Goal: Task Accomplishment & Management: Manage account settings

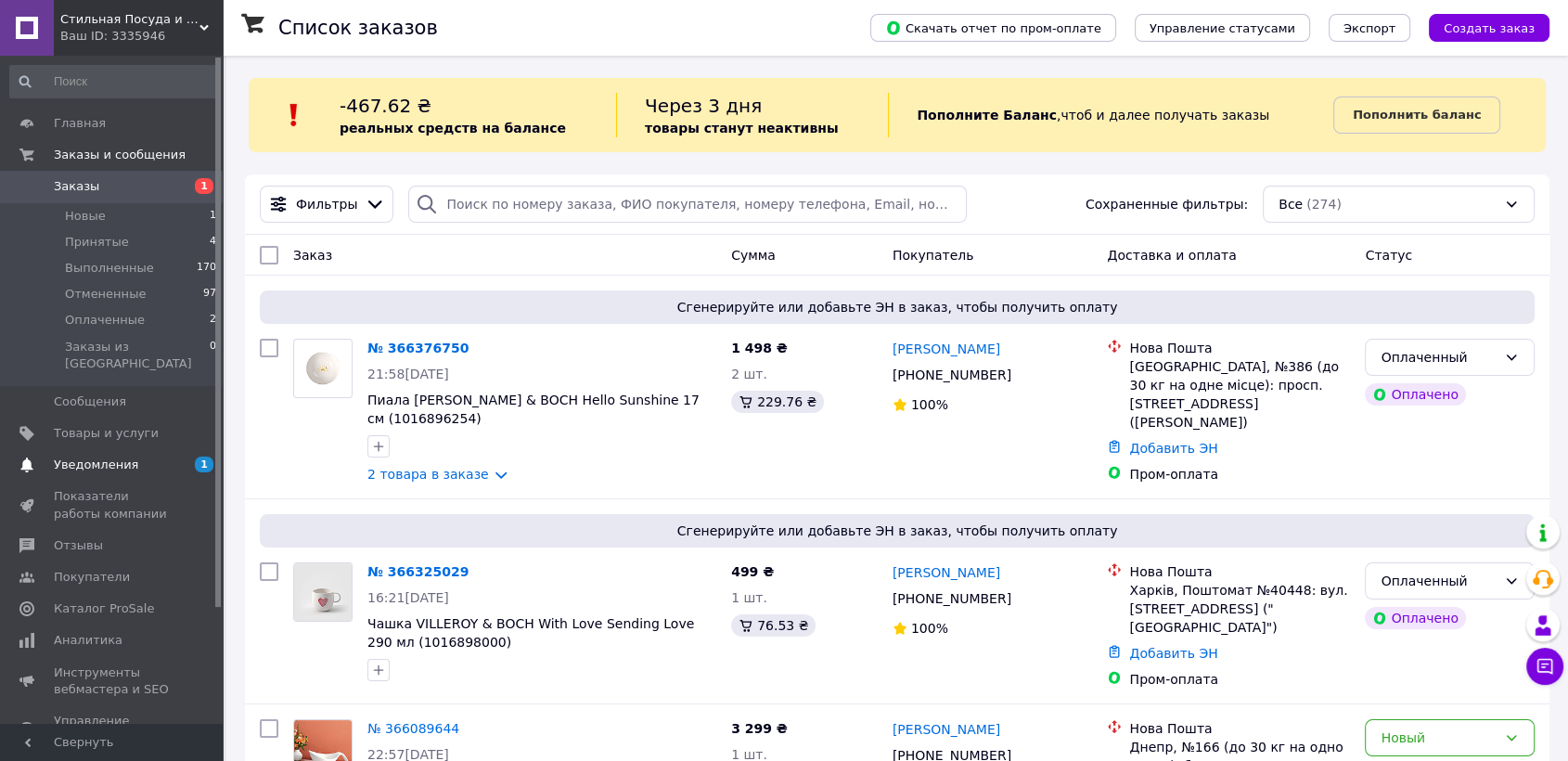
click at [96, 457] on span "Уведомления" at bounding box center [96, 464] width 84 height 16
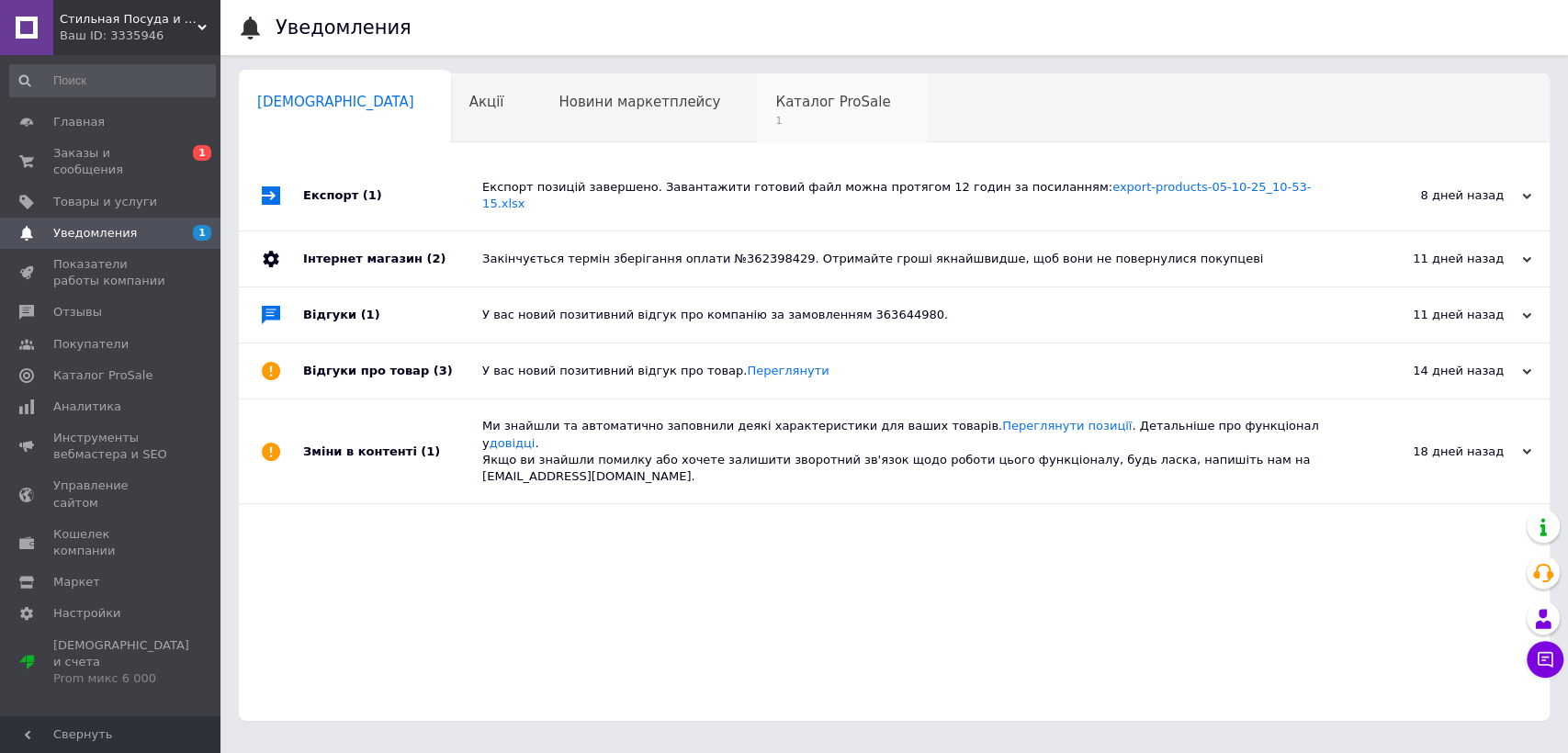
click at [778, 125] on div "Каталог ProSale 1" at bounding box center [842, 109] width 170 height 70
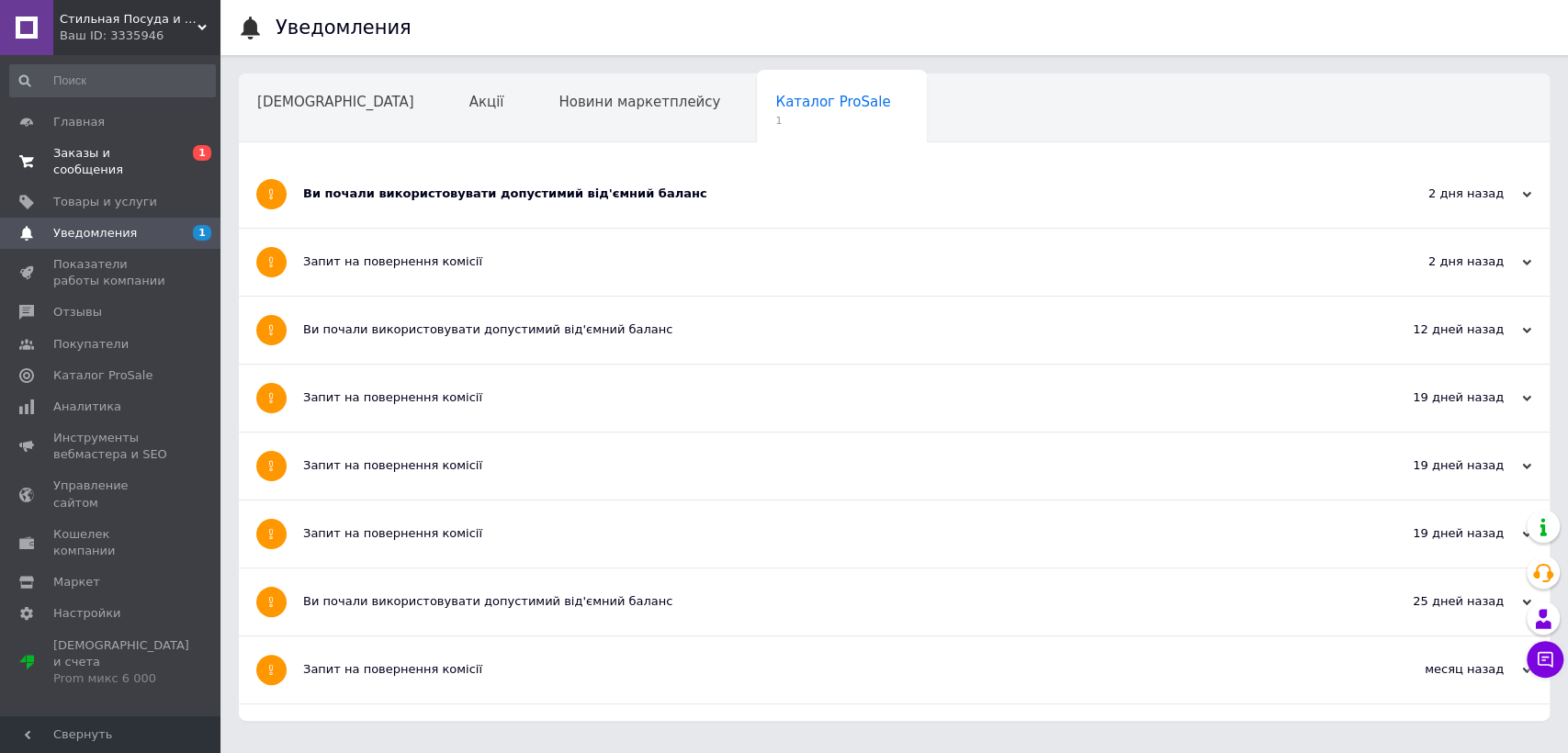
click at [95, 161] on span "Заказы и сообщения" at bounding box center [112, 161] width 117 height 33
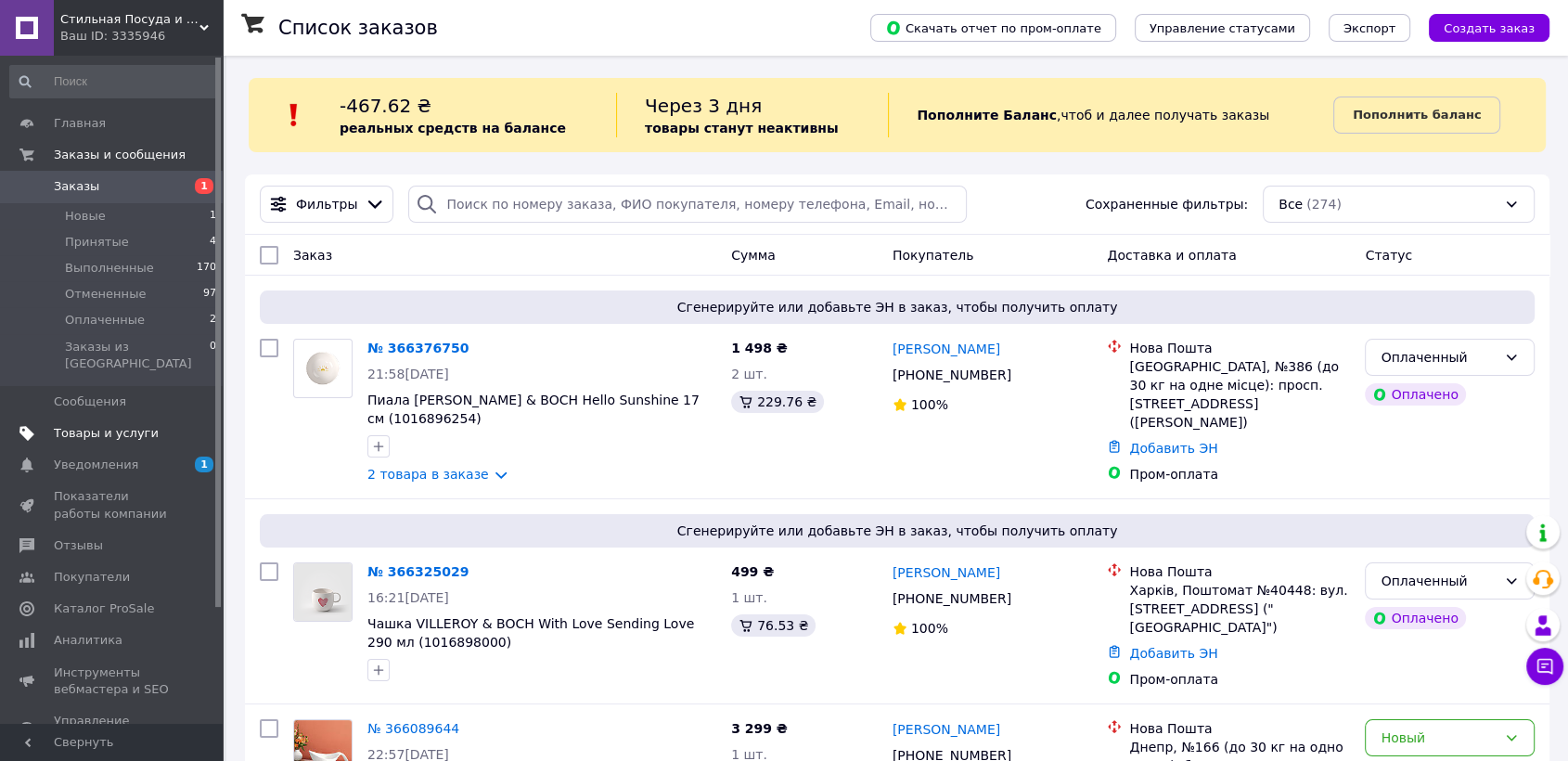
click at [72, 425] on span "Товары и услуги" at bounding box center [107, 432] width 105 height 16
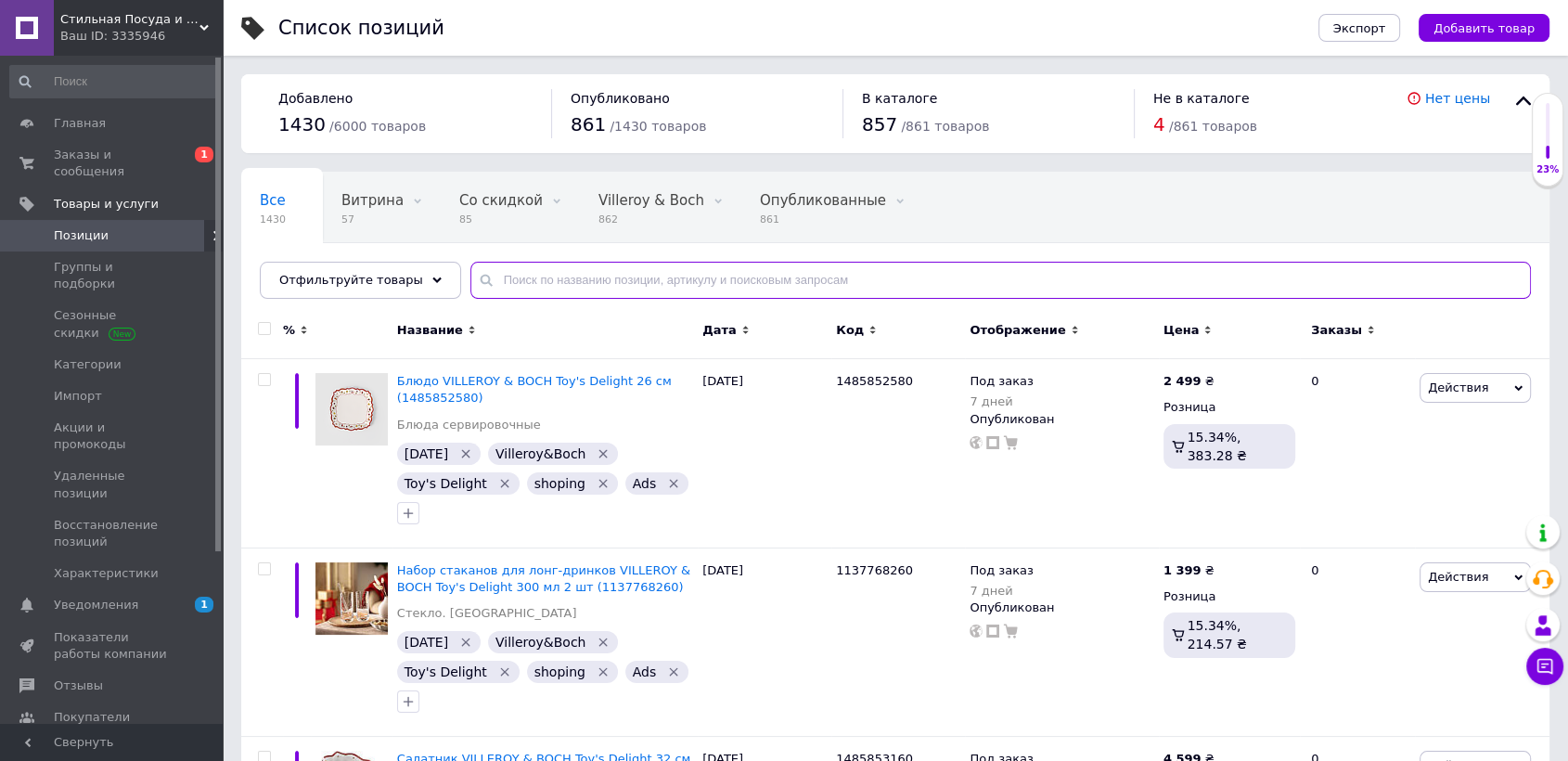
click at [666, 290] on input "text" at bounding box center [1000, 280] width 1060 height 37
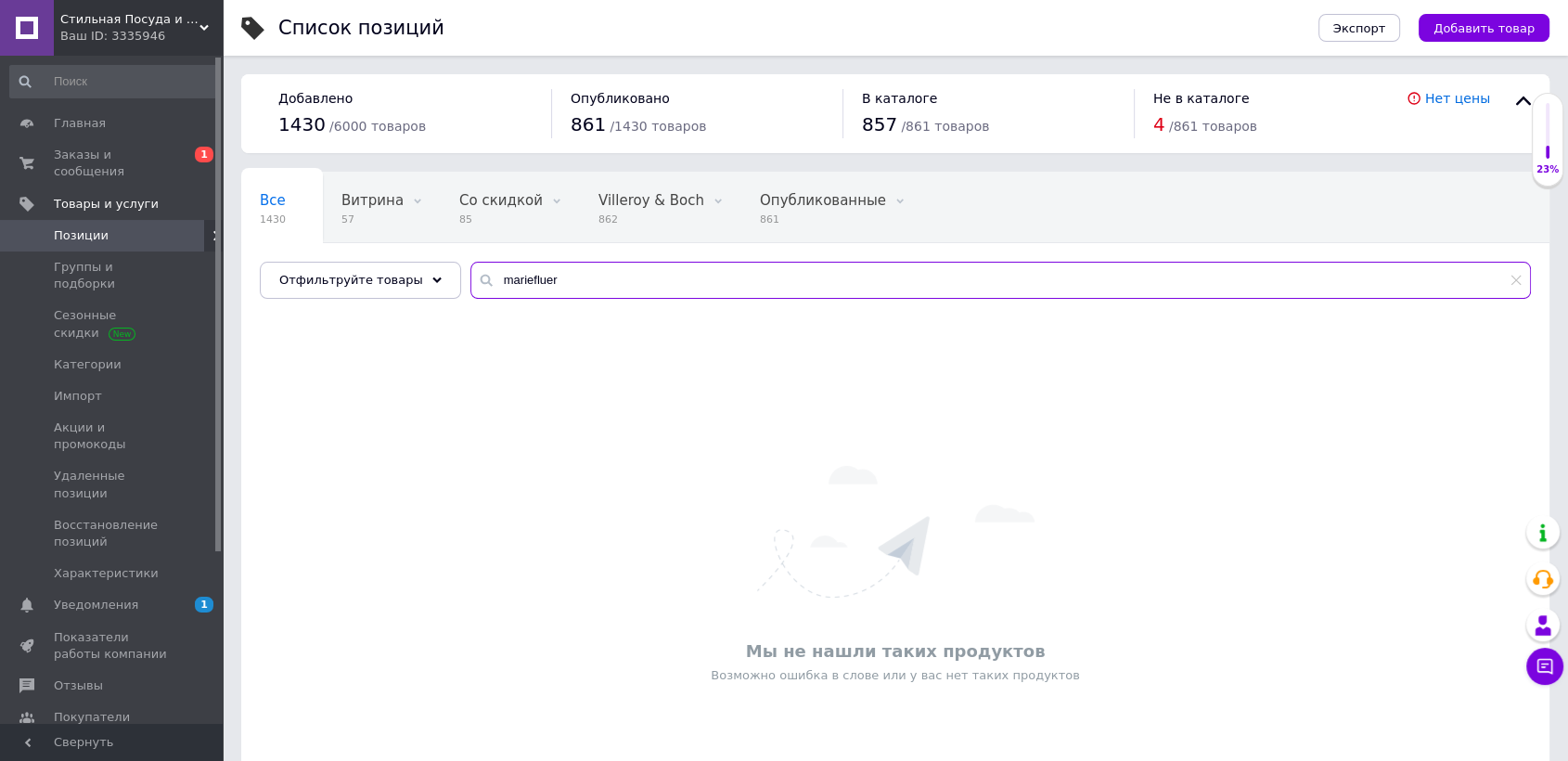
click at [623, 289] on input "mariefluer" at bounding box center [1000, 280] width 1060 height 37
click at [550, 287] on input "mariefluer" at bounding box center [1000, 280] width 1060 height 37
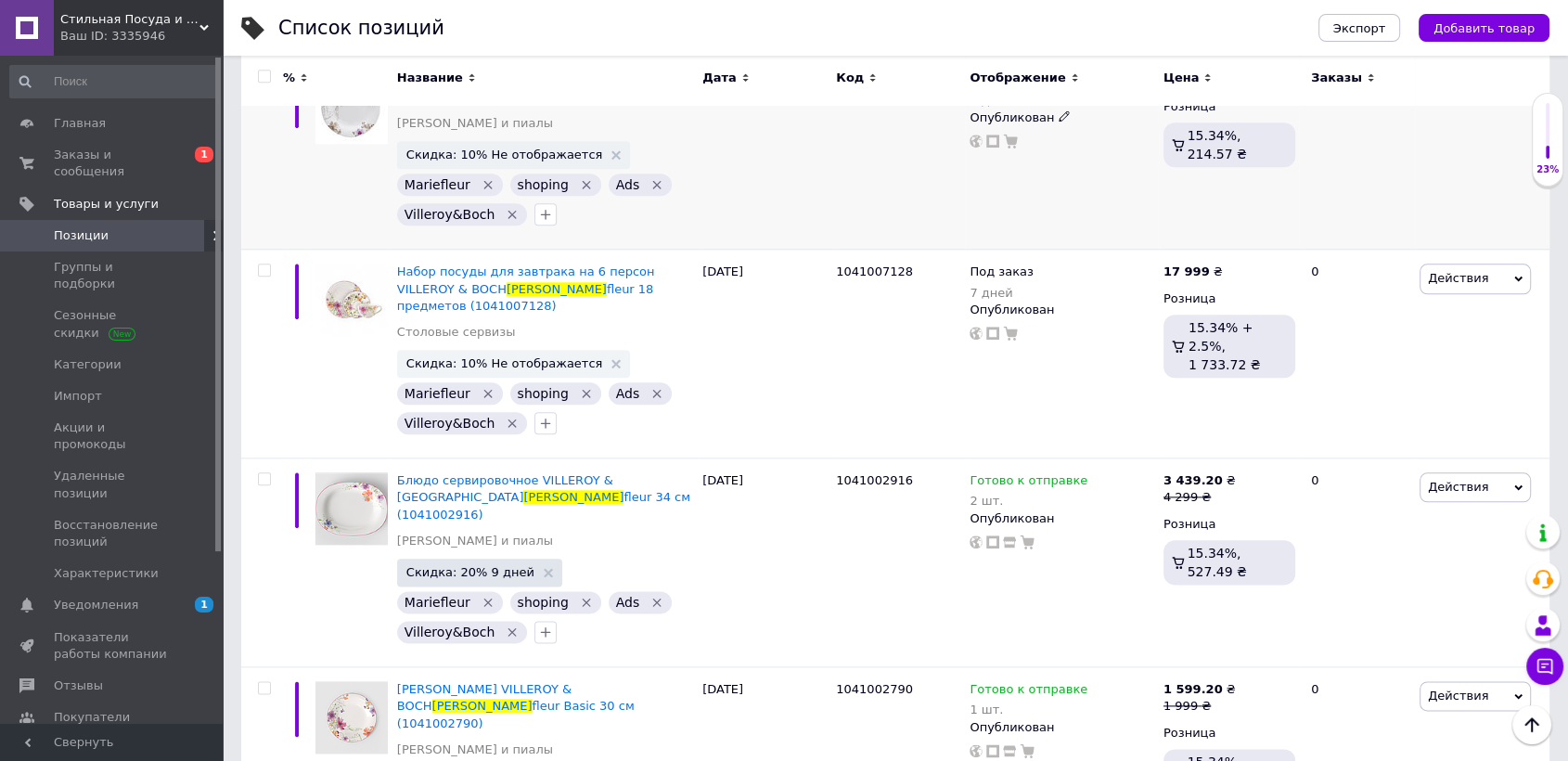
scroll to position [1959, 0]
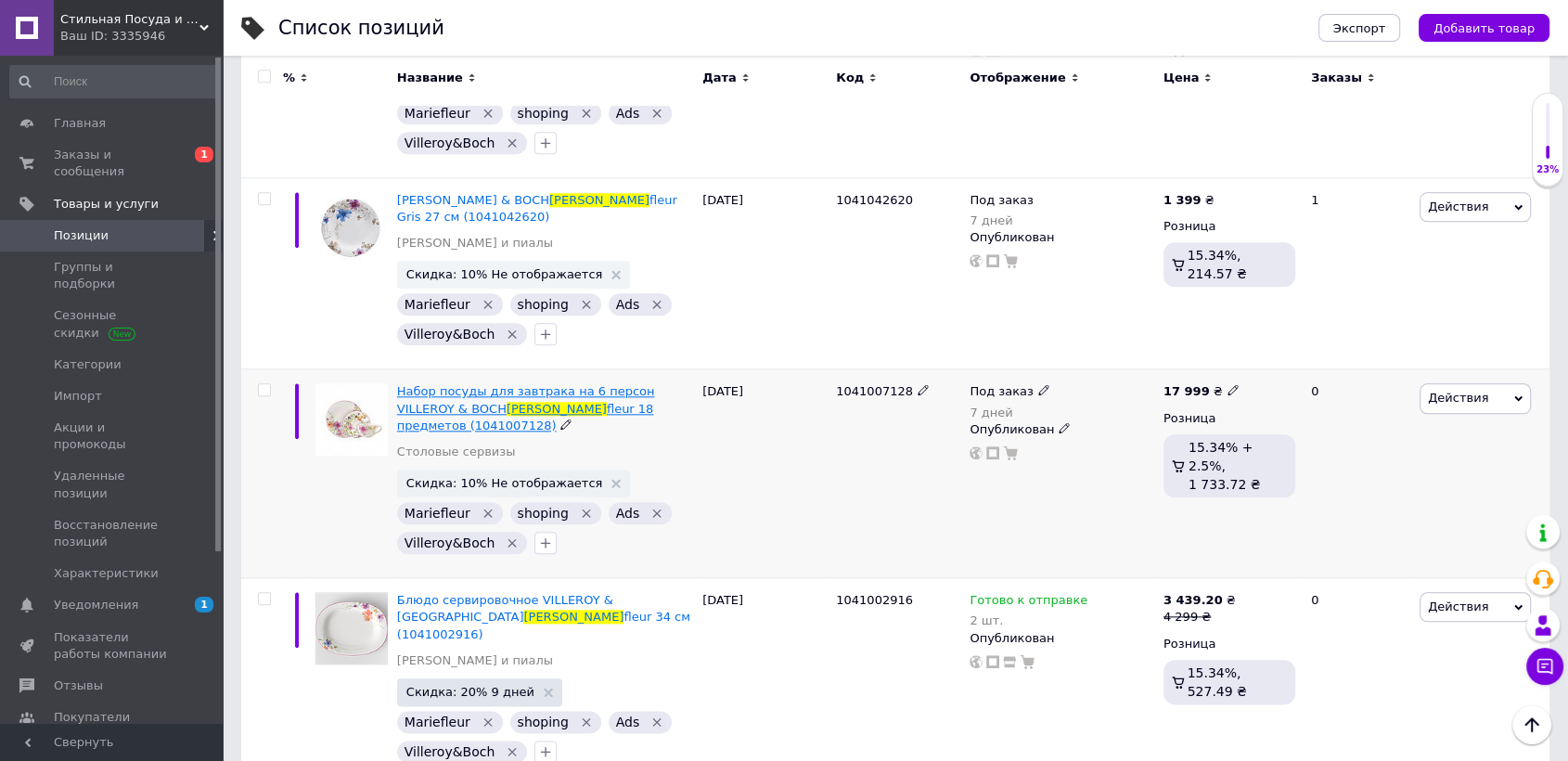
type input "[PERSON_NAME]"
click at [512, 401] on span "fleur 18 предметов (1041007128)" at bounding box center [525, 417] width 257 height 31
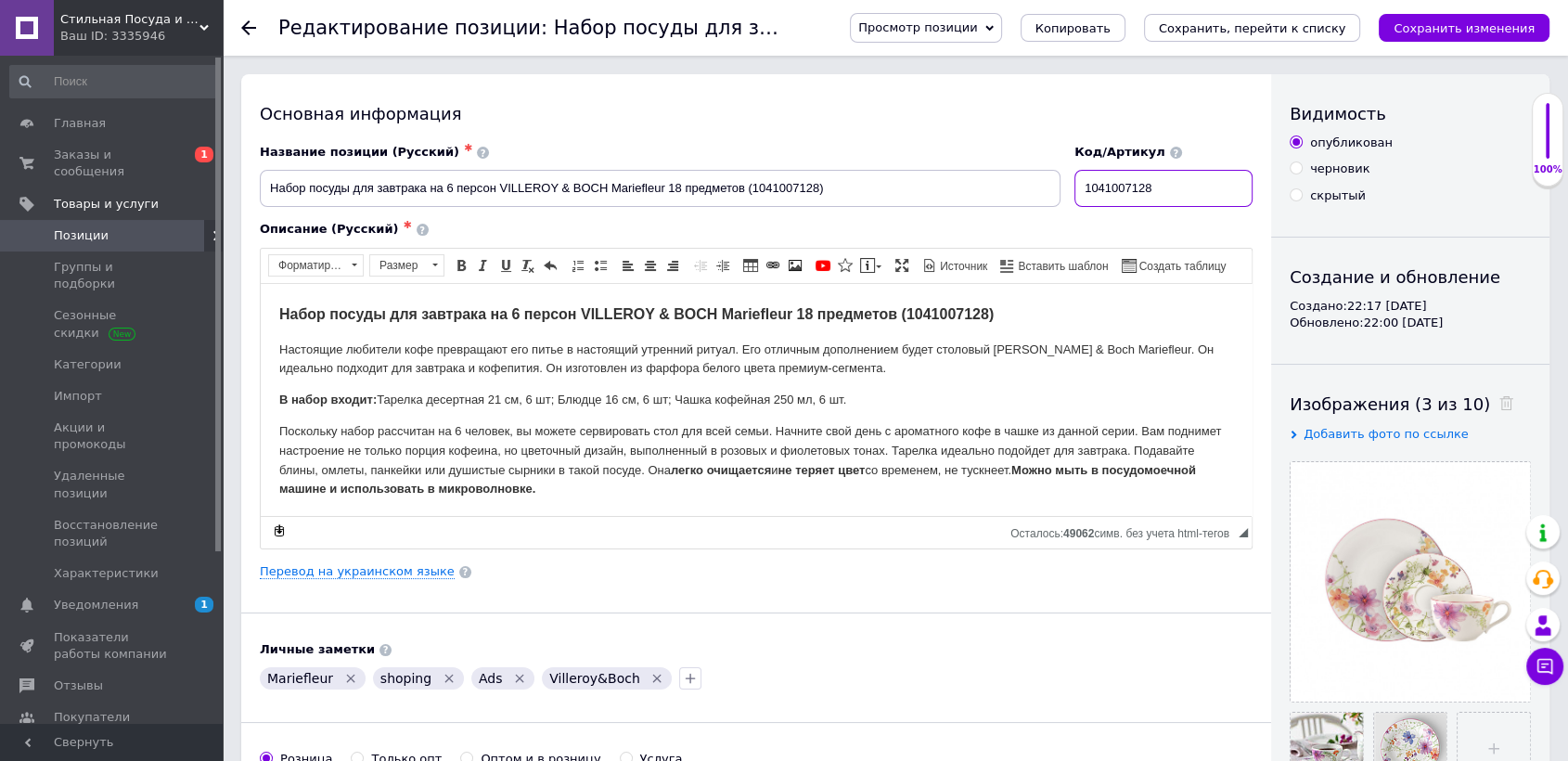
drag, startPoint x: 1195, startPoint y: 197, endPoint x: 1034, endPoint y: 193, distance: 161.0
click at [1048, 197] on div "Название позиции (Русский) ✱ Набор посуды для завтрака на 6 персон VILLEROY & B…" at bounding box center [756, 175] width 1007 height 77
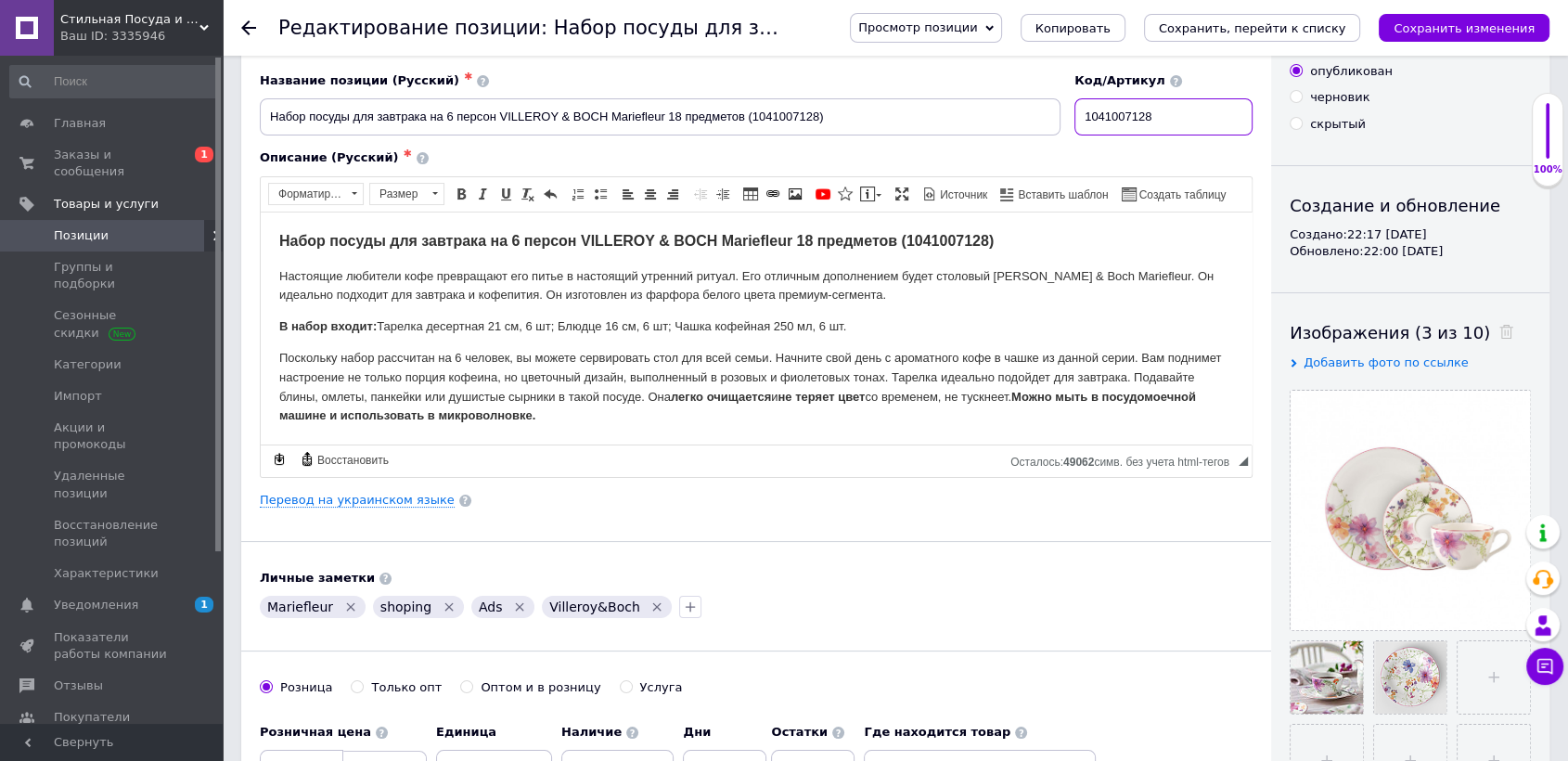
scroll to position [103, 0]
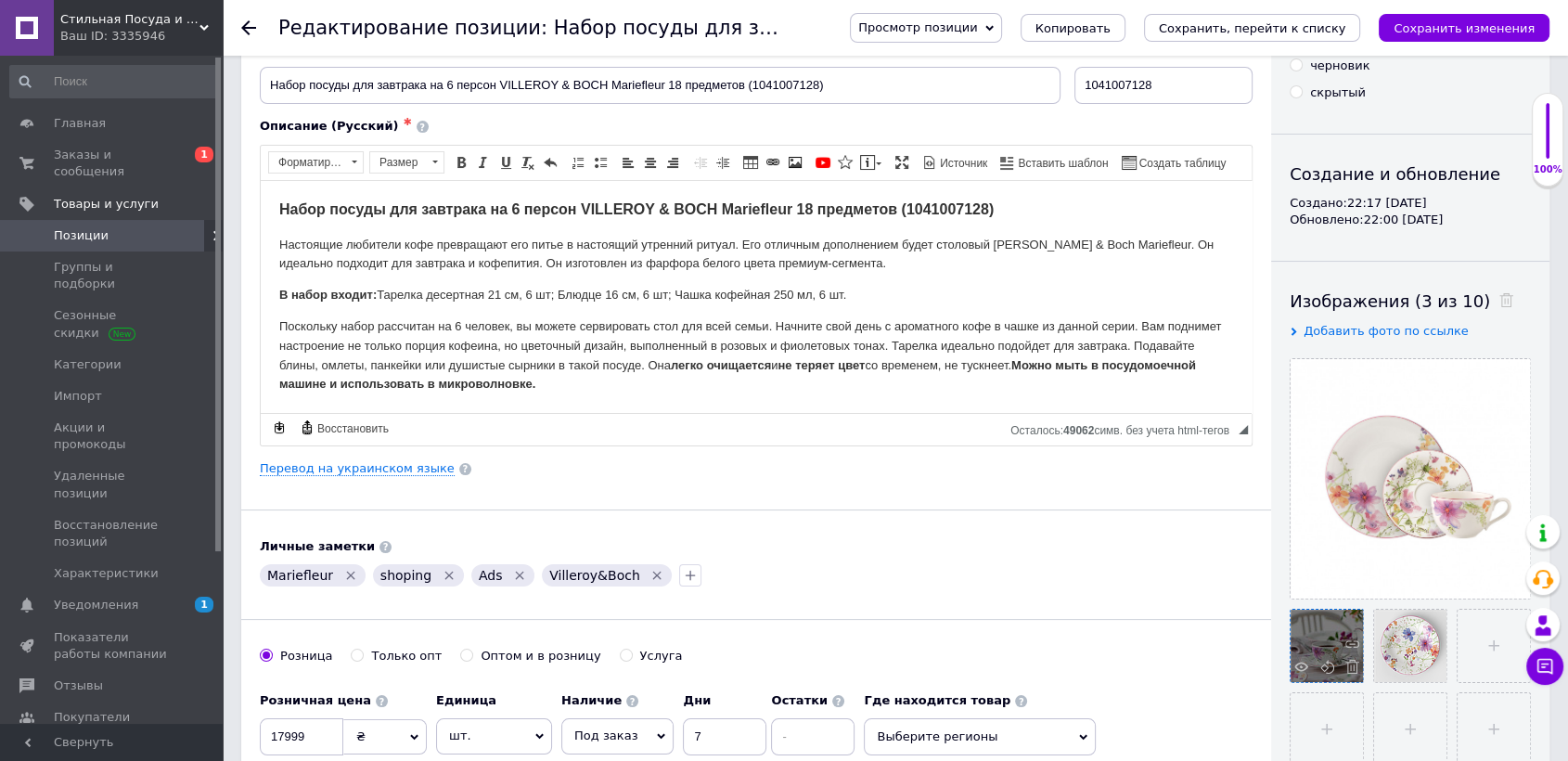
click at [1337, 637] on div at bounding box center [1326, 646] width 73 height 73
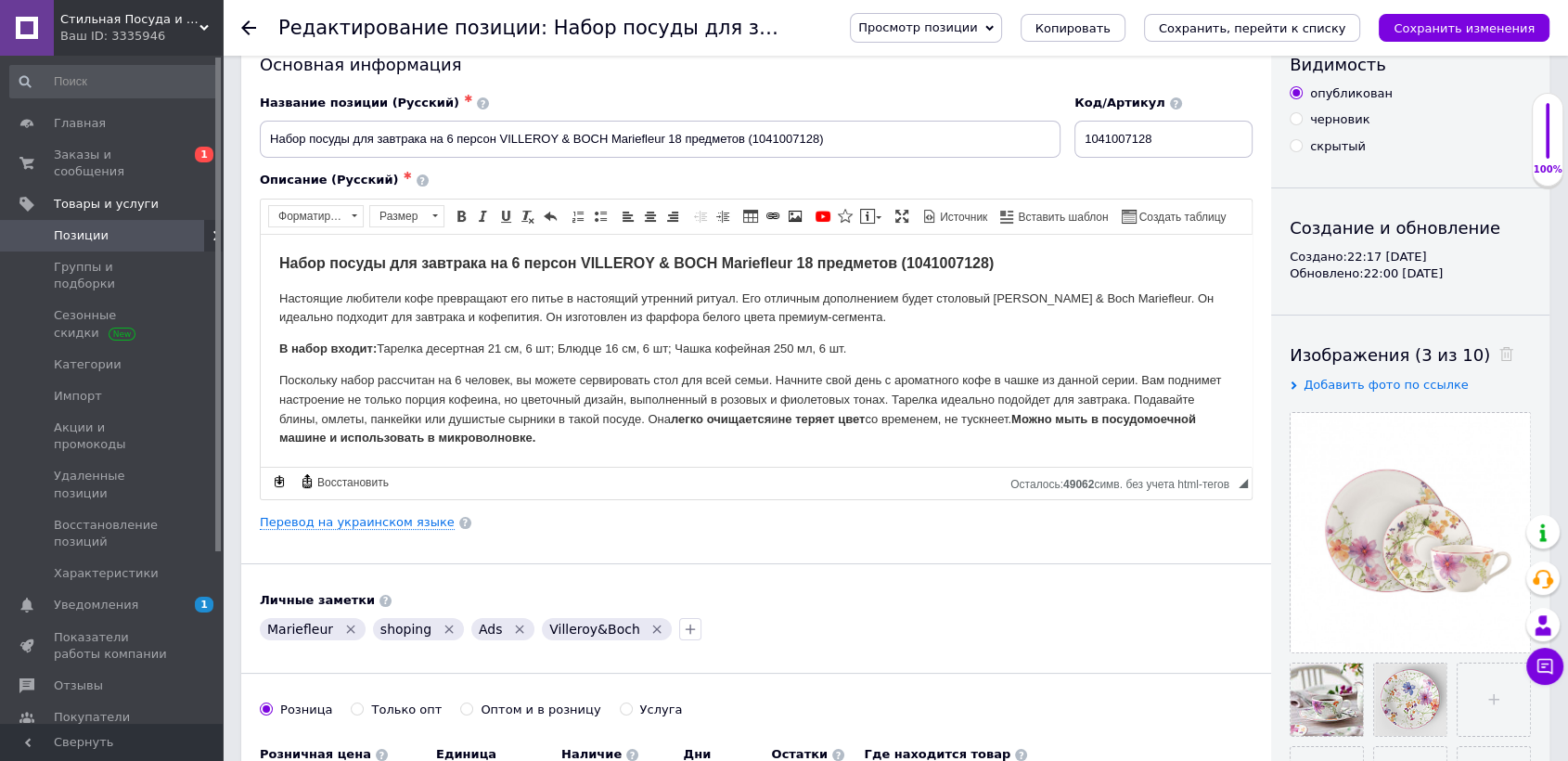
scroll to position [0, 0]
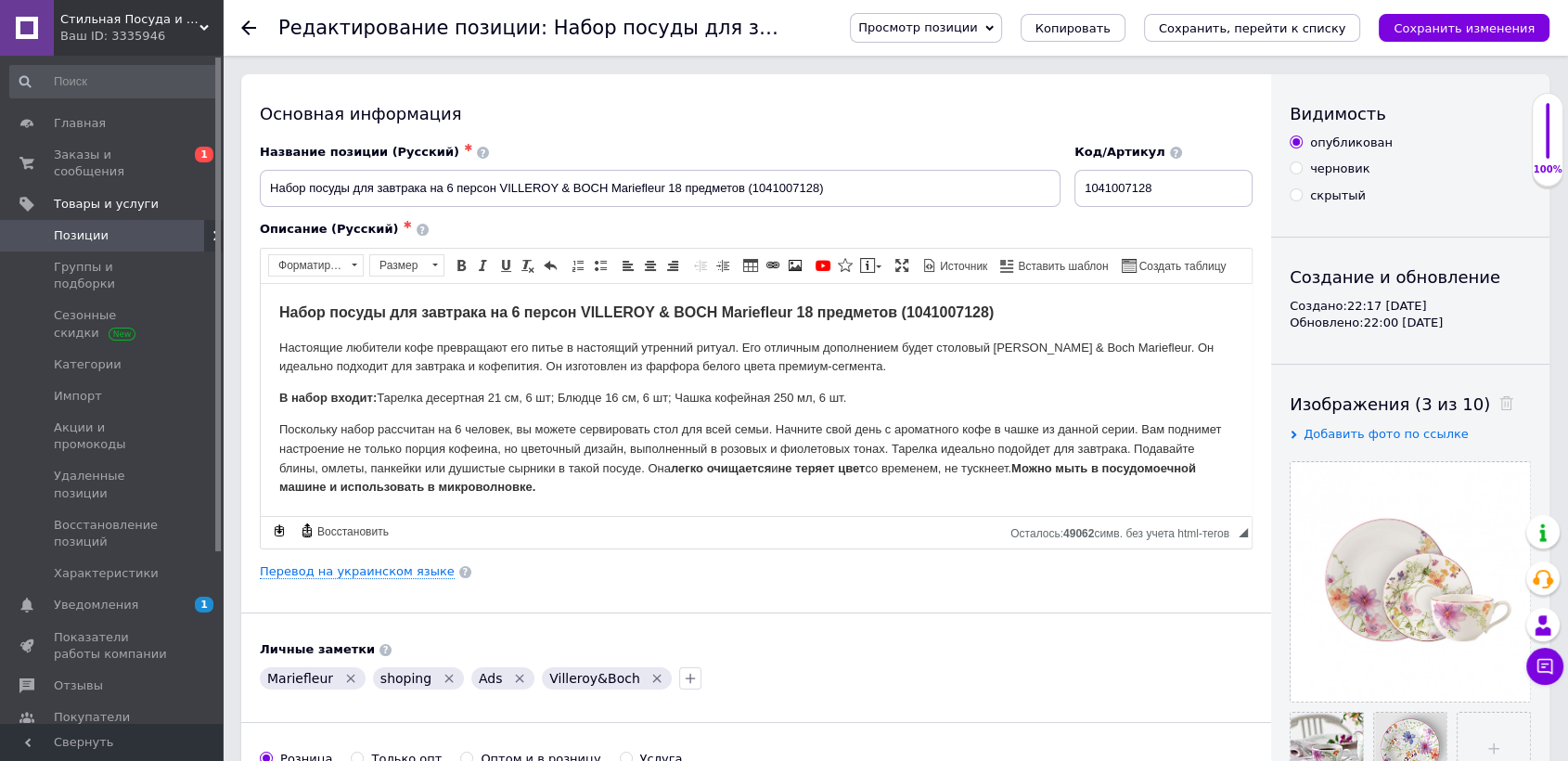
click at [977, 26] on span "Просмотр позиции" at bounding box center [917, 27] width 119 height 14
click at [1017, 72] on li "Сохранить и посмотреть на сайте" at bounding box center [977, 63] width 252 height 26
click at [245, 33] on icon at bounding box center [248, 27] width 15 height 15
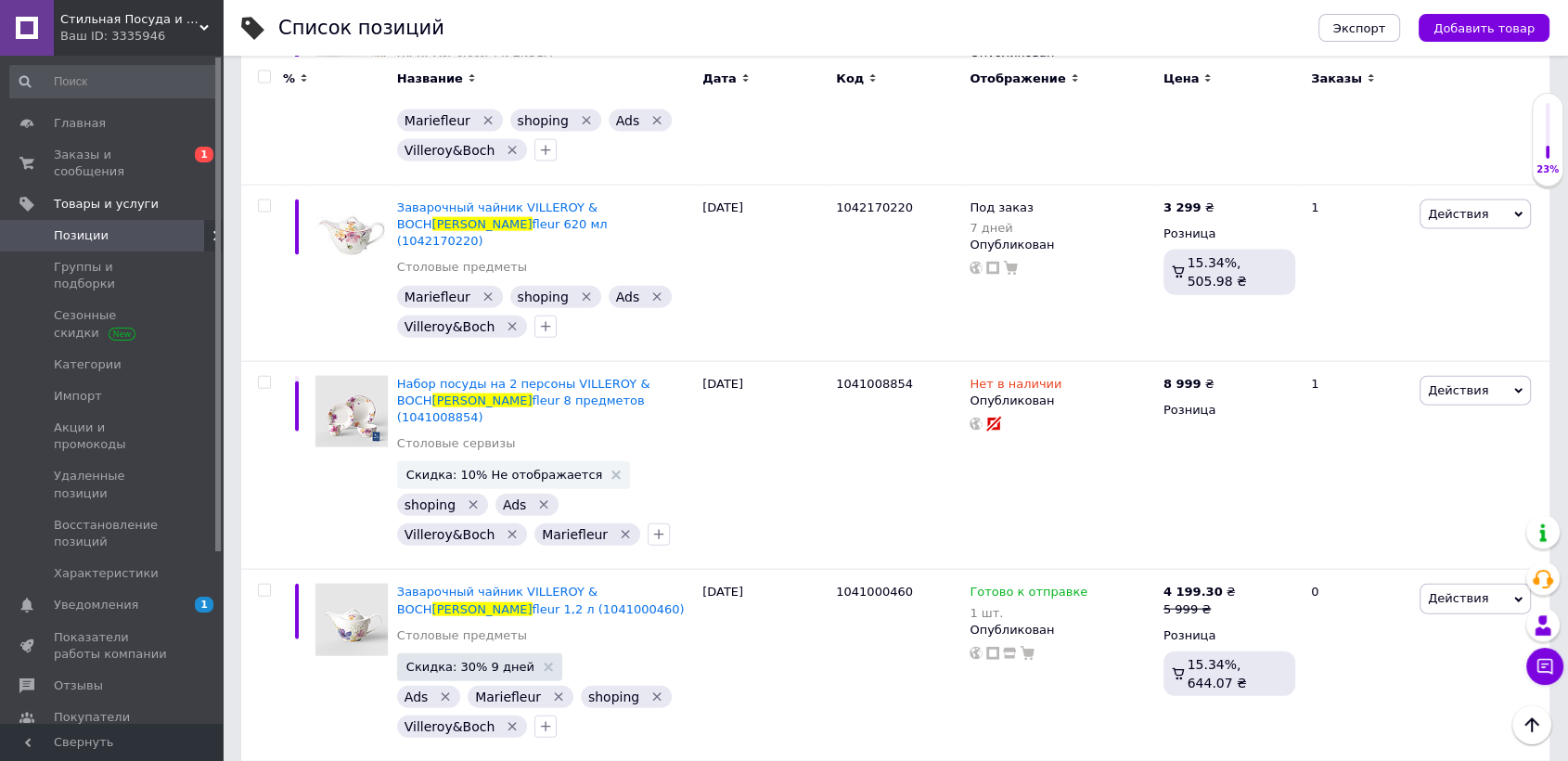
scroll to position [4209, 0]
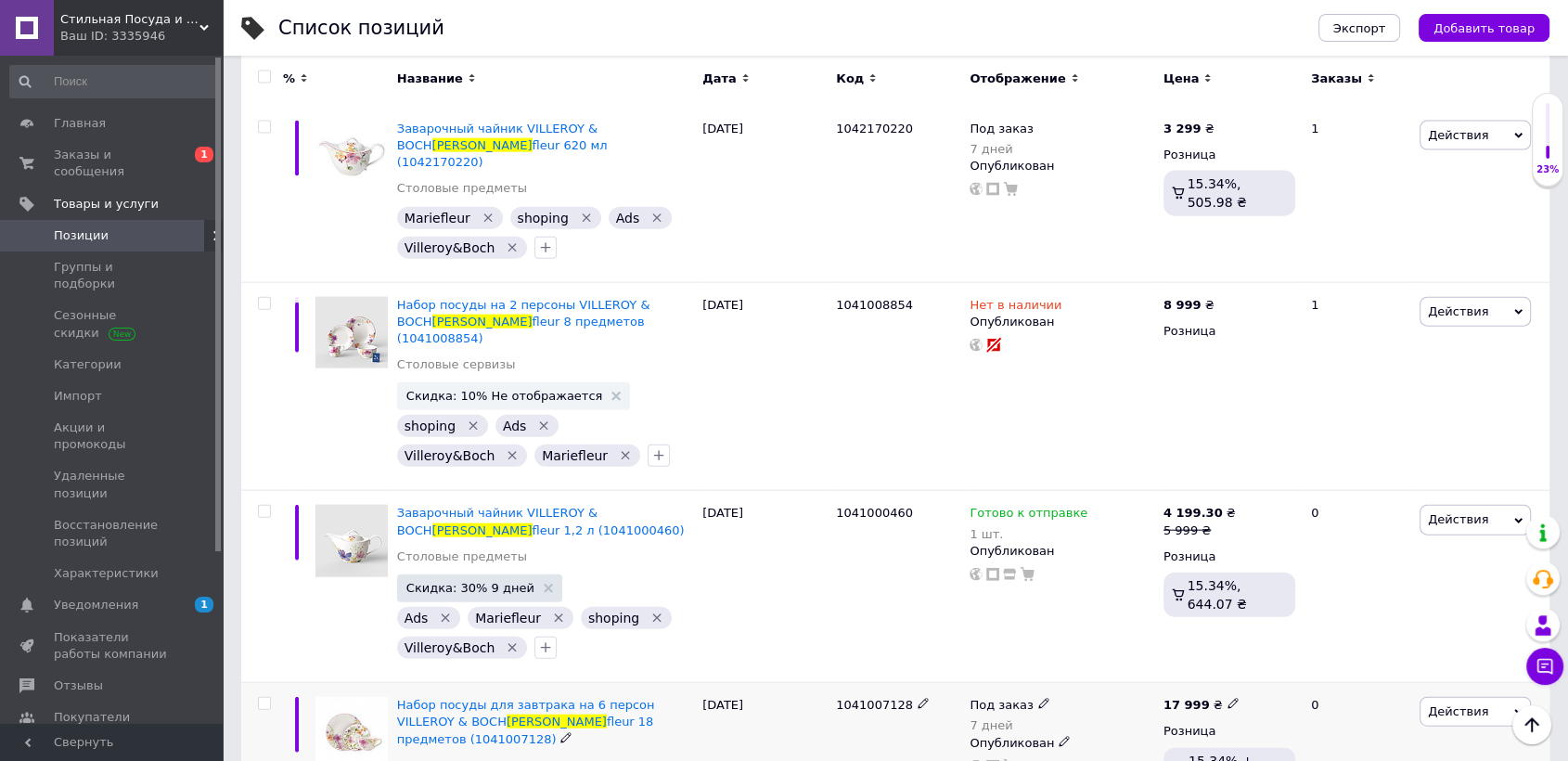
drag, startPoint x: 827, startPoint y: 515, endPoint x: 901, endPoint y: 517, distance: 74.0
copy div "1041007128"
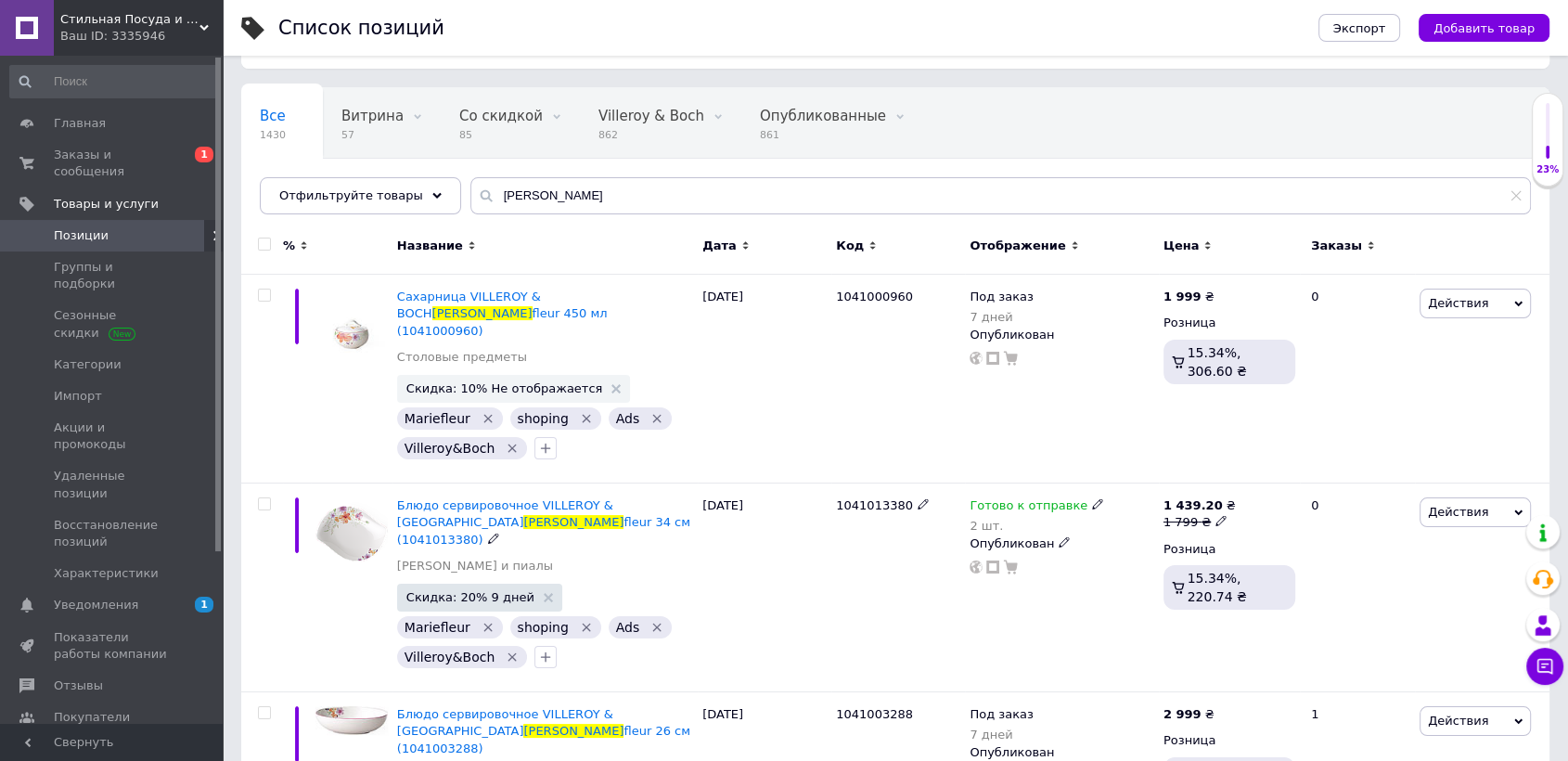
scroll to position [0, 0]
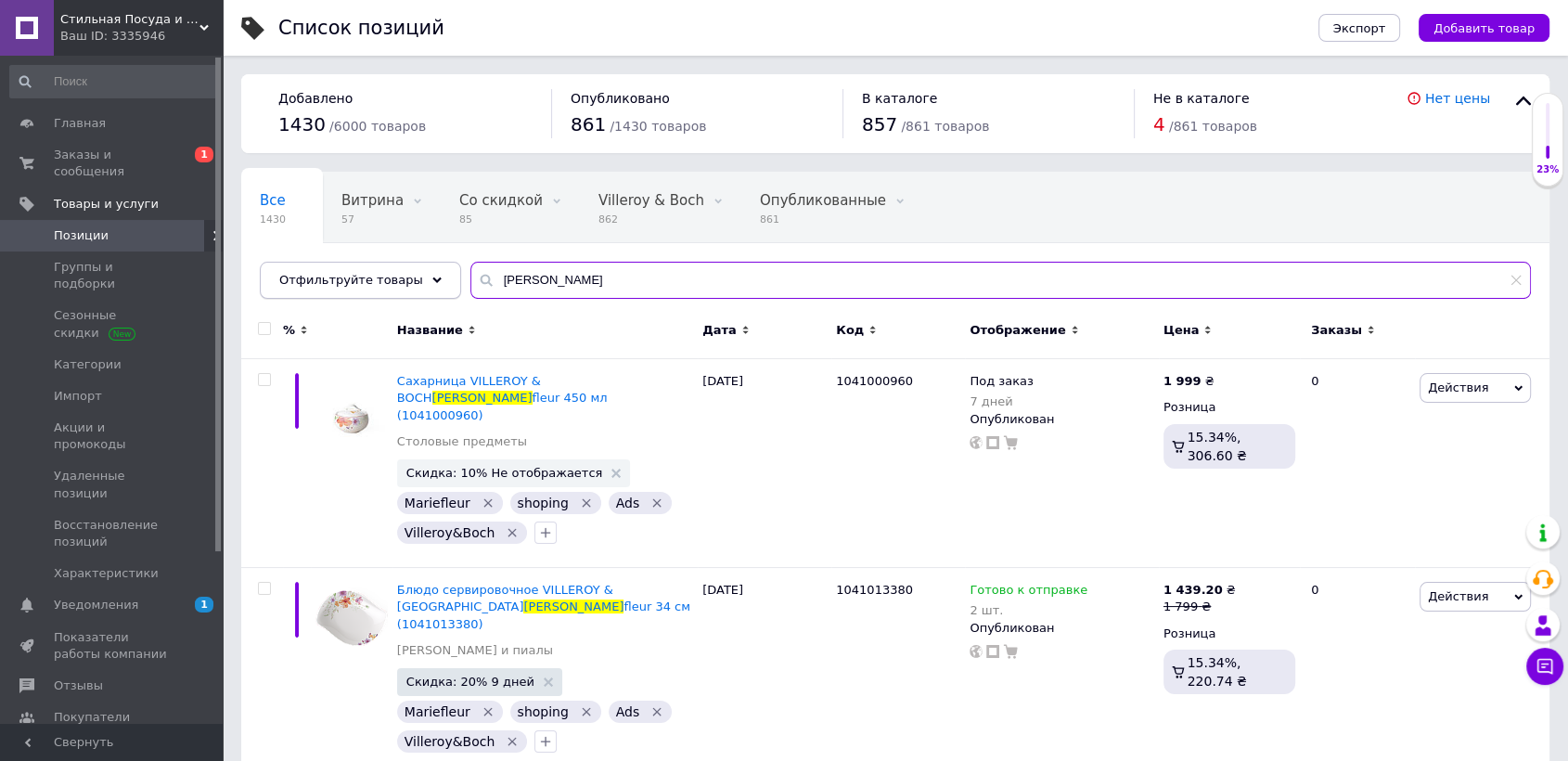
drag, startPoint x: 549, startPoint y: 285, endPoint x: 370, endPoint y: 283, distance: 179.0
click at [370, 283] on div "Отфильтруйте товары [PERSON_NAME]" at bounding box center [894, 280] width 1270 height 37
paste input "1041001300"
type input "1041001300"
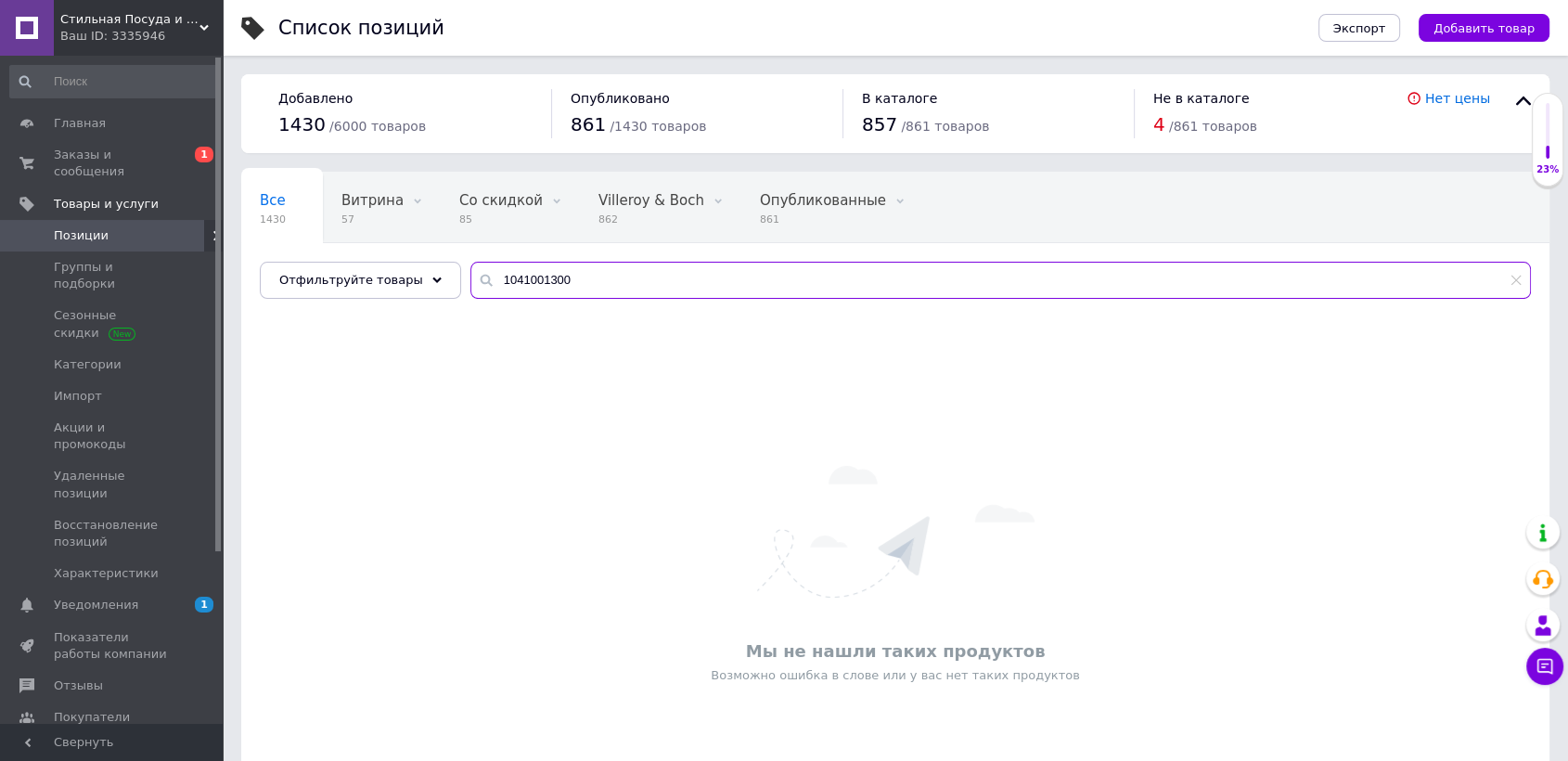
drag, startPoint x: 571, startPoint y: 269, endPoint x: 388, endPoint y: 254, distance: 183.6
click at [390, 254] on div "Все 1430 Витрина 57 Удалить Редактировать Со скидкой 85 Удалить Редактировать V…" at bounding box center [895, 235] width 1308 height 127
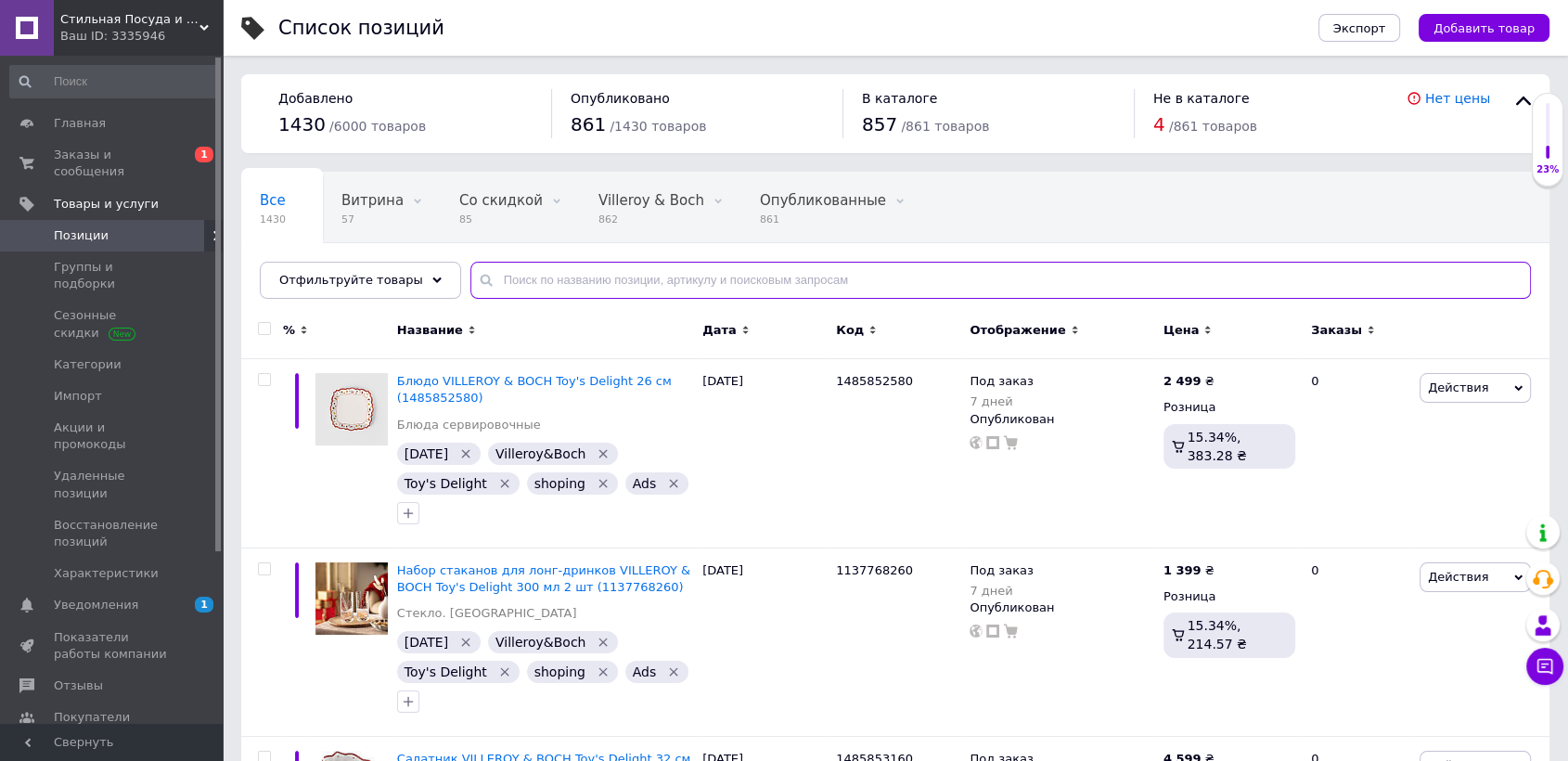
click at [657, 271] on input "text" at bounding box center [1000, 280] width 1060 height 37
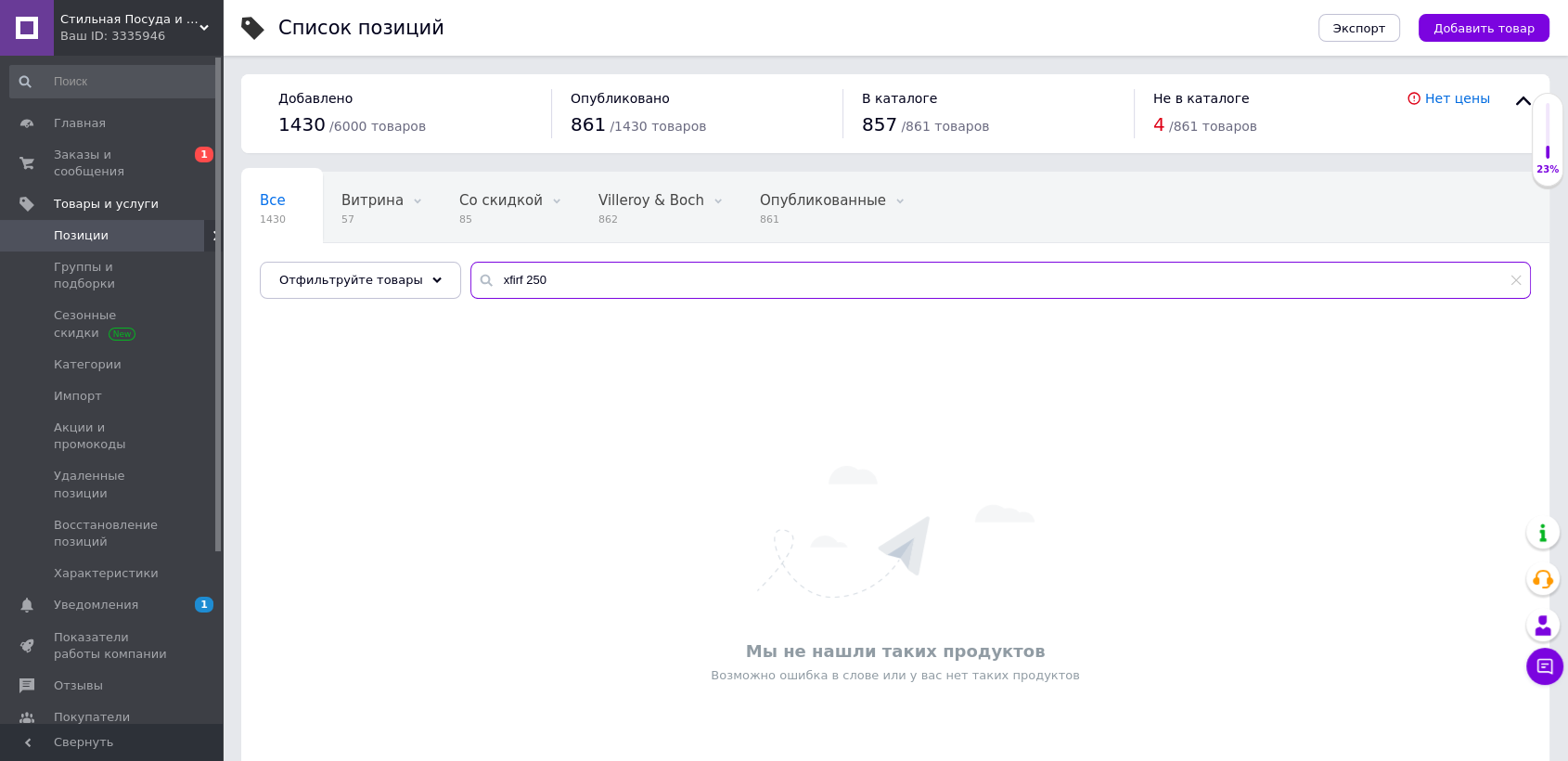
drag, startPoint x: 602, startPoint y: 277, endPoint x: 237, endPoint y: 249, distance: 366.1
click at [244, 252] on div "Все 1430 Витрина 57 Удалить Редактировать Со скидкой 85 Удалить Редактировать V…" at bounding box center [895, 235] width 1308 height 127
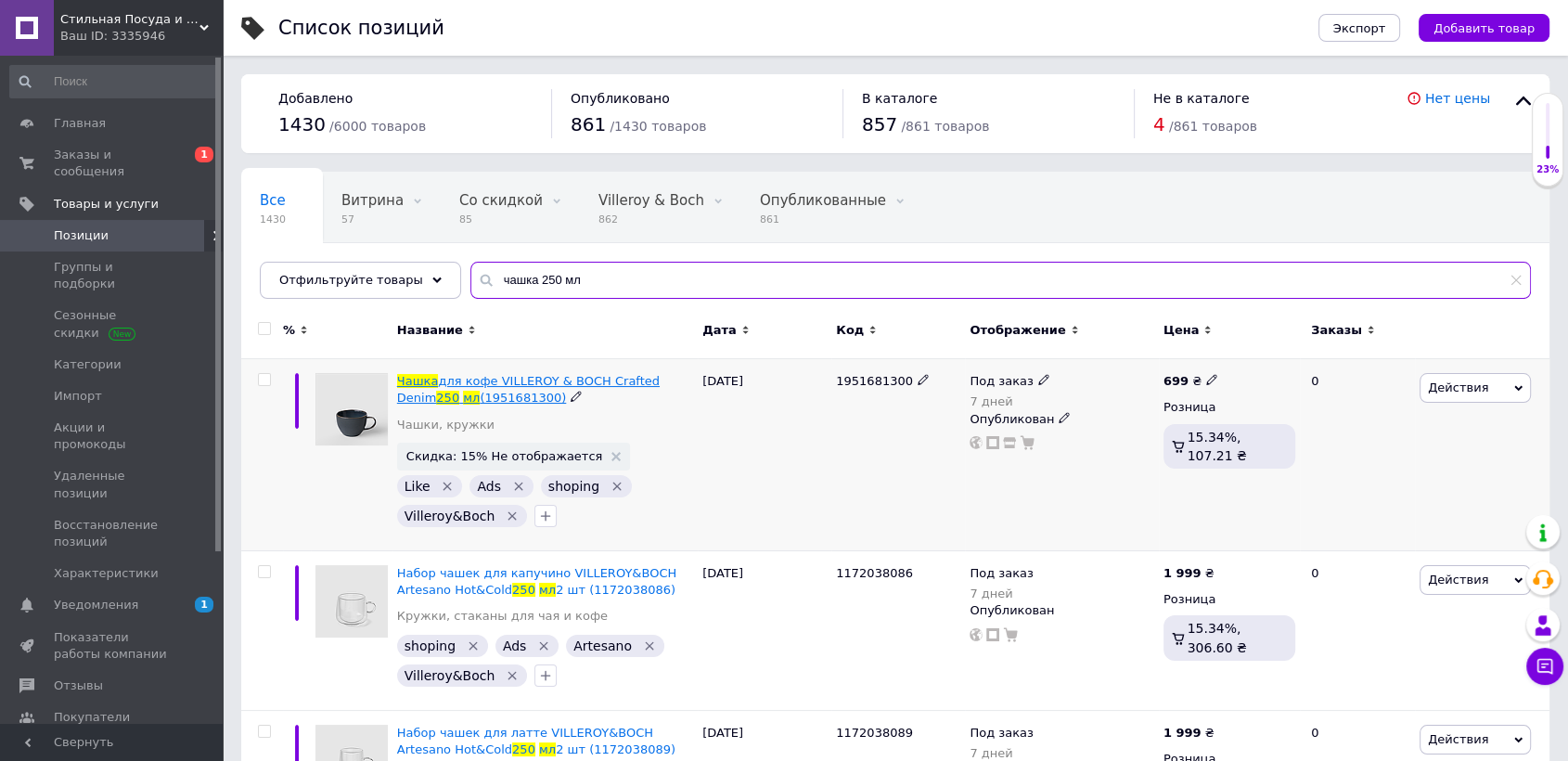
type input "чашка 250 мл"
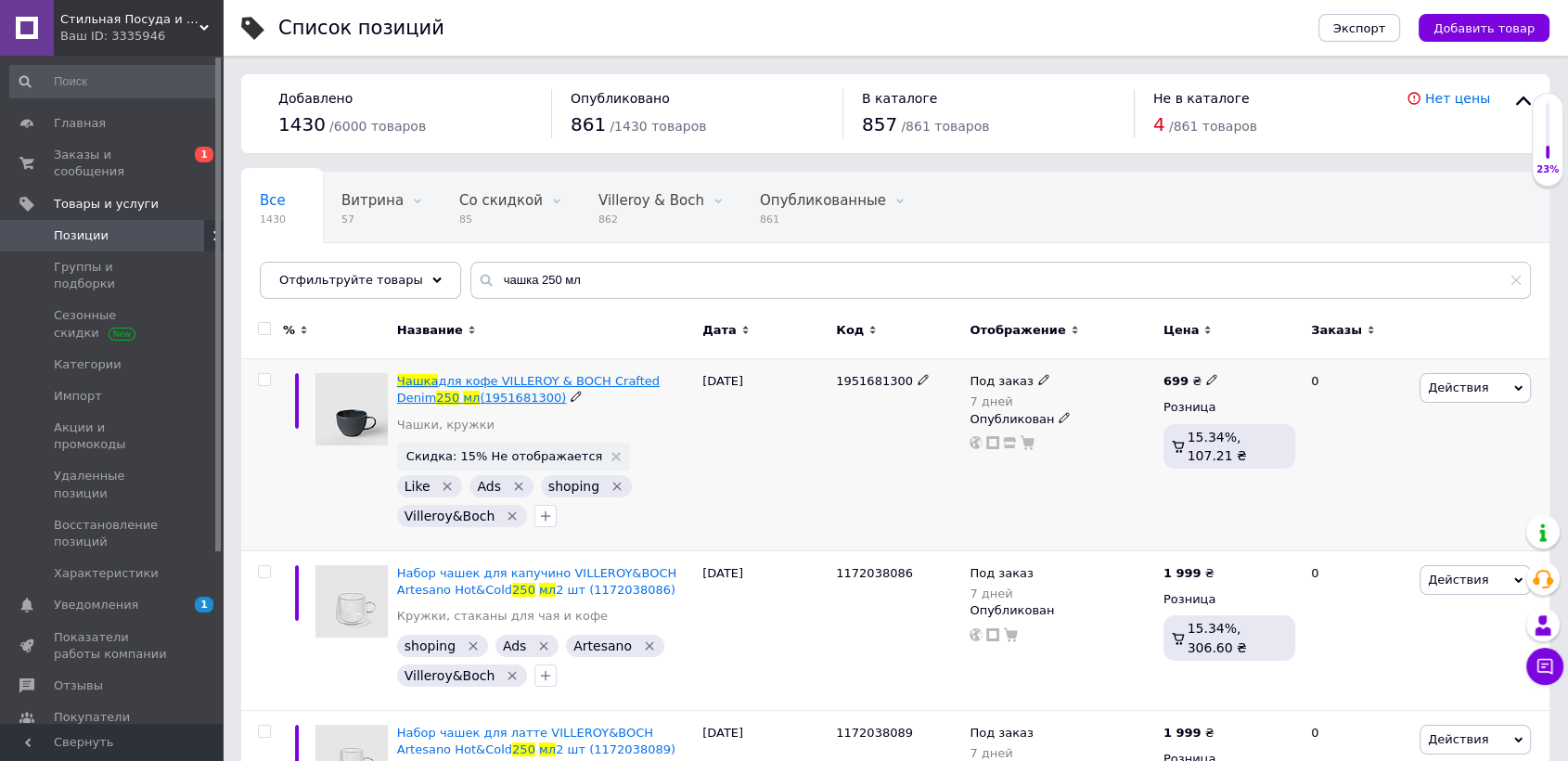
click at [517, 384] on span "для кофе VILLEROY & BOCH Crafted Denim" at bounding box center [528, 390] width 263 height 31
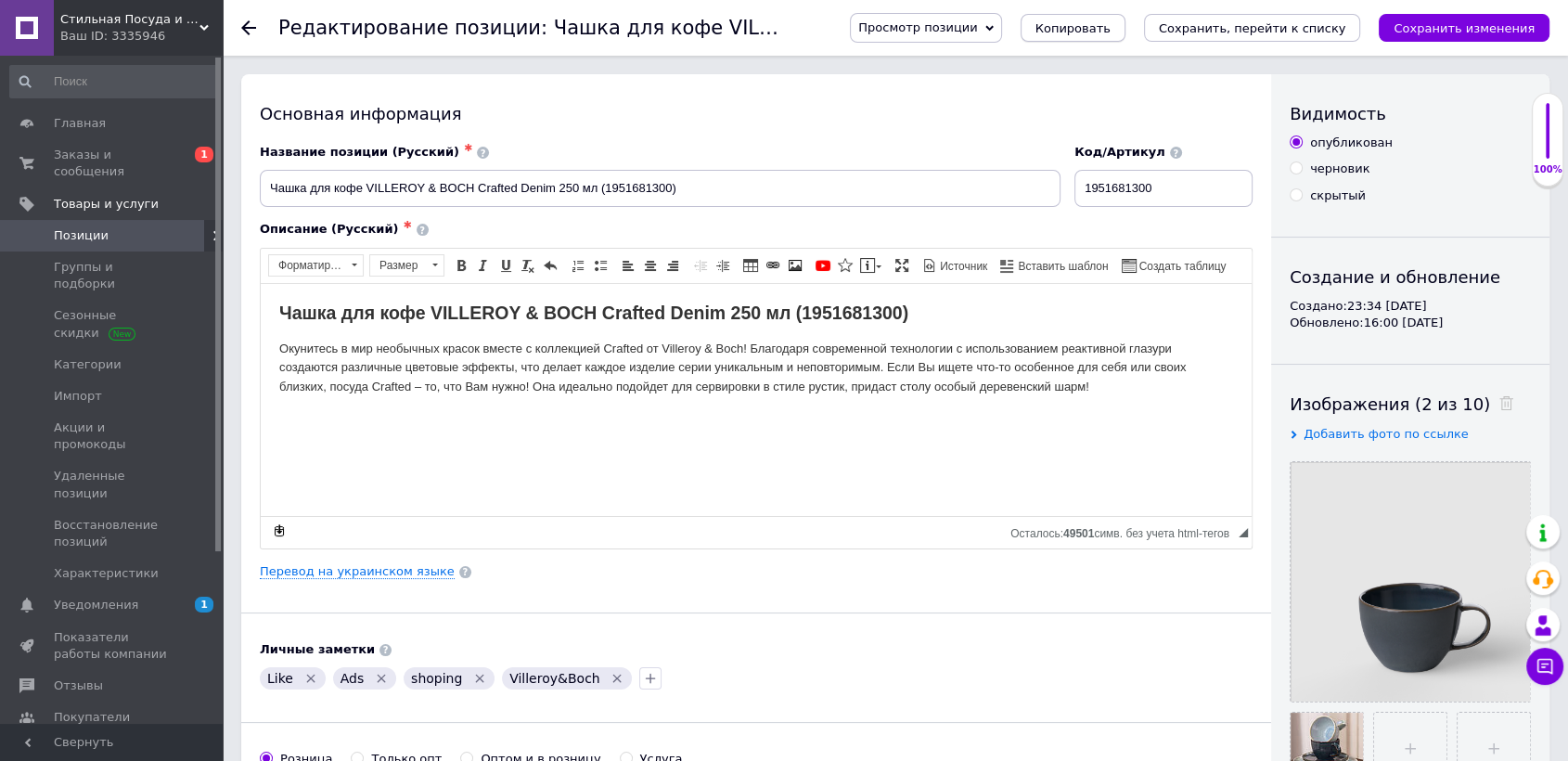
click at [1111, 21] on span "Копировать" at bounding box center [1073, 28] width 76 height 14
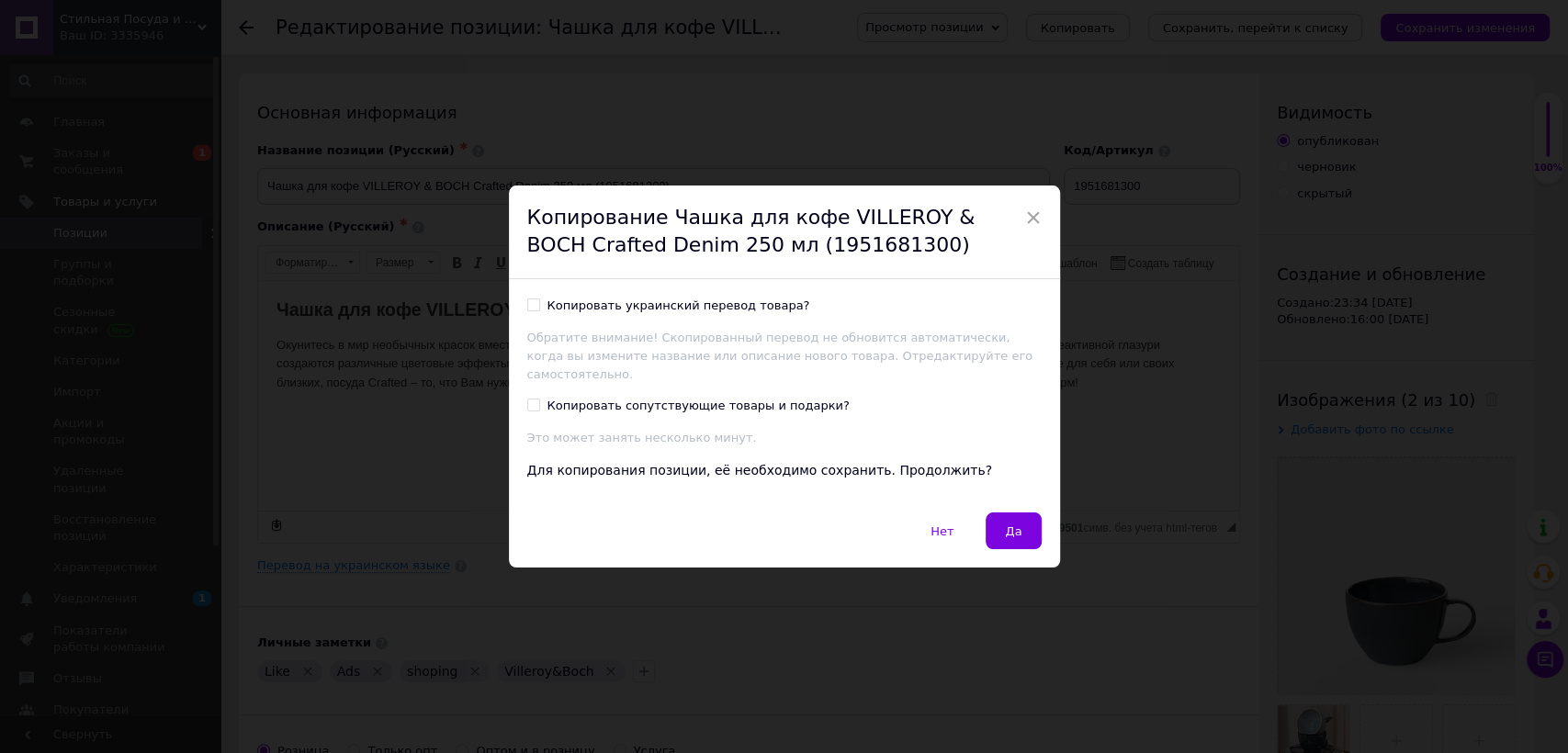
click at [532, 311] on input "Копировать украинский перевод товара?" at bounding box center [533, 304] width 12 height 12
checkbox input "true"
click at [527, 398] on input "Копировать сопутствующие товары и подарки?" at bounding box center [533, 404] width 12 height 12
checkbox input "true"
click at [997, 524] on button "Да" at bounding box center [1012, 530] width 55 height 36
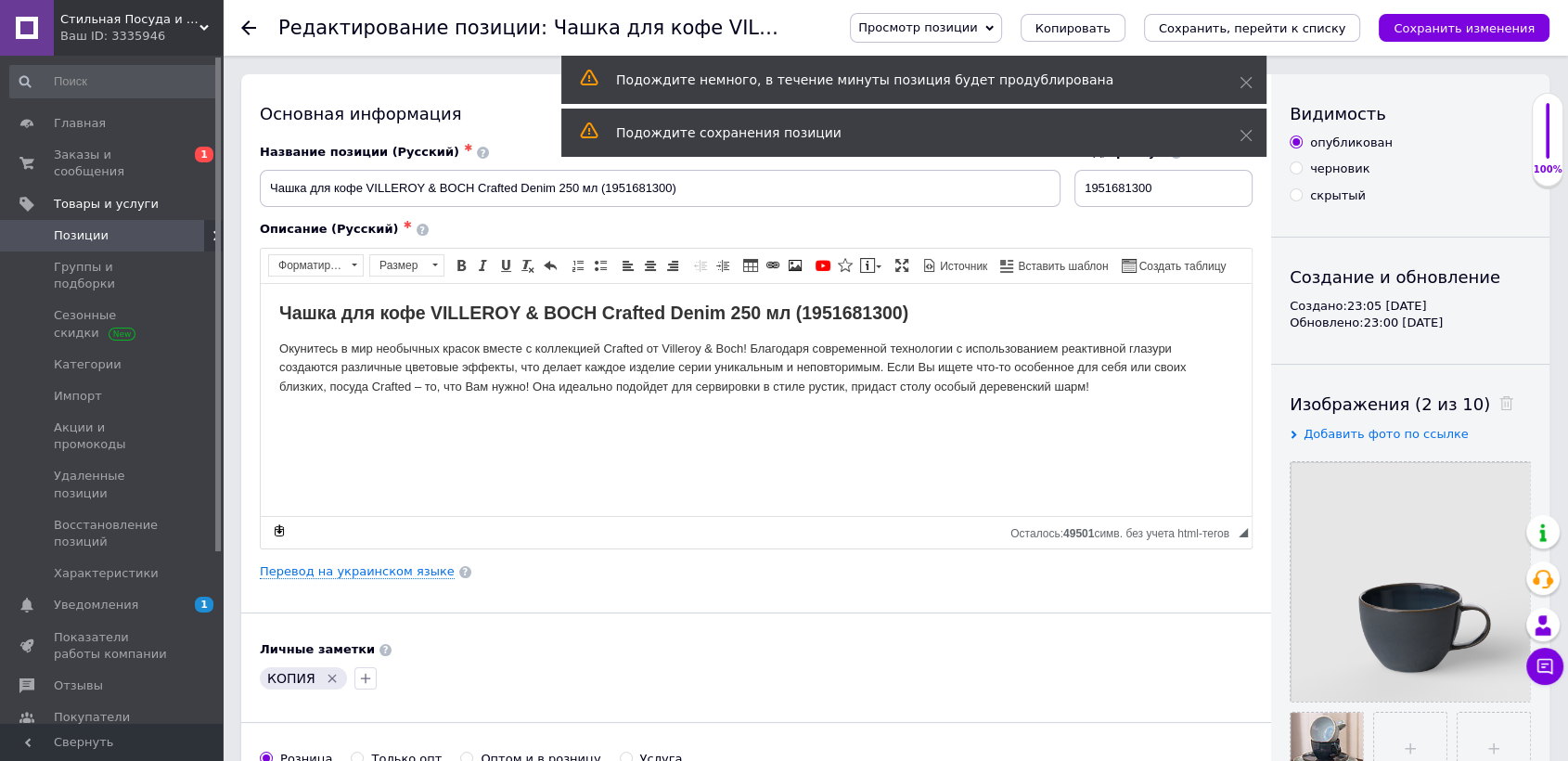
click at [329, 671] on icon "Удалить метку" at bounding box center [331, 678] width 15 height 15
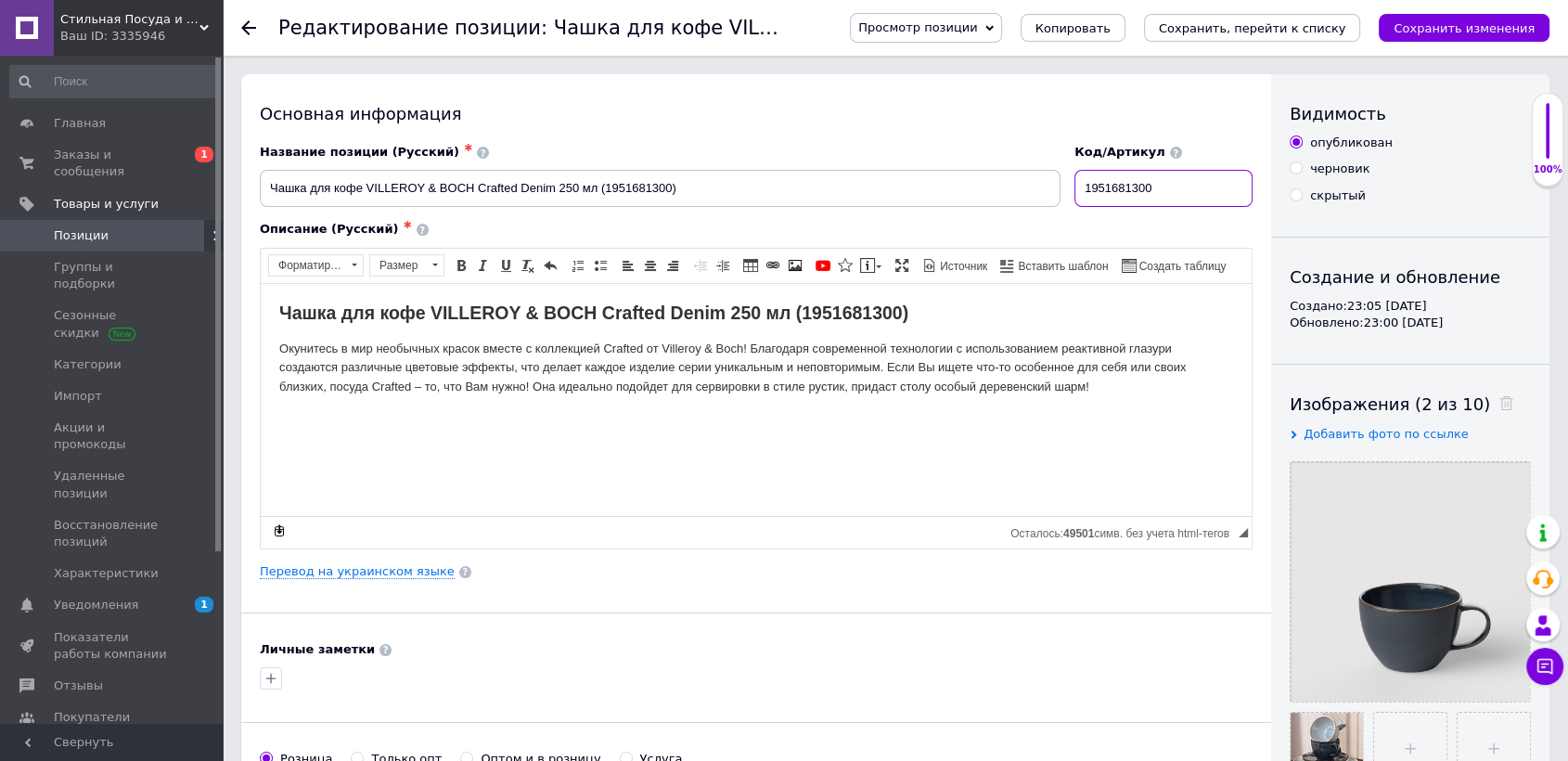
drag, startPoint x: 1175, startPoint y: 190, endPoint x: 1012, endPoint y: 183, distance: 163.2
click at [1012, 183] on div "Название позиции (Русский) ✱ Чашка для кофе VILLEROY & BOCH Crafted Denim 250 м…" at bounding box center [756, 175] width 1007 height 77
paste input "04100"
type input "1041001300"
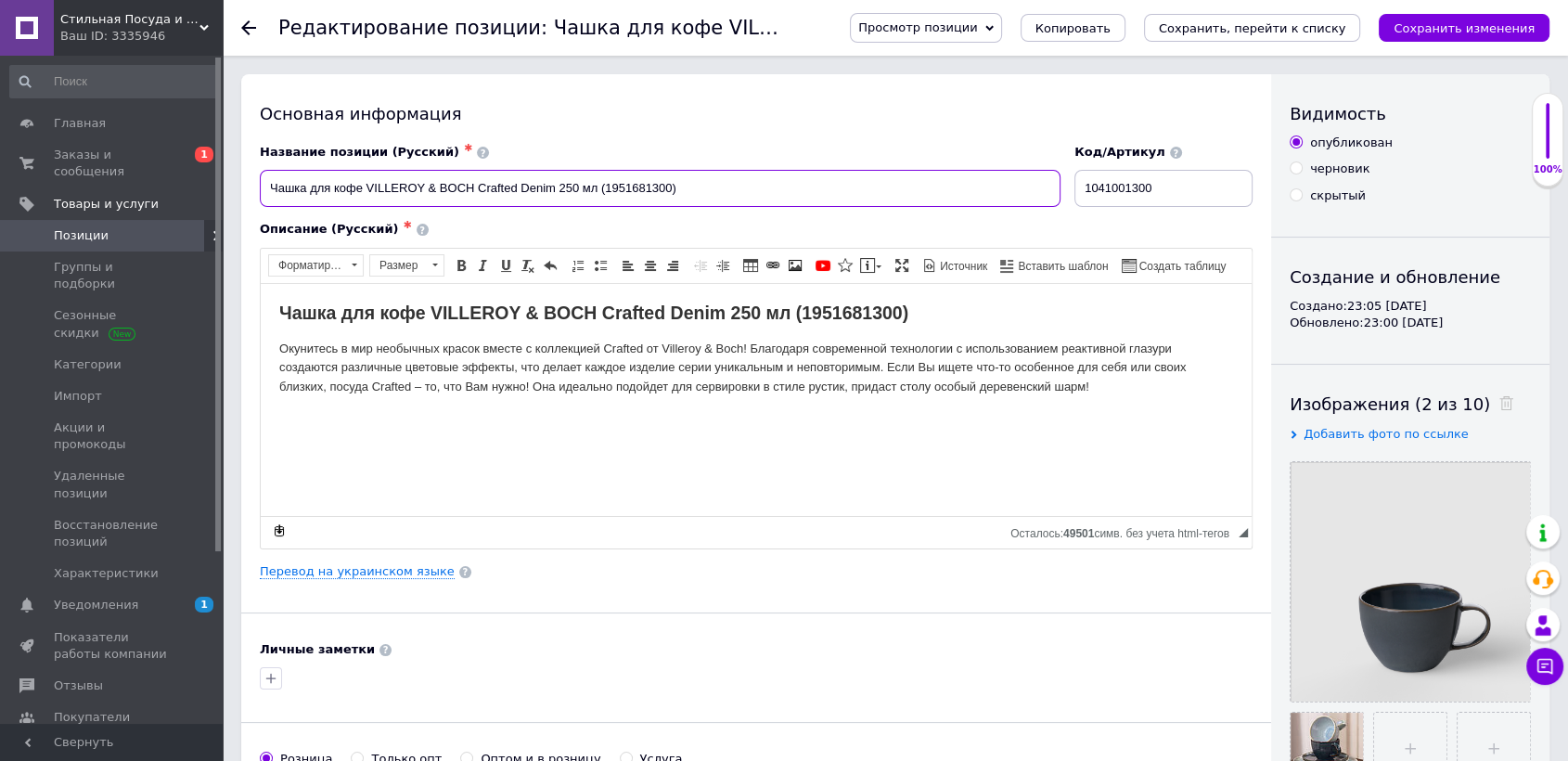
drag, startPoint x: 606, startPoint y: 200, endPoint x: 671, endPoint y: 196, distance: 65.1
click at [671, 196] on input "Чашка для кофе VILLEROY & BOCH Crafted Denim 250 мл (1951681300)" at bounding box center [660, 188] width 800 height 37
paste input "04100"
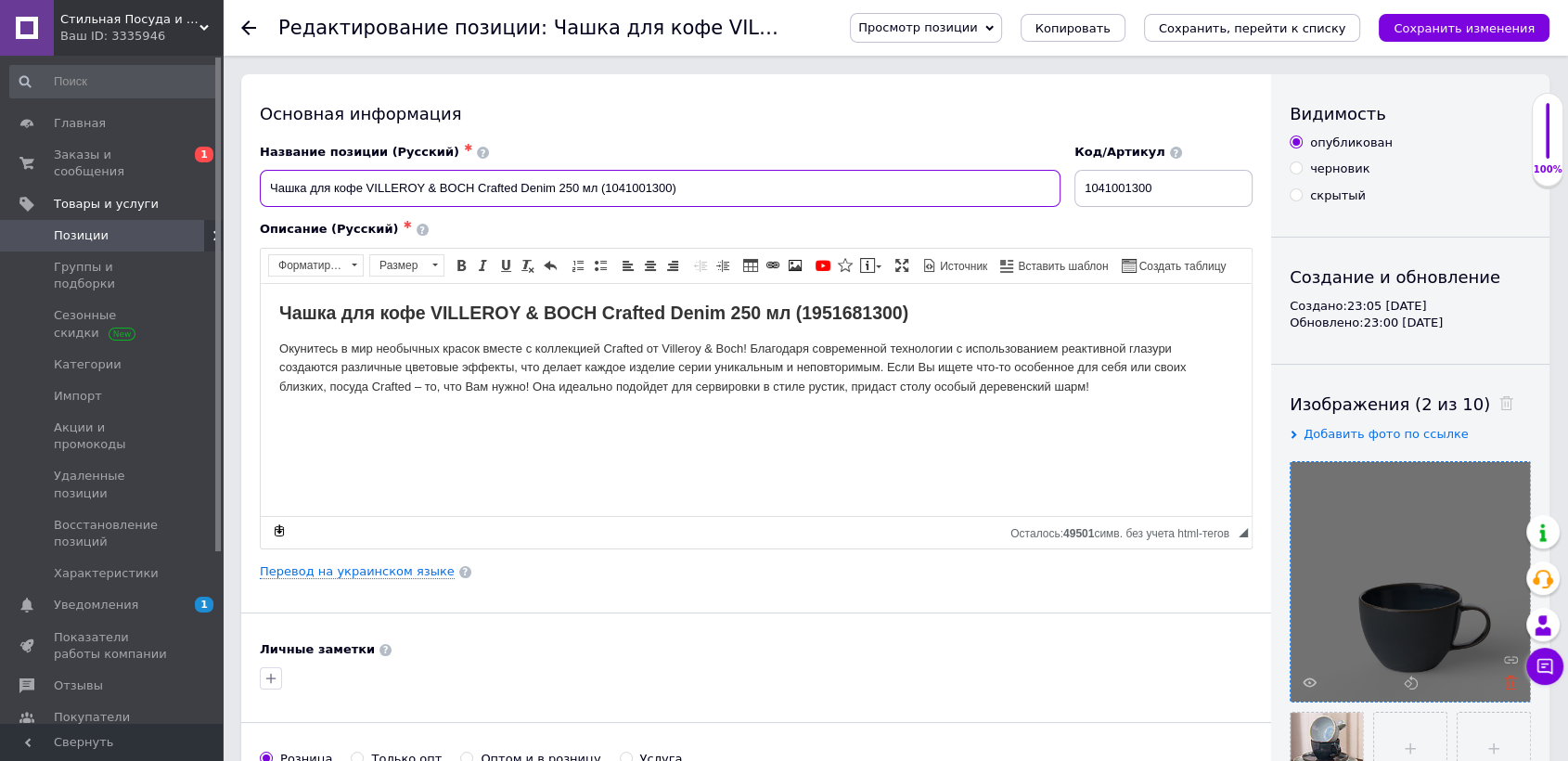
type input "Чашка для кофе VILLEROY & BOCH Crafted Denim 250 мл (1041001300)"
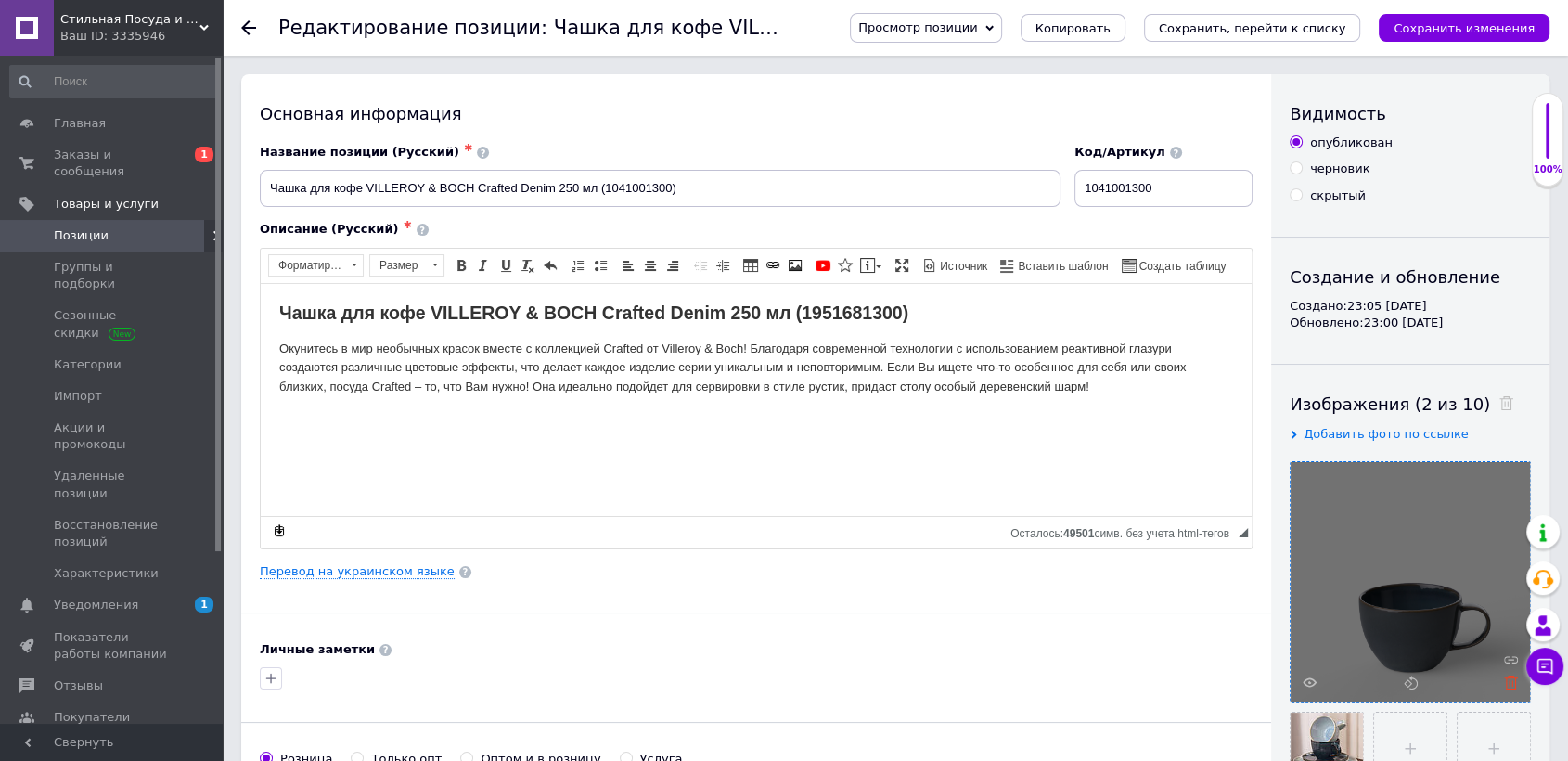
click at [1515, 685] on icon at bounding box center [1511, 682] width 14 height 14
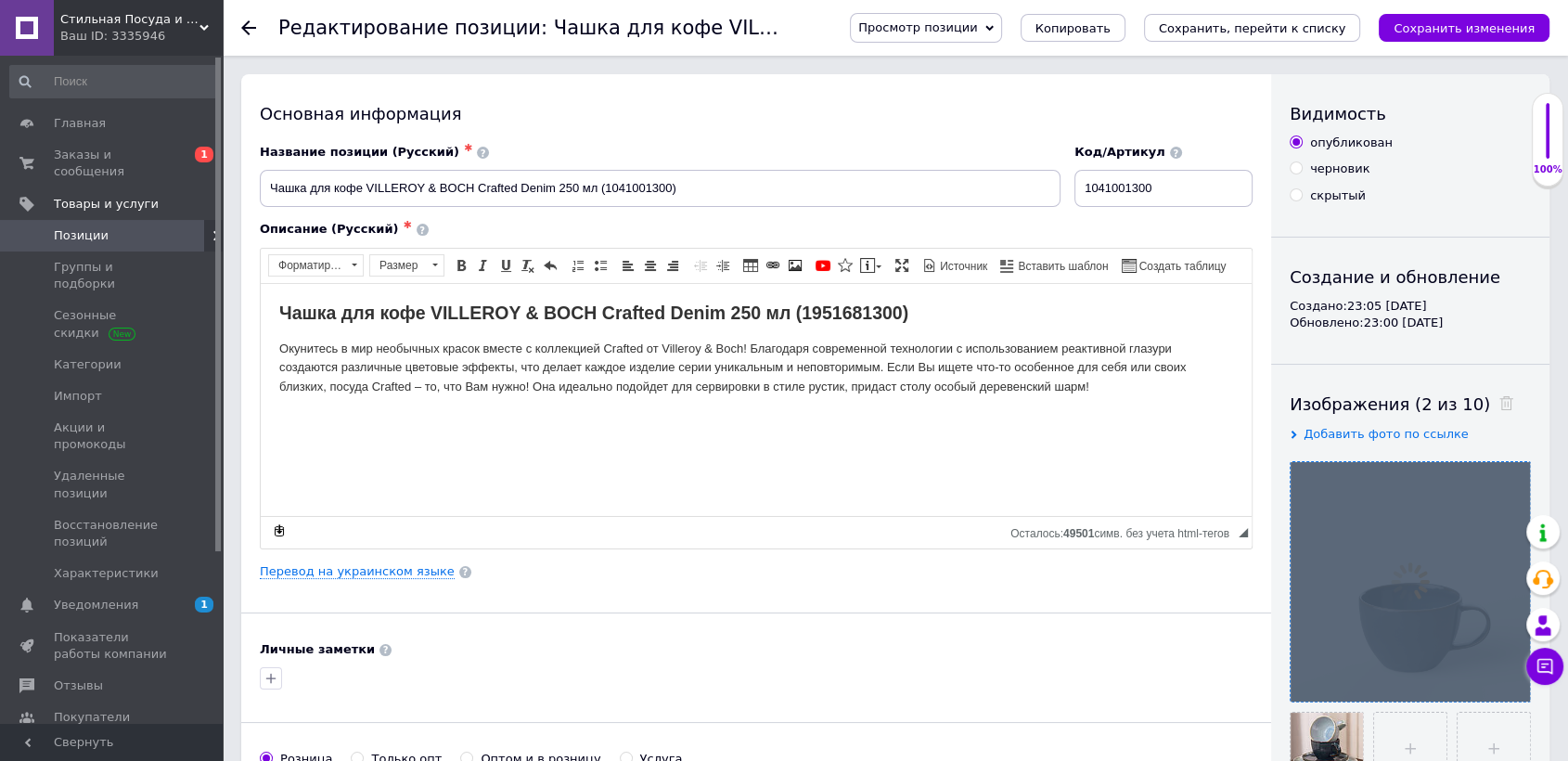
click at [1514, 685] on div at bounding box center [1409, 582] width 239 height 239
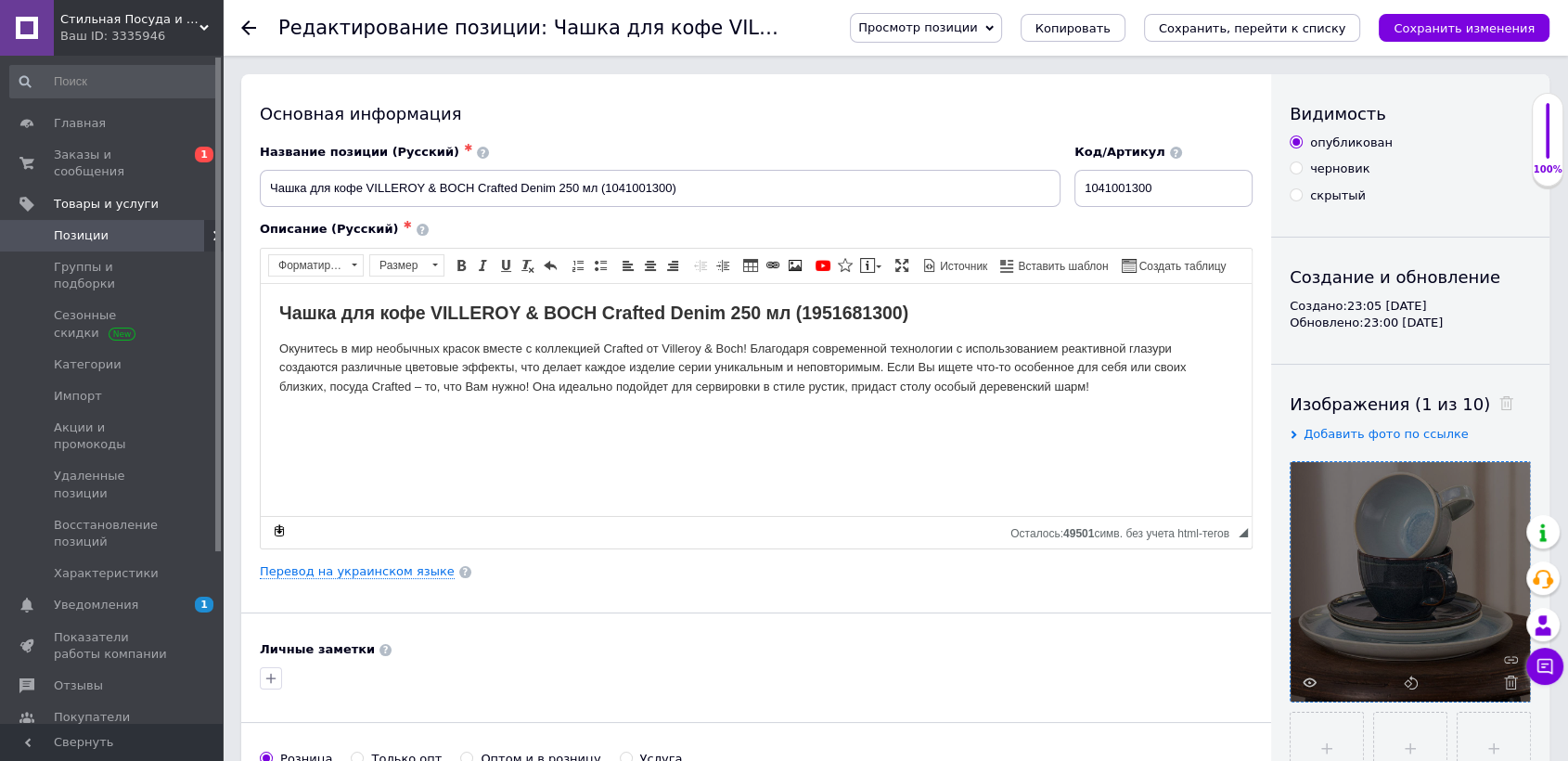
click at [1514, 684] on use at bounding box center [1511, 682] width 14 height 14
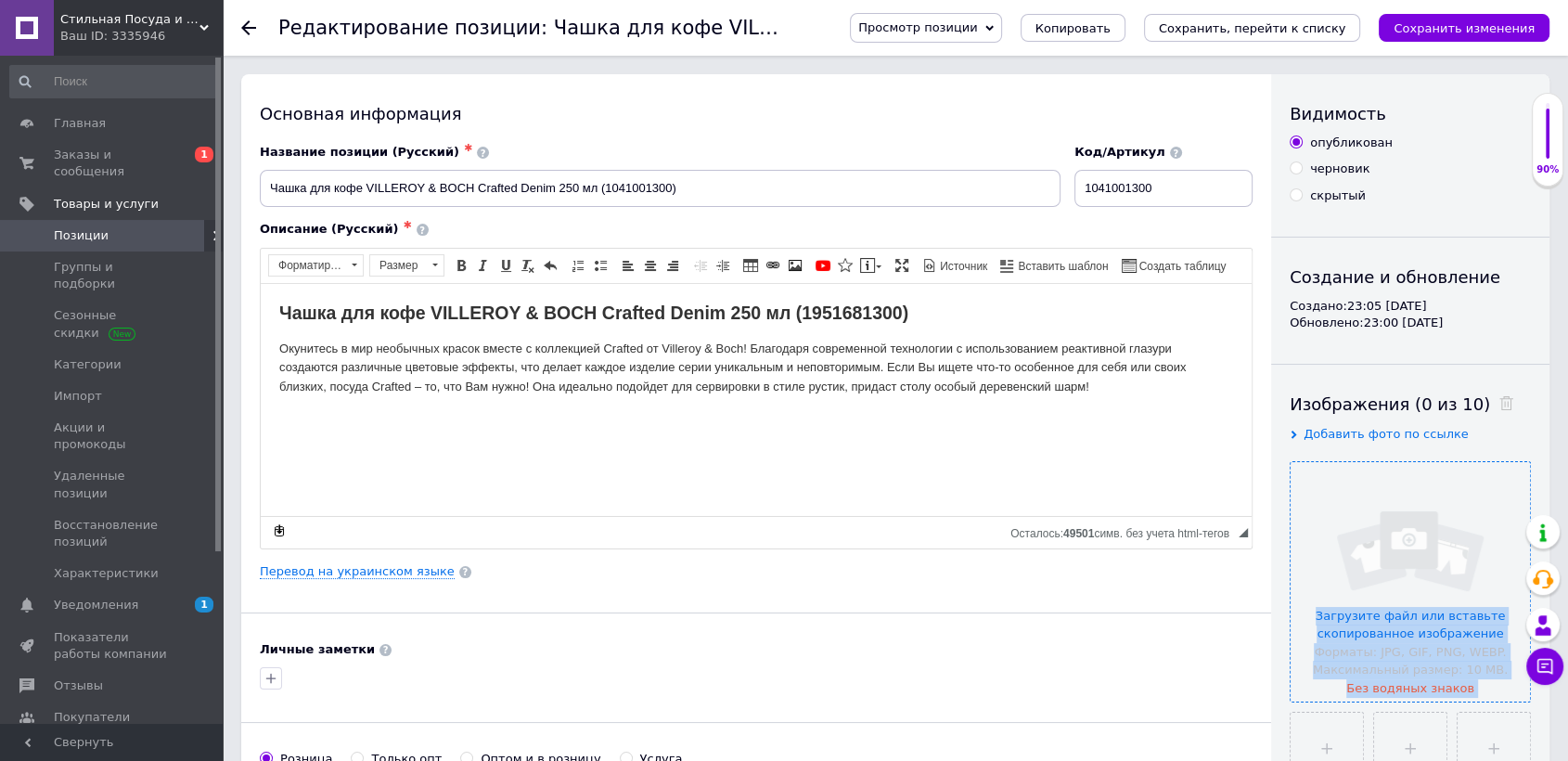
click at [1514, 684] on div "Загрузите файл или вставьте скопированное изображение Форматы: JPG, GIF, PNG, W…" at bounding box center [1409, 583] width 239 height 241
click at [1385, 523] on input "file" at bounding box center [1409, 582] width 239 height 239
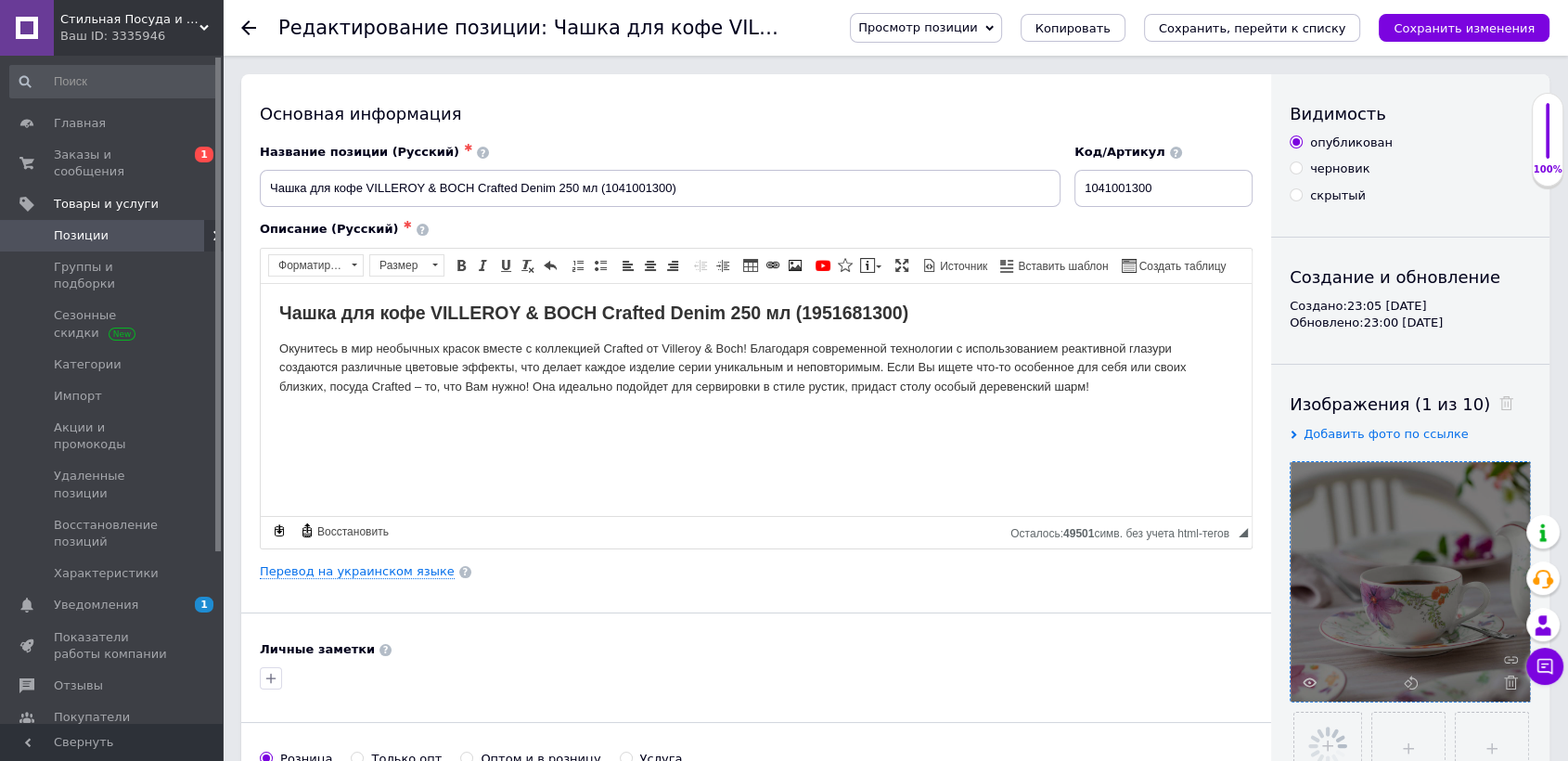
click at [816, 596] on div "Основная информация Название позиции (Русский) ✱ Чашка для кофе VILLEROY & BOCH…" at bounding box center [756, 592] width 1029 height 1035
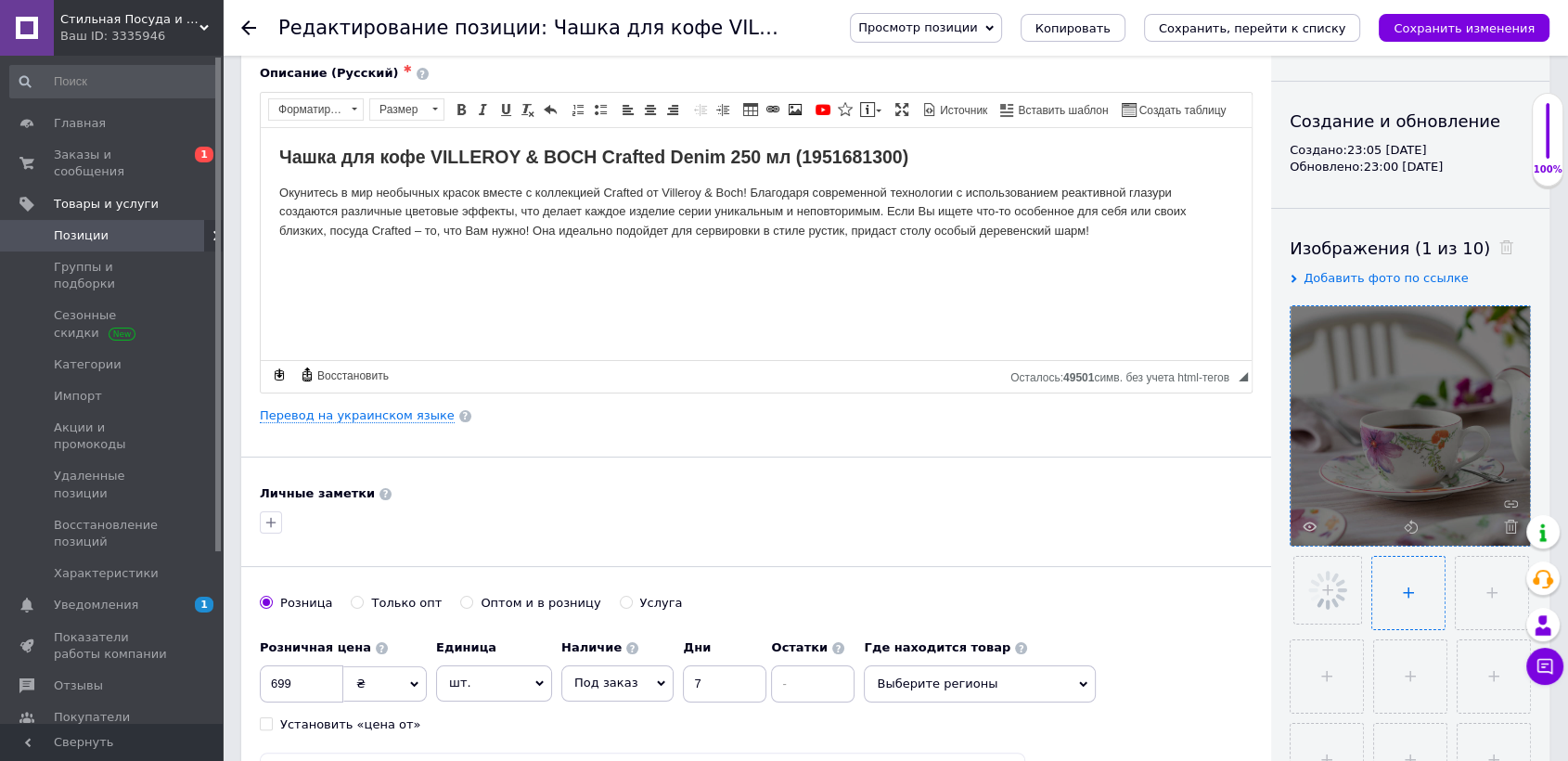
scroll to position [206, 0]
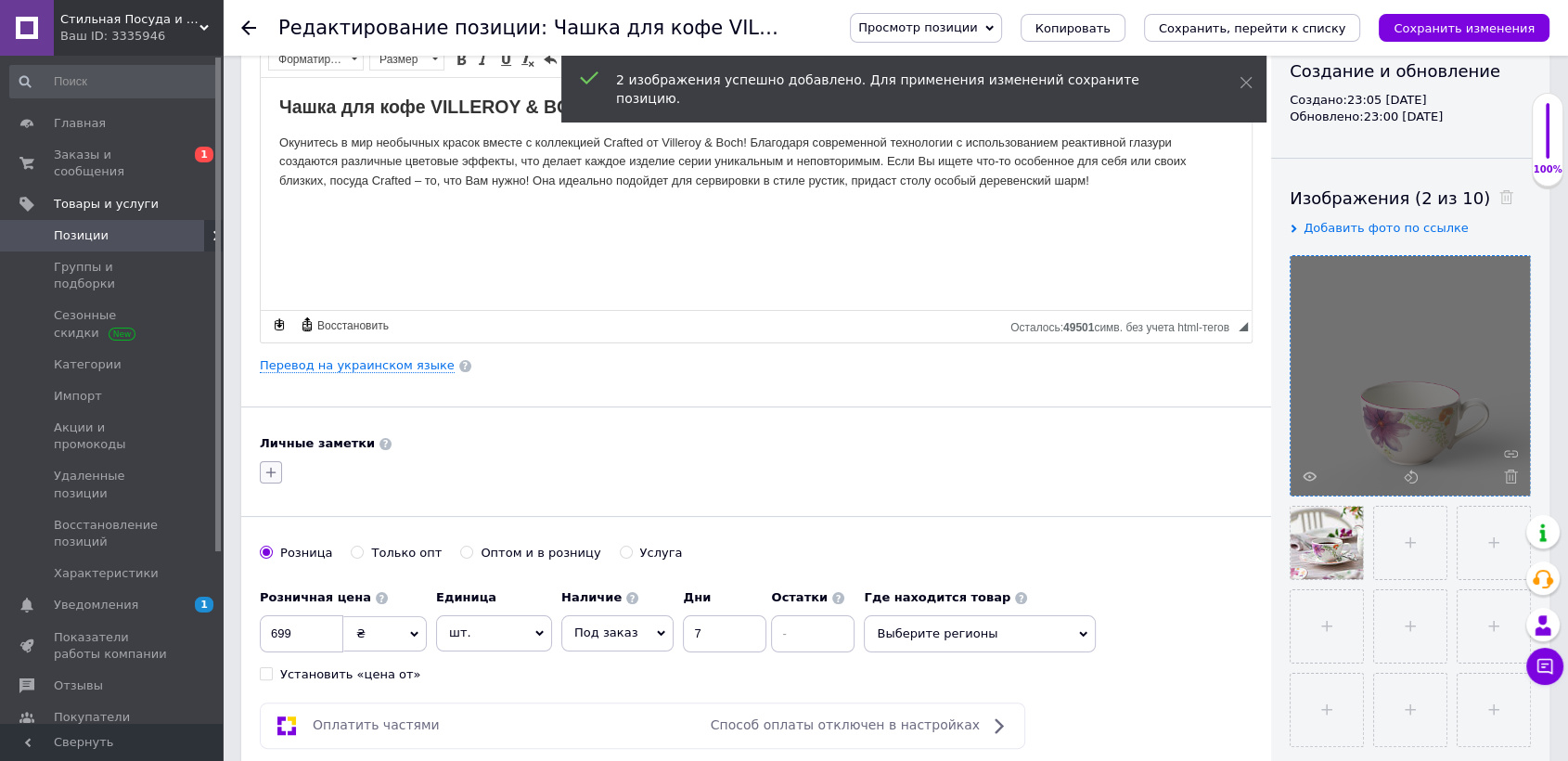
click at [272, 465] on icon "button" at bounding box center [270, 472] width 15 height 15
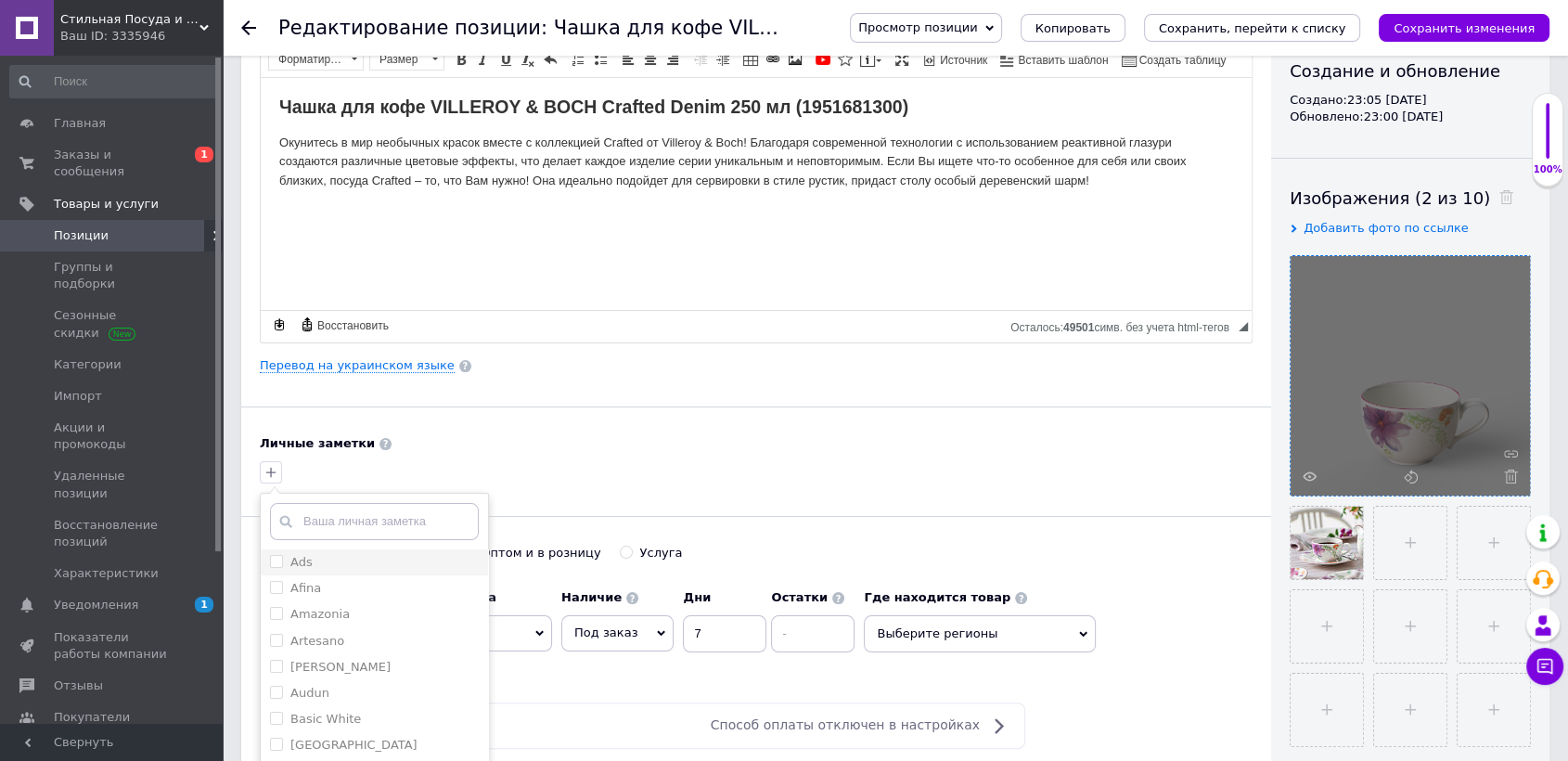
click at [275, 561] on input "Ads" at bounding box center [276, 560] width 12 height 12
checkbox input "true"
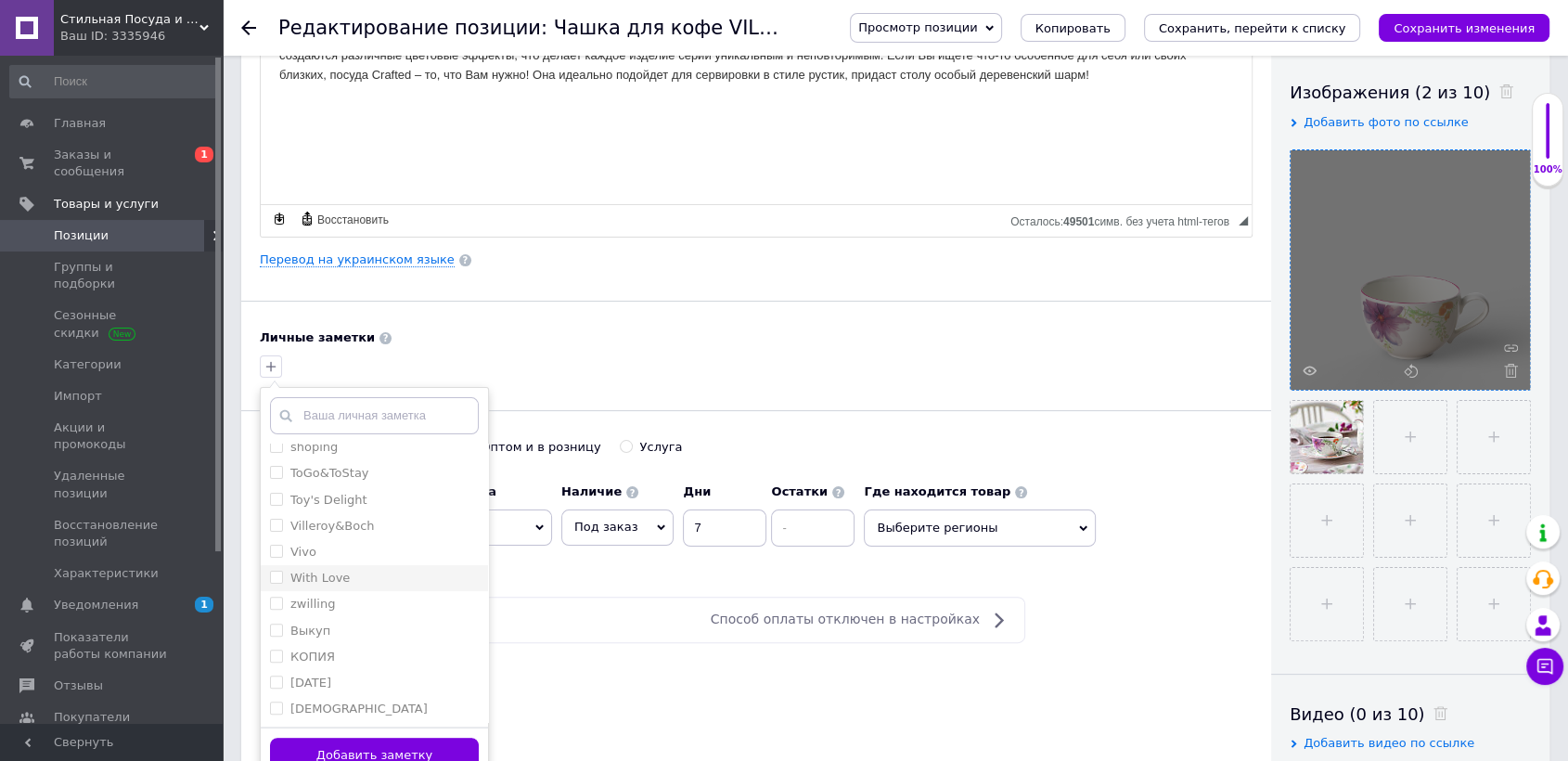
scroll to position [309, 0]
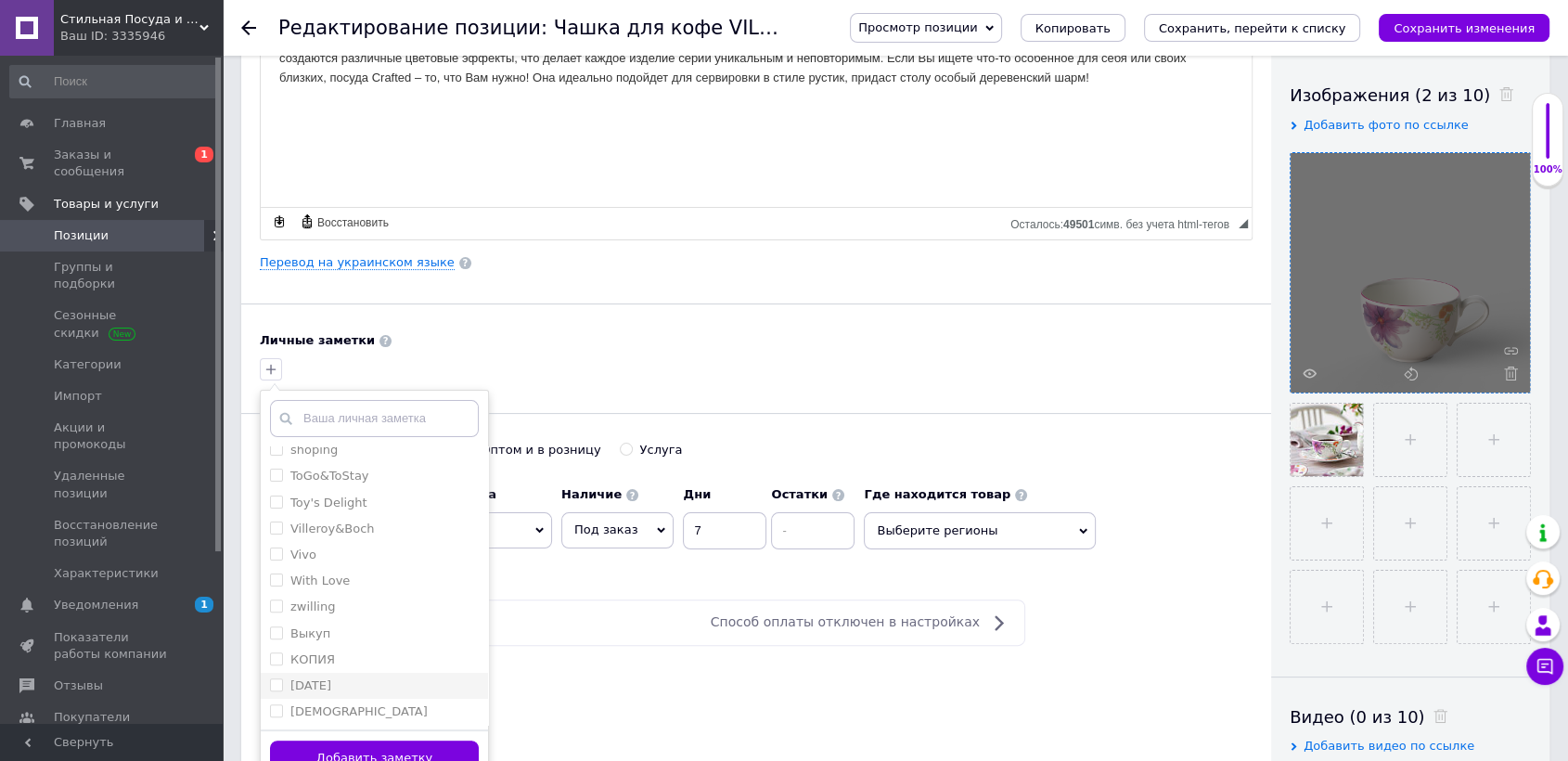
click at [276, 687] on input "[DATE]" at bounding box center [276, 684] width 12 height 12
checkbox input "true"
click at [275, 501] on input "Toy's Delight" at bounding box center [276, 501] width 12 height 12
checkbox input "false"
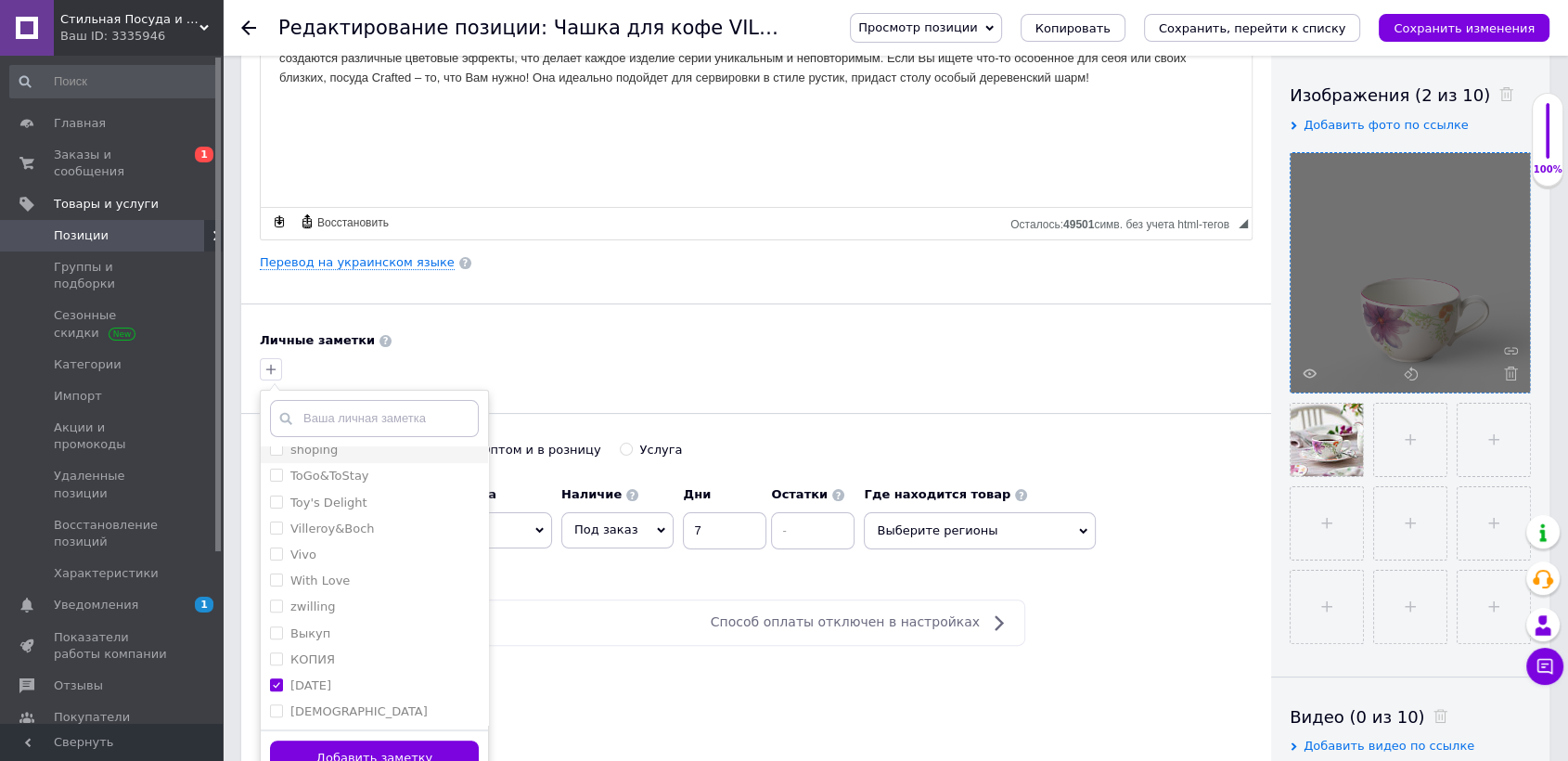
click at [272, 451] on input "shoping" at bounding box center [276, 449] width 12 height 12
checkbox input "true"
click at [271, 522] on input "Villeroy&Boch" at bounding box center [276, 527] width 12 height 12
checkbox input "true"
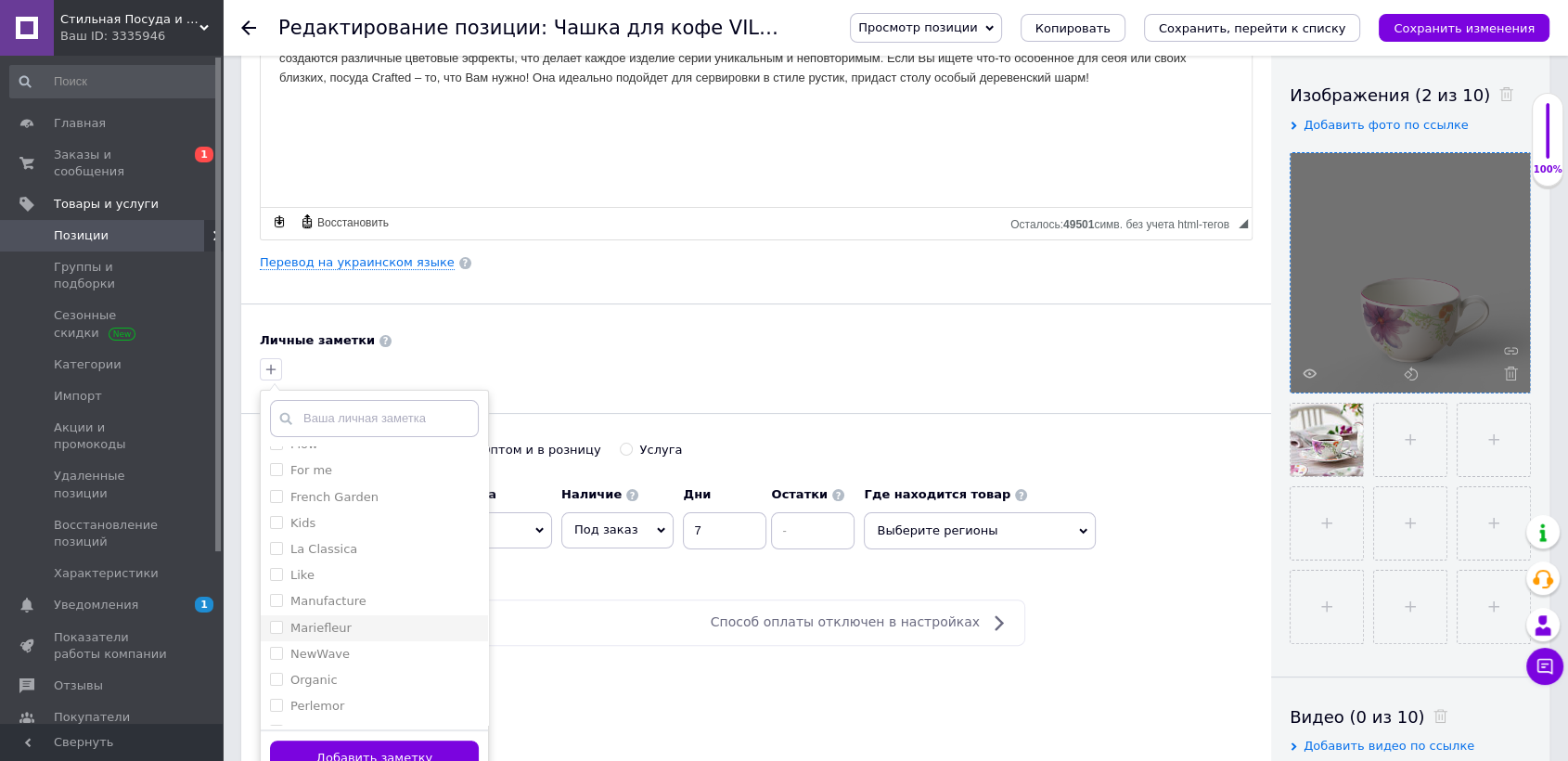
click at [310, 620] on label "Mariefleur" at bounding box center [321, 627] width 61 height 14
checkbox input "true"
click at [372, 753] on button "Добавить заметку" at bounding box center [374, 758] width 208 height 36
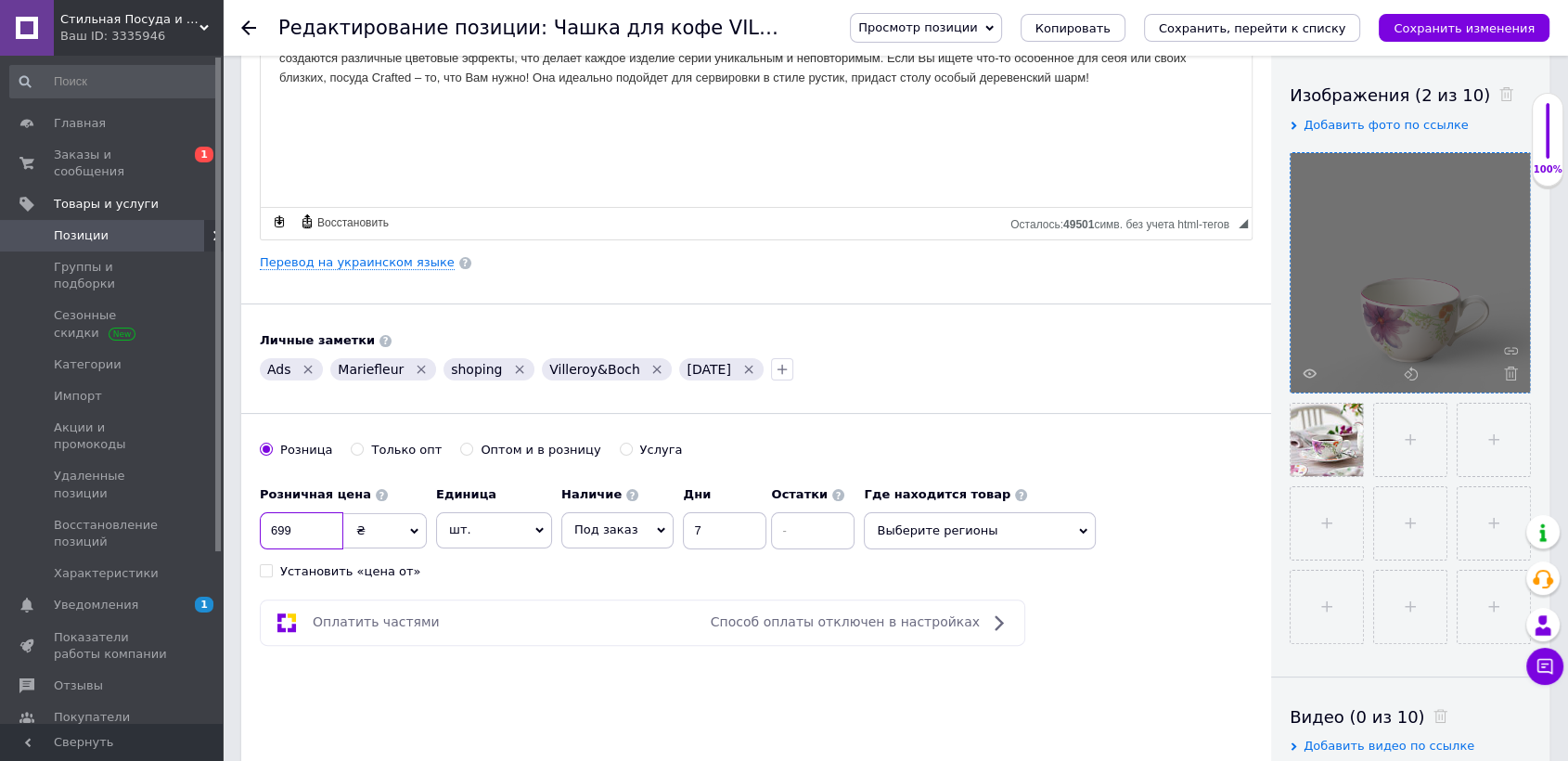
drag, startPoint x: 305, startPoint y: 546, endPoint x: 228, endPoint y: 538, distance: 77.4
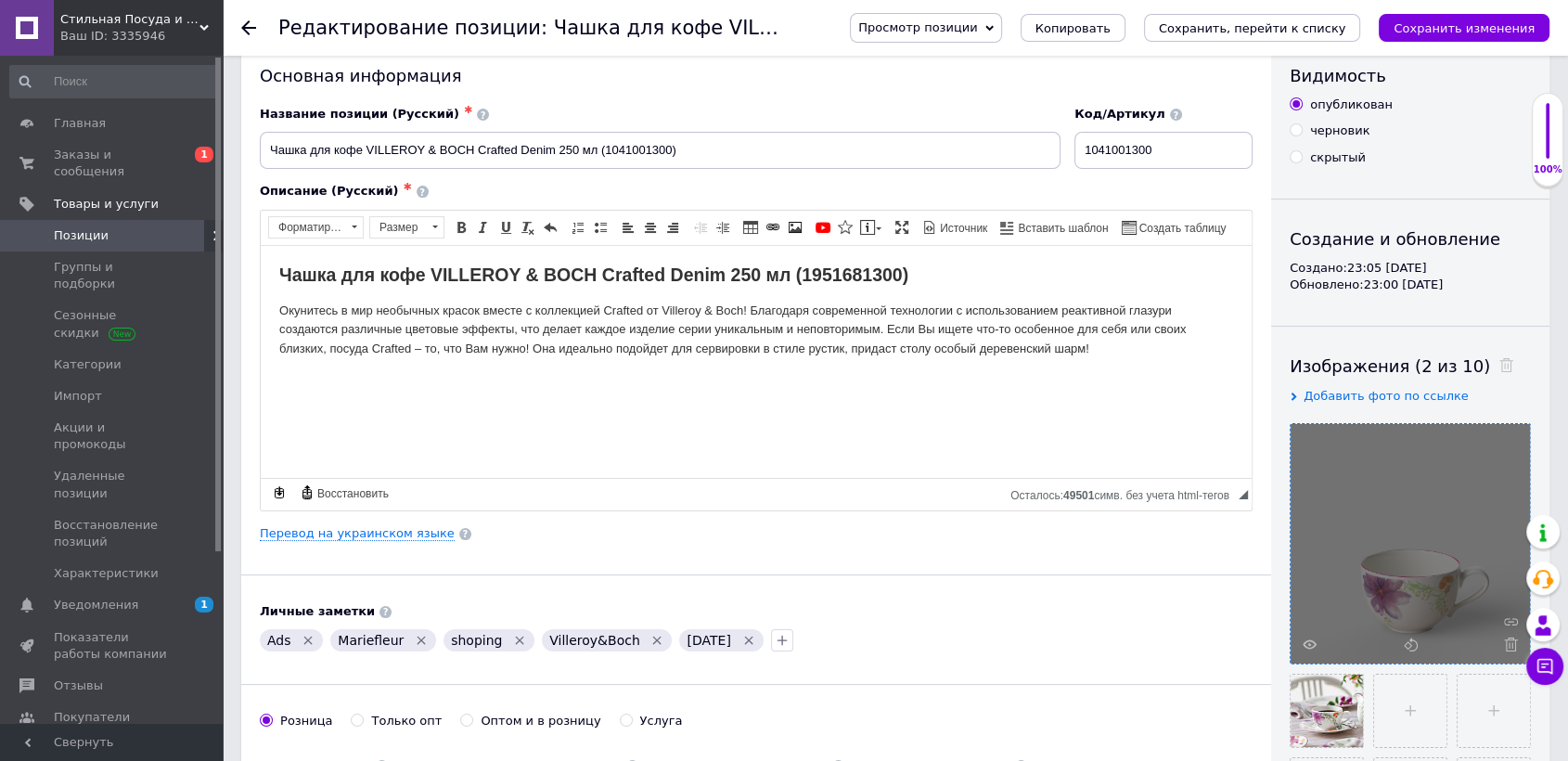
scroll to position [0, 0]
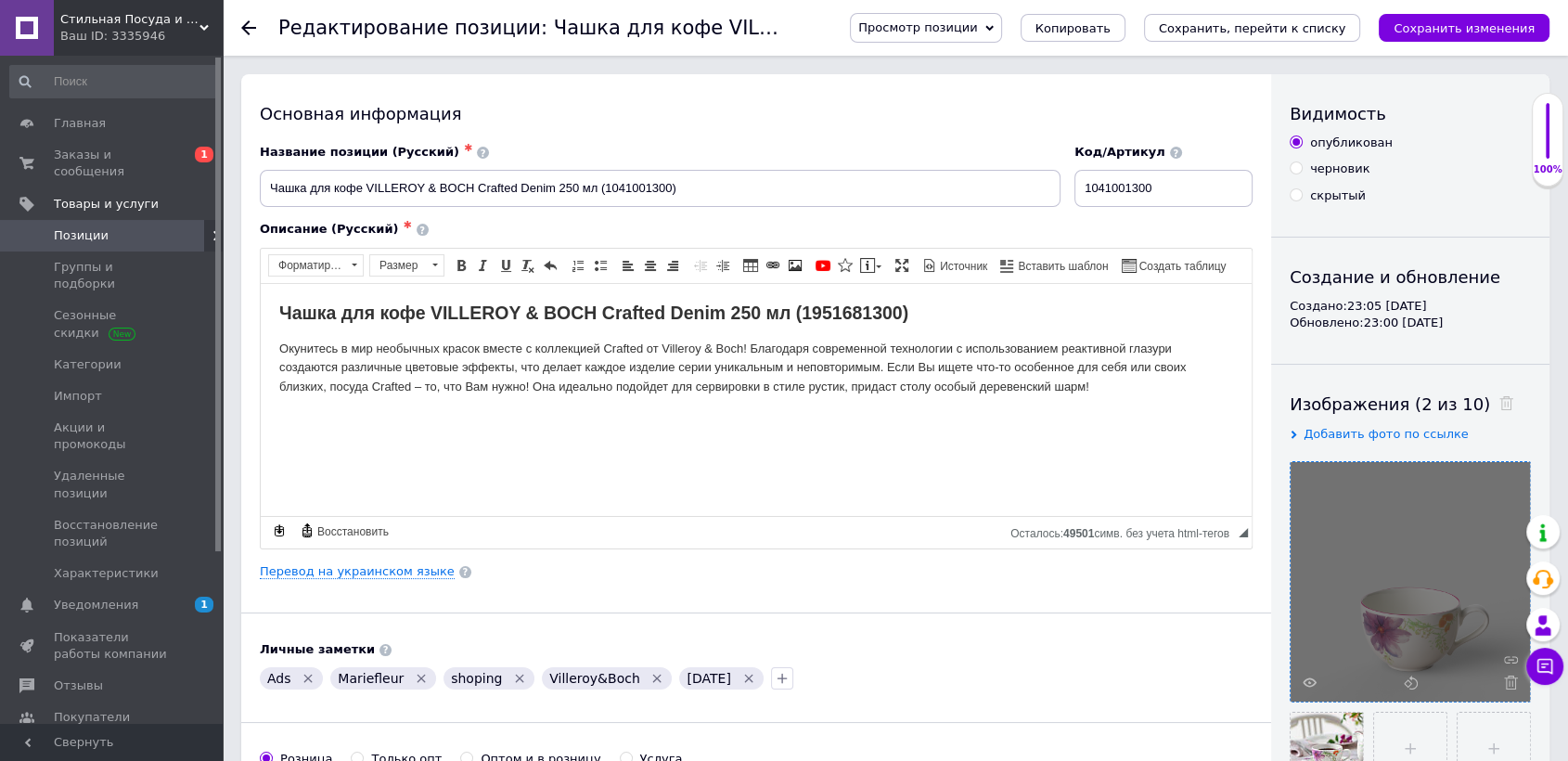
type input "999"
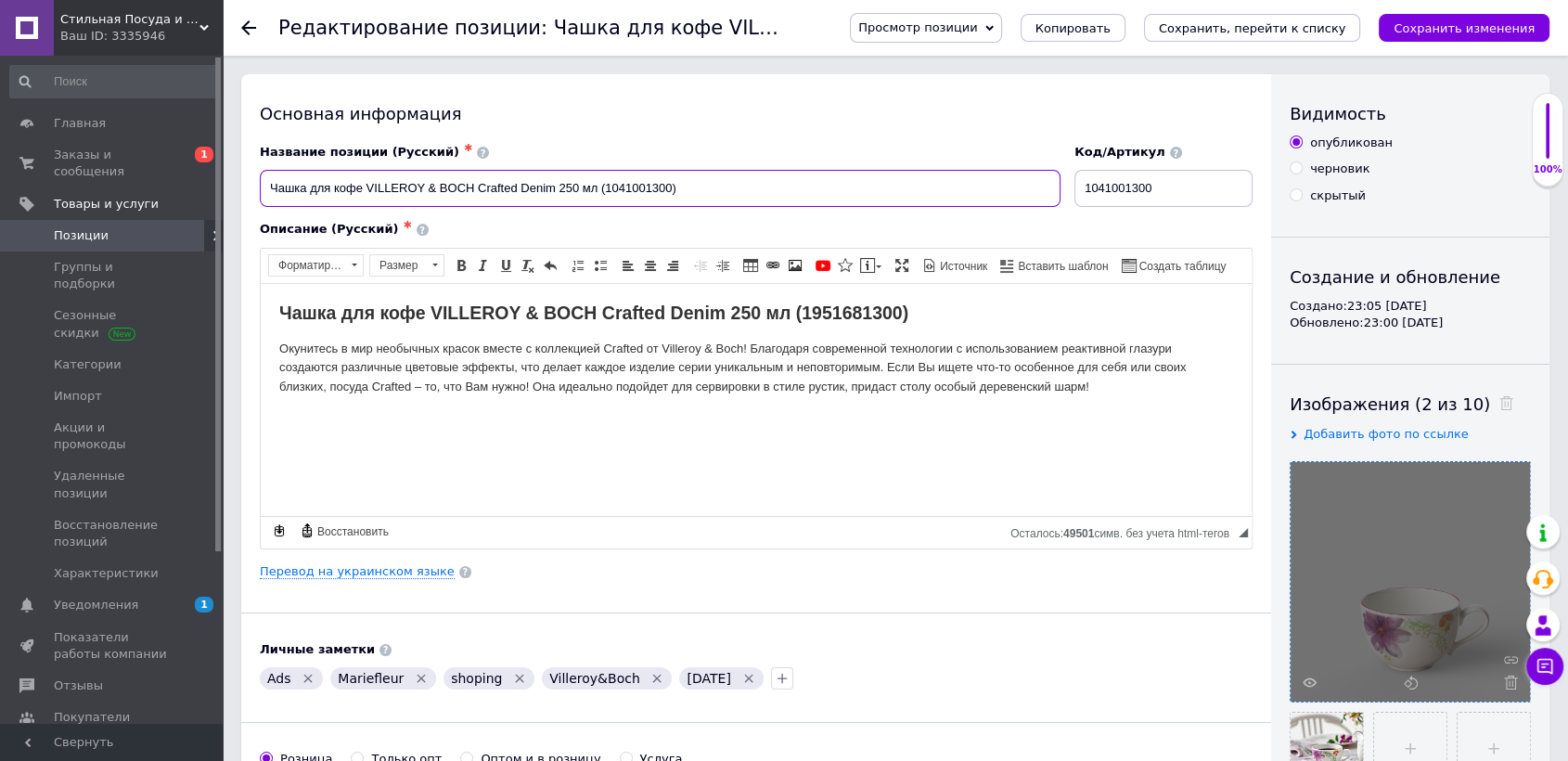
drag, startPoint x: 478, startPoint y: 188, endPoint x: 555, endPoint y: 185, distance: 77.1
click at [555, 185] on input "Чашка для кофе VILLEROY & BOCH Crafted Denim 250 мл (1041001300)" at bounding box center [660, 188] width 800 height 37
paste input "Mariefleur"
click at [308, 187] on input "Чашка для кофе VILLEROY & BOCH Mariefleur 250 мл (1041001300)" at bounding box center [660, 188] width 800 height 37
type input "Чашка для кофе VILLEROY & BOCH Mariefleur 250 мл (1041001300)"
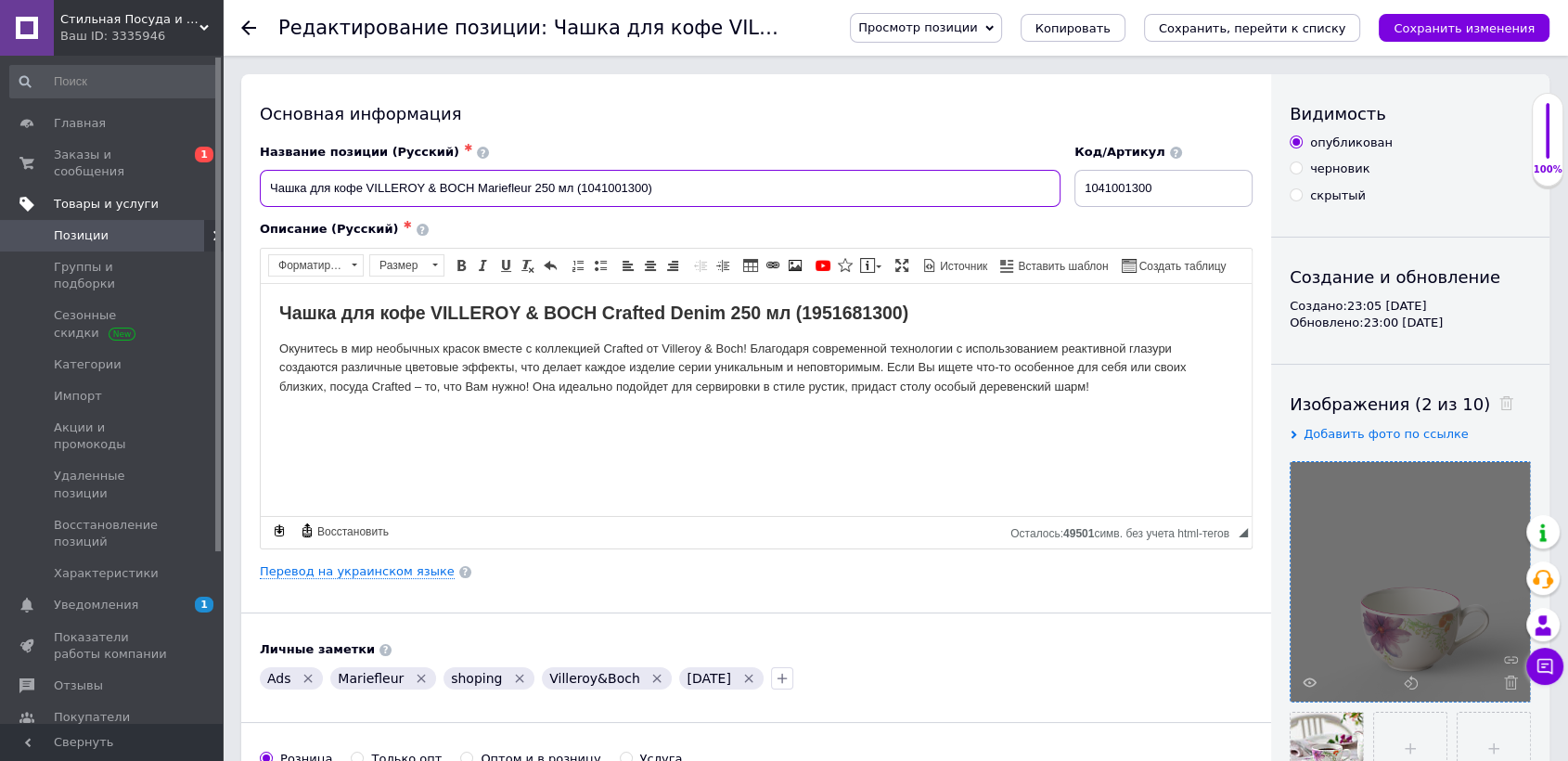
drag, startPoint x: 698, startPoint y: 192, endPoint x: 53, endPoint y: 173, distance: 645.3
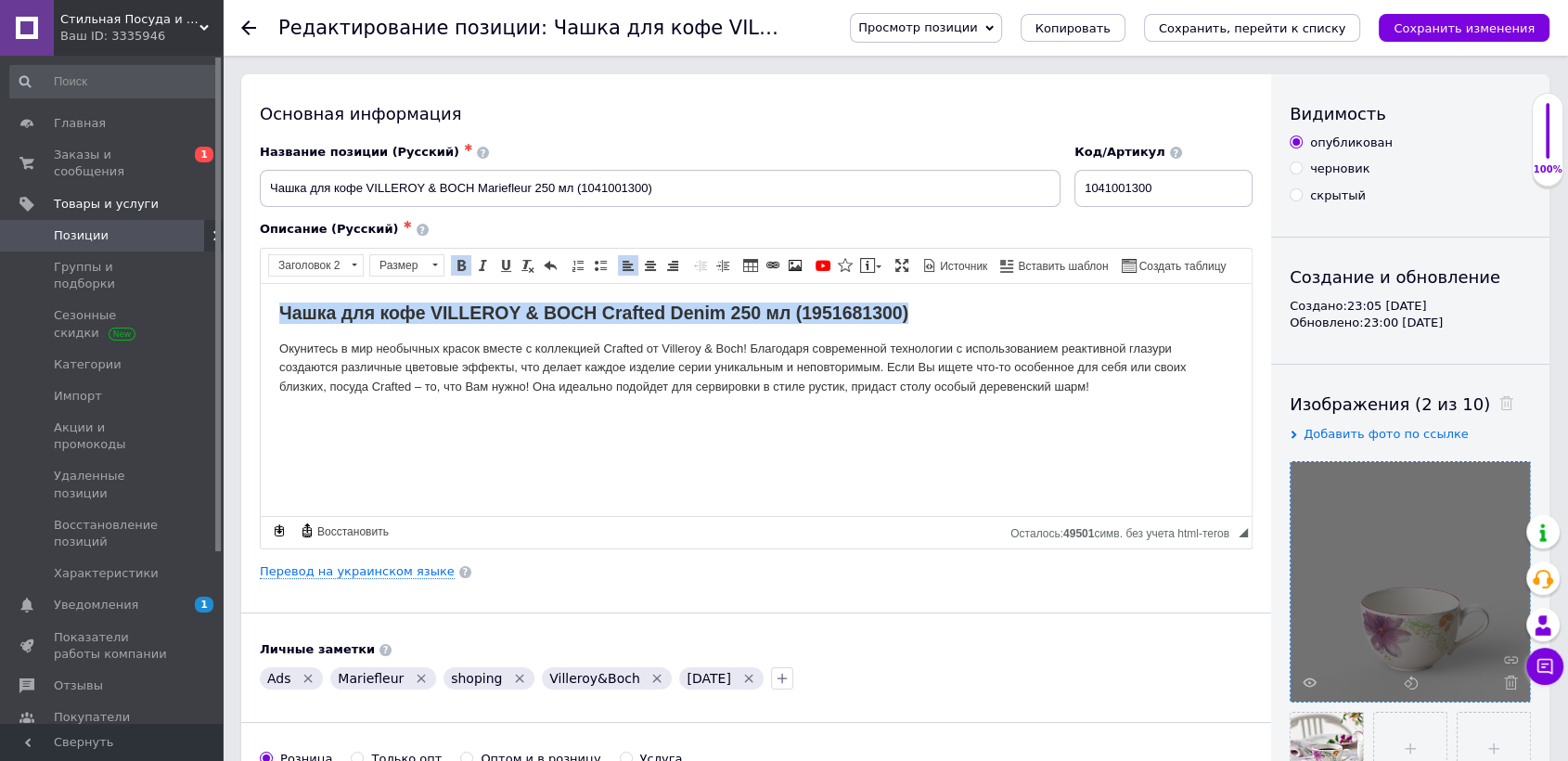
drag, startPoint x: 921, startPoint y: 306, endPoint x: 0, endPoint y: 206, distance: 926.4
click at [261, 283] on html "Чашка для кофе VILLEROY & BOCH Crafted Denim 250 мл (1951681300) Окунитесь в ми…" at bounding box center [756, 349] width 990 height 132
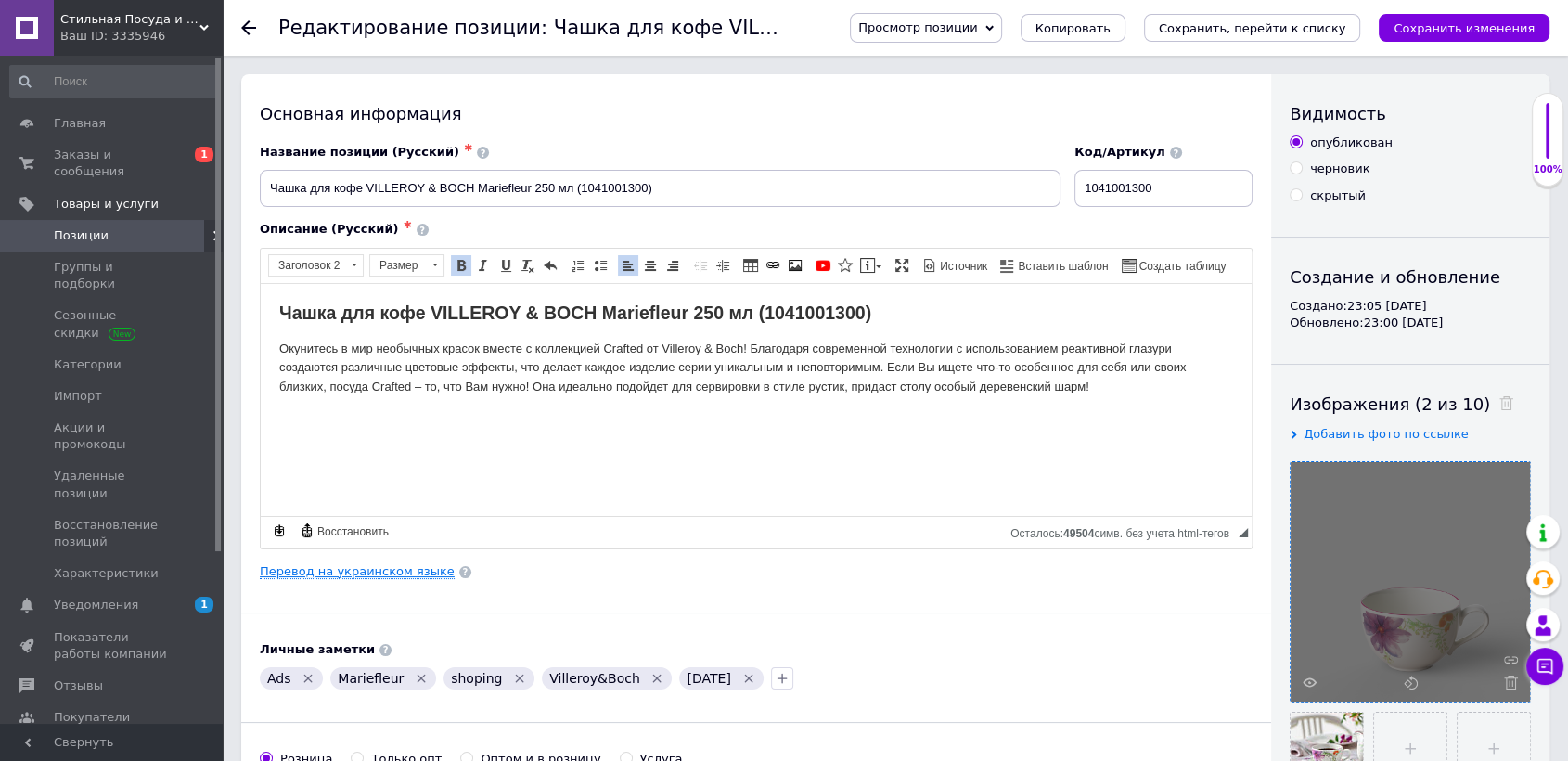
click at [308, 566] on link "Перевод на украинском языке" at bounding box center [357, 571] width 195 height 15
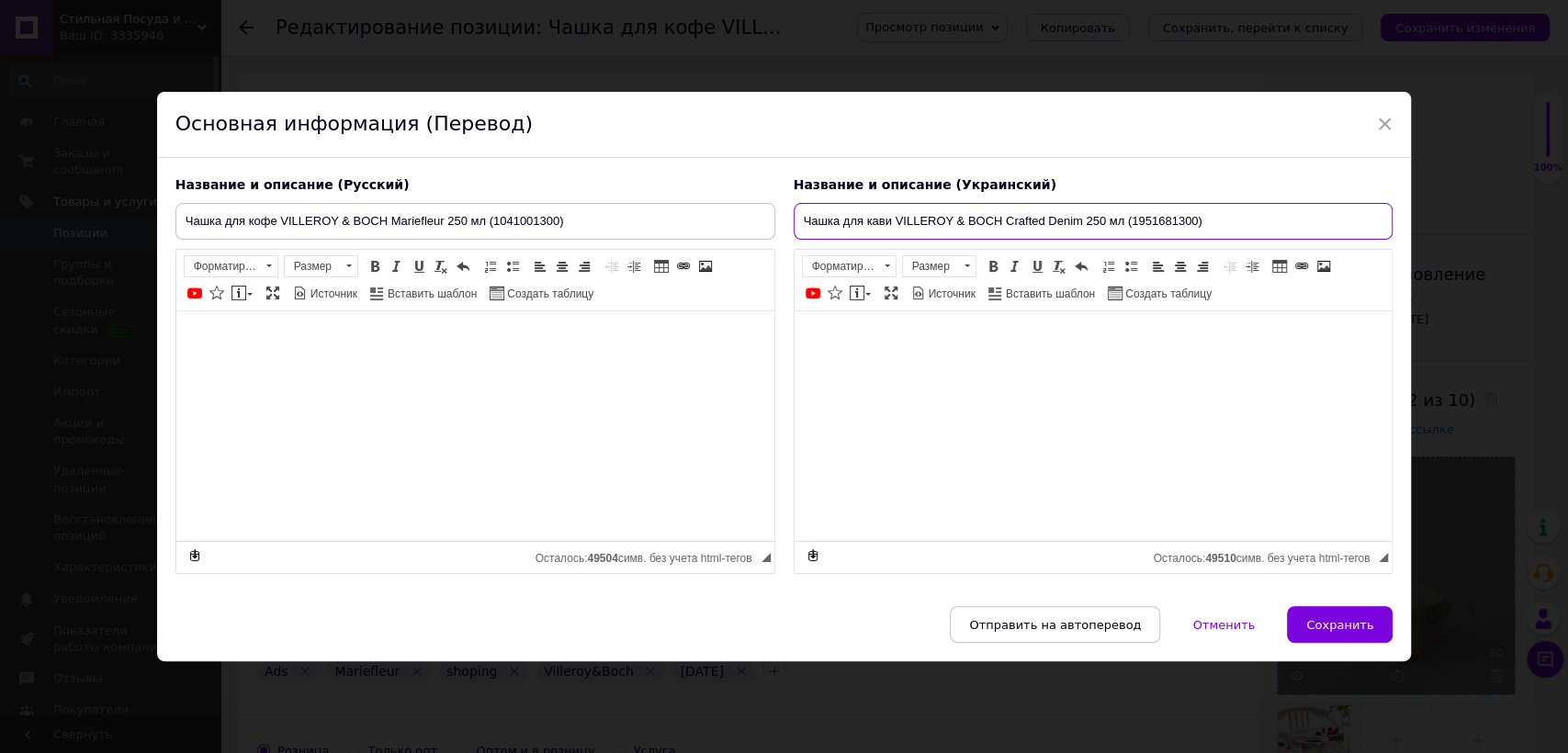
drag, startPoint x: 1224, startPoint y: 213, endPoint x: 491, endPoint y: 214, distance: 733.0
click at [491, 214] on div "Название и описание (Русский) Чашка для кофе VILLEROY & BOCH Mariefleur 250 мл …" at bounding box center [784, 375] width 1236 height 417
paste input "Mariefleur 250 мл (104100"
type input "Чашка для кави VILLEROY & BOCH Mariefleur 250 мл (1041001300)"
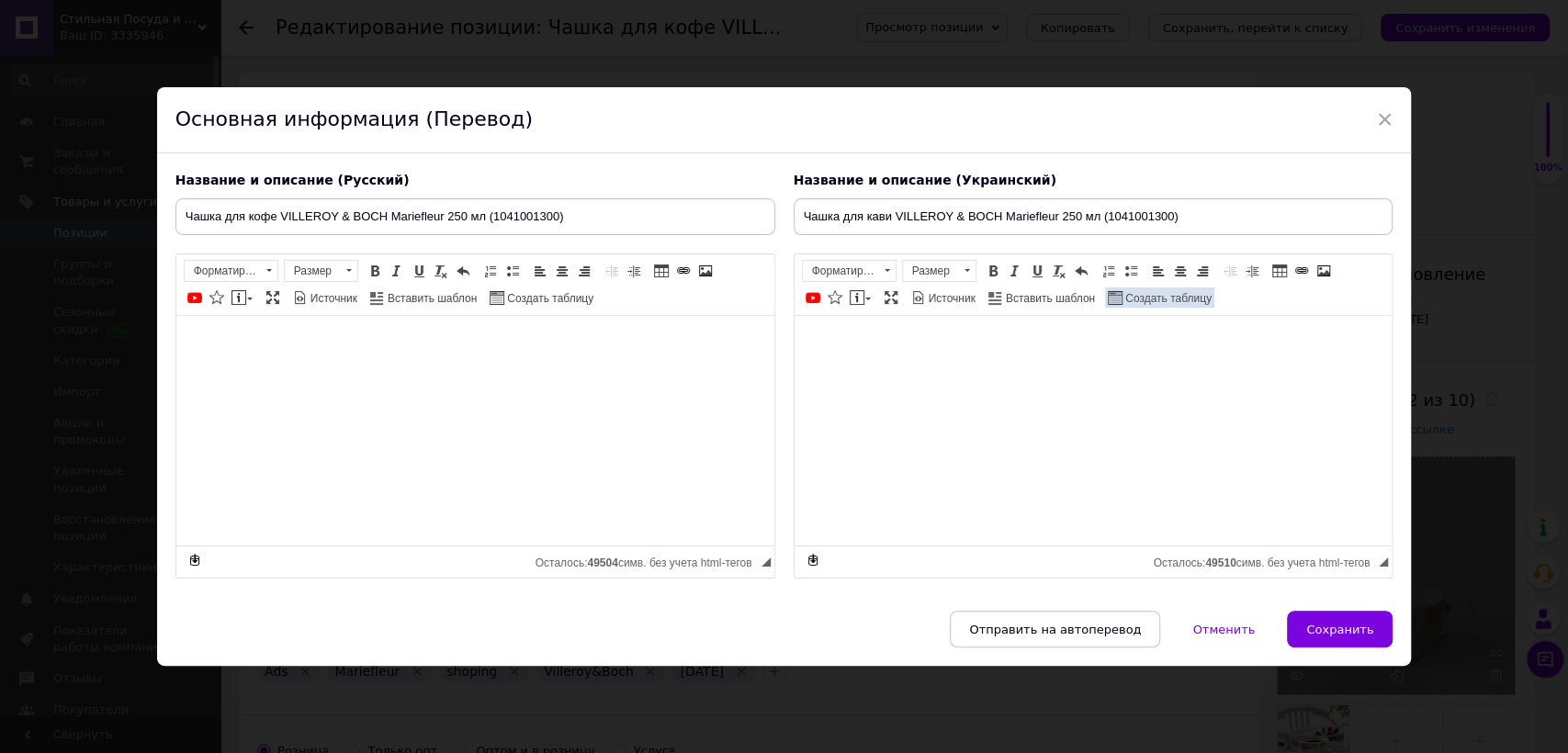
drag, startPoint x: 858, startPoint y: 302, endPoint x: 1185, endPoint y: 306, distance: 327.0
click at [1117, 306] on div "Rich Text Editor, 369B16D7-311C-4793-A1CF-EAC6A0DA1AFF Панели инструментов реда…" at bounding box center [1093, 415] width 600 height 325
click at [1350, 612] on button "Сохранить" at bounding box center [1340, 629] width 106 height 36
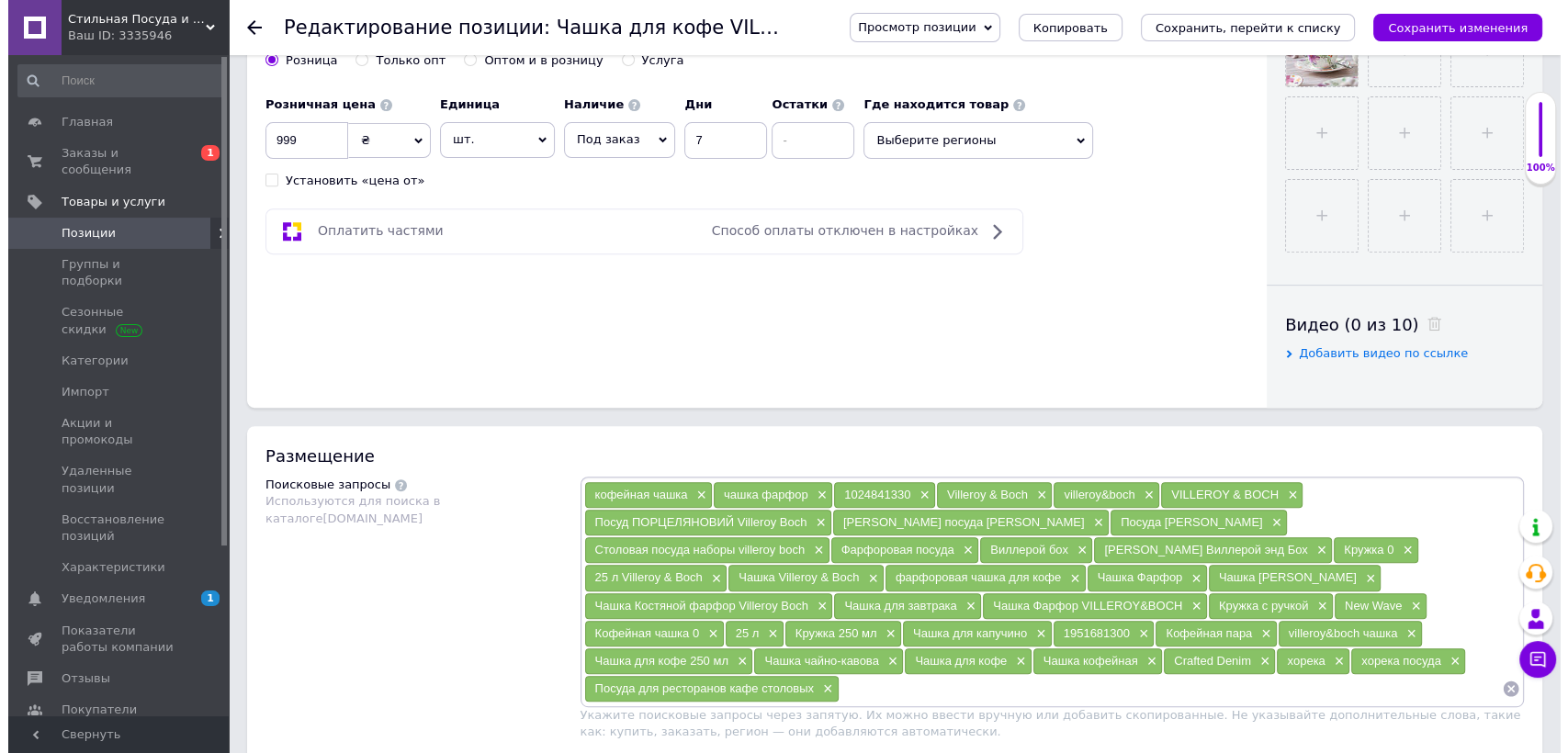
scroll to position [815, 0]
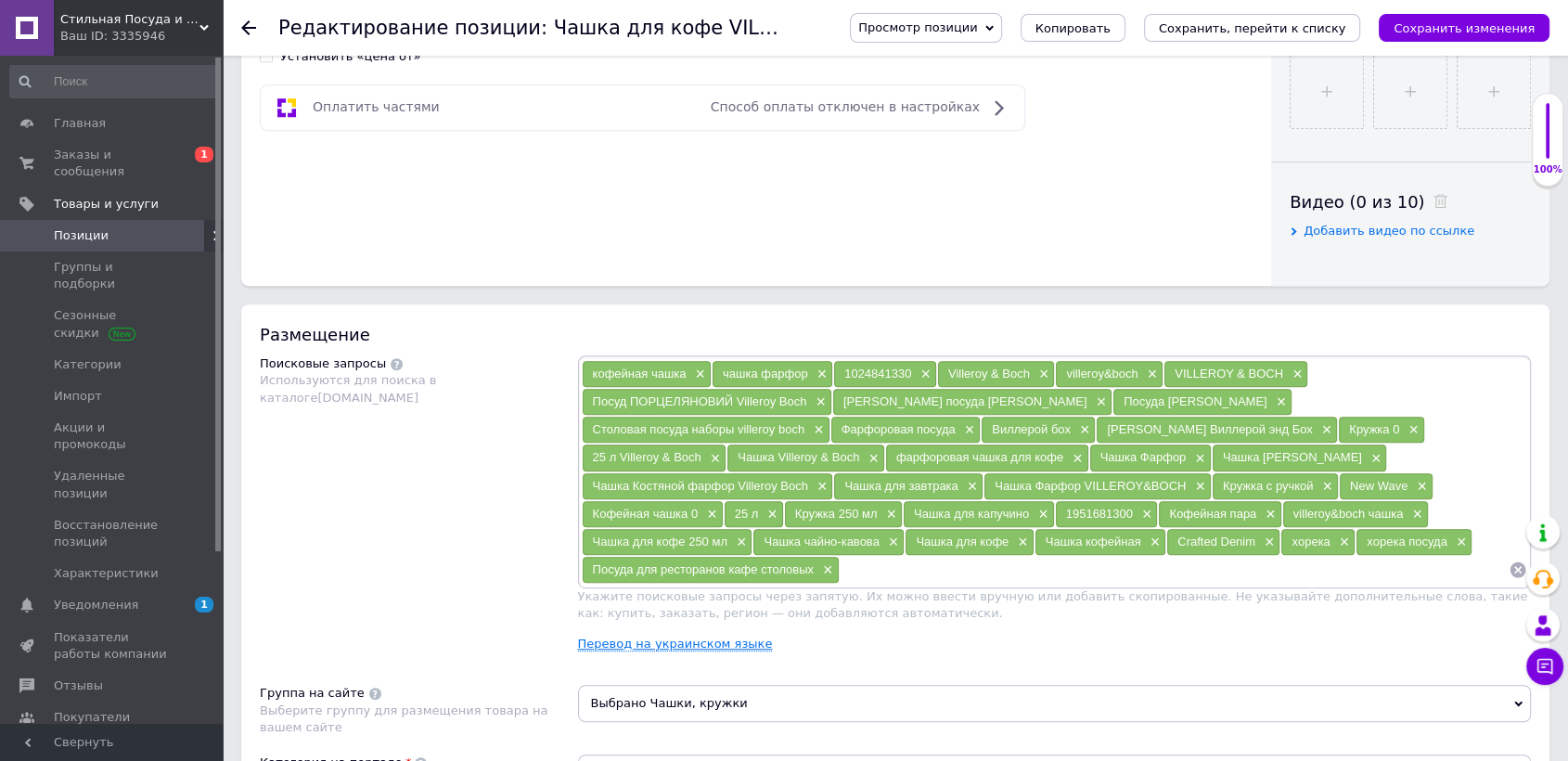
click at [647, 643] on link "Перевод на украинском языке" at bounding box center [674, 644] width 195 height 15
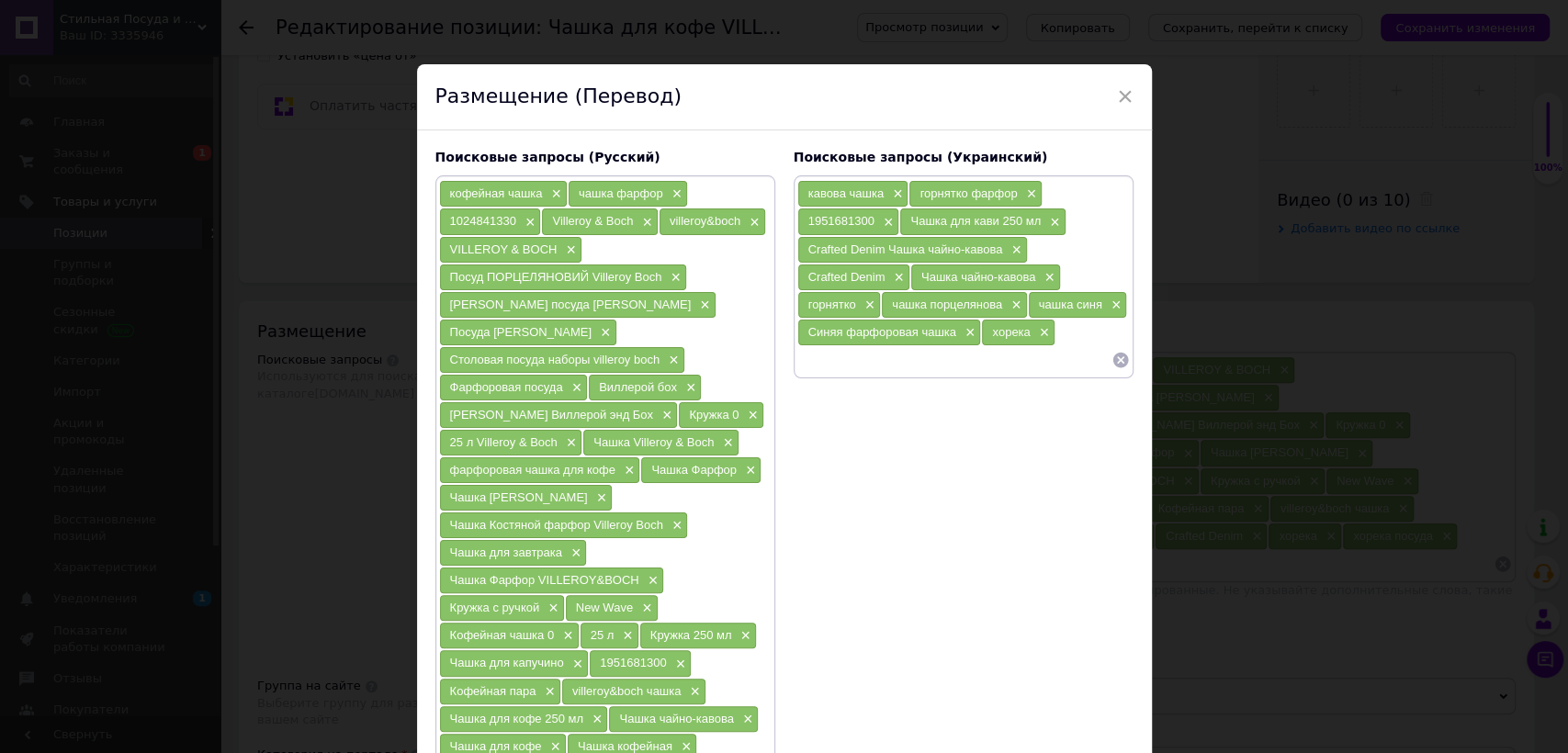
click at [882, 357] on input at bounding box center [954, 360] width 314 height 28
paste input "1041001300"
type input "1041001300"
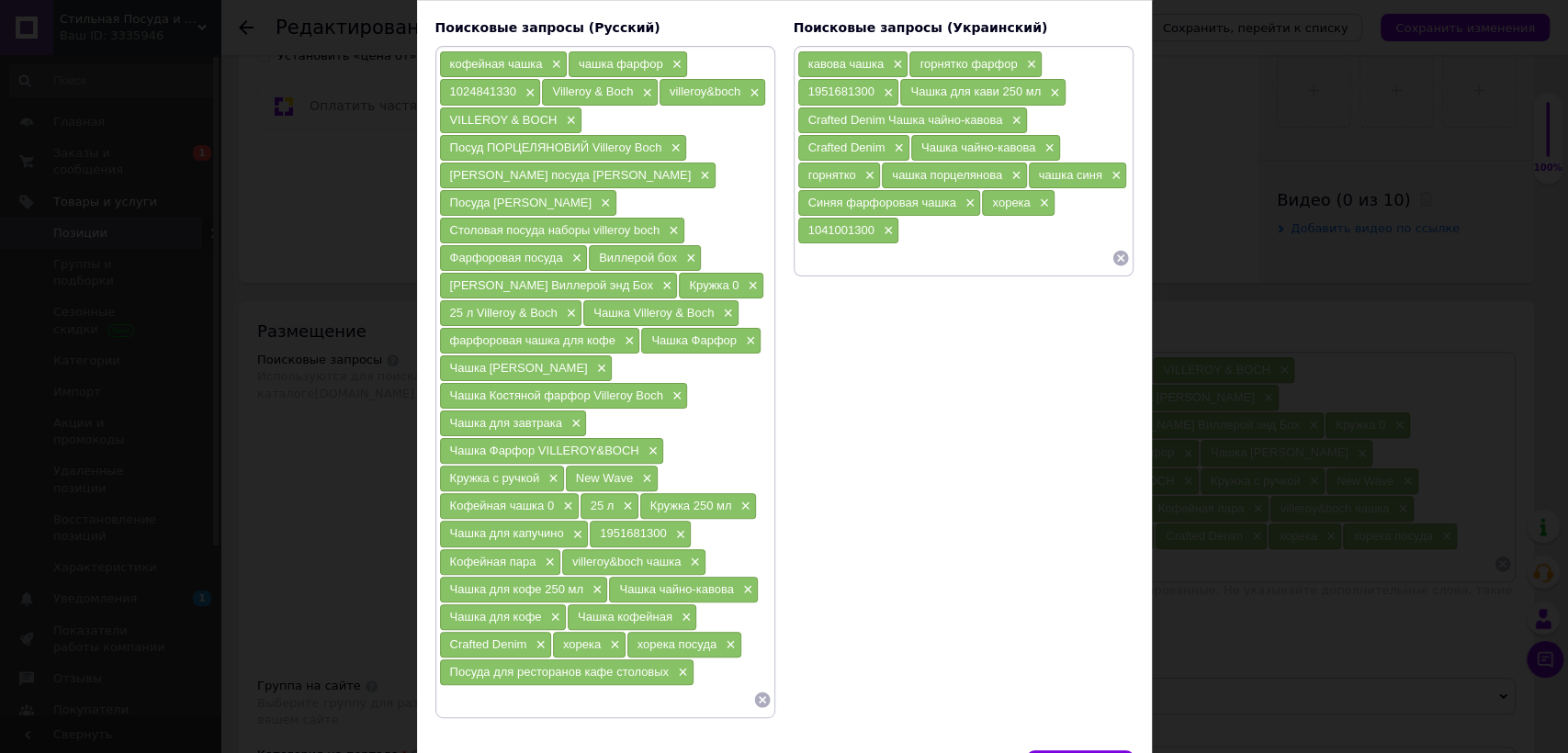
scroll to position [230, 0]
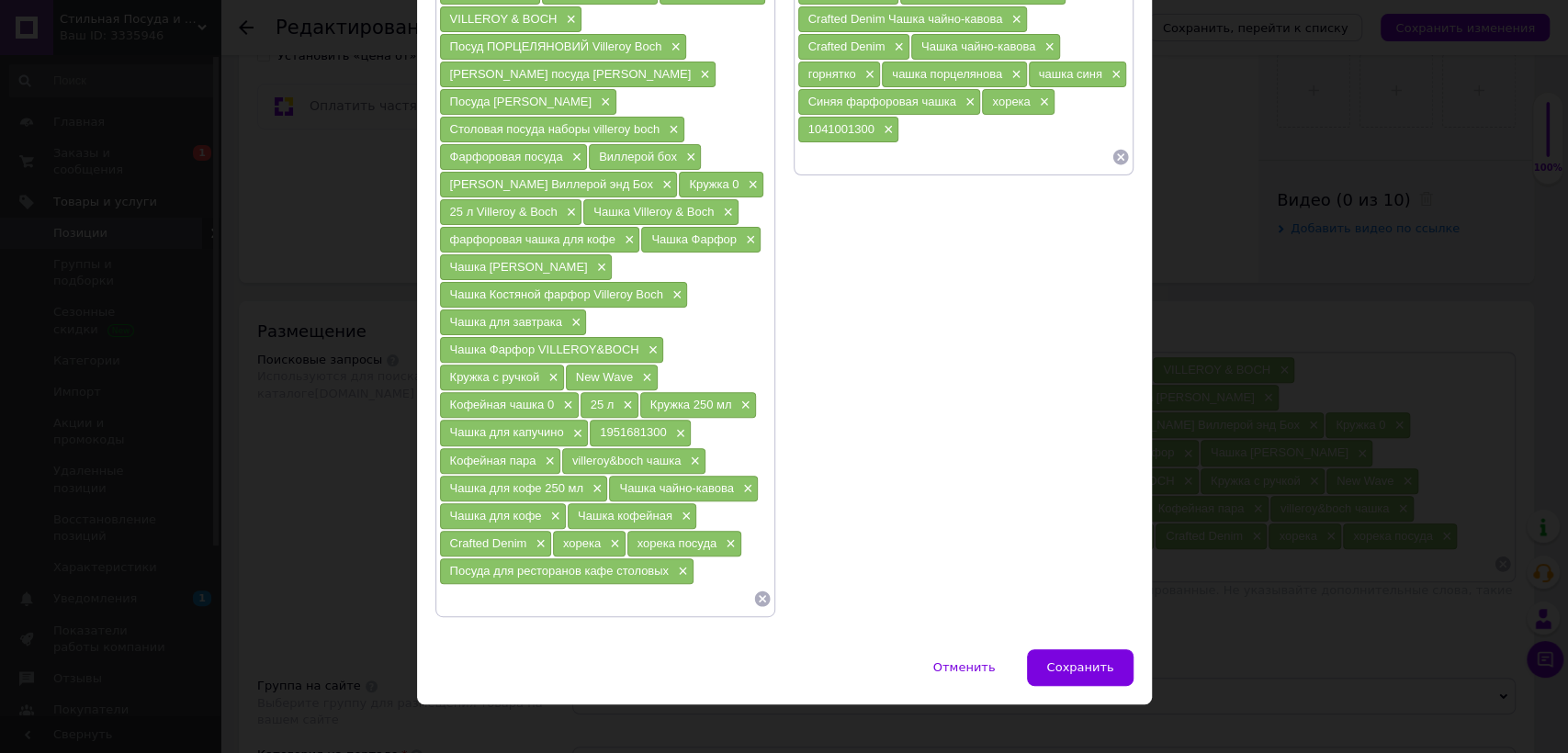
click at [625, 585] on input at bounding box center [596, 599] width 314 height 28
paste input "1041001300"
type input "1041001300"
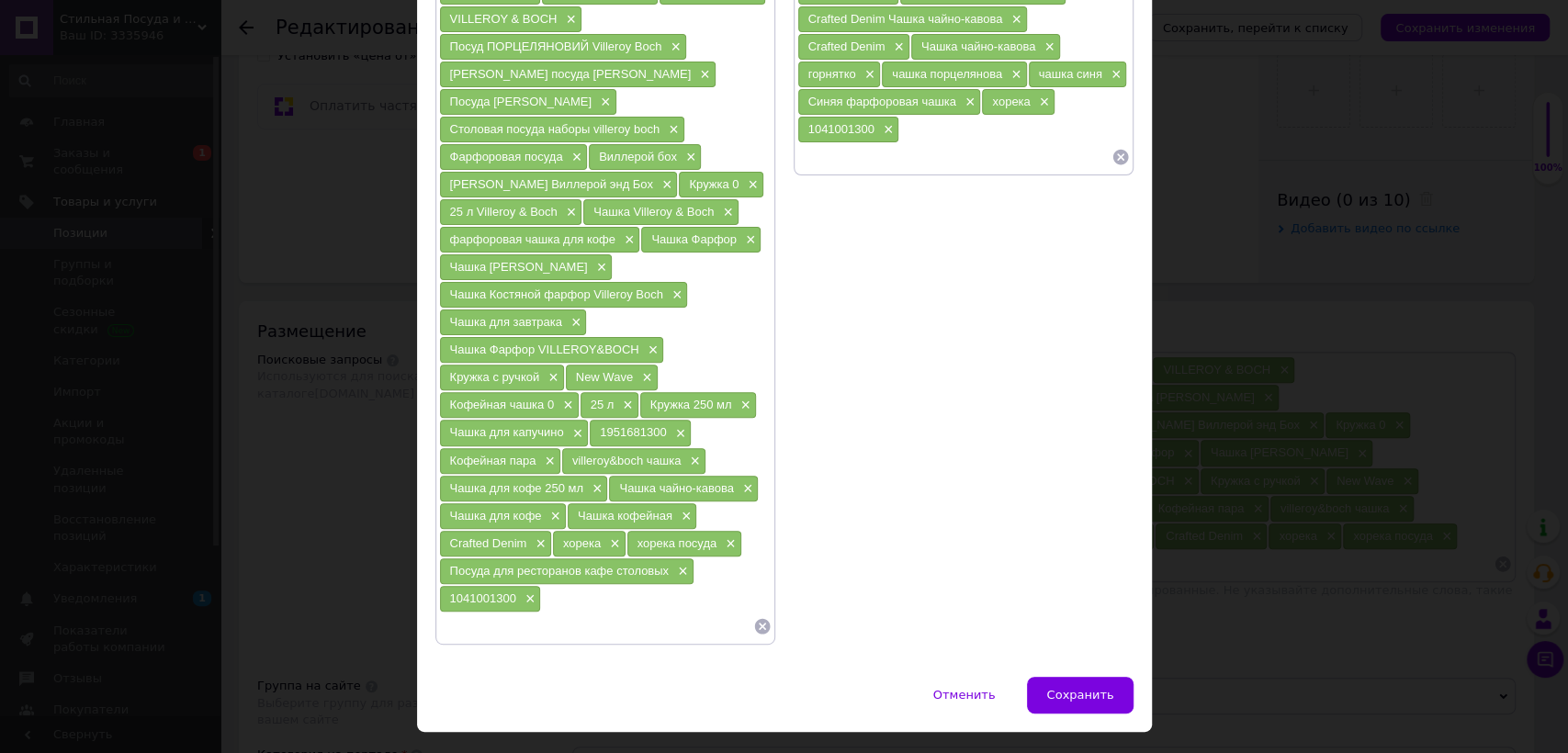
paste input "Чашка для кофе"
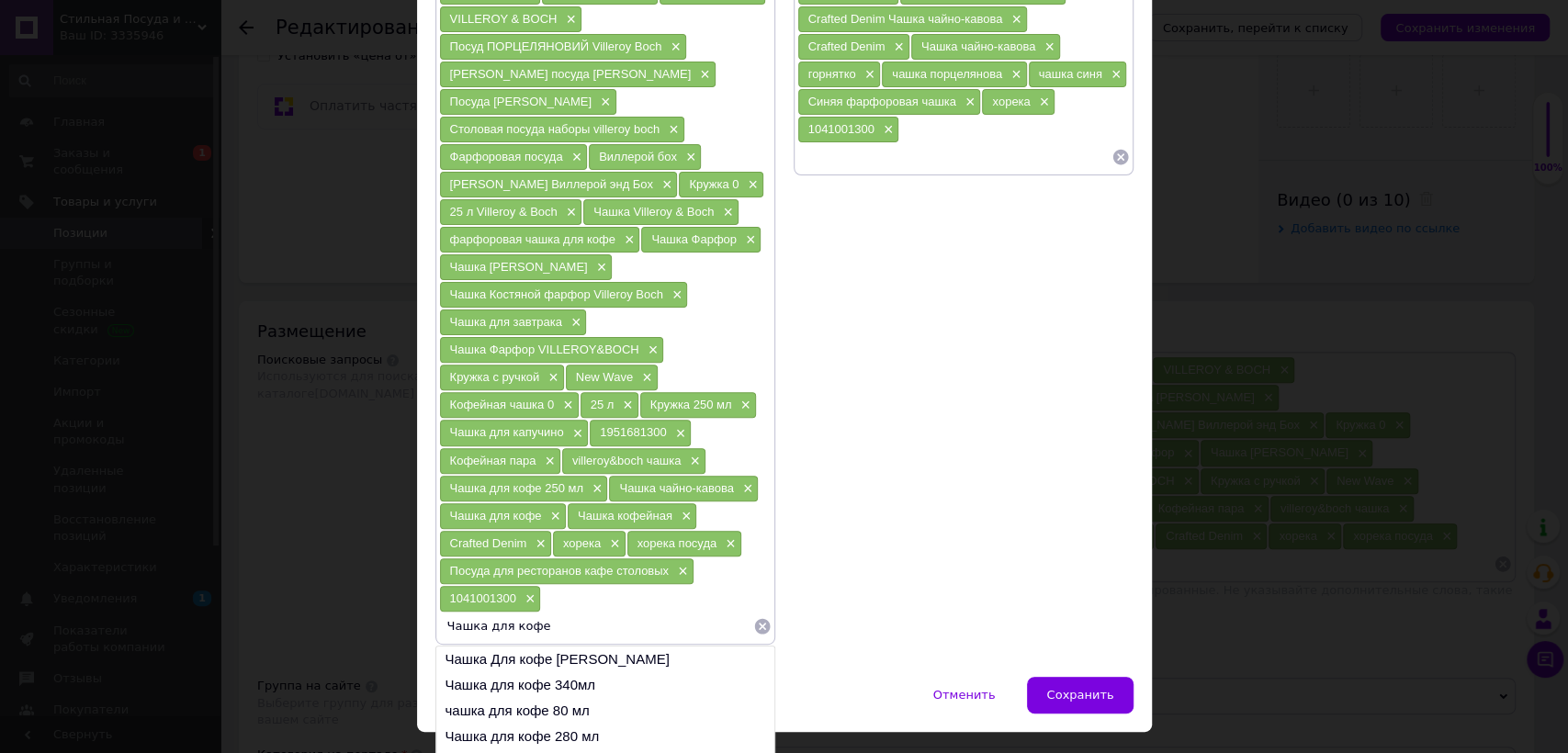
drag, startPoint x: 562, startPoint y: 615, endPoint x: 482, endPoint y: 617, distance: 80.0
click at [482, 617] on input "Чашка для кофе" at bounding box center [596, 625] width 314 height 28
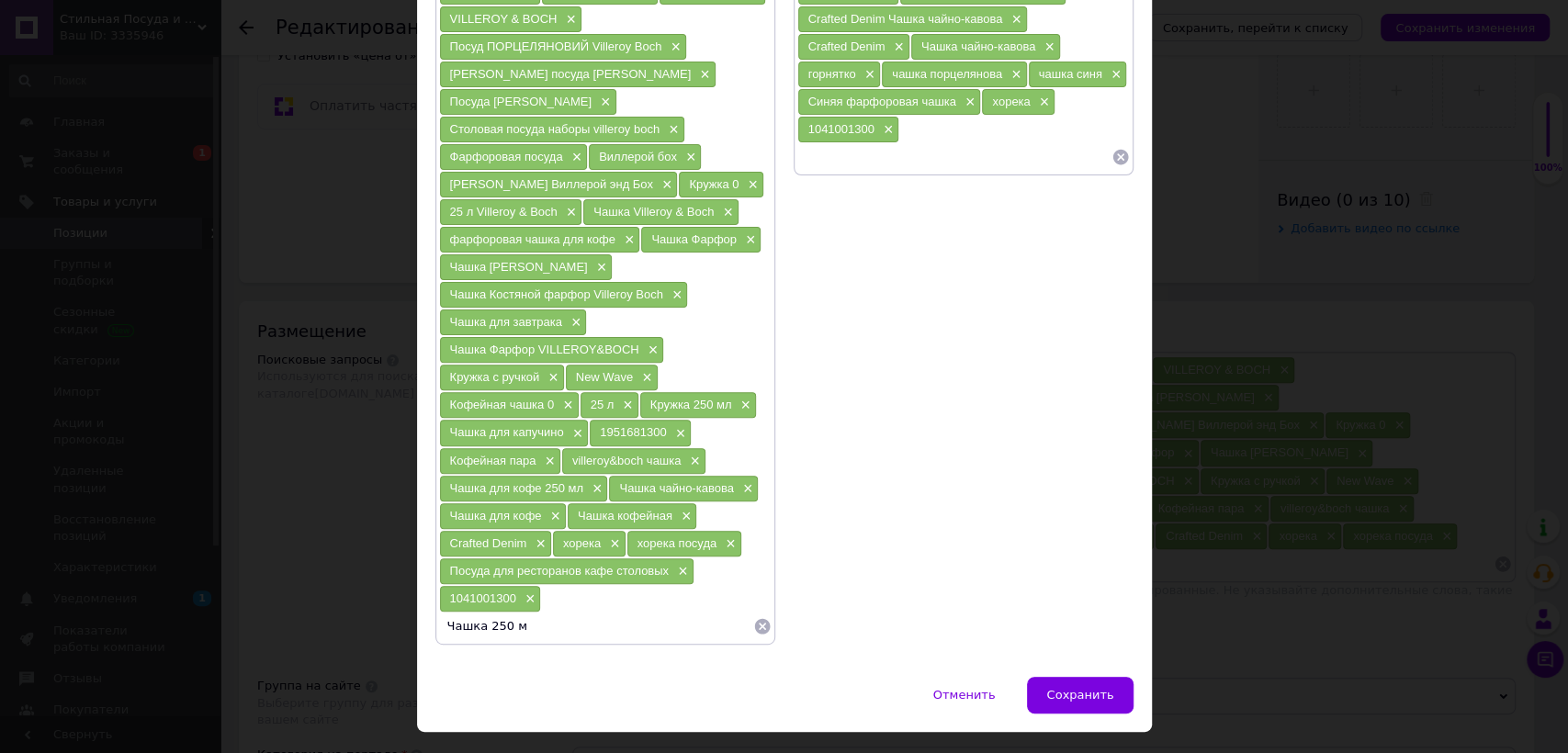
type input "Чашка 250 мл"
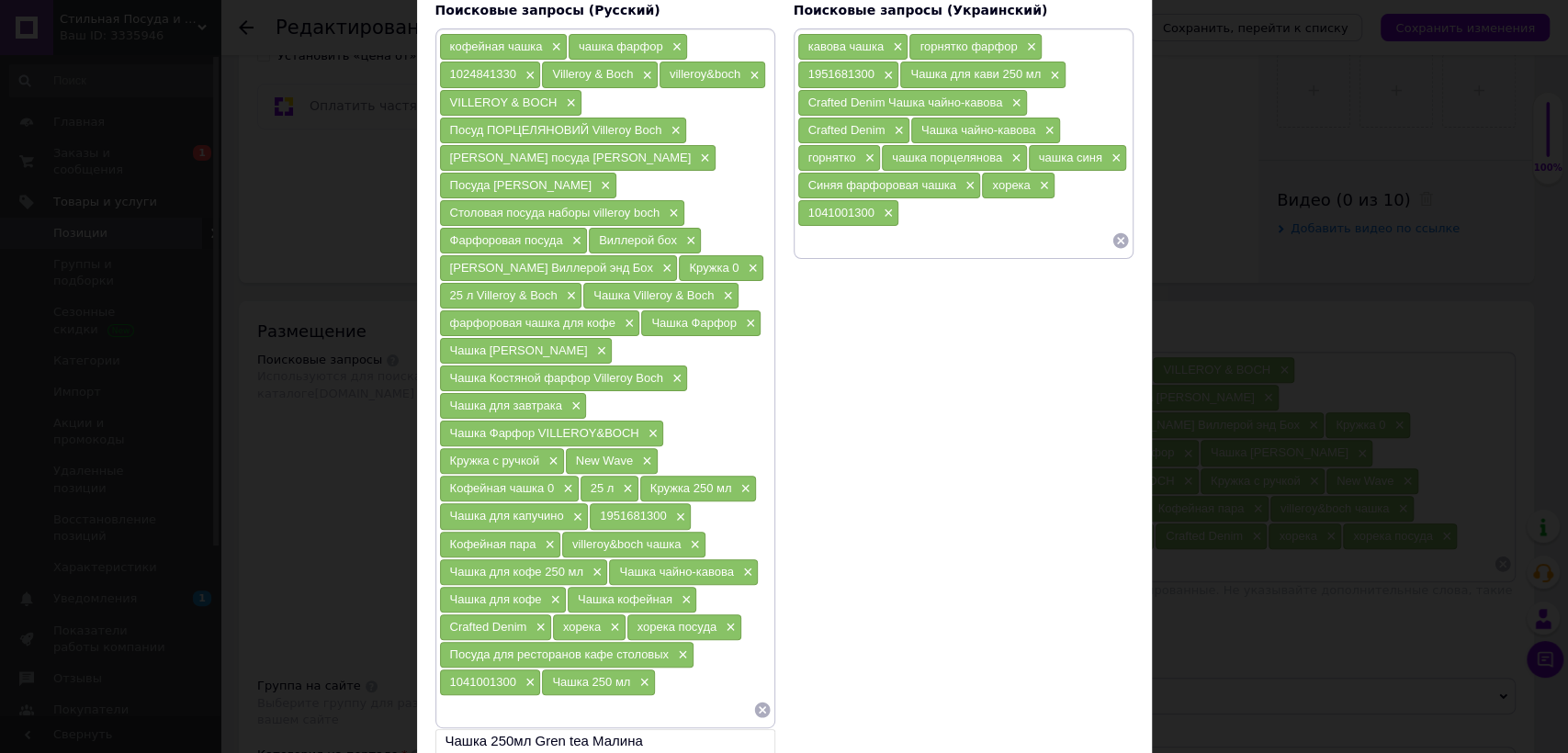
scroll to position [134, 0]
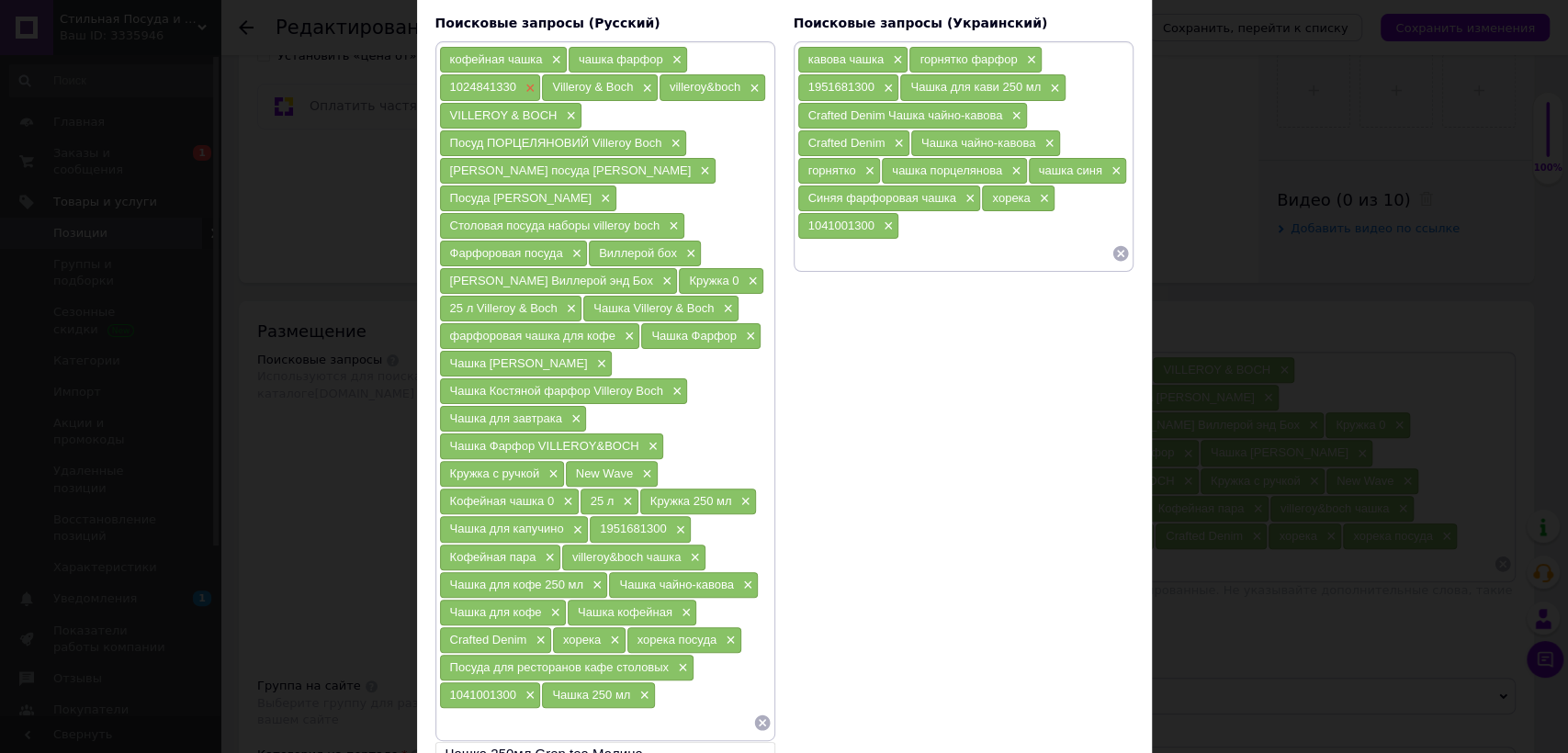
click at [526, 87] on span "×" at bounding box center [528, 88] width 14 height 15
click at [573, 301] on span "×" at bounding box center [569, 309] width 14 height 15
click at [743, 274] on span "×" at bounding box center [749, 281] width 14 height 15
click at [625, 494] on span "×" at bounding box center [625, 502] width 14 height 15
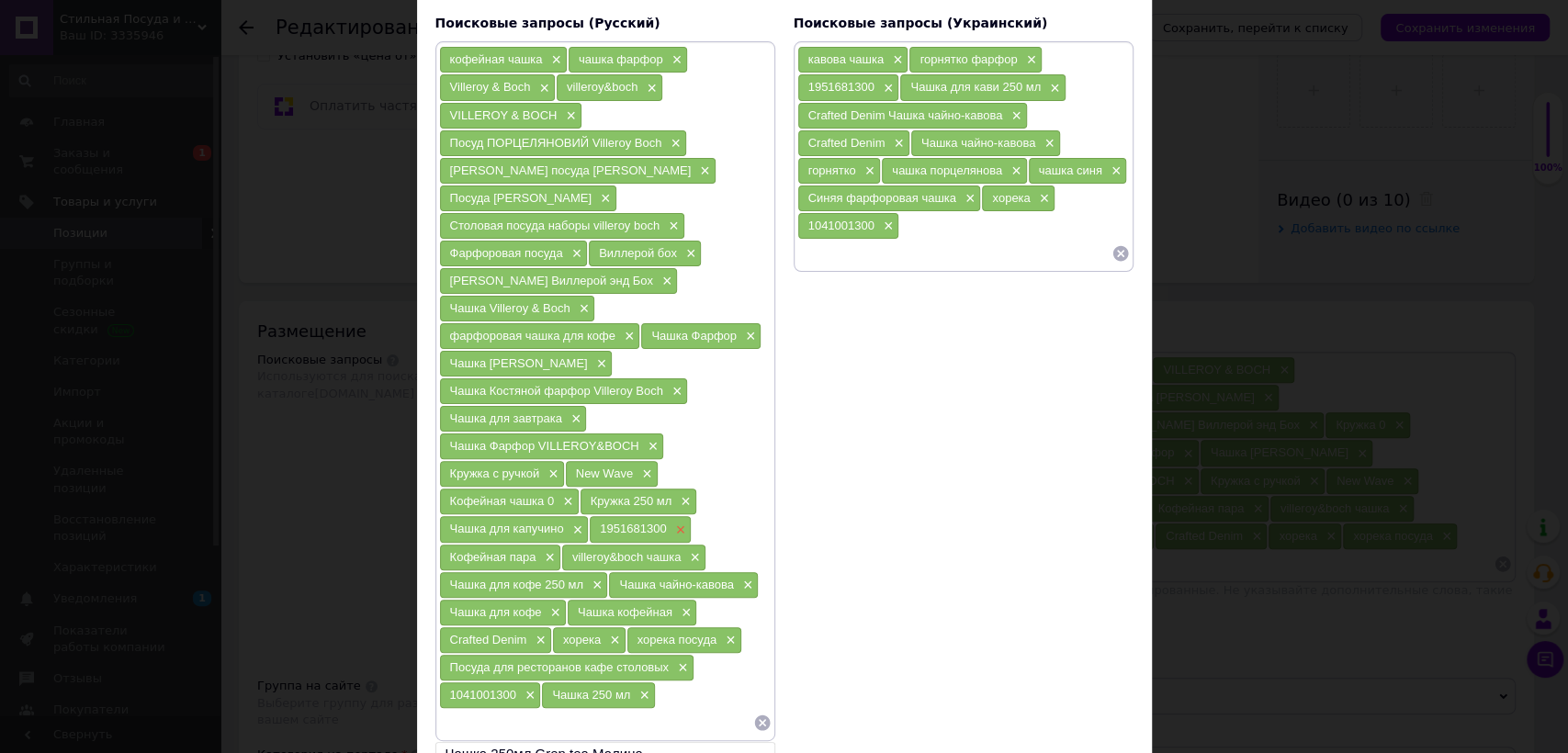
click at [672, 523] on span "×" at bounding box center [677, 530] width 14 height 15
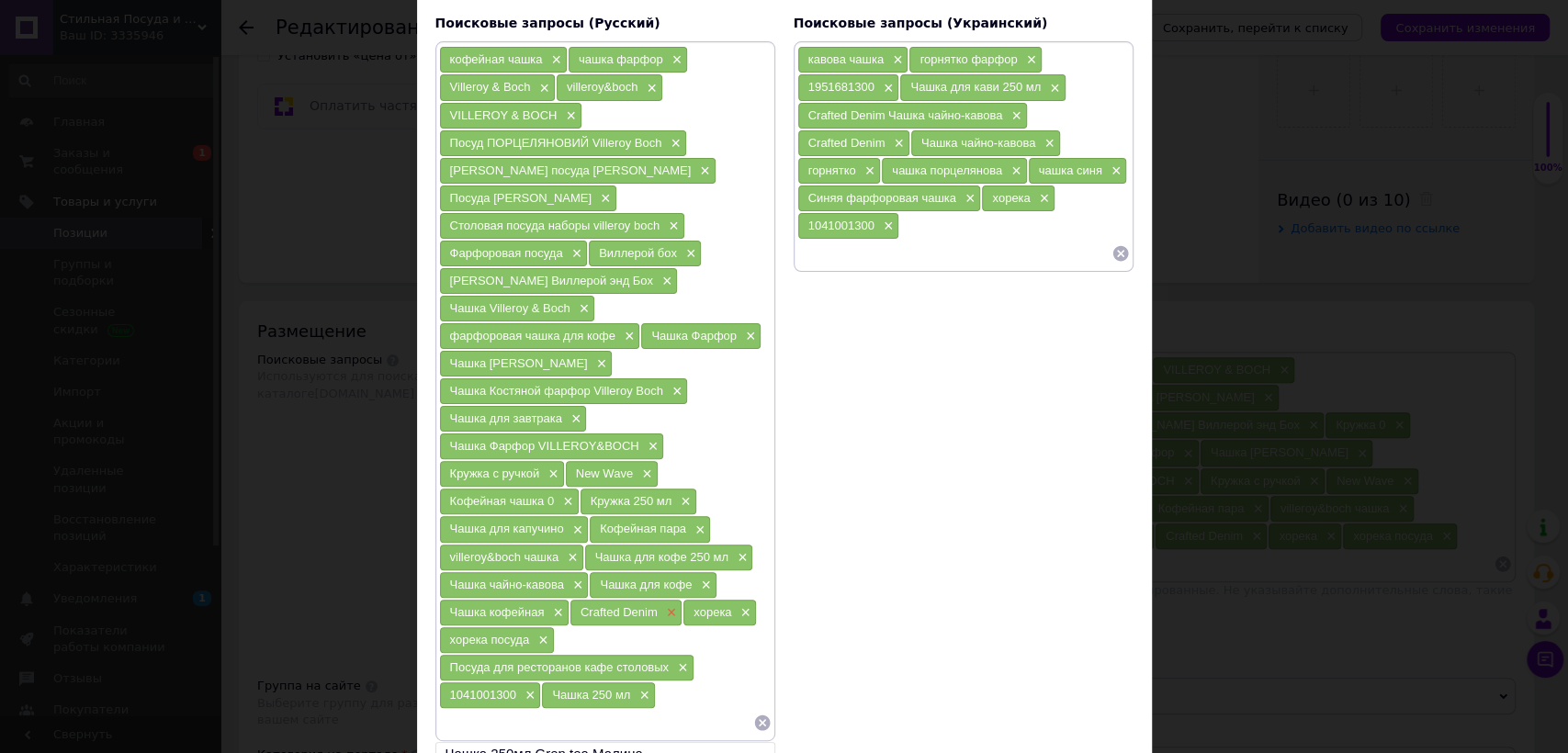
click at [669, 605] on span "×" at bounding box center [669, 613] width 14 height 15
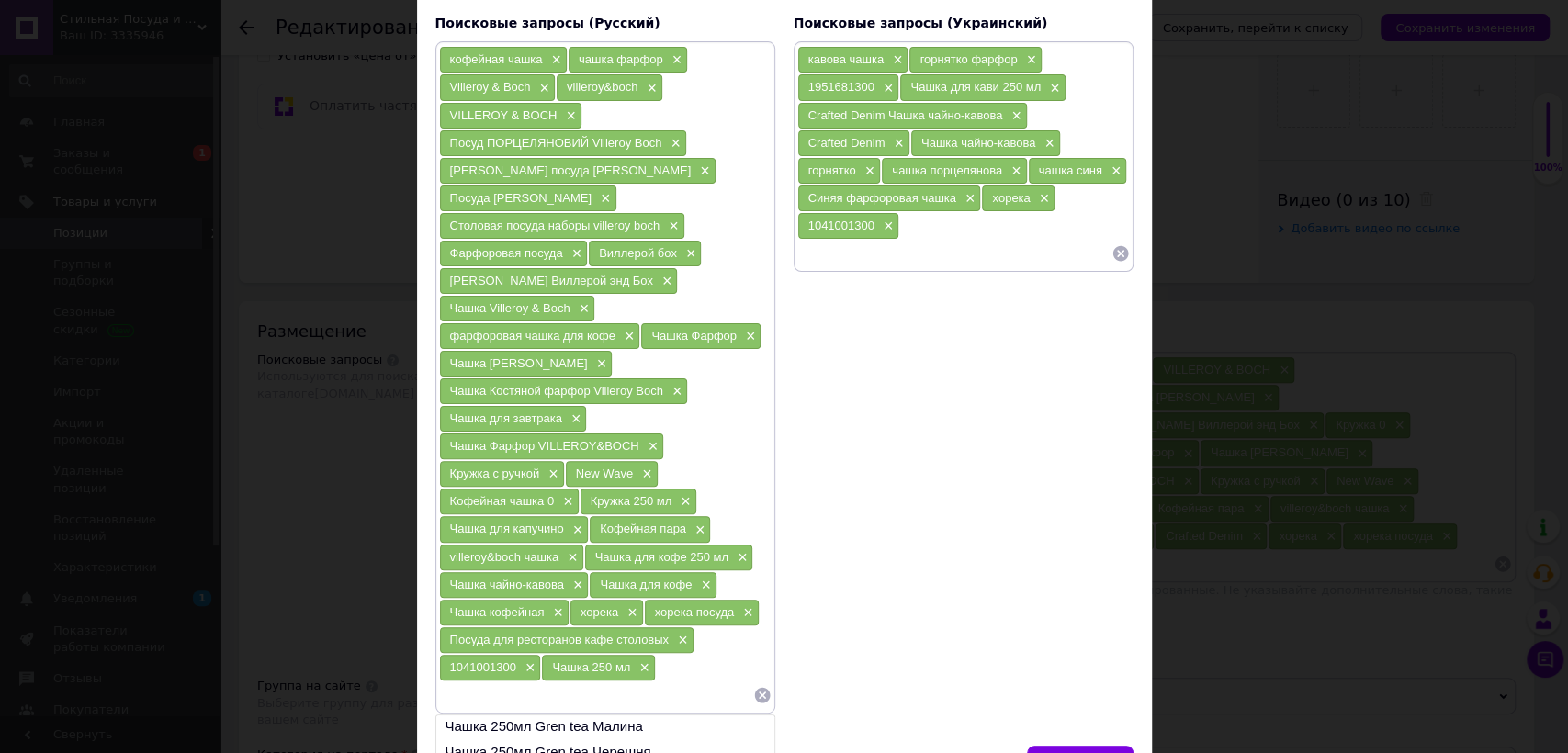
click at [917, 252] on input at bounding box center [954, 253] width 314 height 28
click at [515, 681] on input at bounding box center [596, 694] width 314 height 28
paste input "Кофейная чашка Mariefleur"
type input "Кофейная чашка Mariefleur"
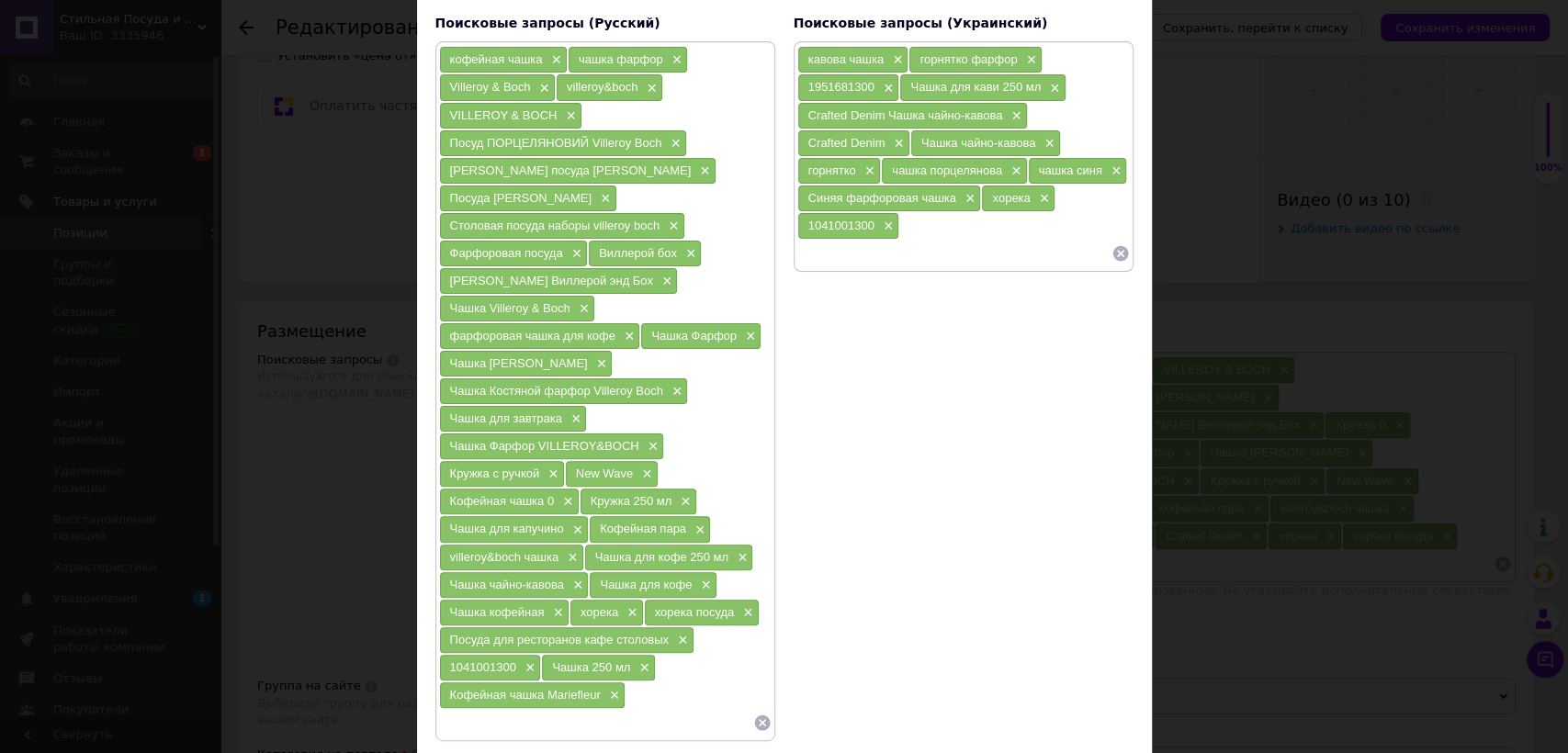
click at [858, 251] on input at bounding box center [954, 253] width 314 height 28
paste input "Чашка Mariefleur"
type input "Чашка Mariefleur"
click at [504, 709] on input at bounding box center [596, 722] width 314 height 28
paste input "Чашка Mariefleur"
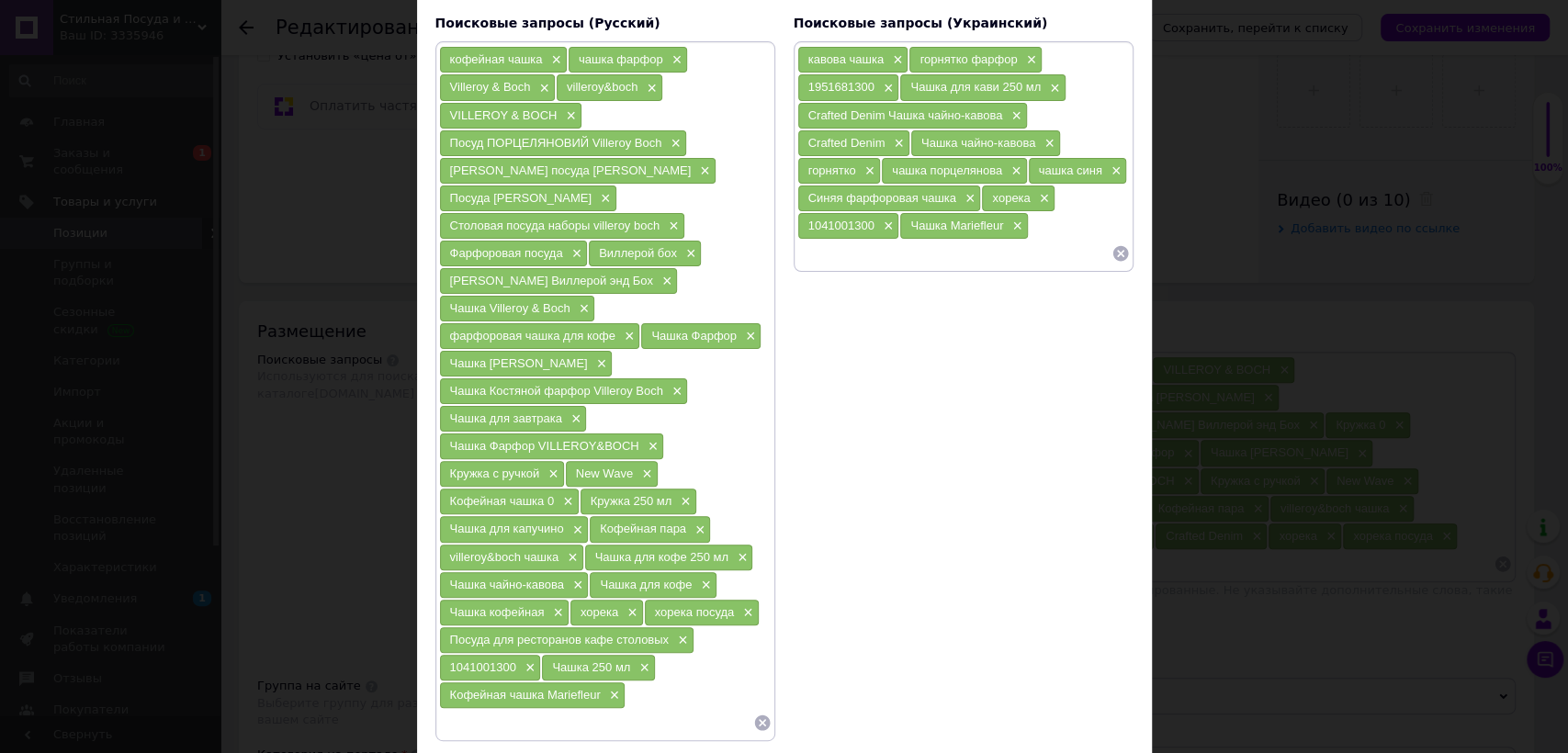
type input "Чашка Mariefleur"
click at [833, 250] on input at bounding box center [954, 253] width 314 height 28
type input "кавова чашка 250 мл"
click at [879, 89] on span "×" at bounding box center [886, 88] width 14 height 15
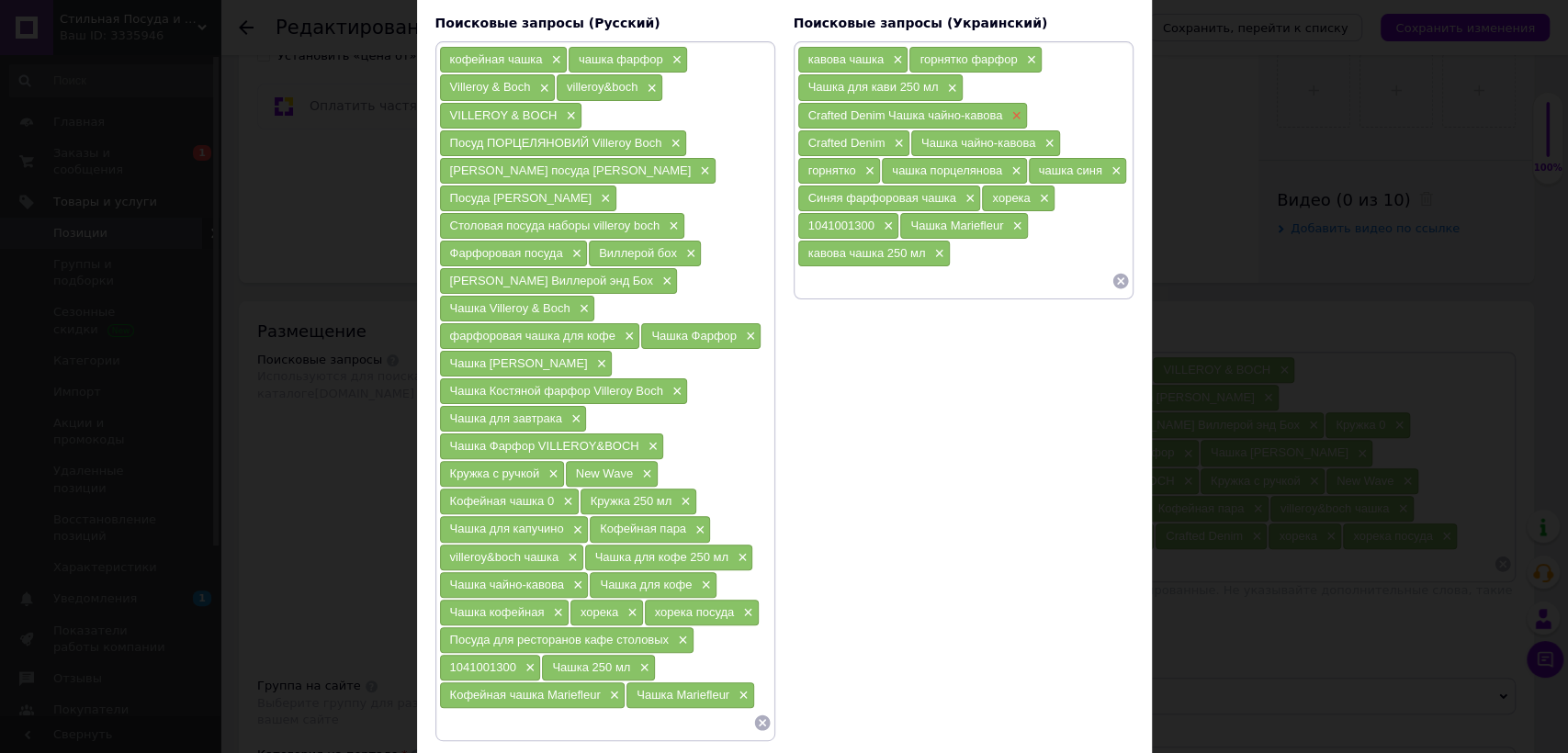
click at [1010, 115] on span "×" at bounding box center [1013, 116] width 14 height 15
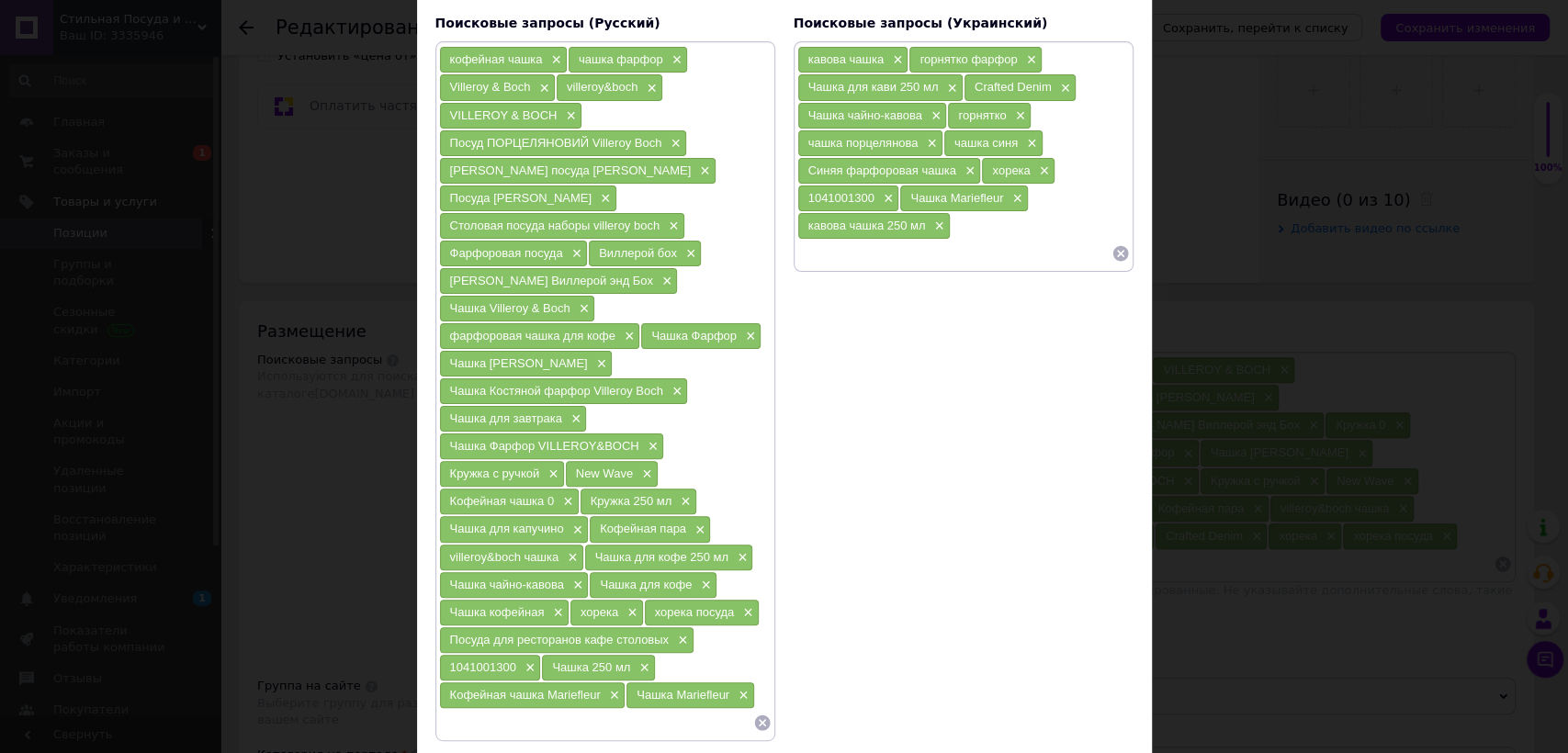
click at [1043, 82] on span "Crafted Denim" at bounding box center [1013, 86] width 77 height 13
click at [1057, 82] on span "×" at bounding box center [1063, 88] width 14 height 15
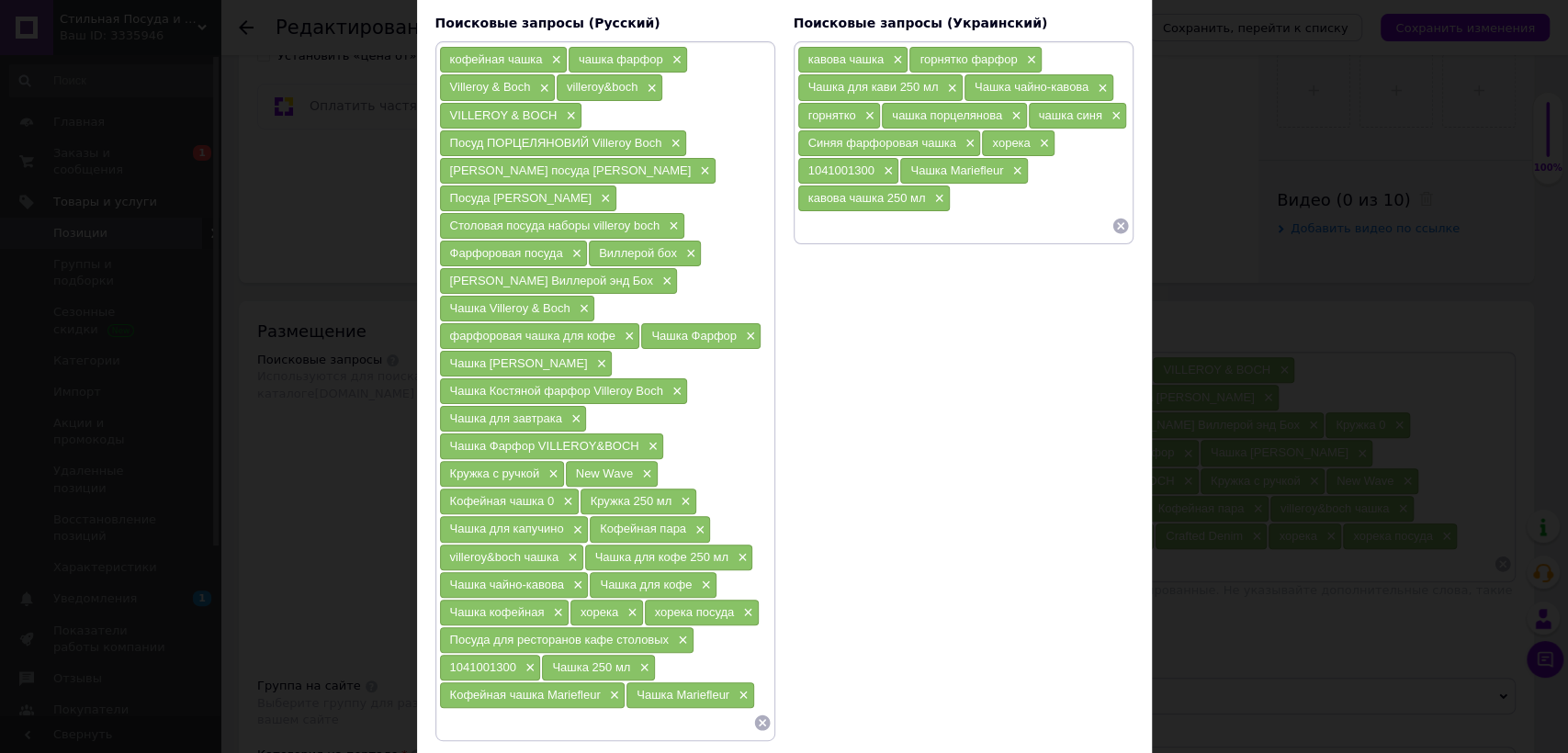
click at [841, 224] on input at bounding box center [954, 225] width 314 height 28
paste input "Mariefleur Basic"
type input "Mariefleur Basic"
drag, startPoint x: 599, startPoint y: 707, endPoint x: 585, endPoint y: 711, distance: 14.6
click at [597, 710] on input at bounding box center [596, 722] width 314 height 28
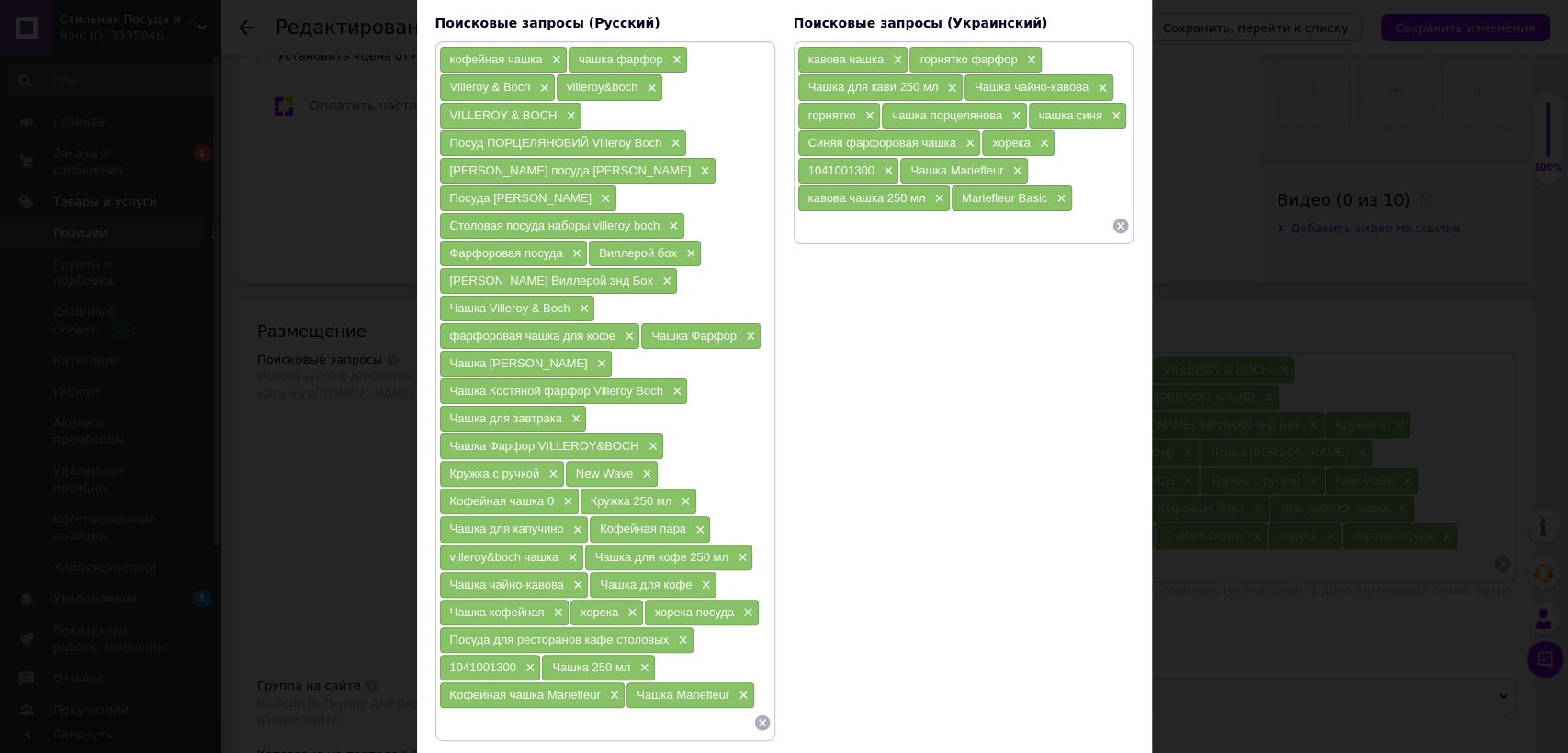
paste input "Mariefleur Basic"
type input "Mariefleur Basic"
paste input "Mariefleur Basic"
drag, startPoint x: 495, startPoint y: 740, endPoint x: 544, endPoint y: 740, distance: 49.0
click at [544, 740] on input "Mariefleur Basic" at bounding box center [596, 750] width 314 height 28
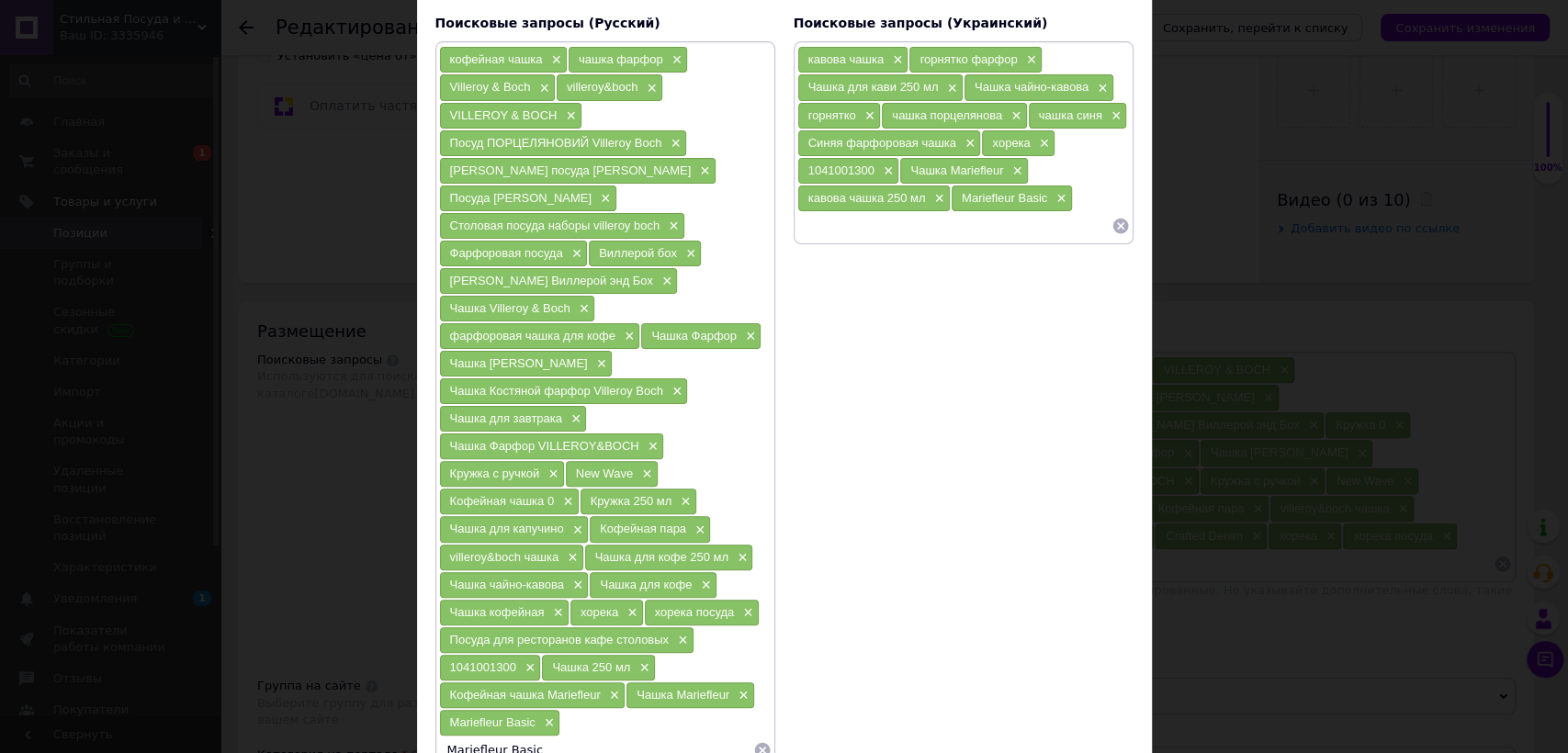
click at [510, 737] on input "Mariefleur Basic" at bounding box center [596, 750] width 314 height 28
drag, startPoint x: 499, startPoint y: 729, endPoint x: 542, endPoint y: 733, distance: 43.2
click at [551, 737] on input "Mariefleur Basic" at bounding box center [596, 750] width 314 height 28
type input "Mariefleur"
click at [843, 224] on input at bounding box center [954, 225] width 314 height 28
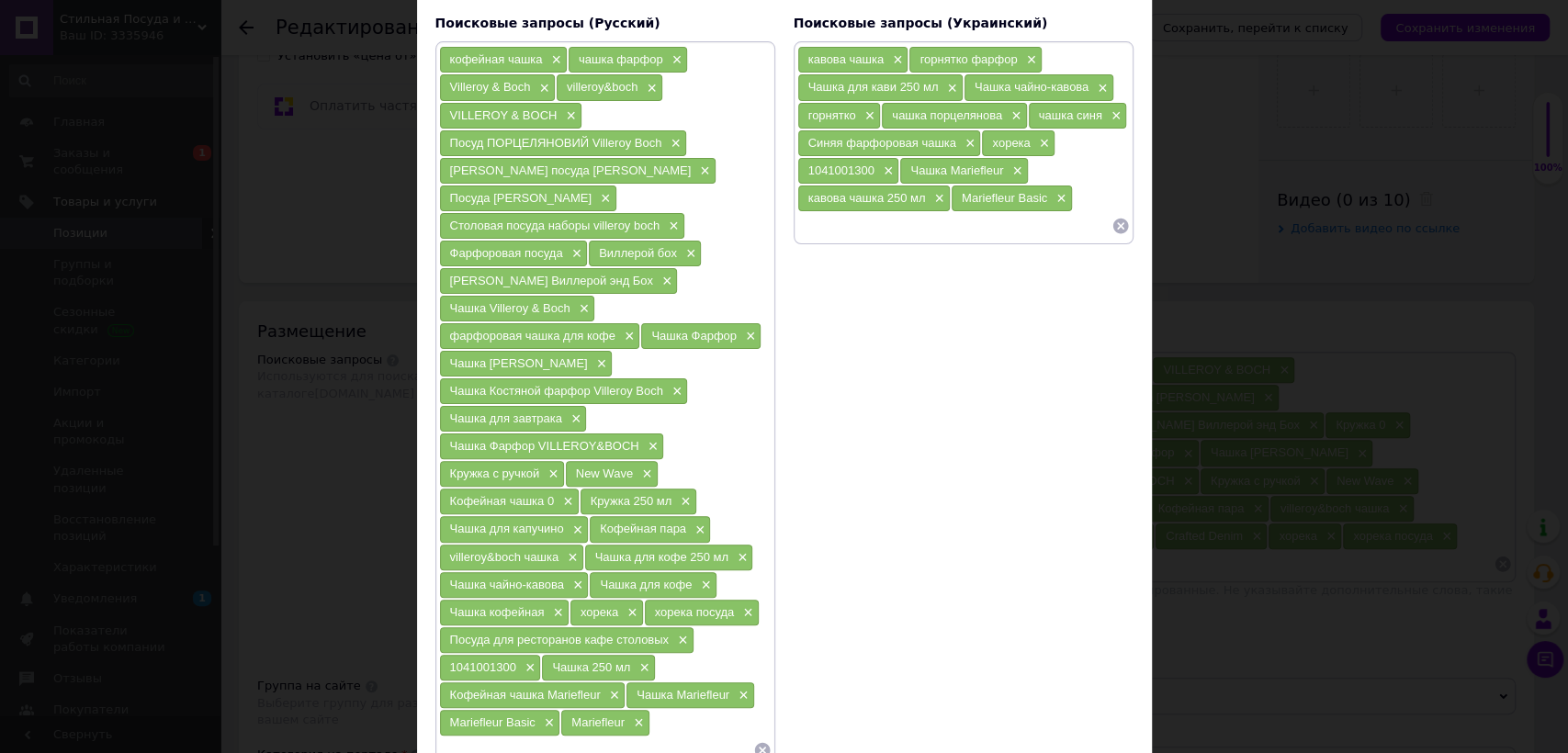
paste input "Mariefleur Basic"
drag, startPoint x: 852, startPoint y: 223, endPoint x: 875, endPoint y: 220, distance: 23.2
click at [875, 220] on input "Mariefleur Basic" at bounding box center [954, 225] width 314 height 28
drag, startPoint x: 902, startPoint y: 215, endPoint x: 857, endPoint y: 224, distance: 45.9
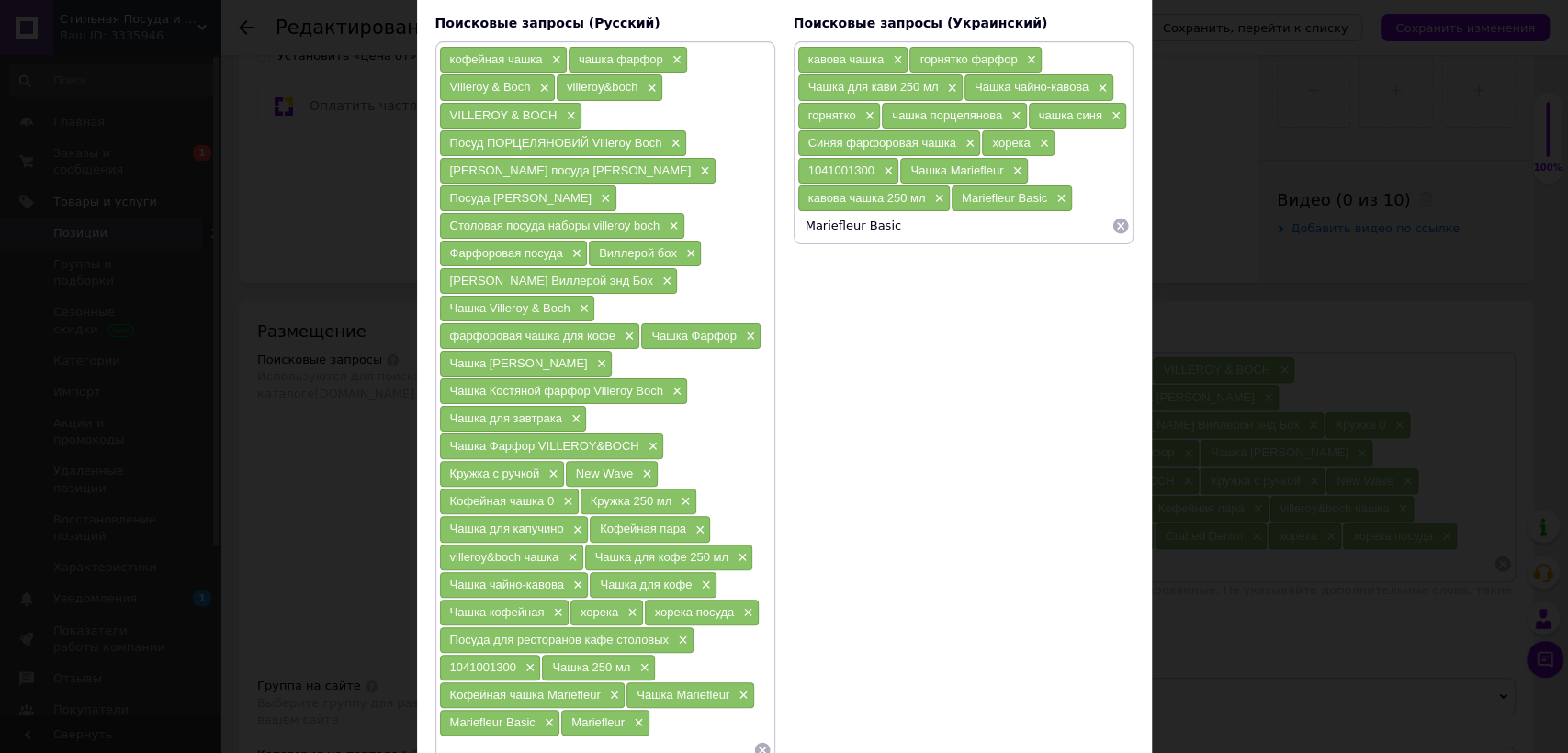
click at [857, 224] on input "Mariefleur Basic" at bounding box center [954, 225] width 314 height 28
type input "Mariefleur"
paste input "Villeroy & Boch"
type input "Villeroy & Boch"
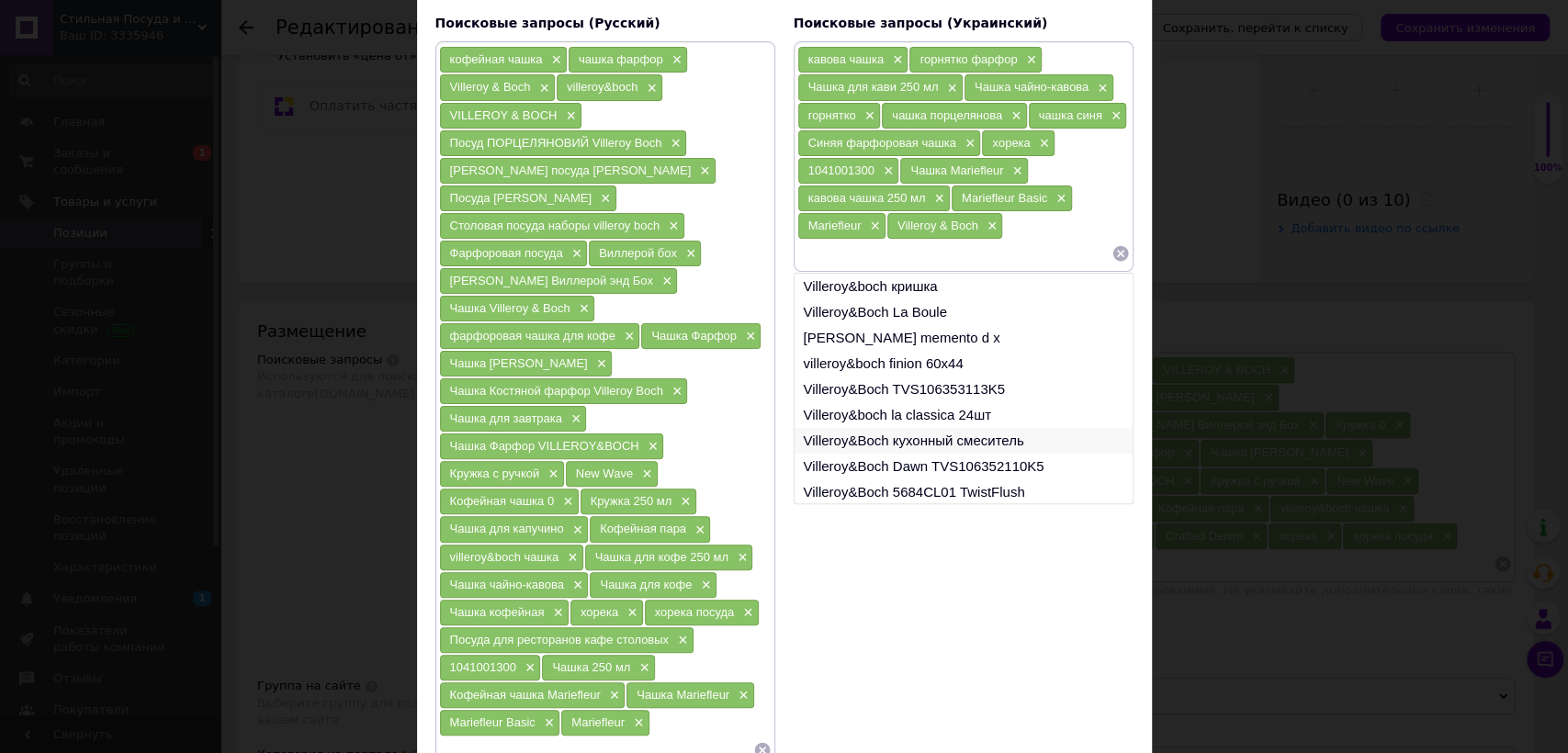
scroll to position [27, 0]
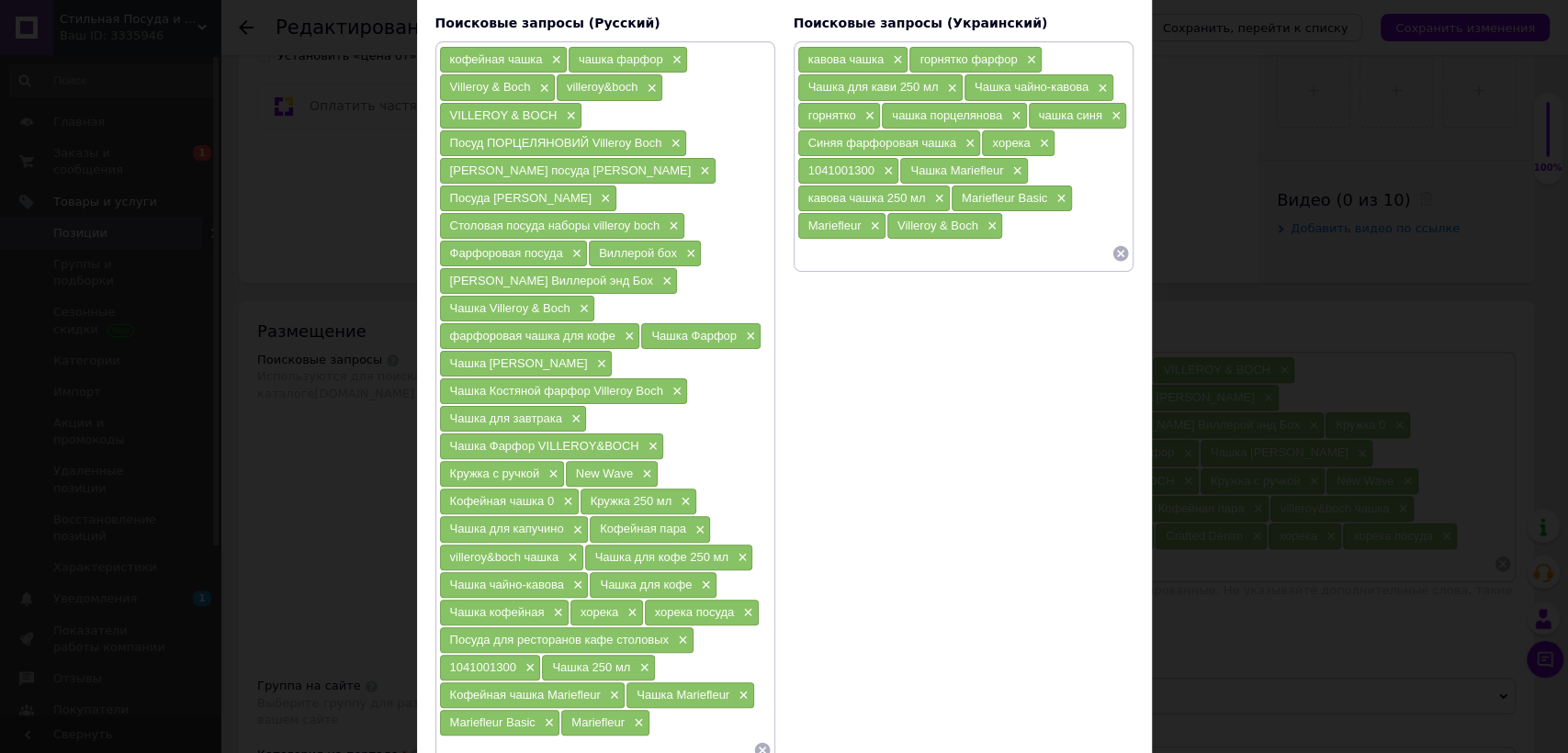
click at [613, 747] on div "кофейная чашка × чашка фарфор × Villeroy & Boch × villeroy&boch × VILLEROY & BO…" at bounding box center [606, 405] width 340 height 727
click at [612, 738] on input at bounding box center [596, 750] width 314 height 28
paste input "Villeroy & Boch"
type input "Villeroy"
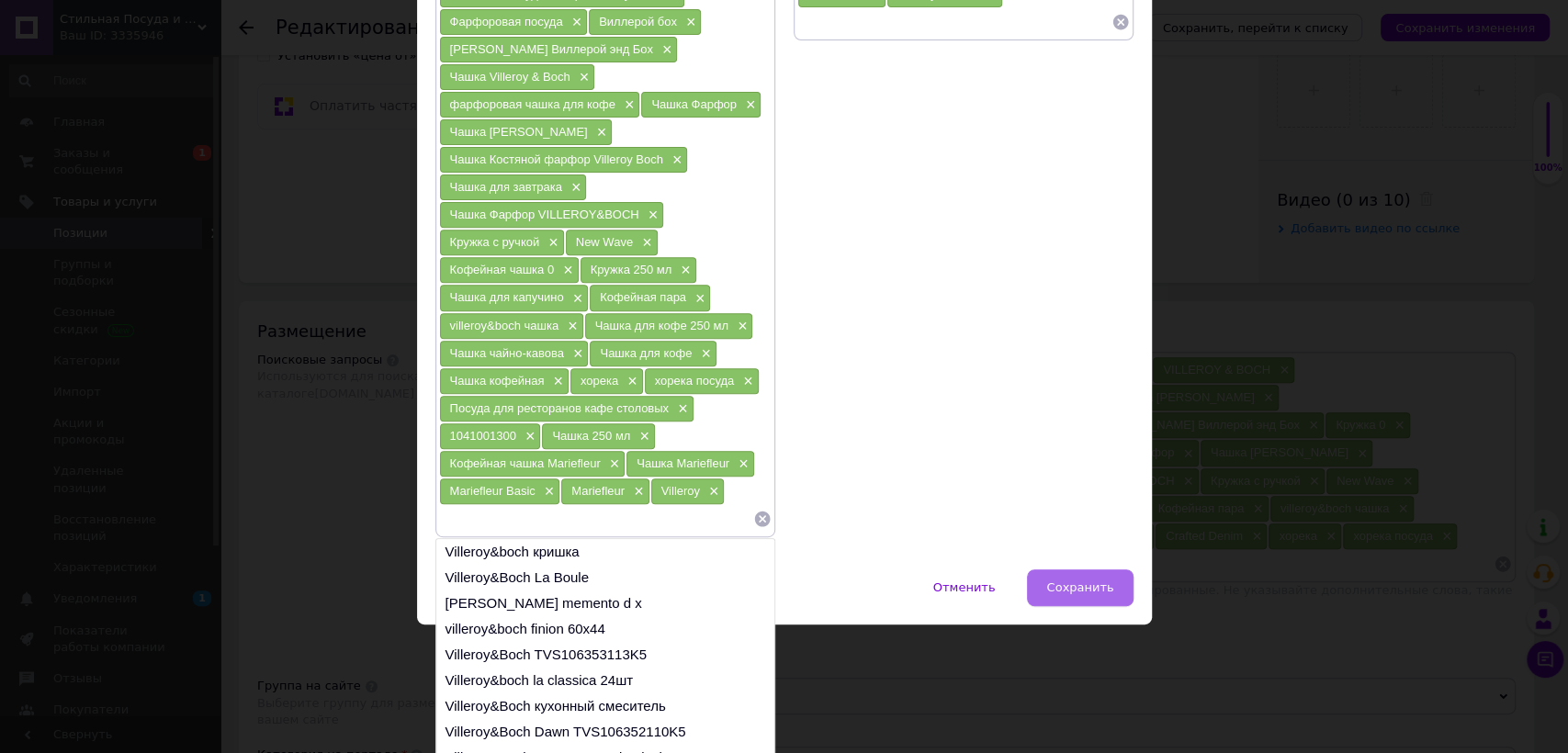
click at [1096, 568] on div "× Размещение (Перевод) Поисковые запросы (Русский) кофейная чашка × чашка фарфо…" at bounding box center [785, 161] width 735 height 926
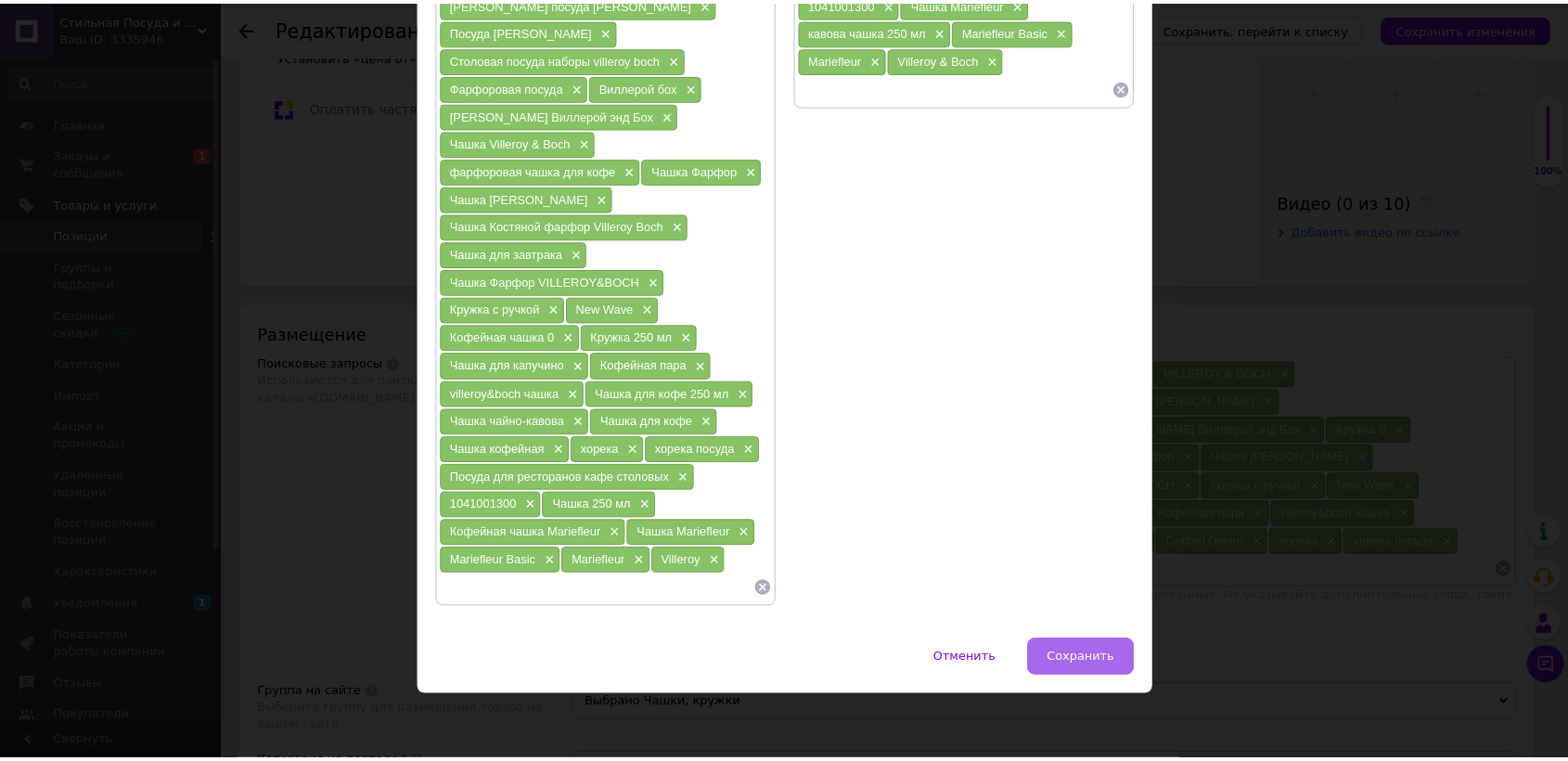
scroll to position [288, 0]
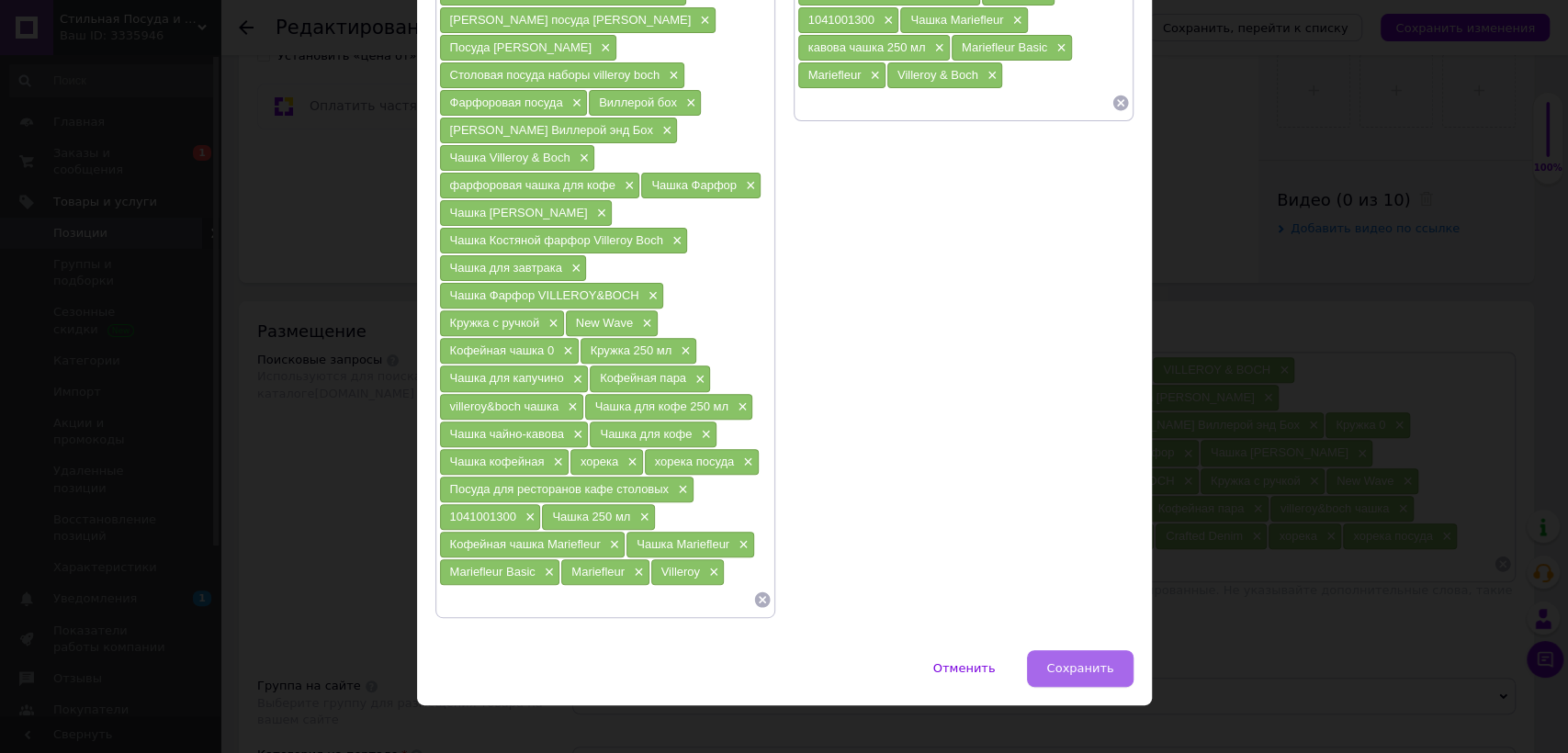
click at [1065, 659] on button "Сохранить" at bounding box center [1080, 669] width 106 height 36
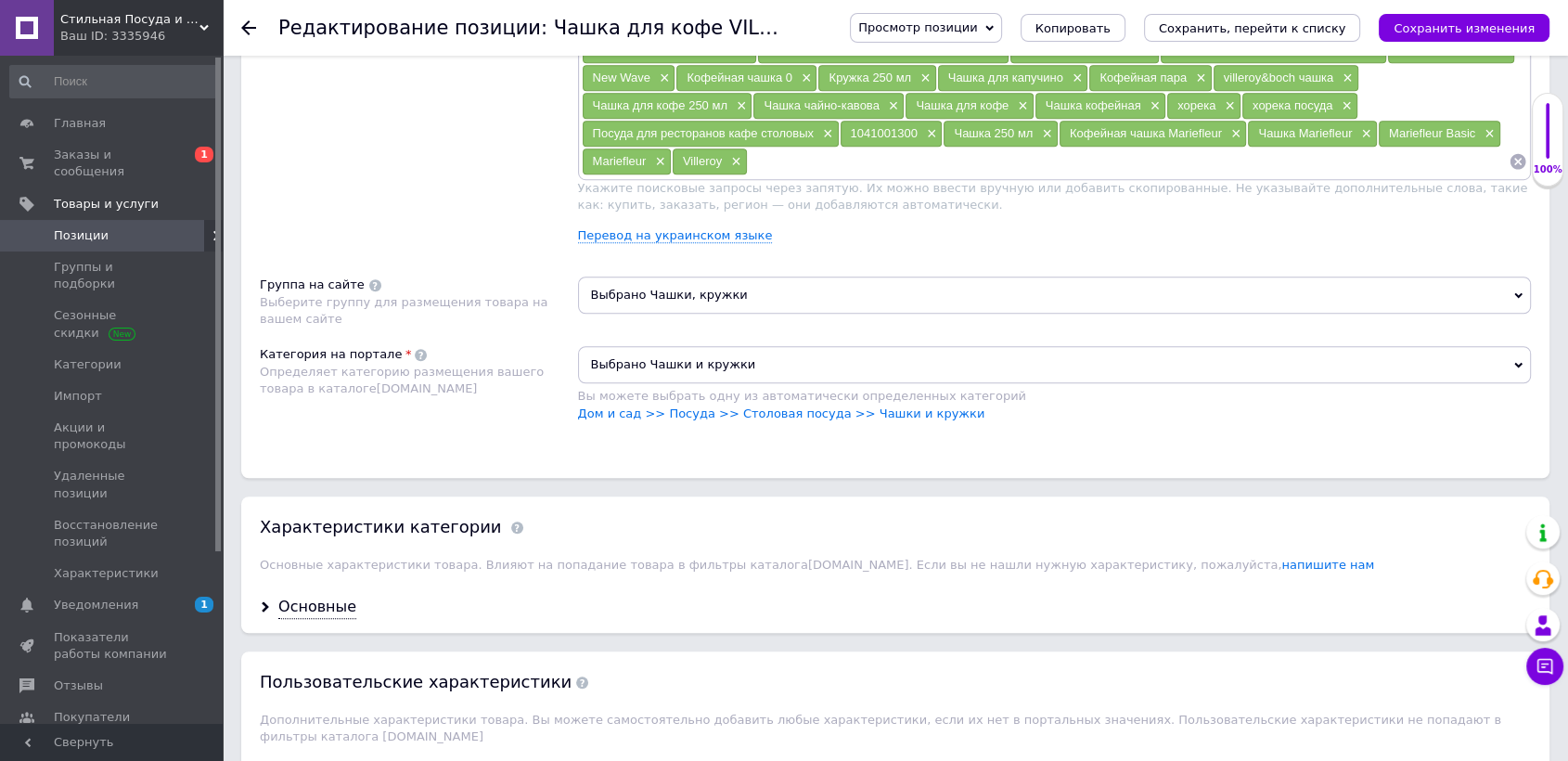
scroll to position [1237, 0]
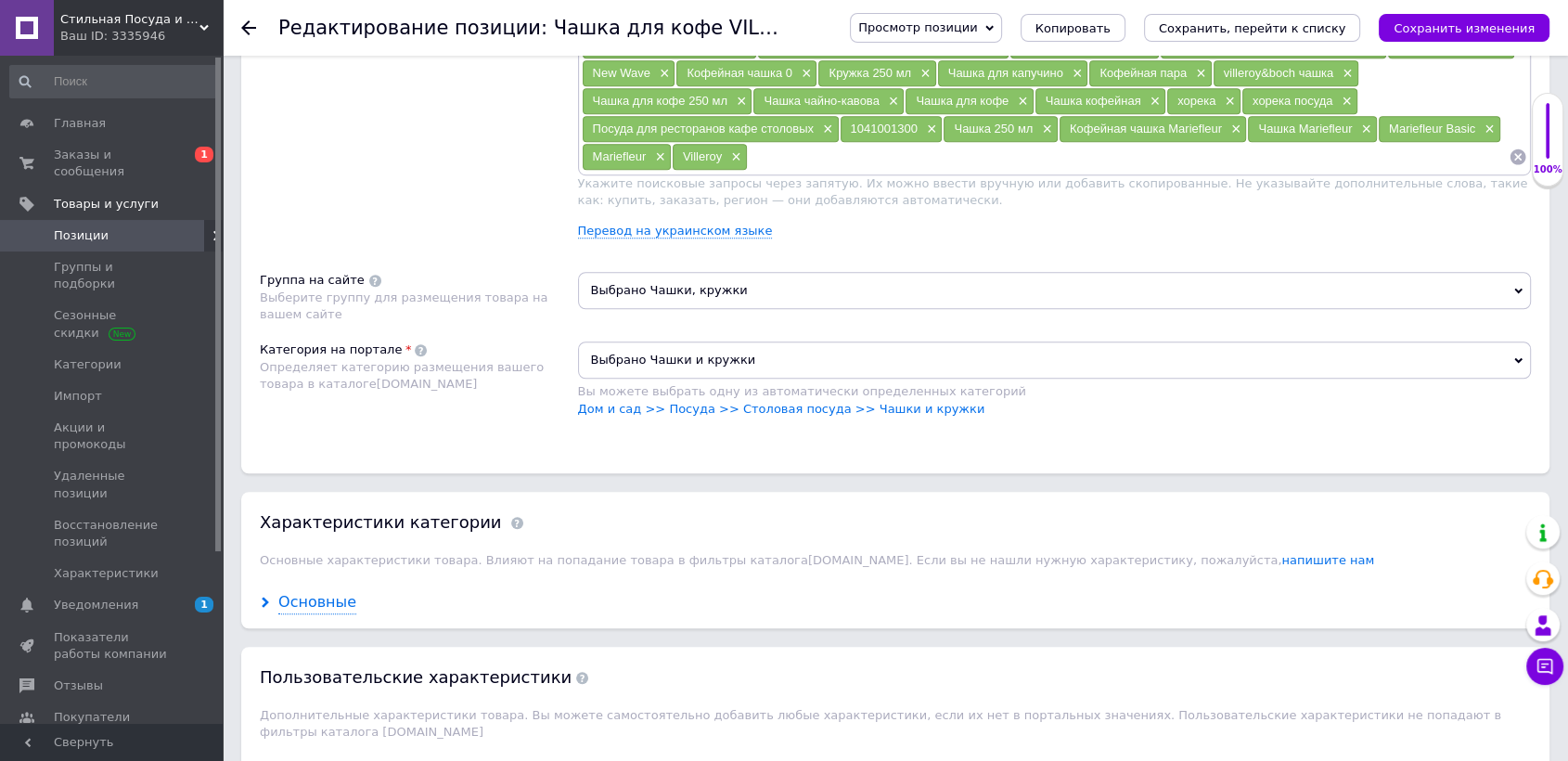
click at [292, 597] on div "Основные" at bounding box center [317, 603] width 78 height 21
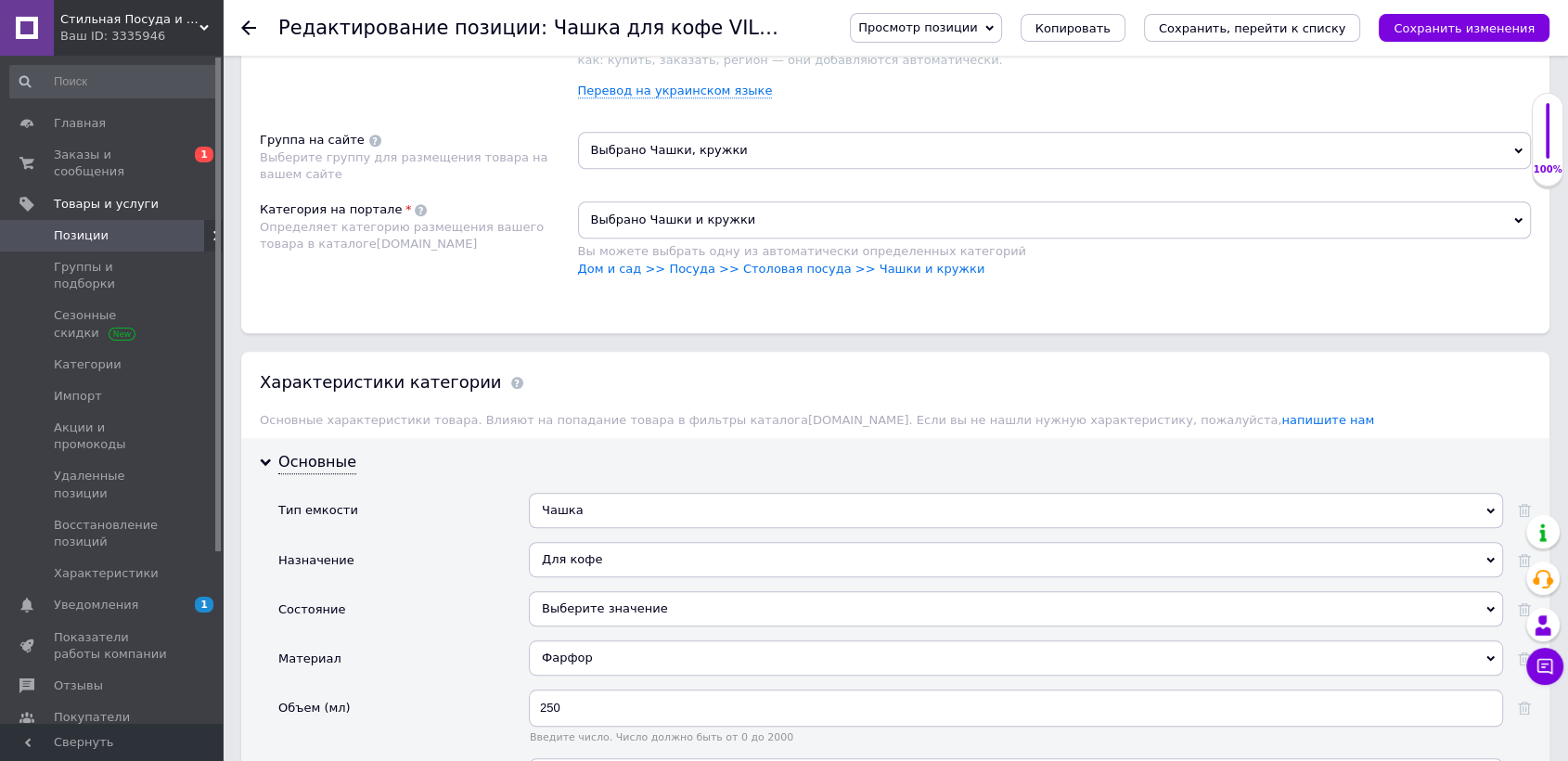
scroll to position [1546, 0]
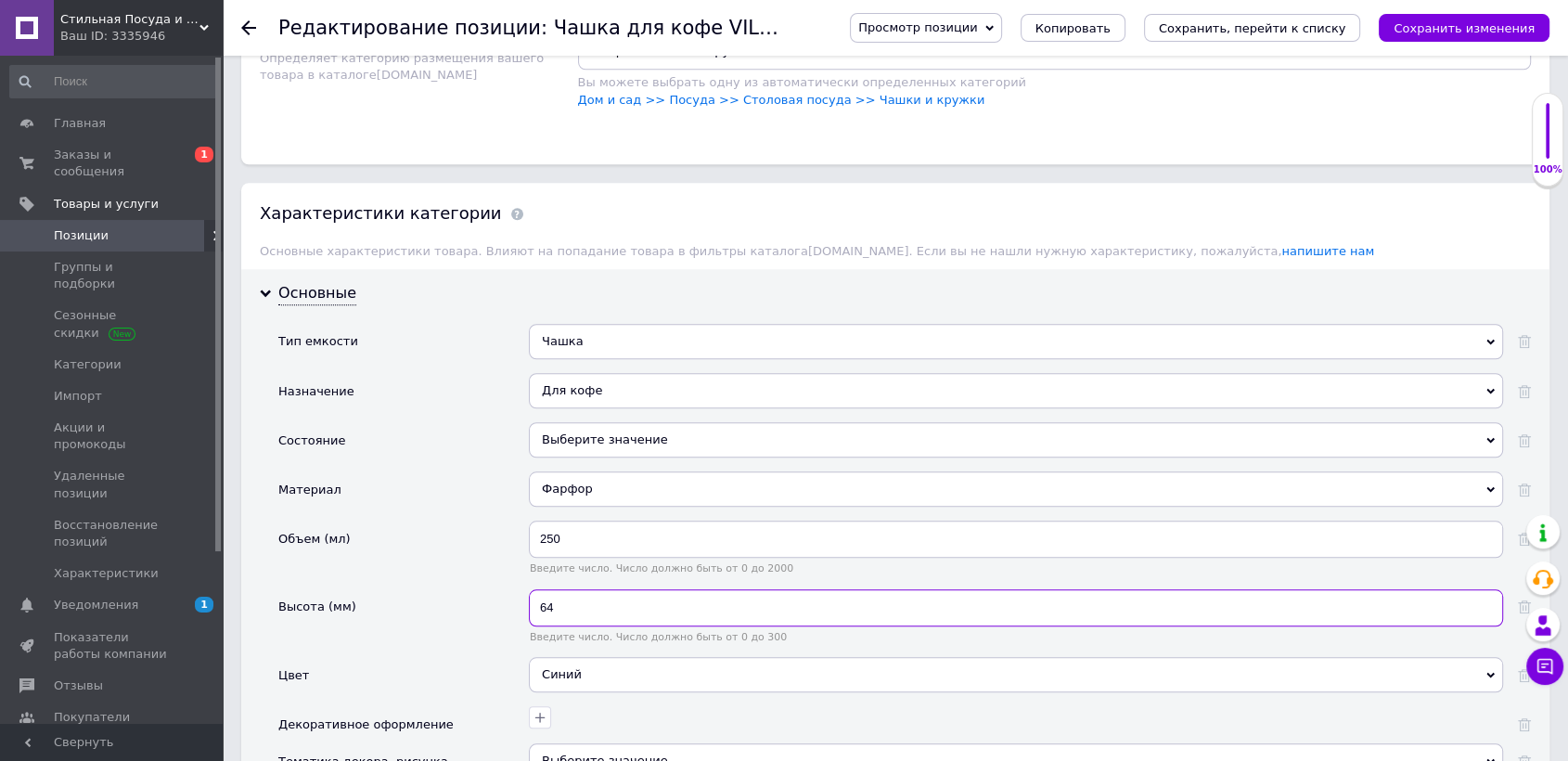
drag, startPoint x: 580, startPoint y: 595, endPoint x: 431, endPoint y: 563, distance: 152.4
click at [491, 590] on div "Высота (мм) 64 Введите число. Число должно быть от 0 до 300" at bounding box center [904, 623] width 1252 height 68
type input "60"
click at [641, 662] on div "Синий" at bounding box center [1016, 675] width 974 height 35
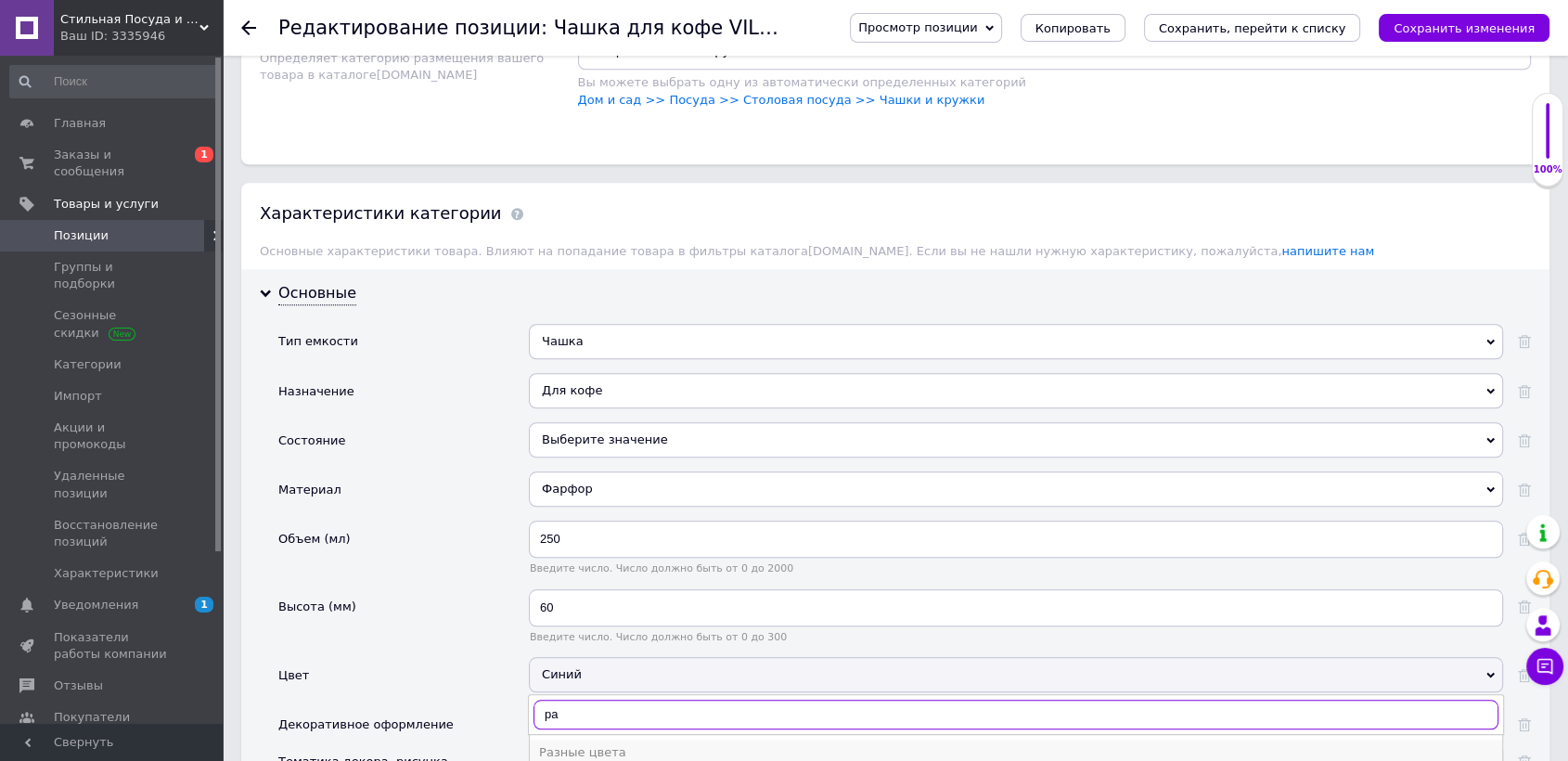
type input "ра"
click at [631, 740] on li "Разные цвета" at bounding box center [1016, 752] width 972 height 26
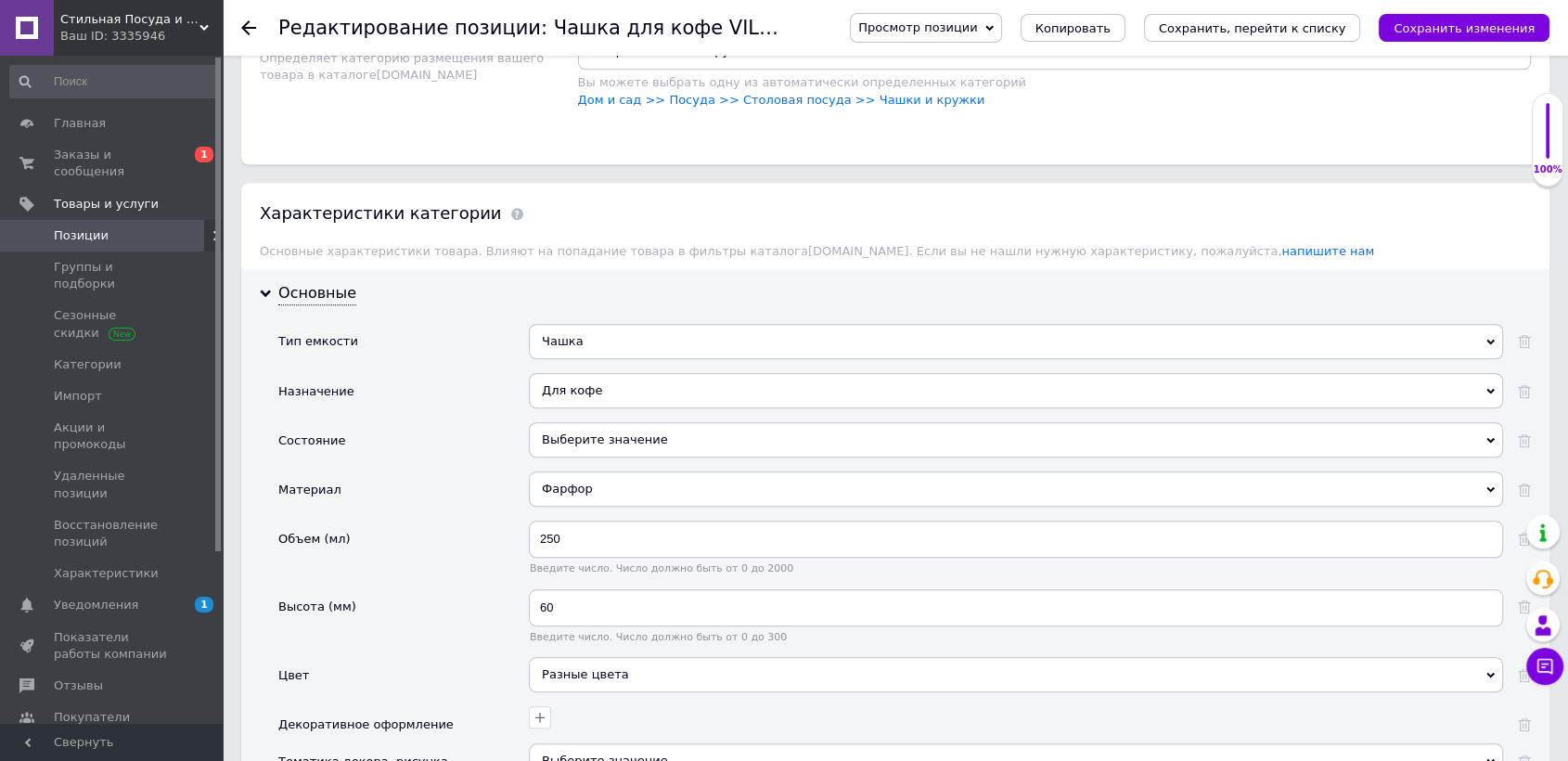
click at [619, 756] on div "Выберите значение" at bounding box center [1016, 761] width 974 height 35
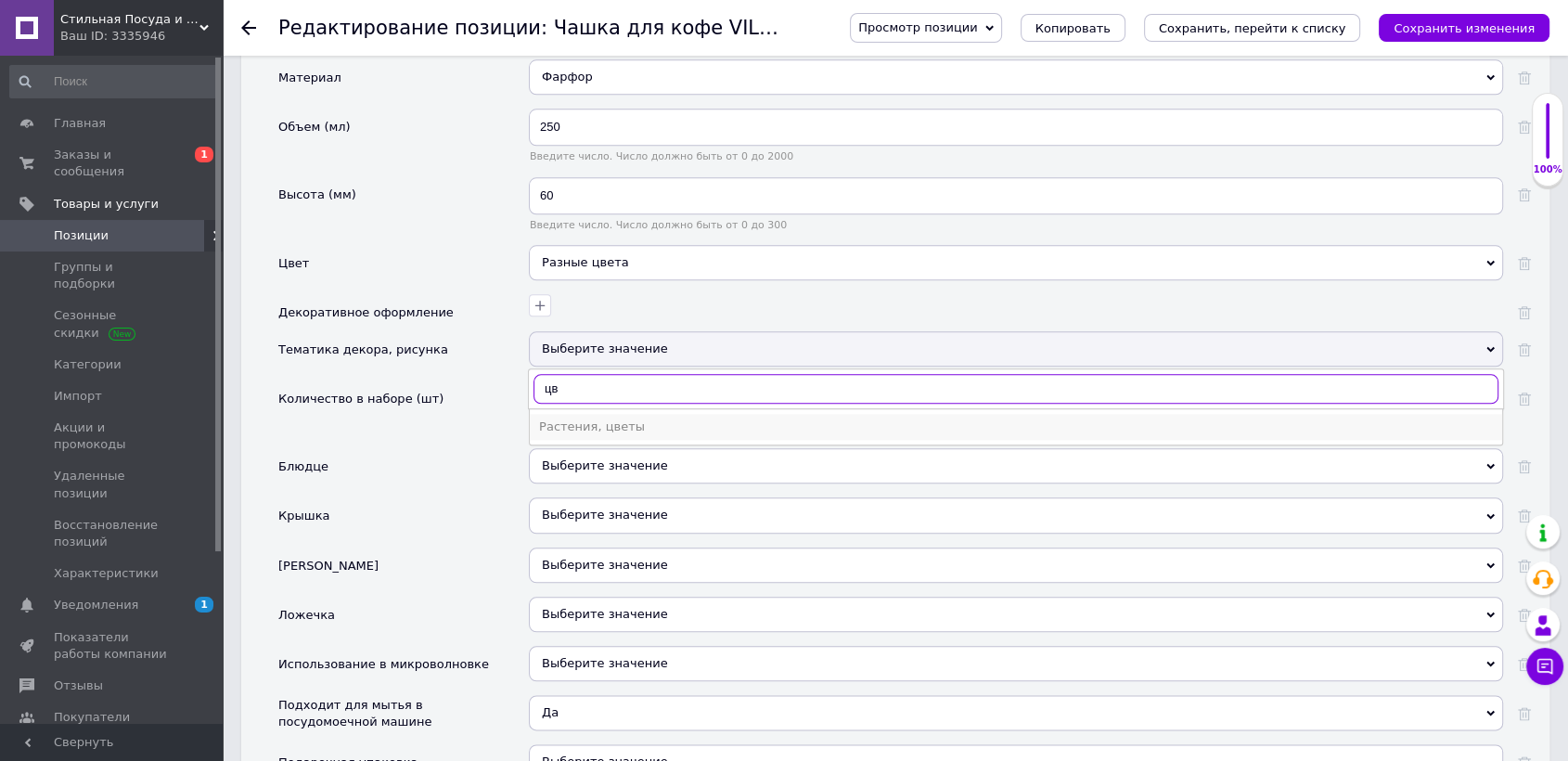
type input "цв"
click at [586, 422] on div "Растения, цветы" at bounding box center [1016, 427] width 954 height 16
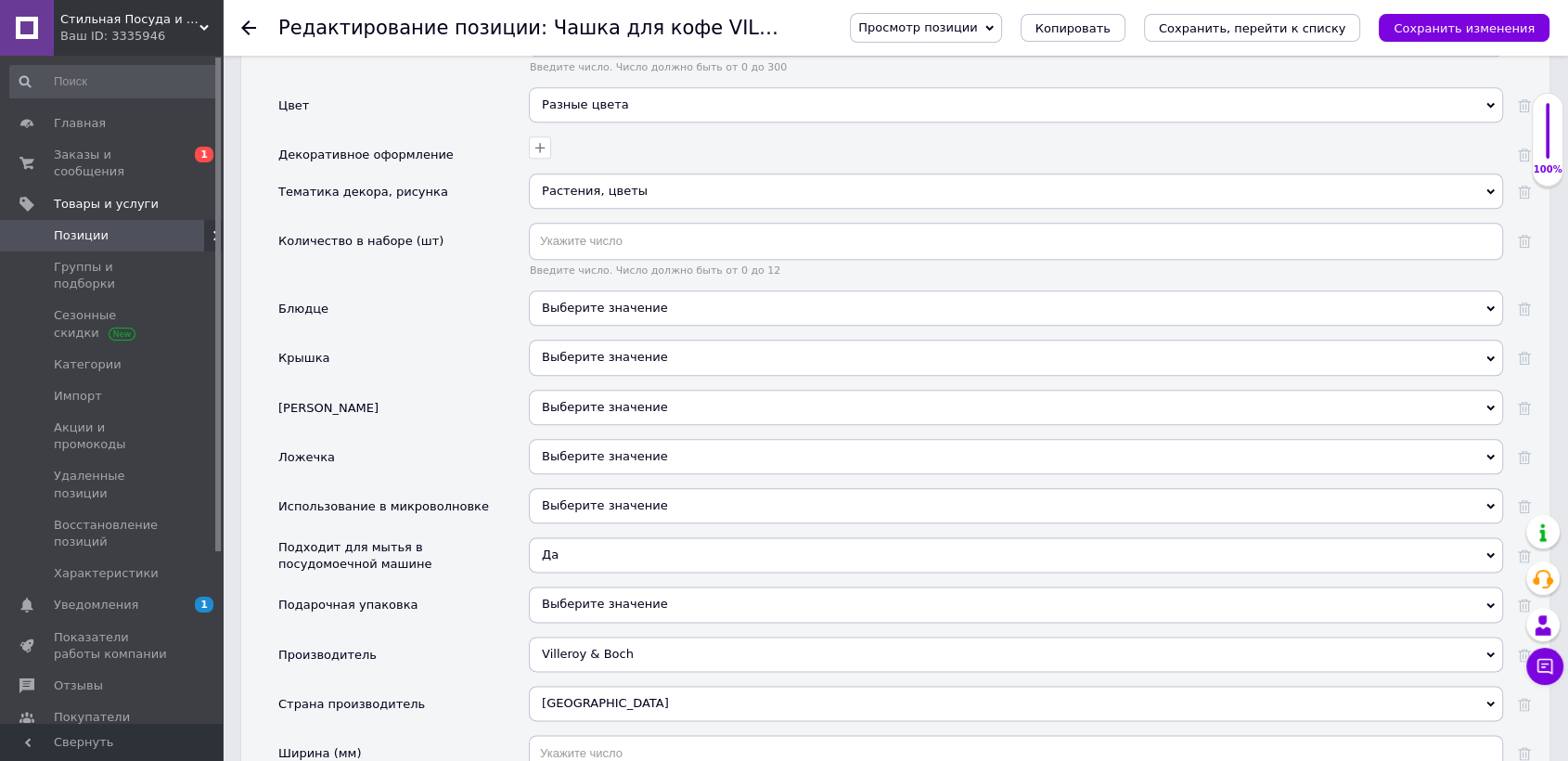
scroll to position [2164, 0]
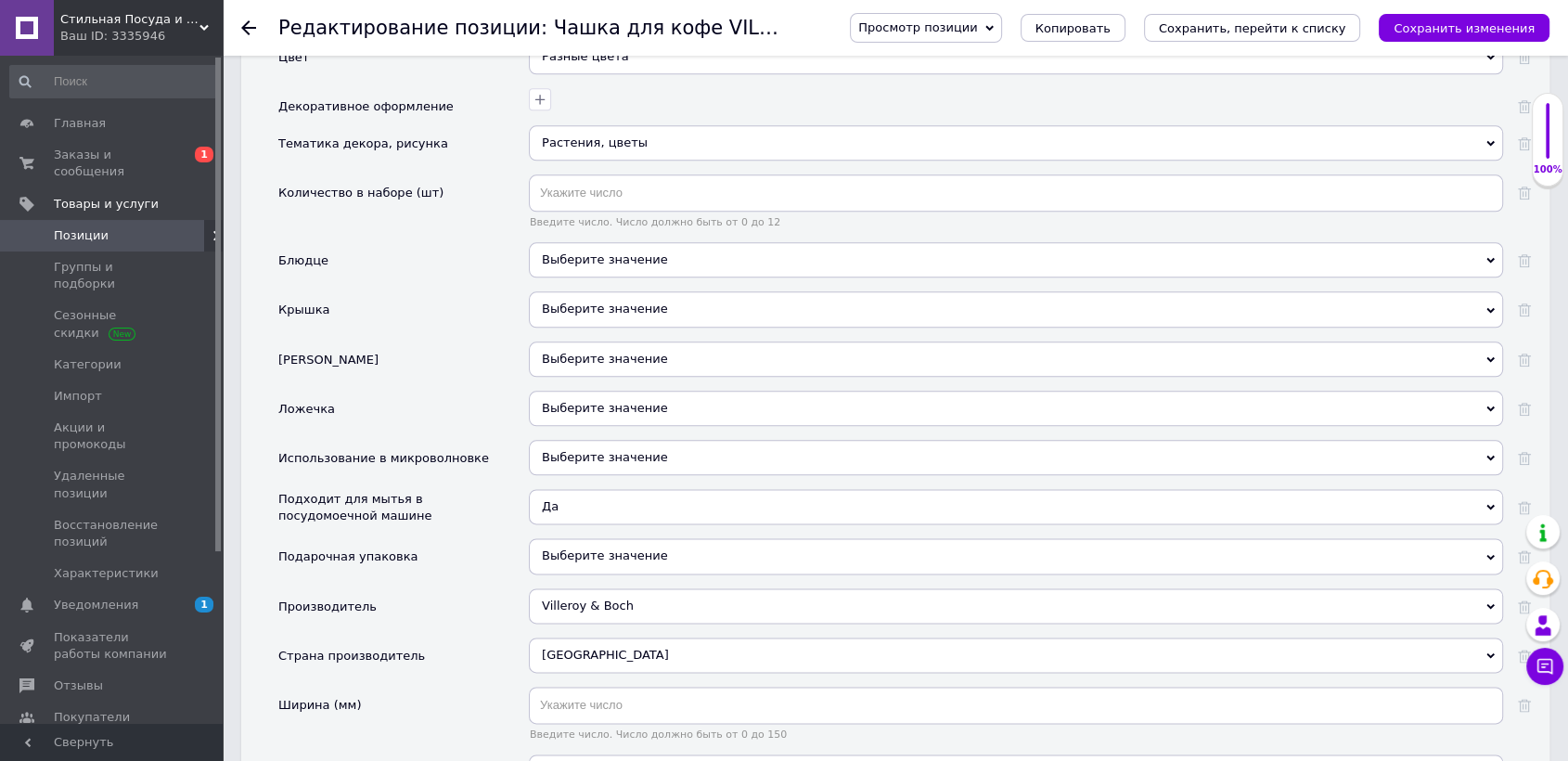
click at [616, 440] on span "Выберите значение" at bounding box center [1016, 458] width 974 height 35
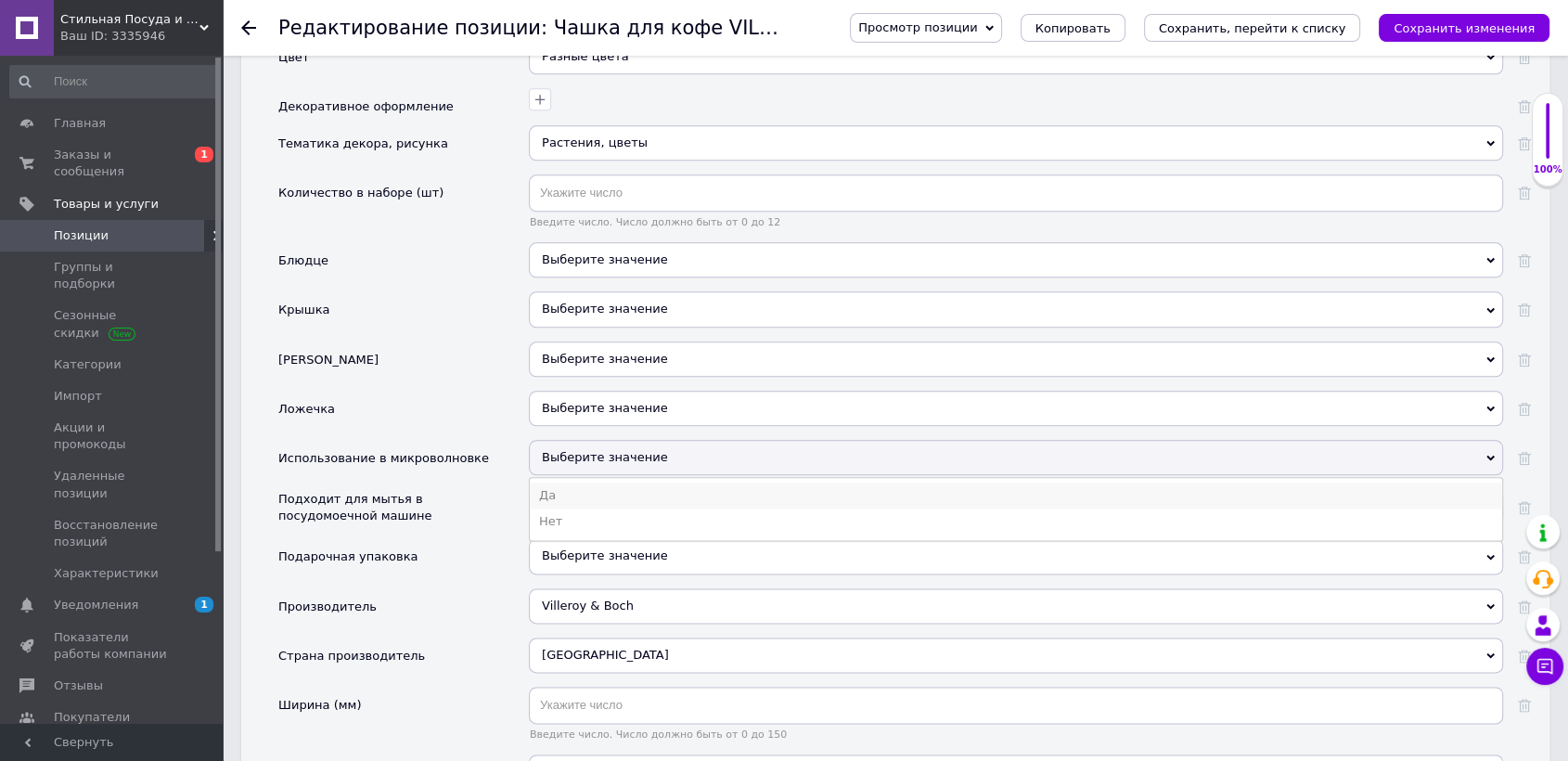
click at [597, 487] on li "Да" at bounding box center [1016, 495] width 972 height 26
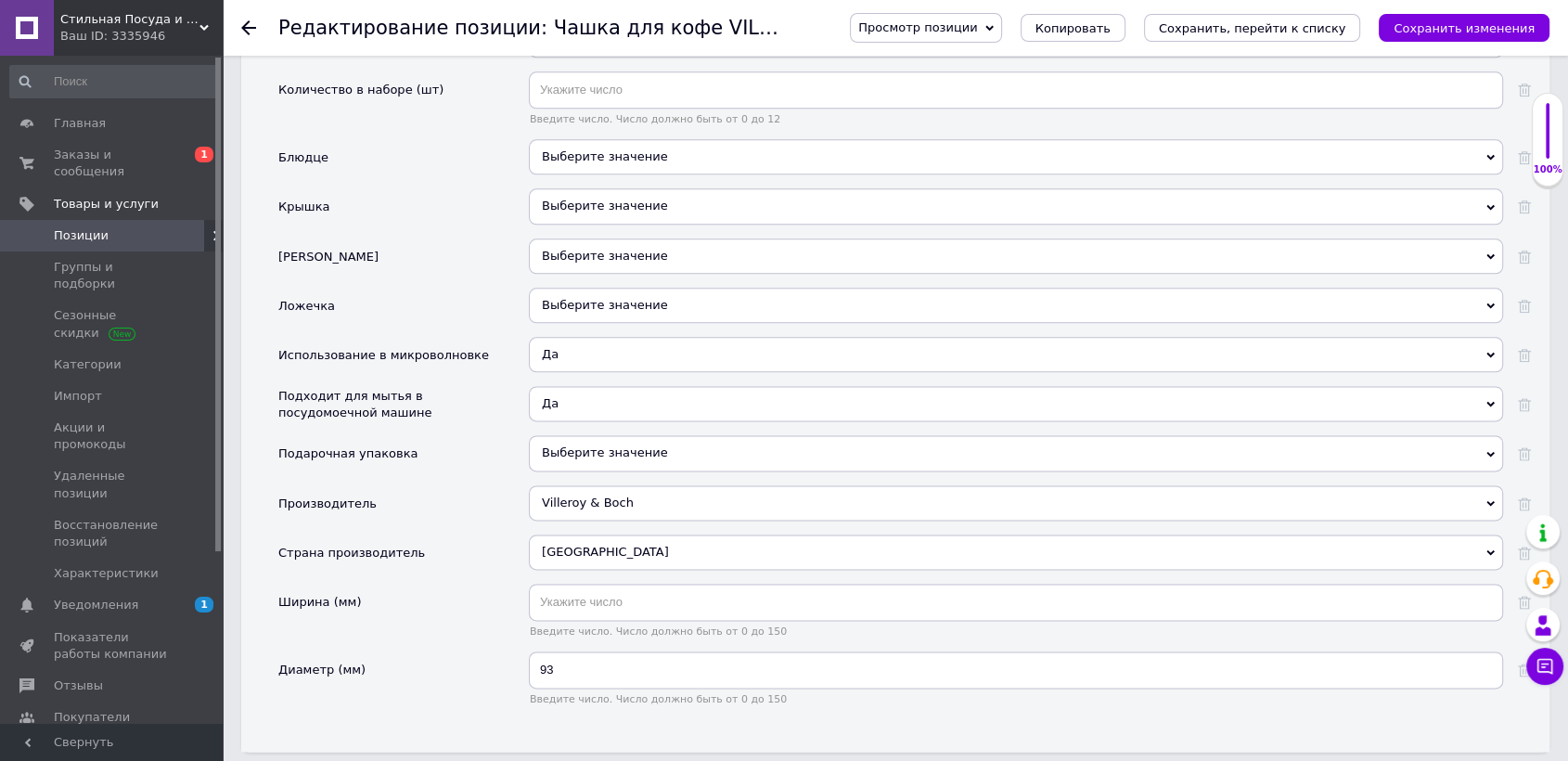
scroll to position [2370, 0]
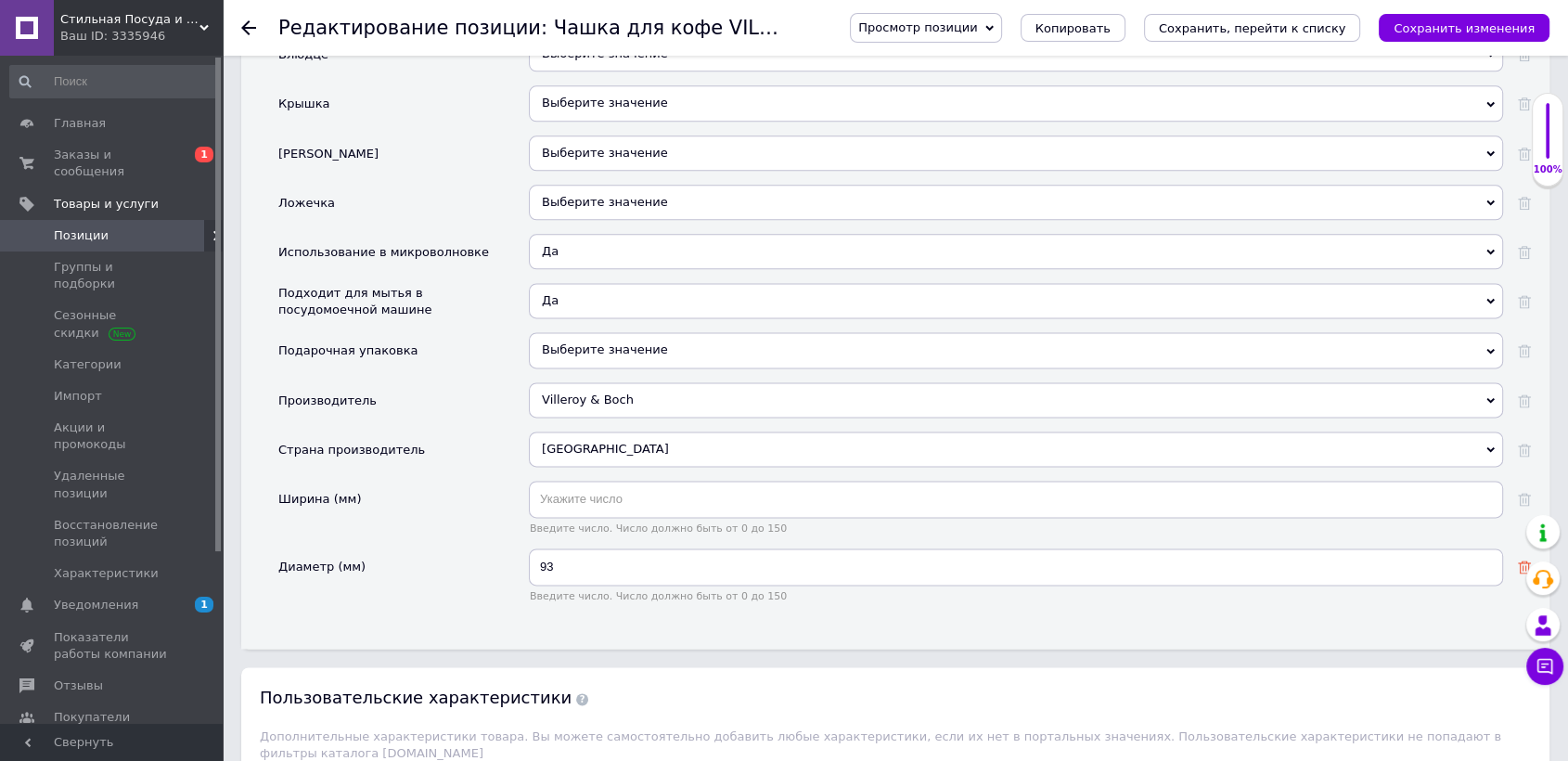
click at [1520, 560] on use at bounding box center [1523, 566] width 13 height 13
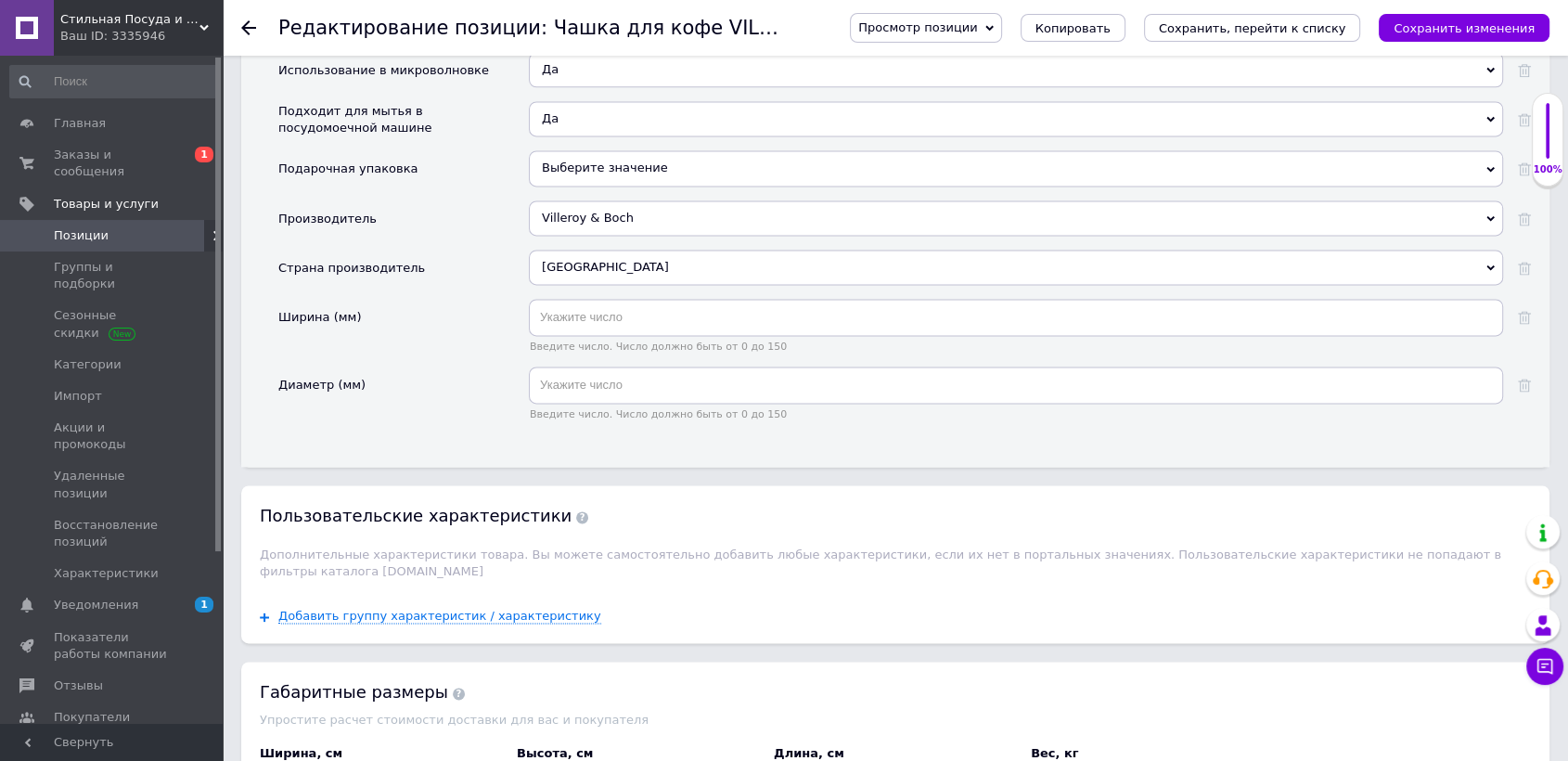
scroll to position [2679, 0]
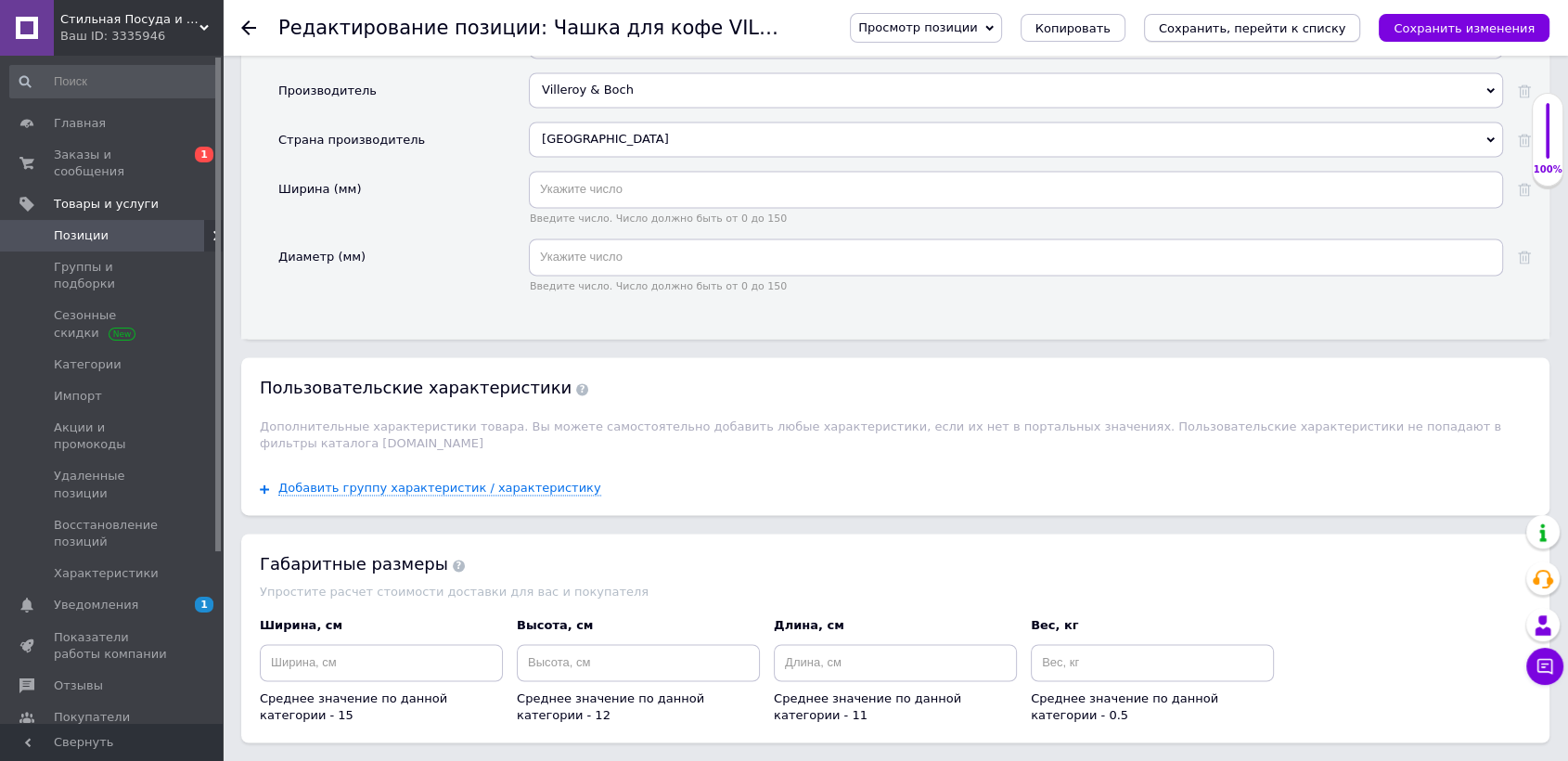
click at [1278, 24] on icon "Сохранить, перейти к списку" at bounding box center [1252, 28] width 187 height 14
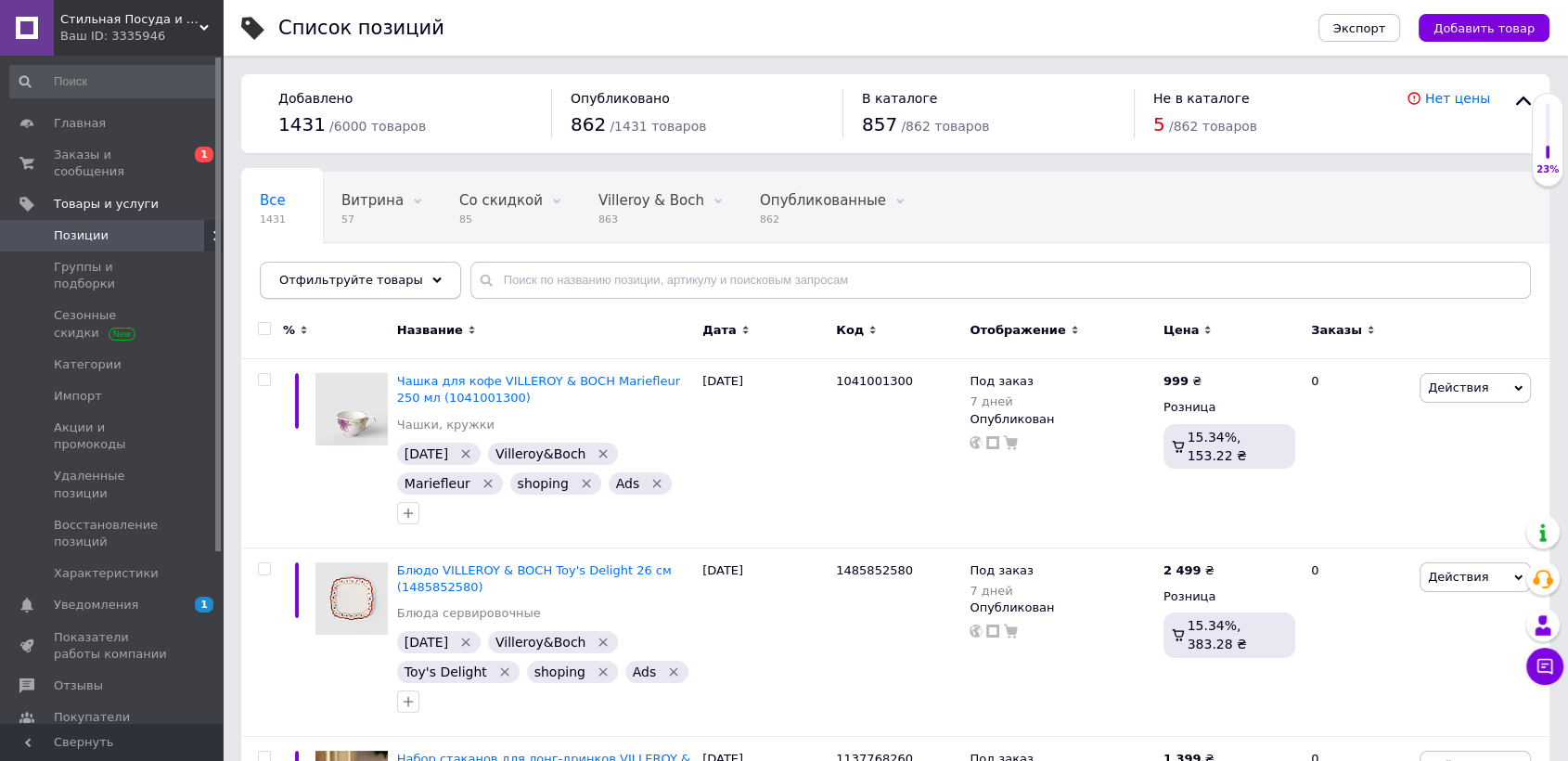
click at [387, 290] on div "Отфильтруйте товары" at bounding box center [361, 280] width 202 height 37
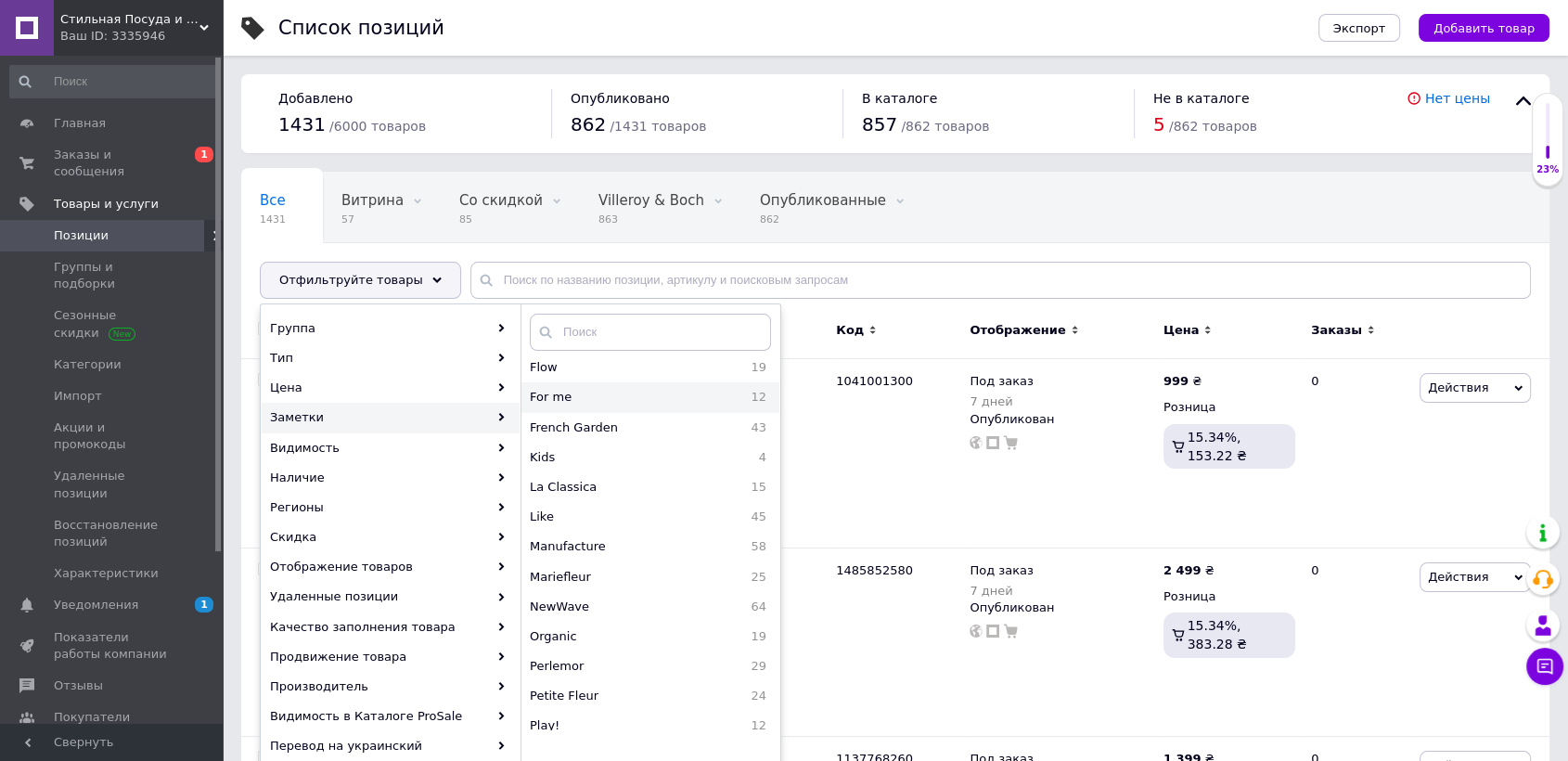
scroll to position [412, 0]
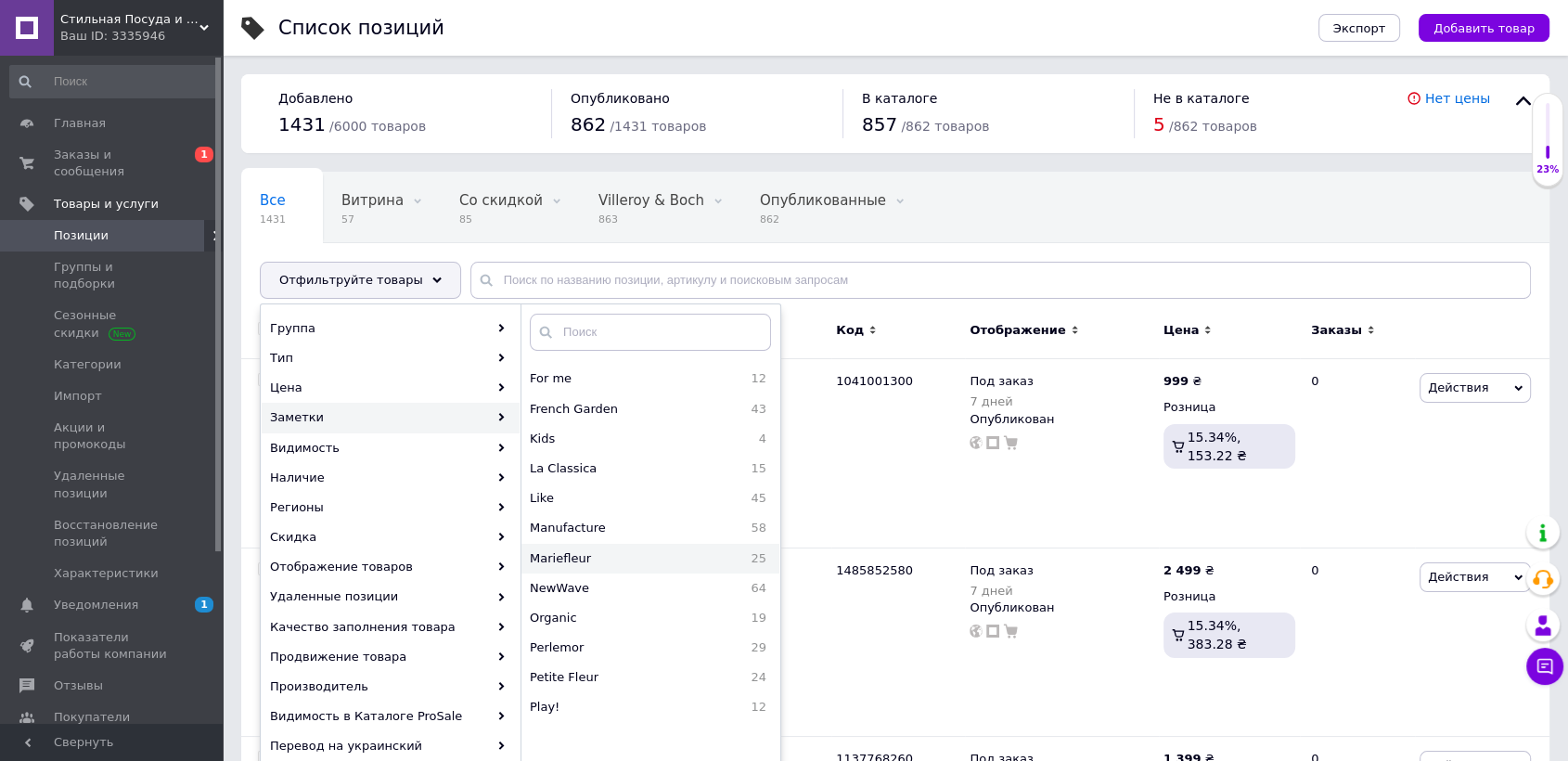
click at [592, 563] on span "Mariefleur" at bounding box center [614, 558] width 169 height 16
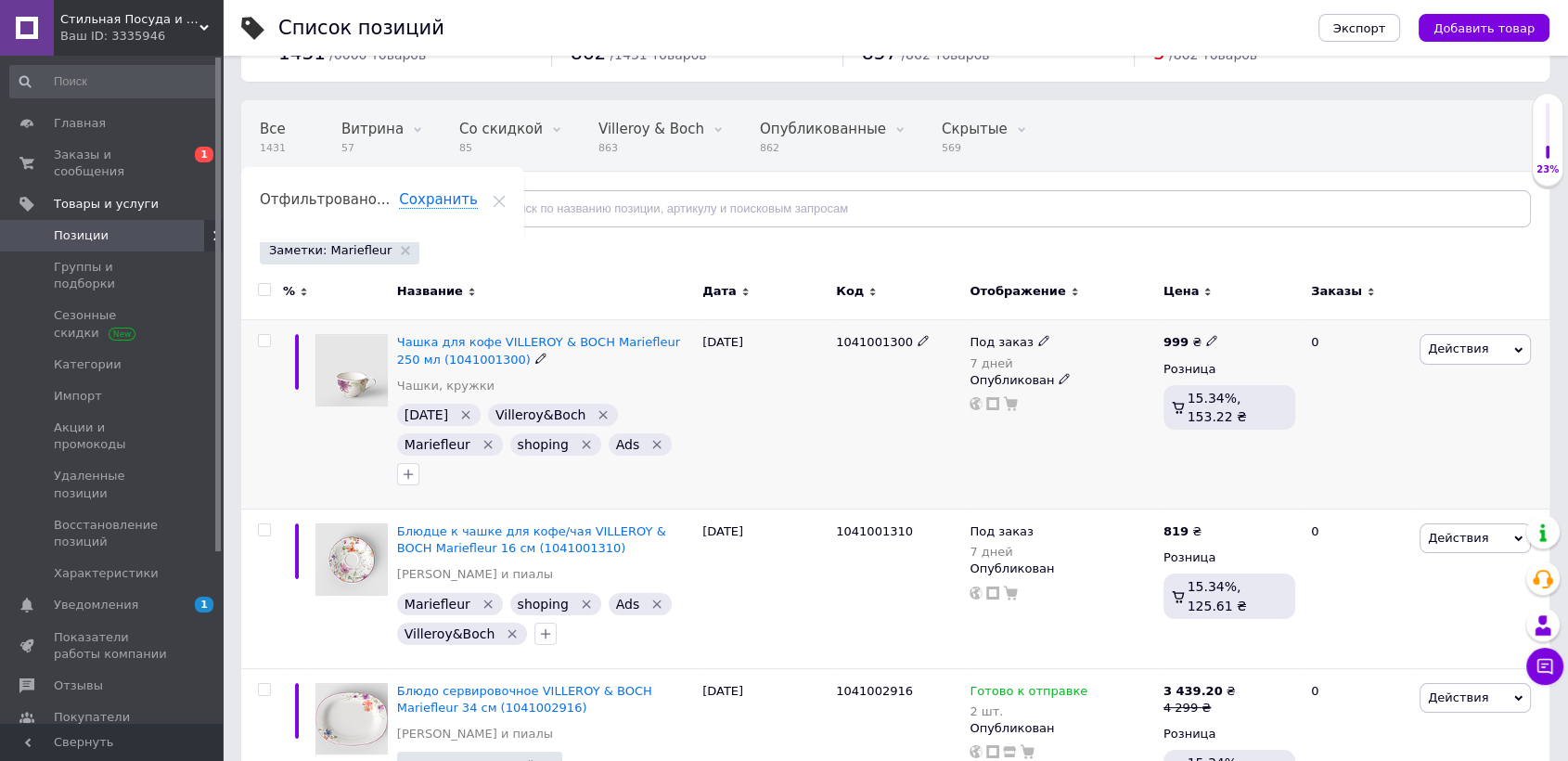
scroll to position [309, 0]
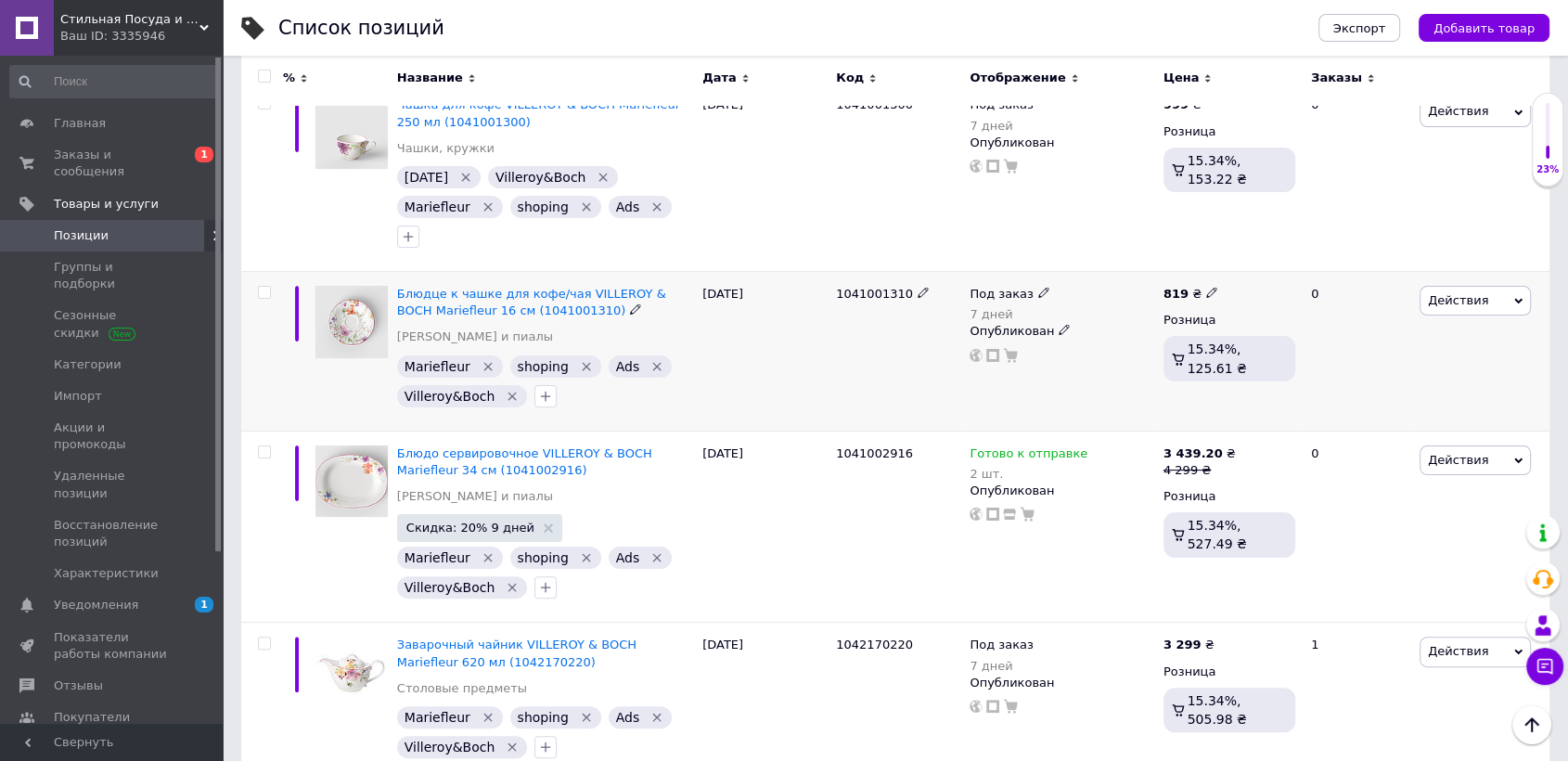
drag, startPoint x: 824, startPoint y: 255, endPoint x: 904, endPoint y: 257, distance: 80.0
click at [904, 271] on div "Блюдце к чашке для кофе/чая VILLEROY & BOCH Mariefleur 16 см (1041001310) [PERS…" at bounding box center [895, 351] width 1308 height 160
copy div "1041001310"
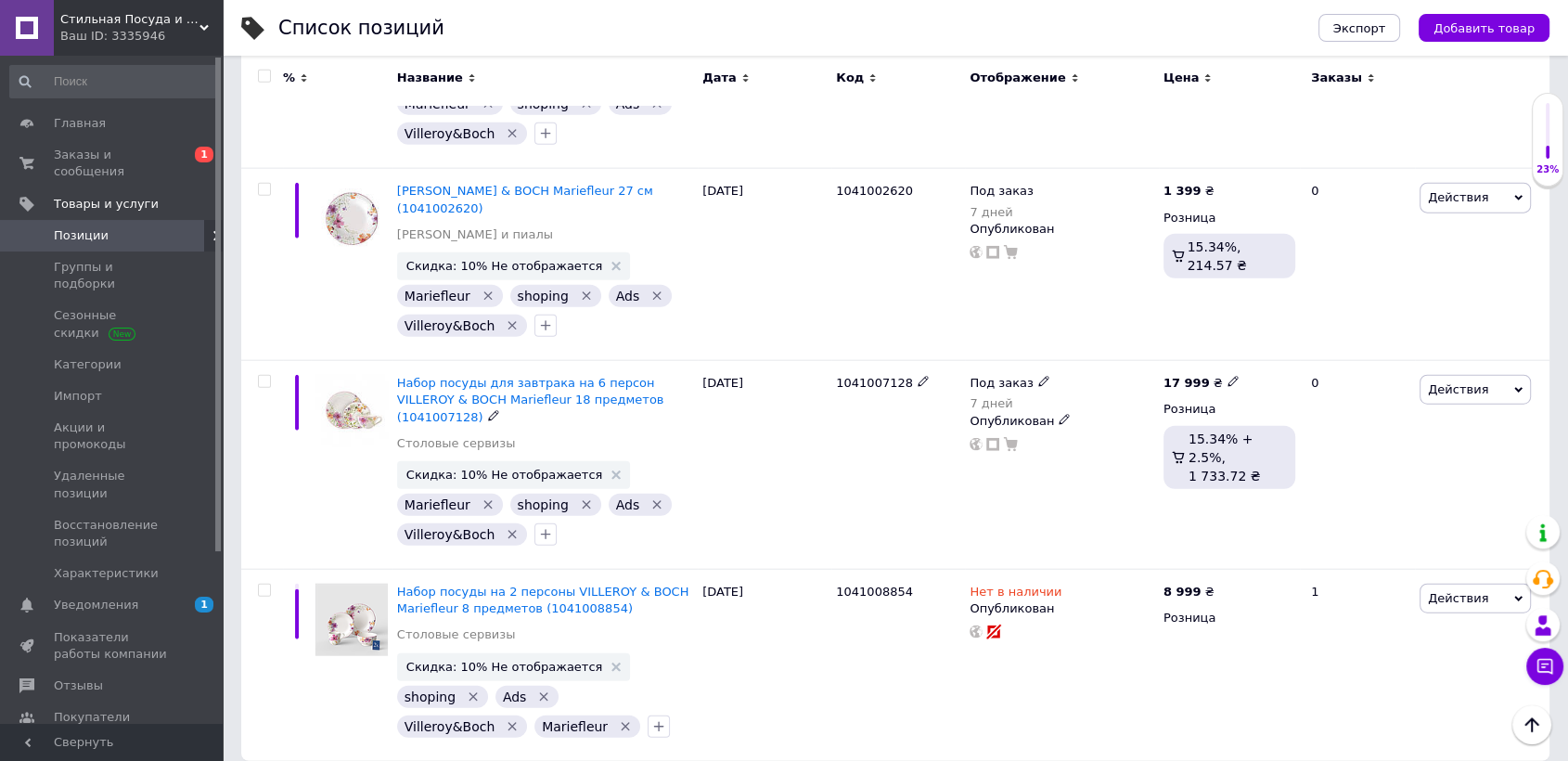
scroll to position [4400, 0]
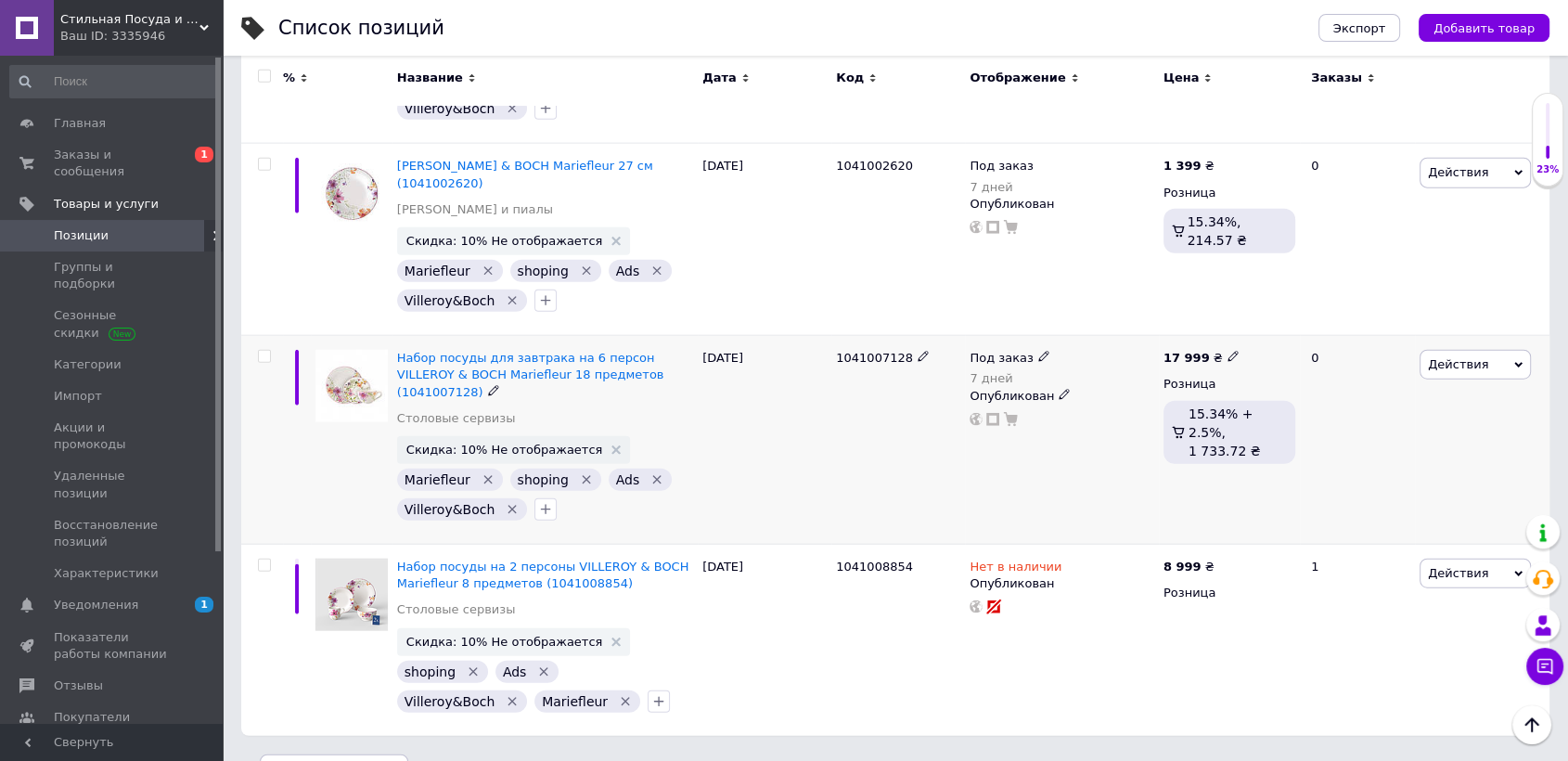
click at [1227, 351] on icon at bounding box center [1232, 356] width 11 height 11
drag, startPoint x: 1140, startPoint y: 398, endPoint x: 1096, endPoint y: 400, distance: 44.0
click at [1096, 409] on input "17999" at bounding box center [1150, 428] width 141 height 37
type input "18299"
click at [75, 150] on span "Заказы и сообщения" at bounding box center [113, 163] width 118 height 33
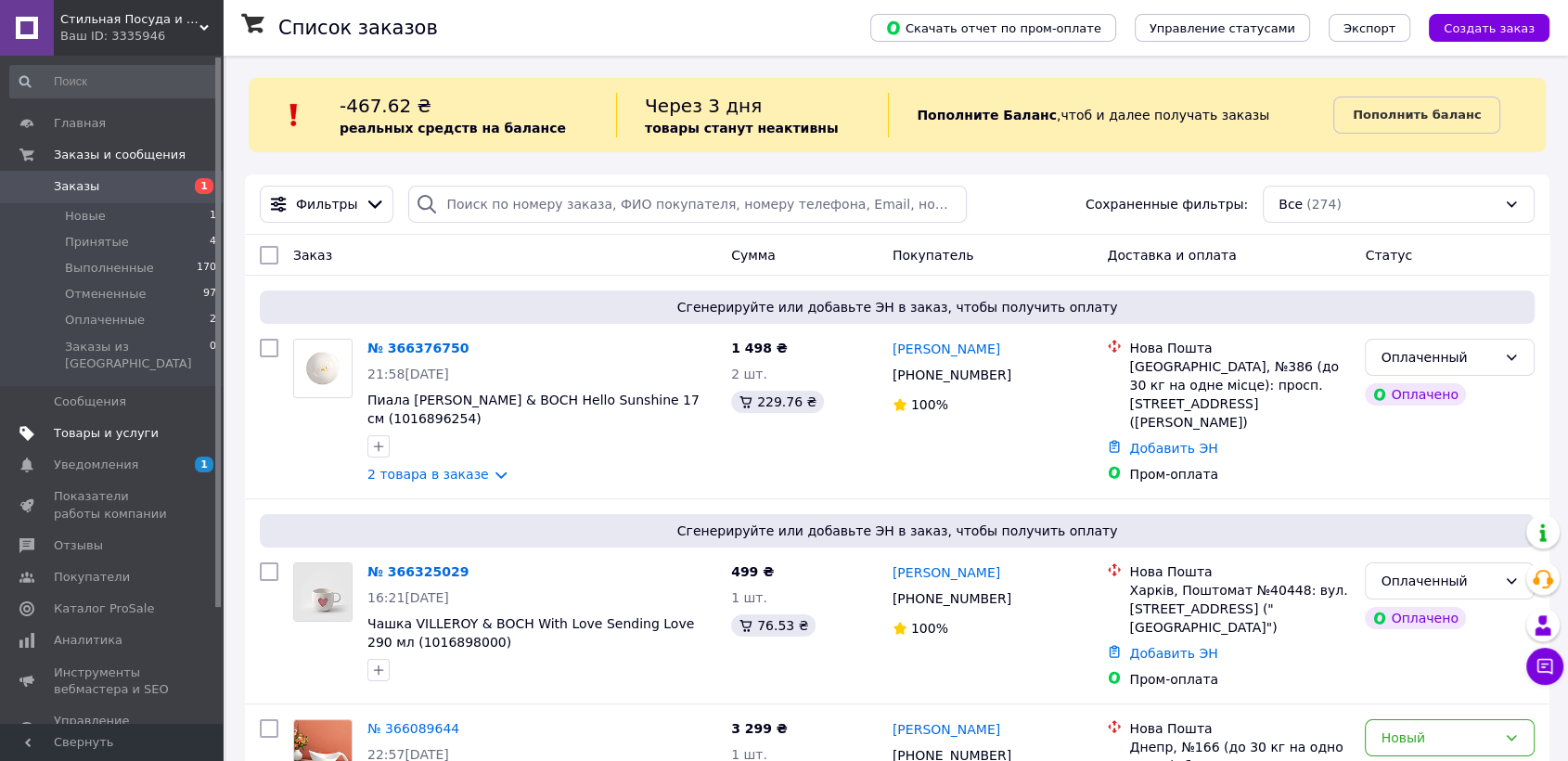
click at [136, 425] on span "Товары и услуги" at bounding box center [107, 432] width 105 height 16
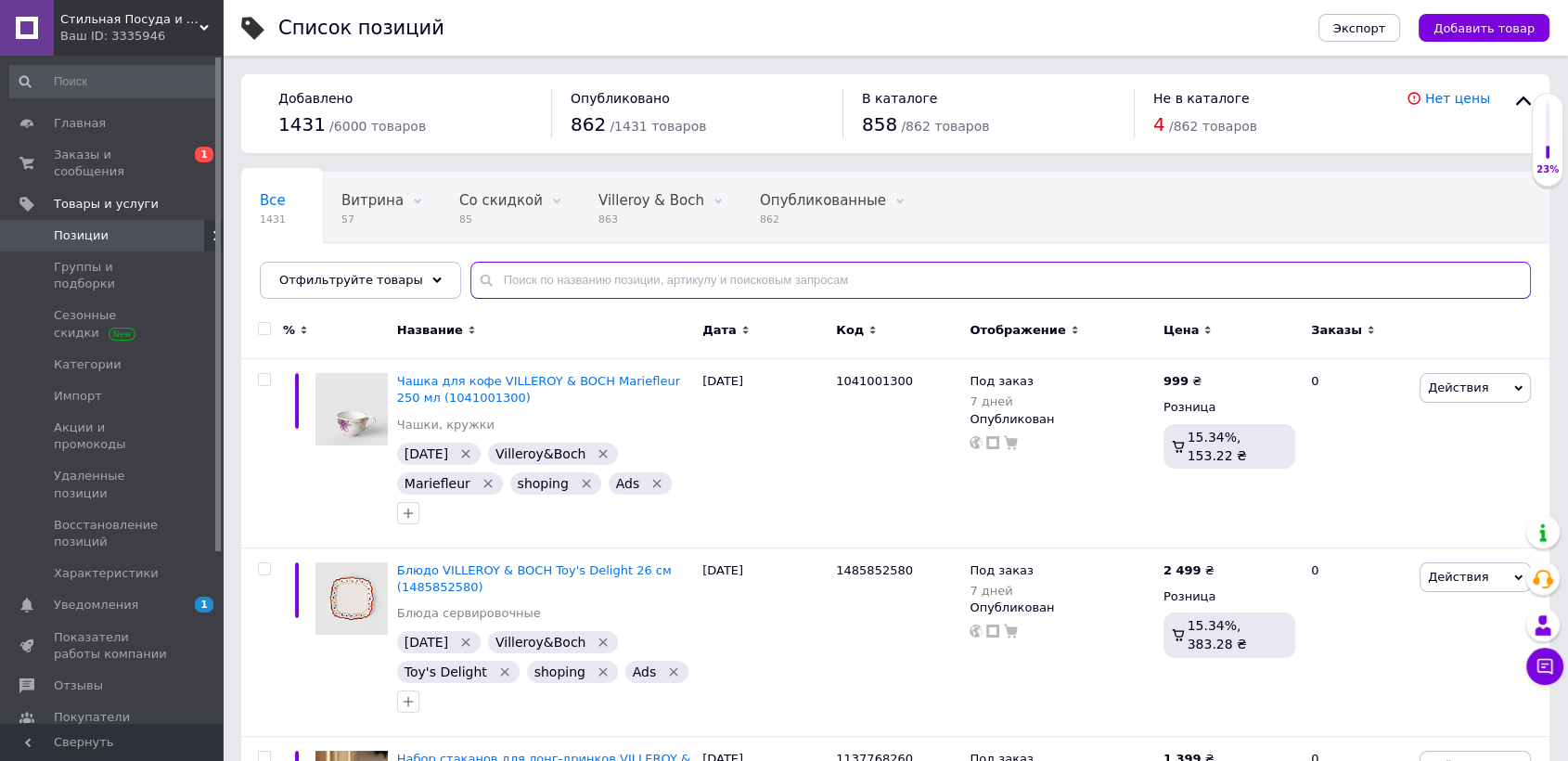
click at [605, 276] on input "text" at bounding box center [1000, 280] width 1060 height 37
paste input "1041002640"
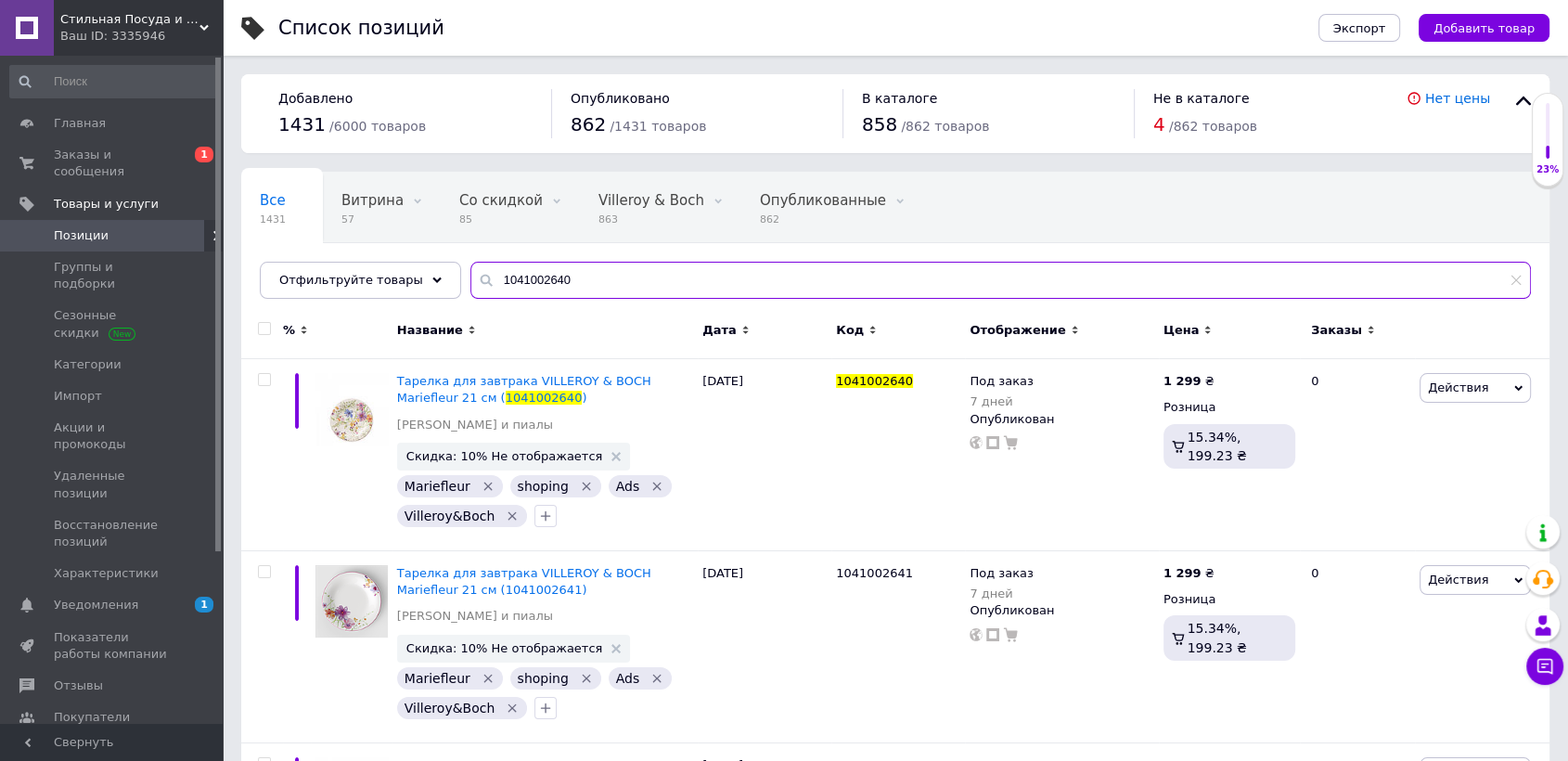
drag, startPoint x: 555, startPoint y: 270, endPoint x: 330, endPoint y: 246, distance: 226.3
click at [330, 246] on div "Все 1431 [PERSON_NAME] 57 Удалить Редактировать Со скидкой 85 Удалить Редактиро…" at bounding box center [895, 235] width 1308 height 127
paste input "2"
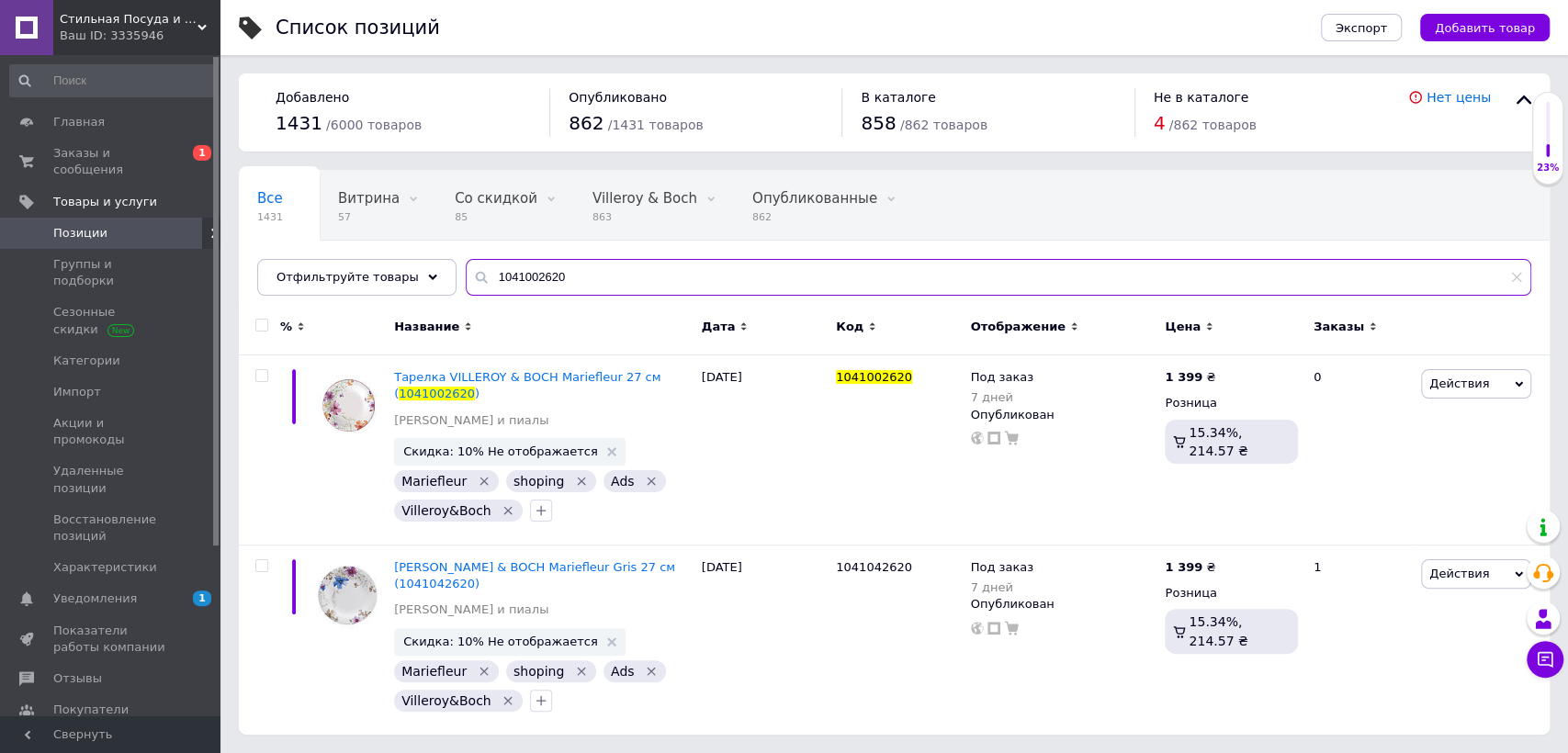
type input "1041002620"
drag, startPoint x: 590, startPoint y: 275, endPoint x: 349, endPoint y: 243, distance: 243.1
click at [349, 243] on div "Все 1431 [PERSON_NAME] 57 Удалить Редактировать Со скидкой 85 Удалить Редактиро…" at bounding box center [894, 232] width 1311 height 126
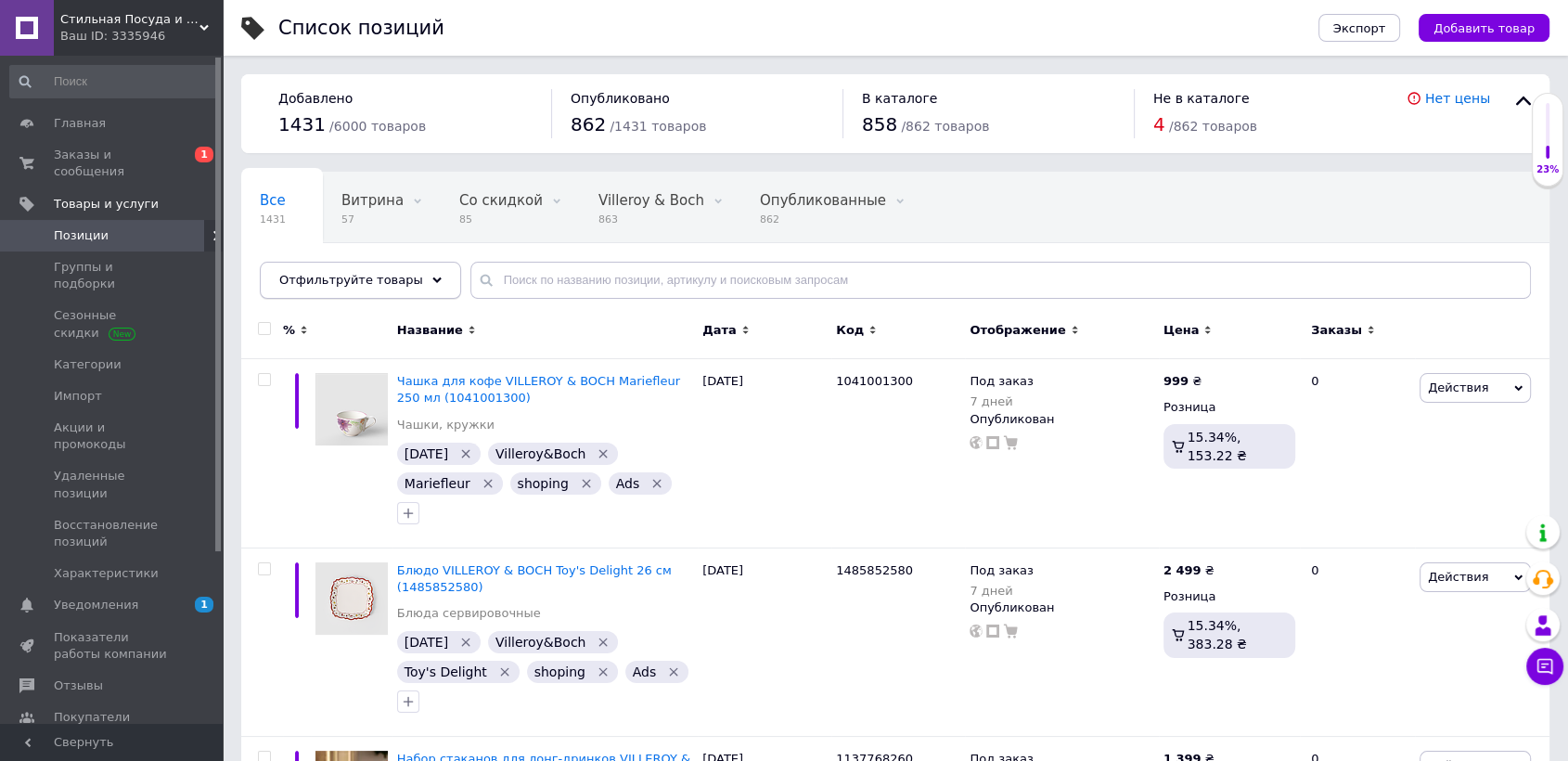
click at [350, 281] on span "Отфильтруйте товары" at bounding box center [351, 279] width 143 height 14
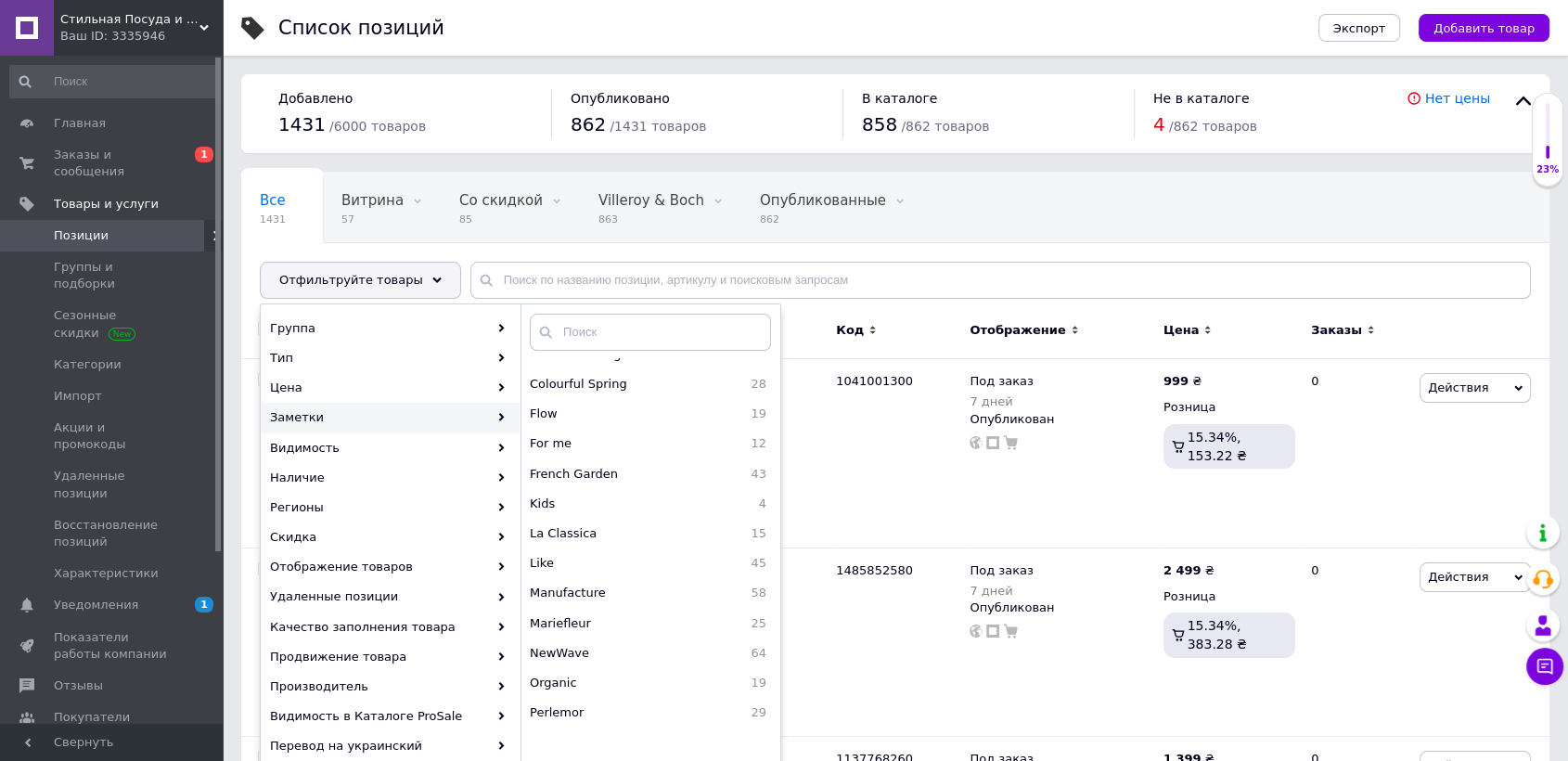
scroll to position [412, 0]
click at [628, 544] on div "Mariefleur 25" at bounding box center [650, 558] width 258 height 30
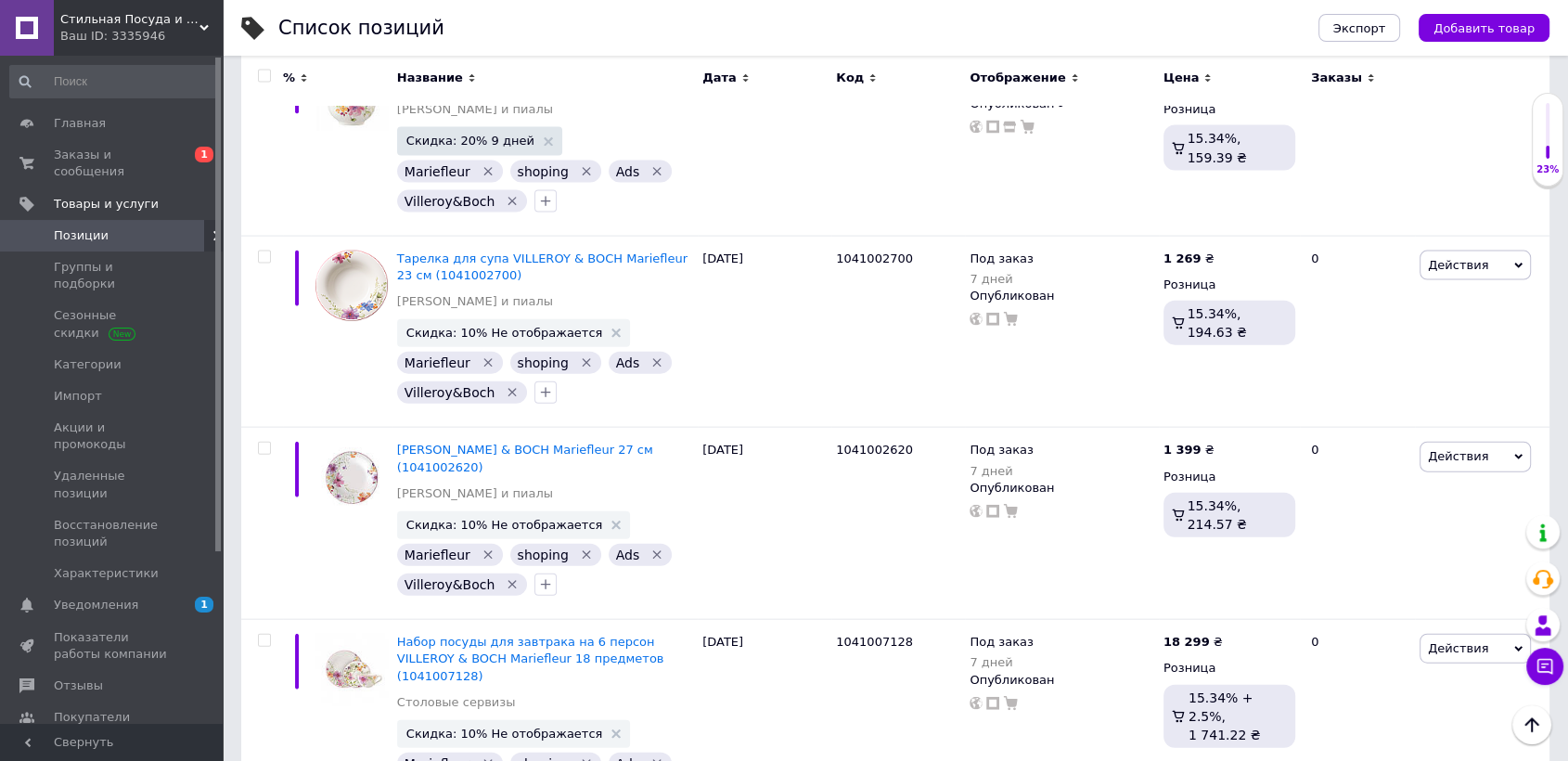
scroll to position [4124, 0]
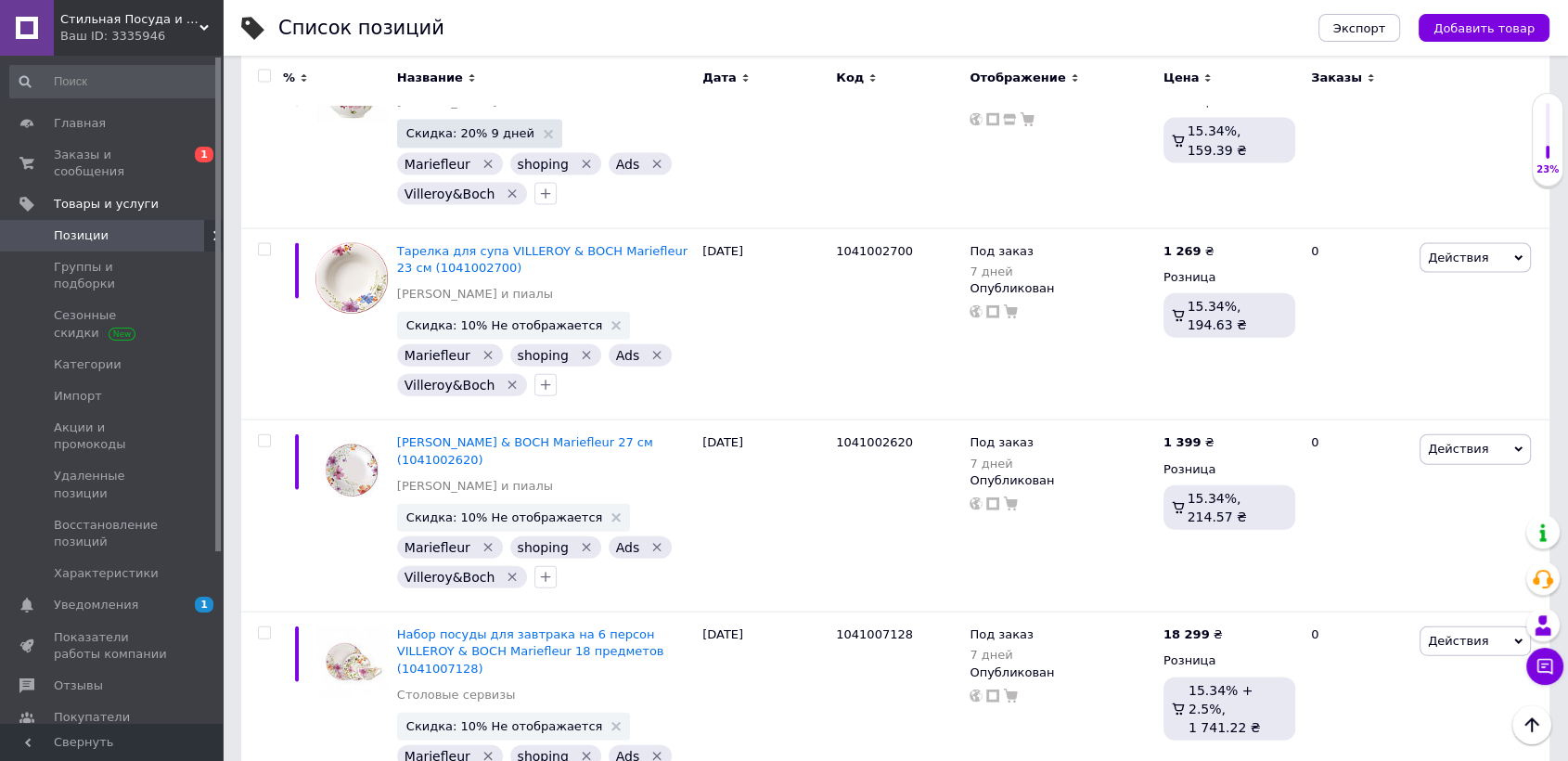
click at [83, 220] on link "Позиции" at bounding box center [113, 236] width 228 height 32
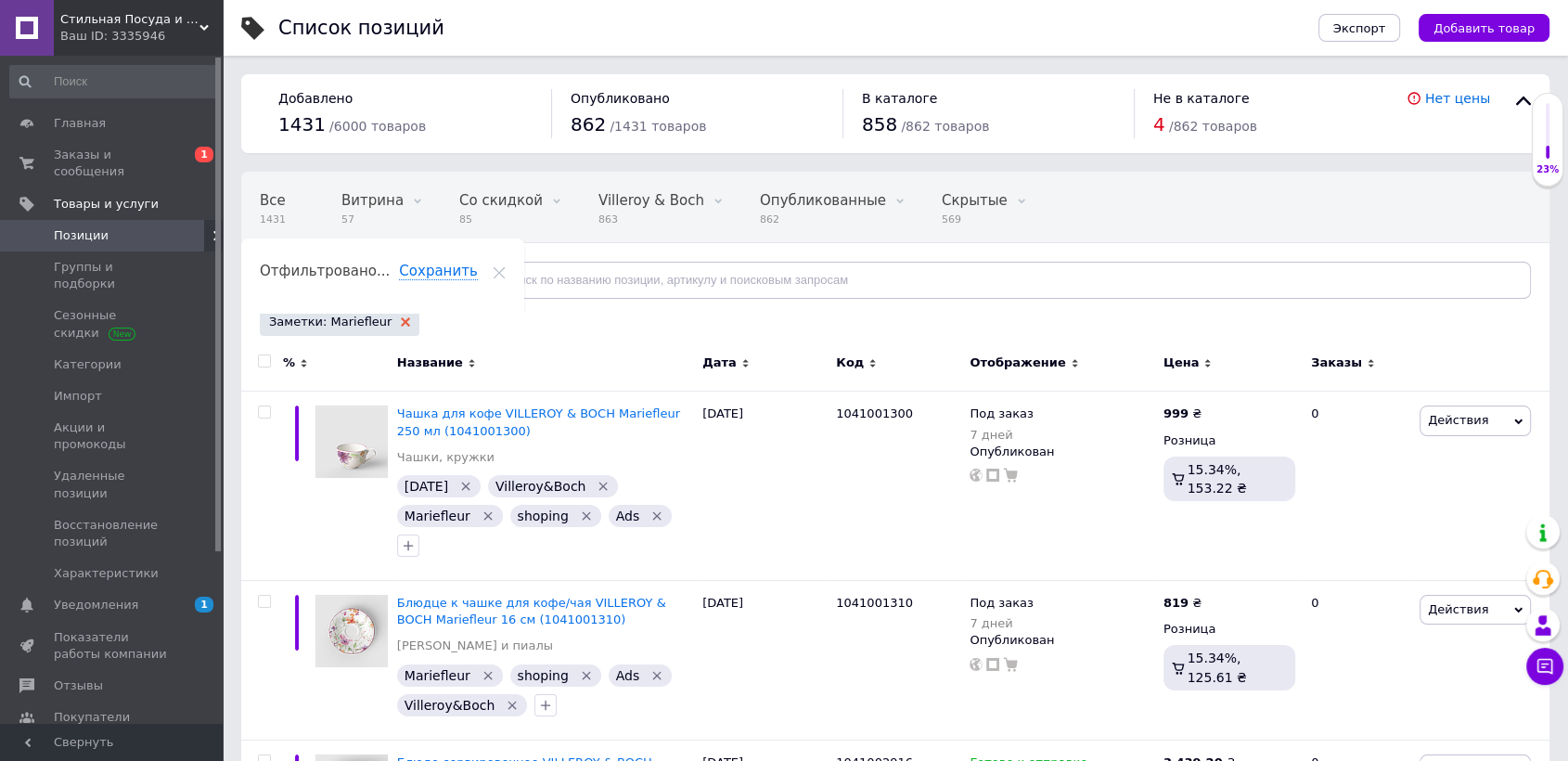
click at [401, 319] on icon at bounding box center [406, 322] width 10 height 10
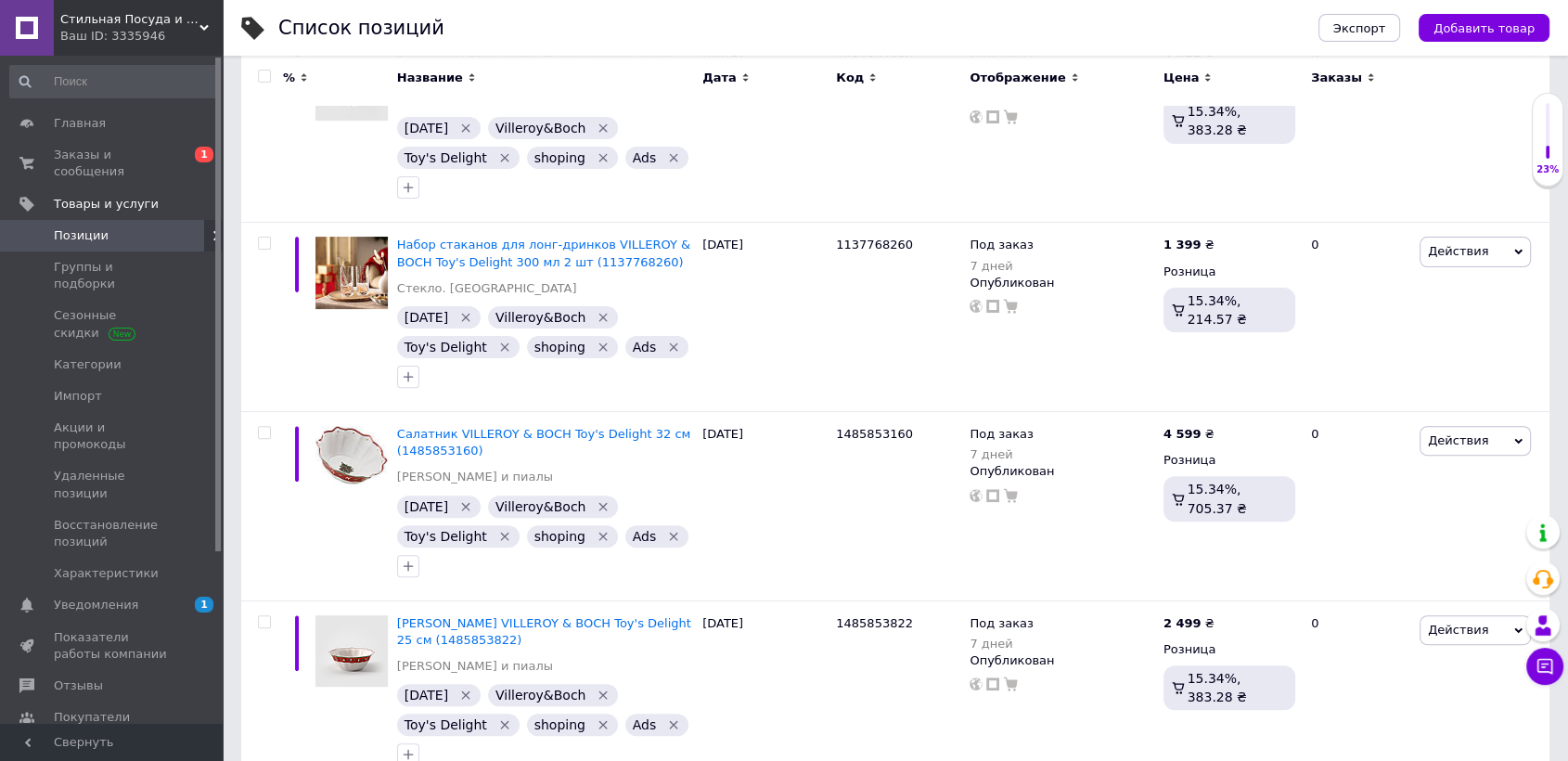
scroll to position [515, 0]
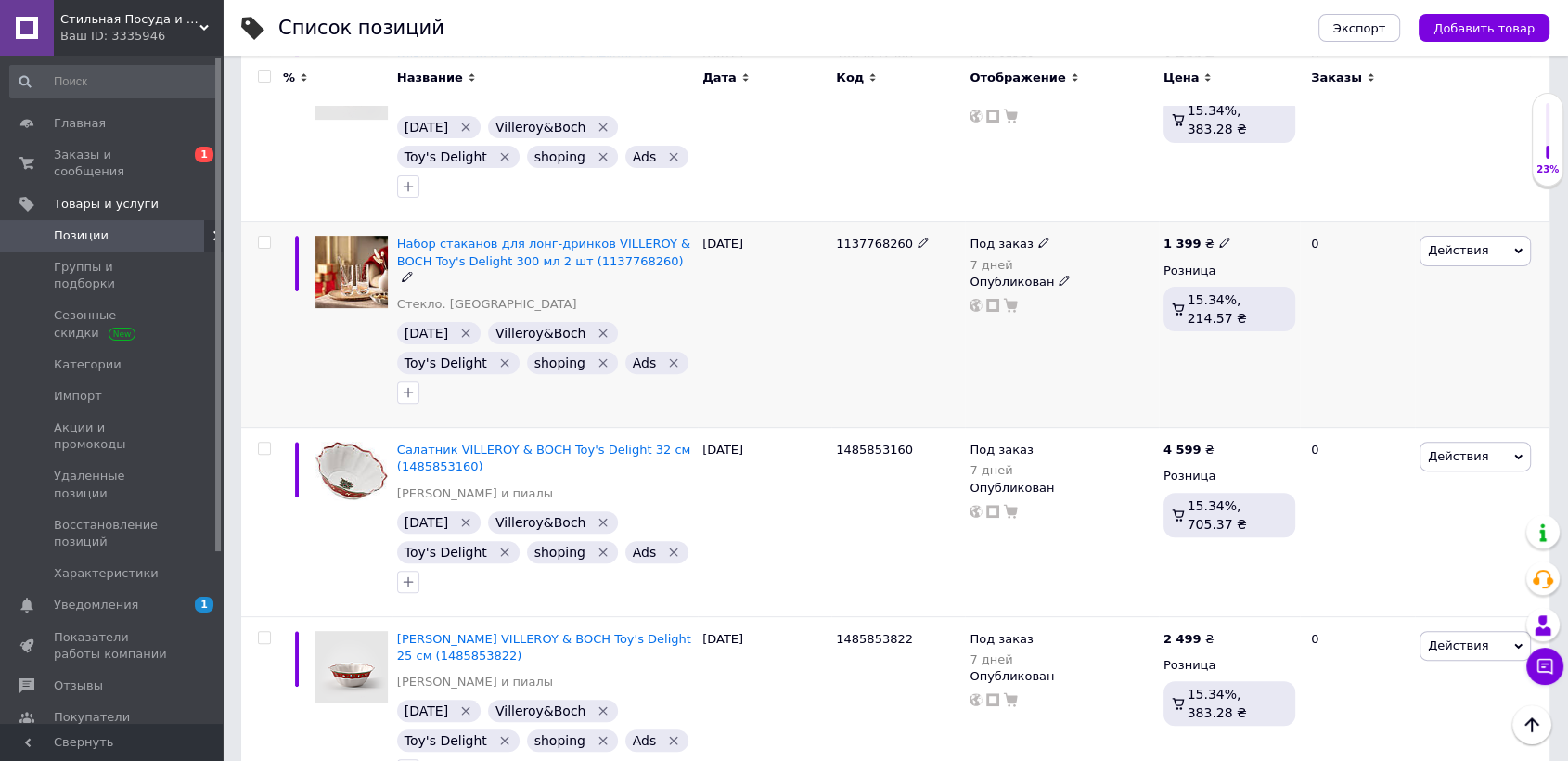
click at [612, 236] on div "Набор стаканов для лонг-дринков VILLEROY & BOCH Toy's Delight 300 мл 2 шт (1137…" at bounding box center [545, 261] width 296 height 51
click at [413, 271] on icon at bounding box center [406, 276] width 11 height 11
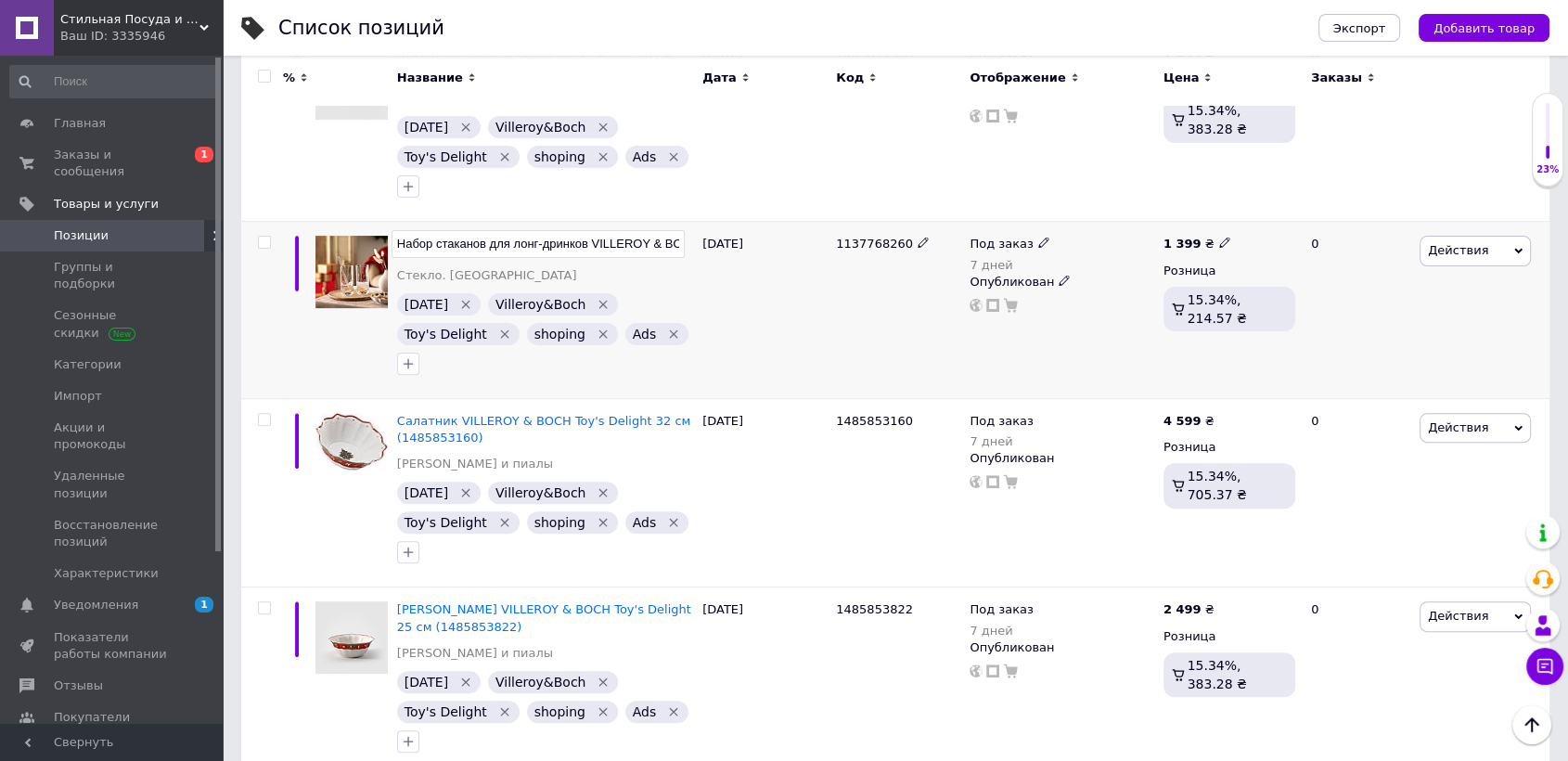
scroll to position [0, 238]
drag, startPoint x: 466, startPoint y: 215, endPoint x: 530, endPoint y: 206, distance: 64.6
click at [530, 230] on input "Набор стаканов для лонг-дринков VILLEROY & BOCH Toy's Delight 300 мл 2 шт (1137…" at bounding box center [538, 243] width 293 height 28
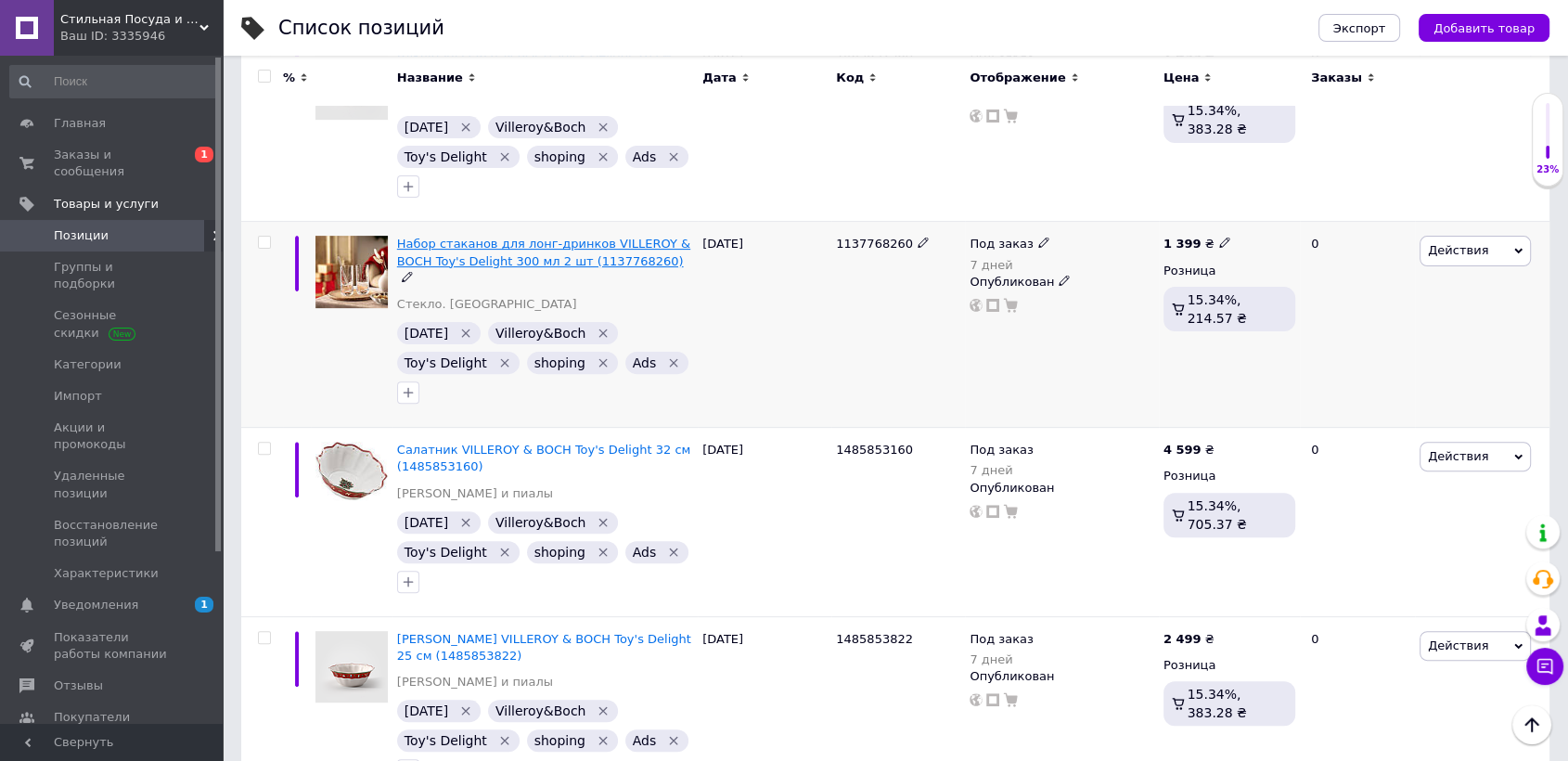
click at [483, 237] on span "Набор стаканов для лонг-дринков VILLEROY & BOCH Toy's Delight 300 мл 2 шт (1137…" at bounding box center [544, 252] width 293 height 31
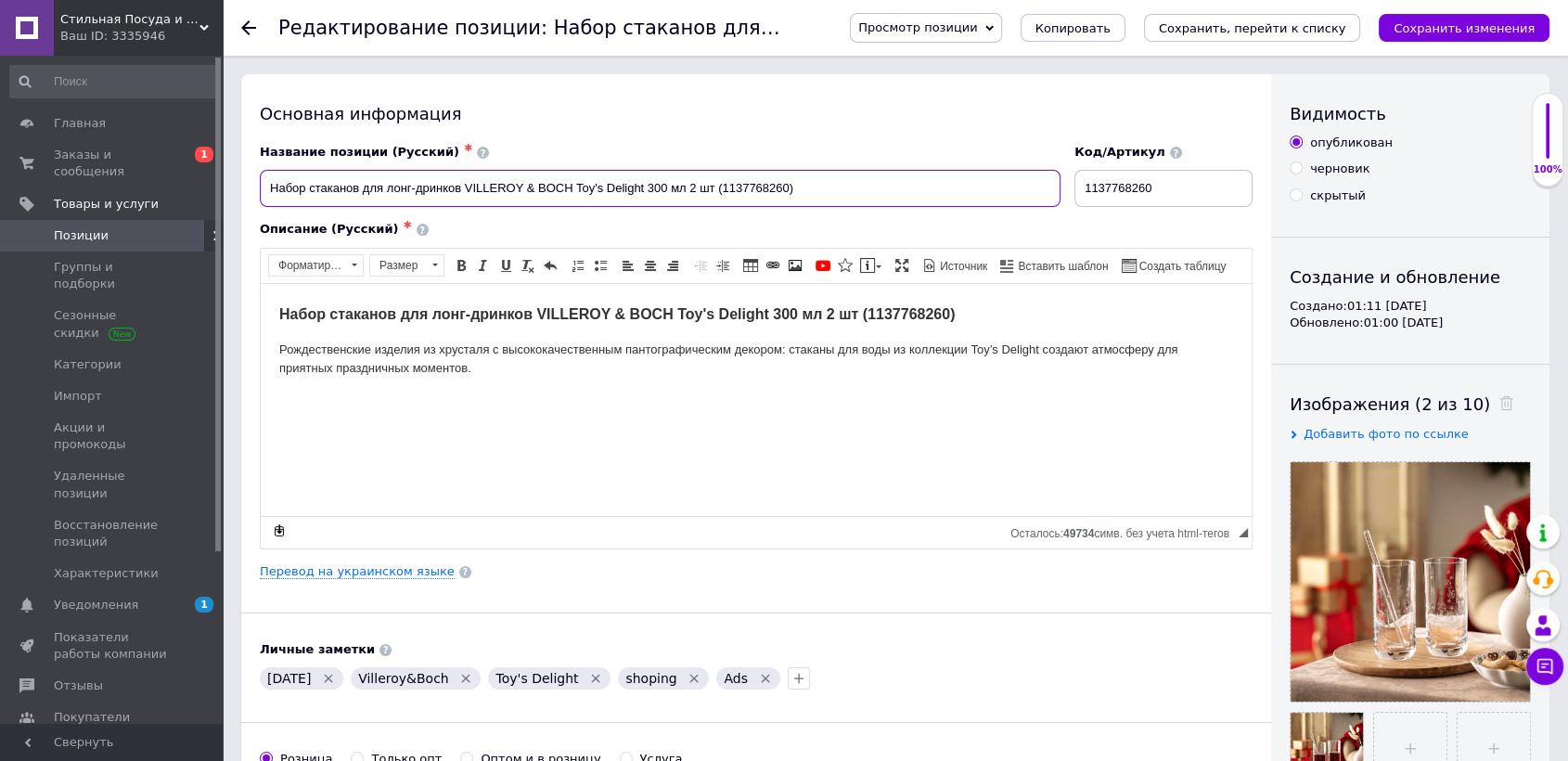
drag, startPoint x: 577, startPoint y: 193, endPoint x: 643, endPoint y: 189, distance: 66.1
click at [643, 189] on input "Набор стаканов для лонг-дринков VILLEROY & BOCH Toy's Delight 300 мл 2 шт (1137…" at bounding box center [660, 188] width 800 height 37
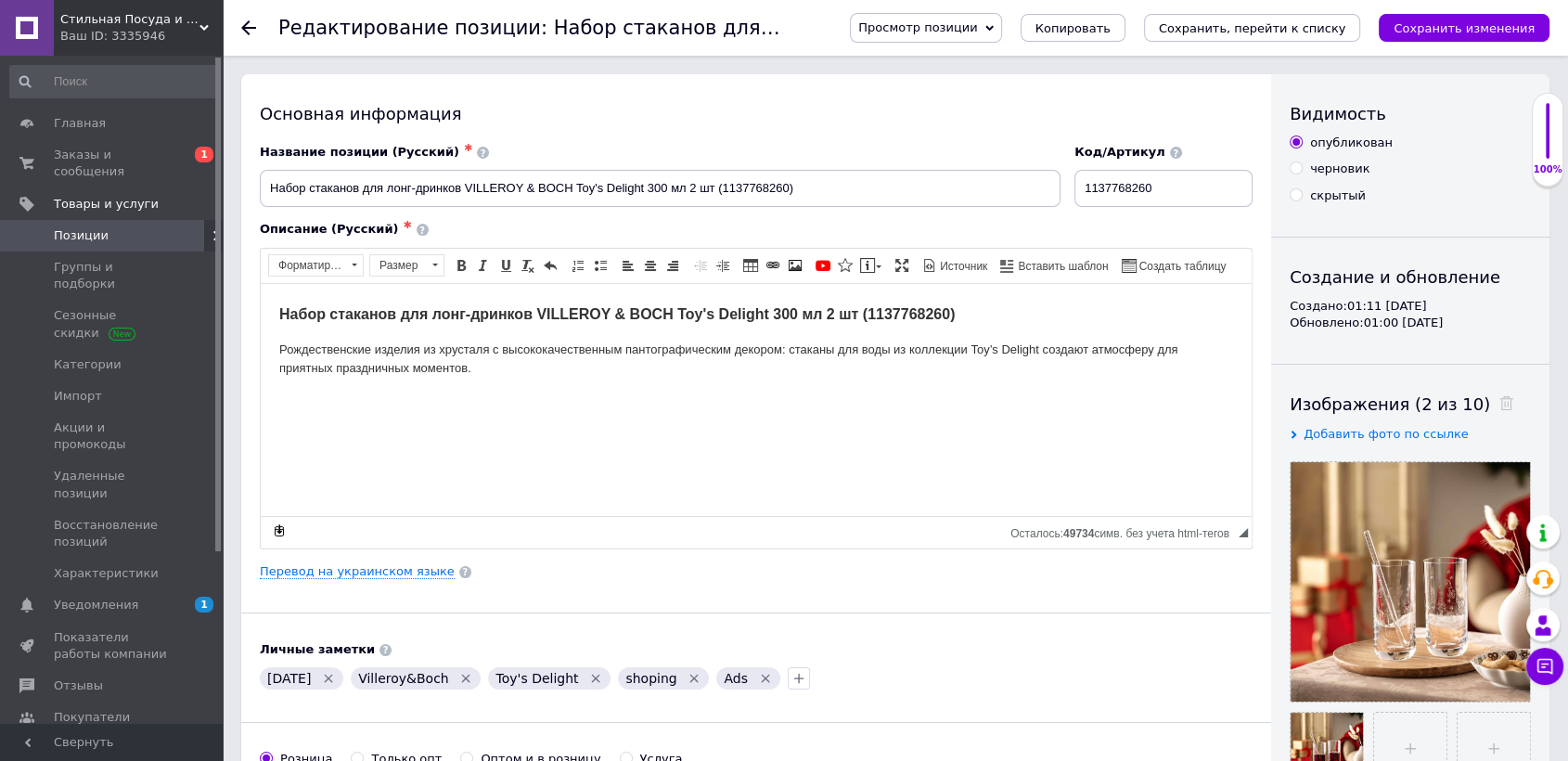
click at [112, 228] on span "Позиции" at bounding box center [113, 236] width 118 height 16
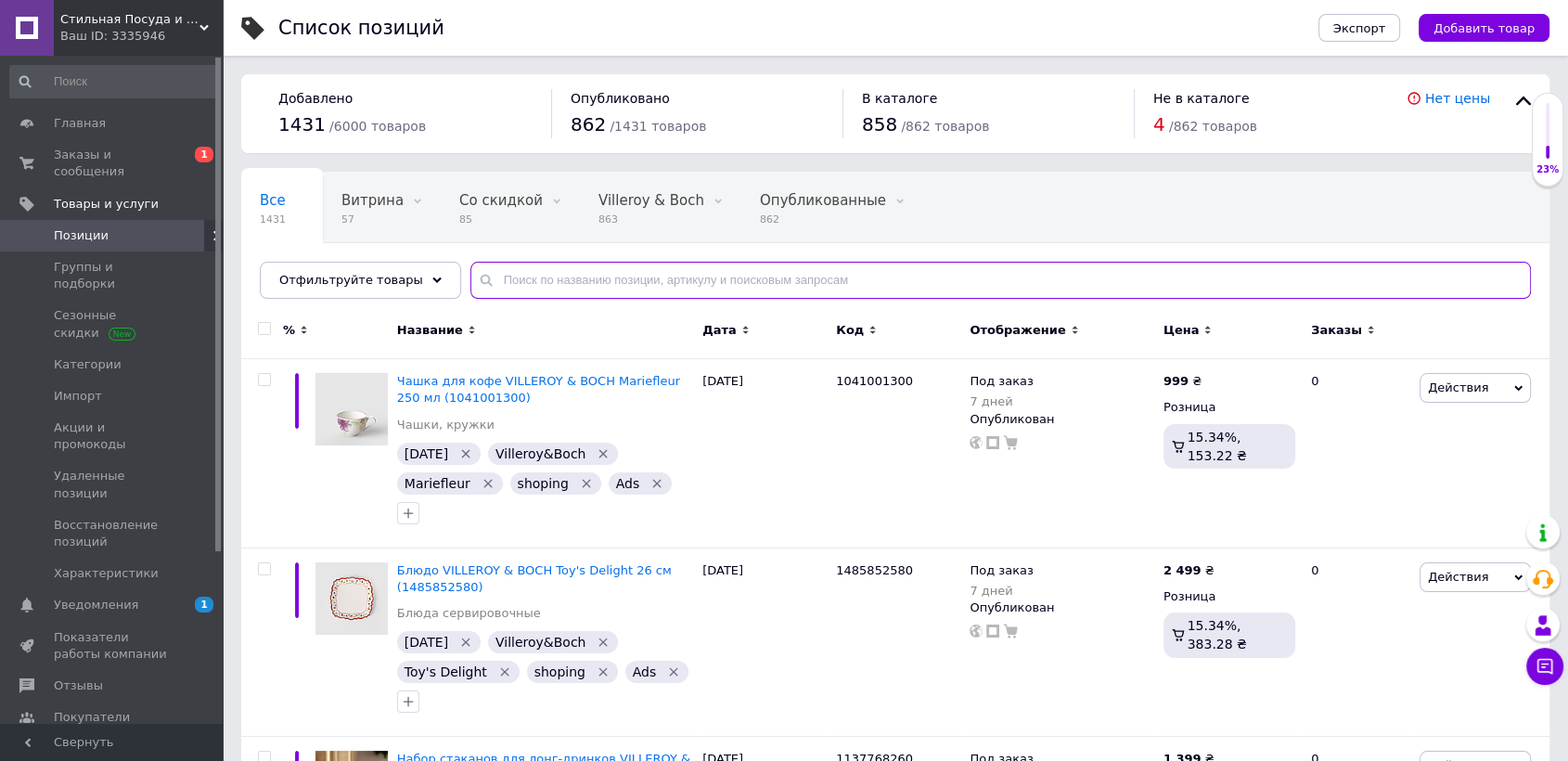
click at [667, 287] on input "text" at bounding box center [1000, 280] width 1060 height 37
paste input "1485857282"
type input "1485857282"
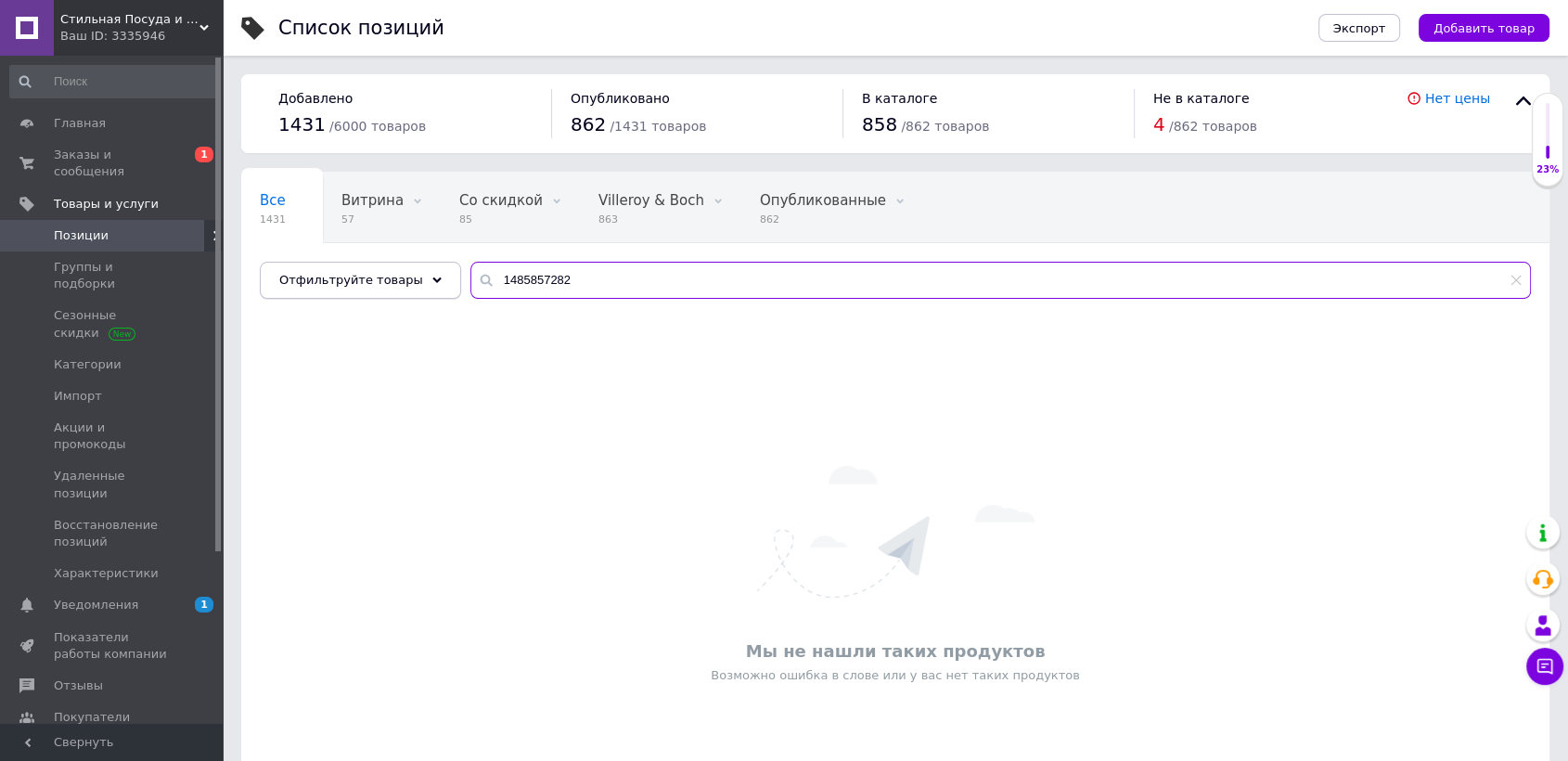
drag, startPoint x: 587, startPoint y: 273, endPoint x: 405, endPoint y: 276, distance: 182.0
click at [407, 276] on div "Отфильтруйте товары 1485857282" at bounding box center [894, 280] width 1270 height 37
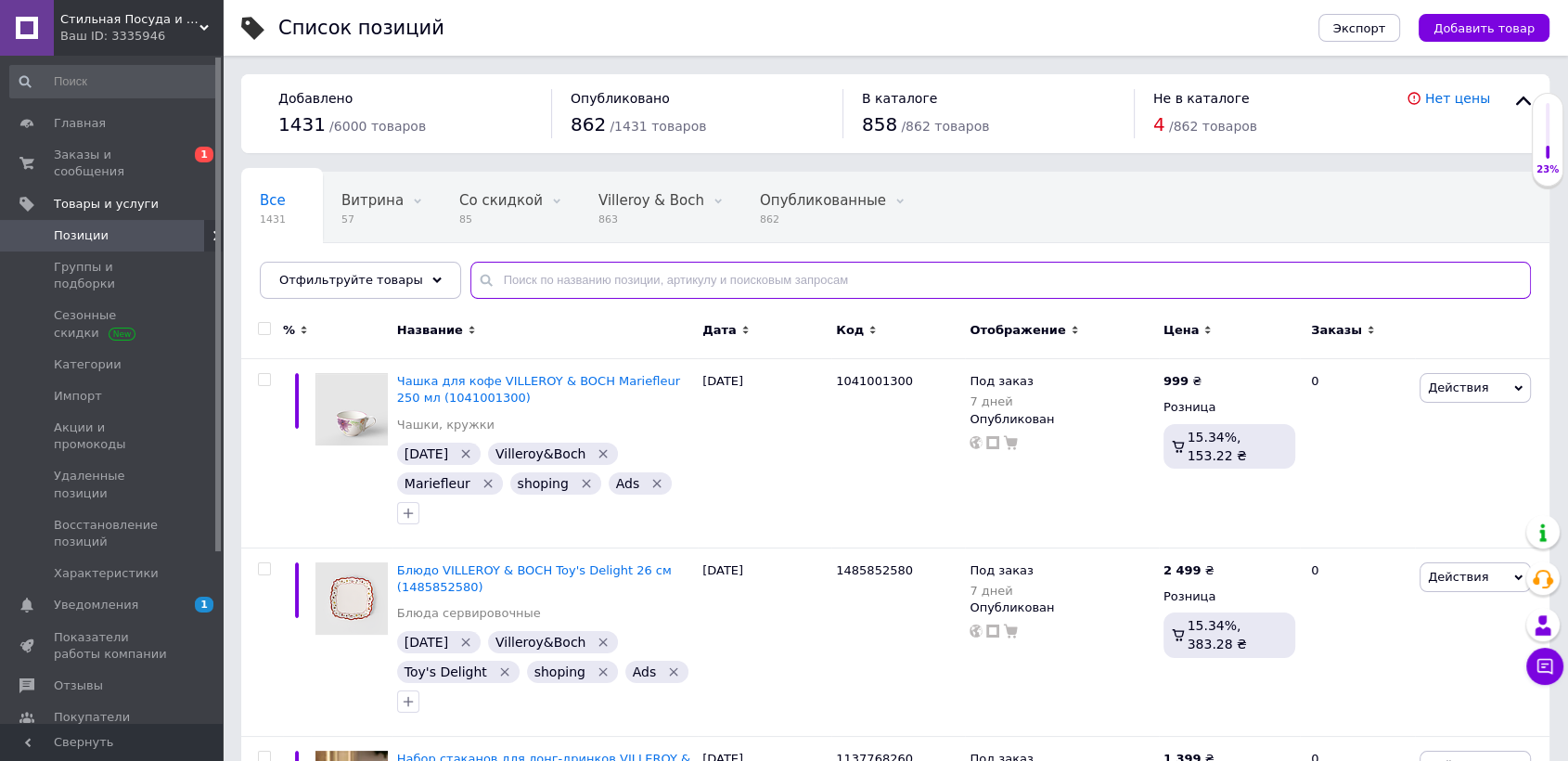
click at [535, 280] on input "text" at bounding box center [1000, 280] width 1060 height 37
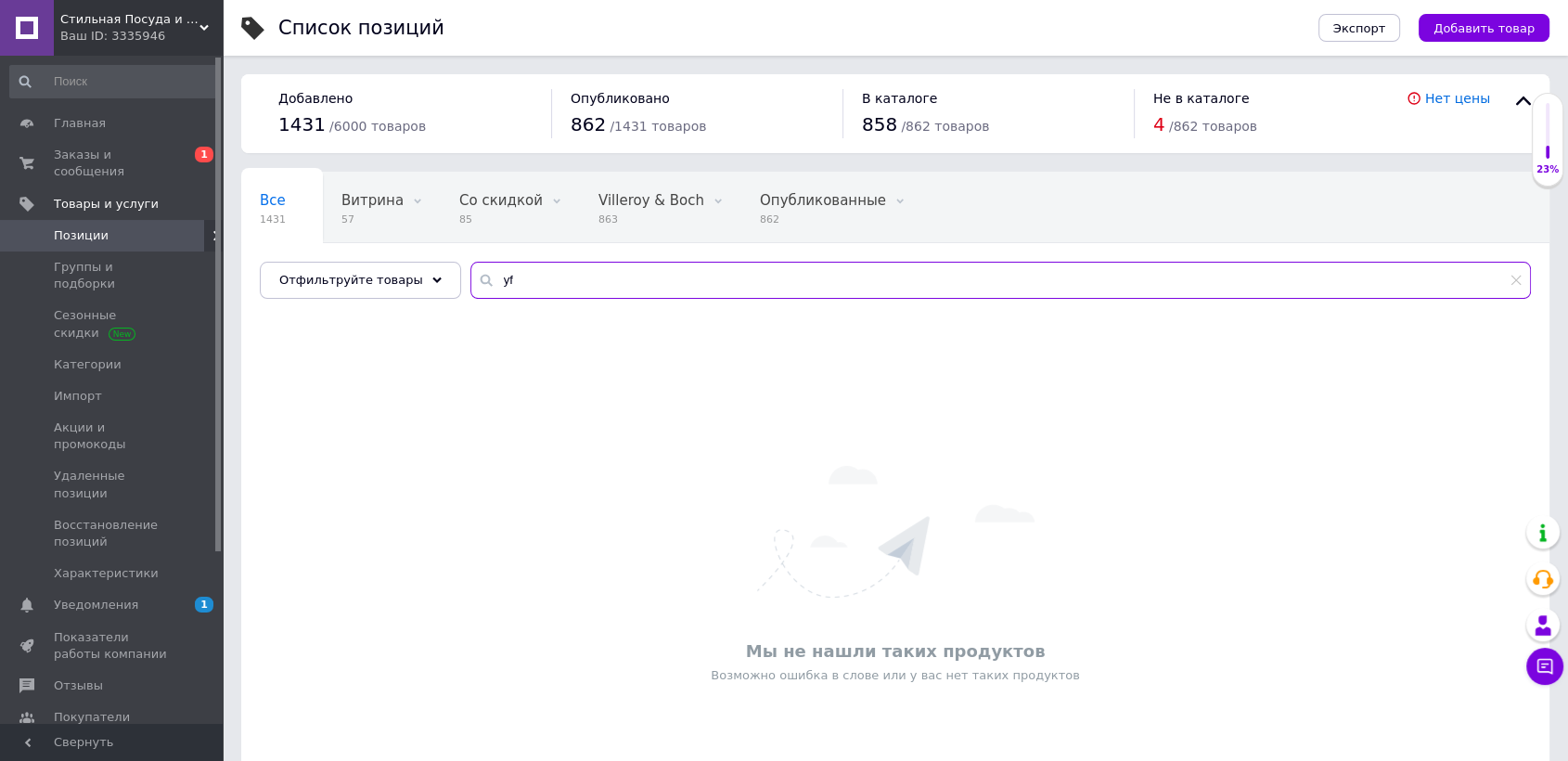
type input "y"
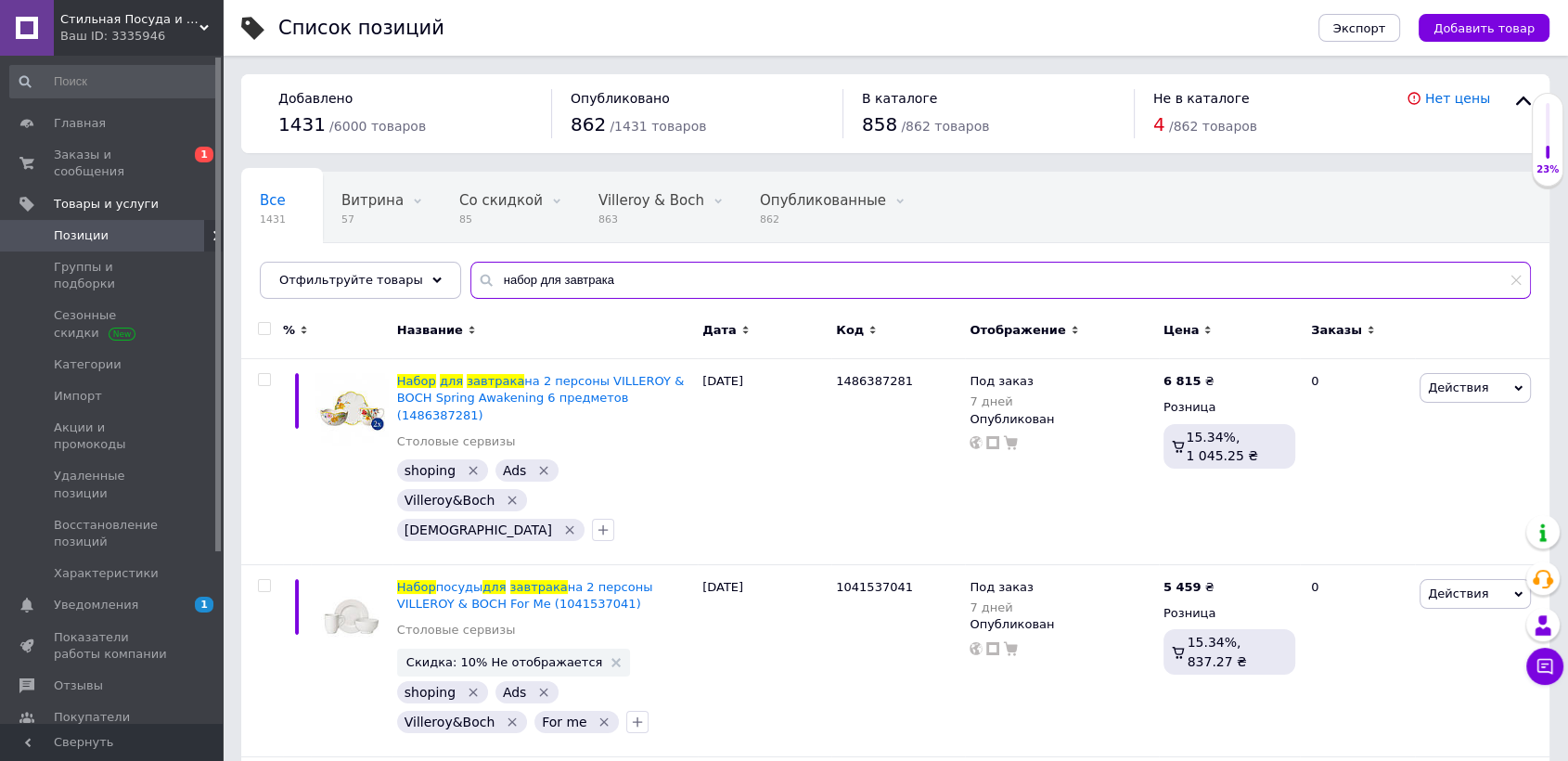
type input "набор для завтрака"
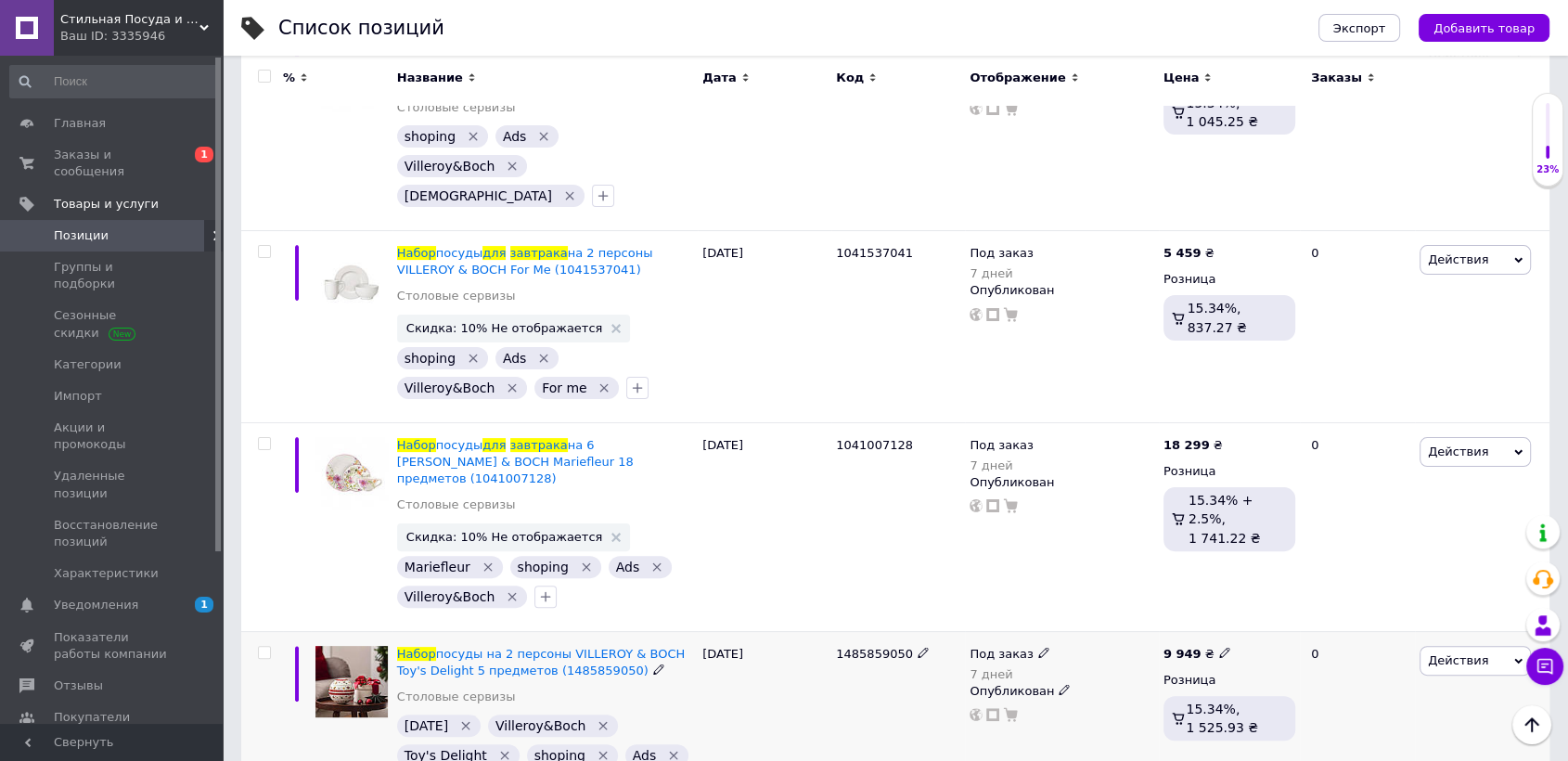
scroll to position [103, 0]
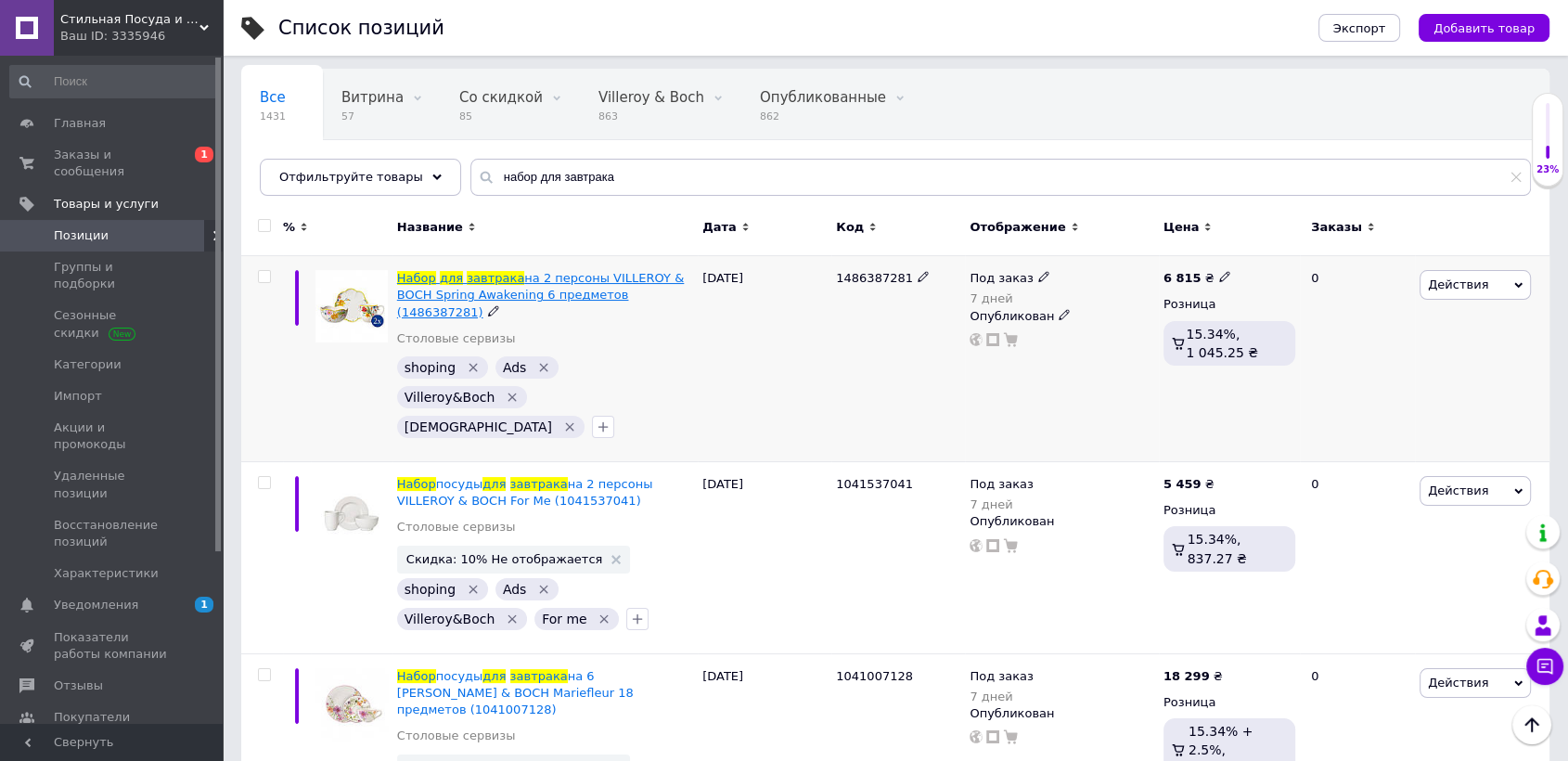
click at [620, 284] on span "на 2 персоны VILLEROY & BOCH Spring Awakening 6 предметов (1486387281)" at bounding box center [541, 295] width 287 height 48
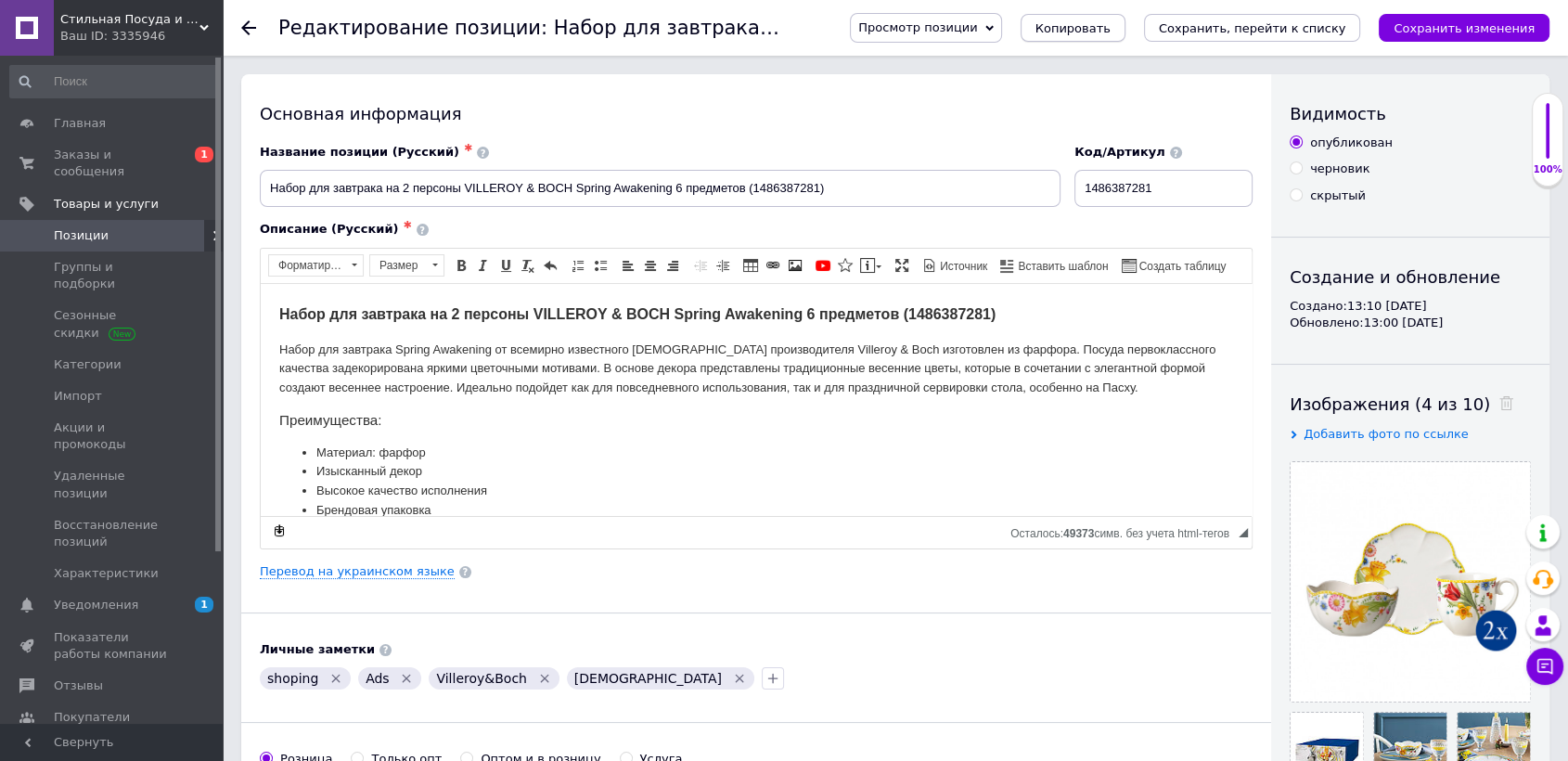
click at [1111, 35] on span "Копировать" at bounding box center [1073, 28] width 76 height 14
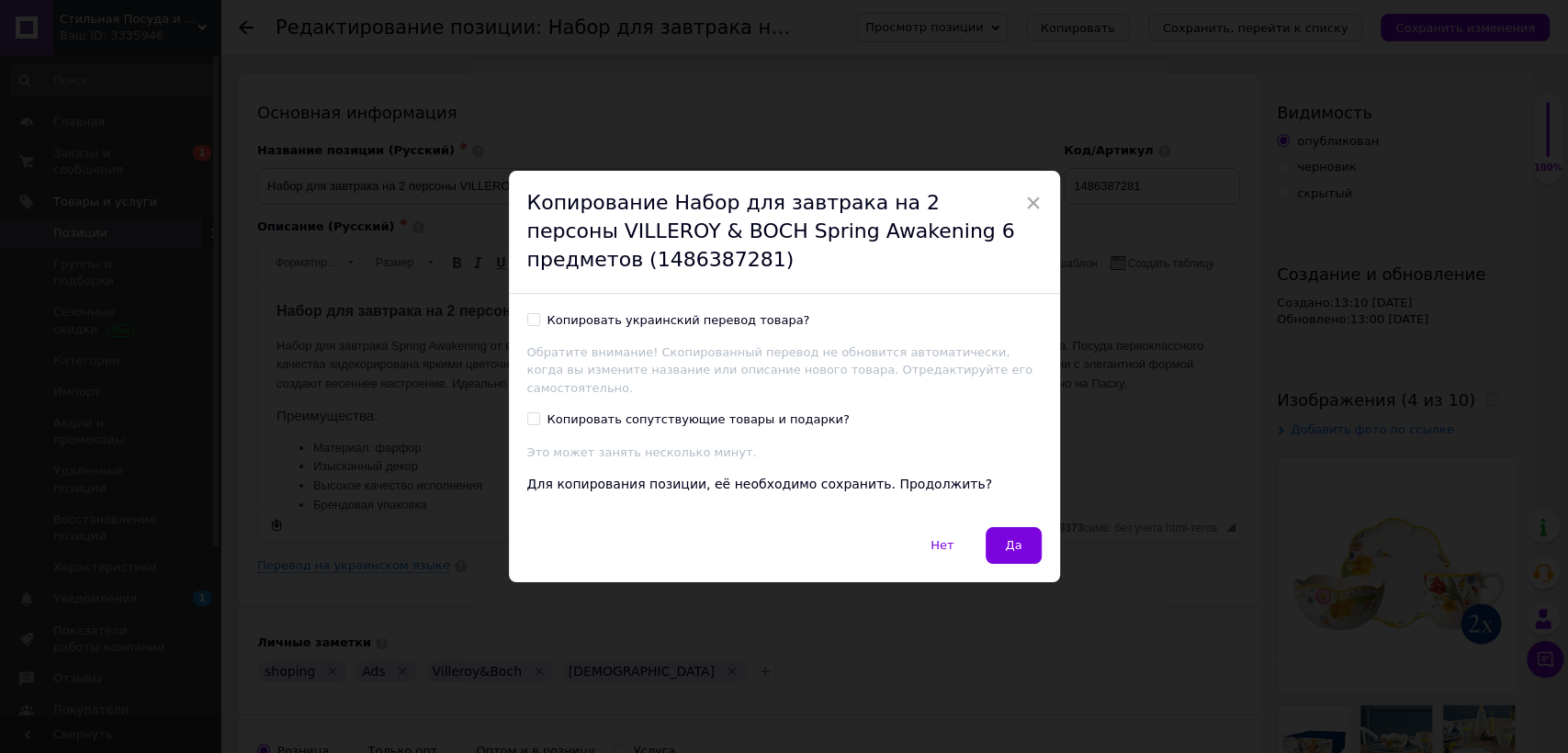
drag, startPoint x: 526, startPoint y: 327, endPoint x: 530, endPoint y: 347, distance: 20.4
click at [527, 325] on input "Копировать украинский перевод товара?" at bounding box center [533, 318] width 12 height 12
checkbox input "true"
click at [529, 412] on input "Копировать сопутствующие товары и подарки?" at bounding box center [533, 418] width 12 height 12
checkbox input "true"
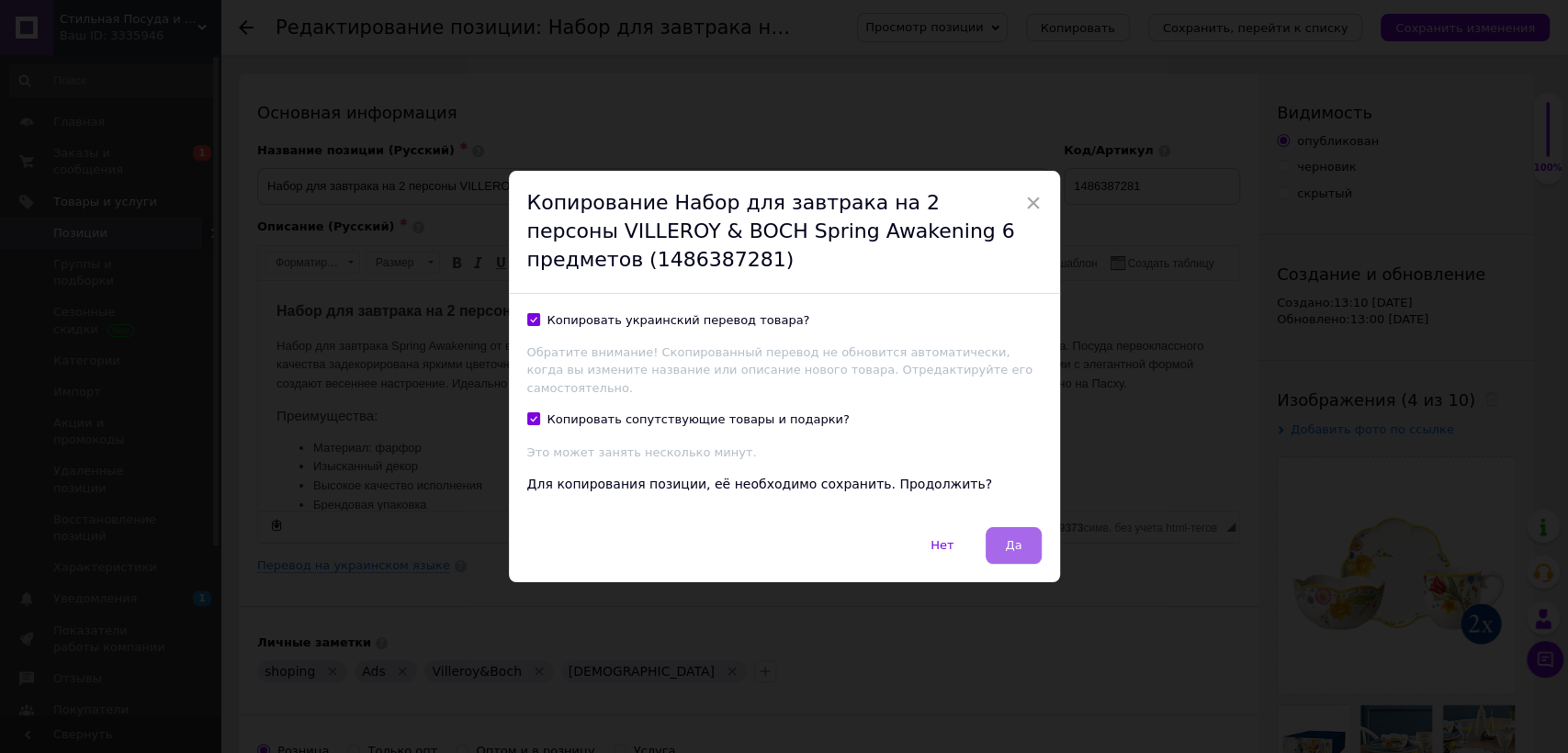
click at [1010, 538] on span "Да" at bounding box center [1012, 545] width 16 height 13
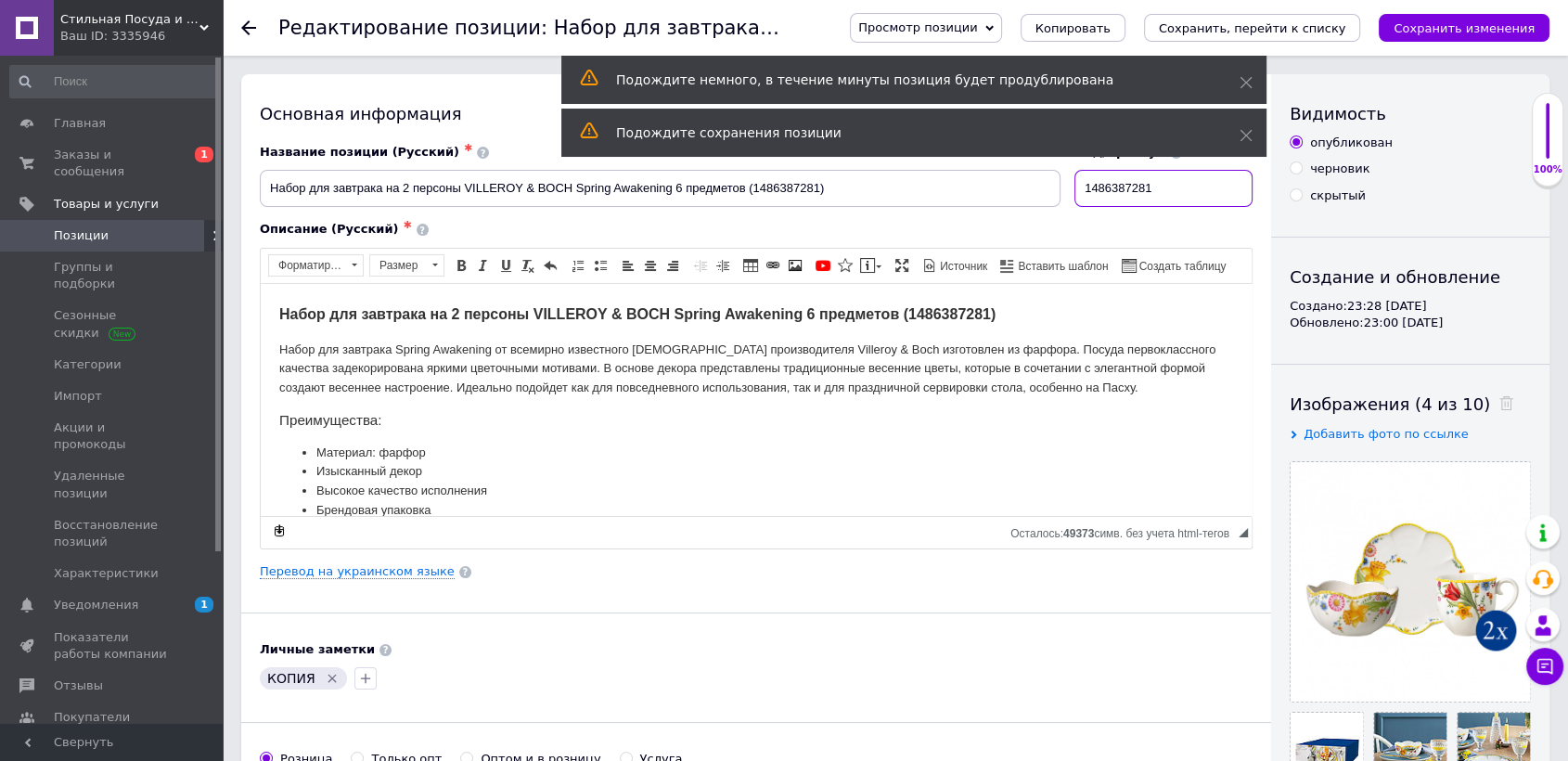
drag, startPoint x: 1195, startPoint y: 195, endPoint x: 1002, endPoint y: 180, distance: 193.6
click at [1004, 180] on div "Название позиции (Русский) ✱ Набор для завтрака на 2 персоны VILLEROY & BOCH Sp…" at bounding box center [756, 175] width 1007 height 77
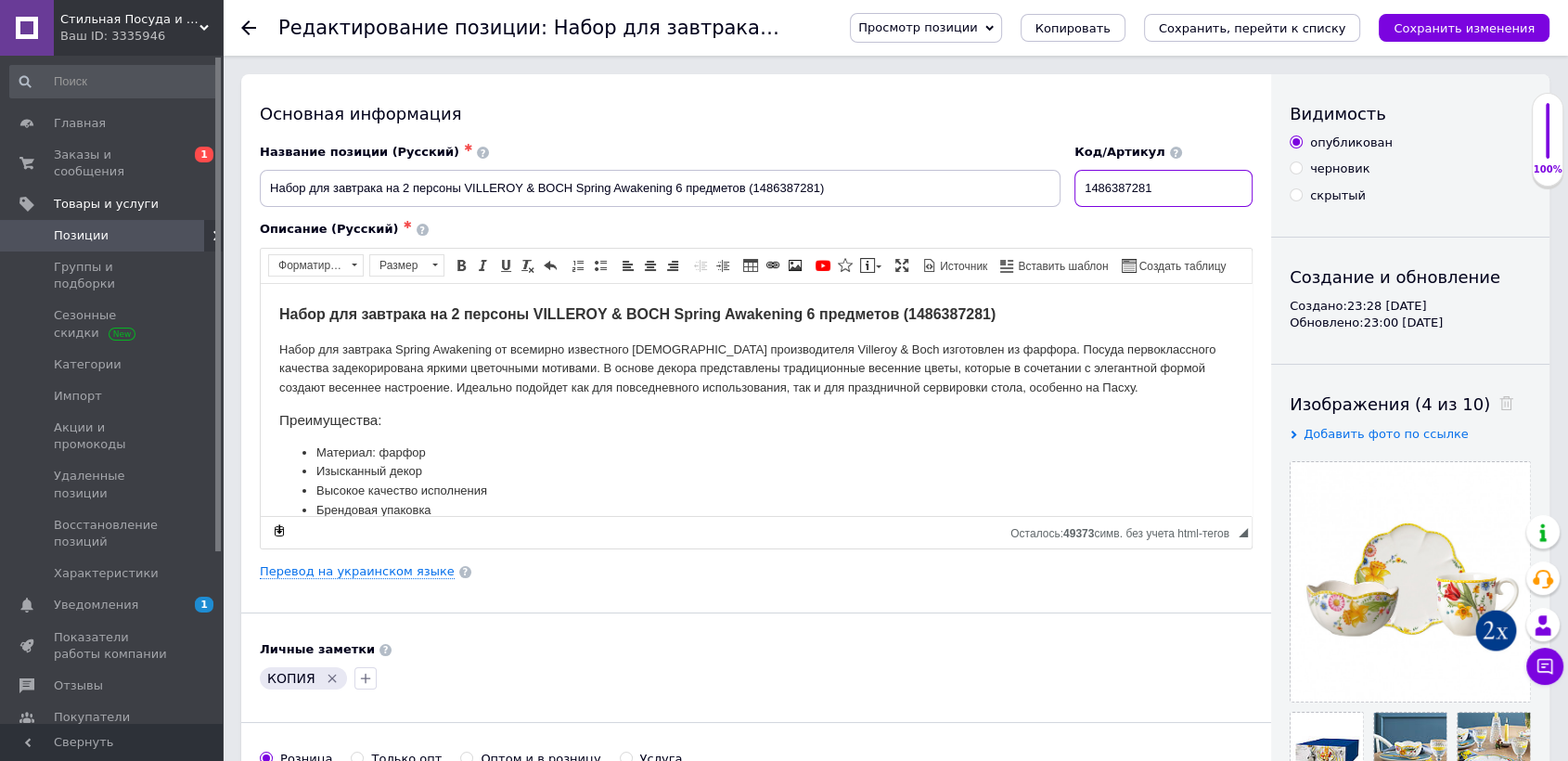
drag, startPoint x: 1202, startPoint y: 180, endPoint x: 880, endPoint y: 150, distance: 323.4
click at [880, 150] on div "Название позиции (Русский) ✱ Набор для завтрака на 2 персоны VILLEROY & BOCH Sp…" at bounding box center [756, 175] width 1007 height 77
paste input "5857282"
type input "1485857282"
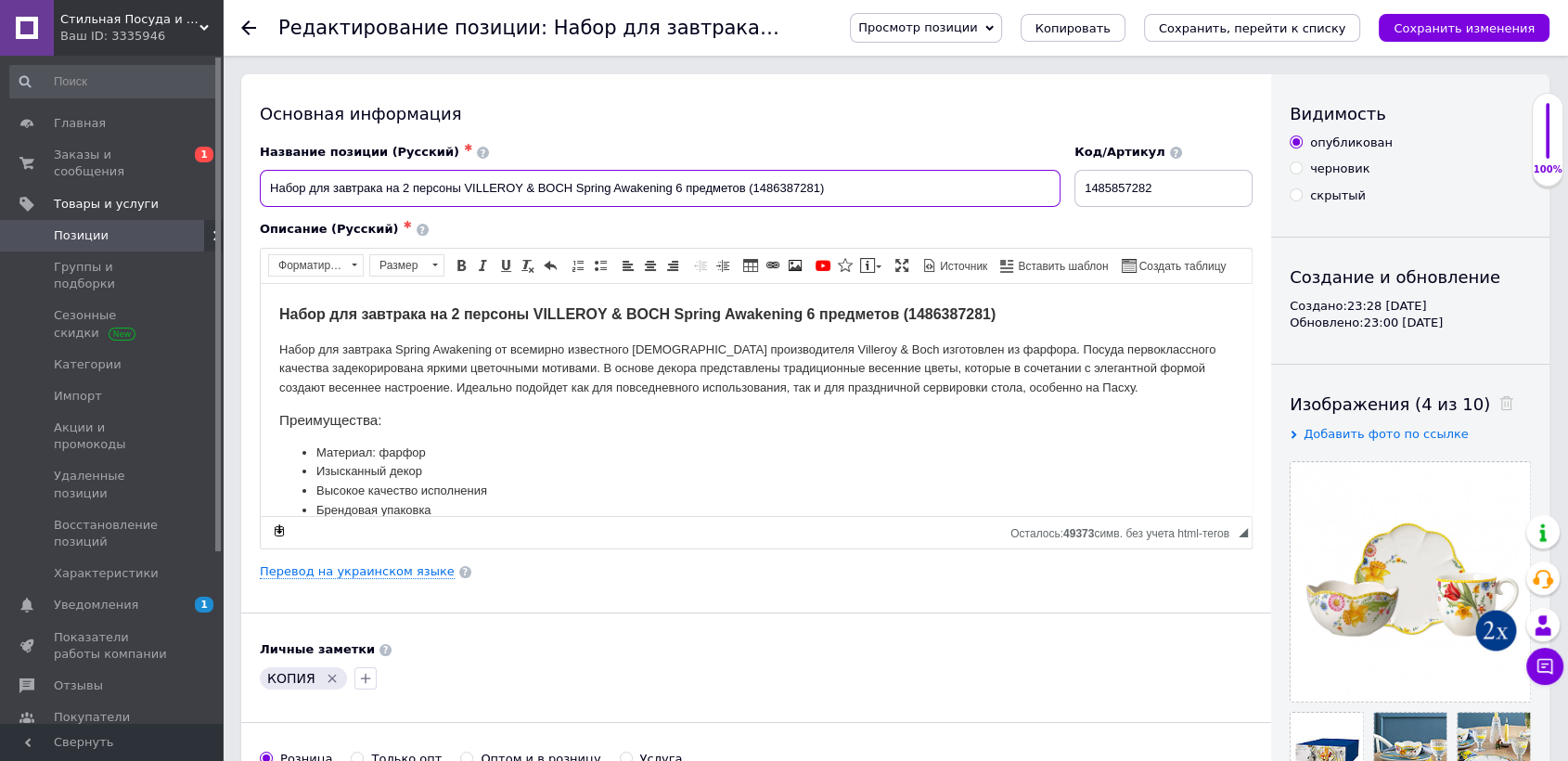
drag, startPoint x: 749, startPoint y: 184, endPoint x: 817, endPoint y: 186, distance: 68.0
click at [817, 186] on input "Набор для завтрака на 2 персоны VILLEROY & BOCH Spring Awakening 6 предметов (1…" at bounding box center [660, 188] width 800 height 37
drag, startPoint x: 755, startPoint y: 190, endPoint x: 818, endPoint y: 196, distance: 63.3
click at [818, 196] on input "Набор для завтрака на 2 персоны VILLEROY & BOCH Spring Awakening 6 предметов (1…" at bounding box center [660, 188] width 800 height 37
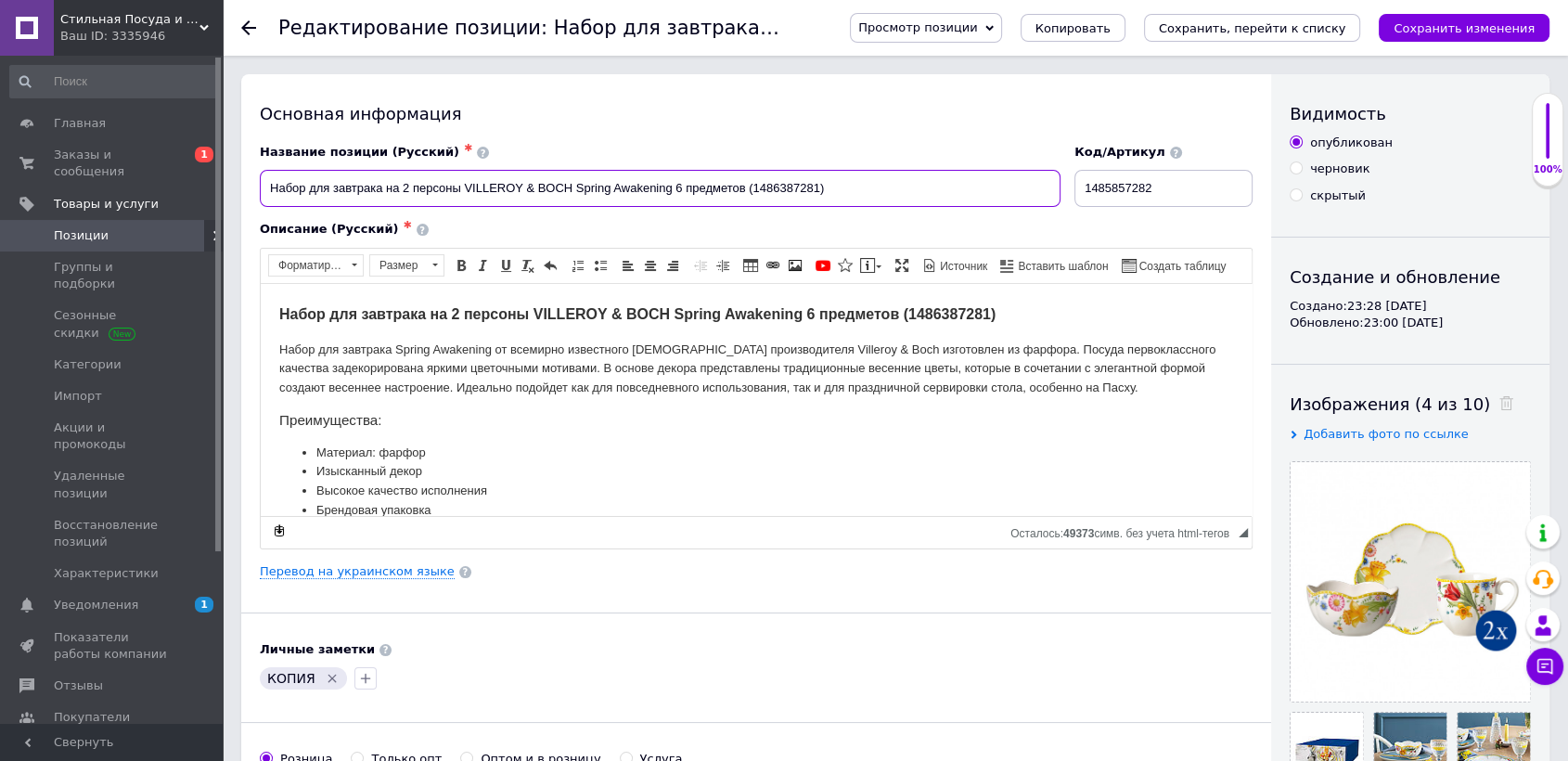
paste input "5857282"
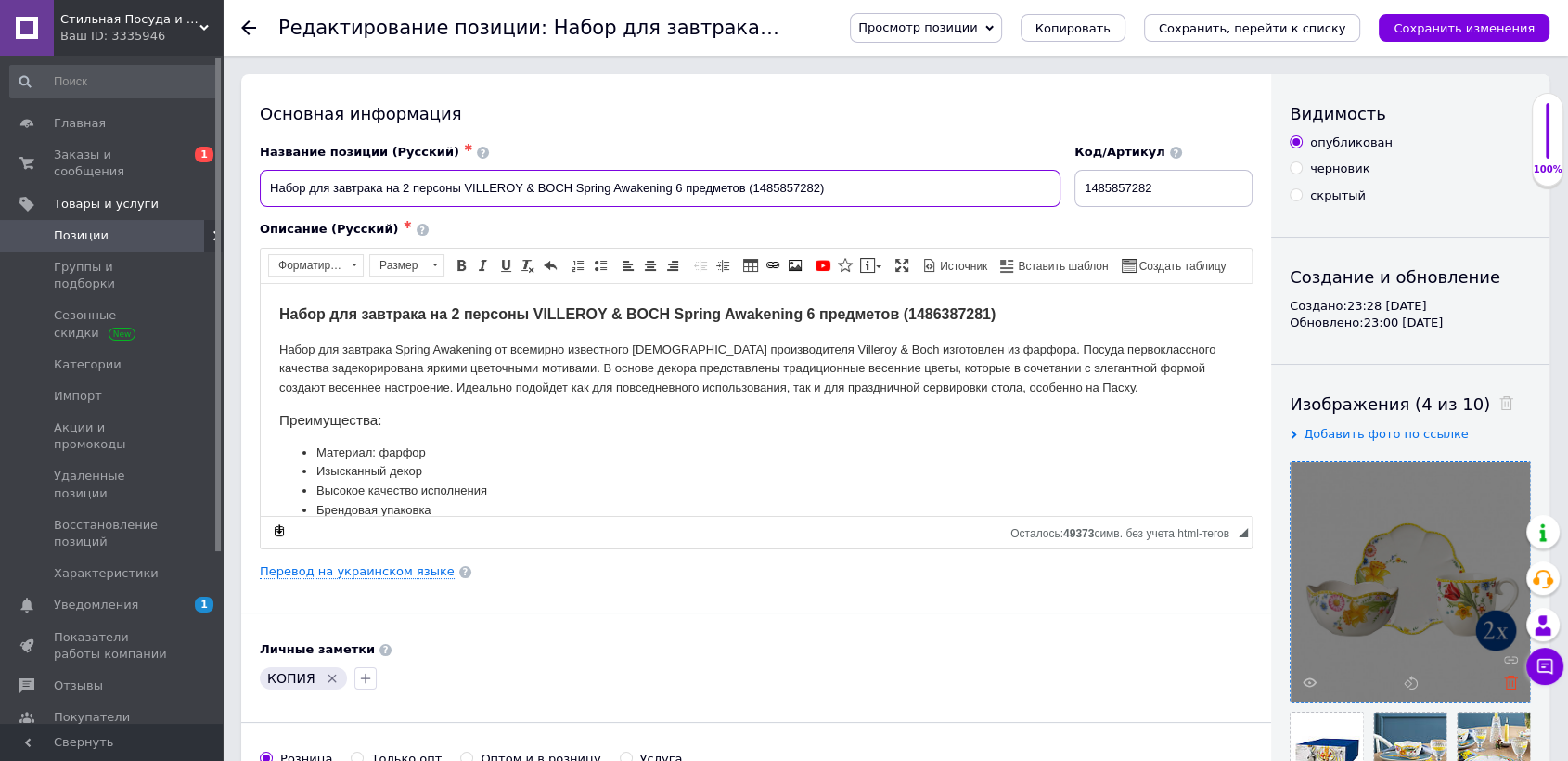
type input "Набор для завтрака на 2 персоны VILLEROY & BOCH Spring Awakening 6 предметов (1…"
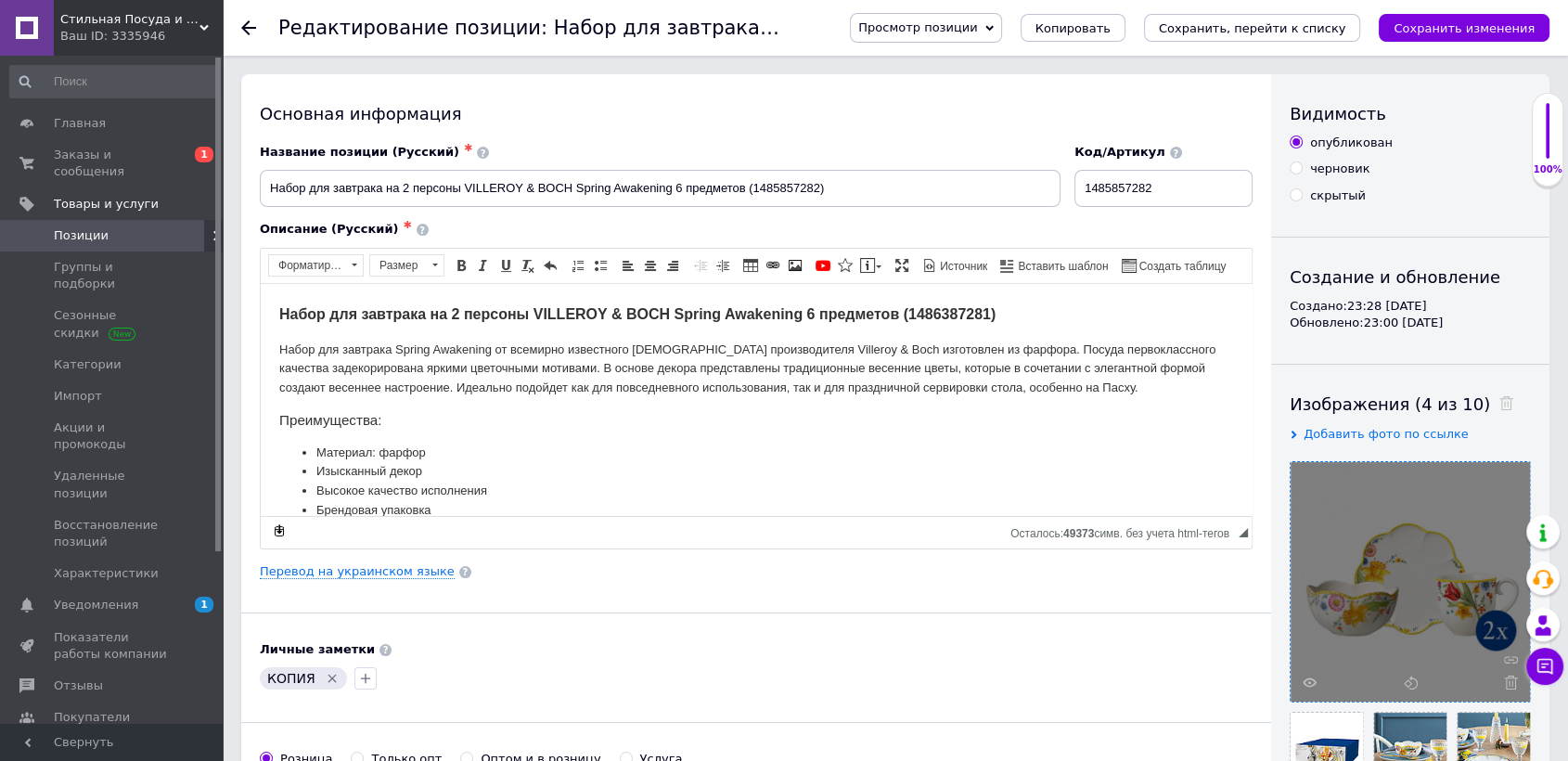
click at [1504, 681] on icon at bounding box center [1511, 682] width 14 height 14
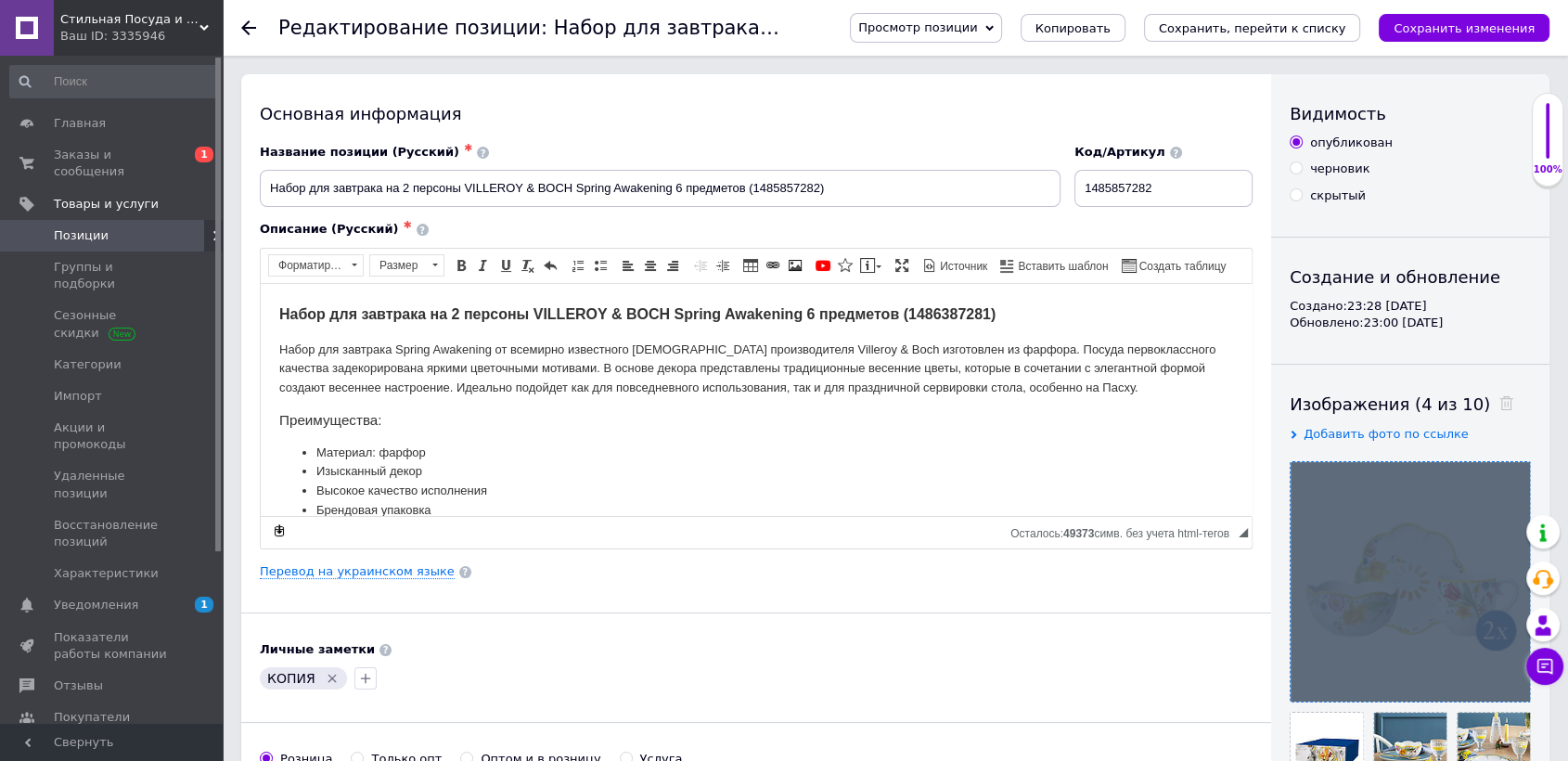
click at [1503, 681] on div at bounding box center [1409, 582] width 239 height 239
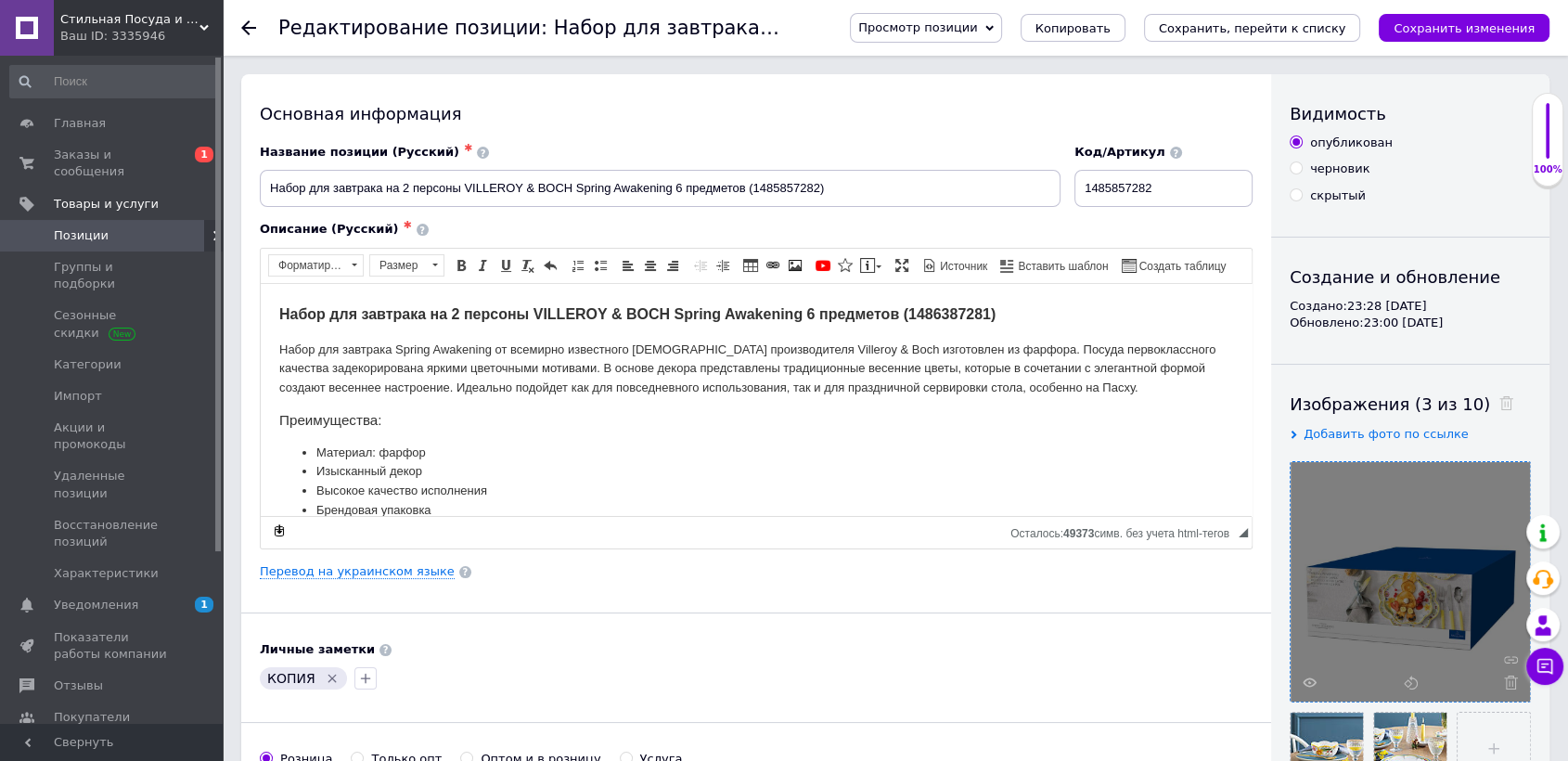
click at [1504, 681] on icon at bounding box center [1511, 682] width 14 height 14
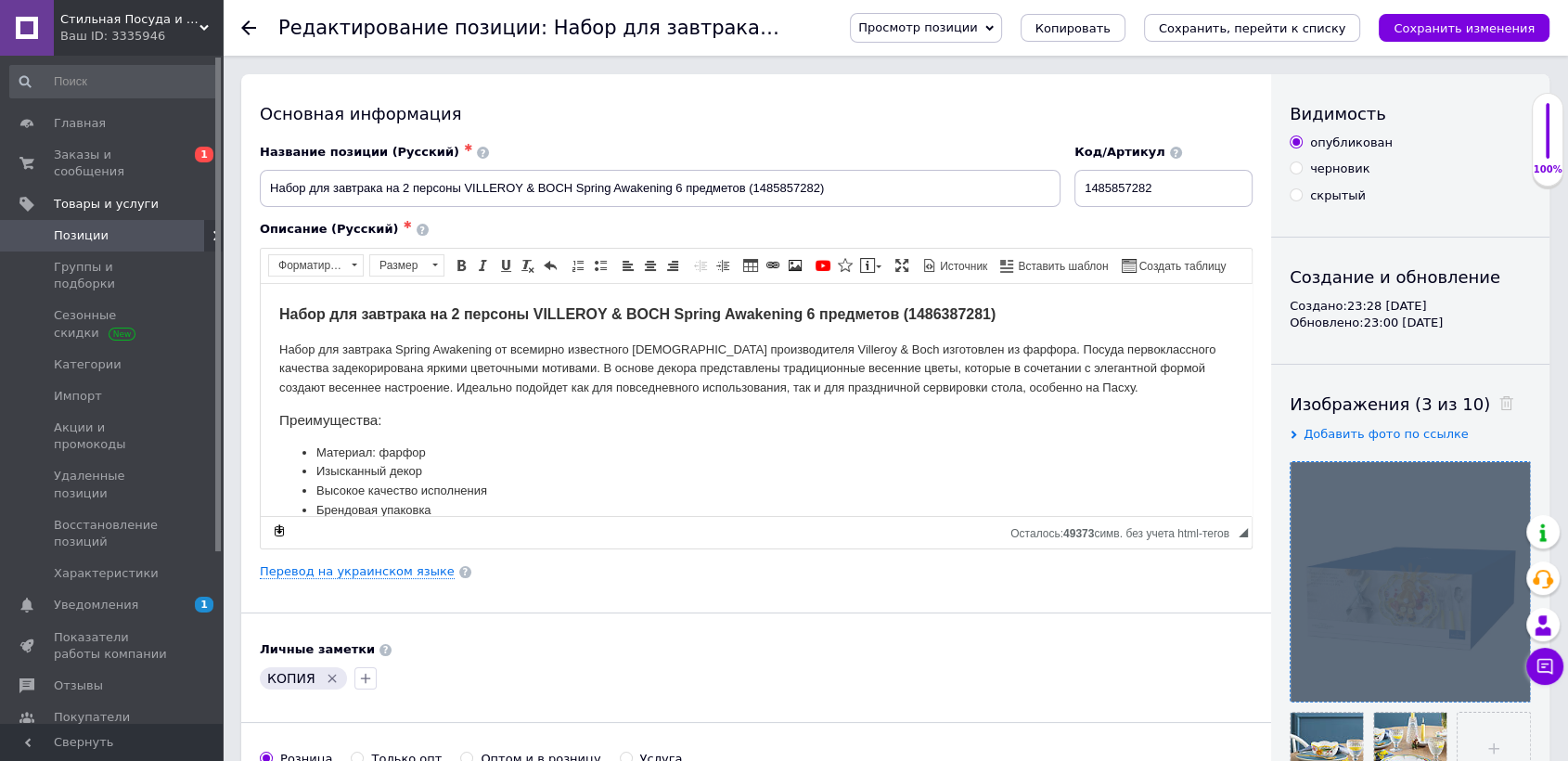
click at [1503, 681] on div at bounding box center [1409, 582] width 239 height 239
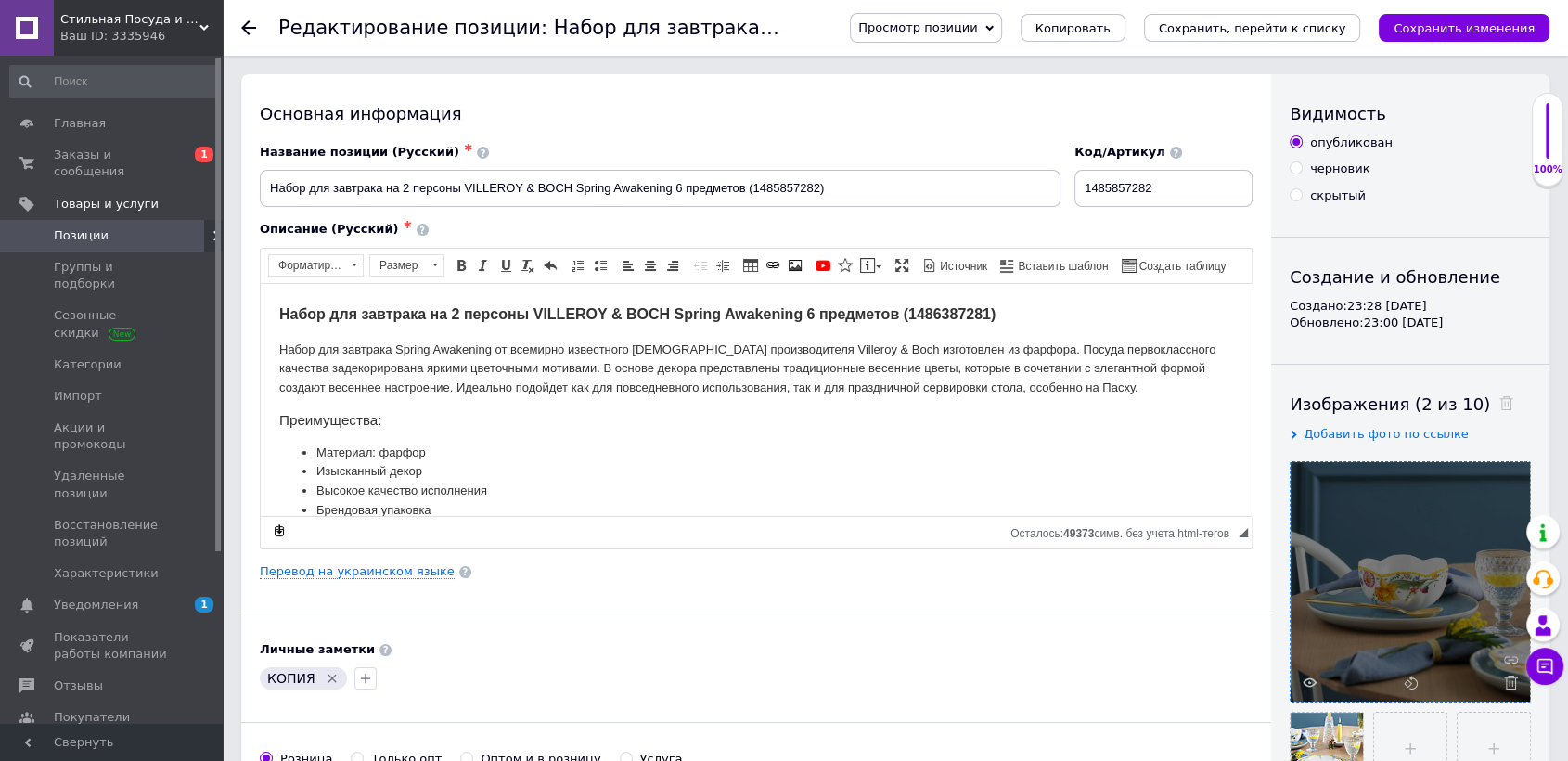
click at [1504, 681] on icon at bounding box center [1511, 682] width 14 height 14
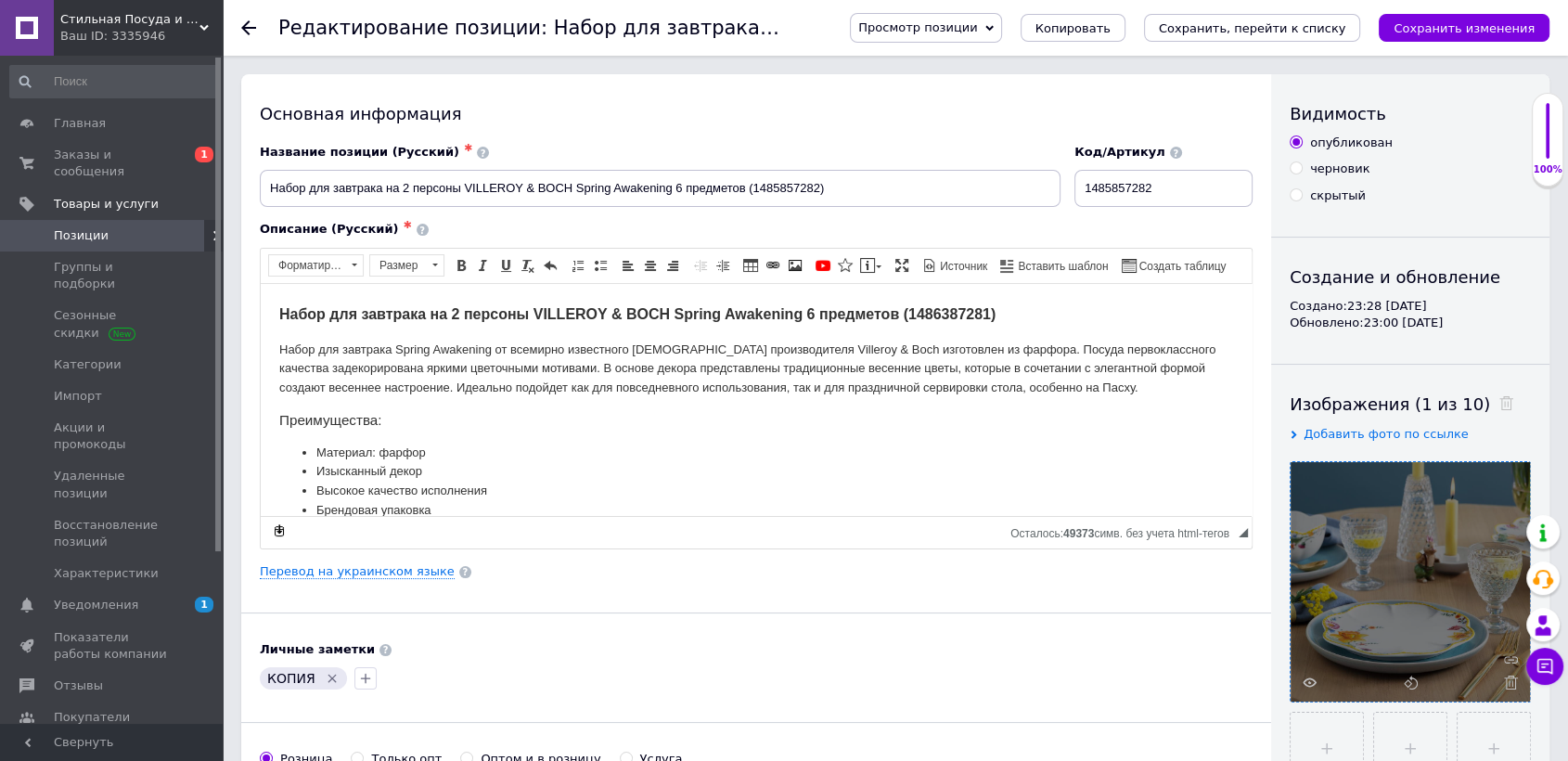
click at [1504, 681] on icon at bounding box center [1511, 682] width 14 height 14
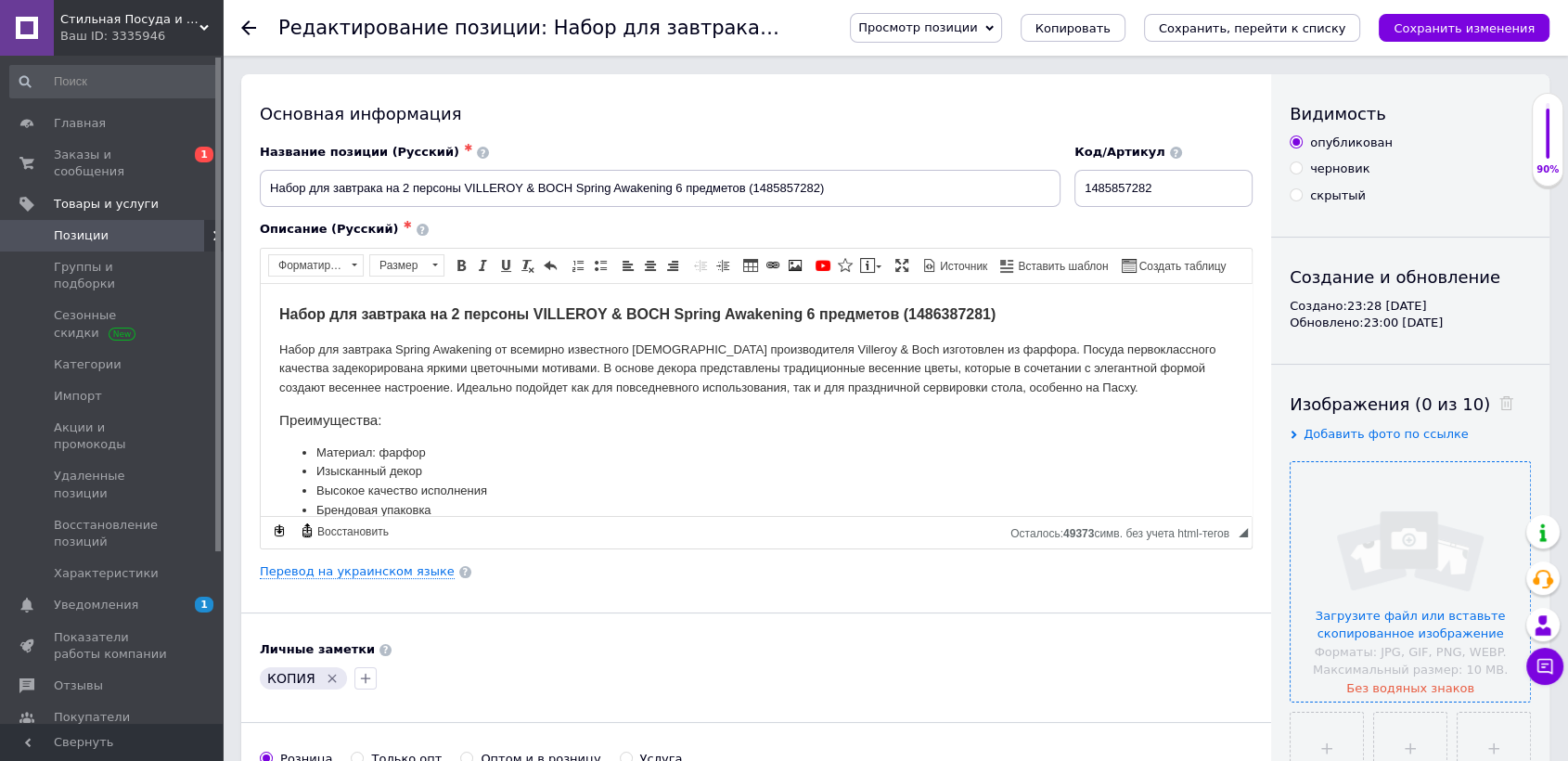
click at [1371, 499] on input "file" at bounding box center [1409, 582] width 239 height 239
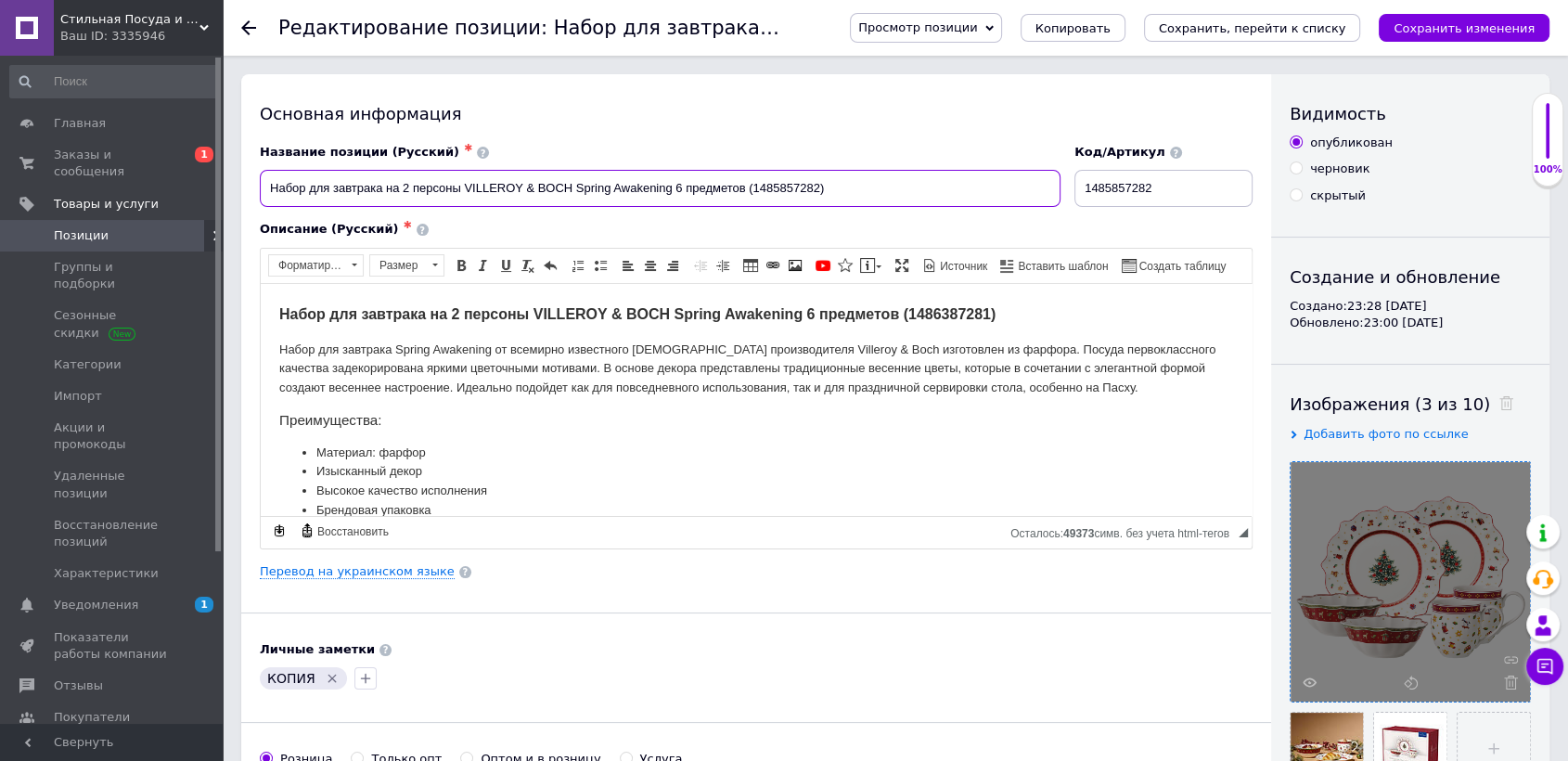
click at [856, 191] on input "Набор для завтрака на 2 персоны VILLEROY & BOCH Spring Awakening 6 предметов (1…" at bounding box center [660, 188] width 800 height 37
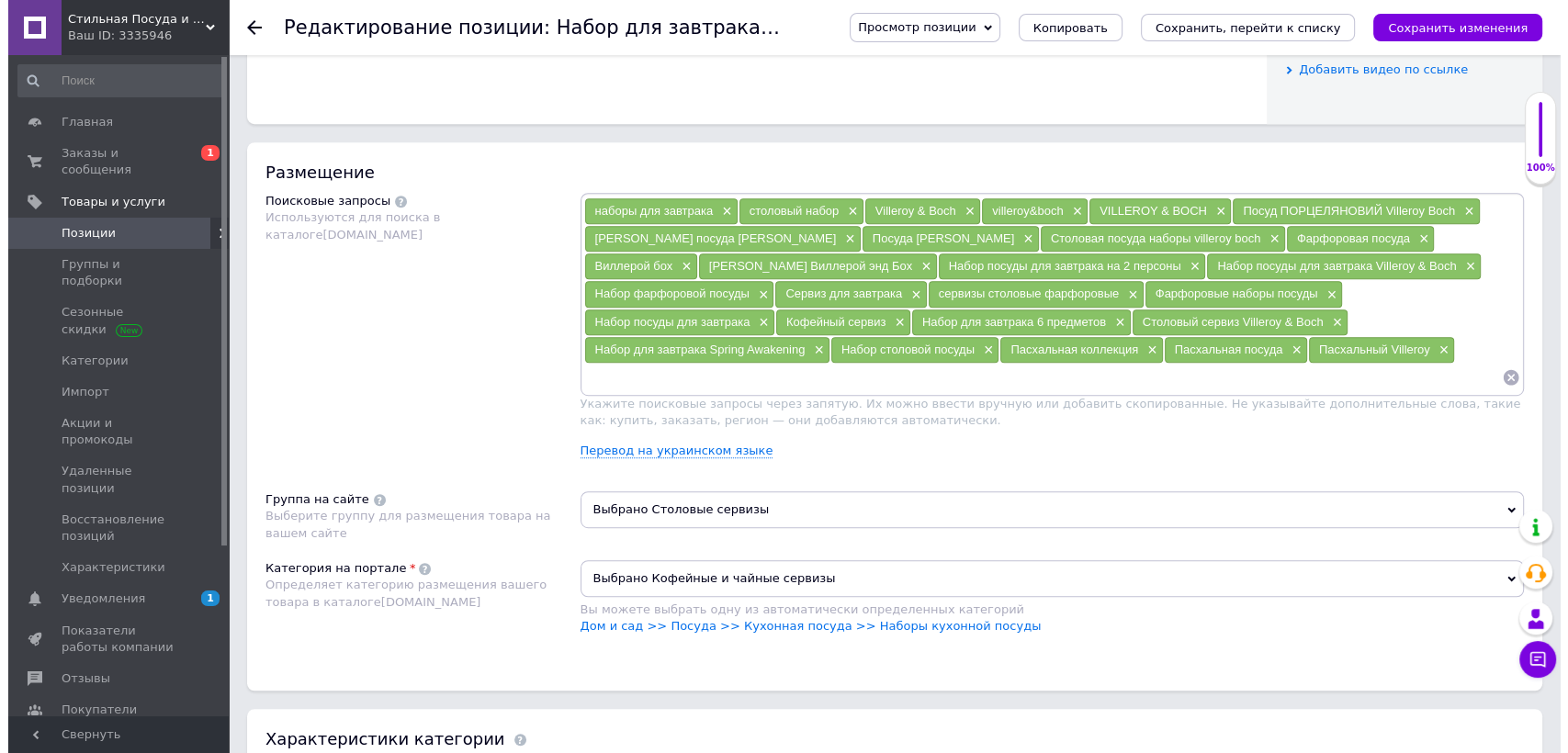
scroll to position [1122, 0]
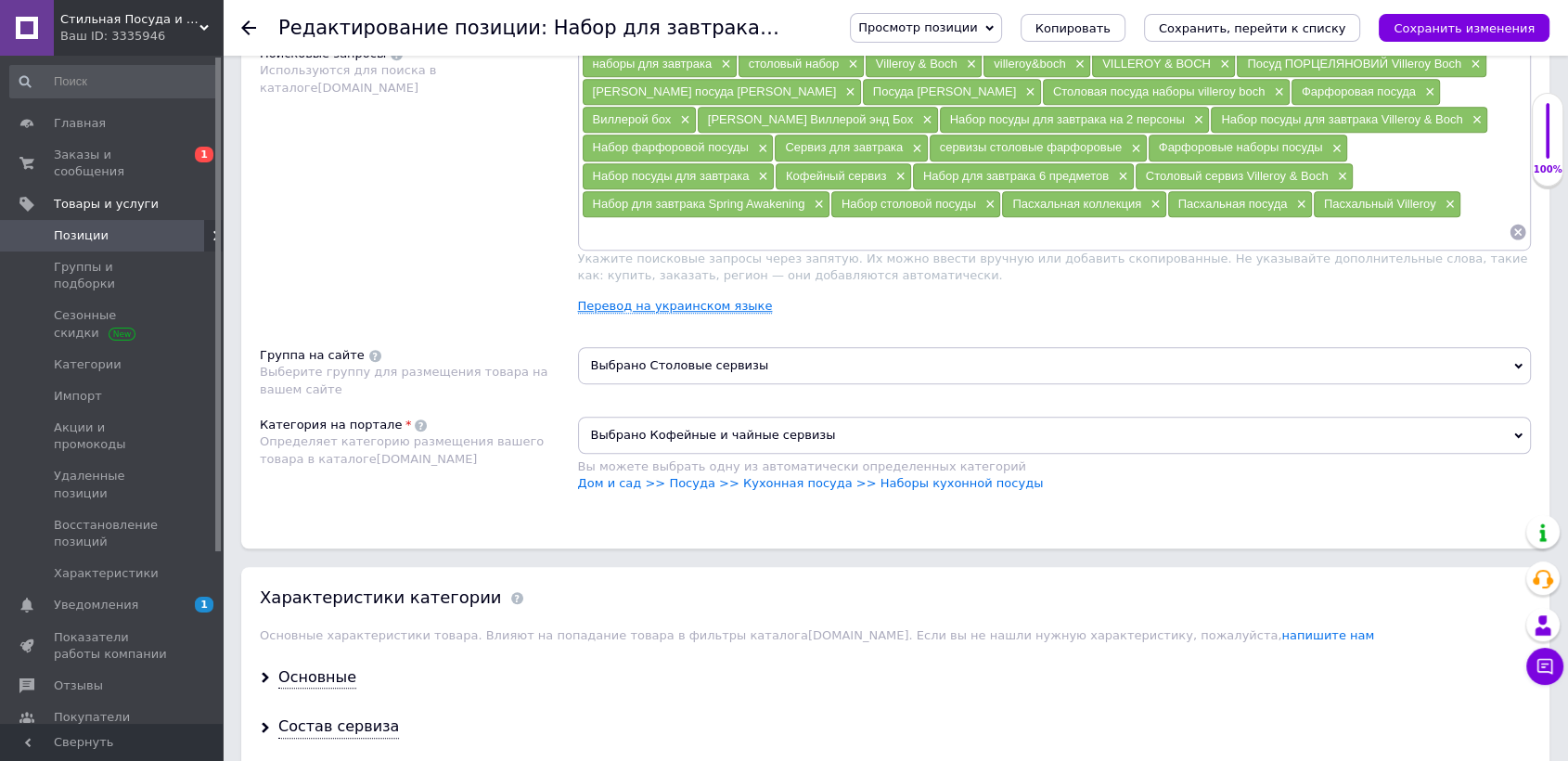
click at [664, 301] on link "Перевод на украинском языке" at bounding box center [674, 305] width 195 height 15
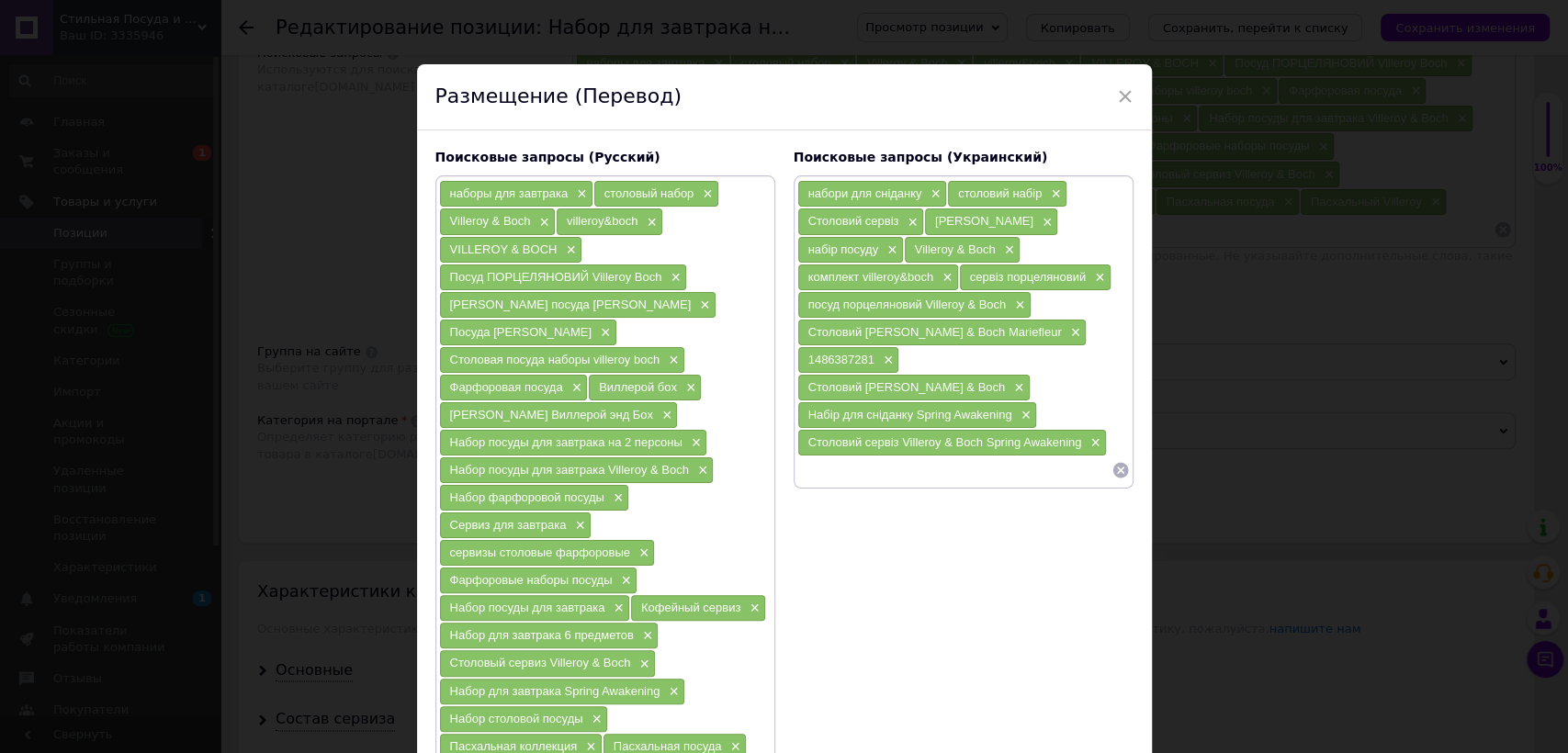
drag, startPoint x: 952, startPoint y: 431, endPoint x: 948, endPoint y: 420, distance: 11.7
click at [949, 457] on input at bounding box center [954, 470] width 314 height 28
paste input "1485857282"
type input "1485857282"
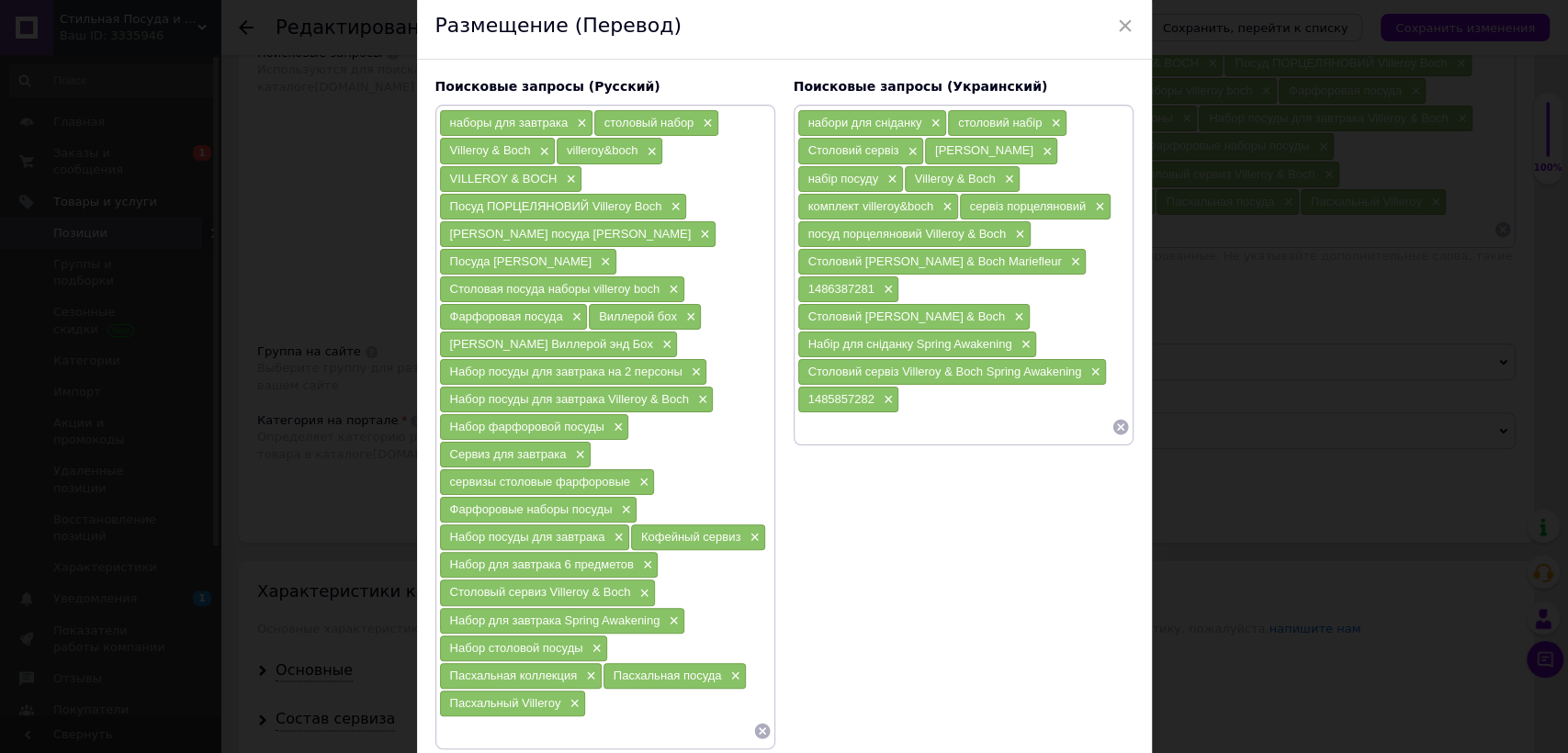
scroll to position [176, 0]
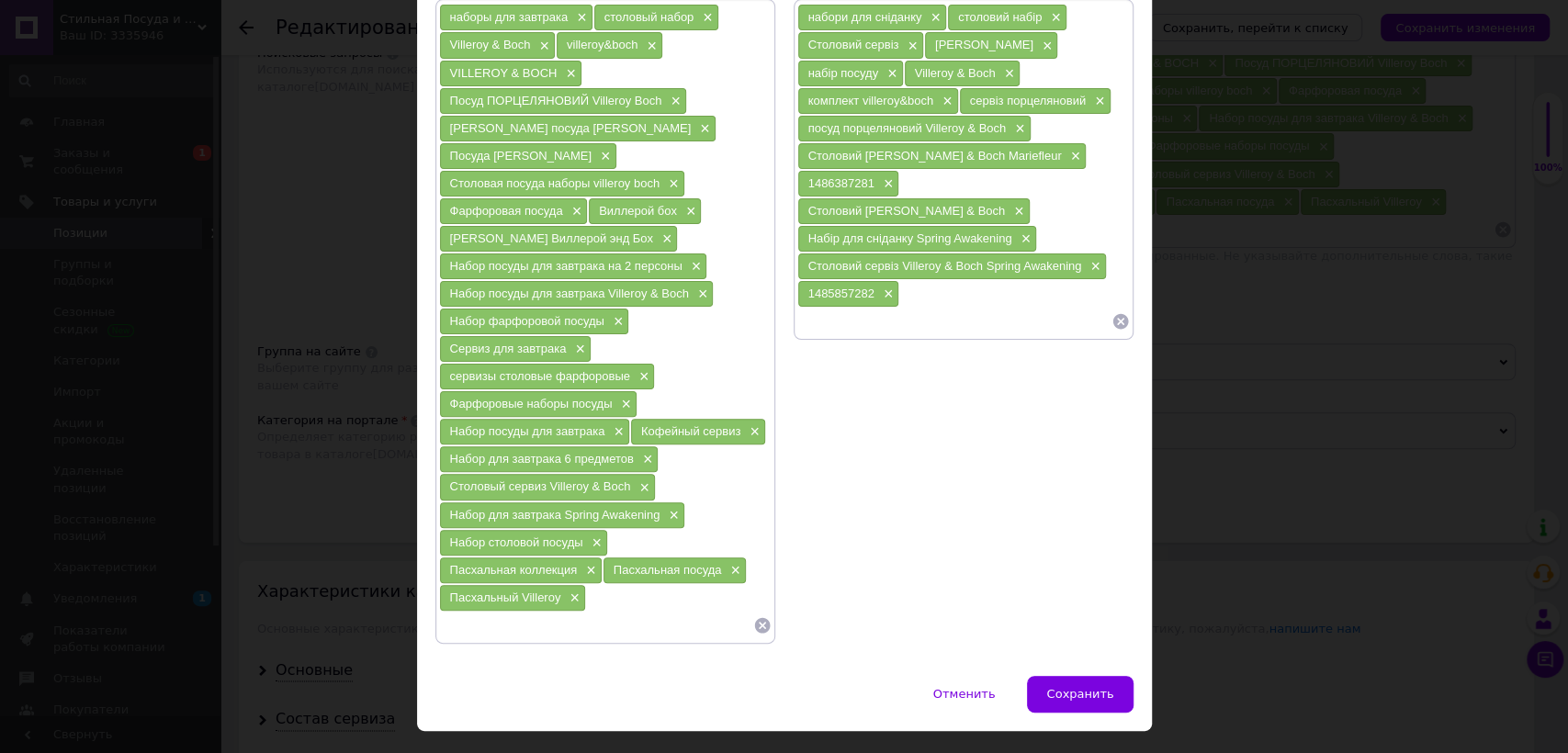
click at [607, 611] on input at bounding box center [596, 624] width 314 height 28
paste input "1485857282"
type input "1485857282"
click at [725, 563] on span "×" at bounding box center [732, 571] width 14 height 15
click at [596, 563] on span "×" at bounding box center [588, 571] width 14 height 15
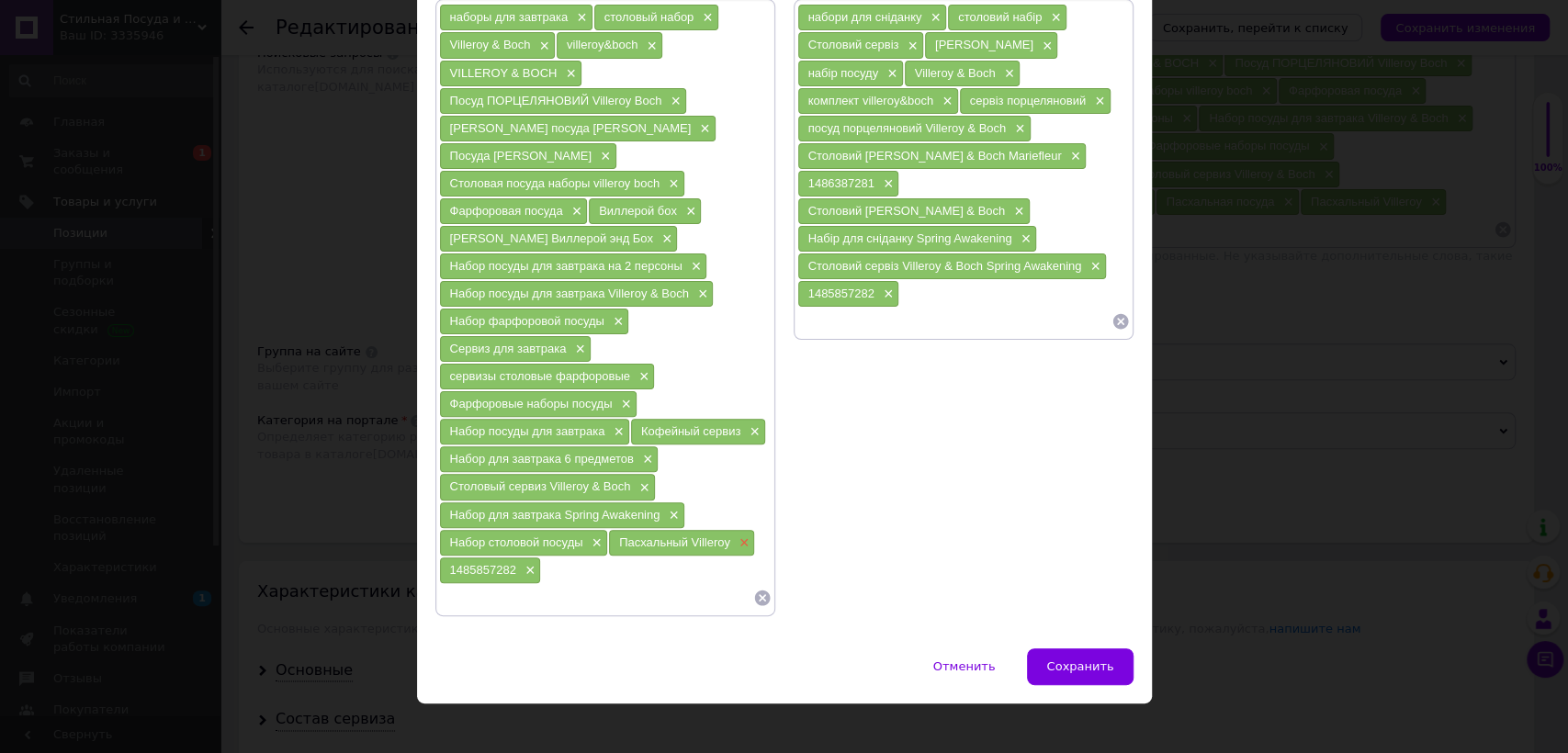
click at [740, 535] on span "×" at bounding box center [742, 543] width 14 height 15
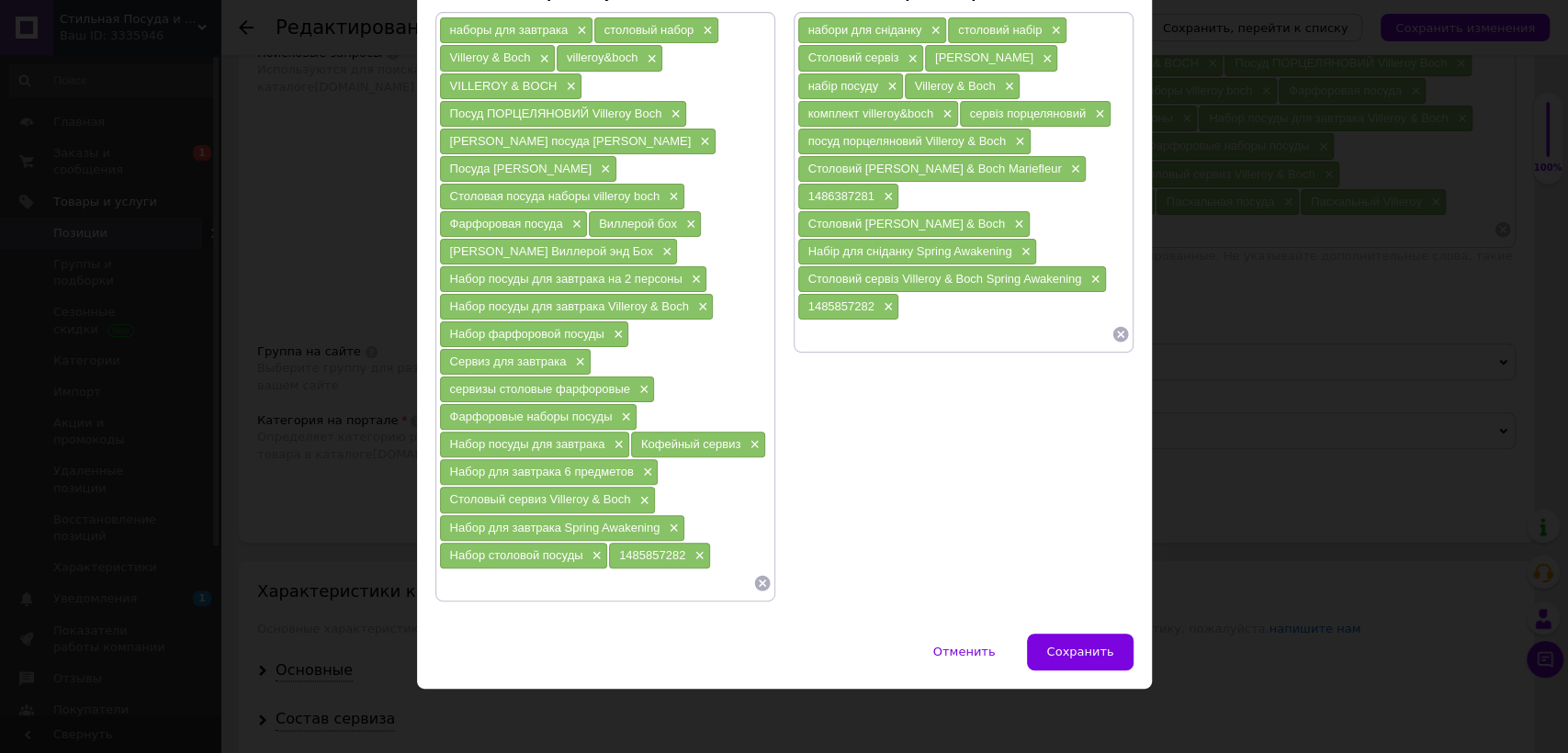
scroll to position [150, 0]
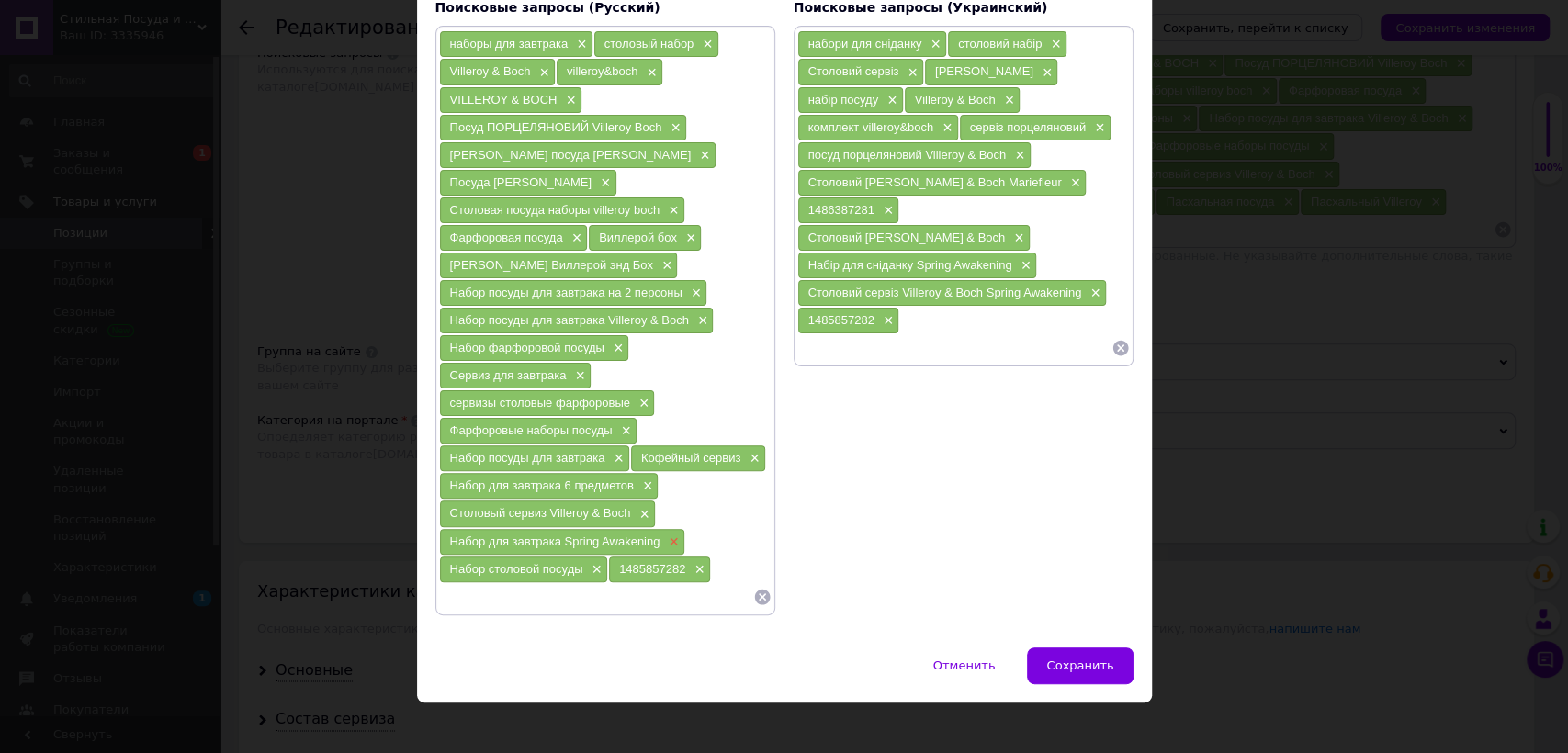
click at [673, 534] on span "×" at bounding box center [671, 542] width 14 height 15
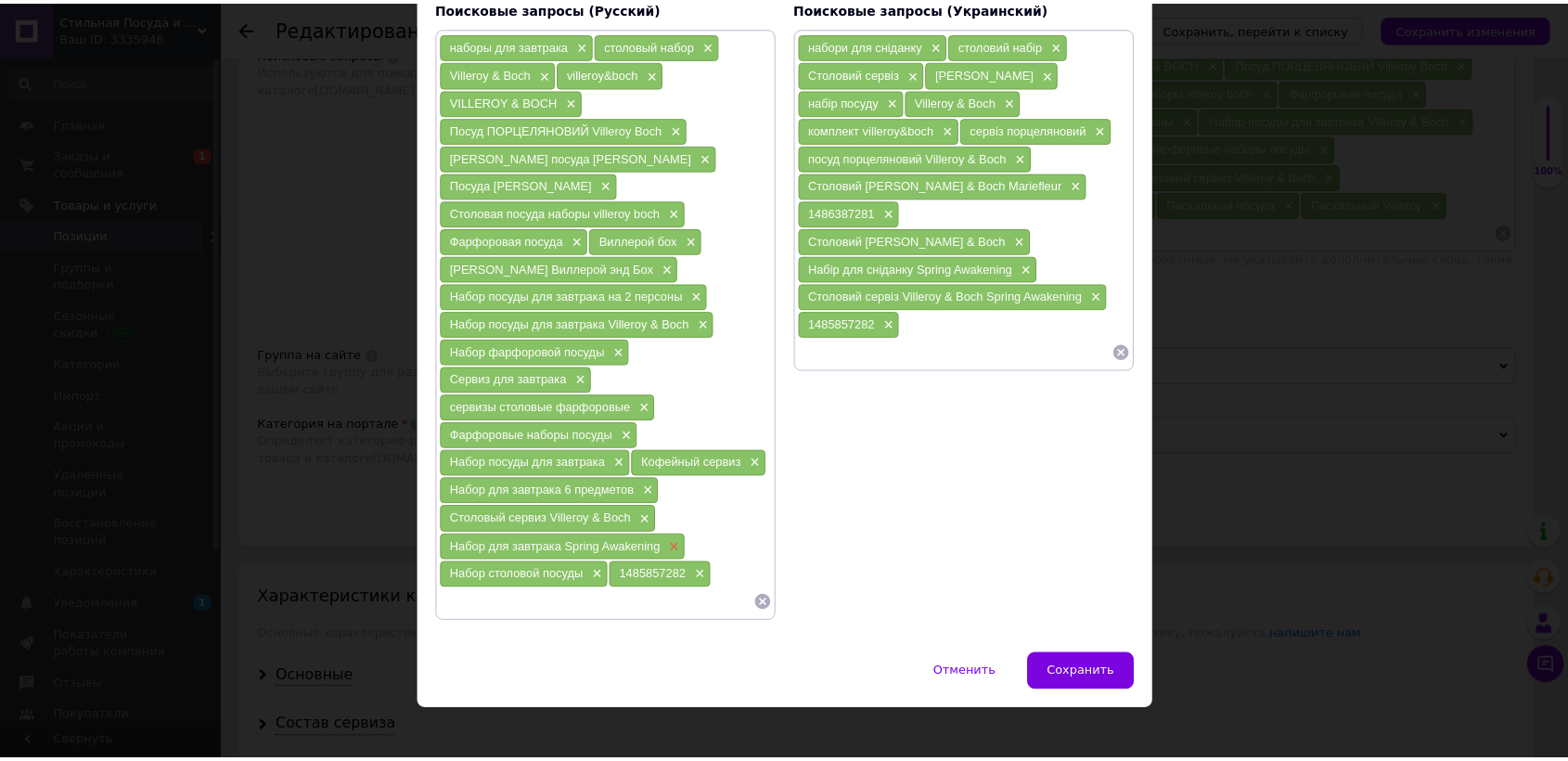
scroll to position [124, 0]
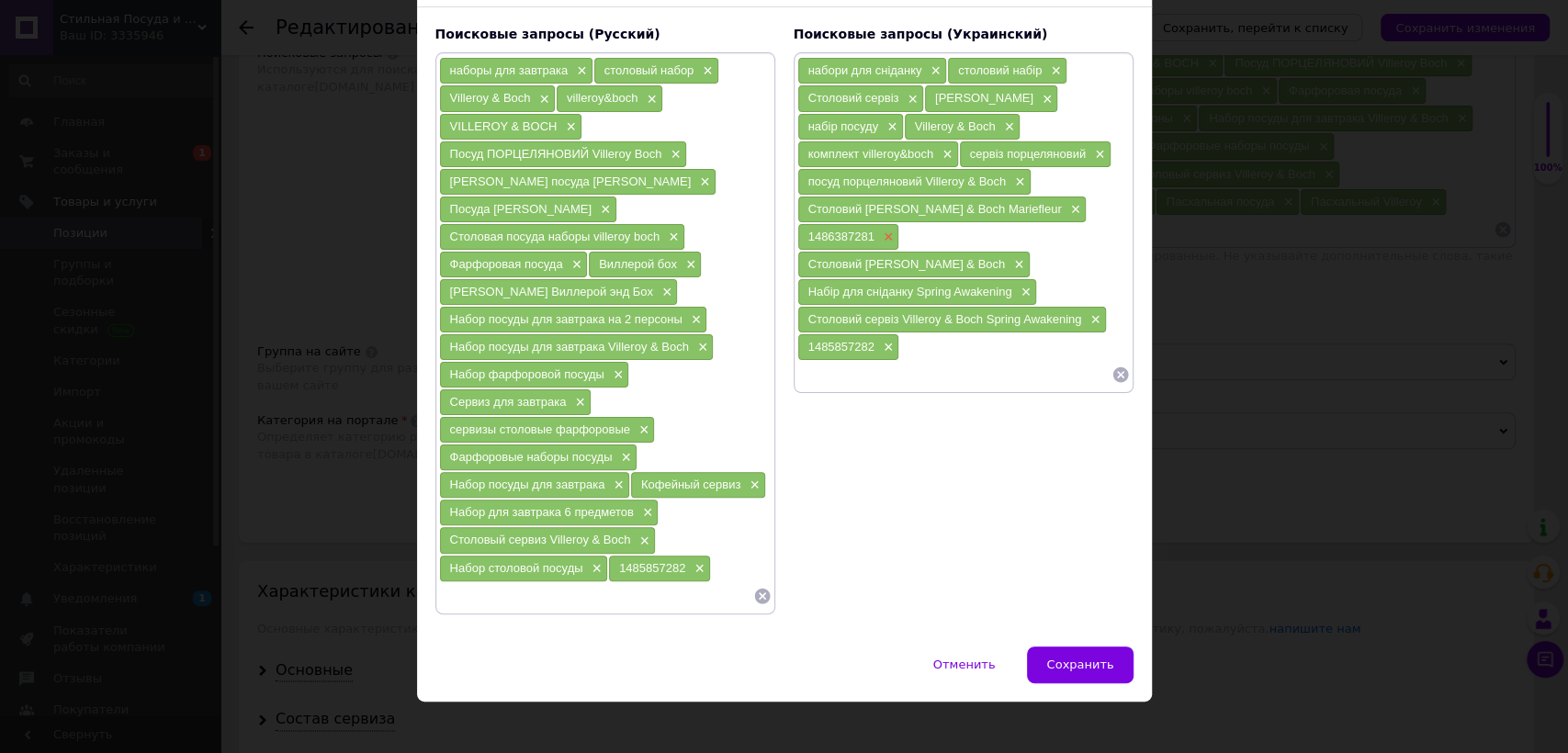
click at [884, 229] on span "×" at bounding box center [886, 237] width 14 height 15
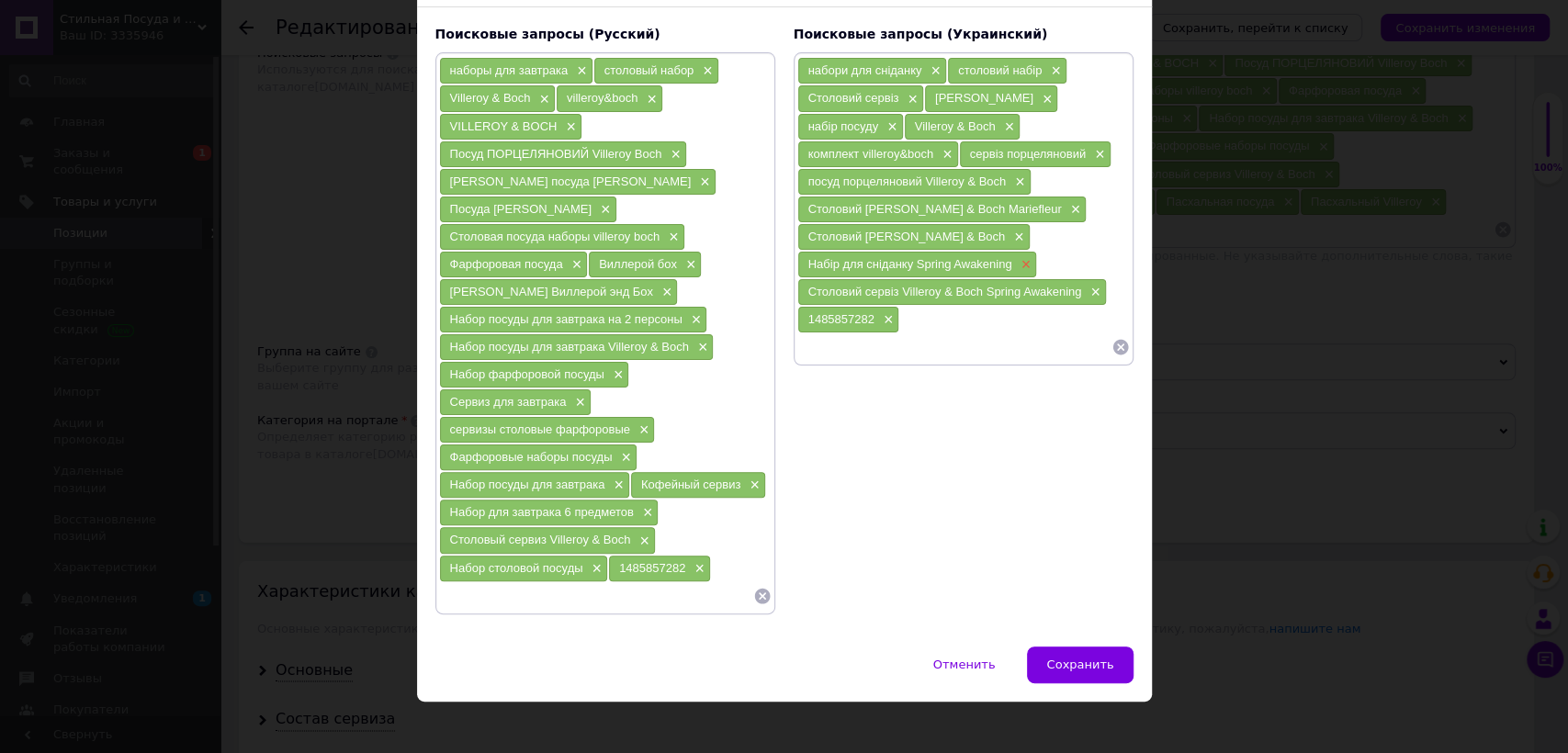
click at [1019, 258] on span "×" at bounding box center [1023, 265] width 14 height 15
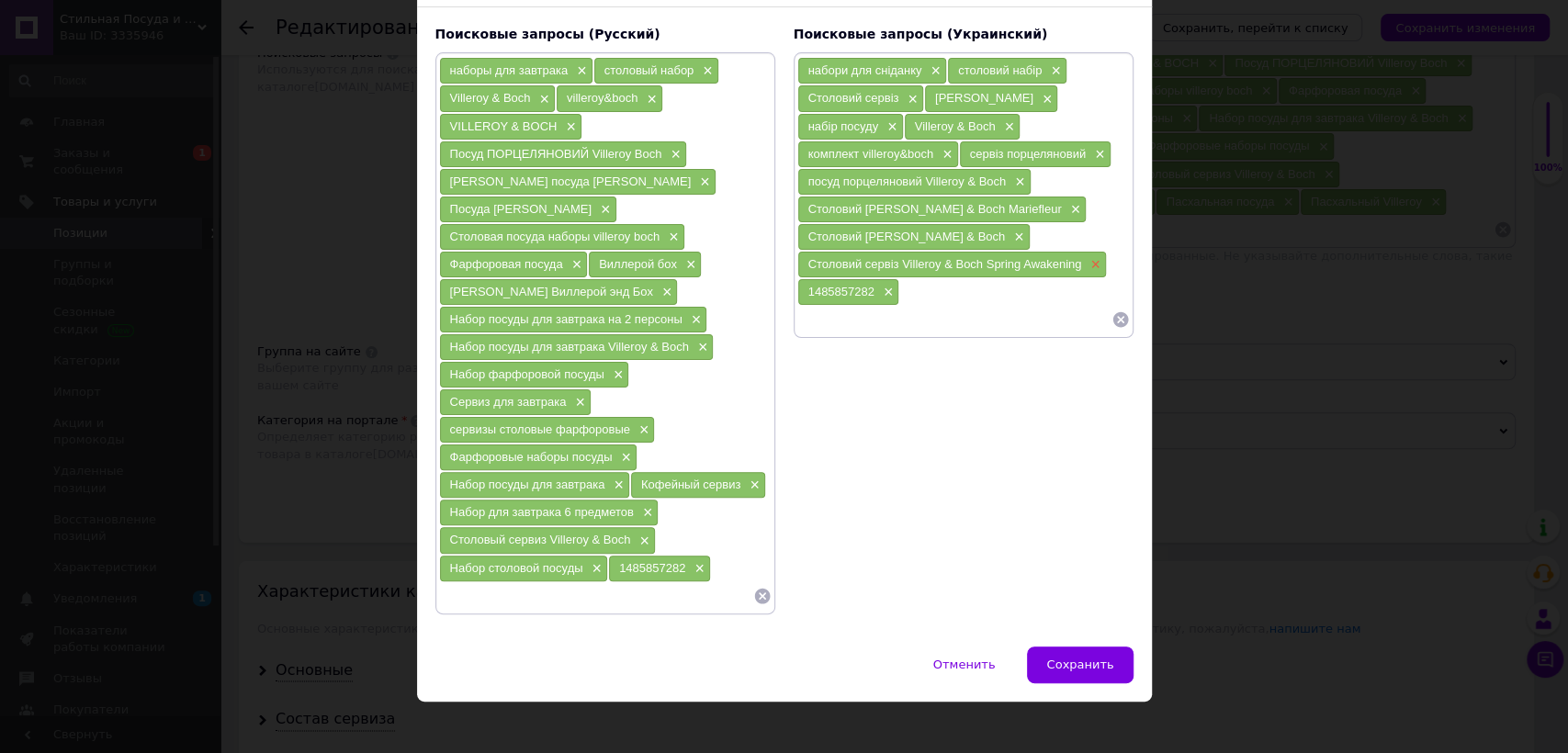
click at [1095, 259] on span "×" at bounding box center [1092, 265] width 14 height 15
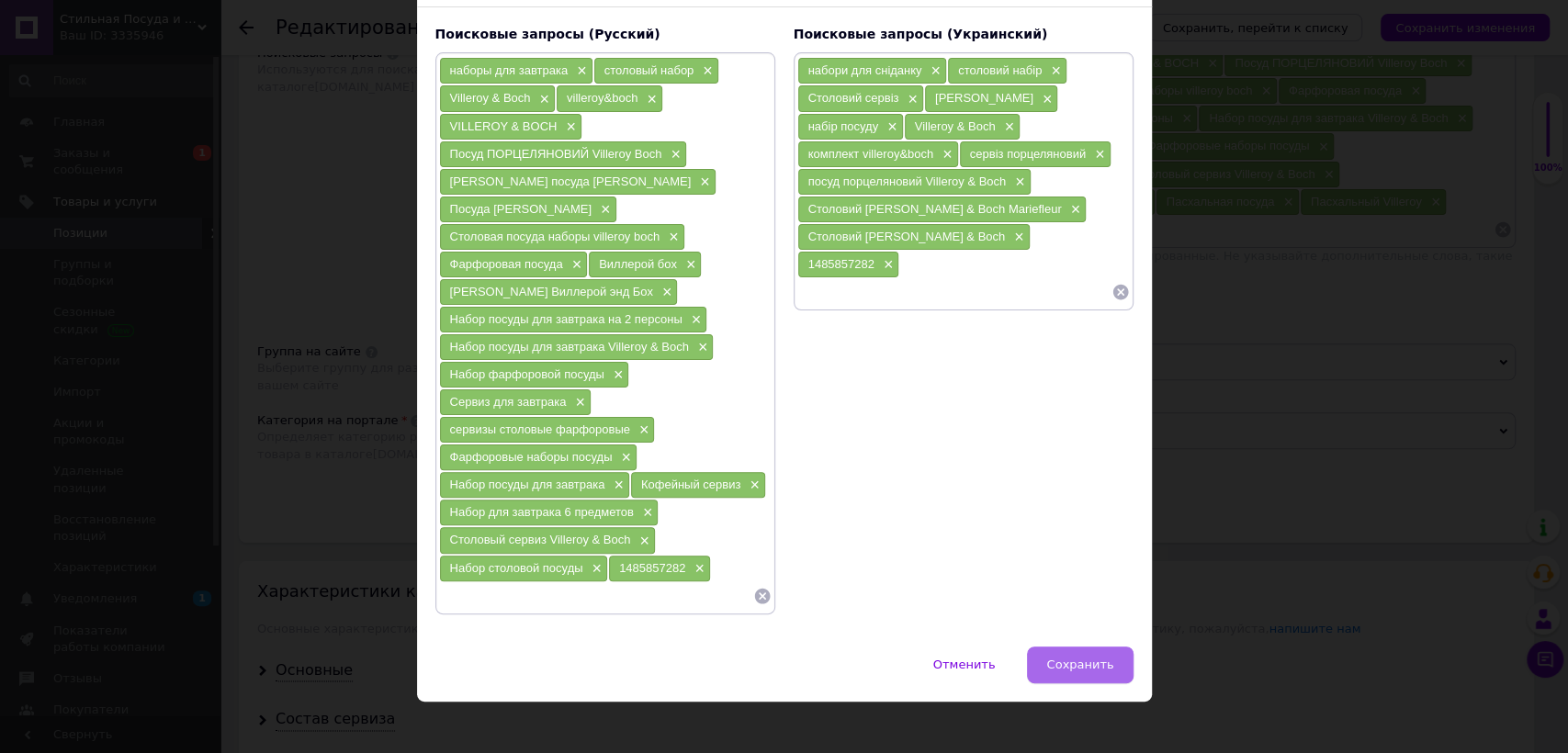
click at [1088, 657] on span "Сохранить" at bounding box center [1080, 664] width 67 height 13
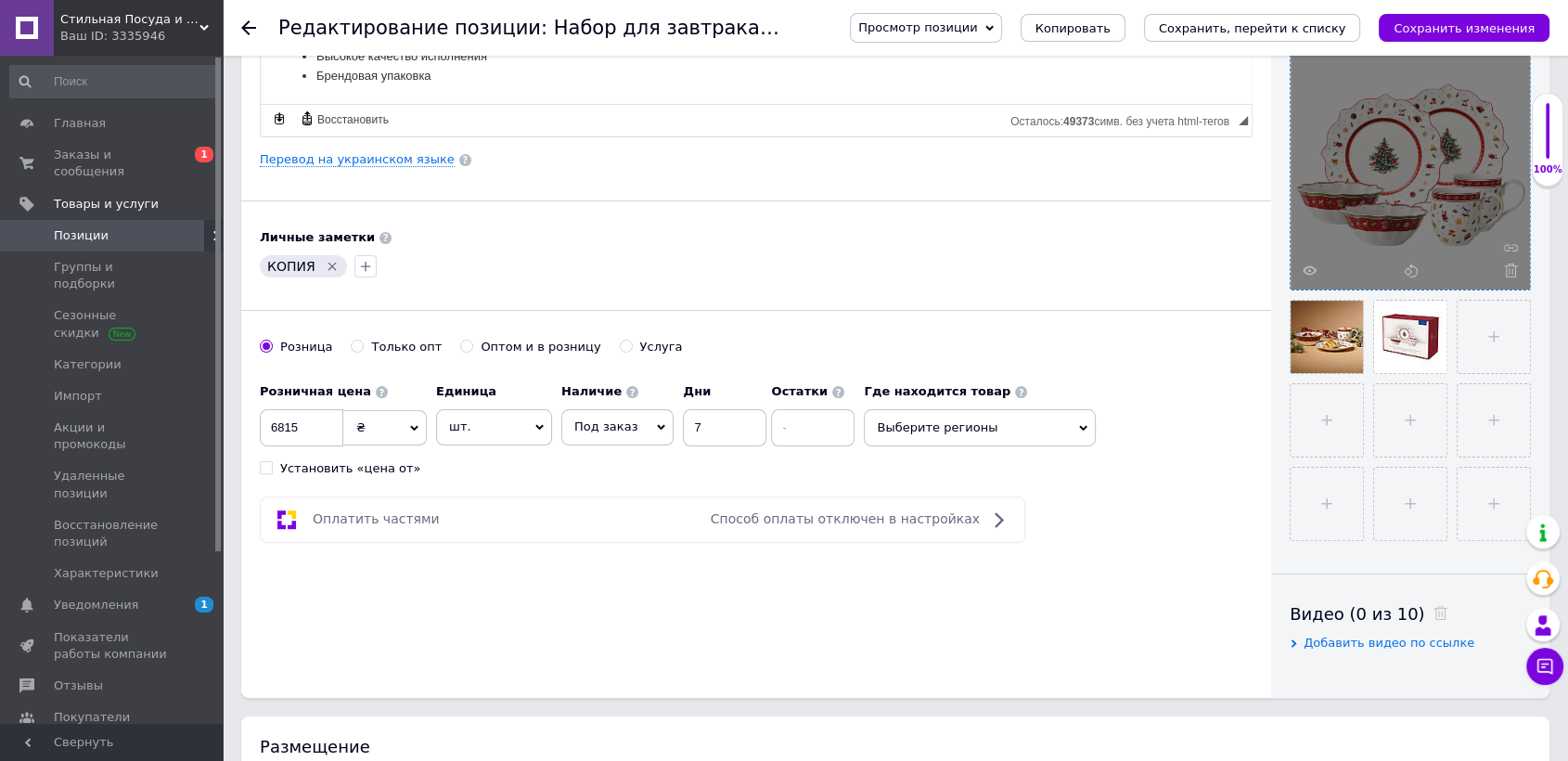
scroll to position [0, 0]
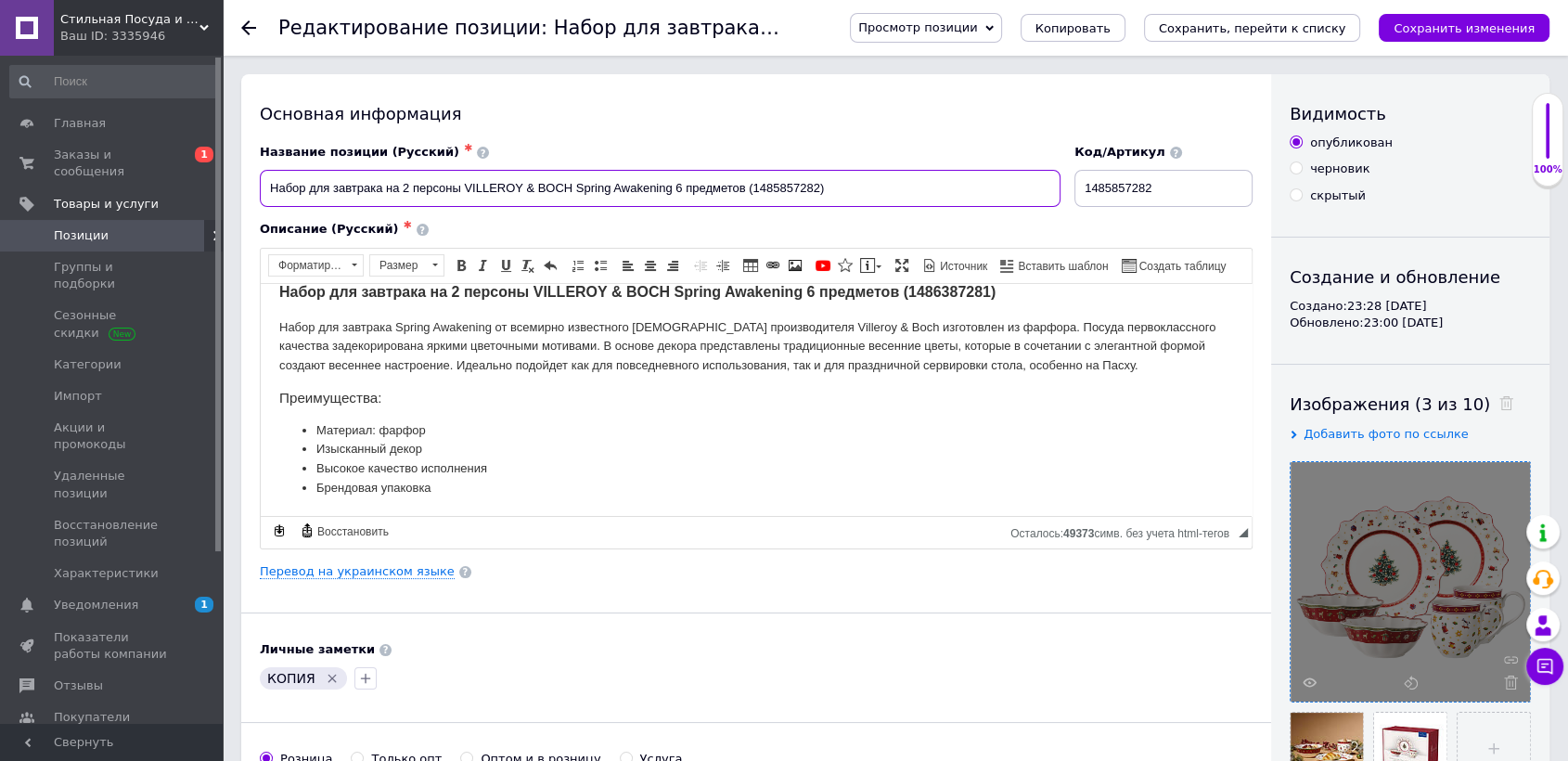
drag, startPoint x: 671, startPoint y: 189, endPoint x: 578, endPoint y: 195, distance: 93.2
click at [578, 195] on input "Набор для завтрака на 2 персоны VILLEROY & BOCH Spring Awakening 6 предметов (1…" at bounding box center [660, 188] width 800 height 37
paste input "Toy's Delight"
type input "Набор для завтрака на 2 персоны VILLEROY & BOCH Toy's Delight 6 предметов (1485…"
drag, startPoint x: 864, startPoint y: 191, endPoint x: 100, endPoint y: 147, distance: 765.3
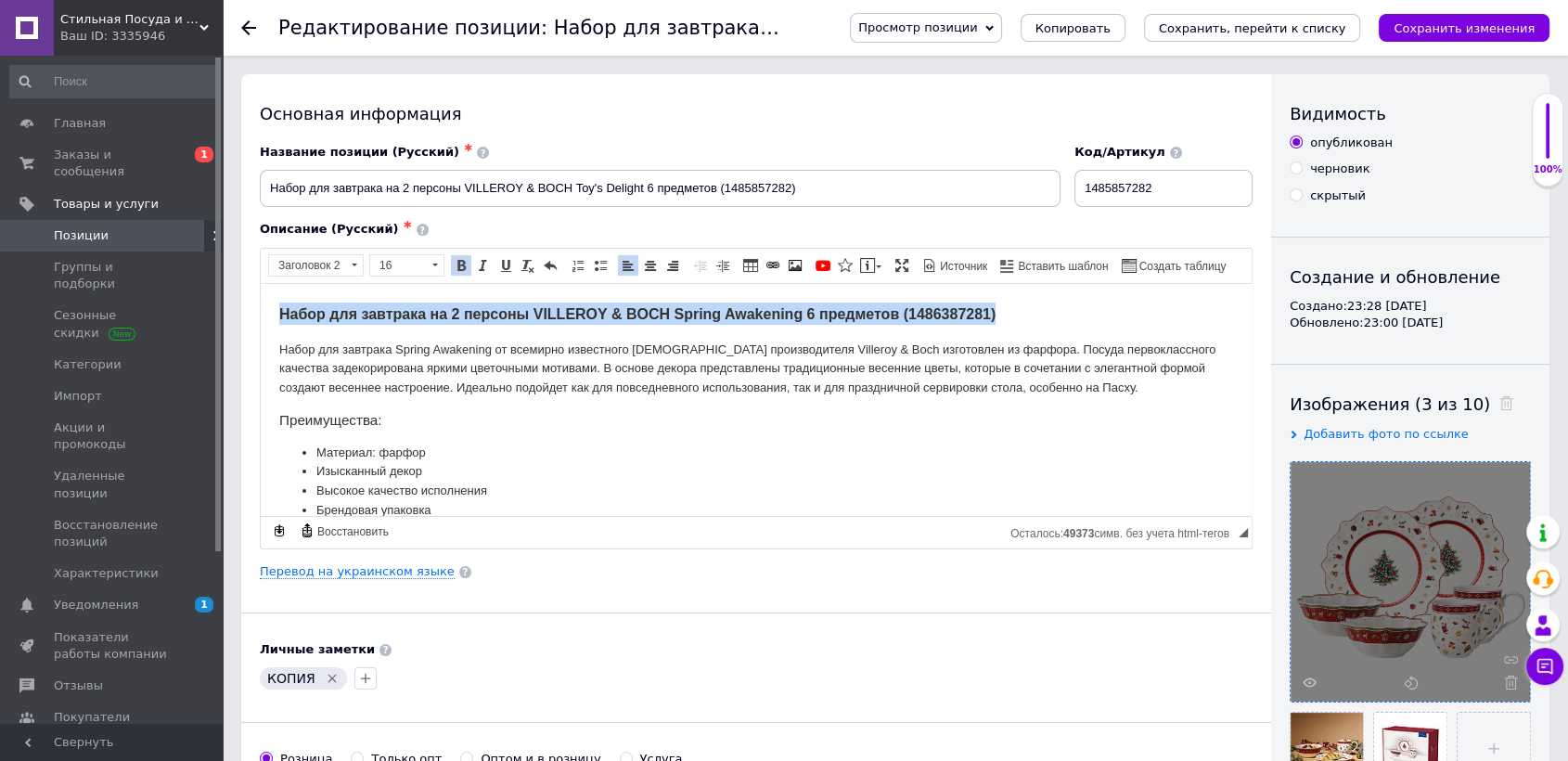
drag, startPoint x: 1016, startPoint y: 321, endPoint x: 220, endPoint y: 266, distance: 797.9
click at [261, 283] on html "Набор для завтрака на 2 персоны VILLEROY & BOCH Spring Awakening 6 предметов (1…" at bounding box center [756, 410] width 990 height 255
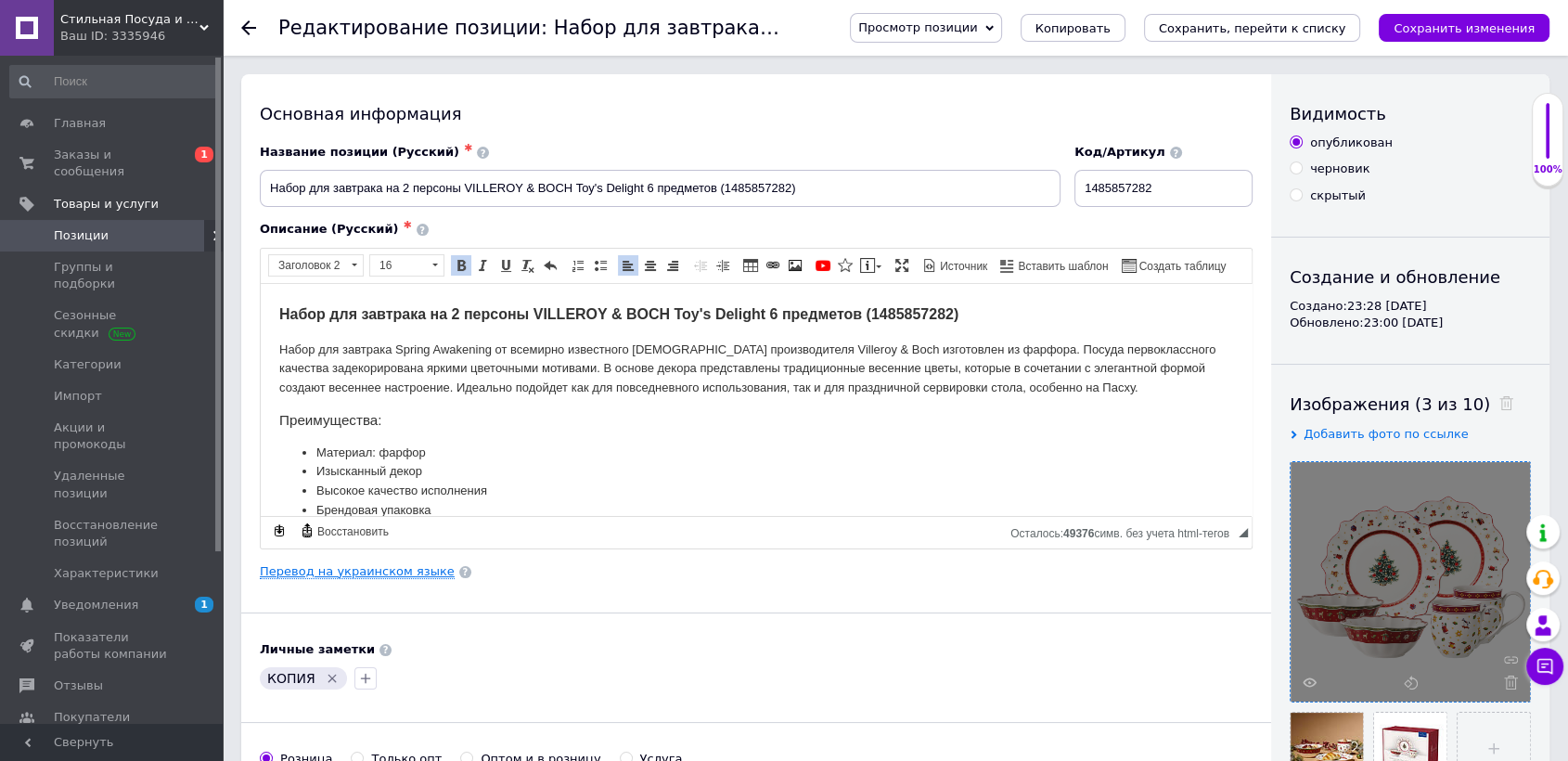
click at [370, 566] on link "Перевод на украинском языке" at bounding box center [357, 571] width 195 height 15
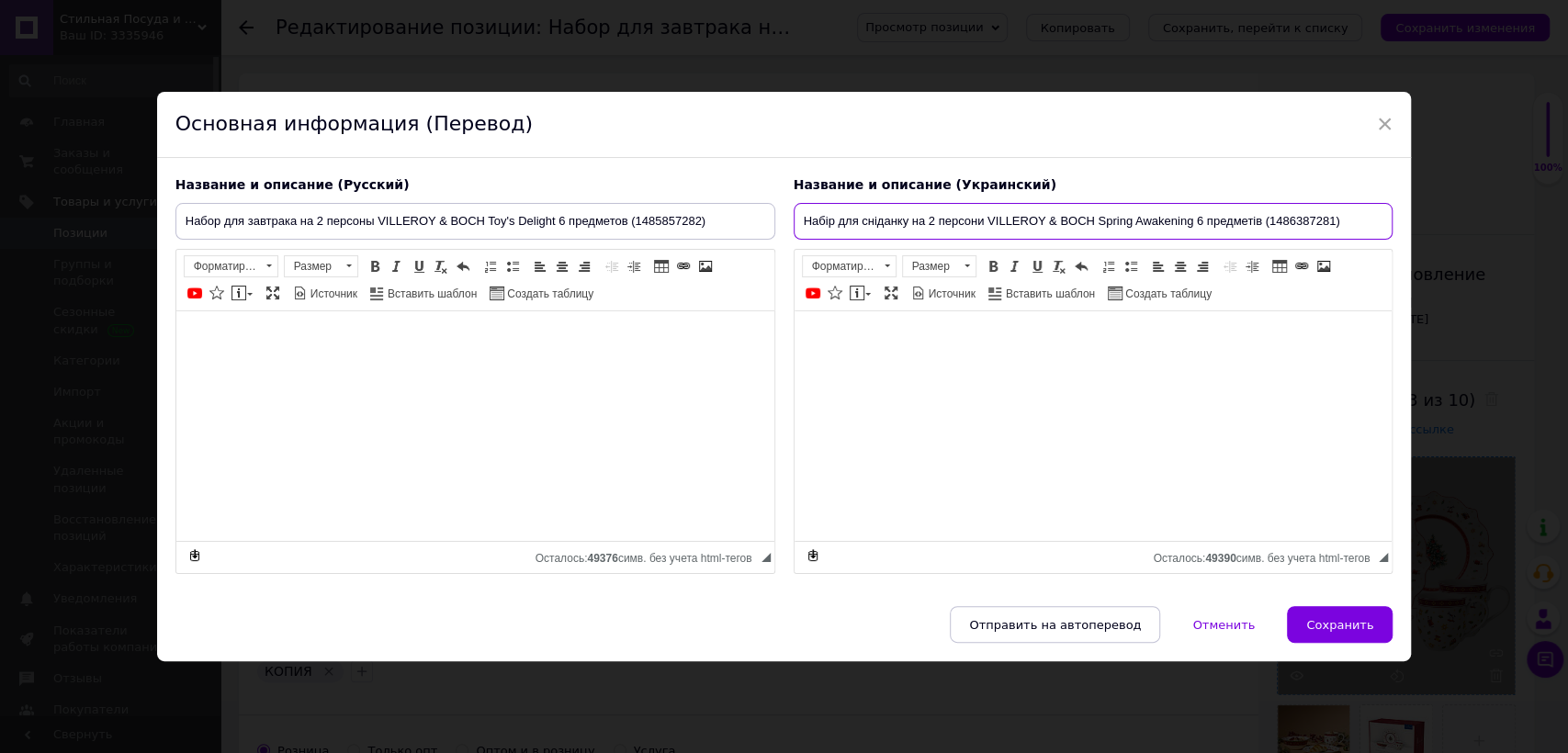
drag, startPoint x: 1348, startPoint y: 223, endPoint x: 581, endPoint y: 229, distance: 767.0
click at [581, 229] on div "Название и описание (Русский) Набор для завтрака на 2 персоны VILLEROY & BOCH T…" at bounding box center [784, 375] width 1236 height 417
paste input "Toy's Delight 6 предметів (1485857282"
type input "Набір для сніданку на 2 персони VILLEROY & BOCH Toy's Delight 6 предметів (1485…"
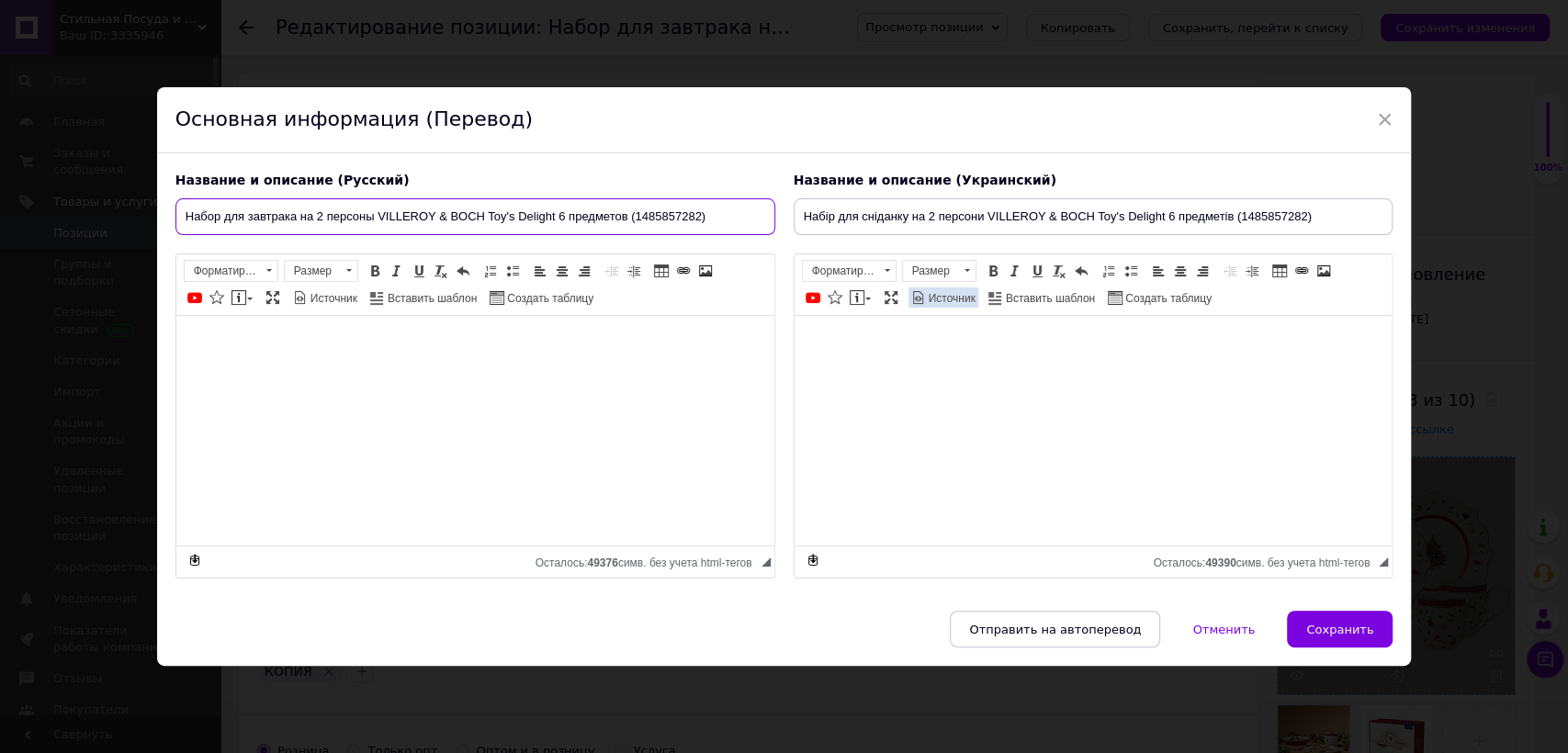
drag, startPoint x: 679, startPoint y: 251, endPoint x: 932, endPoint y: 303, distance: 258.3
click at [883, 296] on div "Название и описание (Русский) Набор для завтрака на 2 персоны VILLEROY & BOCH T…" at bounding box center [784, 375] width 1236 height 426
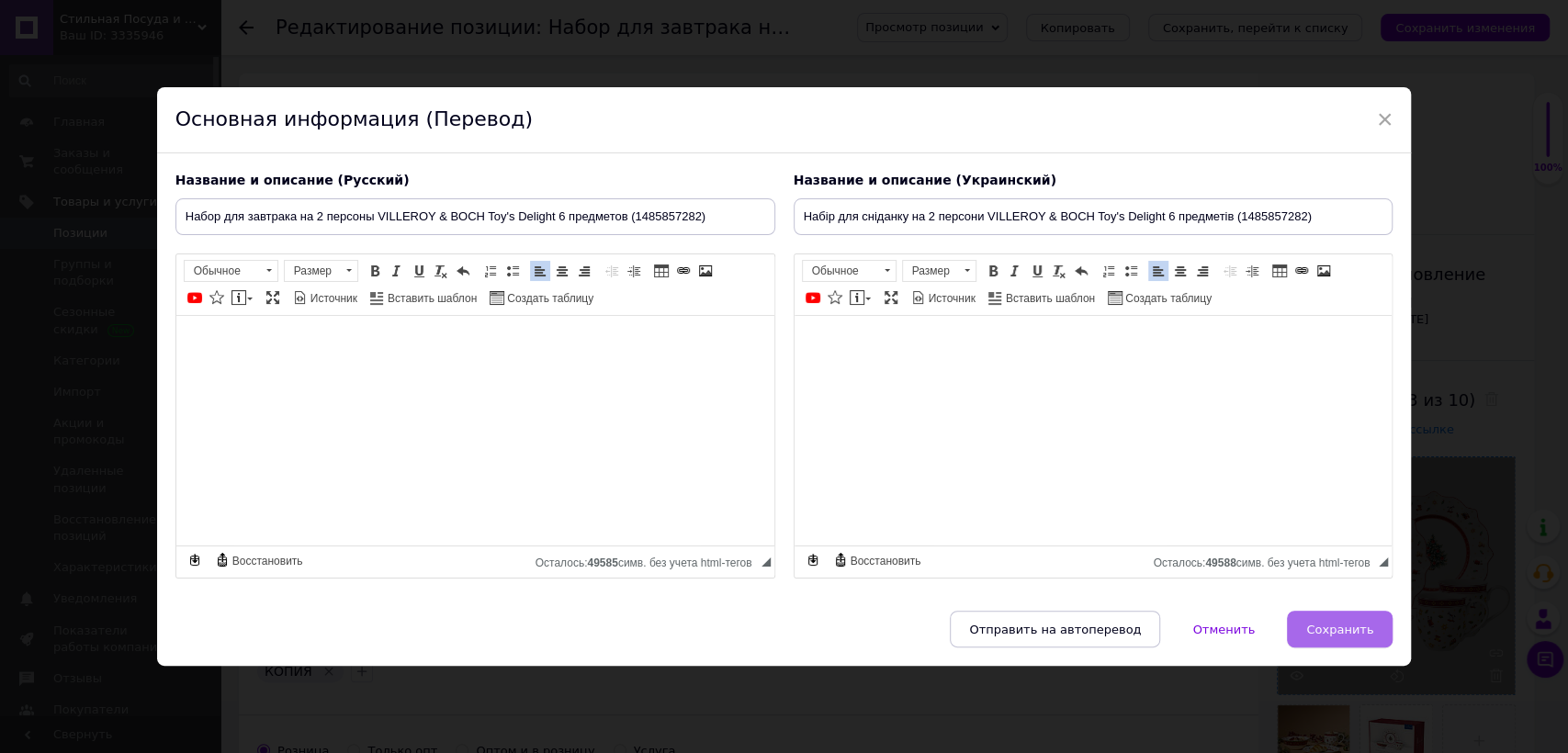
click at [1343, 626] on span "Сохранить" at bounding box center [1340, 629] width 67 height 13
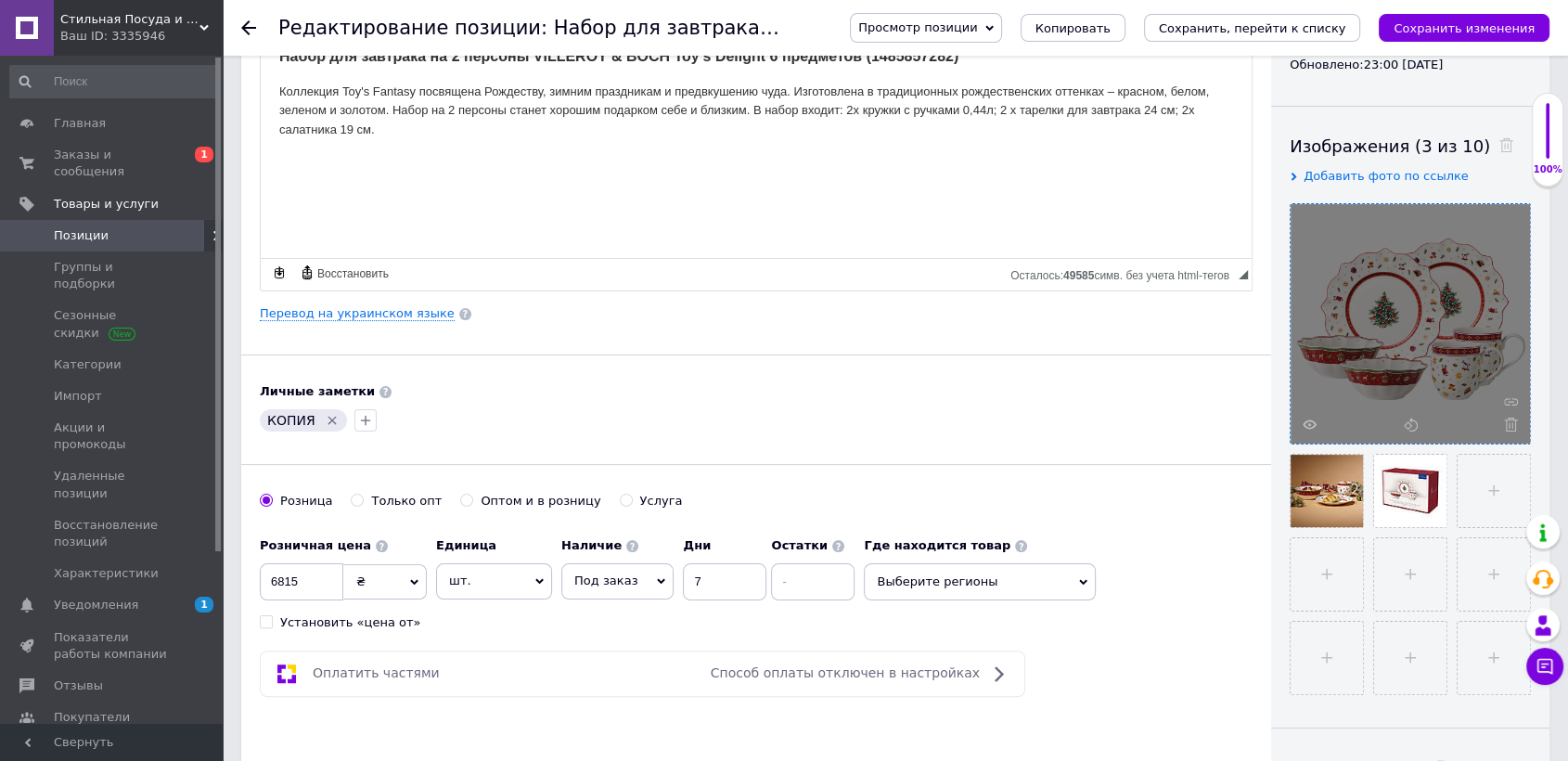
scroll to position [309, 0]
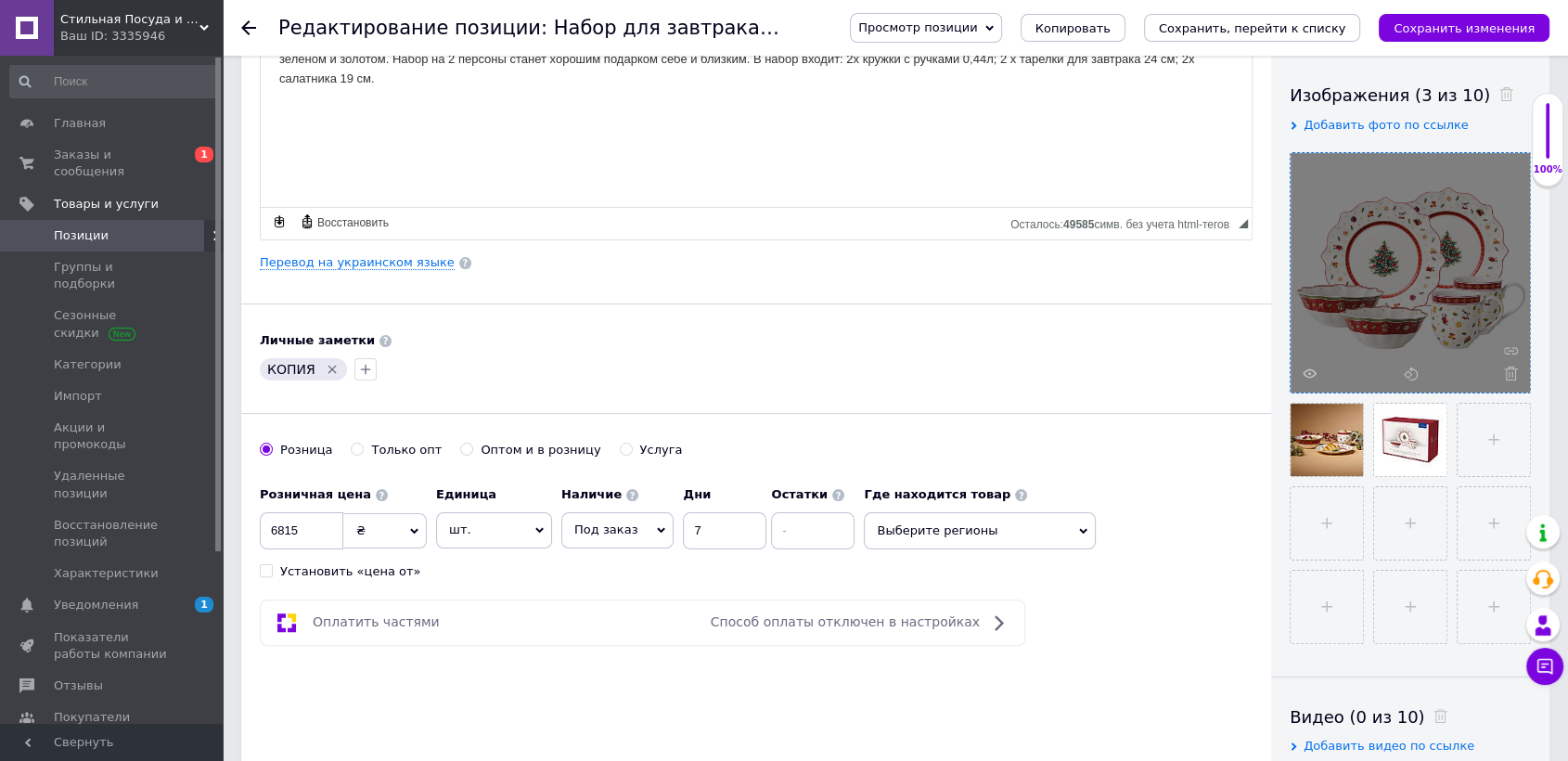
click at [325, 366] on icon "Удалить метку" at bounding box center [331, 368] width 15 height 15
click at [260, 369] on button "button" at bounding box center [270, 368] width 22 height 22
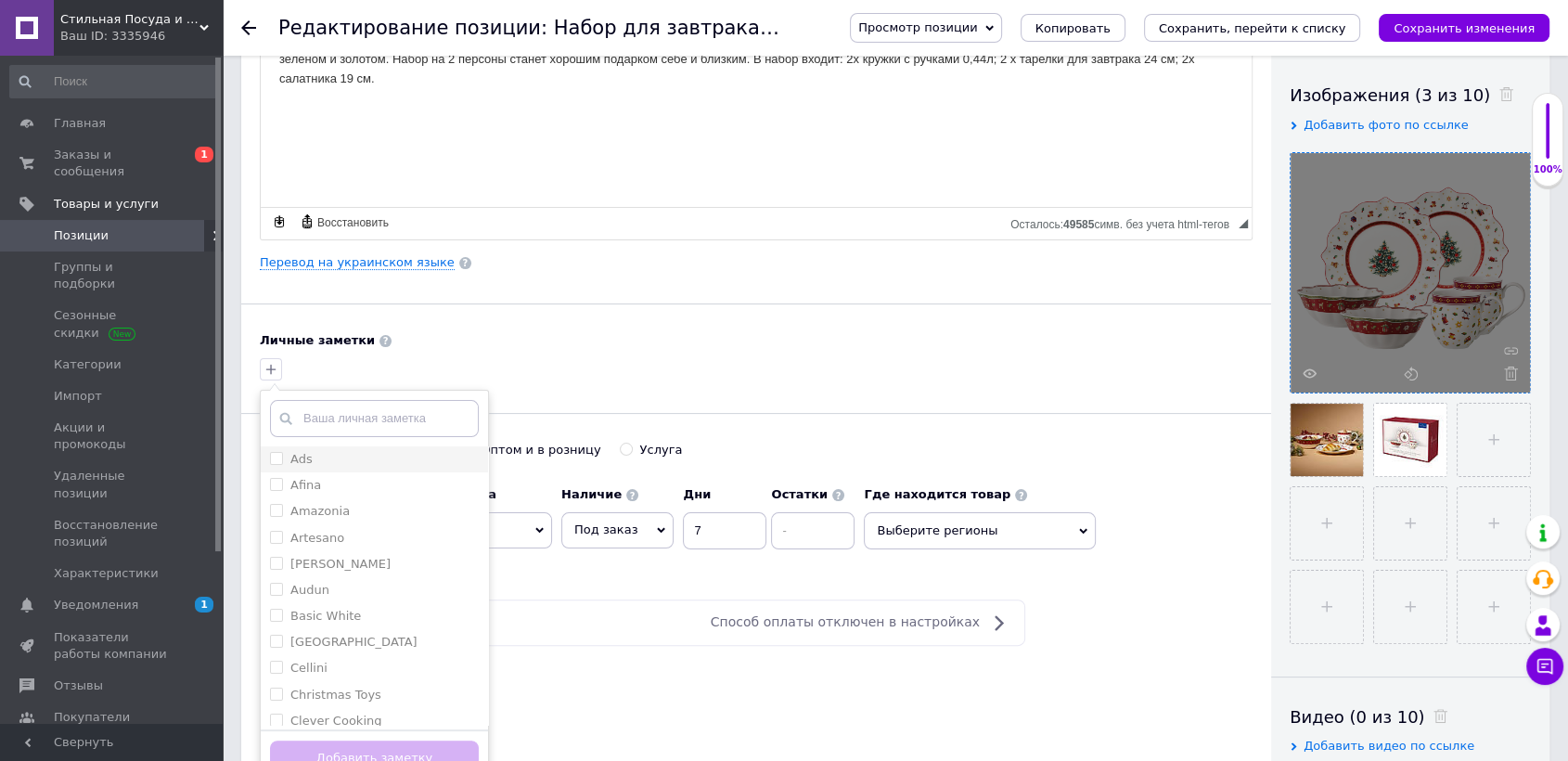
click at [271, 460] on input "Ads" at bounding box center [276, 458] width 12 height 12
checkbox input "true"
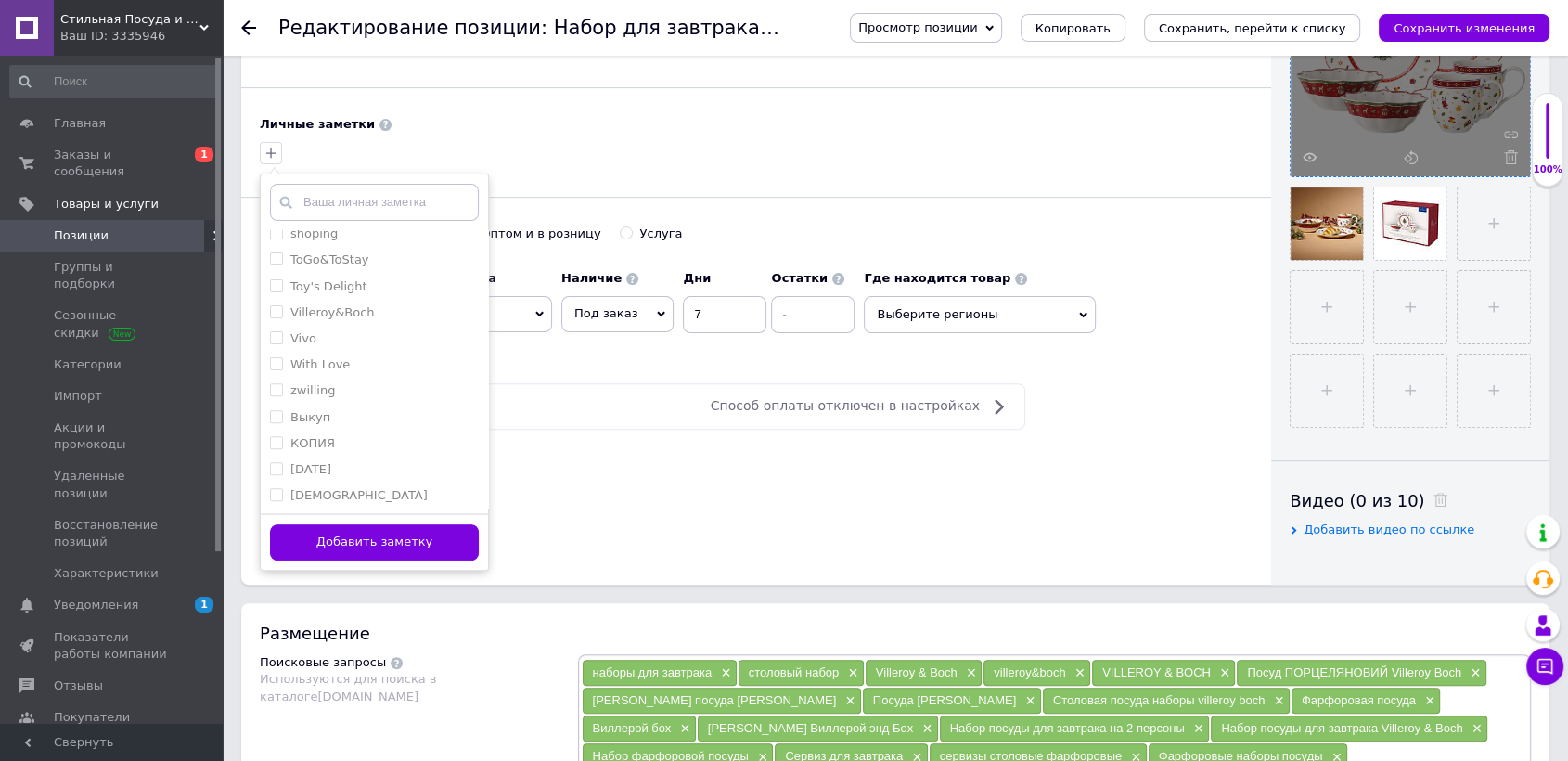
scroll to position [412, 0]
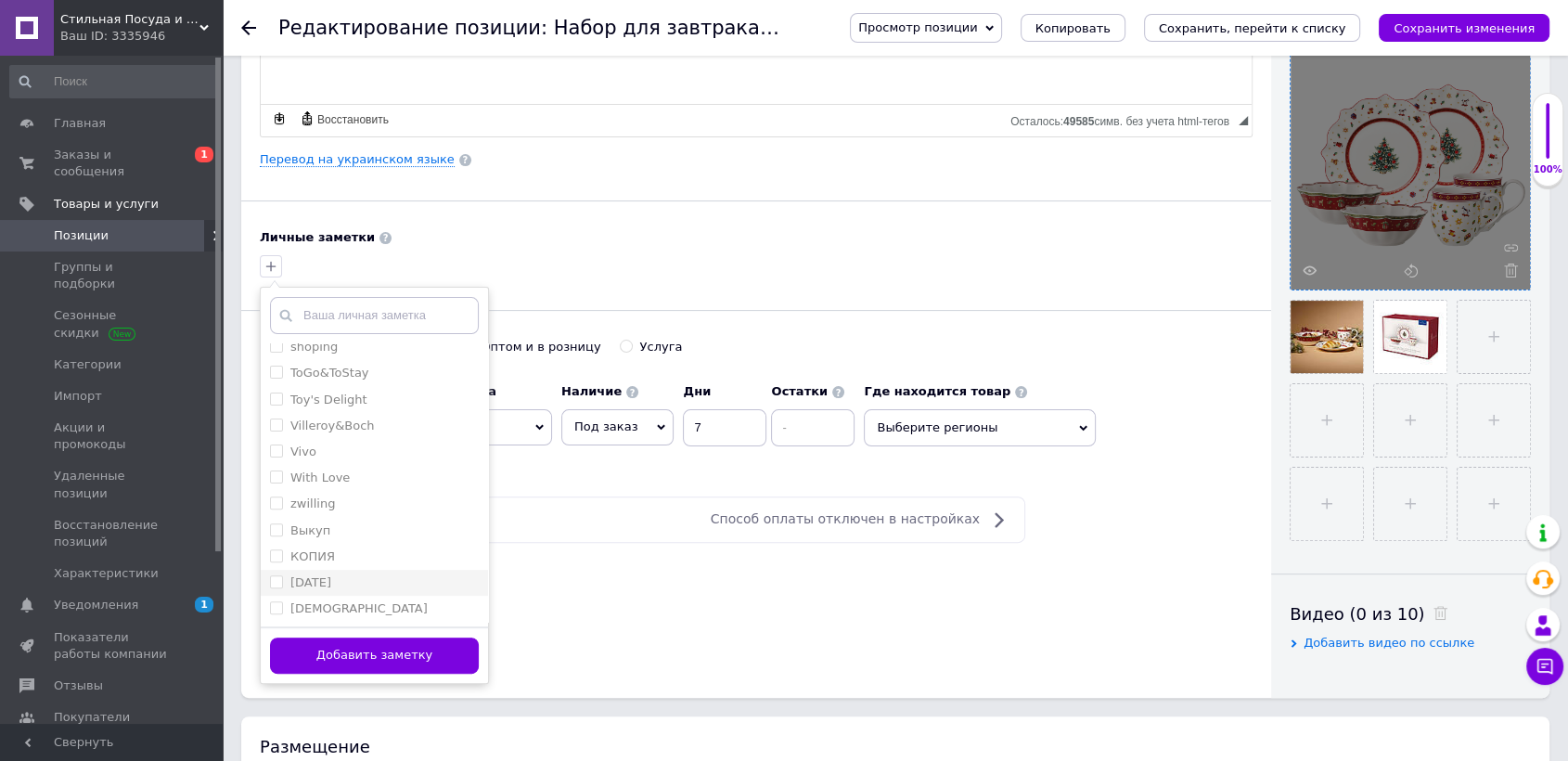
click at [331, 575] on label "[DATE]" at bounding box center [311, 582] width 41 height 14
checkbox input "true"
click at [323, 427] on label "Villeroy&Boch" at bounding box center [332, 426] width 84 height 14
checkbox input "true"
drag, startPoint x: 321, startPoint y: 399, endPoint x: 339, endPoint y: 364, distance: 39.4
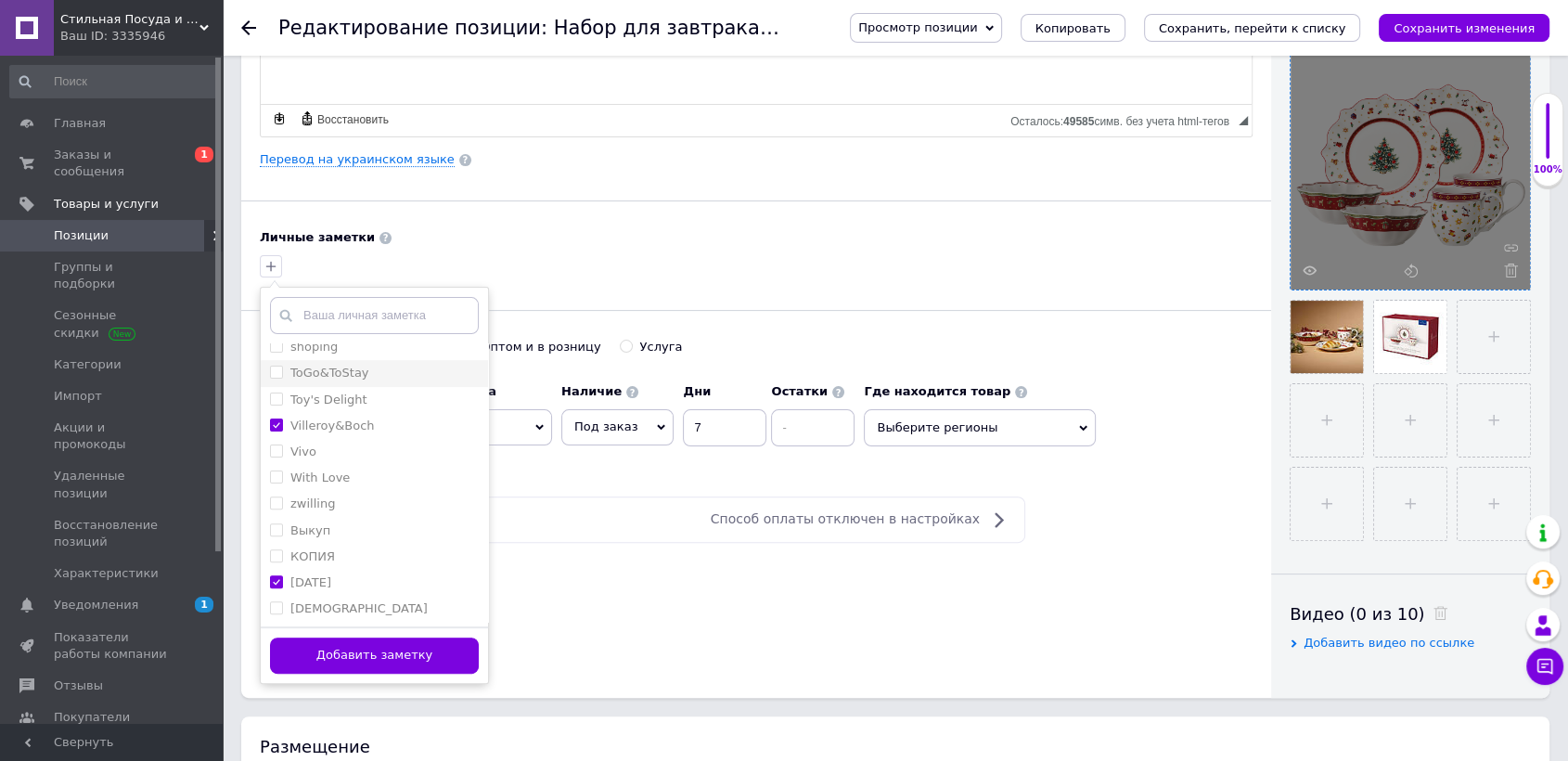
click at [326, 399] on label "Toy's Delight" at bounding box center [329, 399] width 77 height 14
checkbox input "true"
click at [327, 344] on label "shoping" at bounding box center [314, 346] width 47 height 14
checkbox input "true"
drag, startPoint x: 398, startPoint y: 651, endPoint x: 446, endPoint y: 561, distance: 102.0
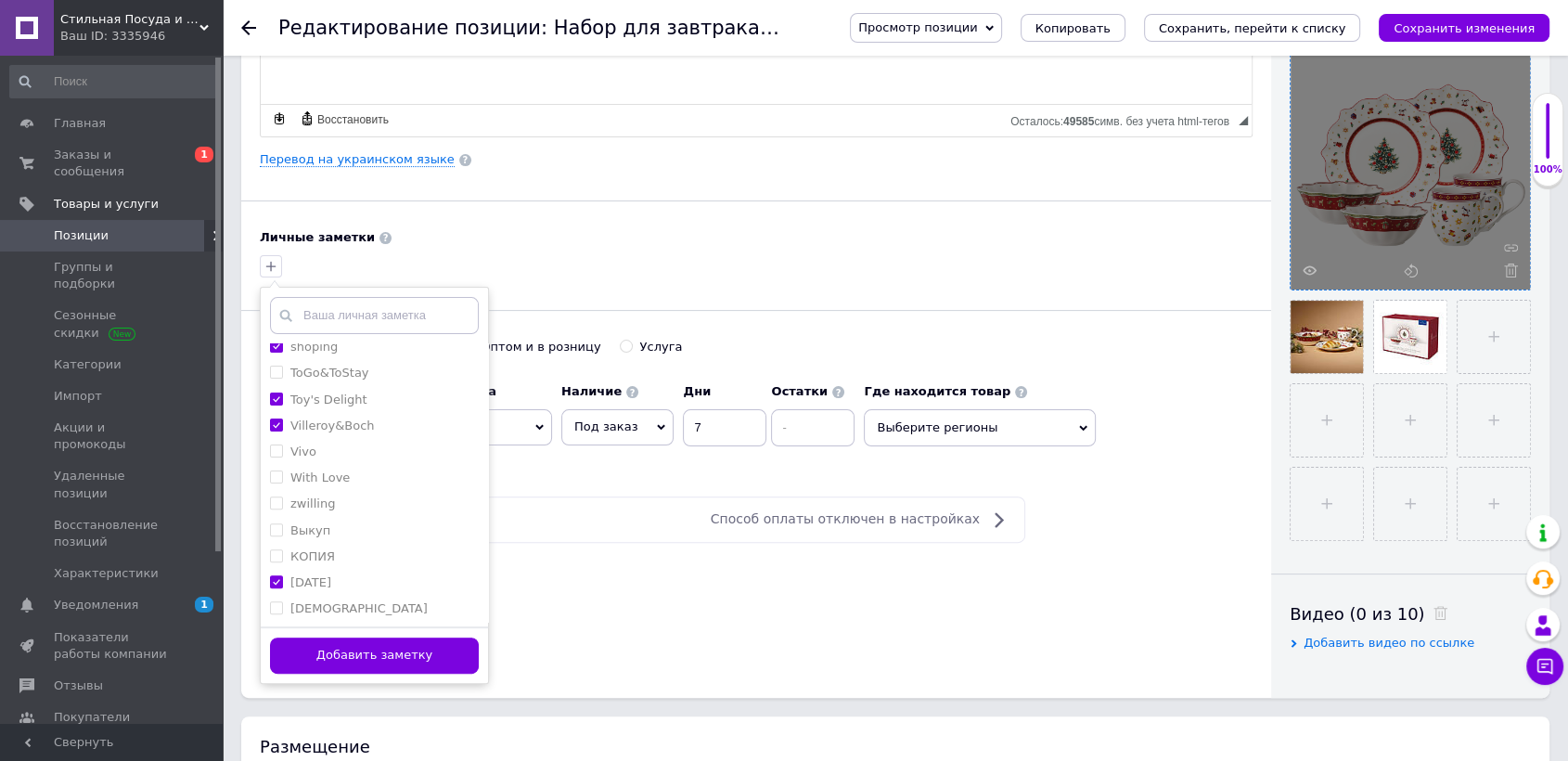
click at [399, 651] on button "Добавить заметку" at bounding box center [374, 655] width 208 height 36
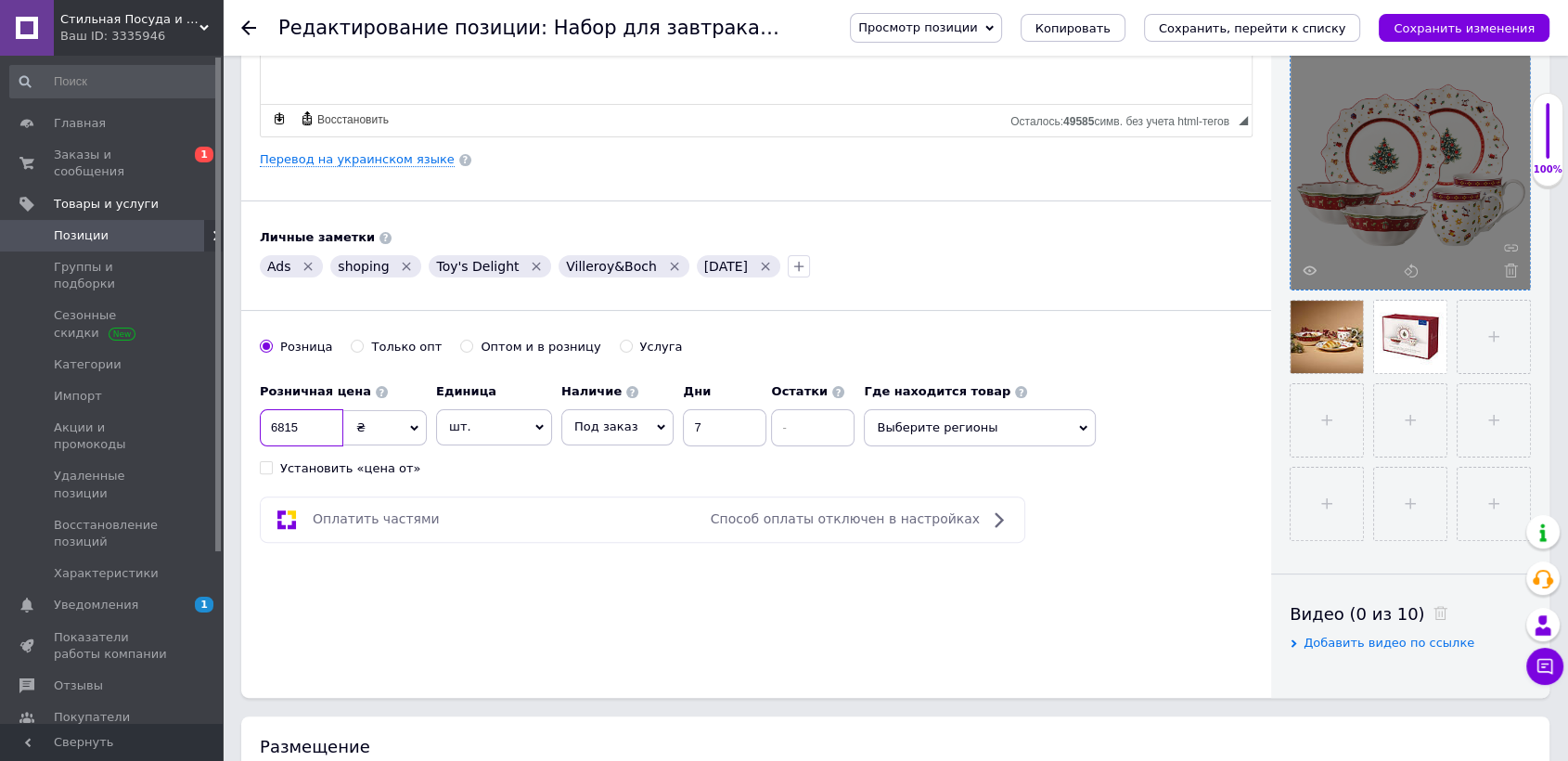
drag, startPoint x: 326, startPoint y: 419, endPoint x: 245, endPoint y: 416, distance: 81.1
click at [248, 420] on div "Основная информация Название позиции (Русский) ✱ Набор для завтрака на 2 персон…" at bounding box center [756, 180] width 1029 height 1035
click at [277, 431] on input "8399" at bounding box center [301, 428] width 83 height 37
click at [287, 428] on input "8399" at bounding box center [301, 428] width 83 height 37
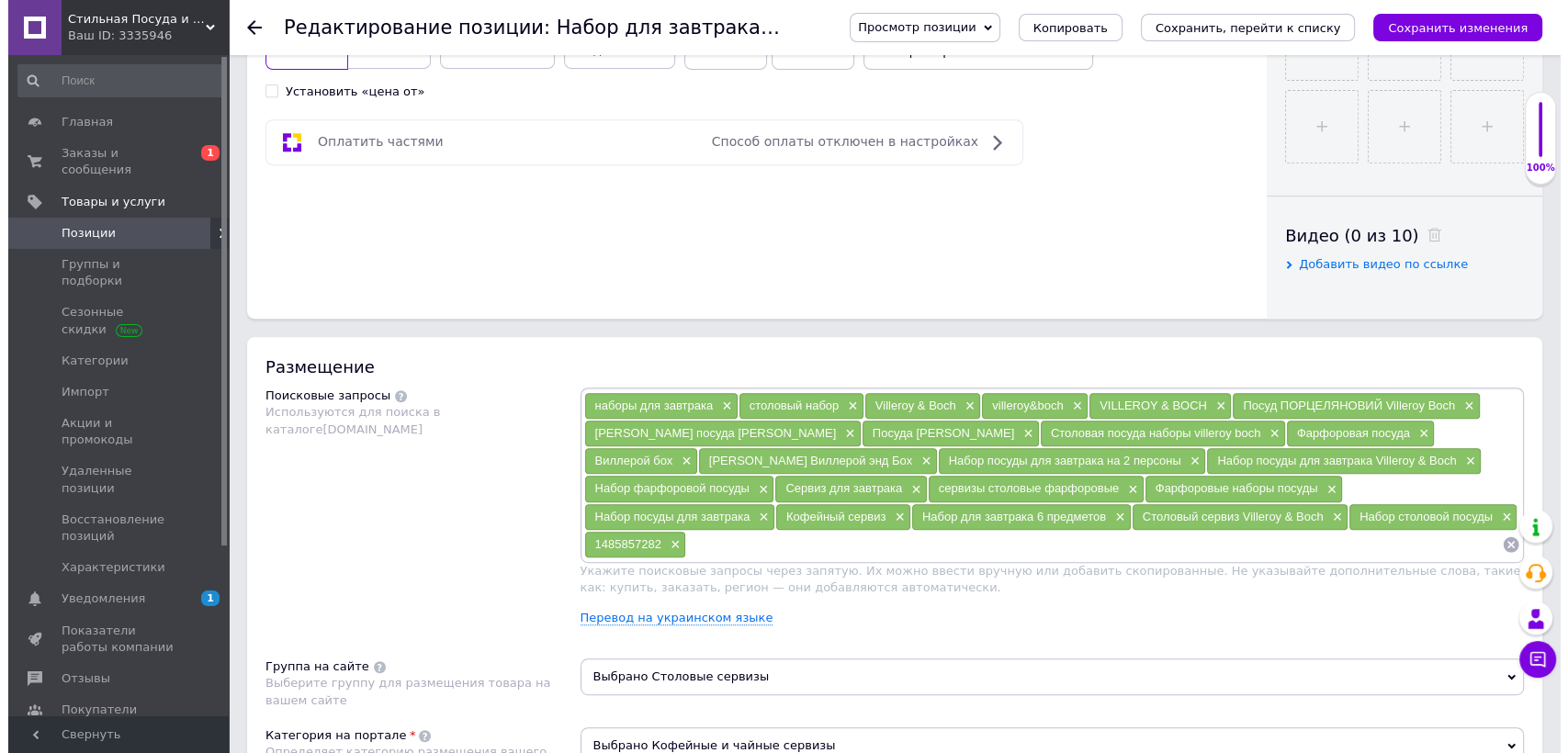
scroll to position [815, 0]
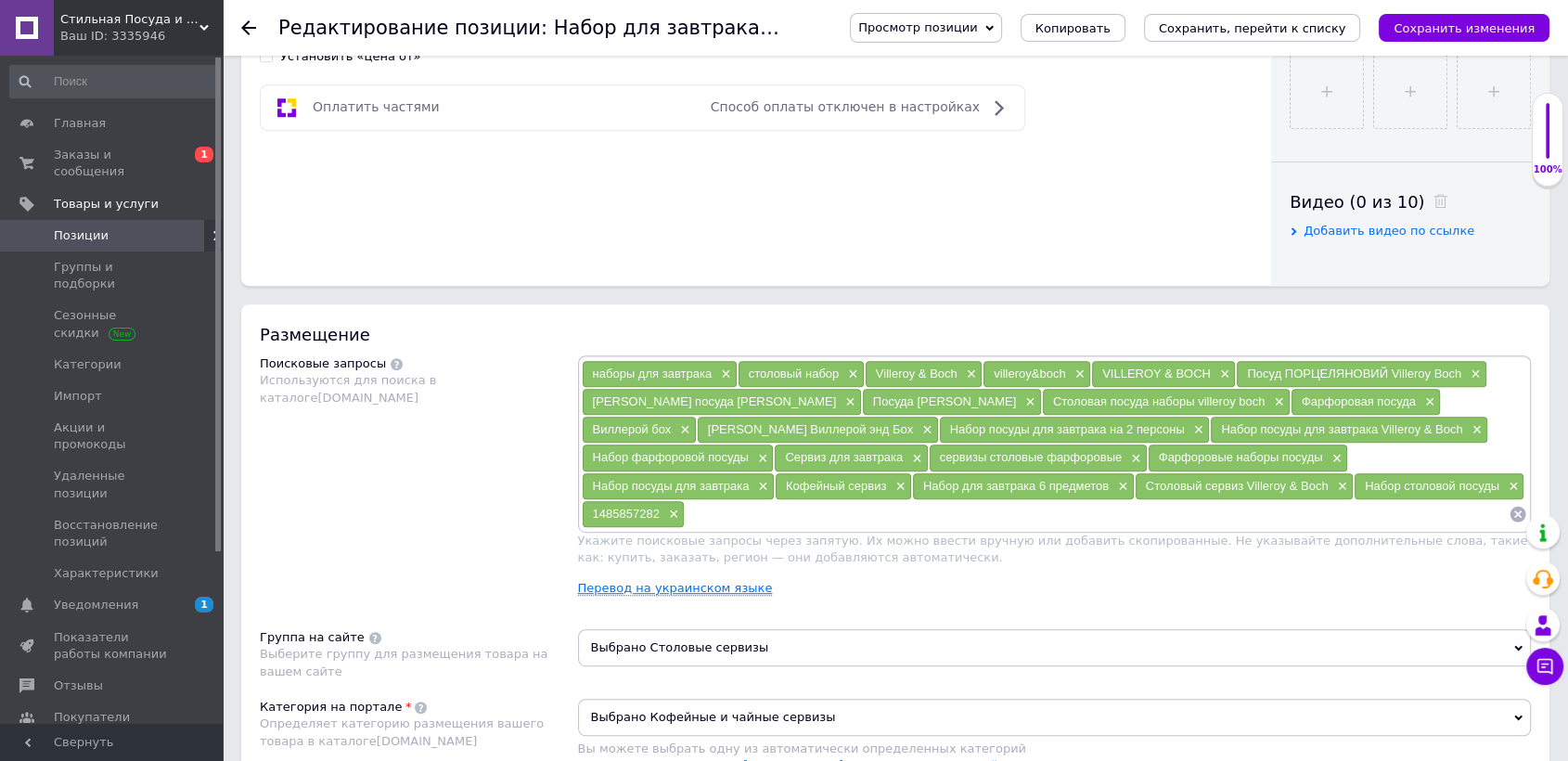
type input "8299"
click at [674, 581] on link "Перевод на украинском языке" at bounding box center [674, 587] width 195 height 15
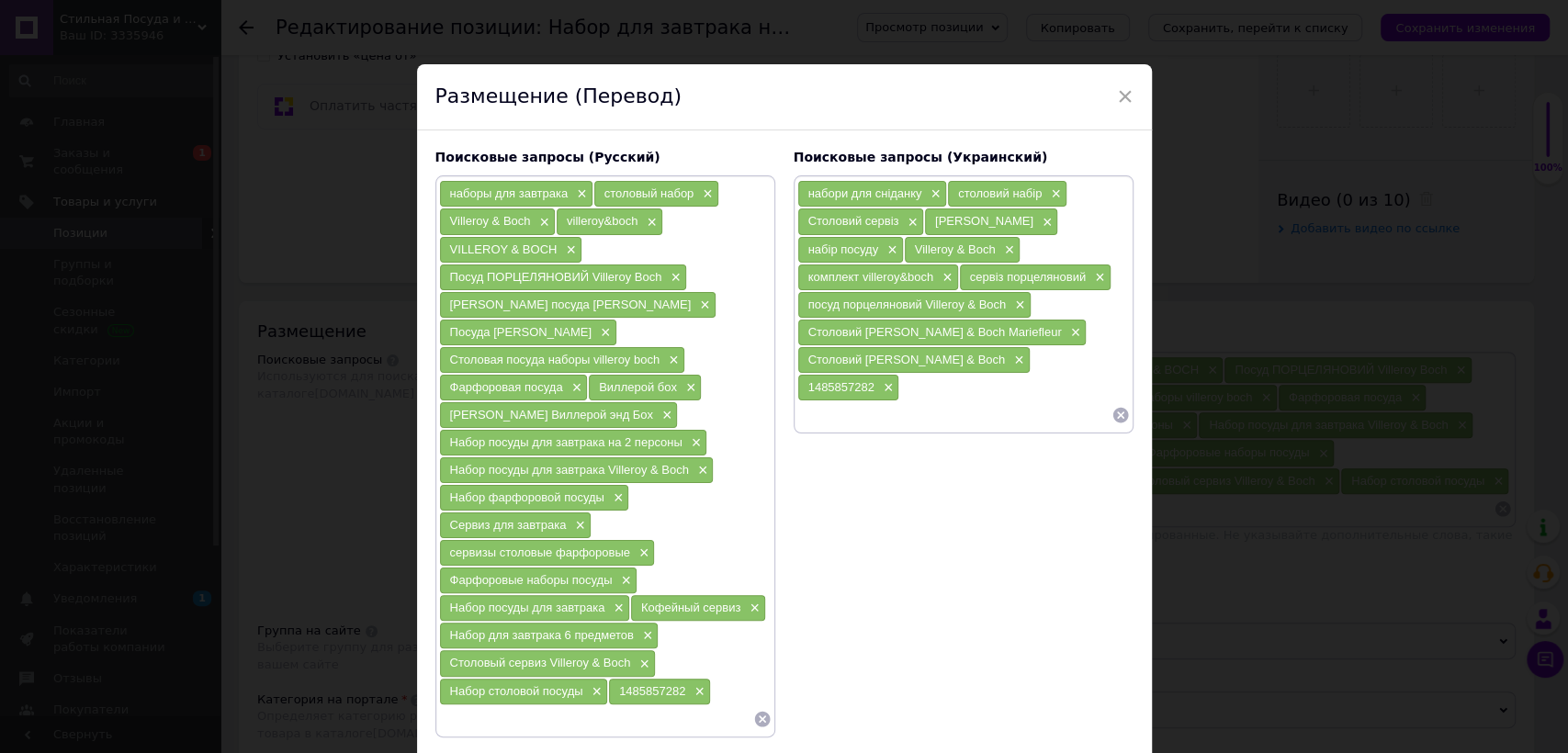
click at [836, 401] on input at bounding box center [954, 414] width 314 height 28
paste input "Набір посуду для сніданку 6 од - Villeroy & Boch"
drag, startPoint x: 1085, startPoint y: 391, endPoint x: 970, endPoint y: 397, distance: 115.2
click at [970, 397] on div "набори для сніданку × столовий набір × Столовий сервіз × сервіз столовий × набі…" at bounding box center [963, 304] width 340 height 258
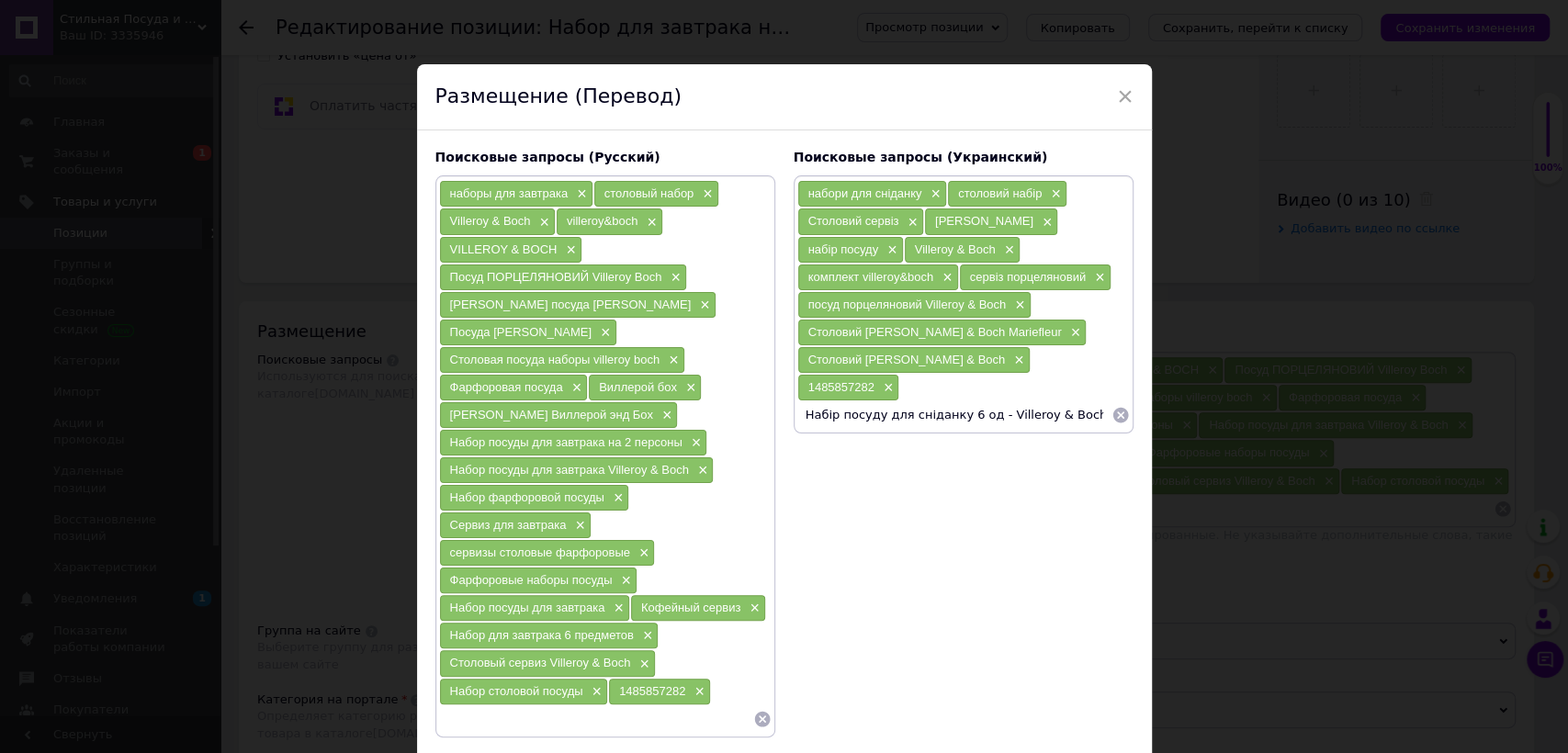
type input "Набір посуду для сніданку 6 од"
paste input "Набір посуду для сніданку"
type input "Набір посуду для сніданку"
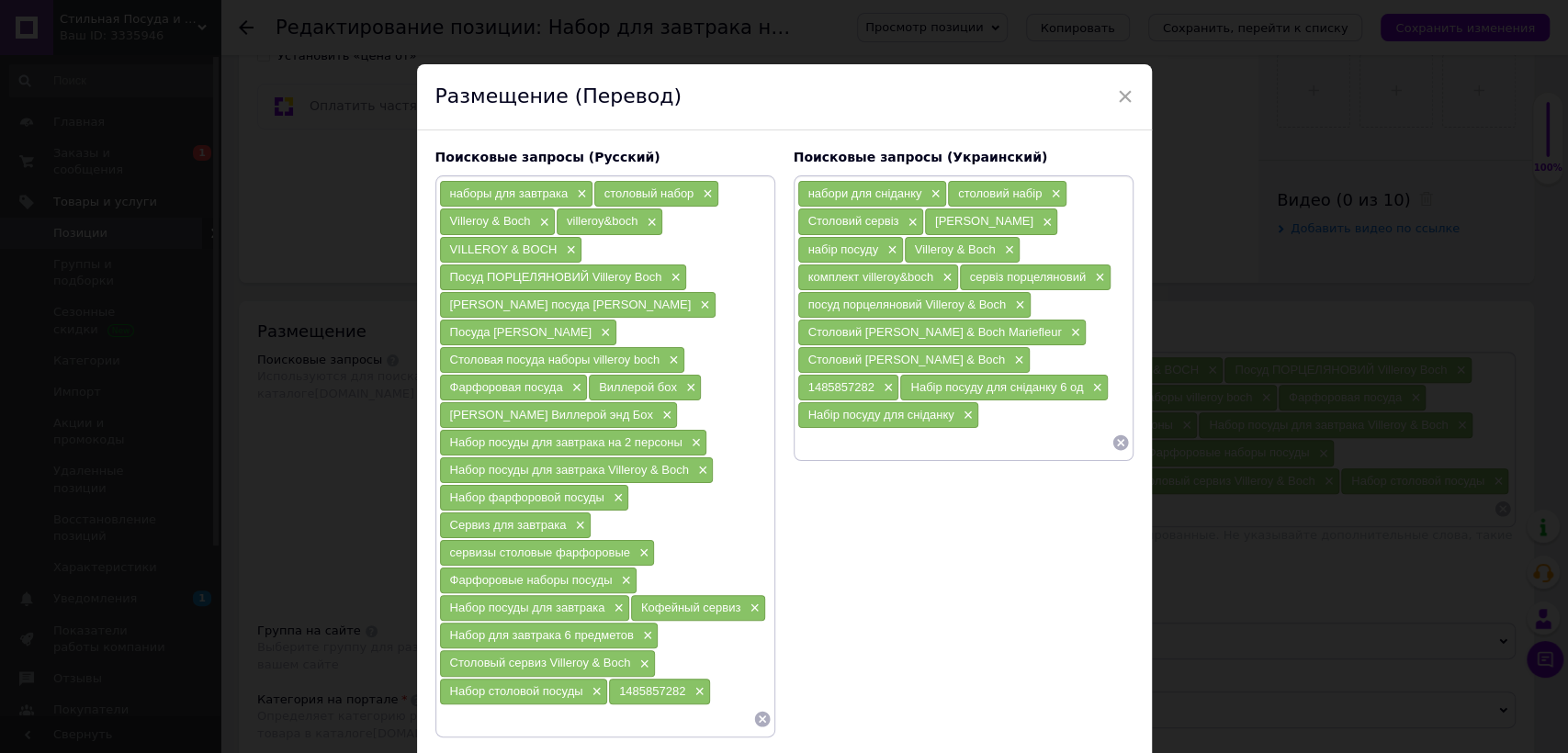
click at [505, 707] on input at bounding box center [596, 718] width 314 height 28
paste input "Набор посуды для завтрака T"
type input "Набор посуды для завтрака T"
paste input "Набор посуды для завтрака на 2 персоны"
type input "Набор посуды 6 пр"
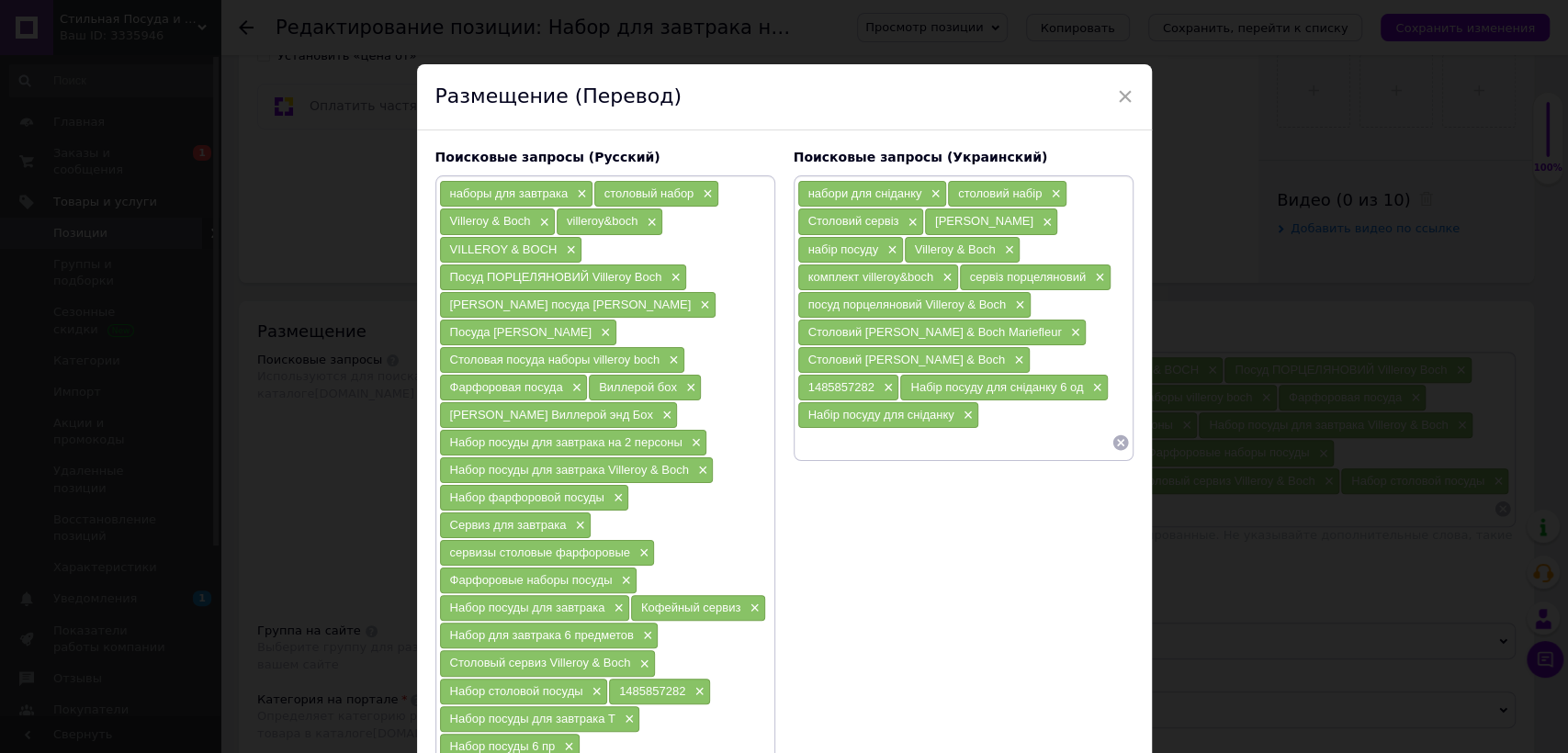
paste input "Столовый сервиз Villeroy & Boch"
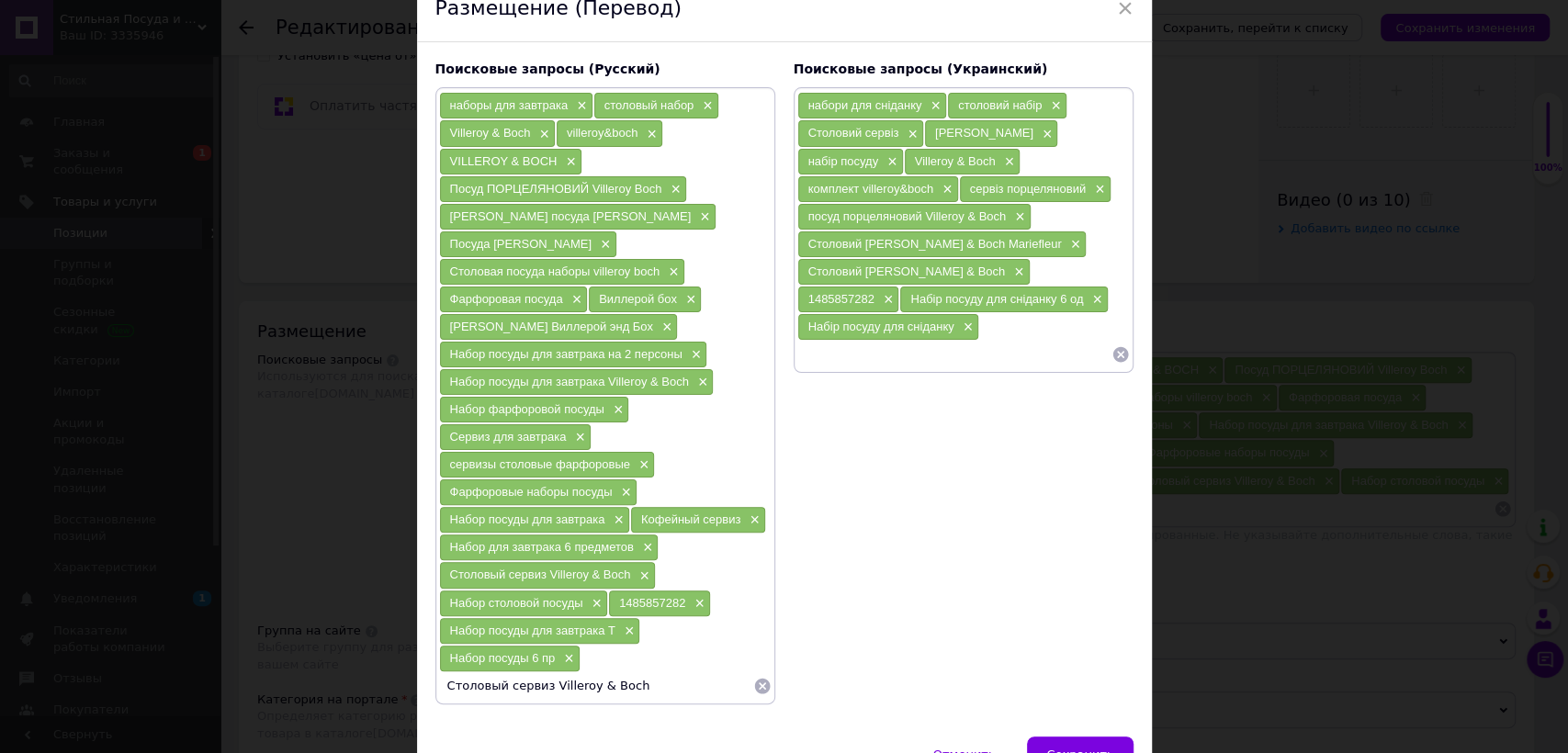
scroll to position [176, 0]
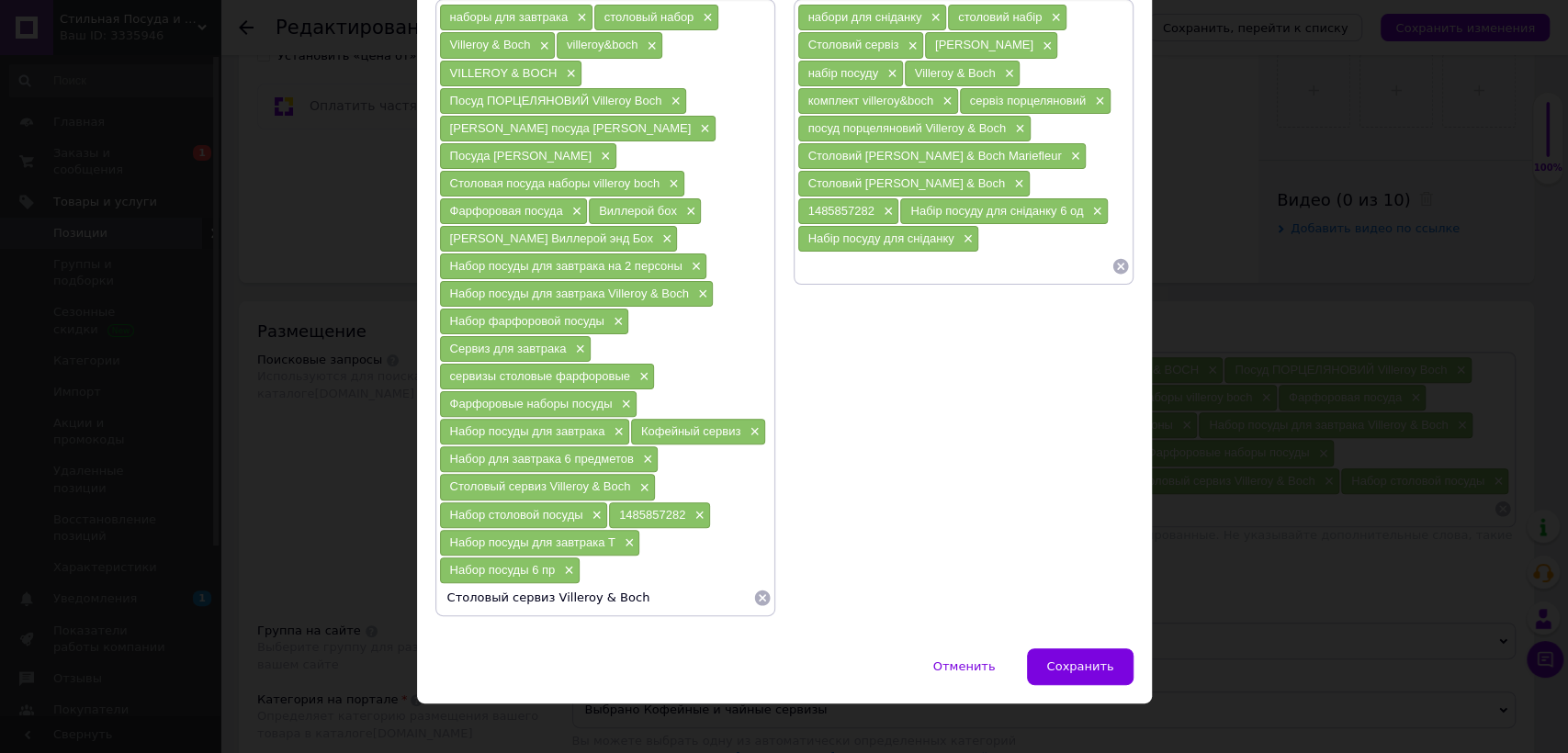
drag, startPoint x: 544, startPoint y: 590, endPoint x: 630, endPoint y: 590, distance: 86.0
click at [630, 590] on input "Столовый сервиз Villeroy & Boch" at bounding box center [596, 598] width 314 height 28
type input "Столовый сервиз новогодний"
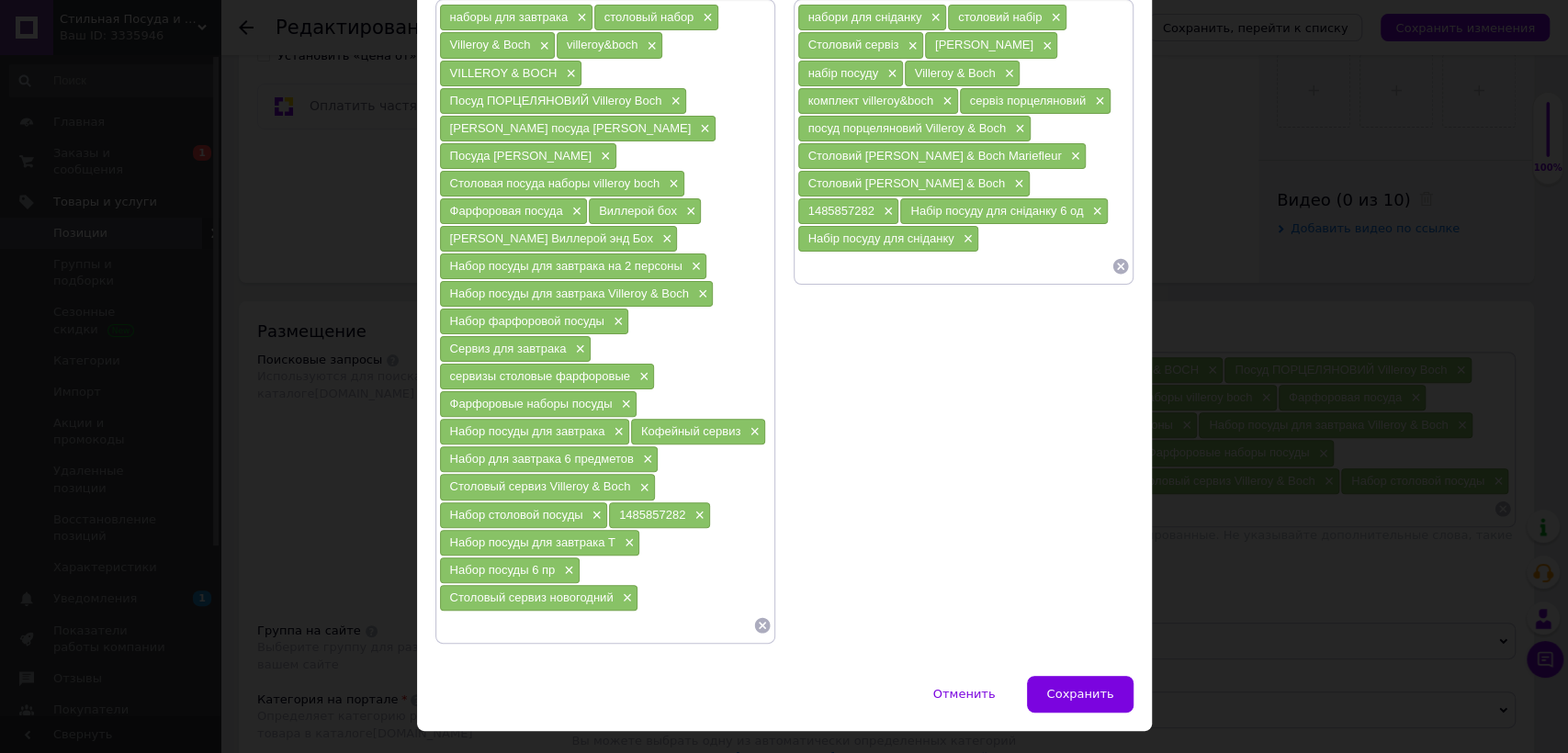
paste input "Рождественский набор для завтрака на 2 персоны ..."
type input "Рождественский набор для завтрака на 2 персоны"
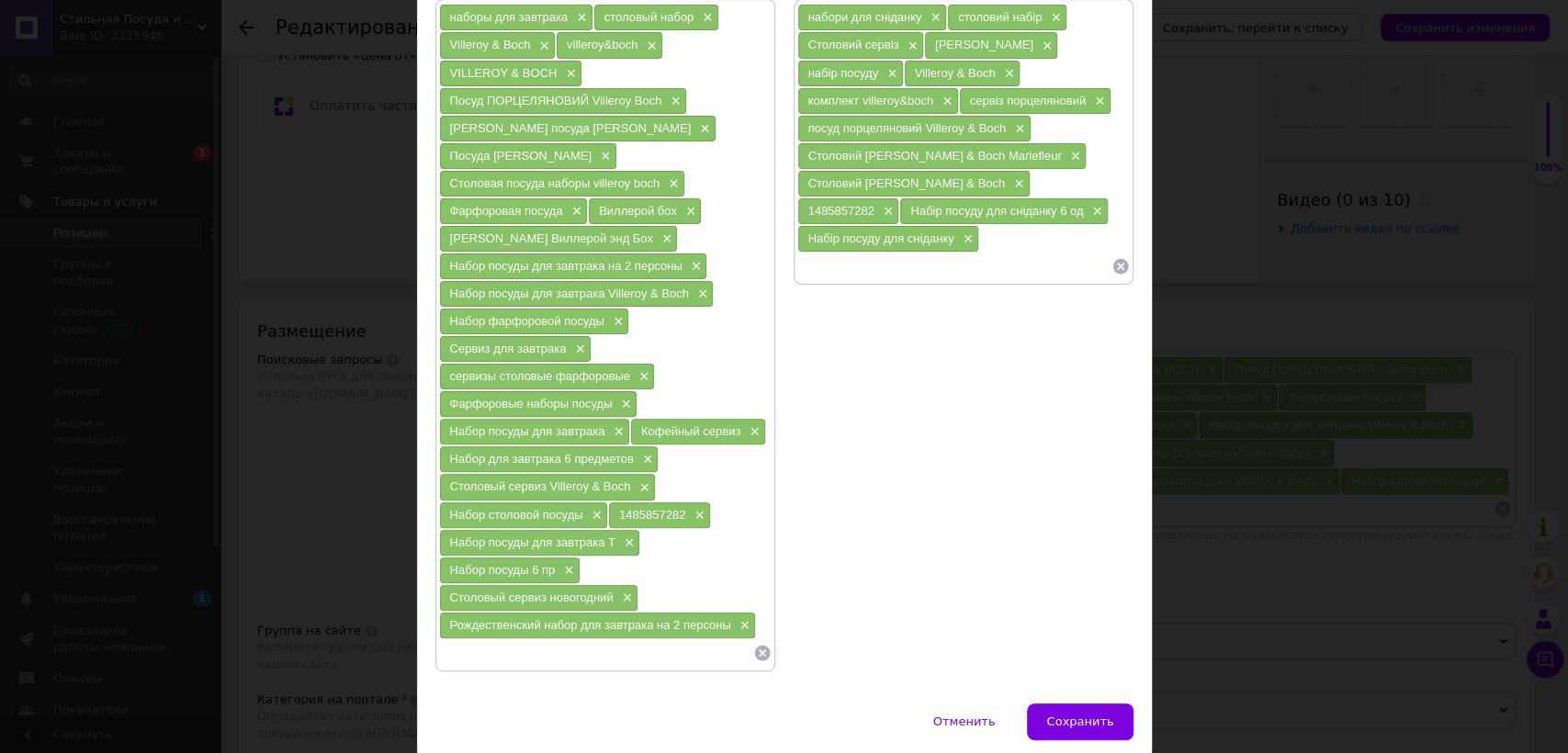
paste input "Набор фарфоровой посуды"
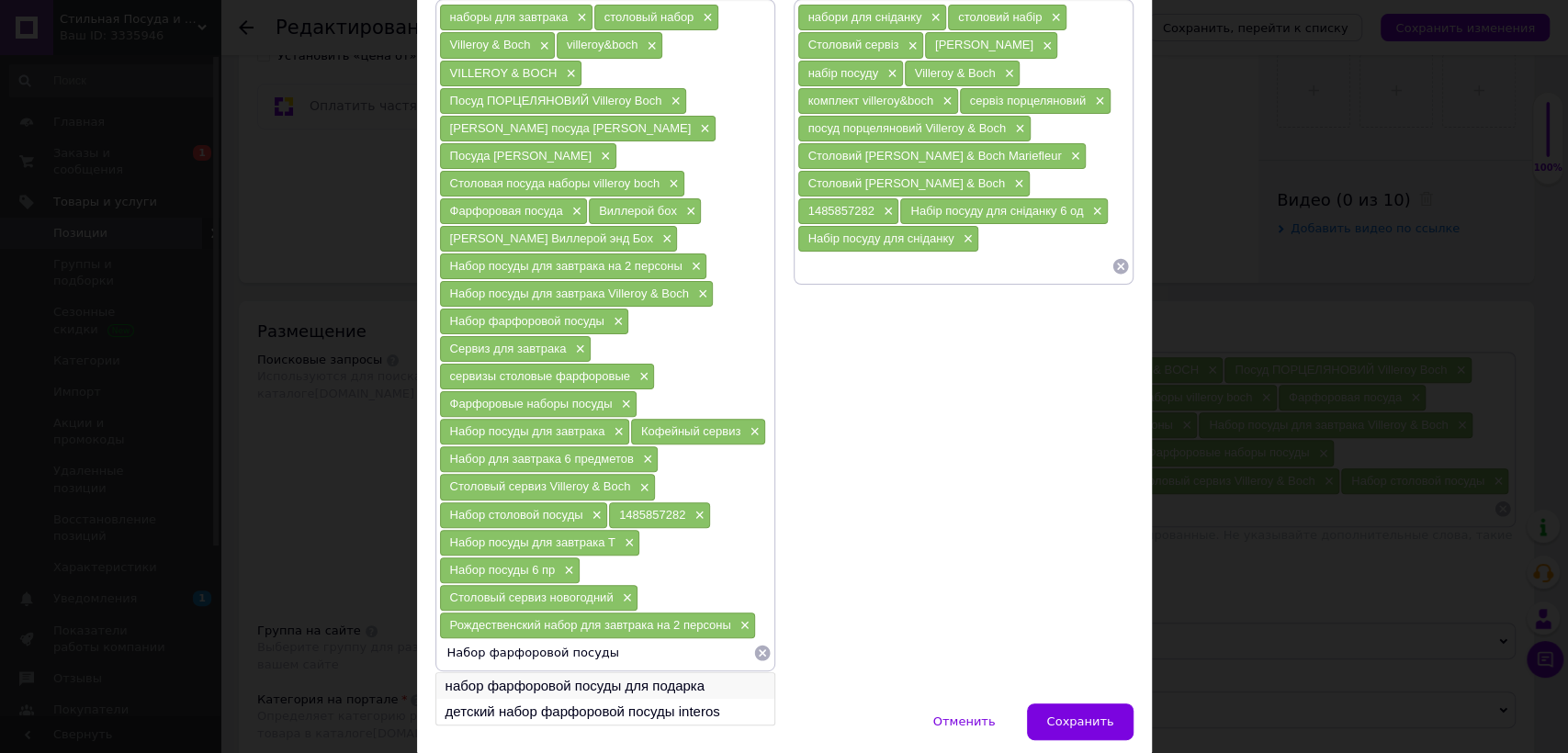
type input "Набор фарфоровой посуды"
click at [653, 673] on li "набор фарфоровой посуды для подарка" at bounding box center [606, 686] width 338 height 26
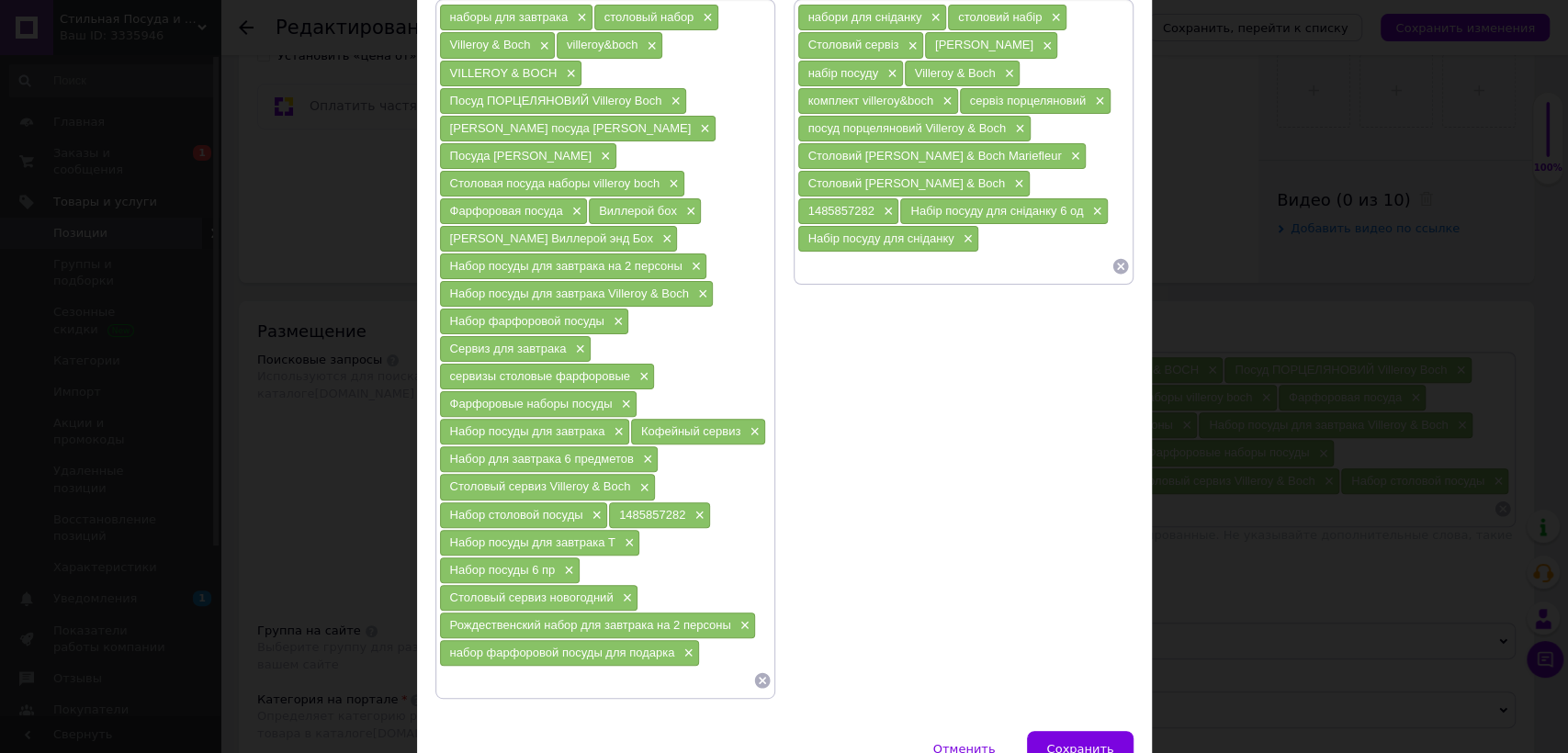
click at [897, 252] on input at bounding box center [954, 266] width 314 height 28
type input "набір посуду різдвяний"
paste input "Toy's Delight"
type input "Toy's Delight"
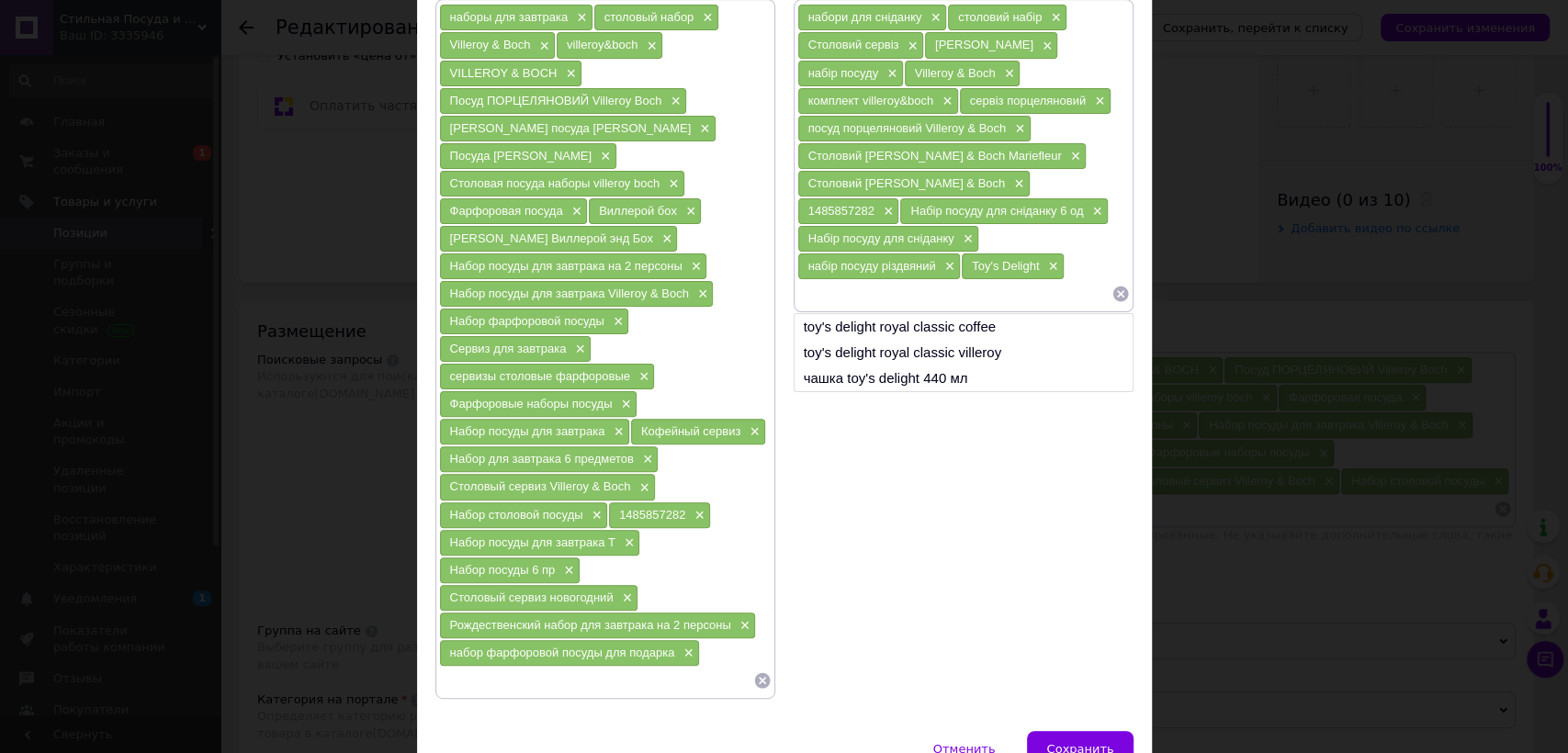
click at [608, 671] on input at bounding box center [596, 680] width 314 height 28
paste input "Toy's Delight"
type input "Toy's Delight"
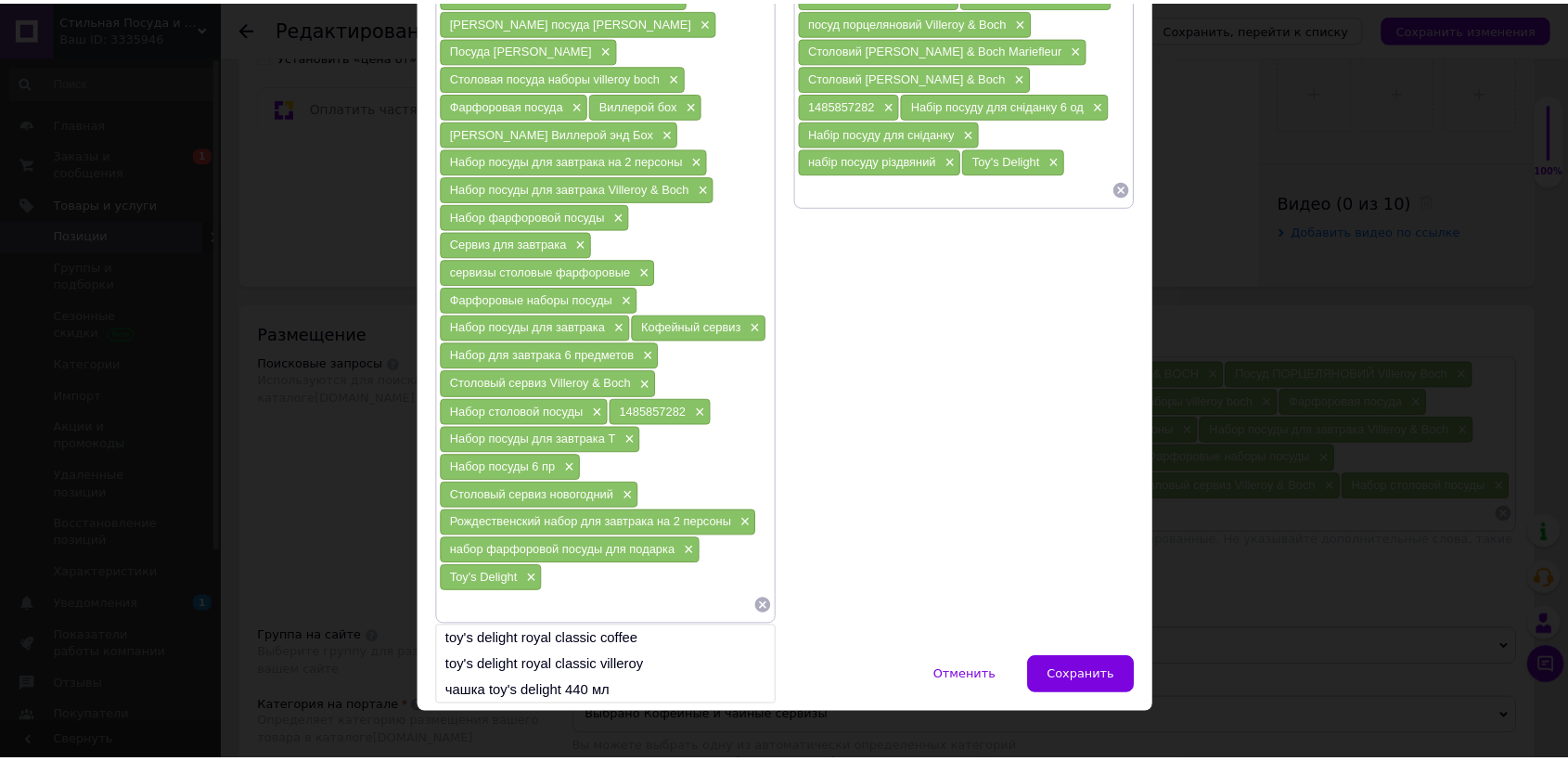
scroll to position [288, 0]
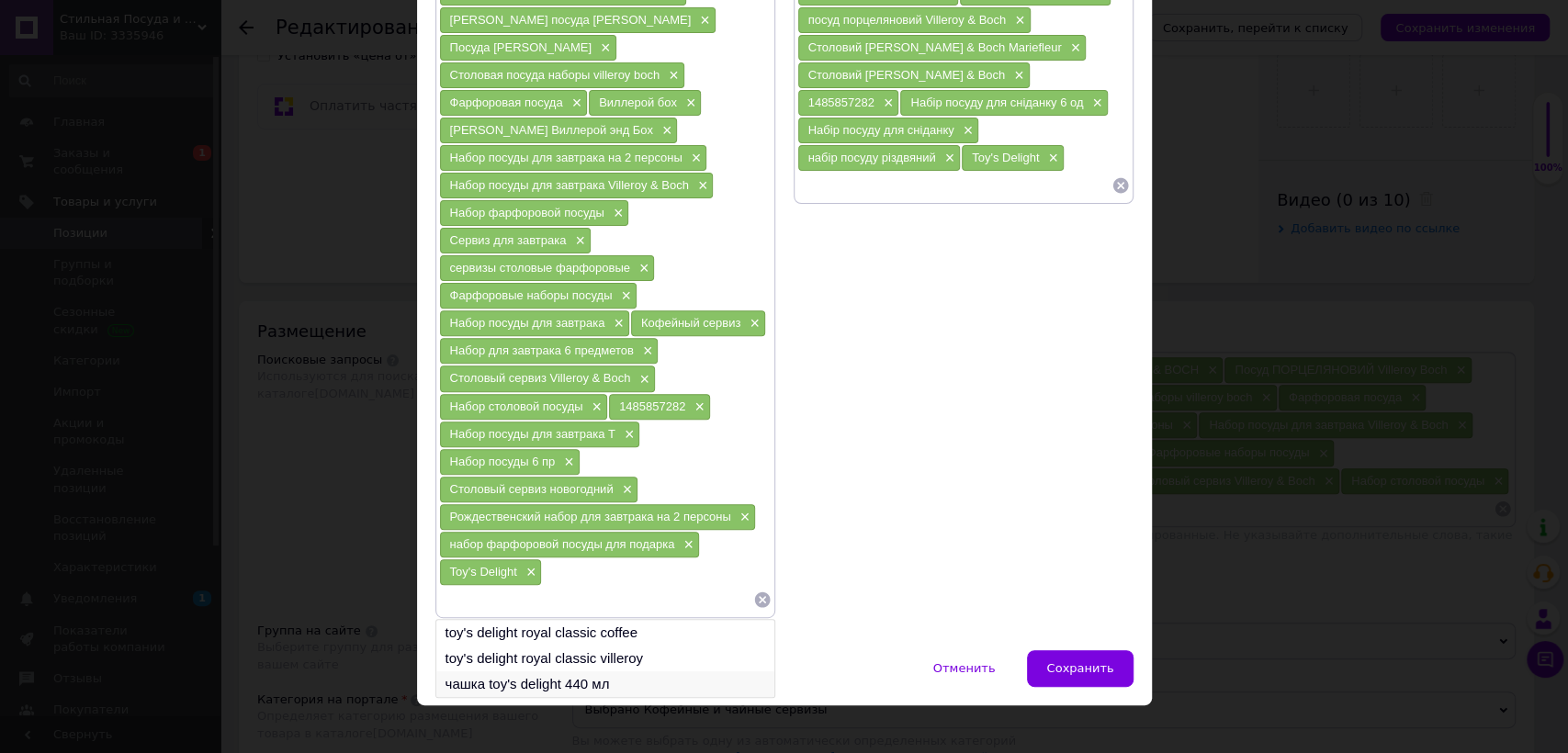
click at [561, 671] on li "чашка toy's delight 440 мл" at bounding box center [606, 684] width 338 height 26
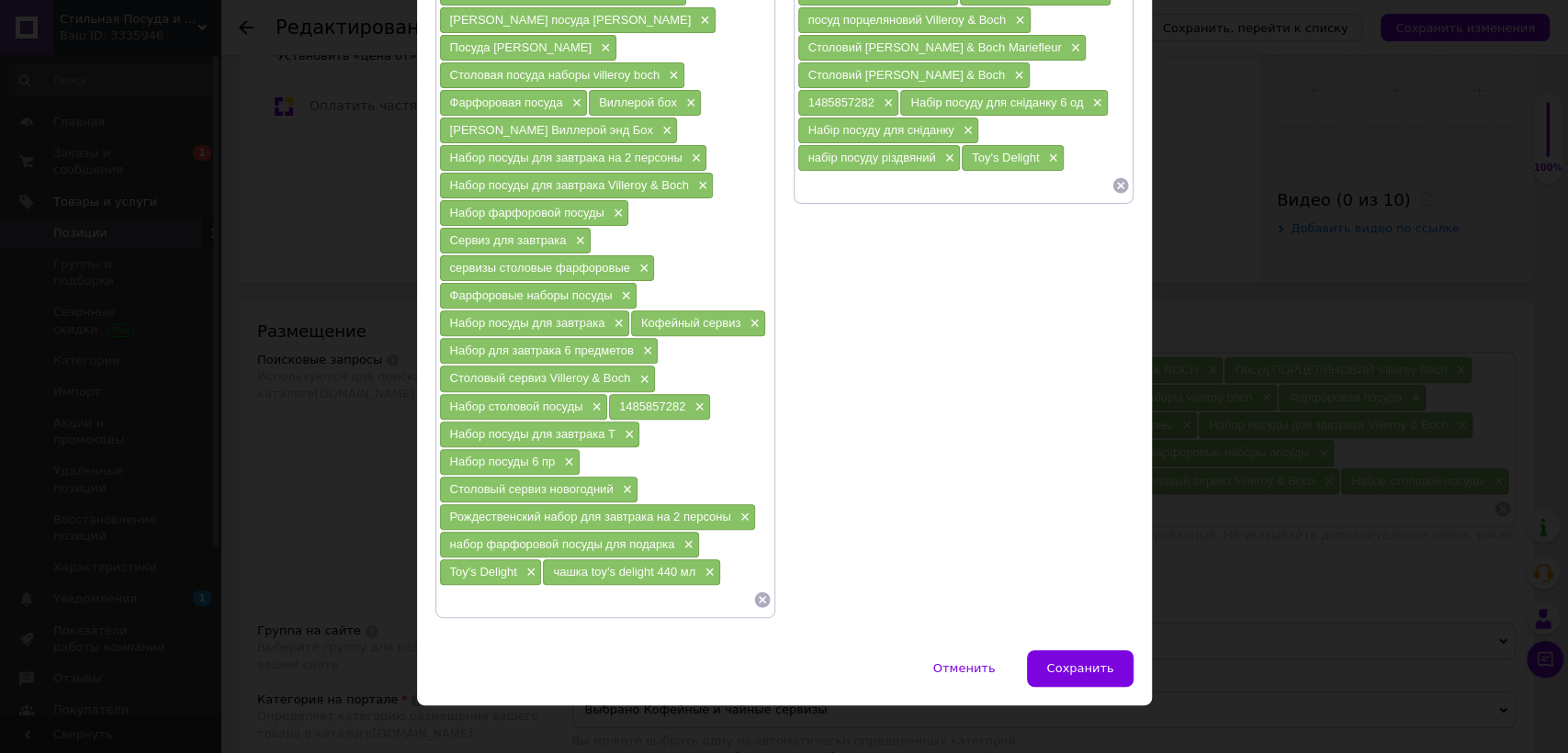
click at [871, 175] on input at bounding box center [954, 185] width 314 height 28
paste input "Toy's Delight"
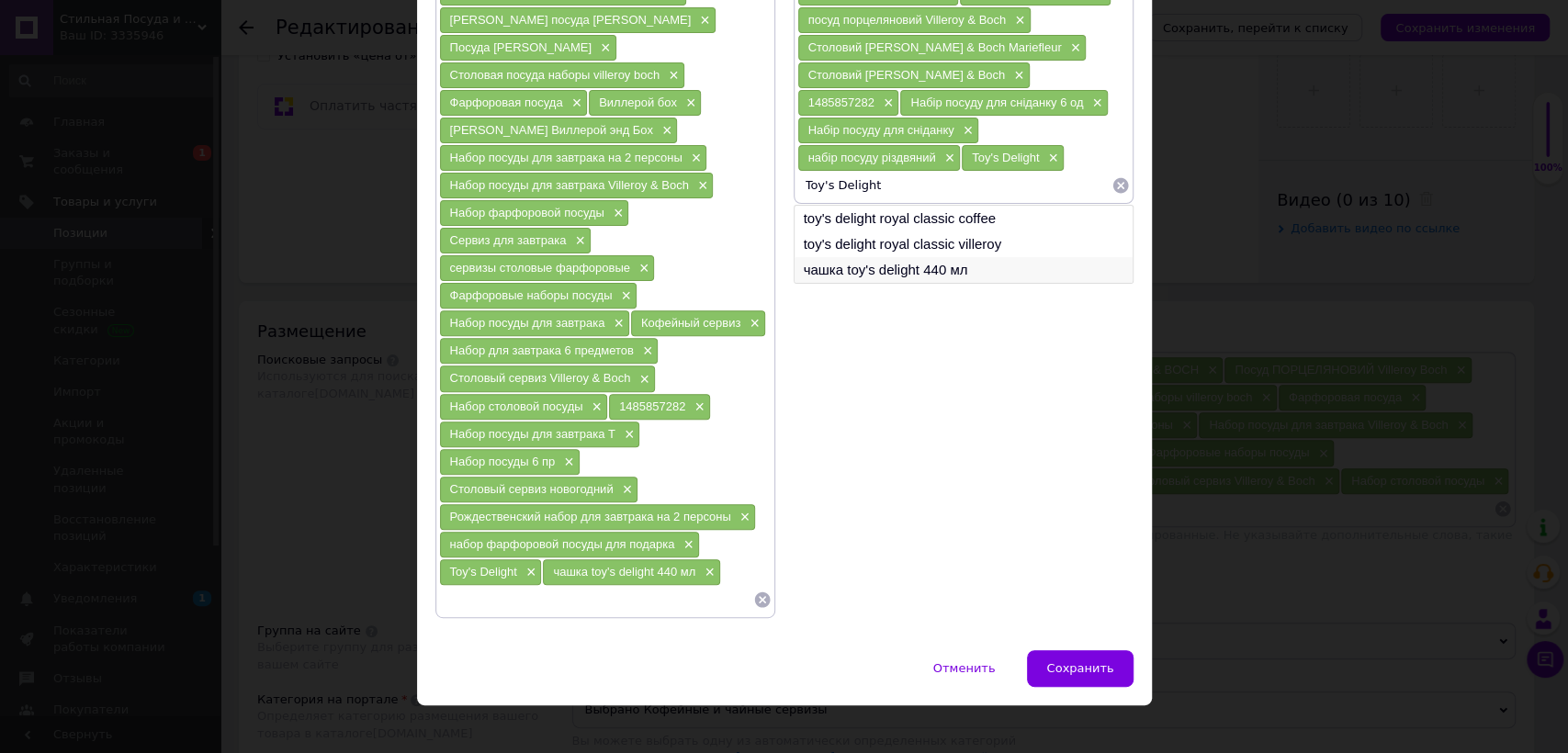
type input "Toy's Delight"
click at [837, 261] on li "чашка toy's delight 440 мл" at bounding box center [963, 270] width 338 height 26
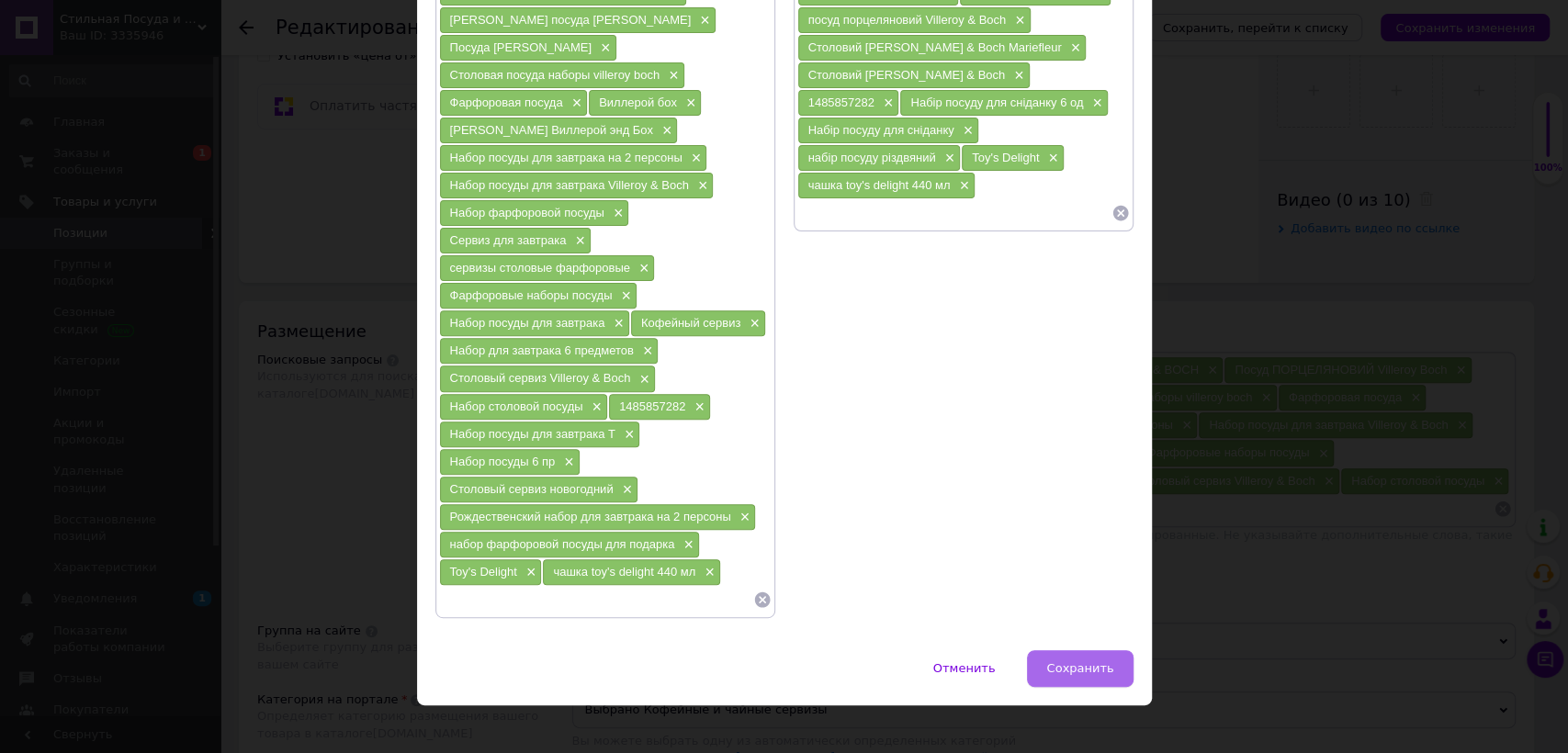
click at [1110, 650] on button "Сохранить" at bounding box center [1080, 669] width 106 height 36
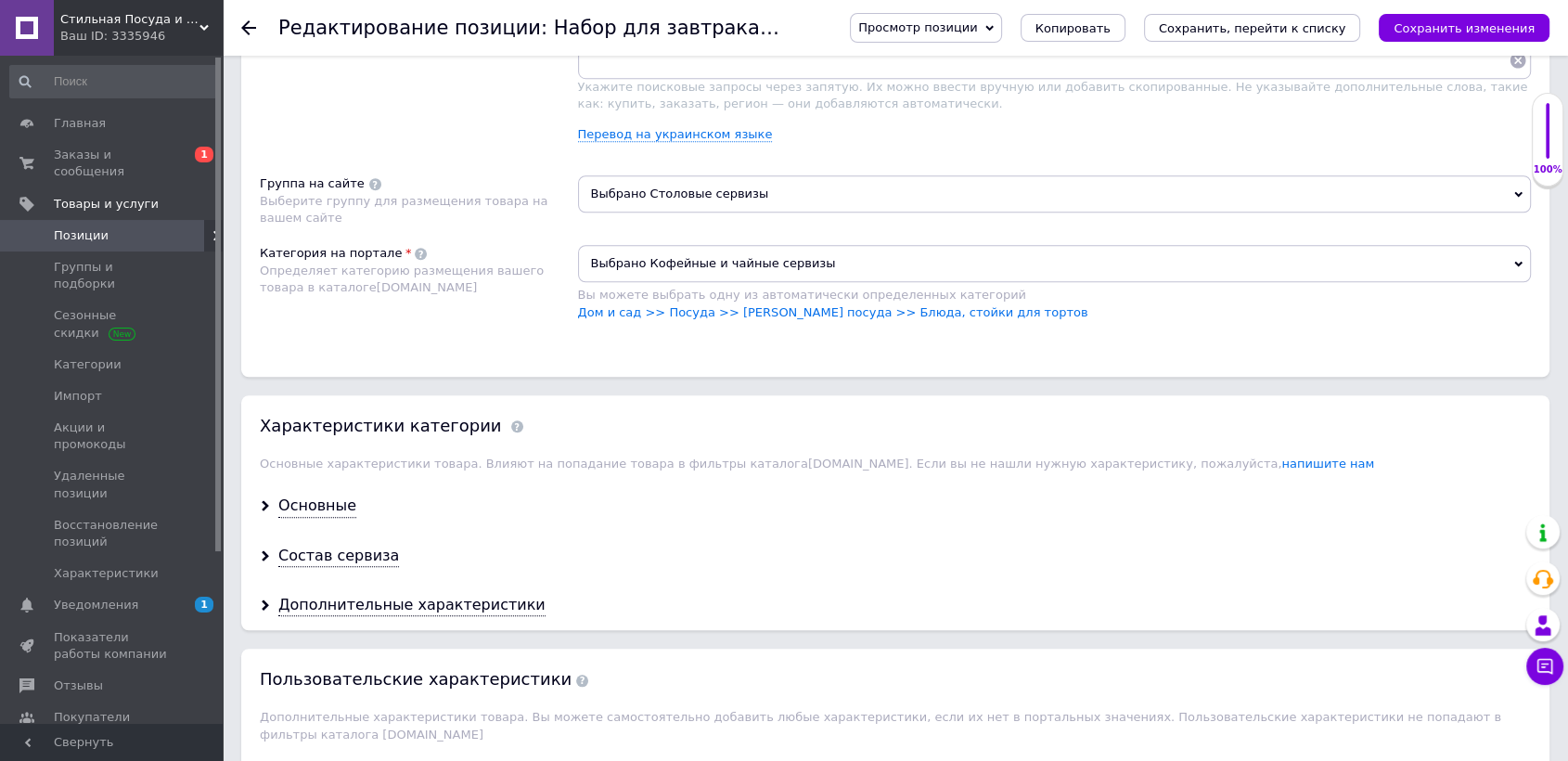
scroll to position [1340, 0]
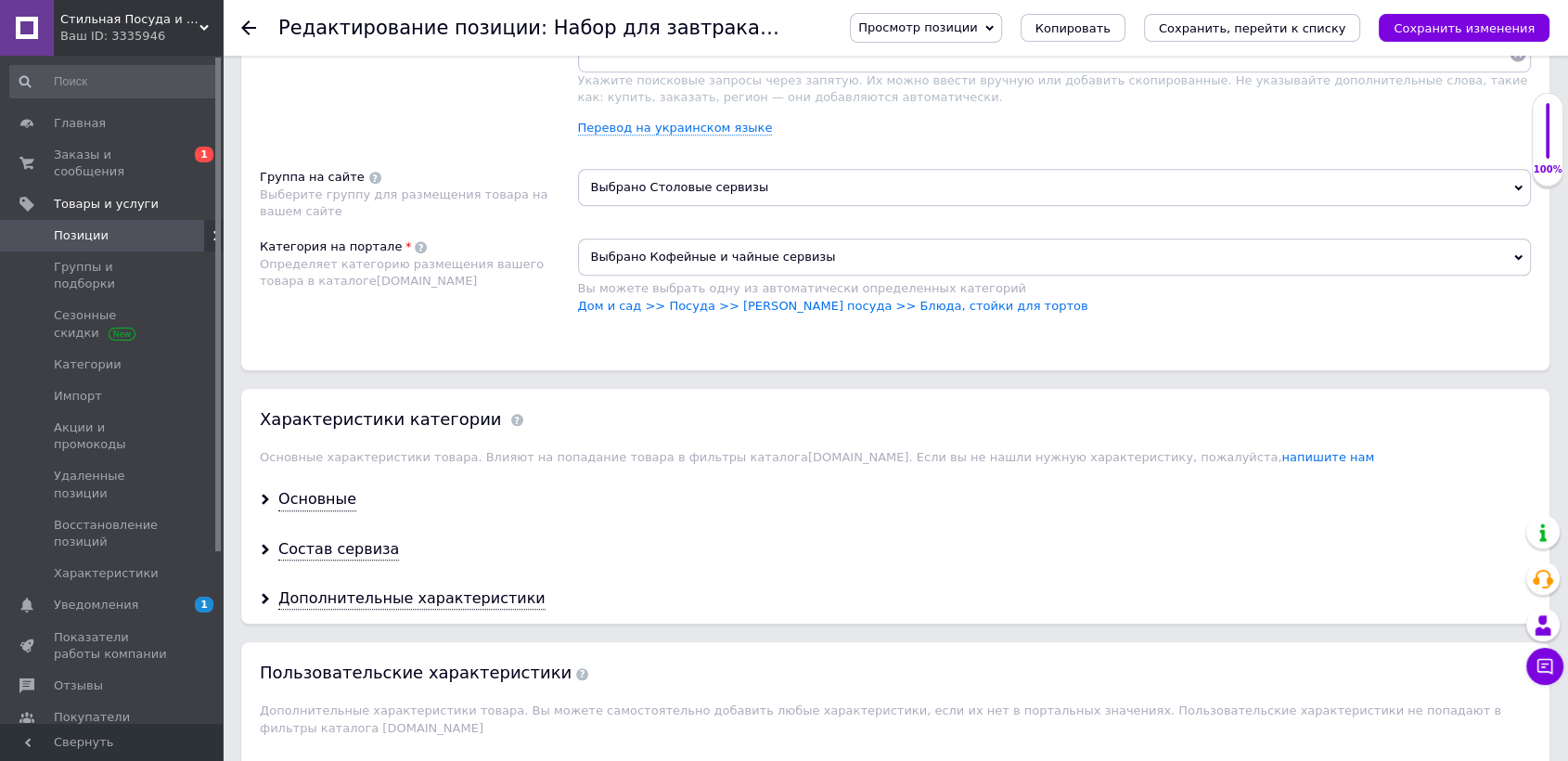
click at [637, 253] on span "Выбрано Кофейные и чайные сервизы" at bounding box center [1054, 257] width 954 height 37
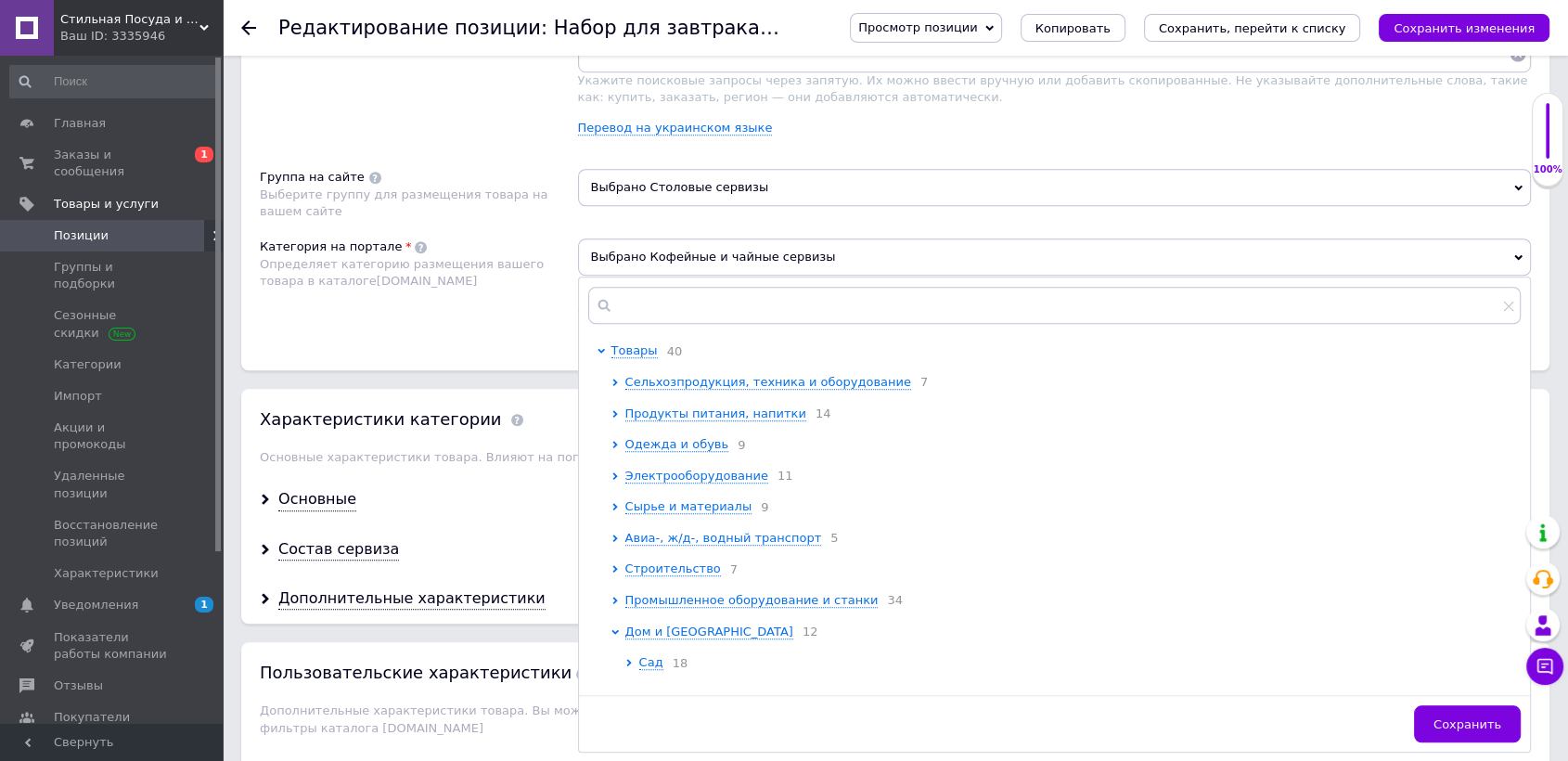
click at [549, 309] on div "Категория на портале Определяет категорию размещения вашего товара в каталоге […" at bounding box center [419, 285] width 318 height 94
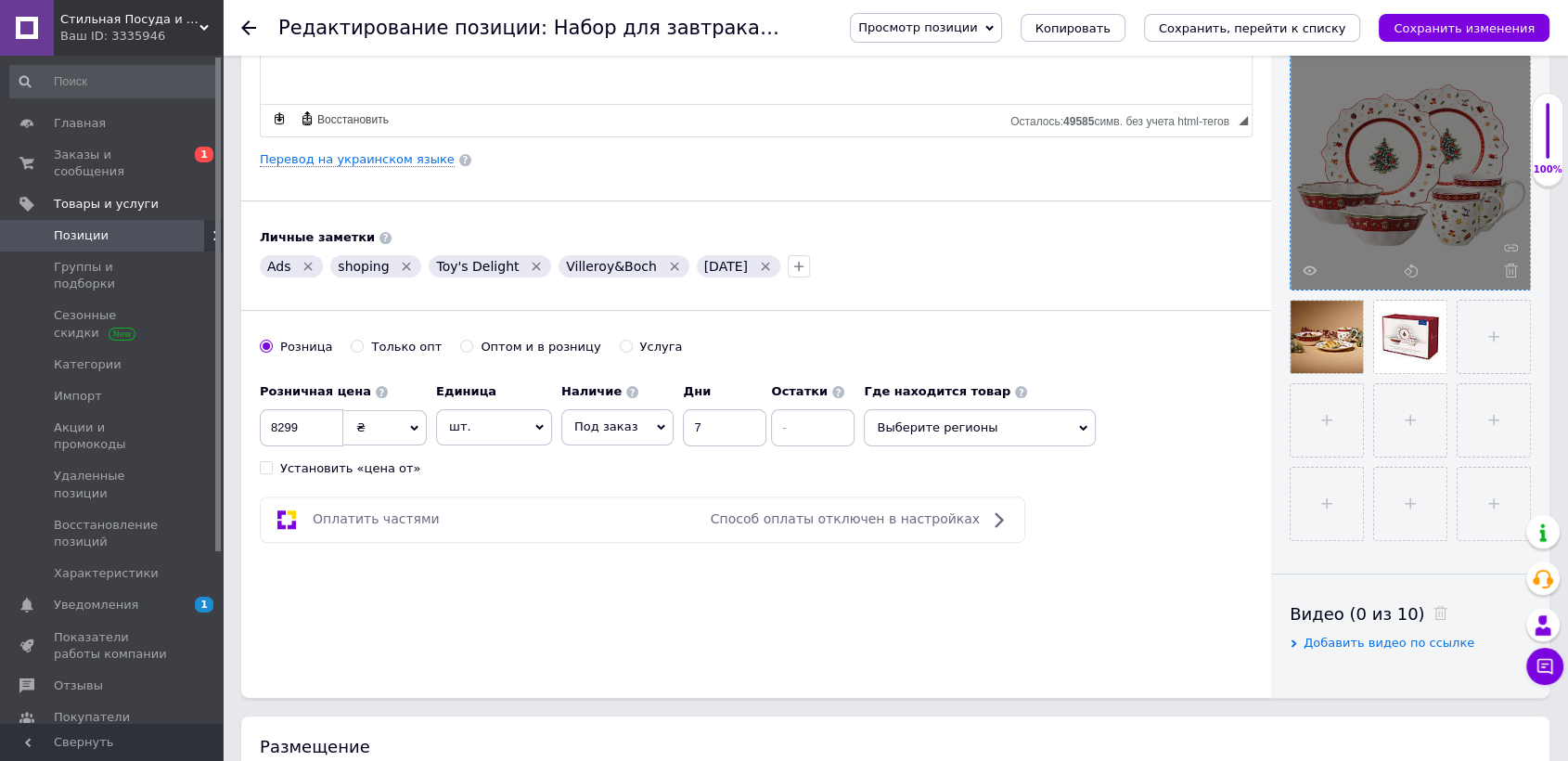
scroll to position [0, 0]
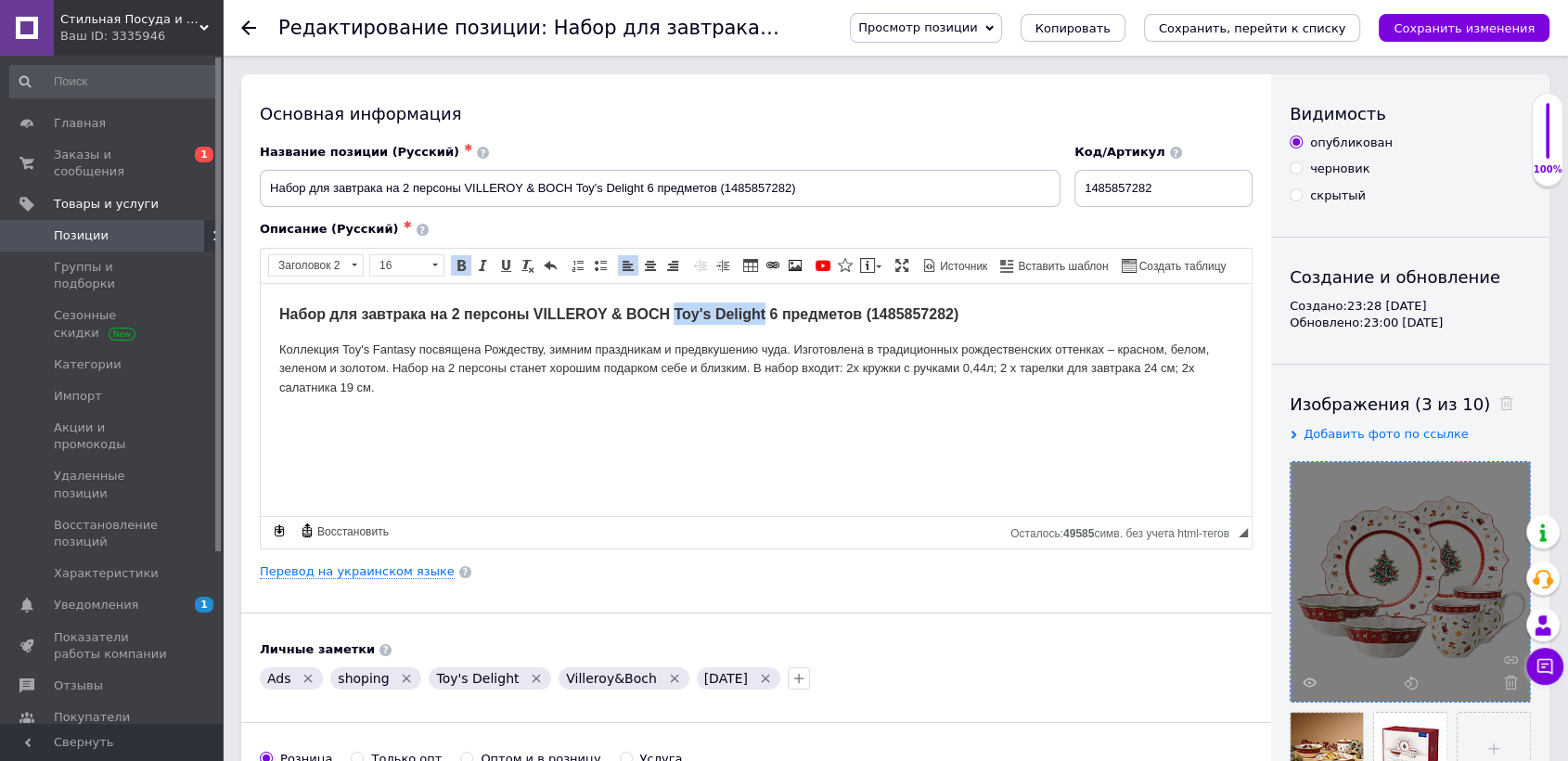
drag, startPoint x: 682, startPoint y: 313, endPoint x: 766, endPoint y: 314, distance: 84.0
click at [766, 314] on strong "Набор для завтрака на 2 персоны VILLEROY & BOCH Toy's Delight 6 предметов (1485…" at bounding box center [618, 313] width 679 height 16
copy strong "Toy's Delight"
drag, startPoint x: 343, startPoint y: 343, endPoint x: 413, endPoint y: 342, distance: 70.0
click at [413, 342] on p "Коллекция Toy's Fantasy посвящена Рождеству, зимним праздникам и предвкушению ч…" at bounding box center [756, 367] width 954 height 57
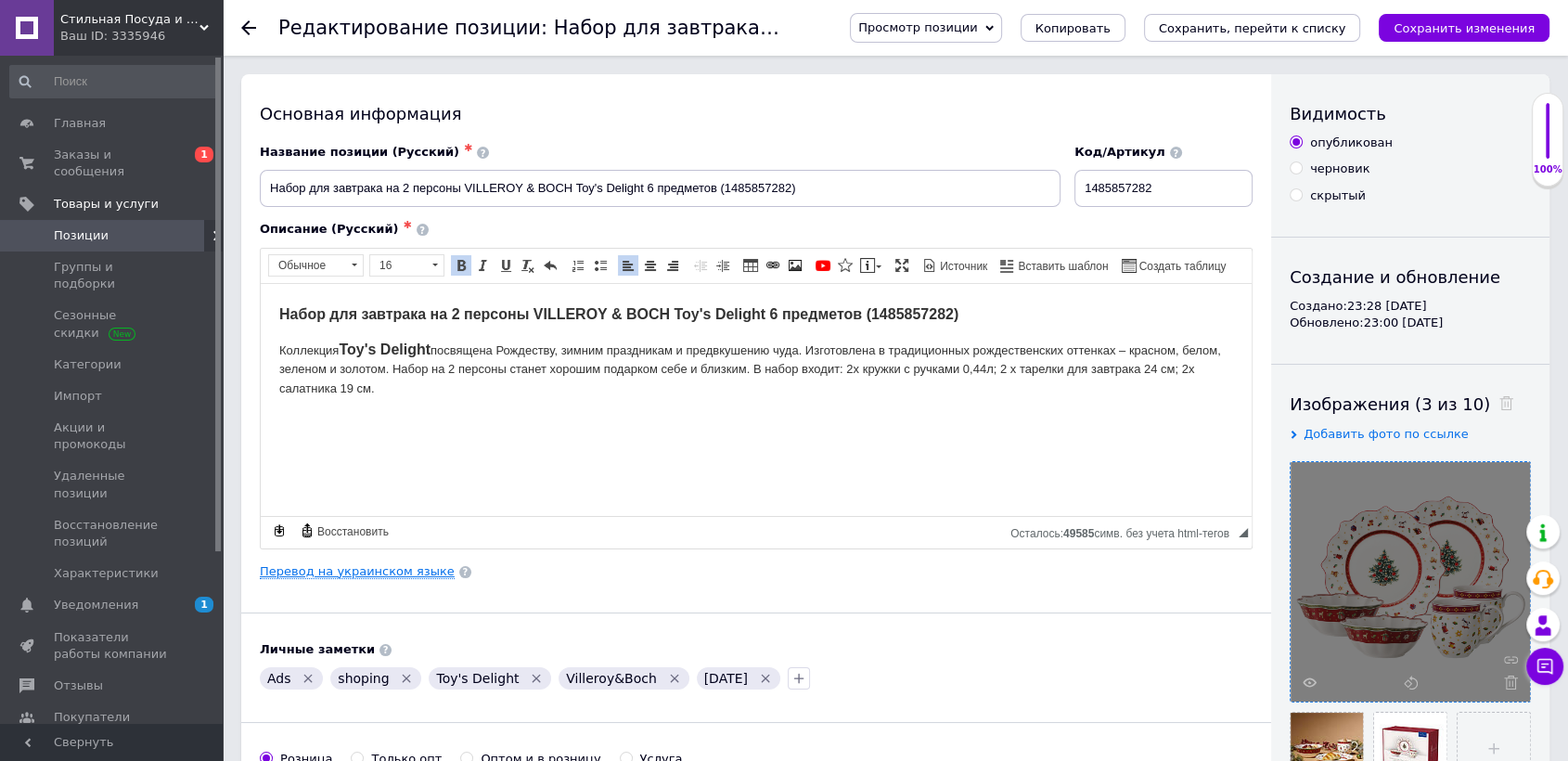
click at [386, 573] on link "Перевод на украинском языке" at bounding box center [357, 571] width 195 height 15
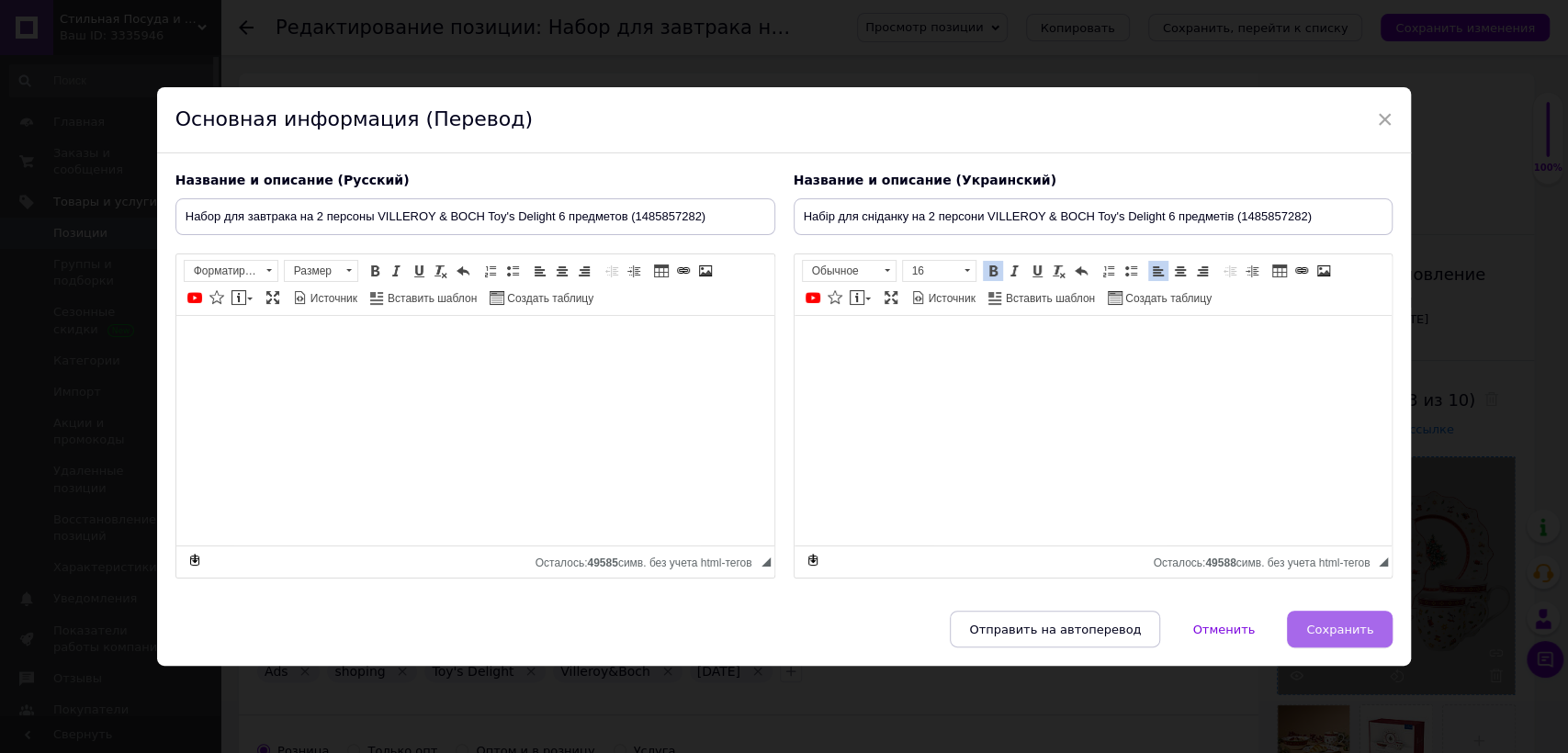
click at [1338, 624] on span "Сохранить" at bounding box center [1340, 629] width 67 height 13
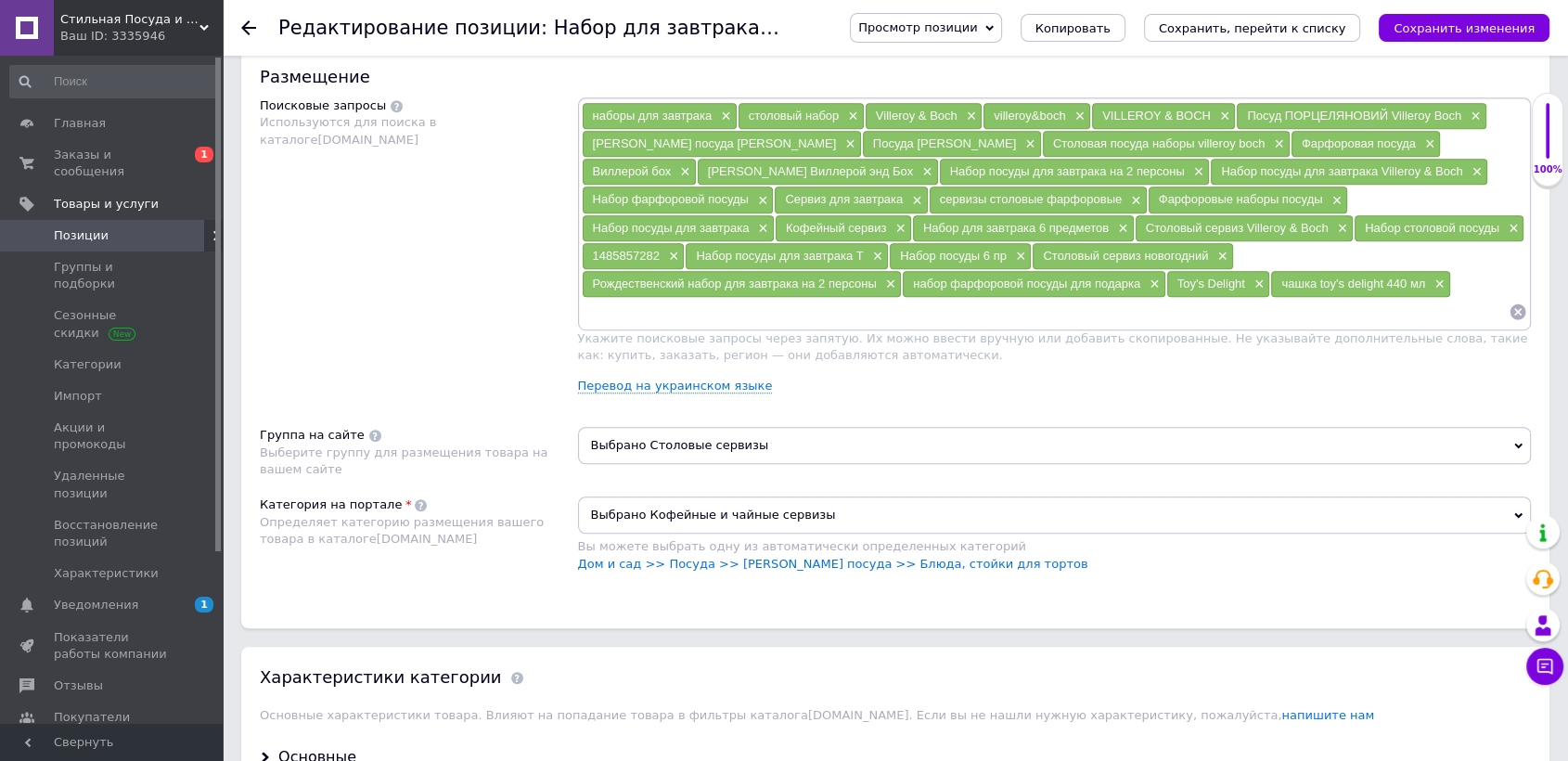
scroll to position [1546, 0]
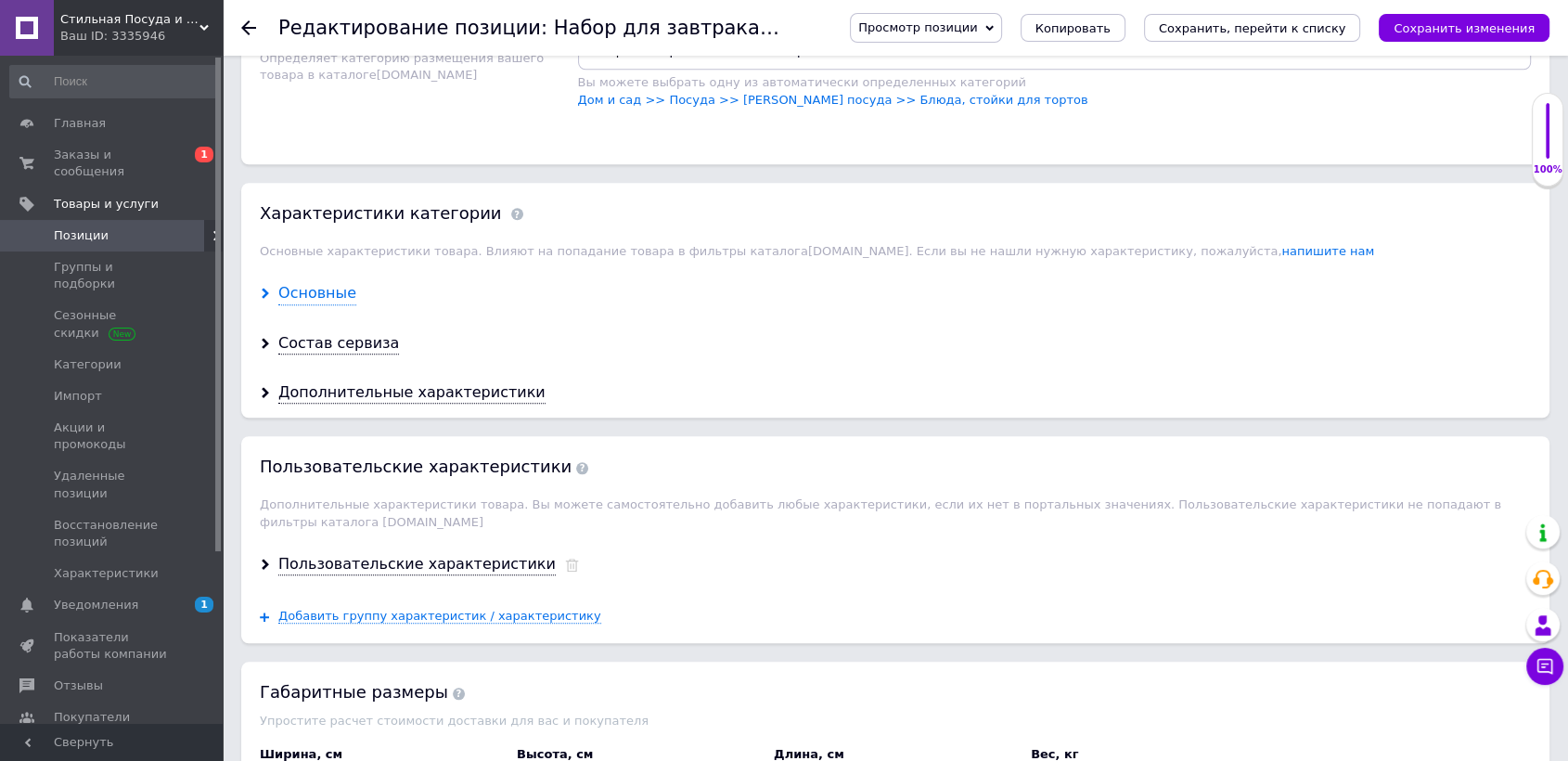
click at [315, 284] on div "Основные" at bounding box center [317, 294] width 78 height 21
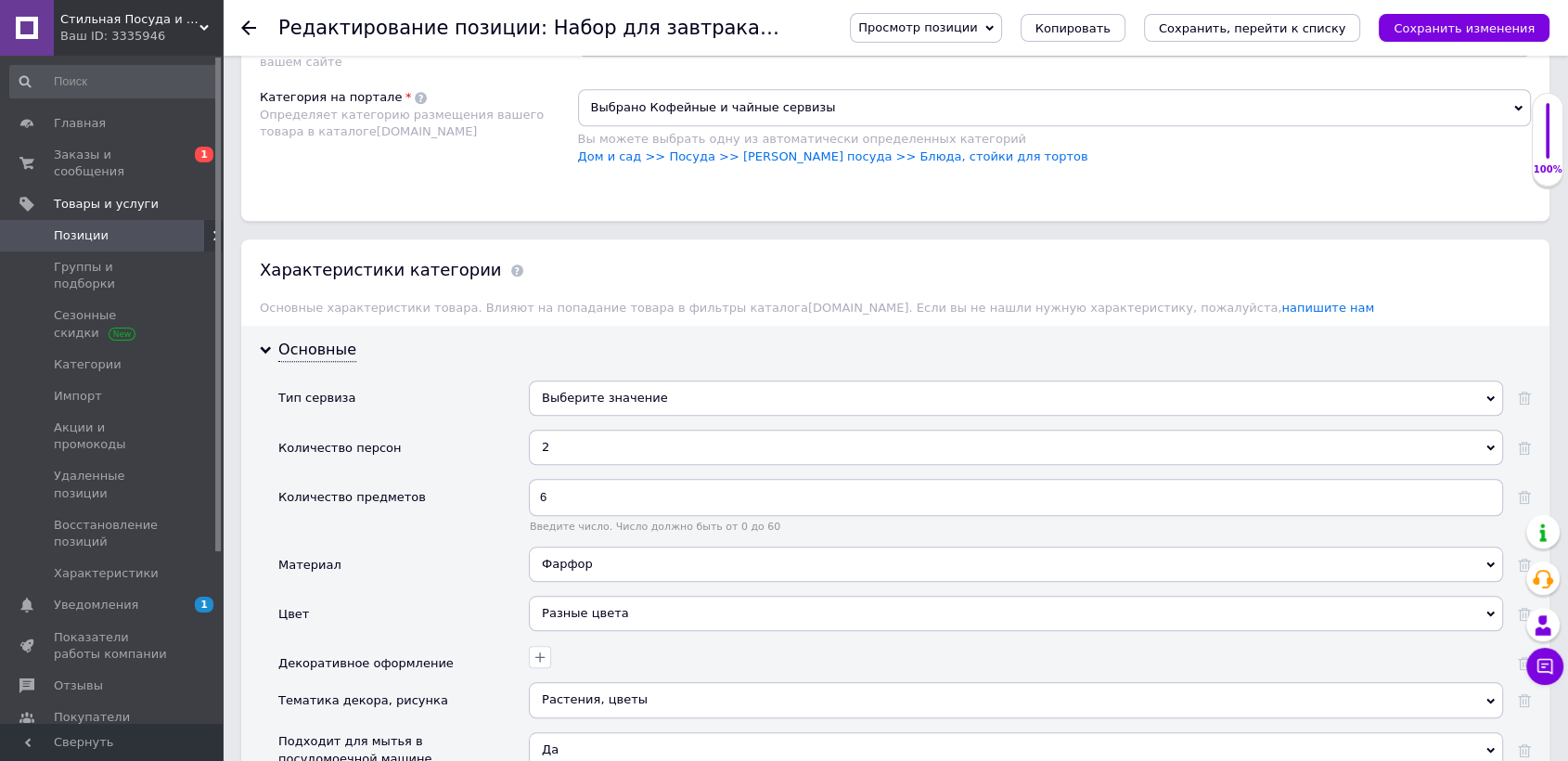
scroll to position [1443, 0]
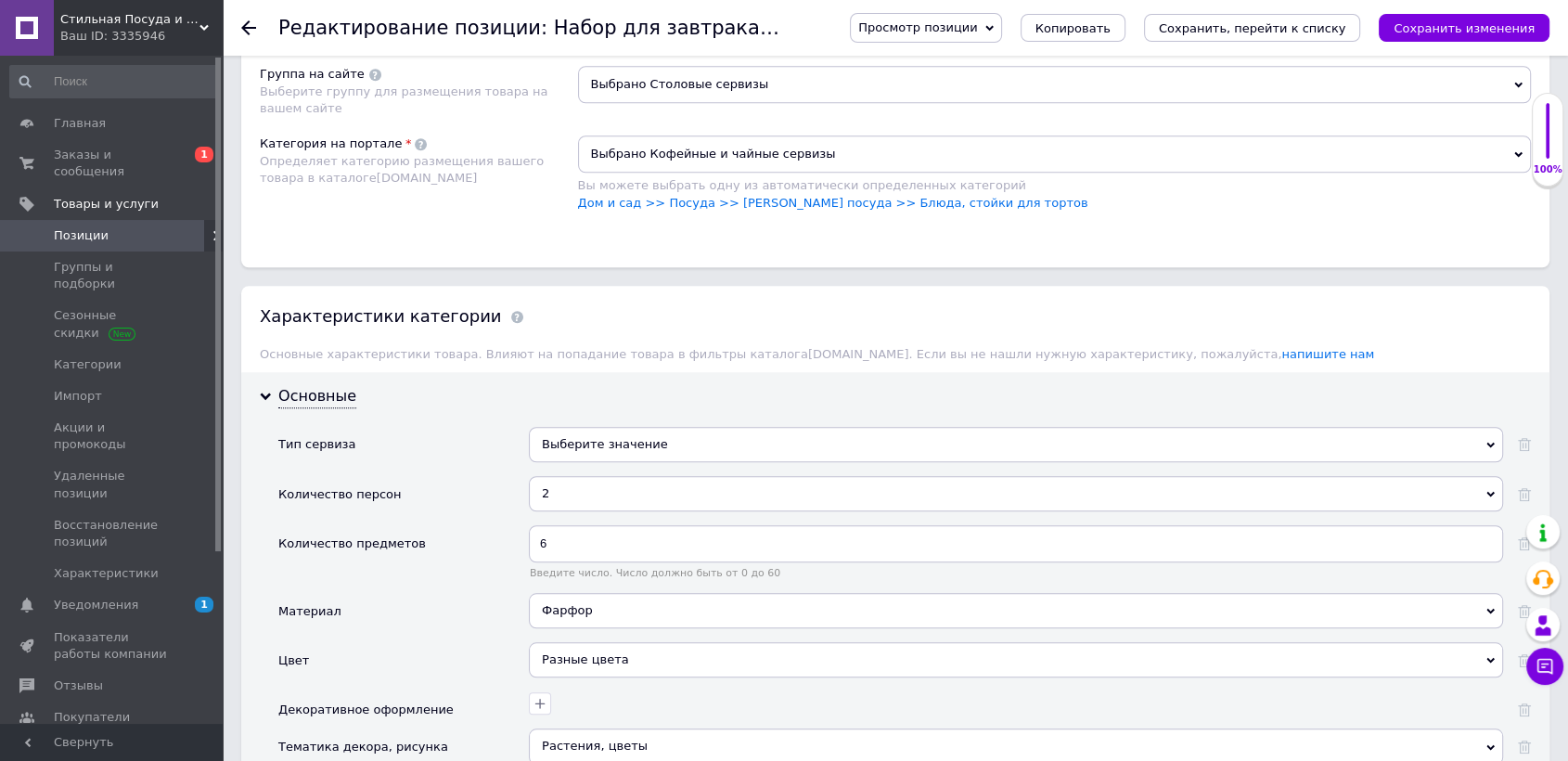
click at [624, 434] on div "Выберите значение" at bounding box center [1016, 444] width 974 height 35
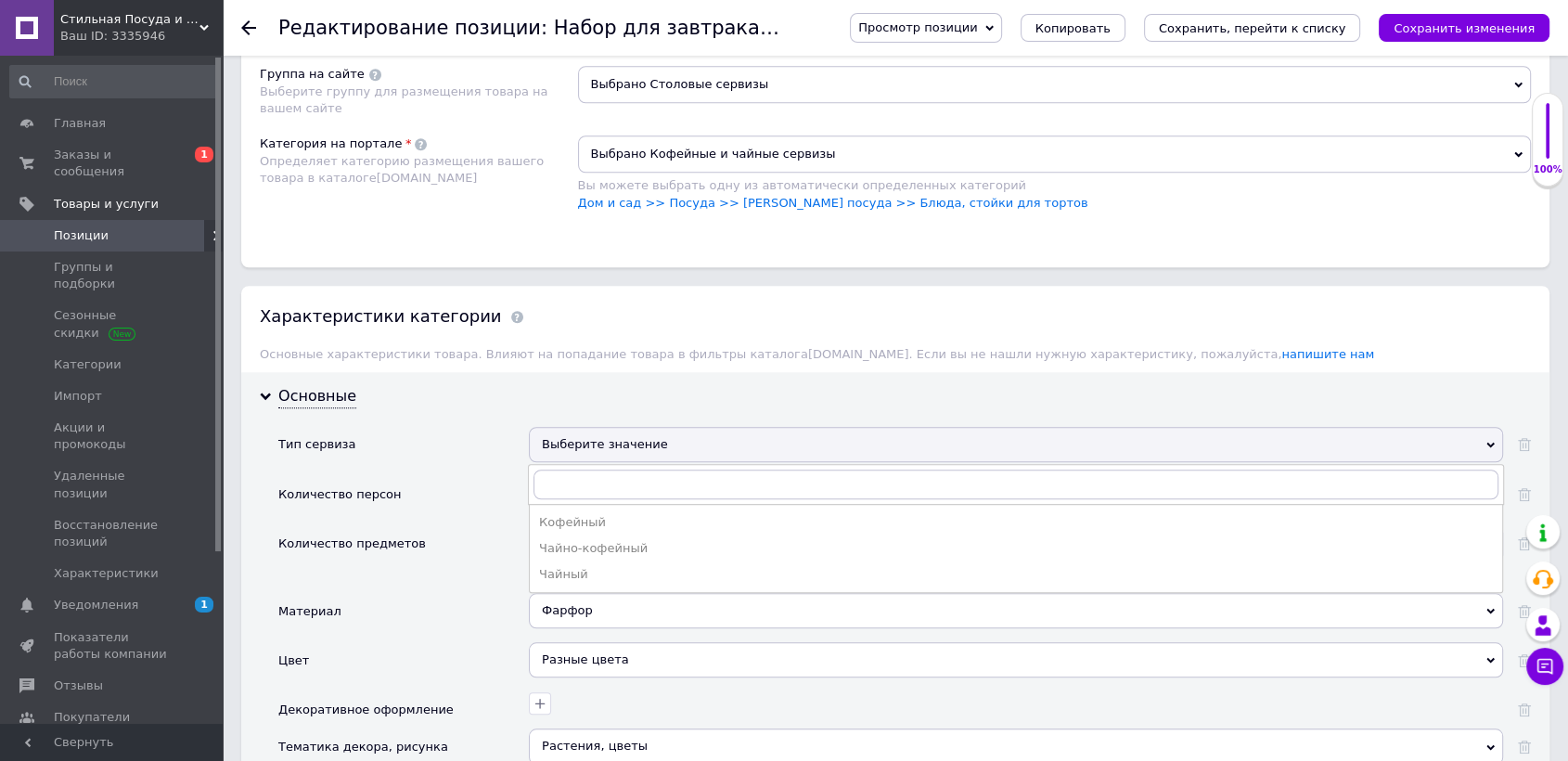
click at [472, 417] on div "Основные Тип сервиза Выберите значение Кофейный Чайно-кофейный Чайный Количеств…" at bounding box center [895, 690] width 1308 height 636
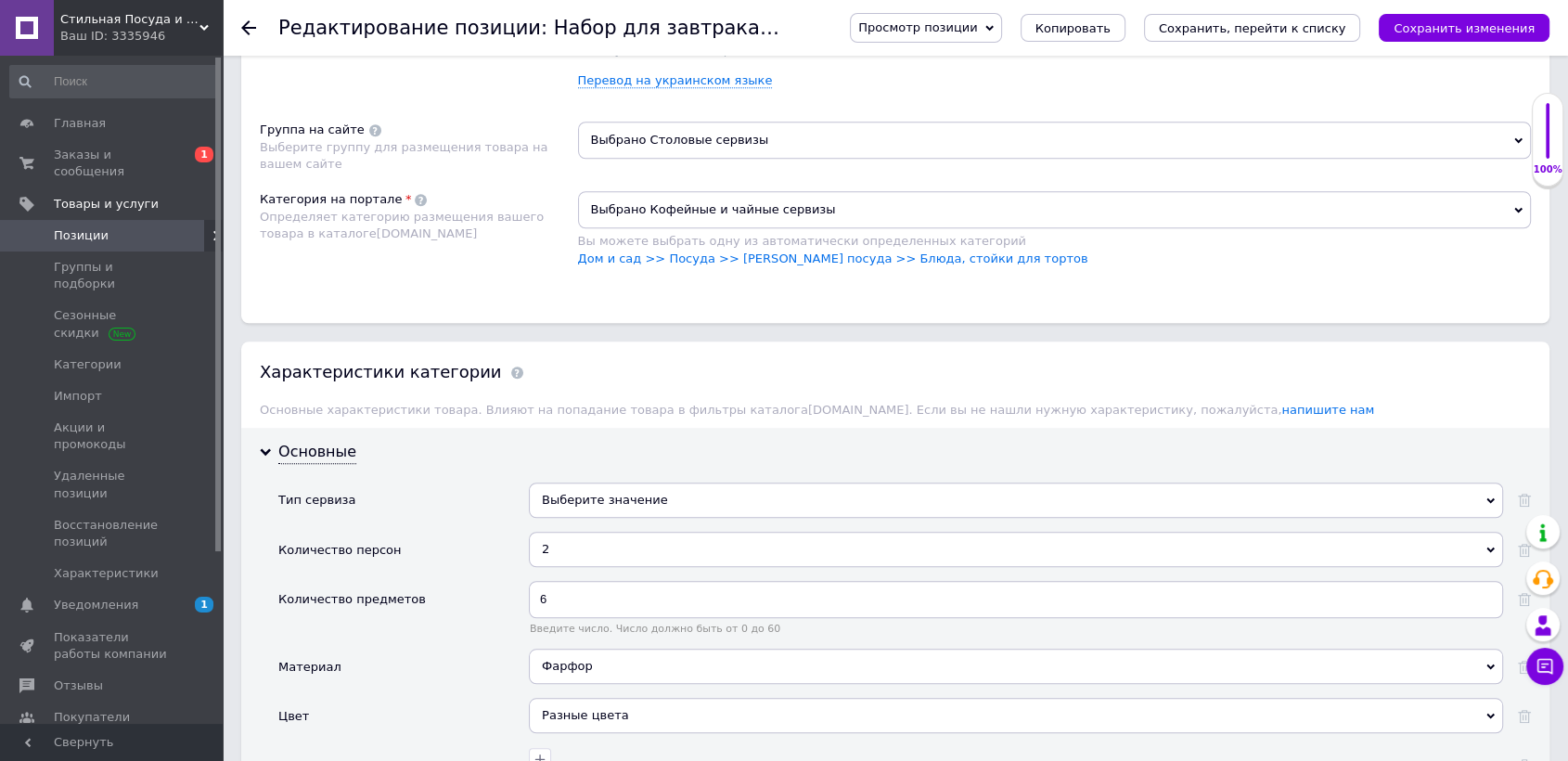
scroll to position [1340, 0]
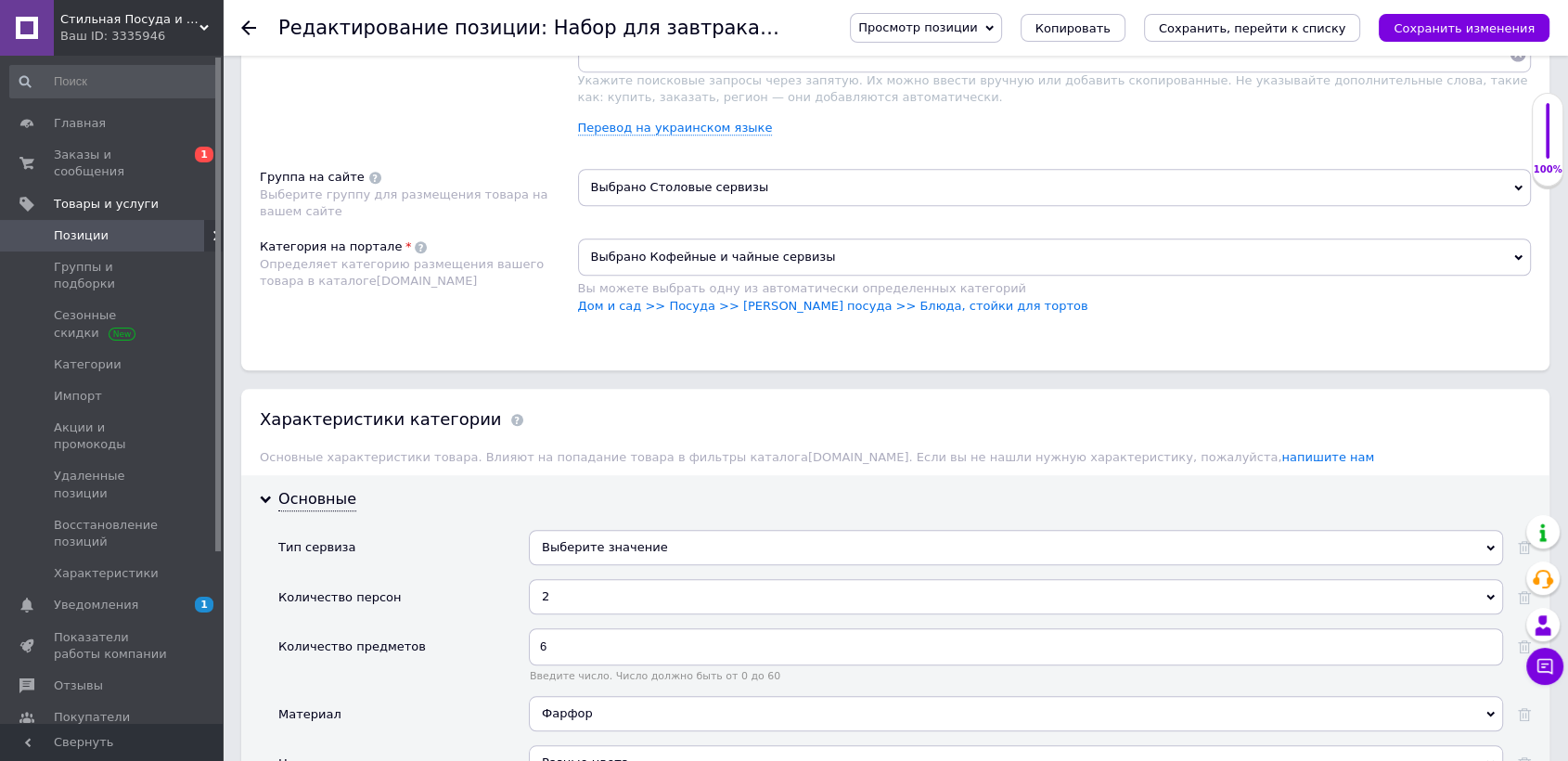
click at [695, 246] on span "Выбрано Кофейные и чайные сервизы" at bounding box center [1054, 257] width 954 height 37
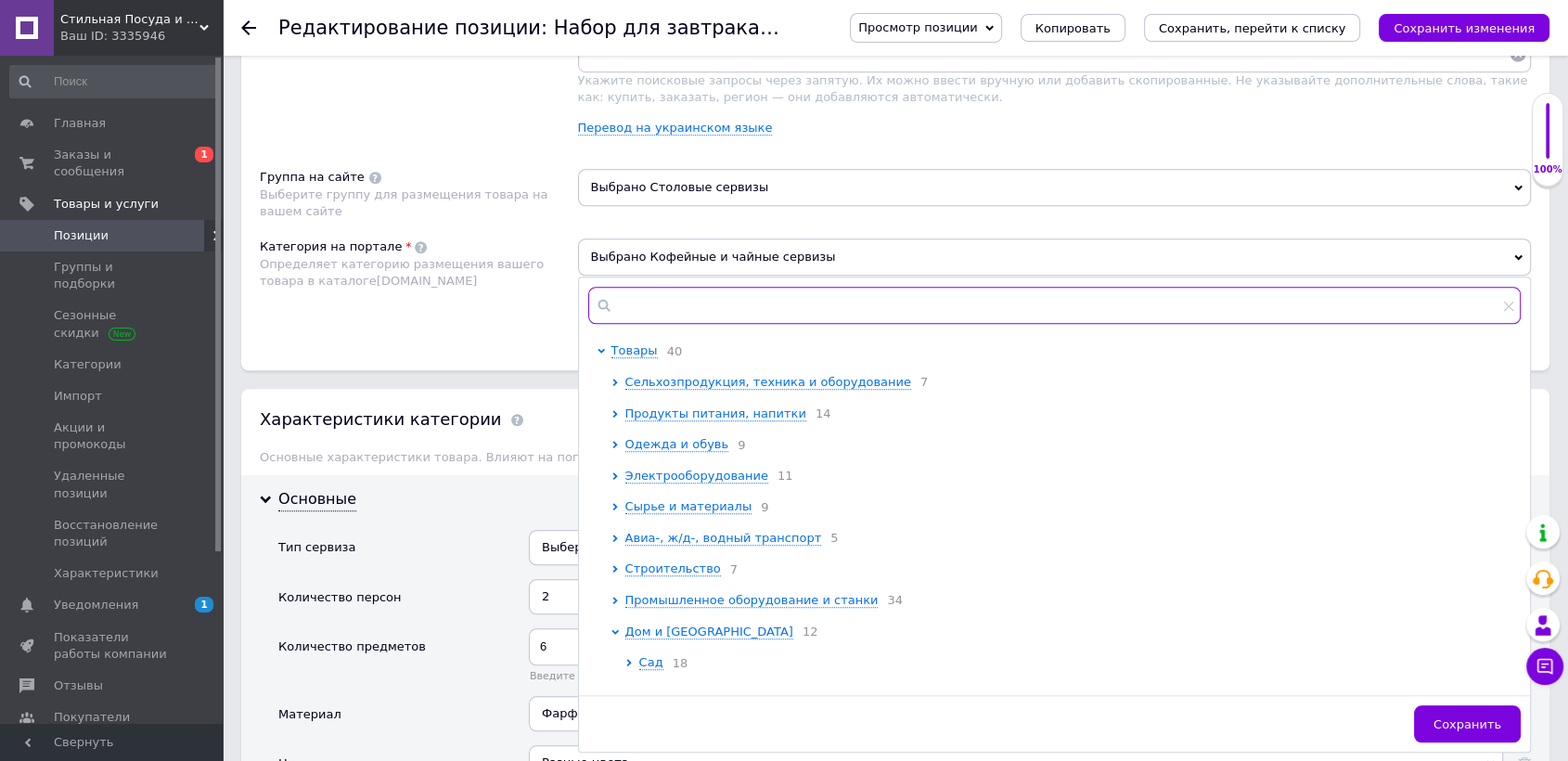
click at [679, 293] on input "text" at bounding box center [1054, 305] width 933 height 37
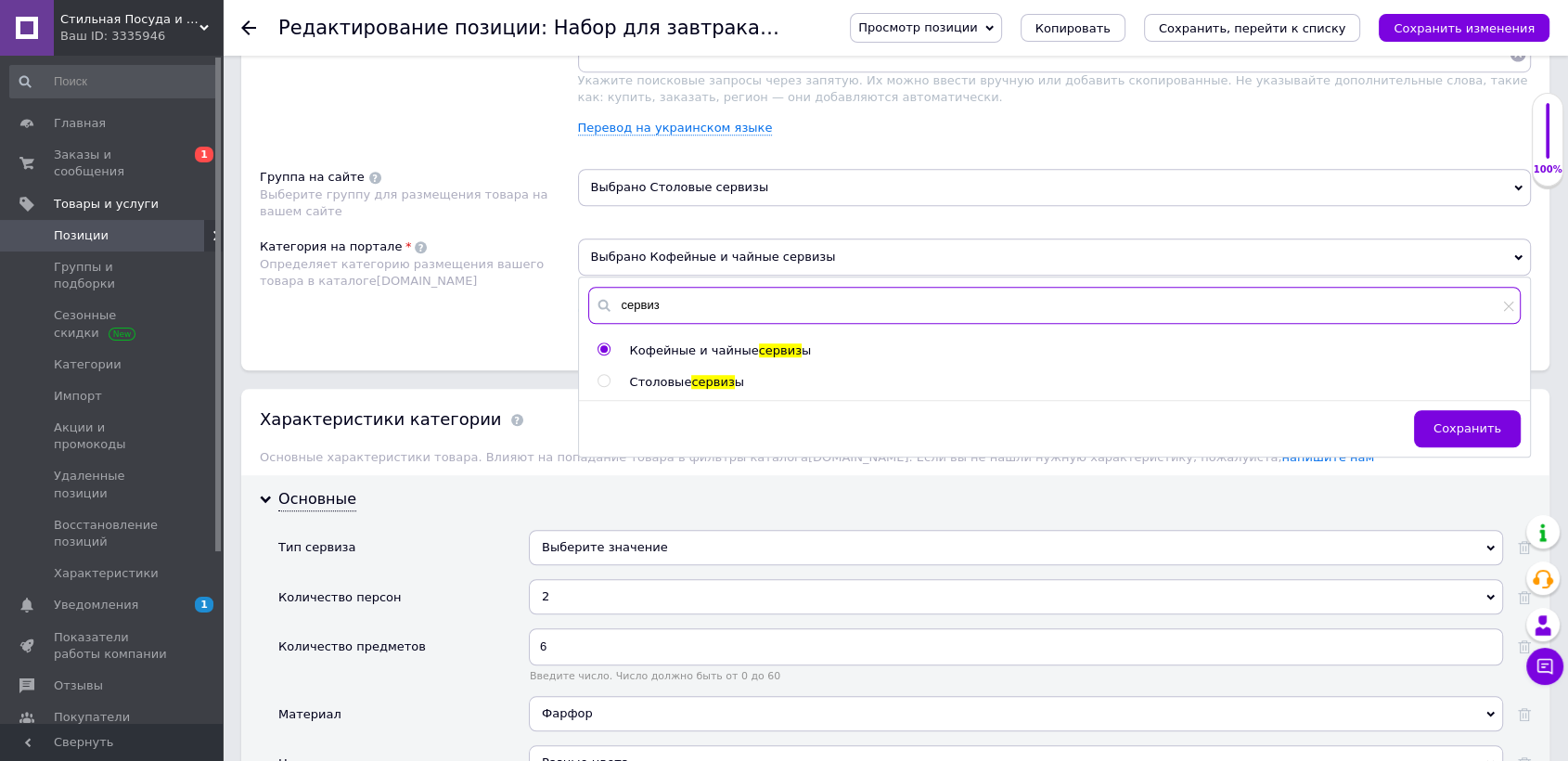
type input "сервиз"
click at [668, 375] on span "Столовые" at bounding box center [661, 382] width 62 height 14
radio input "false"
radio input "true"
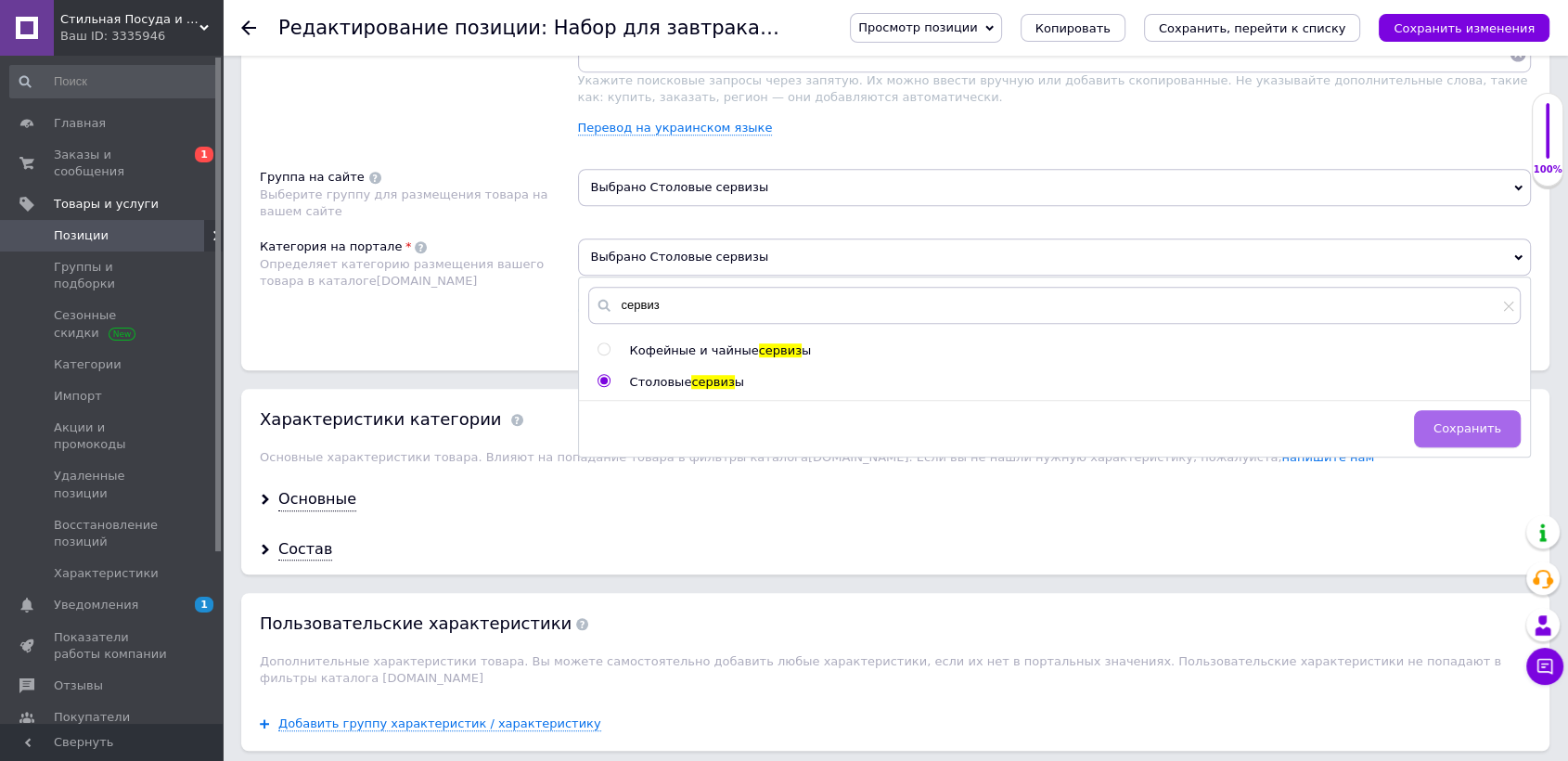
click at [1462, 428] on span "Сохранить" at bounding box center [1467, 428] width 68 height 14
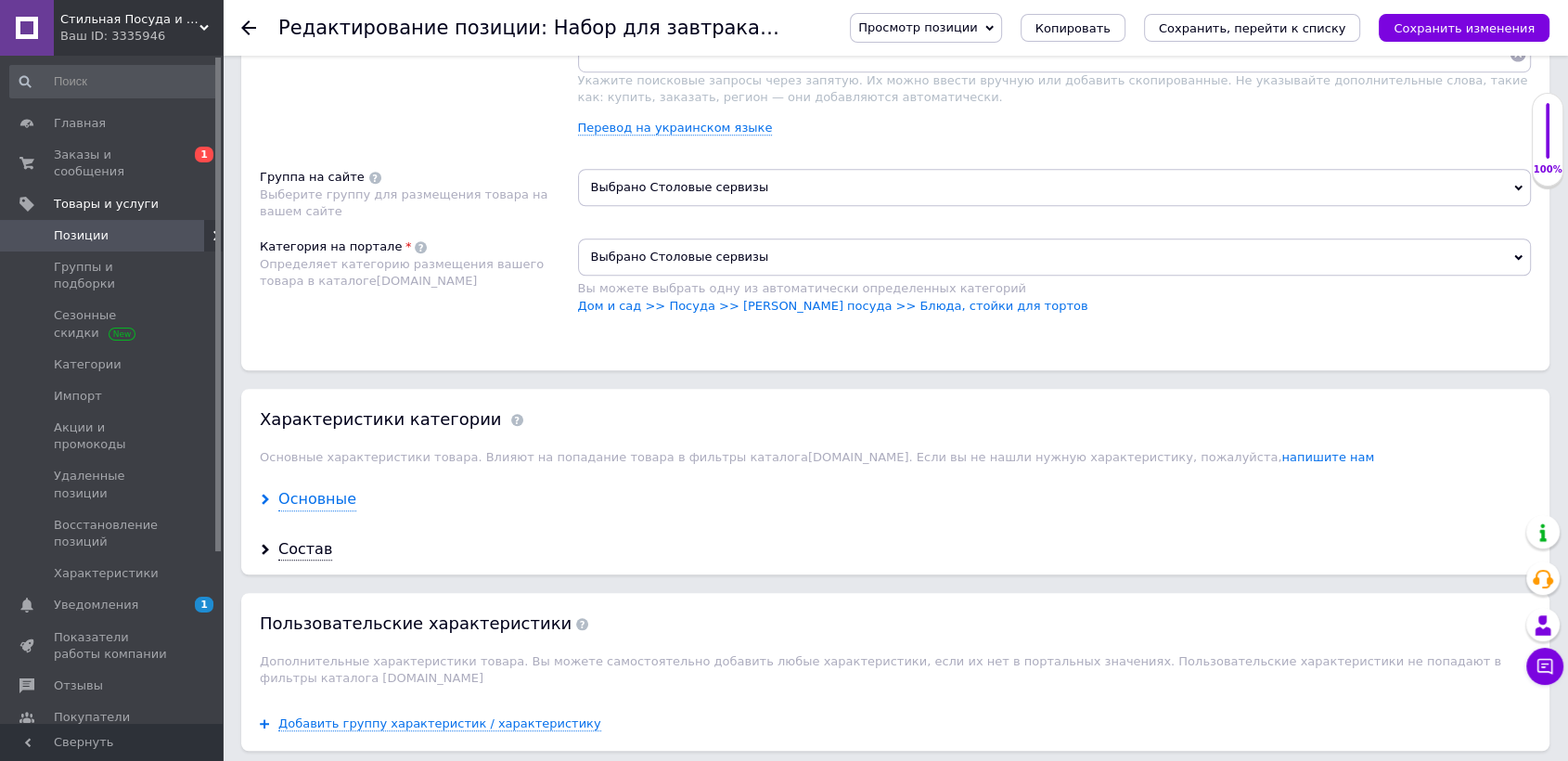
click at [330, 489] on div "Основные" at bounding box center [317, 499] width 78 height 21
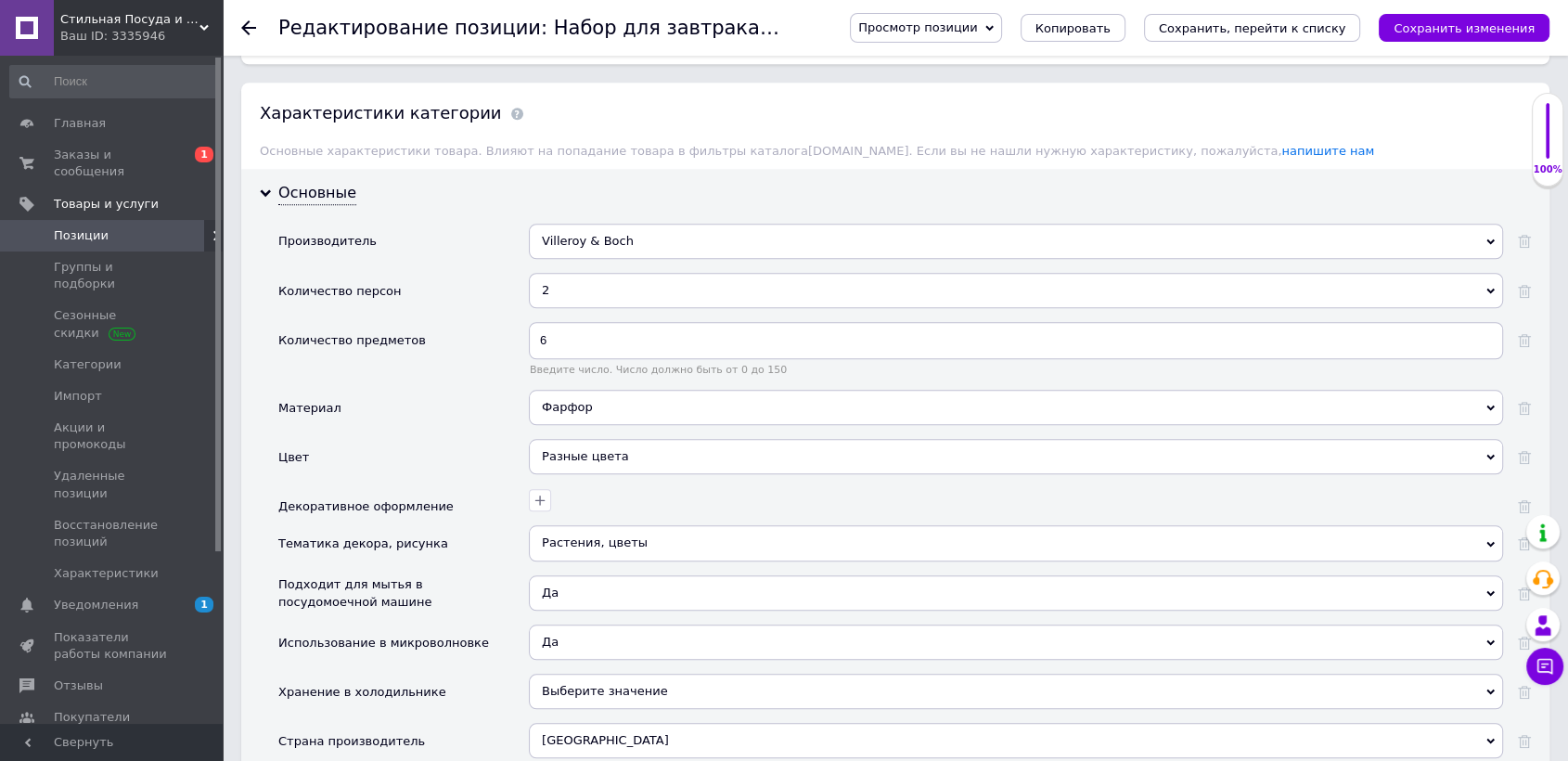
scroll to position [1649, 0]
click at [602, 544] on div "Растения, цветы" at bounding box center [1016, 540] width 974 height 35
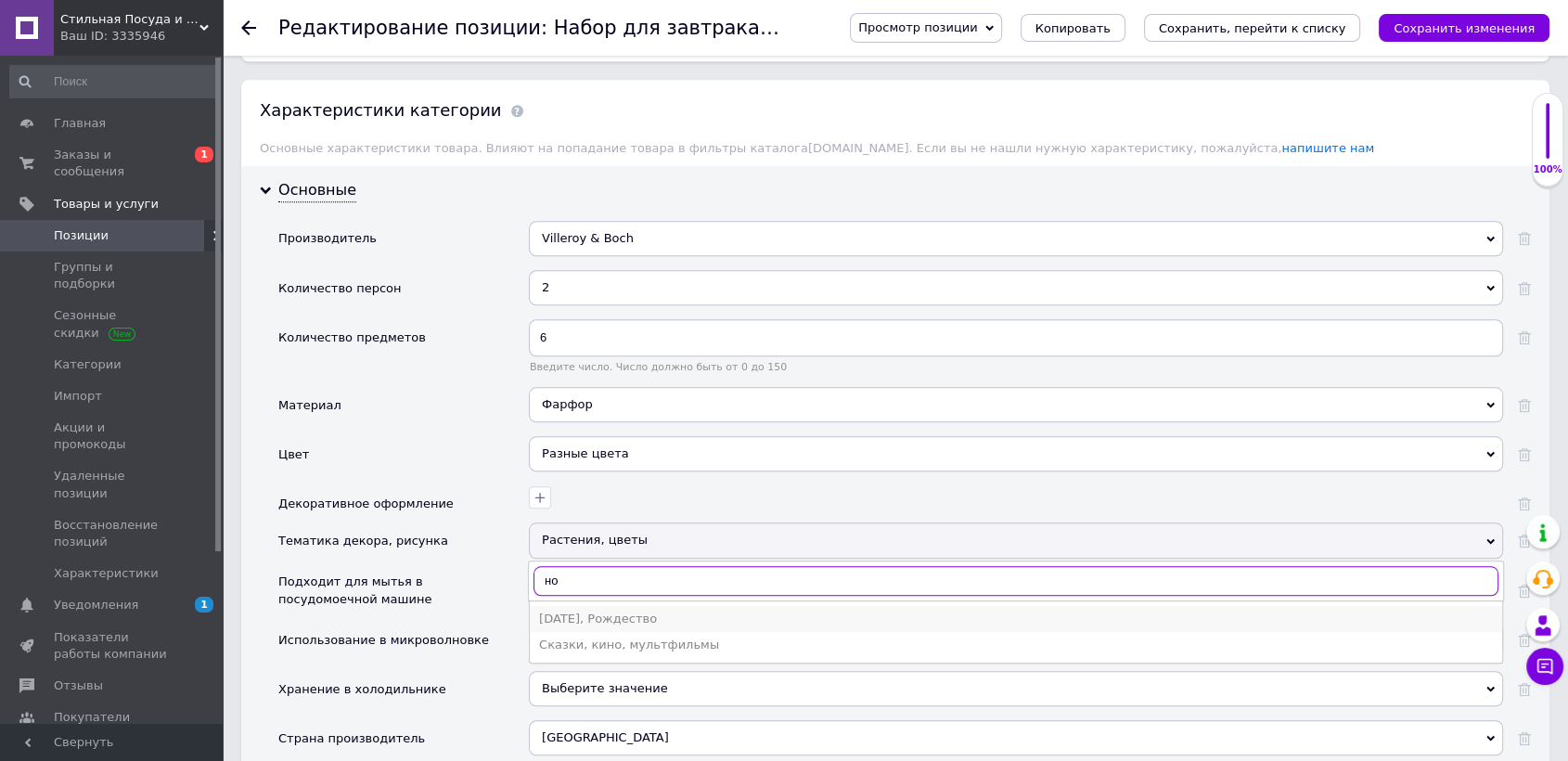
type input "но"
click at [609, 611] on div "[DATE], Рождество" at bounding box center [1016, 618] width 954 height 16
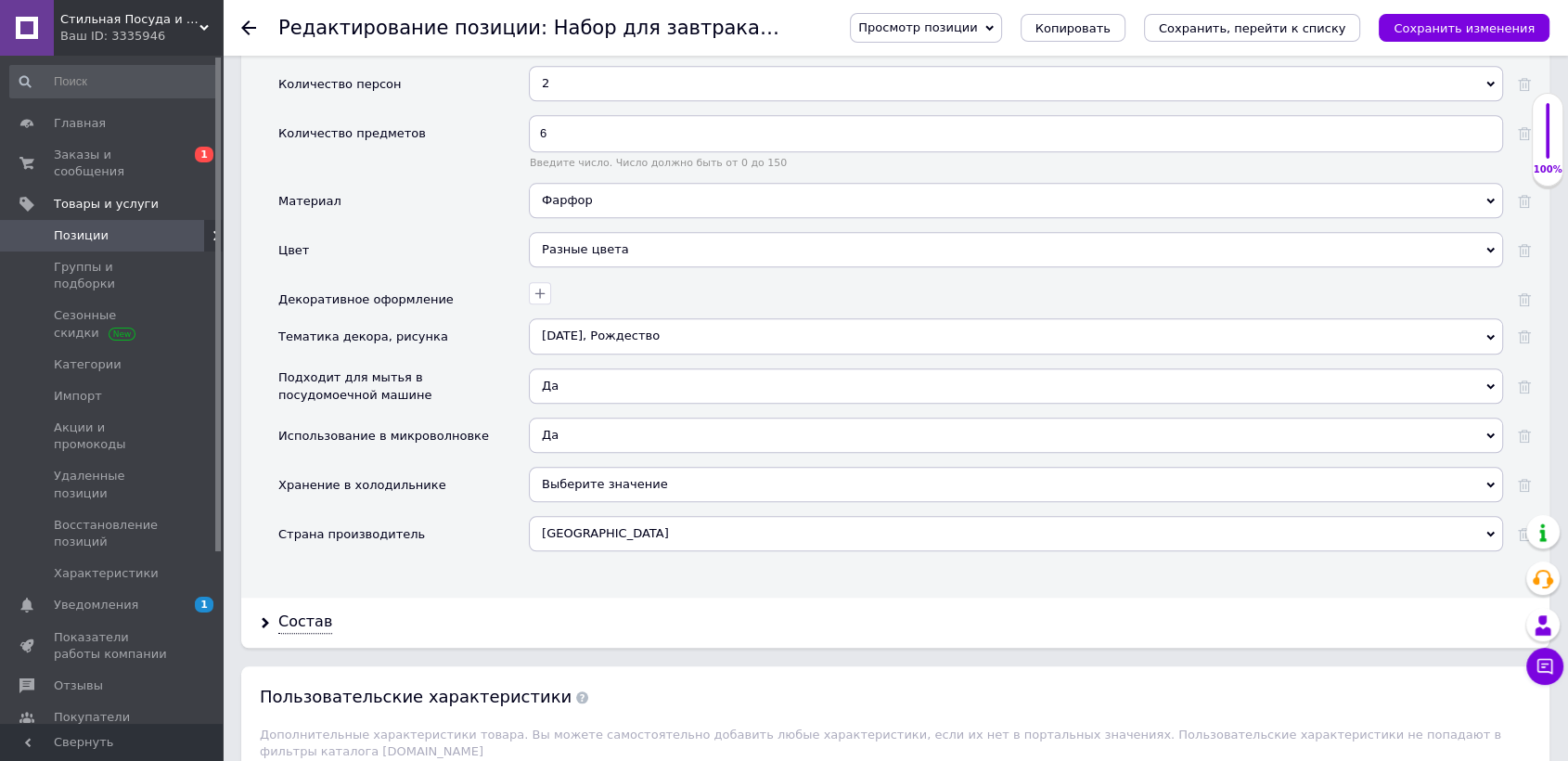
scroll to position [1855, 0]
click at [255, 614] on div "Состав" at bounding box center [895, 619] width 1308 height 49
click at [274, 611] on div "Состав" at bounding box center [895, 619] width 1308 height 49
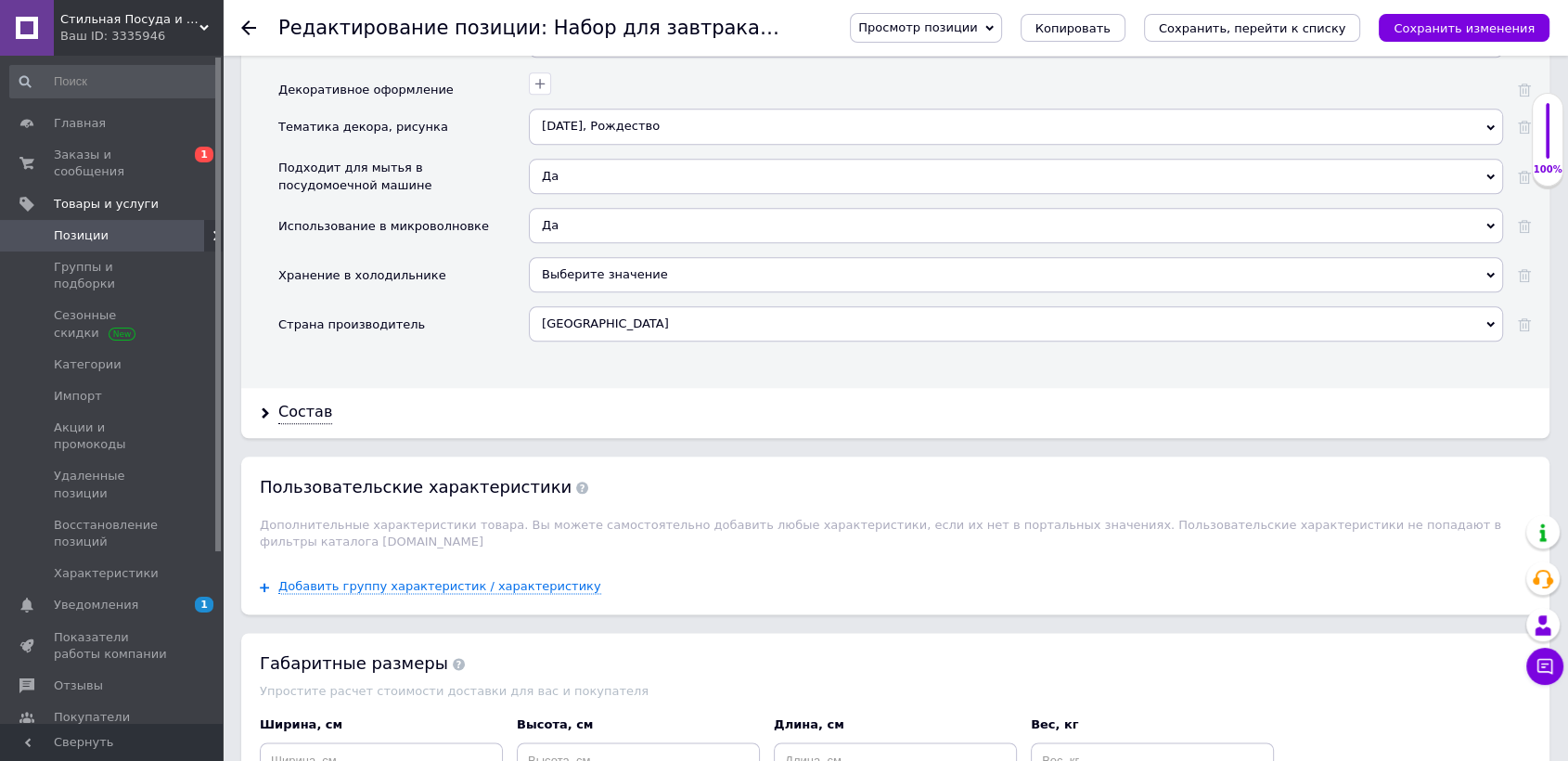
scroll to position [2062, 0]
click at [299, 406] on div "Состав" at bounding box center [305, 413] width 54 height 21
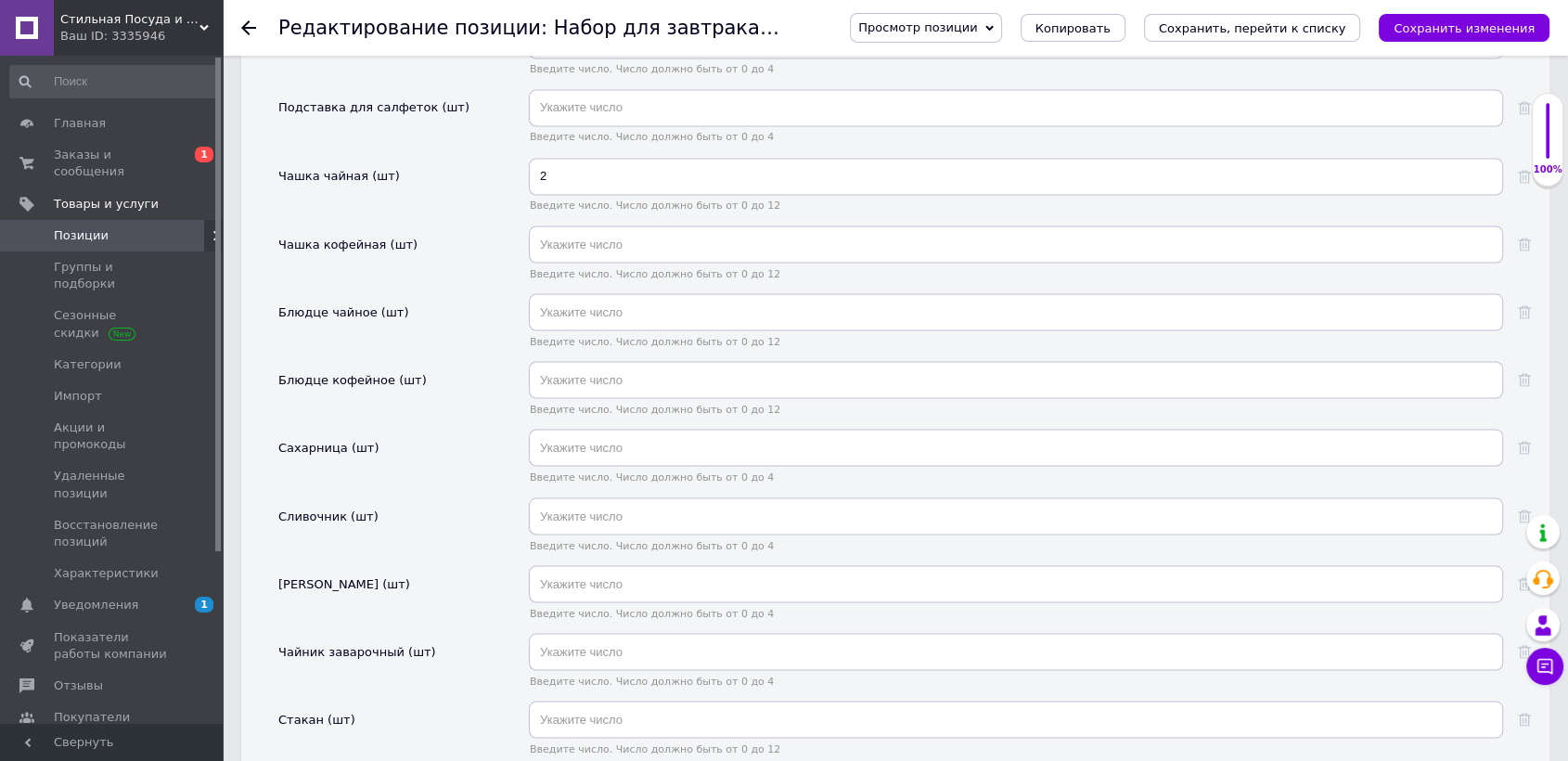
scroll to position [3815, 0]
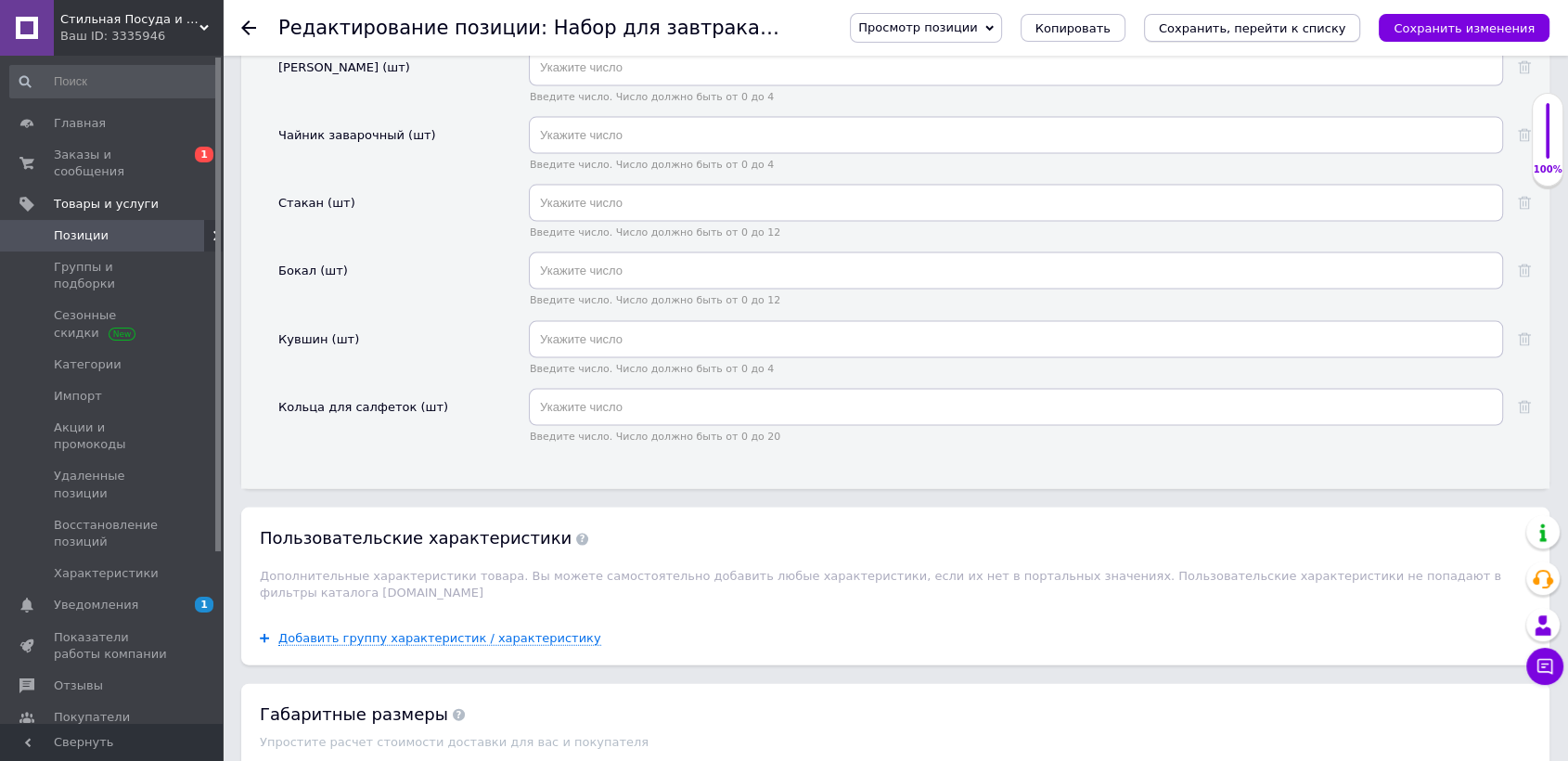
click at [1224, 24] on icon "Сохранить, перейти к списку" at bounding box center [1252, 28] width 187 height 14
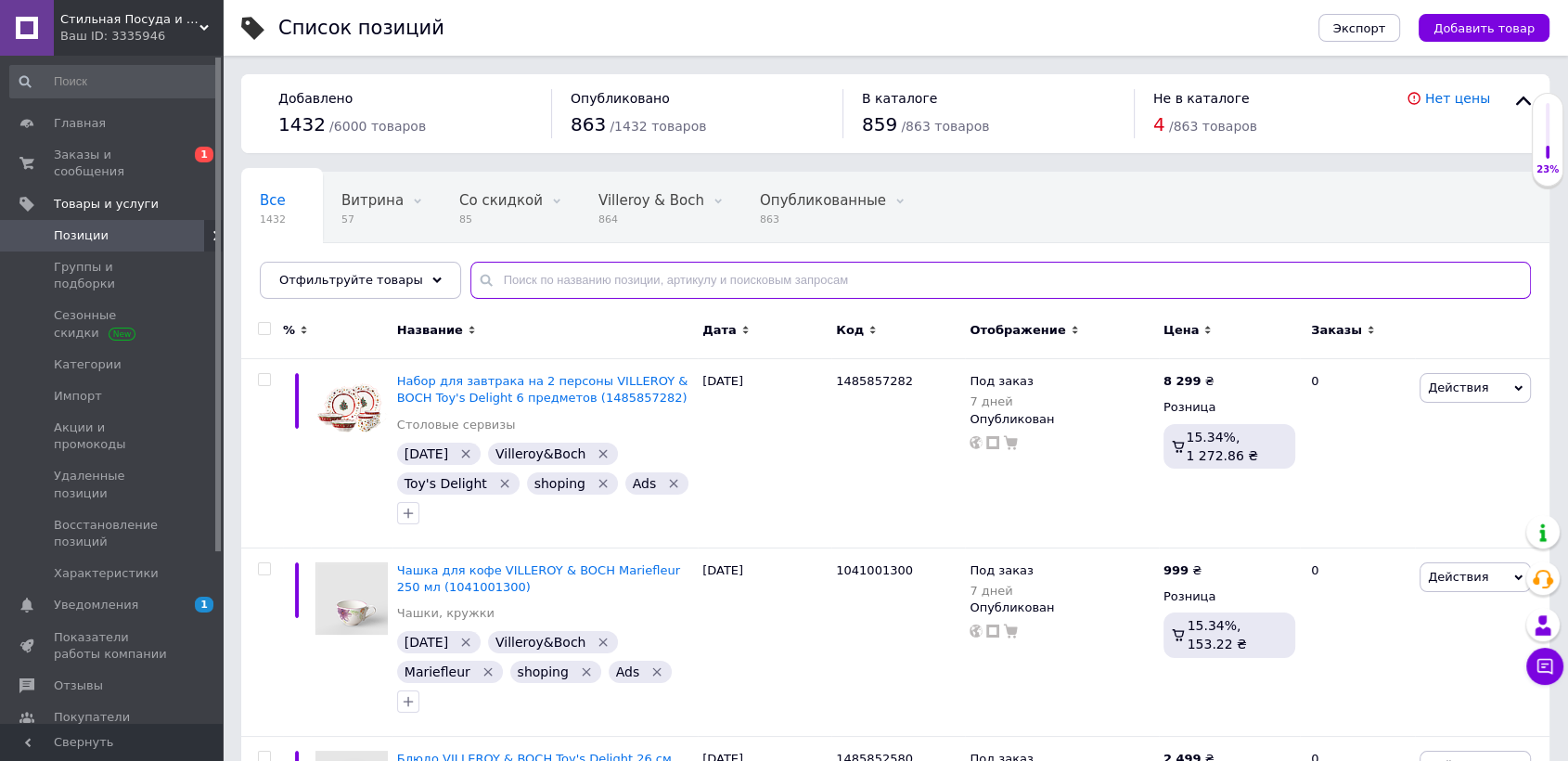
click at [531, 271] on input "text" at bounding box center [1000, 280] width 1060 height 37
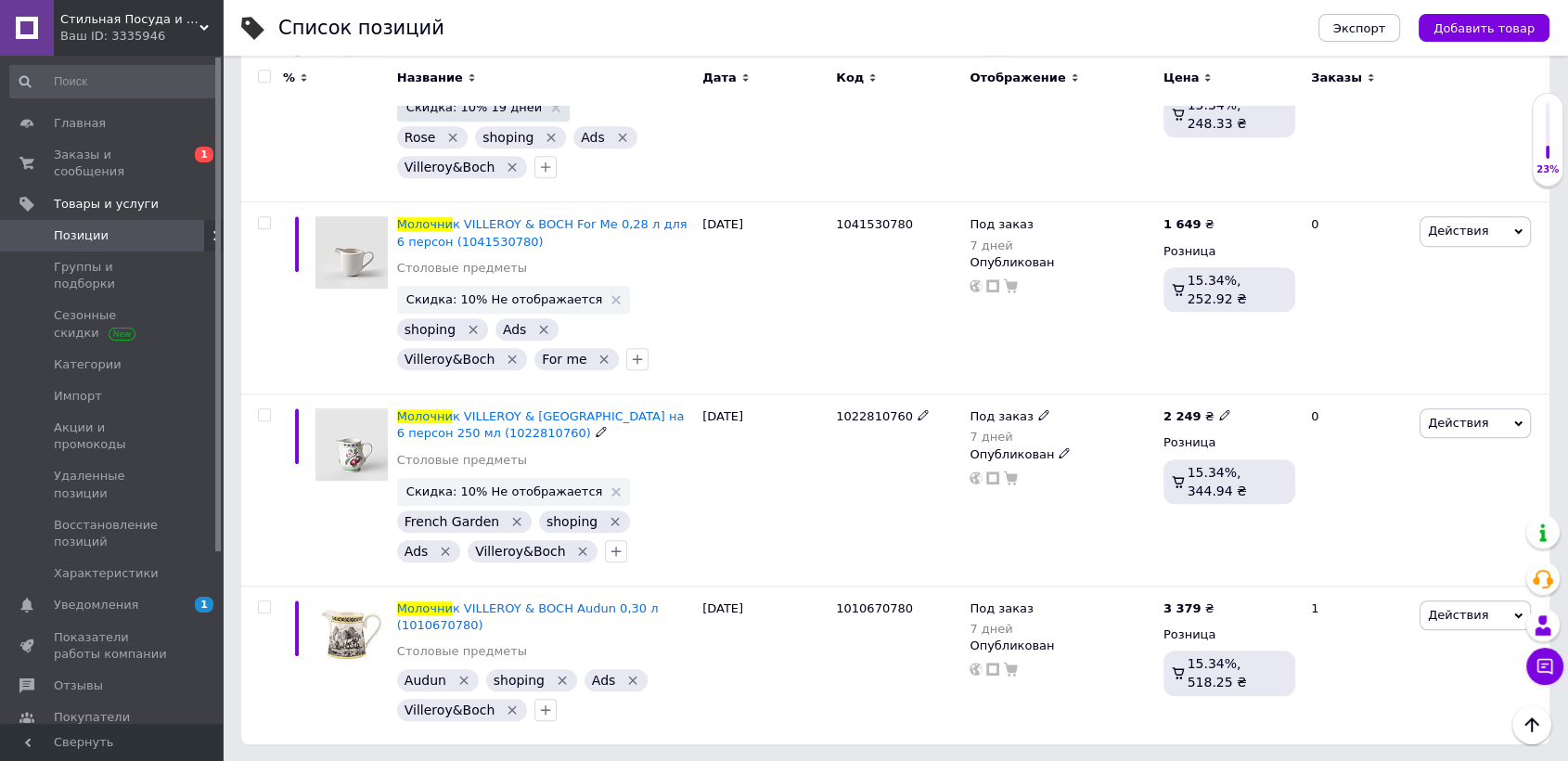
scroll to position [1244, 0]
type input "молочни"
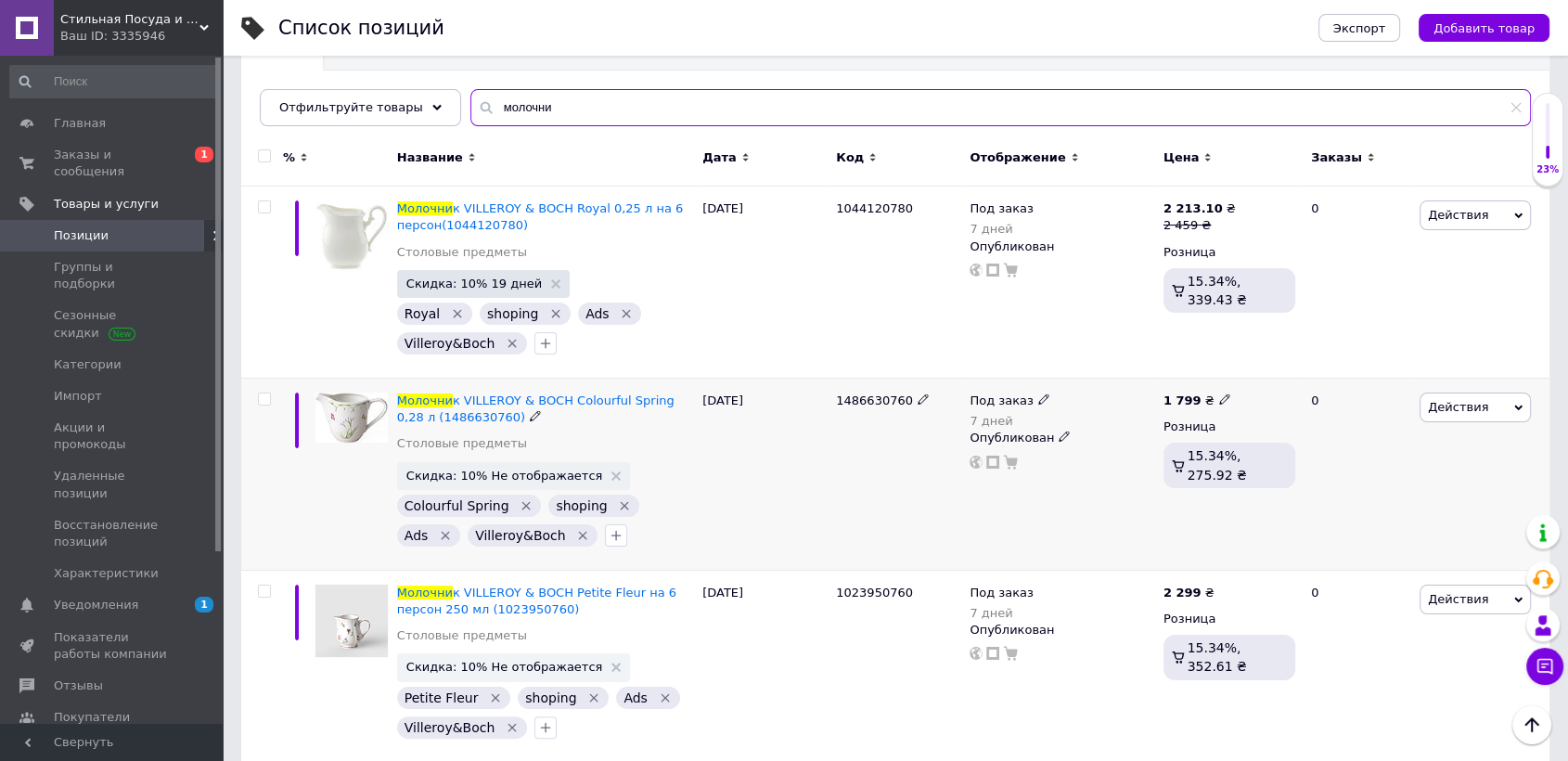
scroll to position [412, 0]
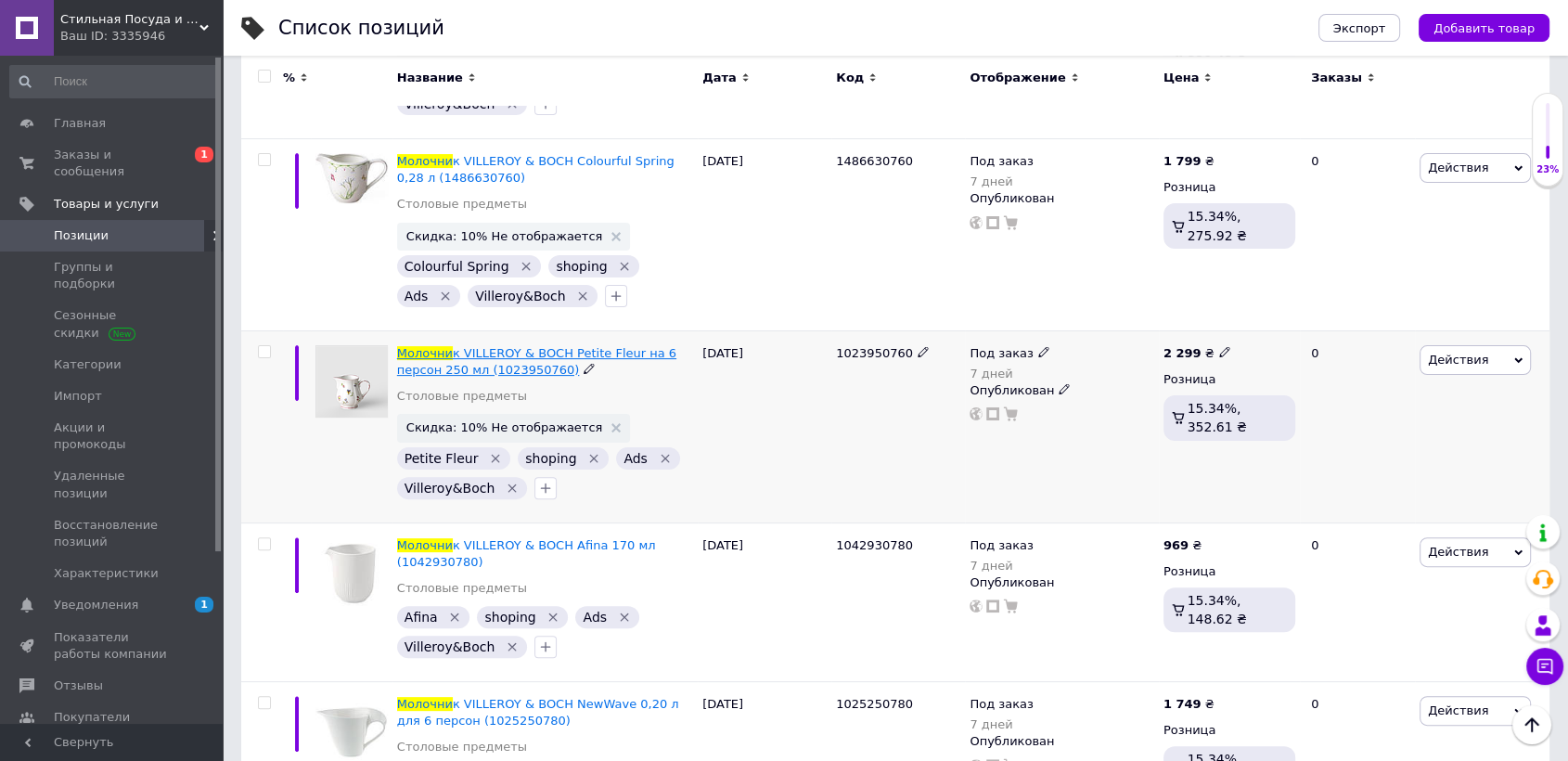
click at [650, 354] on span "к VILLEROY & BOCH Petite Fleur на 6 персон 250 мл (1023950760)" at bounding box center [537, 362] width 279 height 31
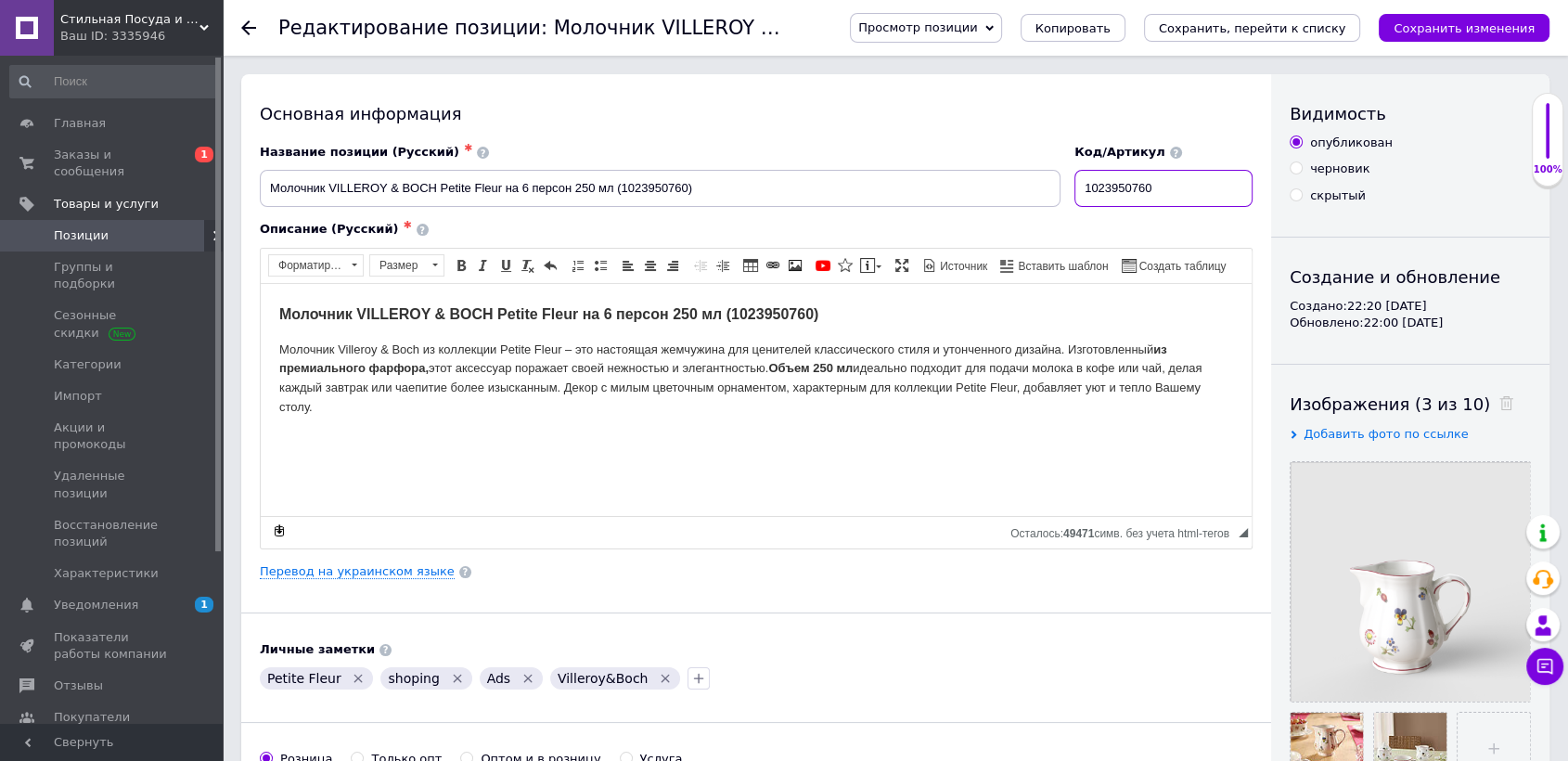
drag, startPoint x: 1187, startPoint y: 192, endPoint x: 890, endPoint y: 192, distance: 297.0
click at [890, 192] on div "Название позиции (Русский) ✱ Молочник VILLEROY & BOCH Petite Fleur на 6 персон …" at bounding box center [756, 175] width 1007 height 77
paste input "48585078"
type input "1485850780"
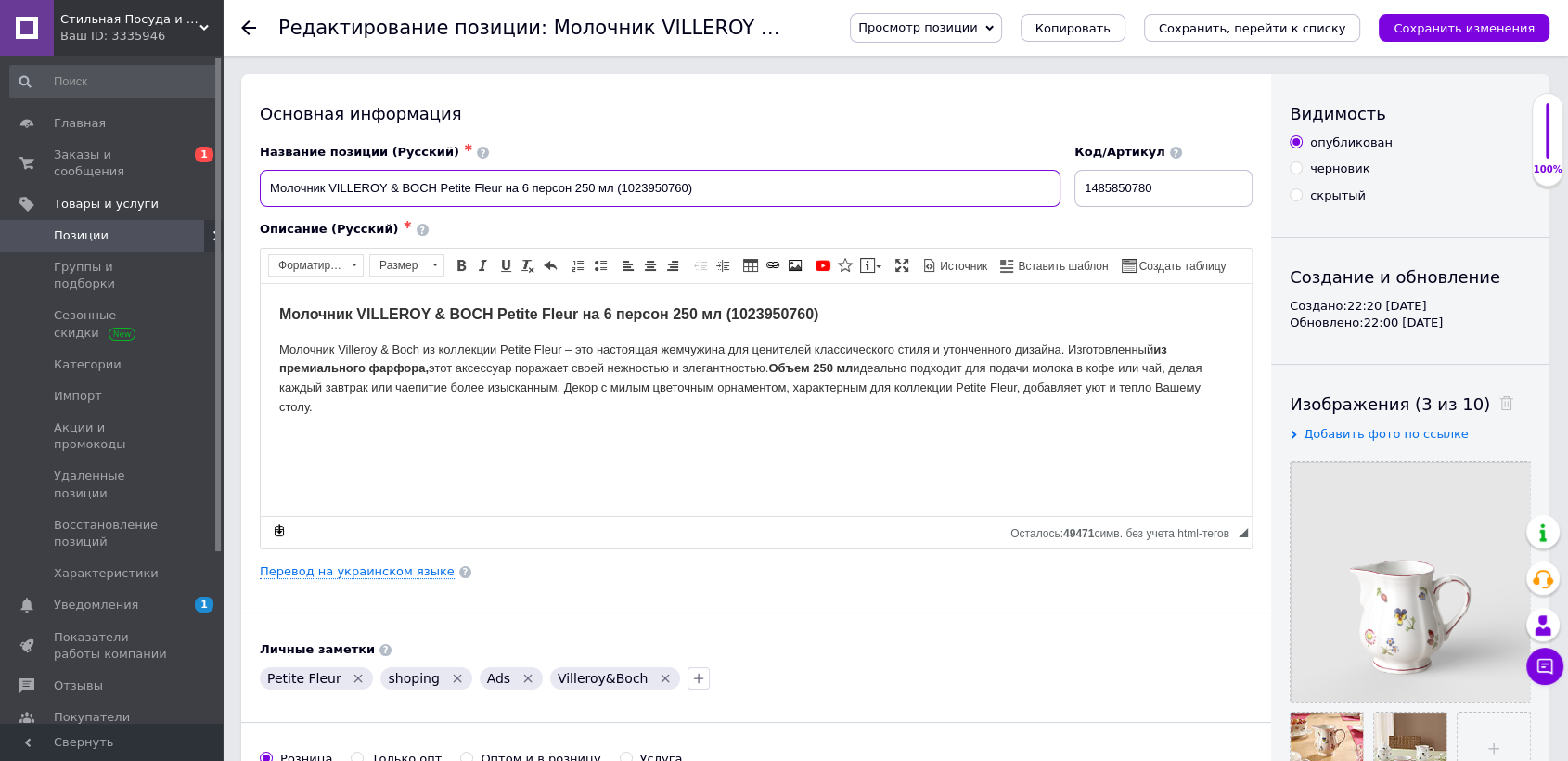
drag, startPoint x: 622, startPoint y: 187, endPoint x: 685, endPoint y: 184, distance: 63.1
click at [685, 184] on input "Молочник VILLEROY & BOCH Petite Fleur на 6 персон 250 мл (1023950760)" at bounding box center [660, 188] width 800 height 37
paste input "48585078"
drag, startPoint x: 594, startPoint y: 184, endPoint x: 562, endPoint y: 187, distance: 32.1
click at [572, 187] on input "Молочник VILLEROY & BOCH Petite Fleur на 6 персон 250 мл (1485850780)" at bounding box center [660, 188] width 800 height 37
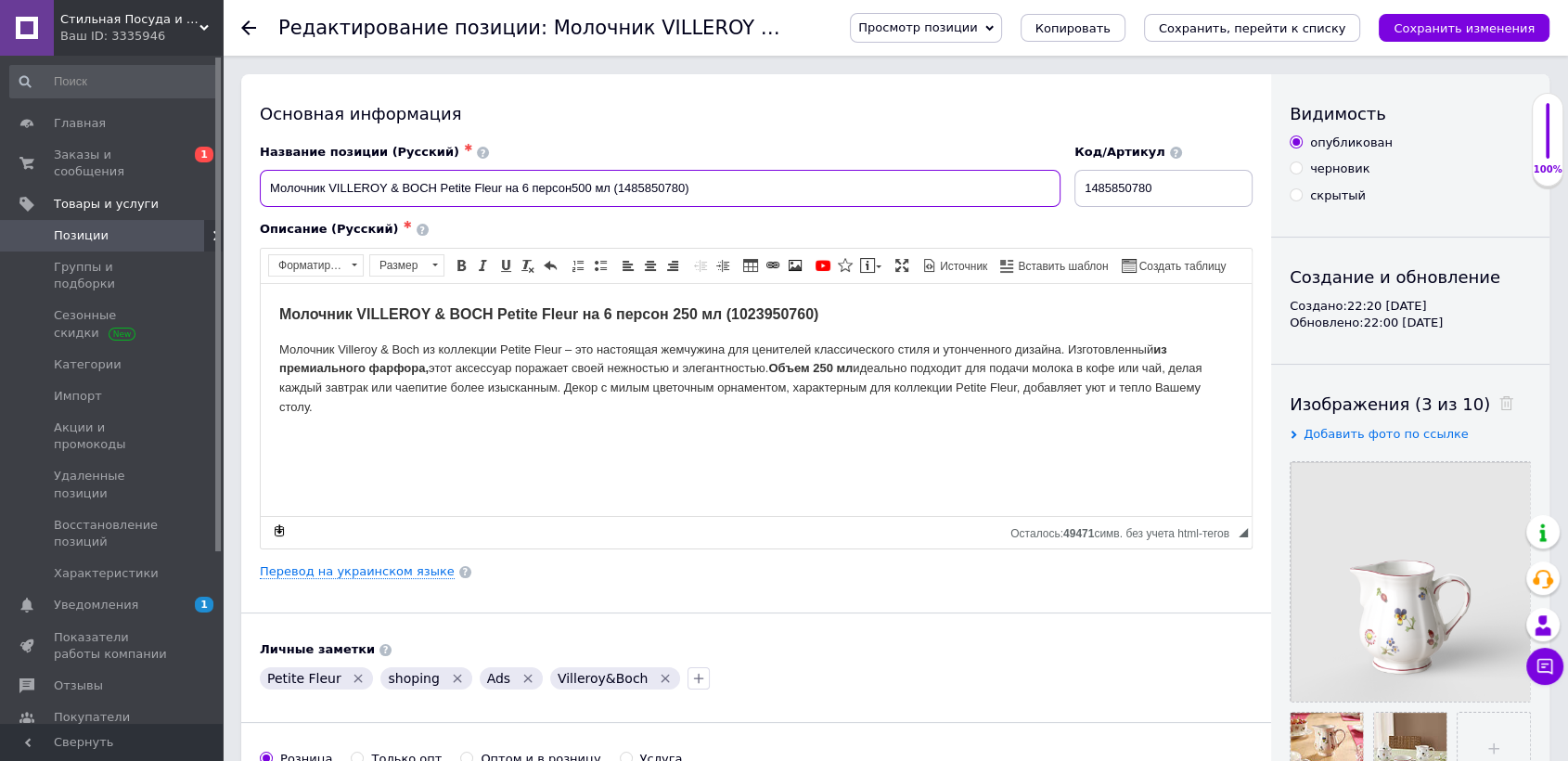
click at [569, 187] on input "Молочник VILLEROY & BOCH Petite Fleur на 6 персон500 мл (1485850780)" at bounding box center [660, 188] width 800 height 37
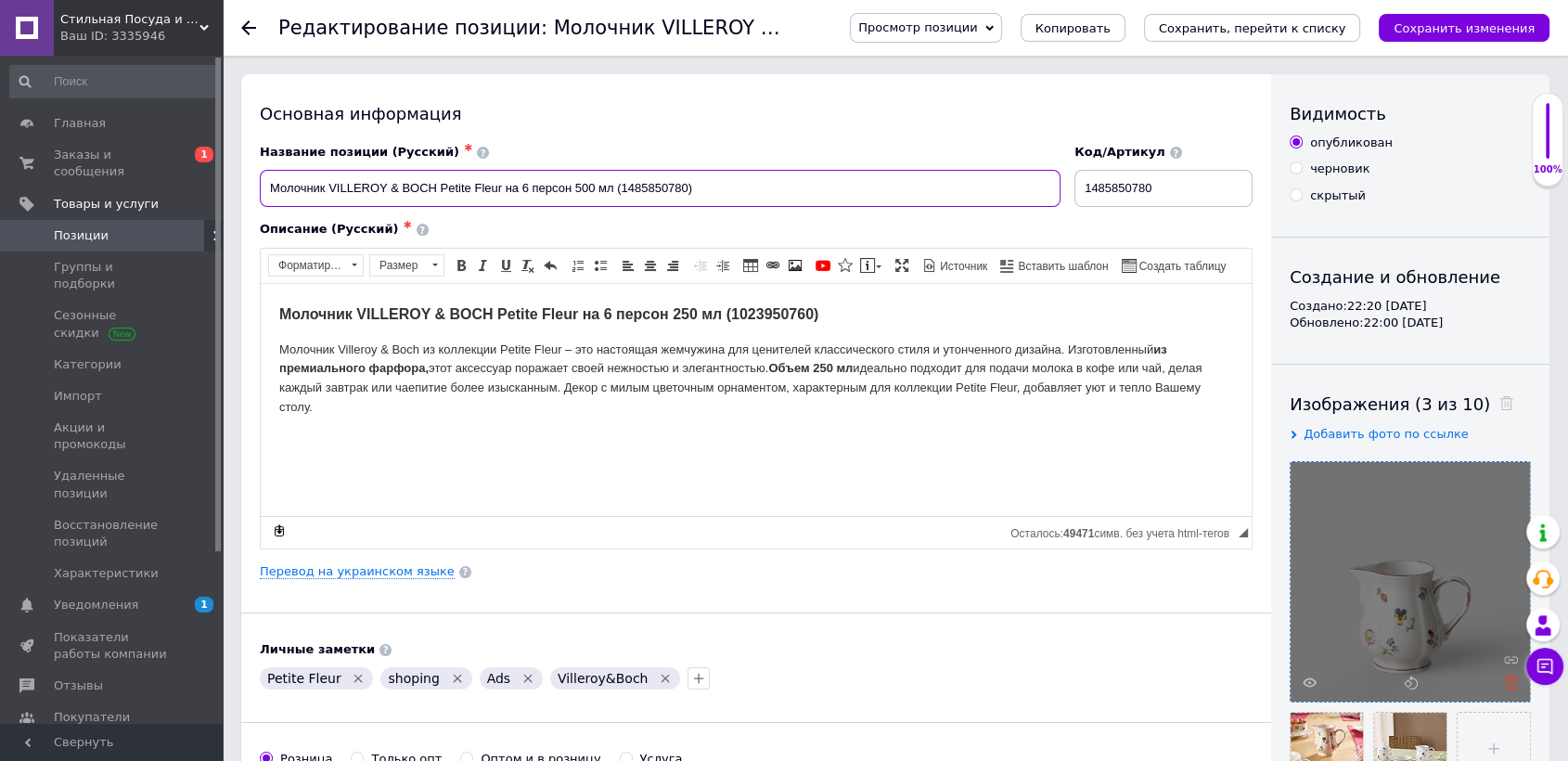
type input "Молочник VILLEROY & BOCH Petite Fleur на 6 персон 500 мл (1485850780)"
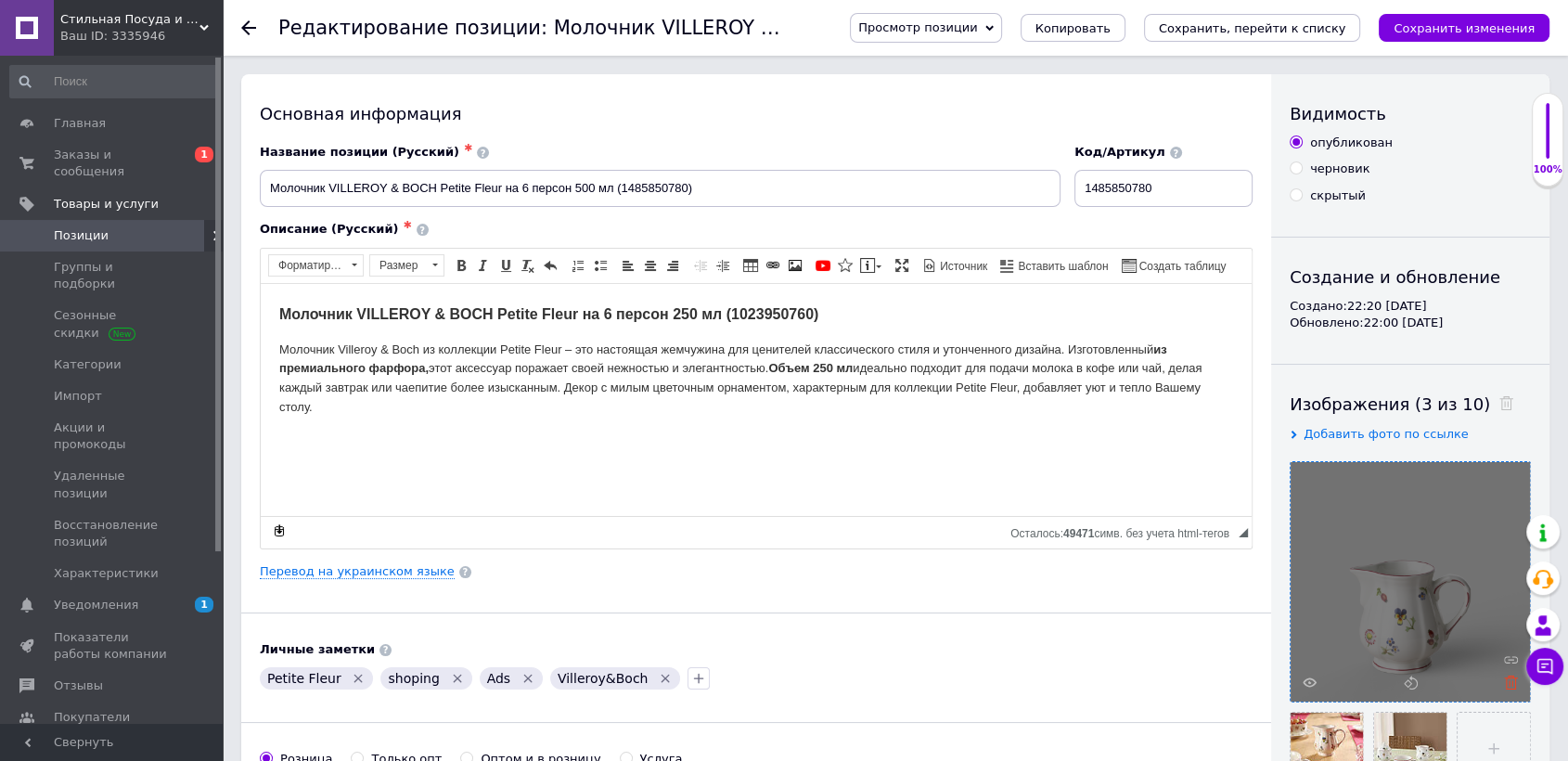
click at [1514, 679] on icon at bounding box center [1511, 682] width 14 height 14
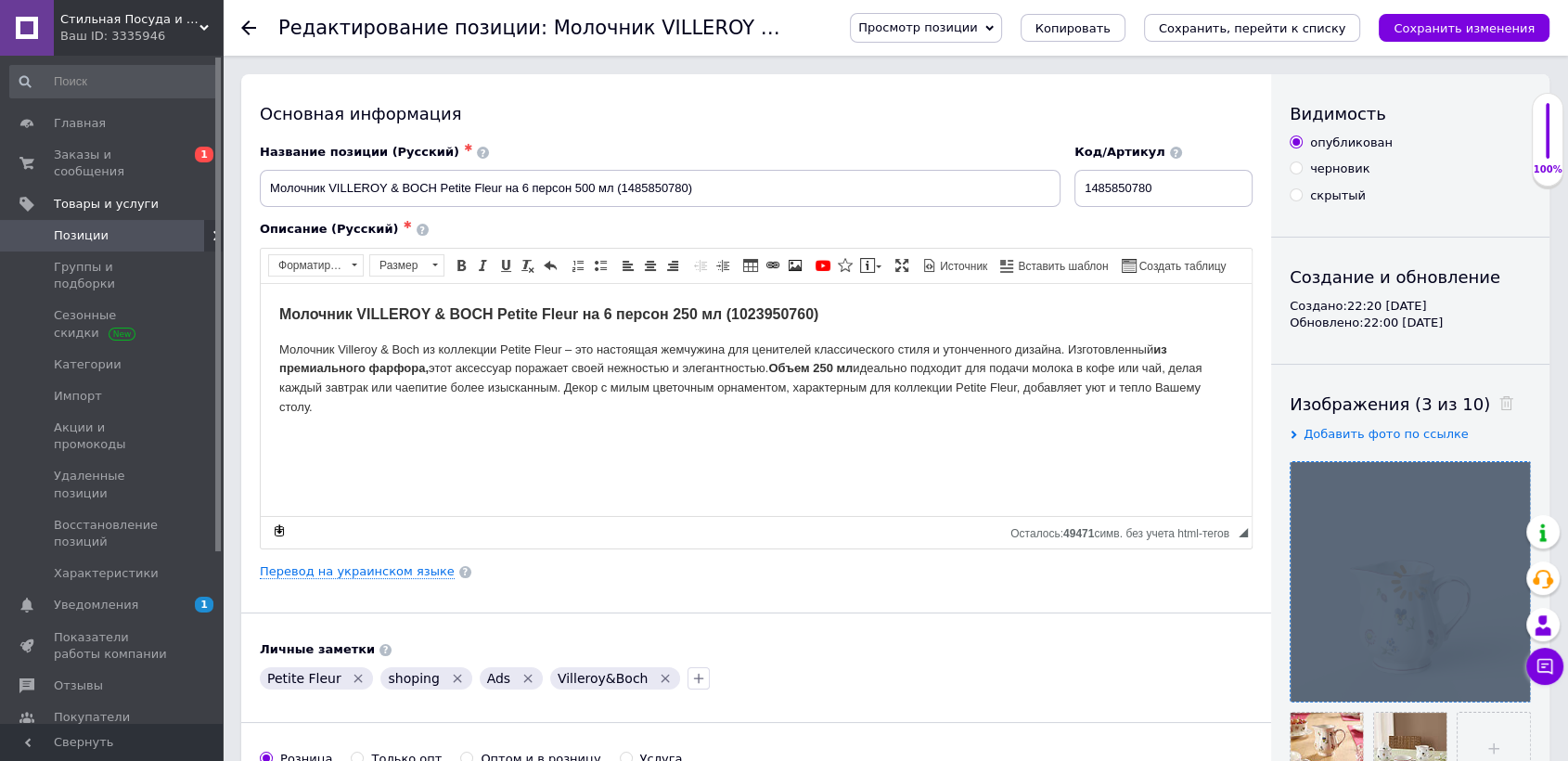
click at [1514, 679] on div at bounding box center [1409, 582] width 239 height 239
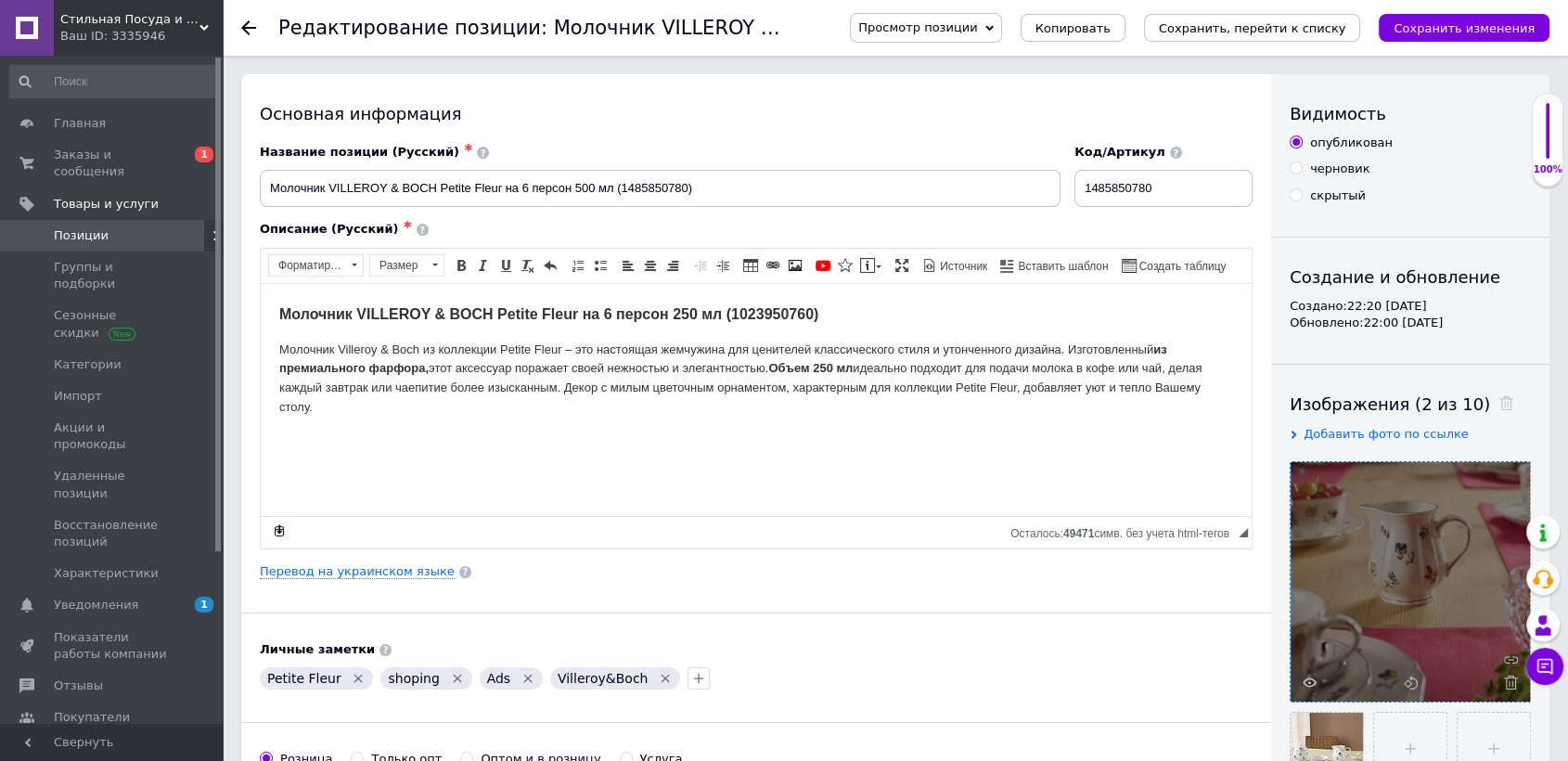
click at [1514, 679] on icon at bounding box center [1511, 682] width 14 height 14
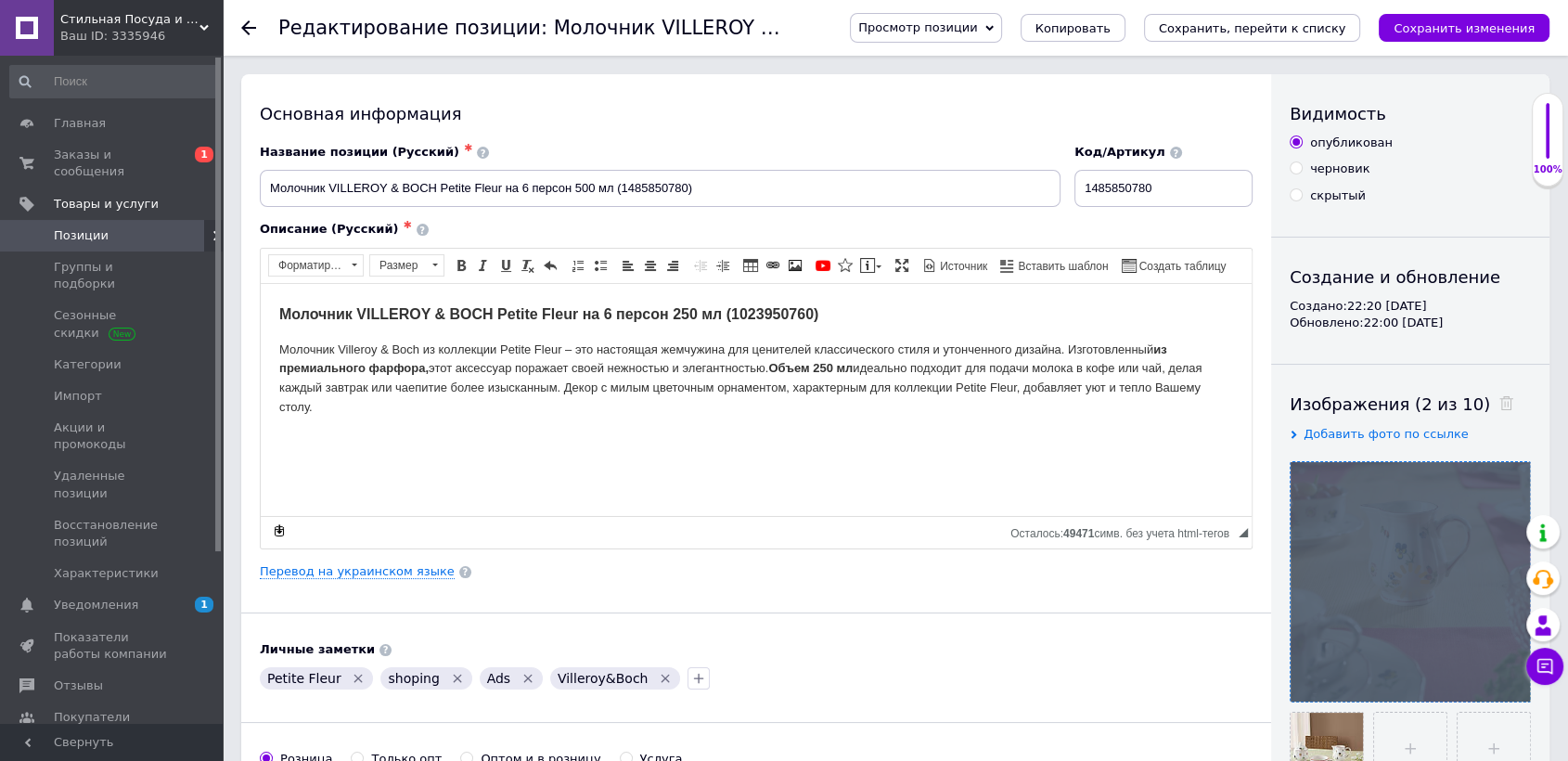
click at [1514, 679] on div at bounding box center [1409, 582] width 239 height 239
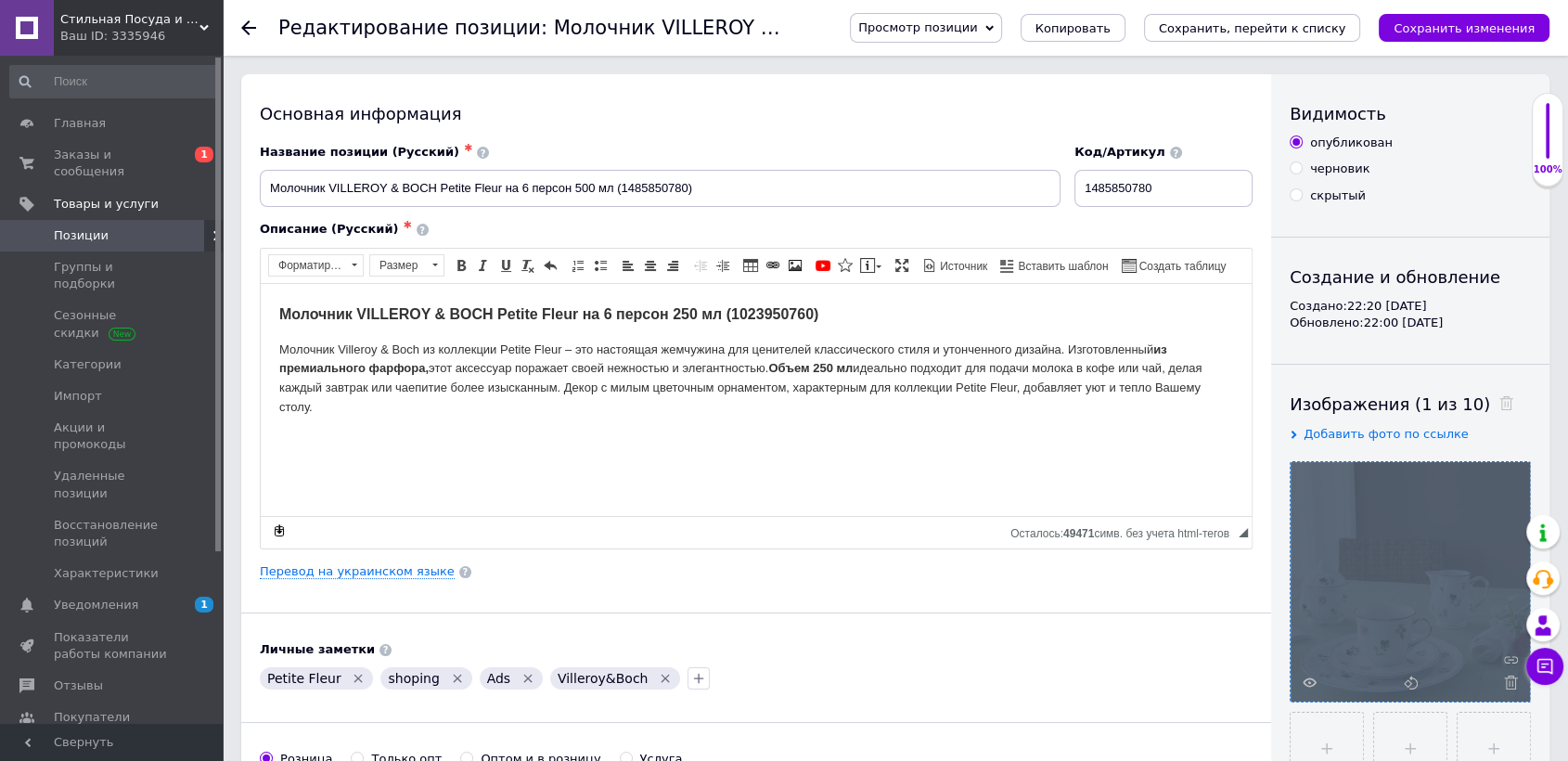
drag, startPoint x: 1447, startPoint y: 625, endPoint x: 1440, endPoint y: 603, distance: 23.1
click at [1447, 624] on div at bounding box center [1409, 582] width 239 height 239
click at [1504, 679] on icon at bounding box center [1511, 682] width 14 height 14
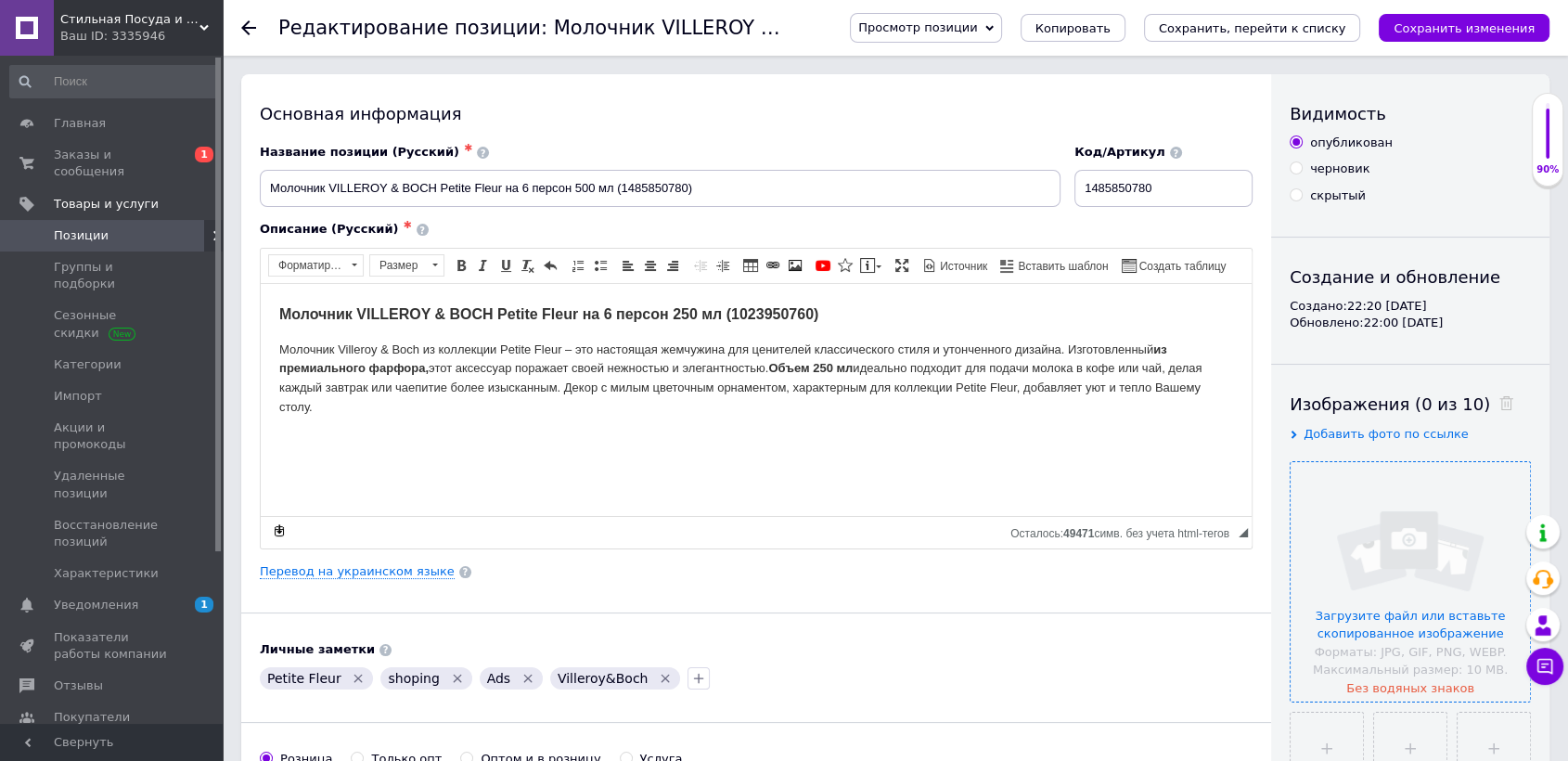
click at [1417, 593] on input "file" at bounding box center [1409, 582] width 239 height 239
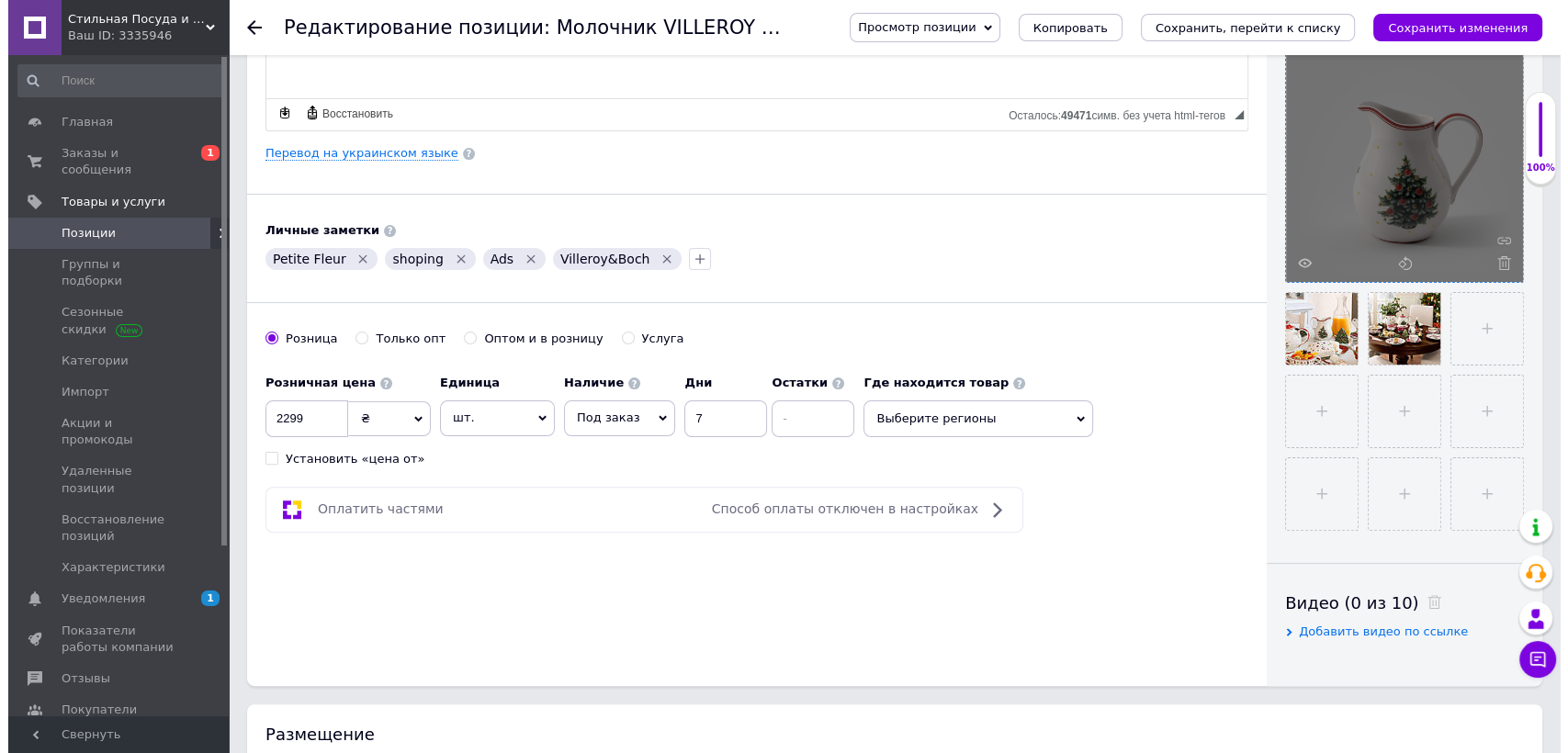
scroll to position [611, 0]
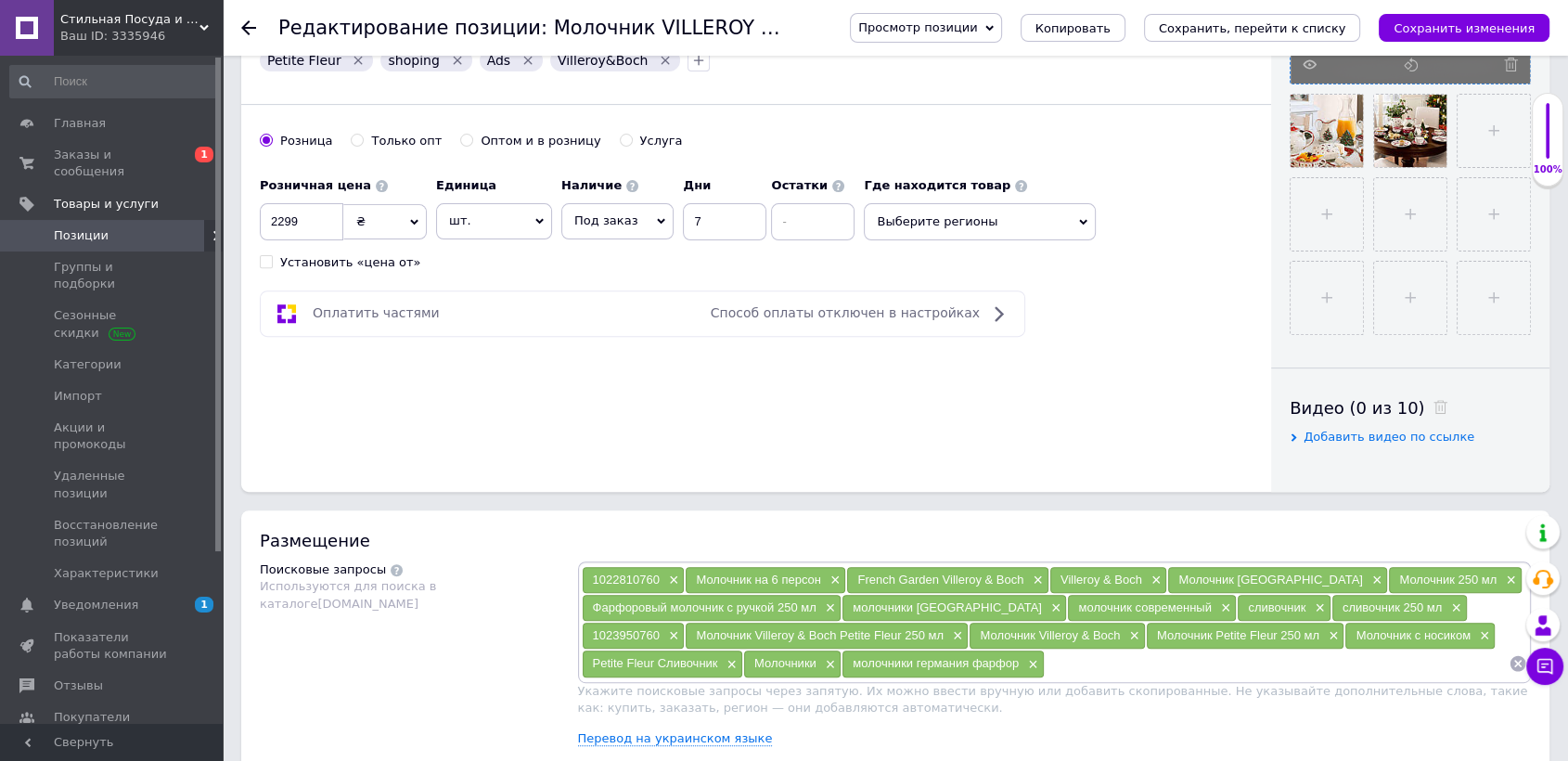
click at [713, 724] on div "1022810760 × Молочник на 6 персон × French Garden Villeroy & Boch × Villeroy & …" at bounding box center [1054, 661] width 954 height 200
click at [713, 733] on link "Перевод на украинском языке" at bounding box center [674, 738] width 195 height 15
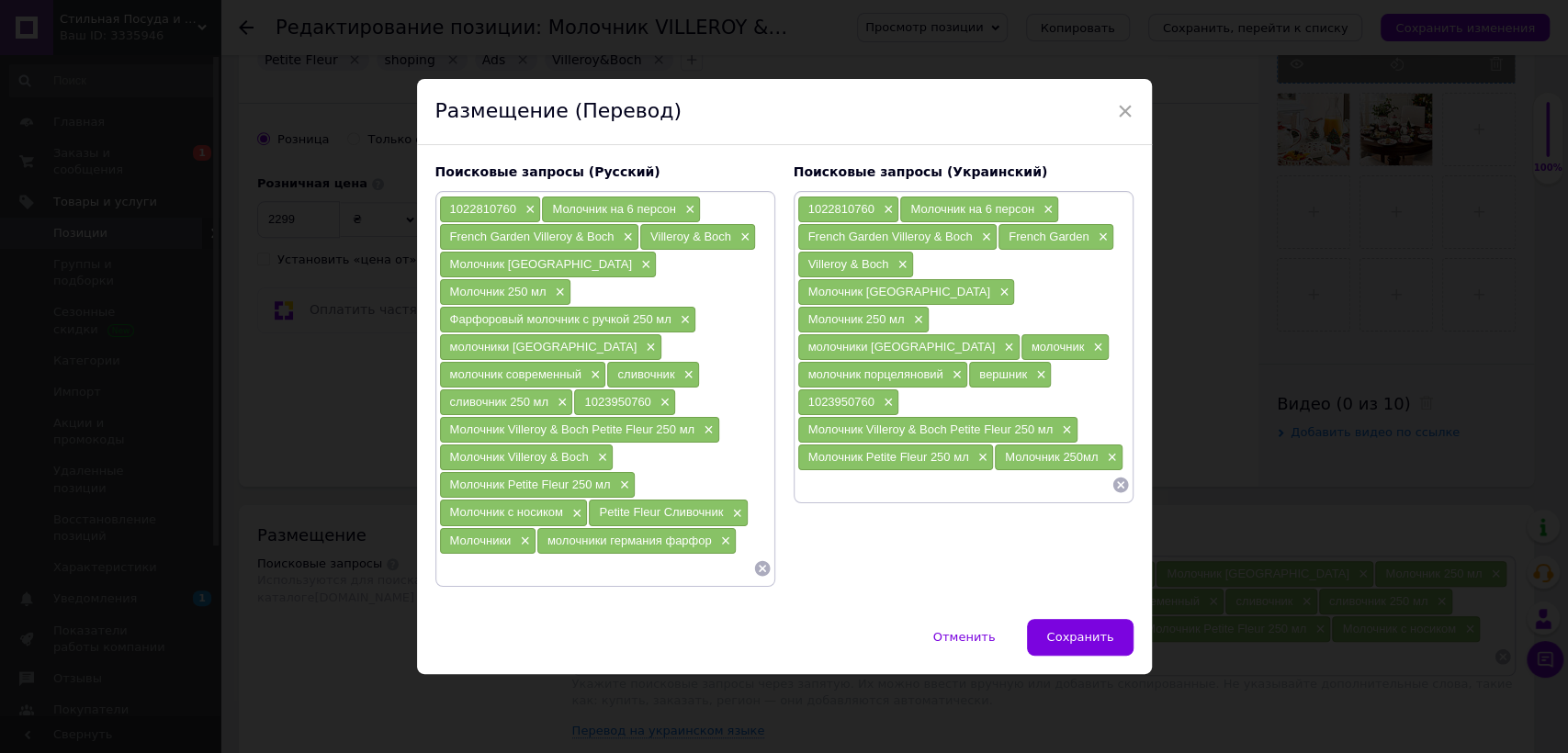
click at [953, 444] on div "Молочник Petite Fleur 250 мл ×" at bounding box center [896, 457] width 196 height 26
click at [974, 450] on span "×" at bounding box center [981, 458] width 14 height 15
click at [912, 450] on span "×" at bounding box center [913, 458] width 14 height 15
click at [1065, 422] on span "×" at bounding box center [1064, 430] width 14 height 15
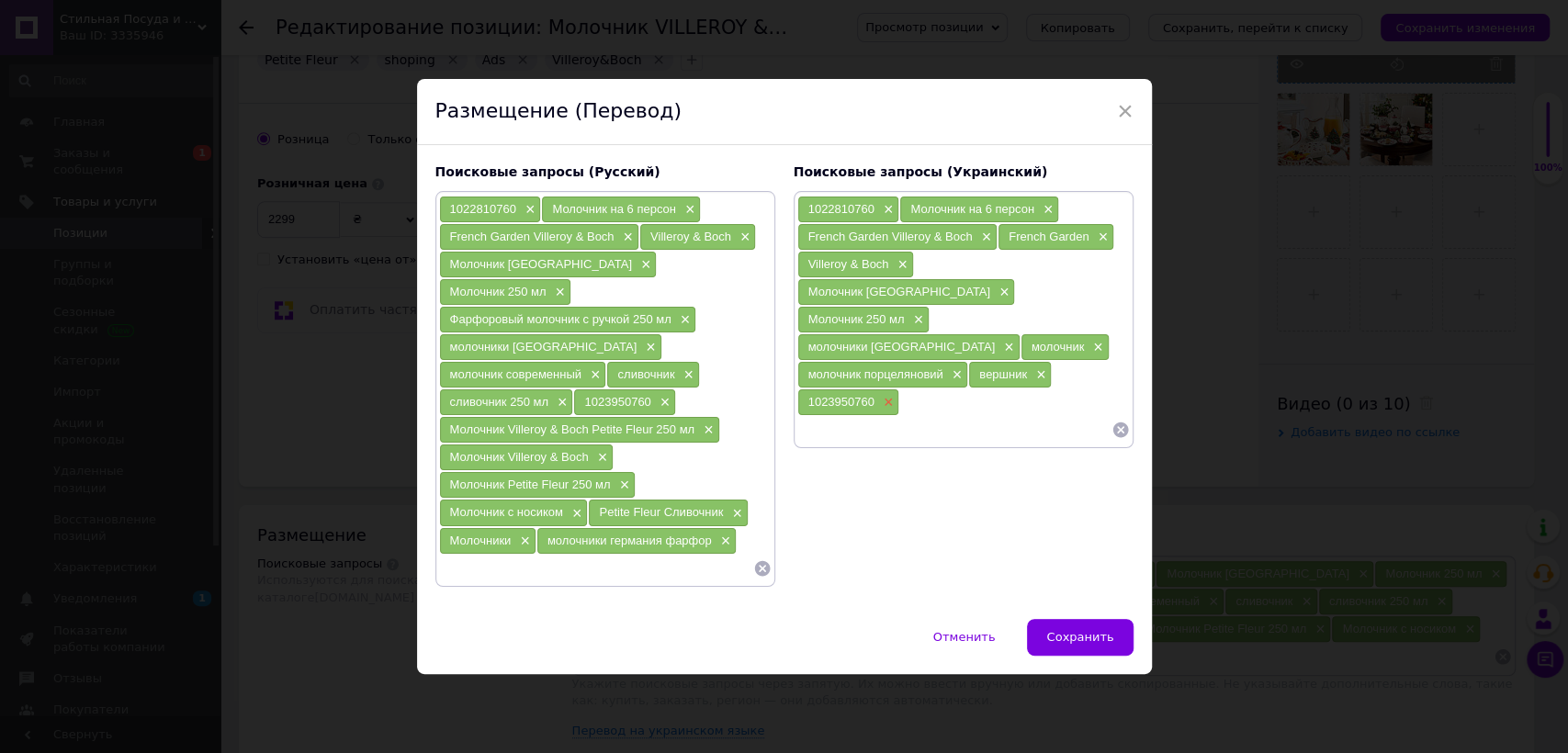
click at [893, 395] on span "×" at bounding box center [886, 403] width 14 height 15
click at [914, 325] on span "×" at bounding box center [915, 319] width 14 height 15
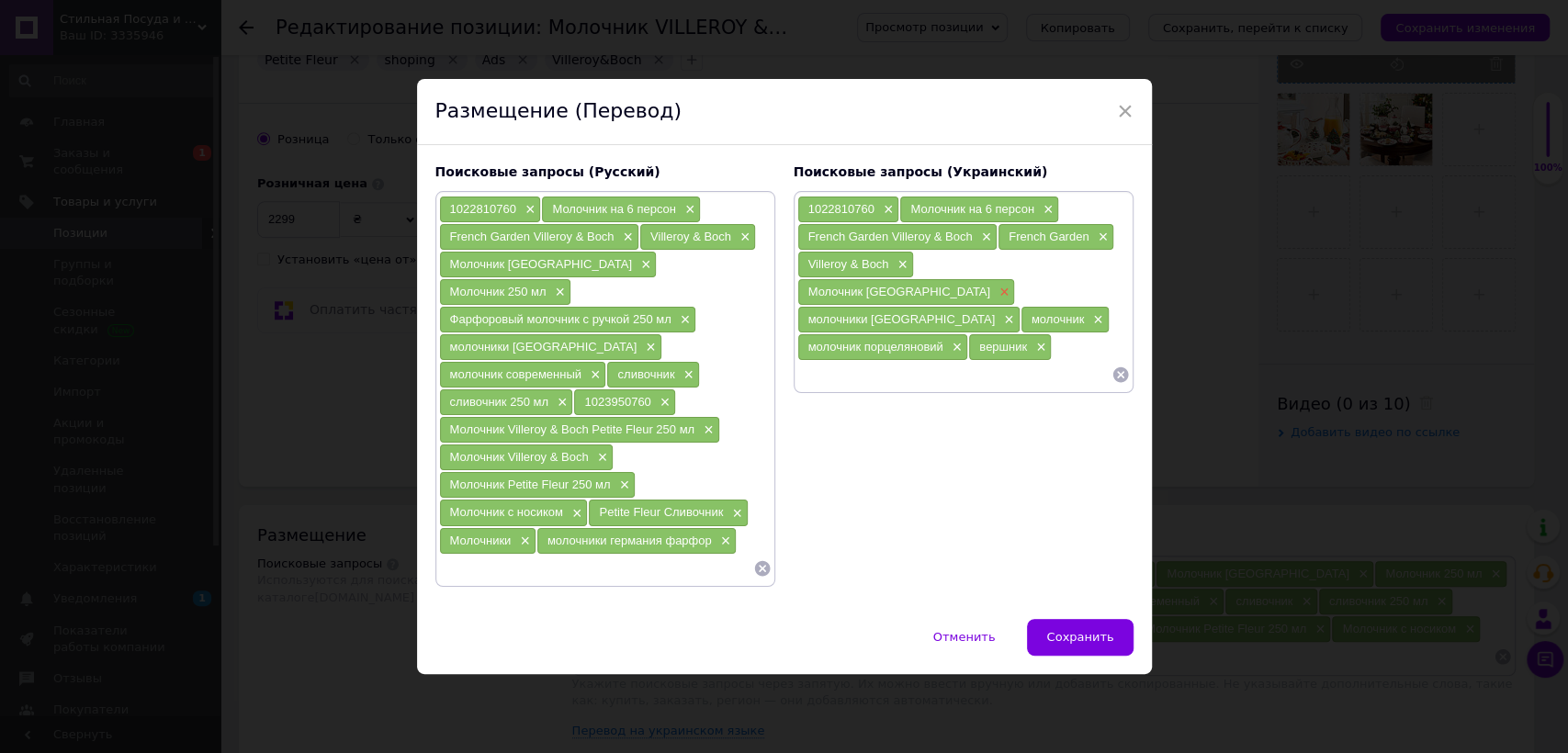
click at [1010, 295] on span "×" at bounding box center [1002, 293] width 14 height 15
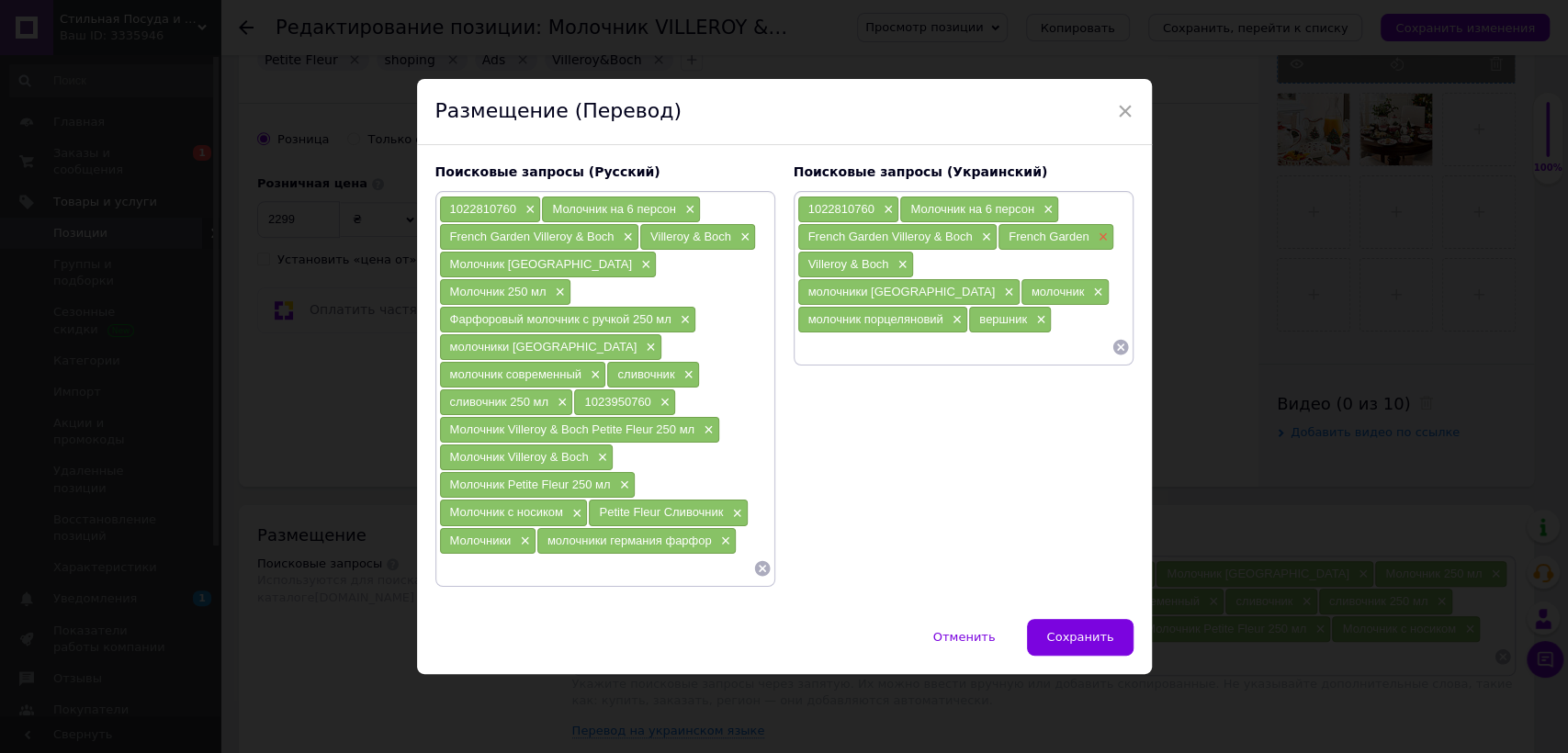
click at [1101, 246] on span "×" at bounding box center [1100, 237] width 14 height 15
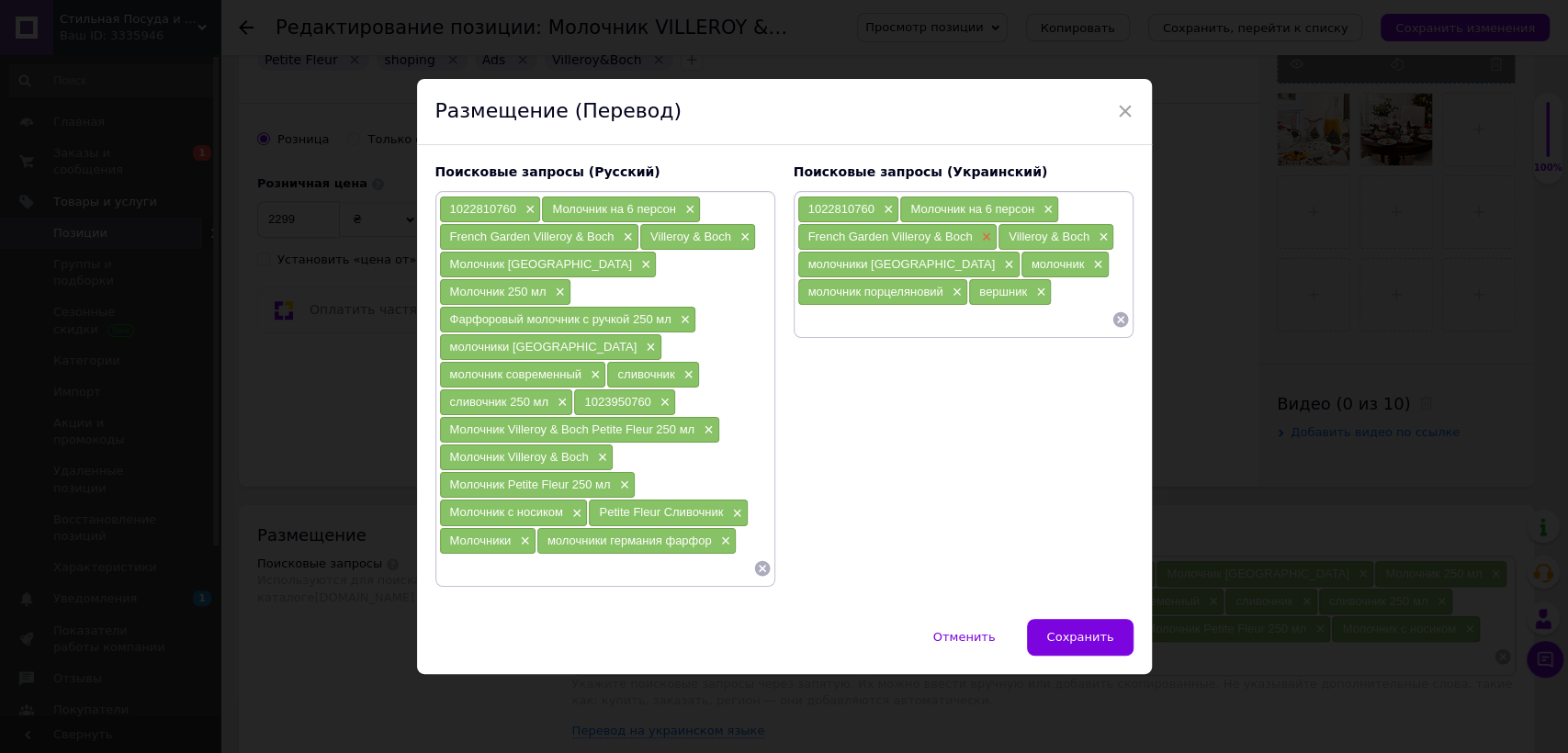
click at [985, 246] on span "×" at bounding box center [983, 237] width 14 height 15
click at [882, 218] on span "×" at bounding box center [886, 210] width 14 height 15
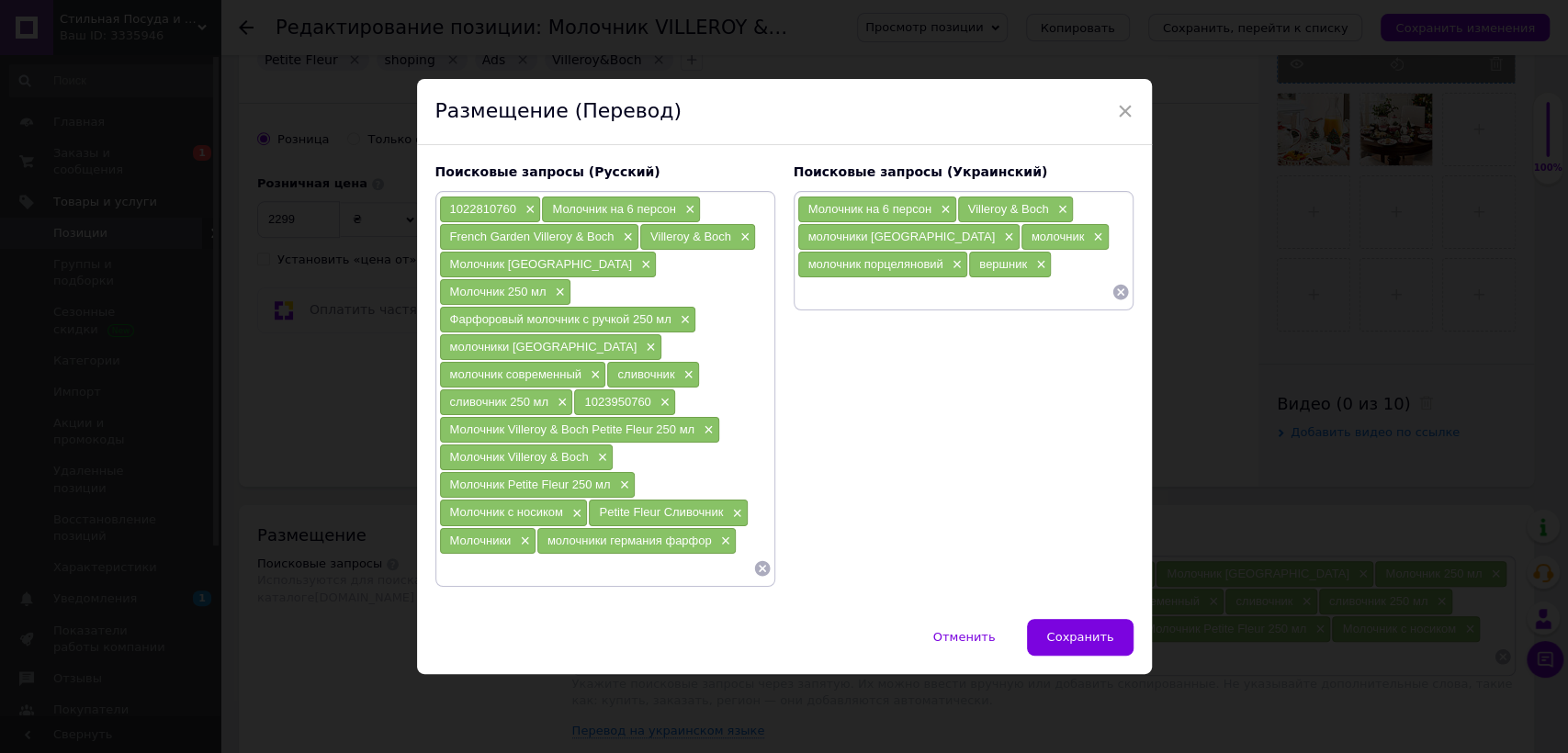
click at [894, 306] on input at bounding box center [954, 292] width 314 height 28
paste input "1485850780"
type input "1485850780"
click at [666, 554] on input at bounding box center [596, 568] width 314 height 28
paste input "1485850780"
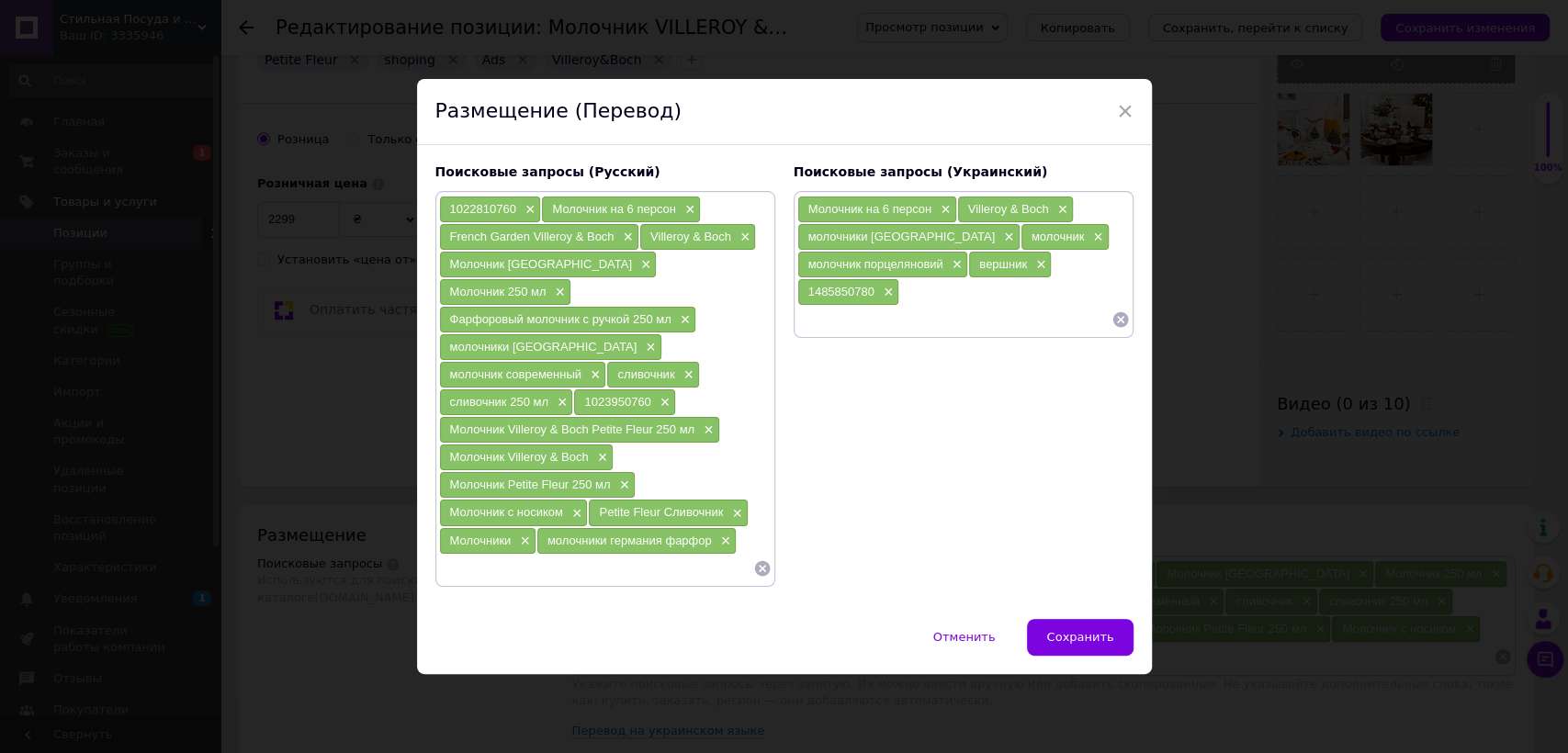
type input "1485850780"
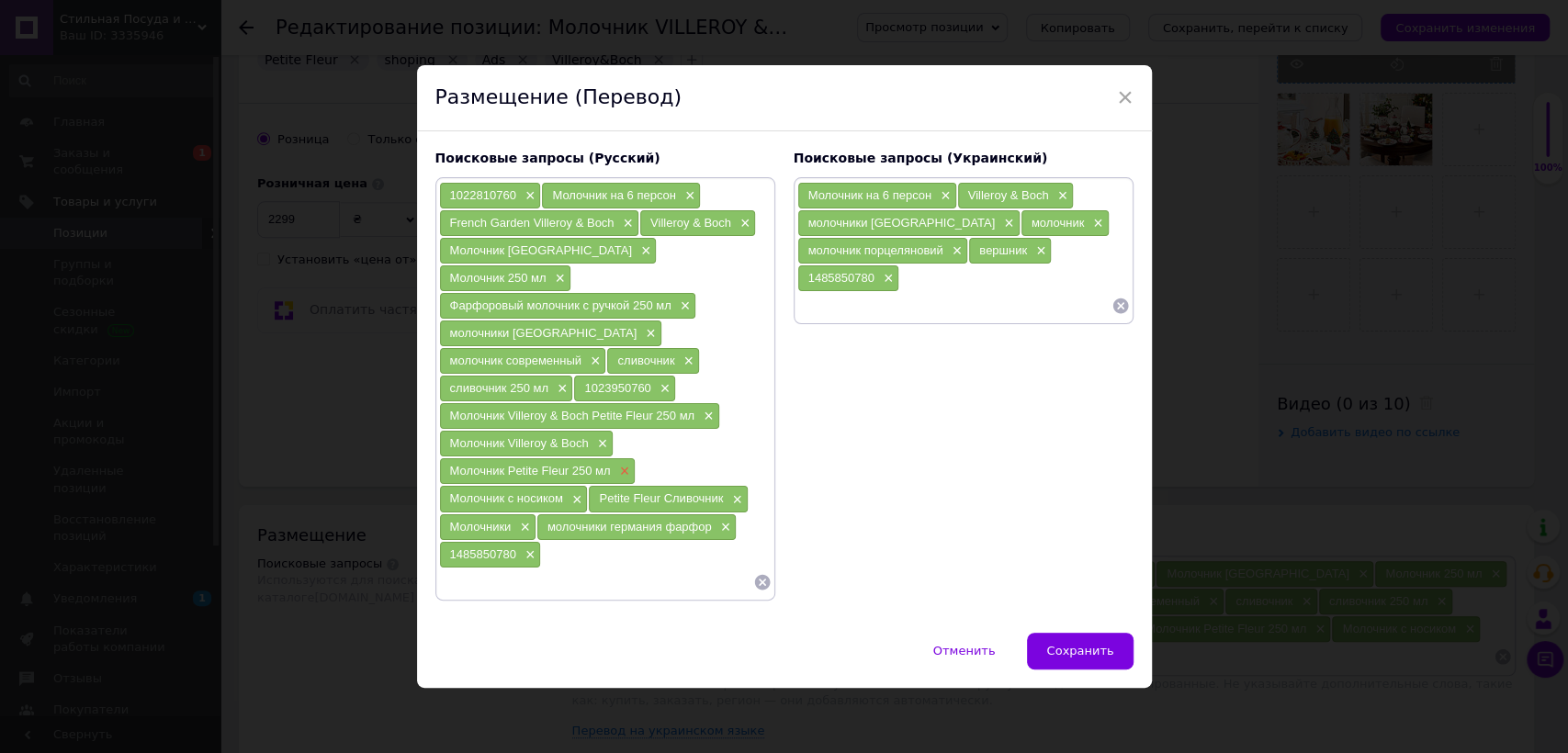
click at [624, 463] on span "×" at bounding box center [622, 471] width 14 height 15
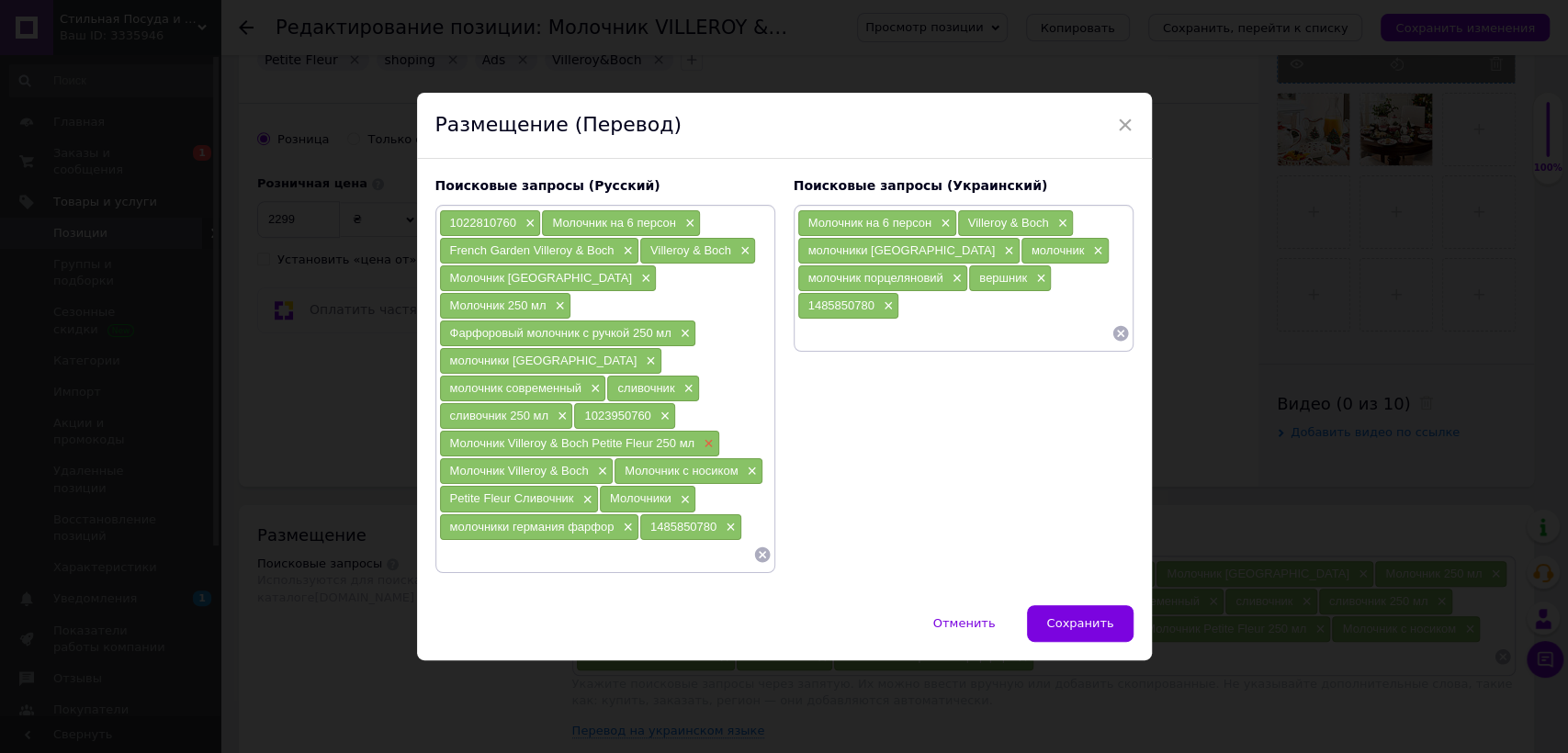
click at [708, 436] on span "×" at bounding box center [705, 444] width 14 height 15
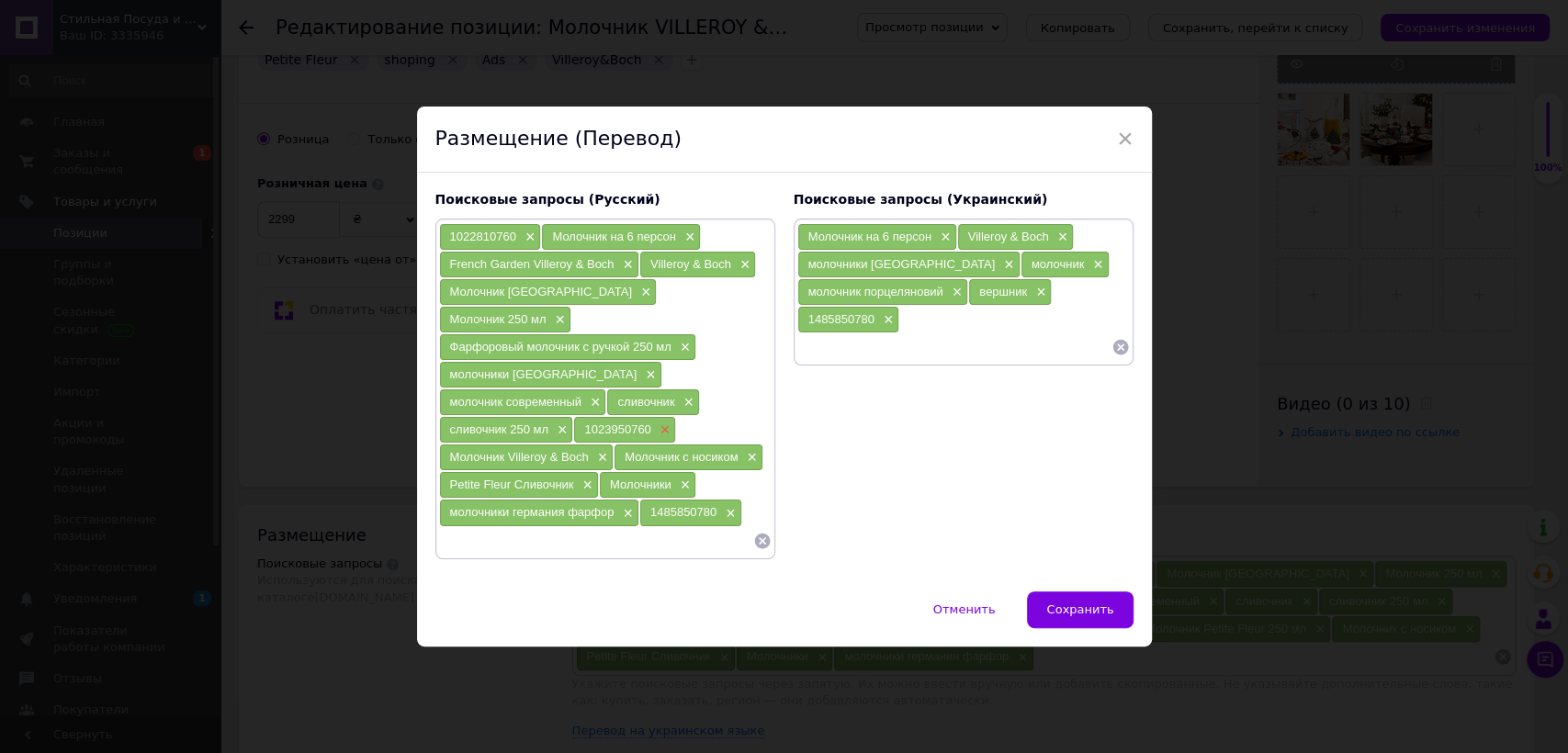
click at [671, 422] on span "×" at bounding box center [662, 430] width 14 height 15
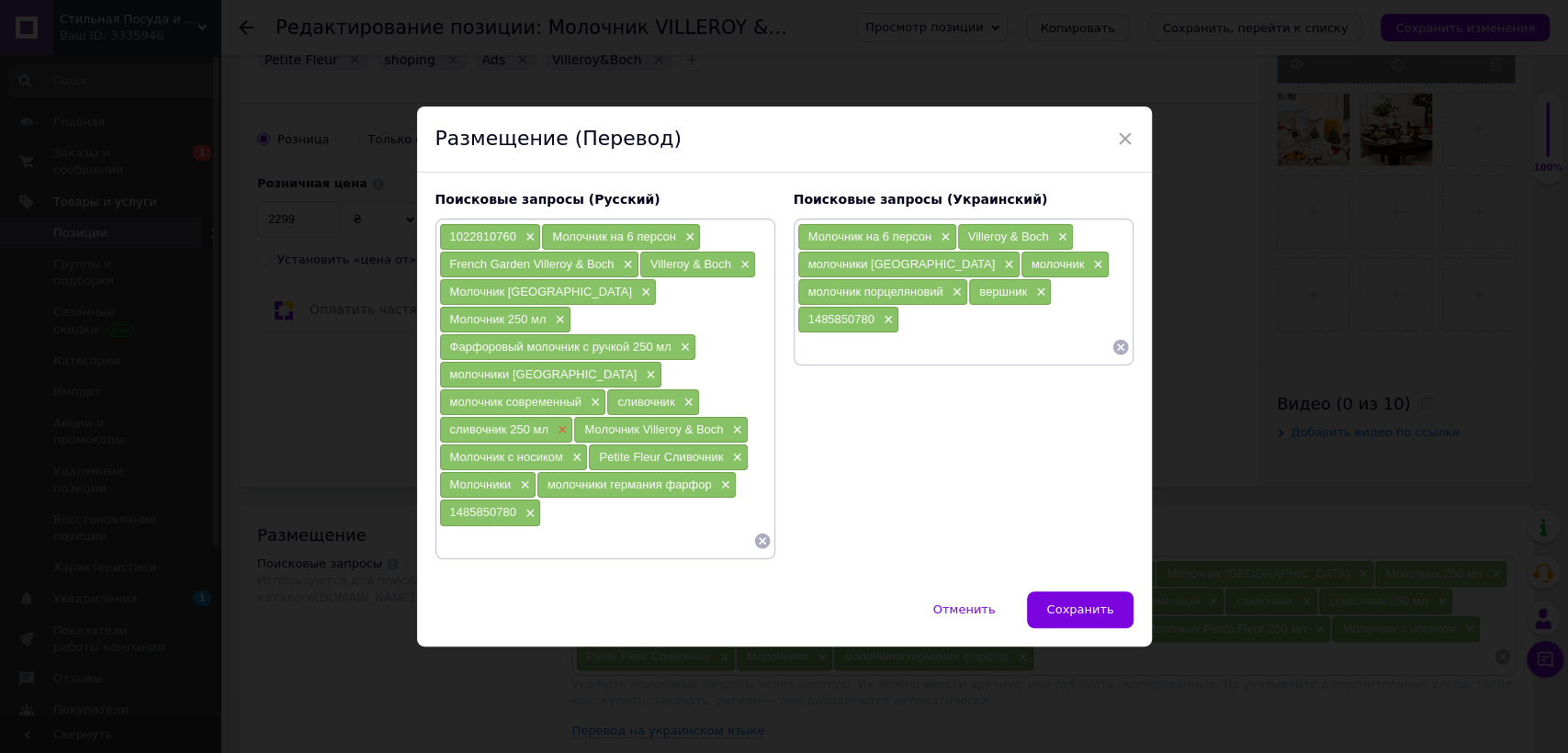
click at [568, 422] on span "×" at bounding box center [559, 430] width 14 height 15
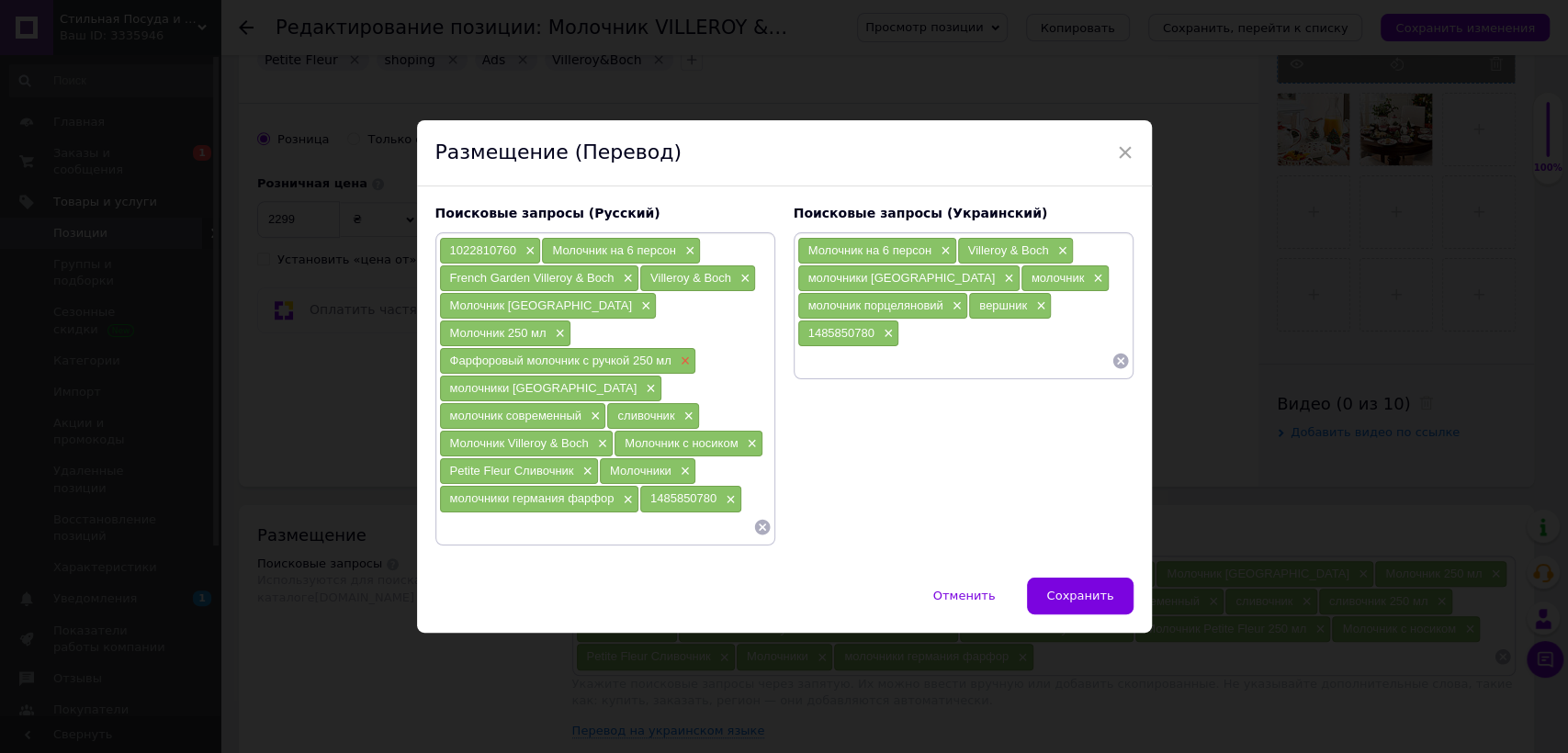
click at [686, 354] on span "×" at bounding box center [682, 362] width 14 height 15
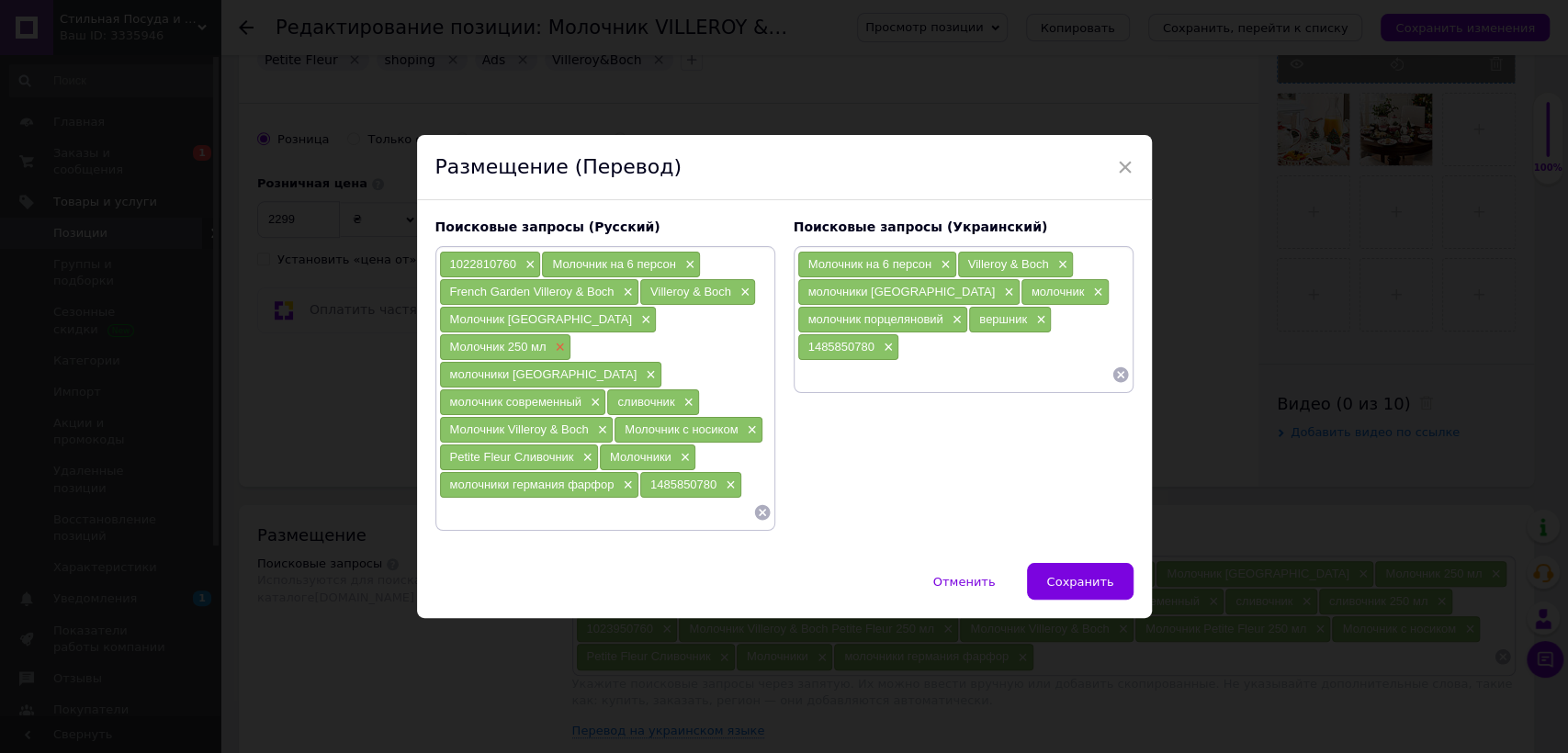
click at [565, 340] on span "×" at bounding box center [557, 347] width 14 height 15
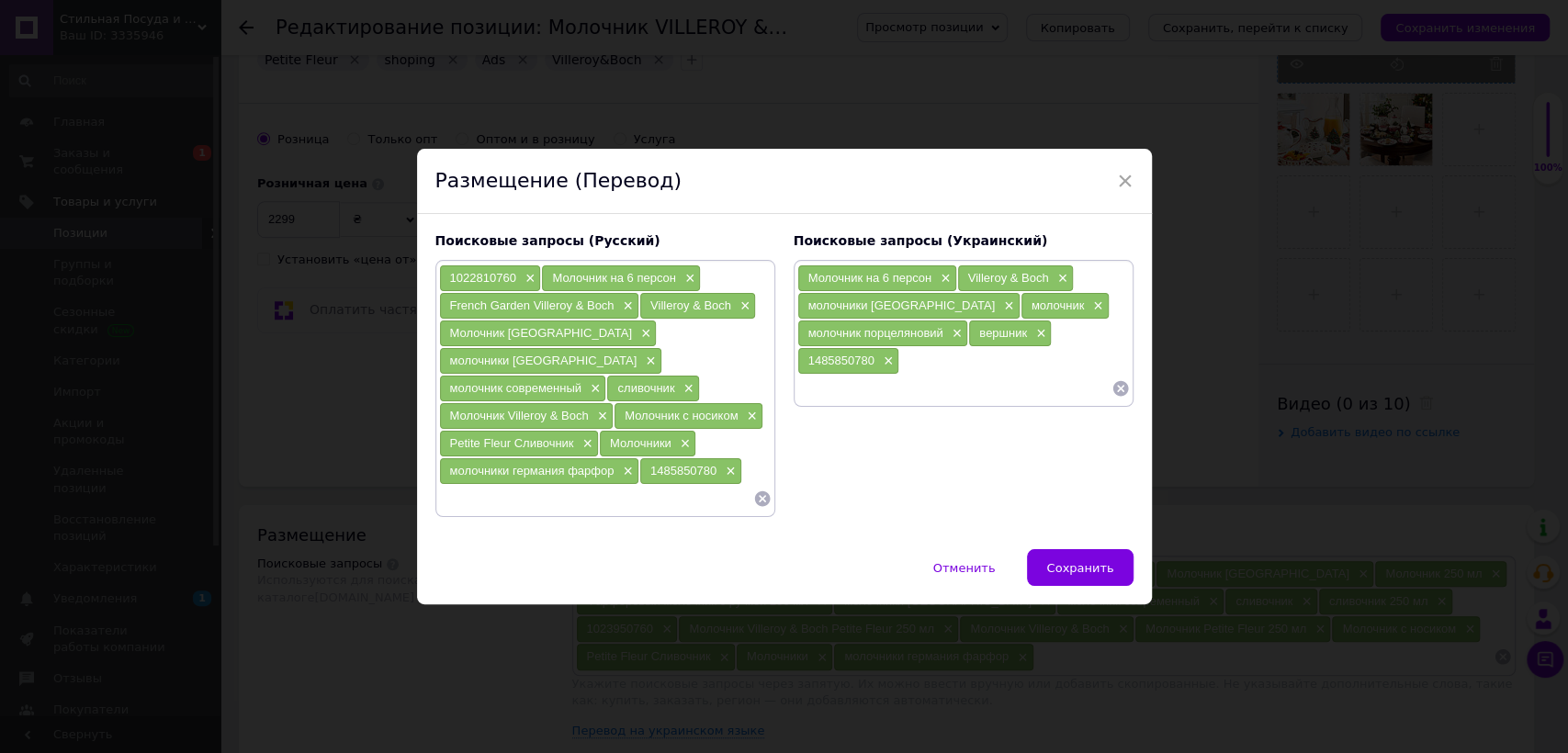
click at [629, 331] on div "Молочник FRENCH GARDEN ×" at bounding box center [548, 333] width 217 height 26
click at [636, 326] on span "×" at bounding box center [643, 334] width 14 height 15
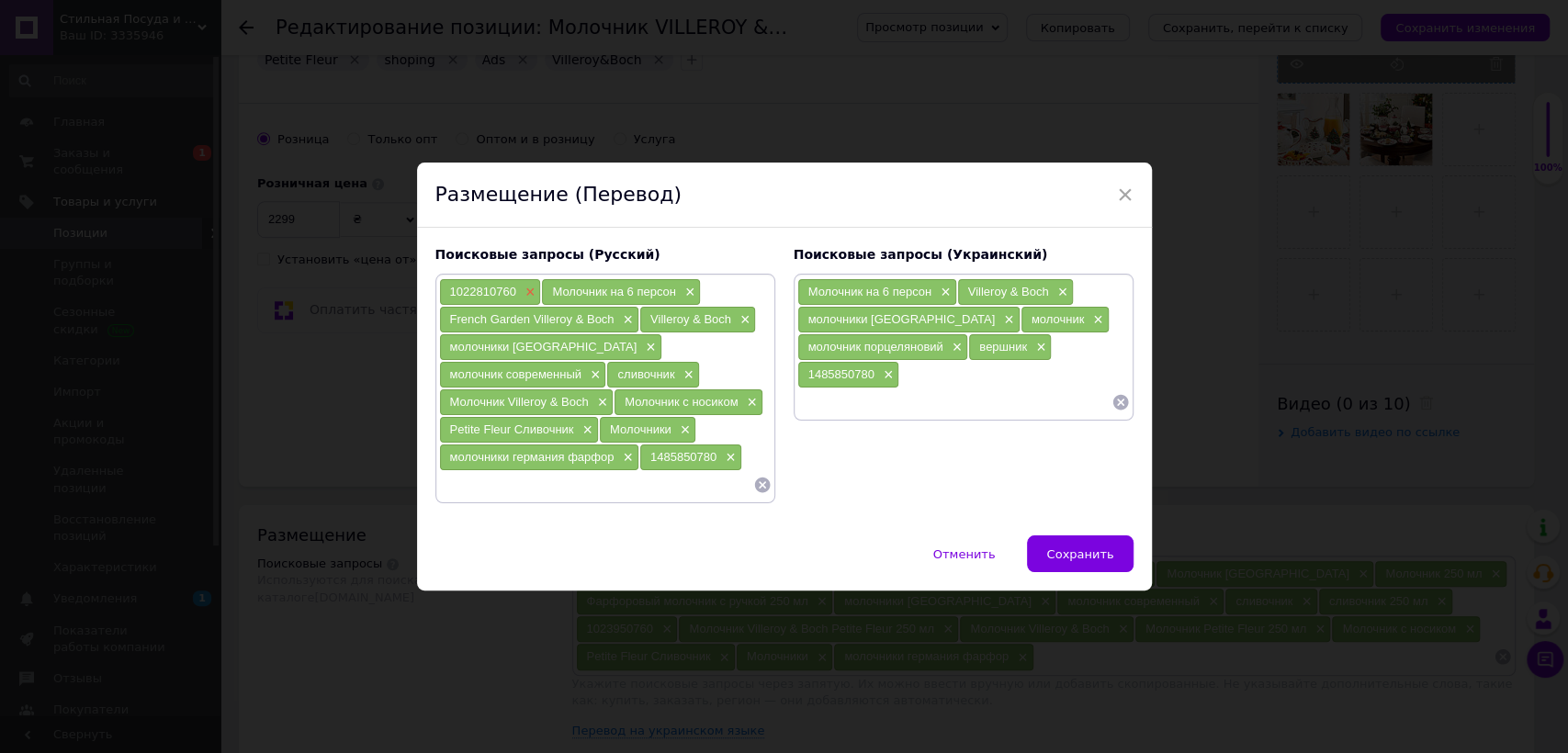
click at [525, 289] on span "×" at bounding box center [528, 293] width 14 height 15
click at [625, 320] on span "×" at bounding box center [625, 319] width 14 height 15
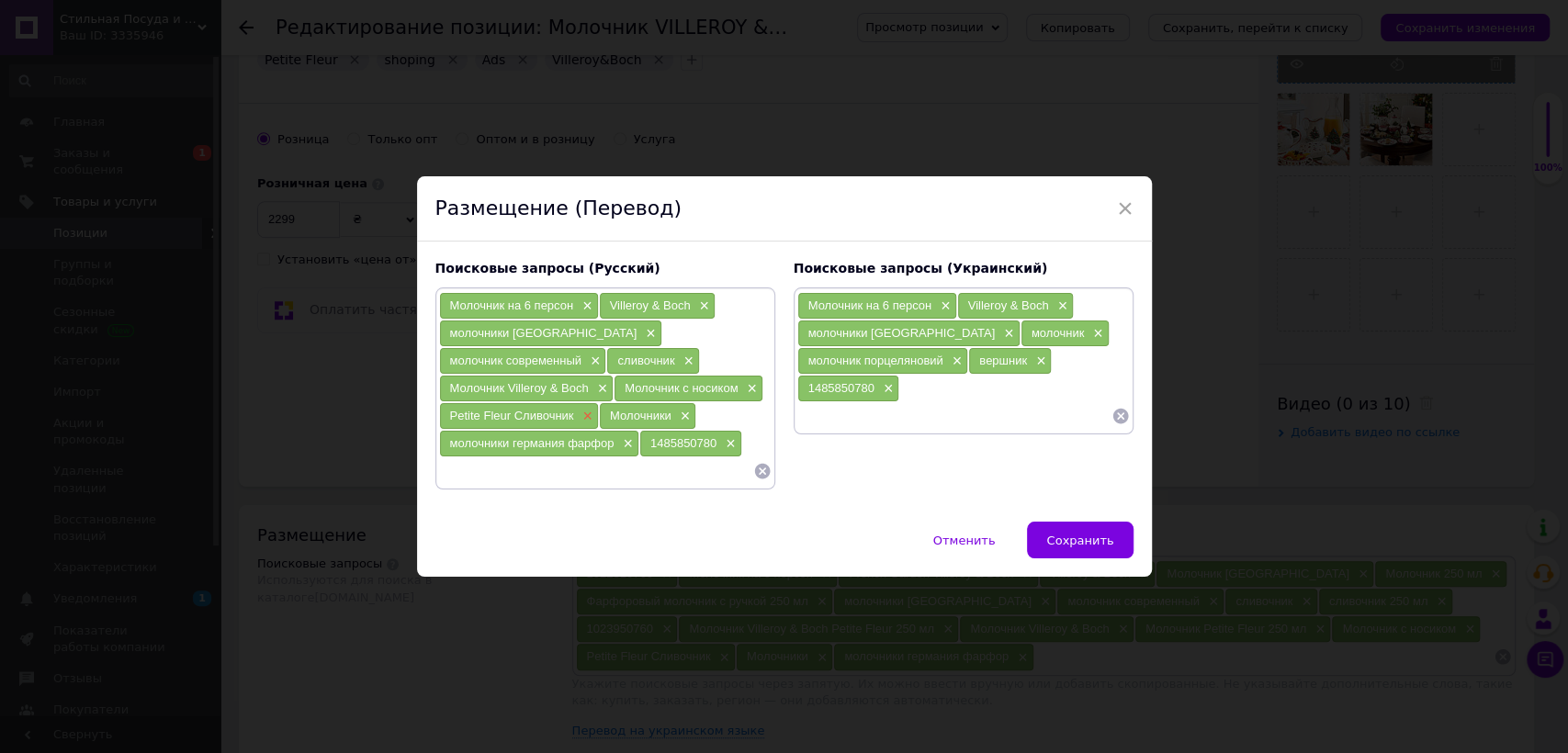
click at [592, 409] on span "×" at bounding box center [584, 416] width 14 height 15
click at [590, 458] on input at bounding box center [596, 471] width 314 height 28
paste input "Toy's Delight Молочник"
type input "Toy's Delight Молочник"
paste input "Toy's Delight Молочник"
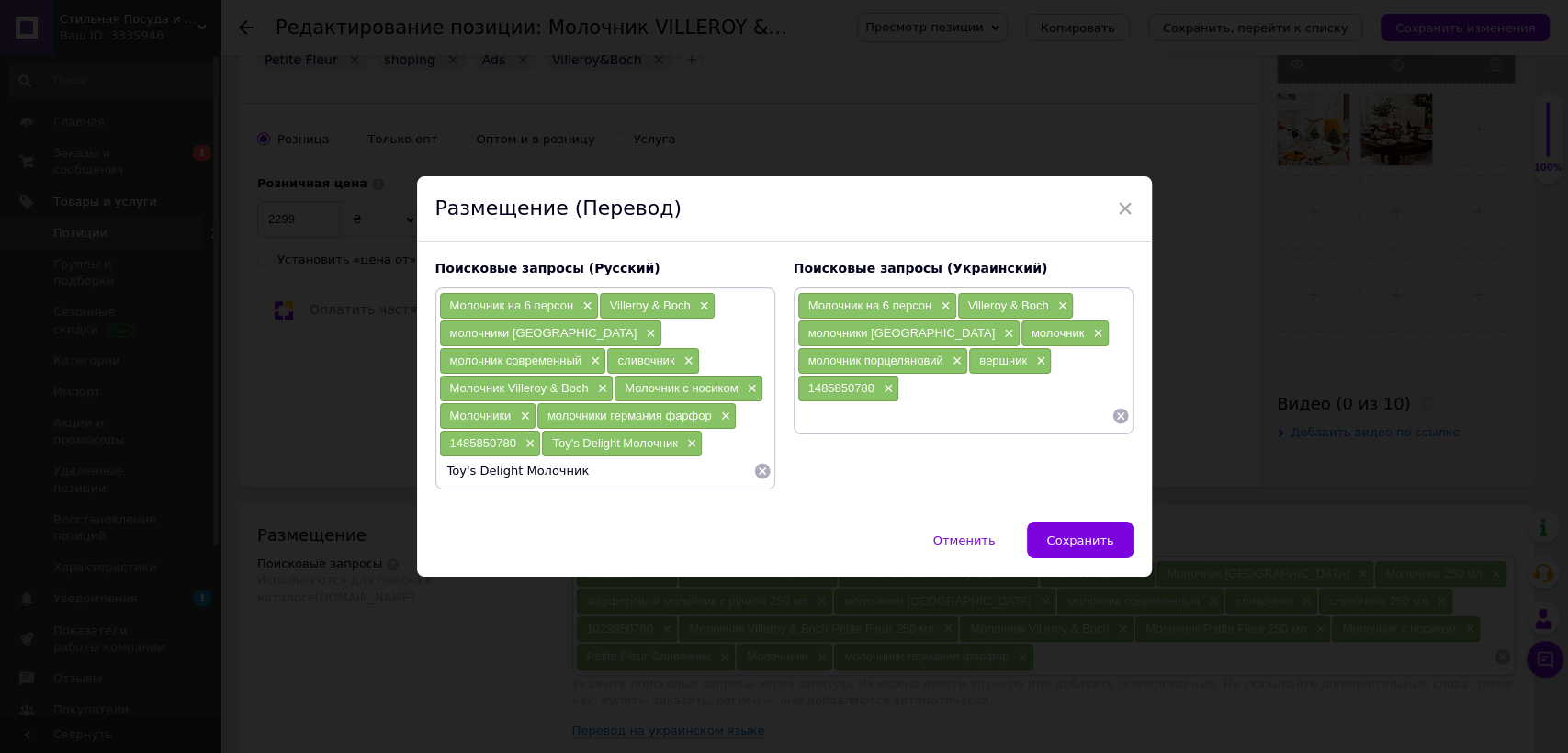
scroll to position [0, 0]
drag, startPoint x: 515, startPoint y: 472, endPoint x: 589, endPoint y: 482, distance: 74.7
click at [589, 482] on input "Toy's Delight Молочник" at bounding box center [596, 471] width 314 height 28
type input "Toy's Delight"
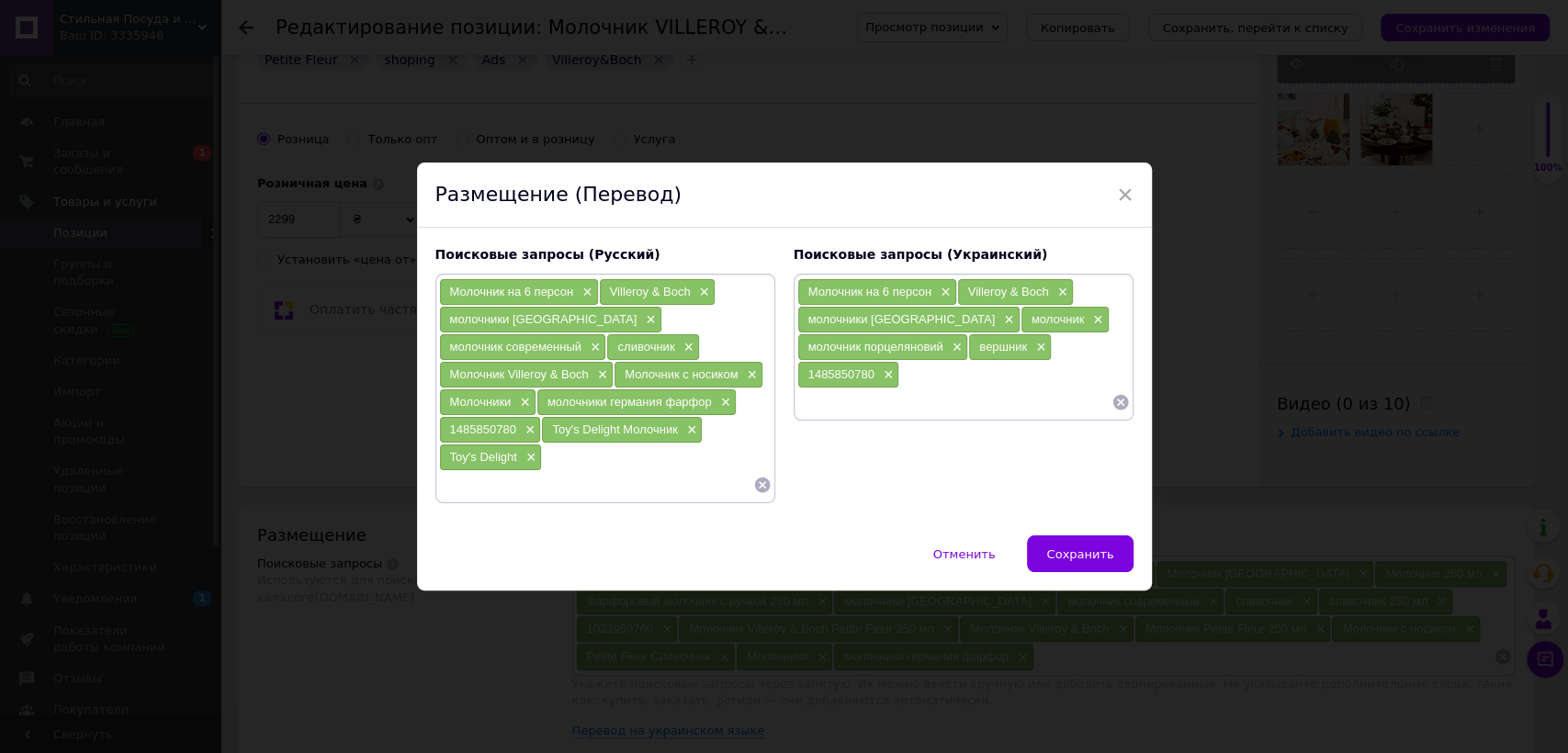
paste input "Молочник"
type input "Молочник"
paste input "Delight от Villeroy & Boch"
type input "Delight от Villeroy & Boch"
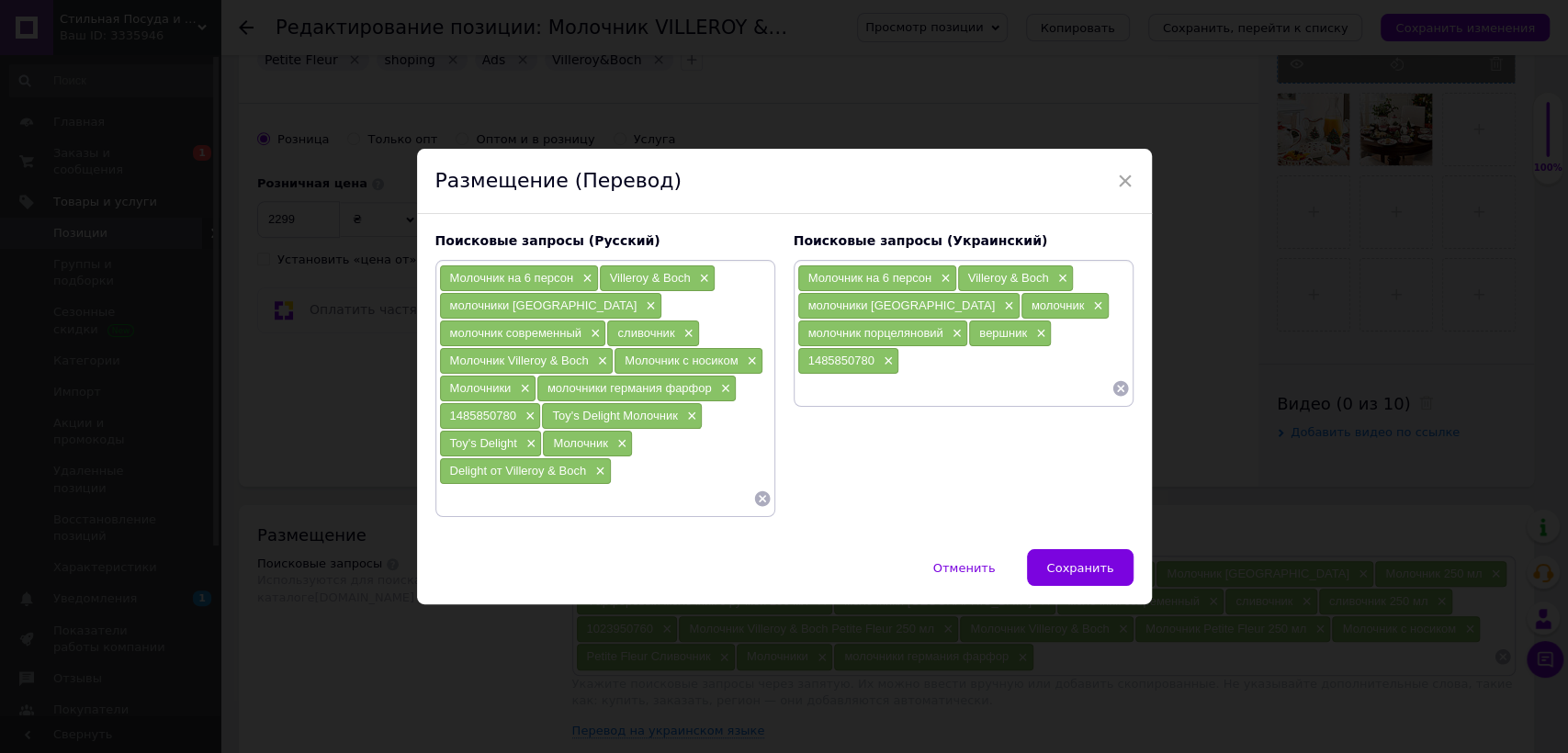
paste input "Молочник Villeroy & Boch"
drag, startPoint x: 503, startPoint y: 488, endPoint x: 598, endPoint y: 489, distance: 95.0
click at [598, 489] on input "Молочник Villeroy & Boch" at bounding box center [596, 498] width 314 height 28
type input "Молочник 500 мл"
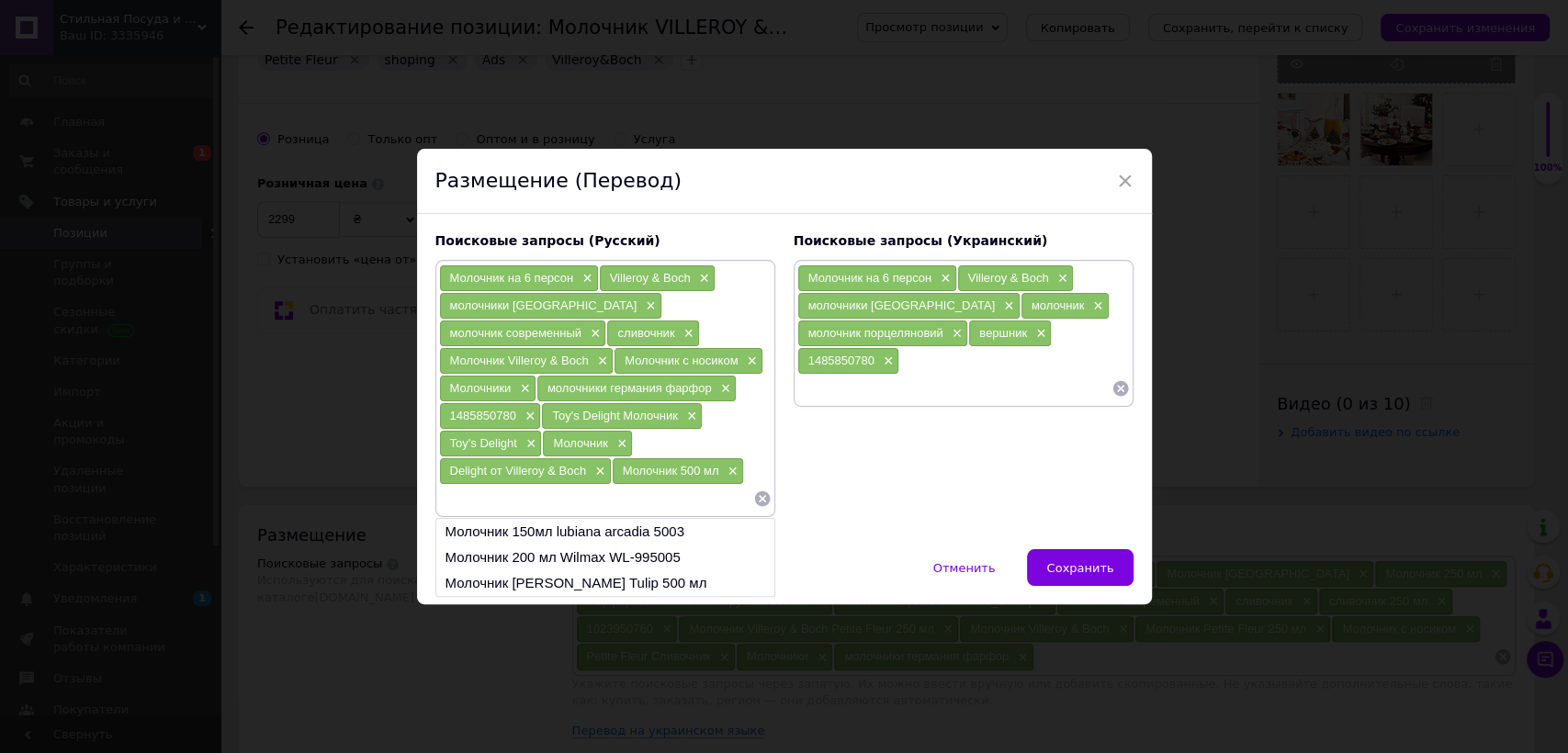
click at [833, 383] on input at bounding box center [954, 388] width 314 height 28
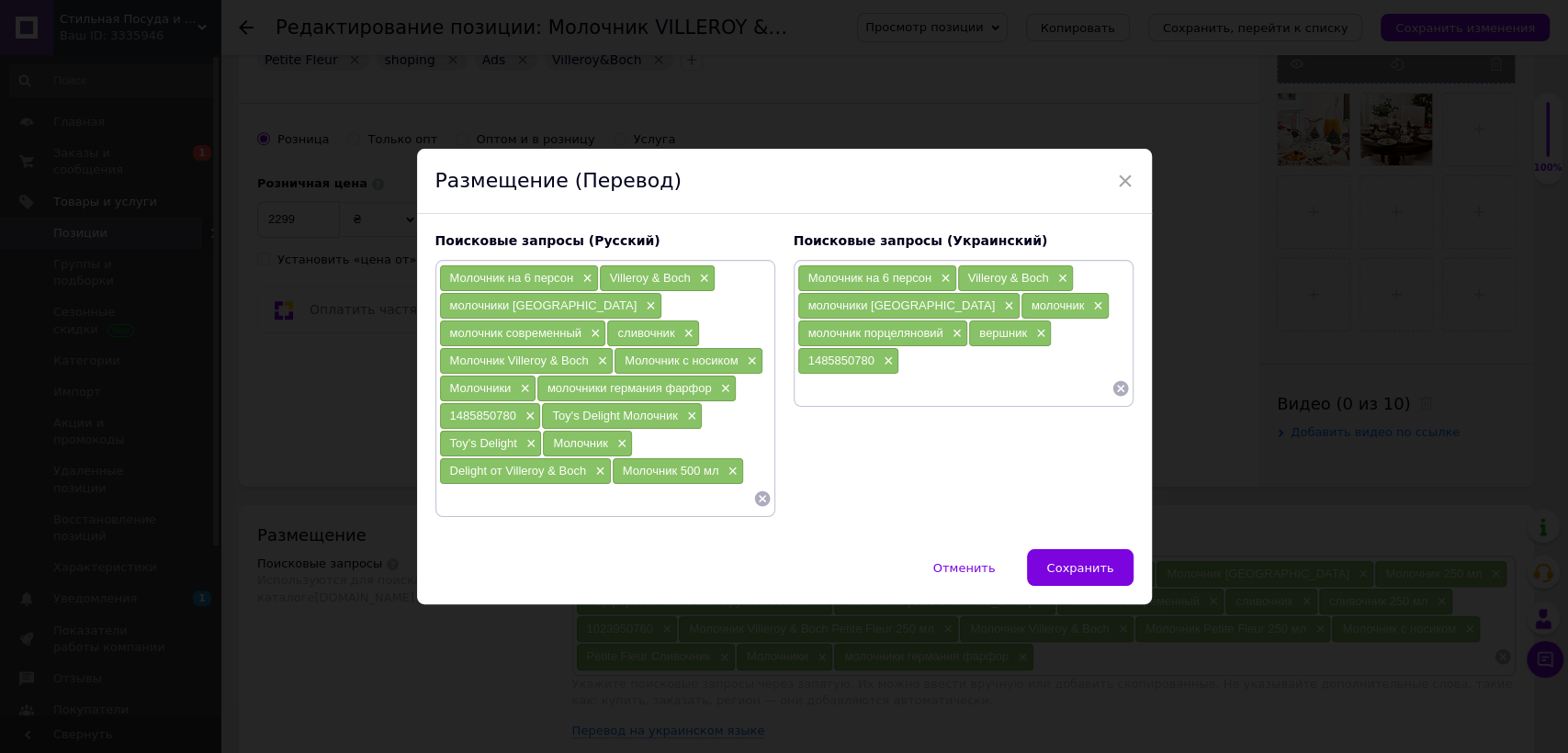
paste input "Молочник Toy's Delight"
type input "Молочник Toy's Delight"
click at [703, 491] on input at bounding box center [596, 498] width 314 height 28
paste input "Молочник Toy's Delight"
type input "Молочник Toy's Delight"
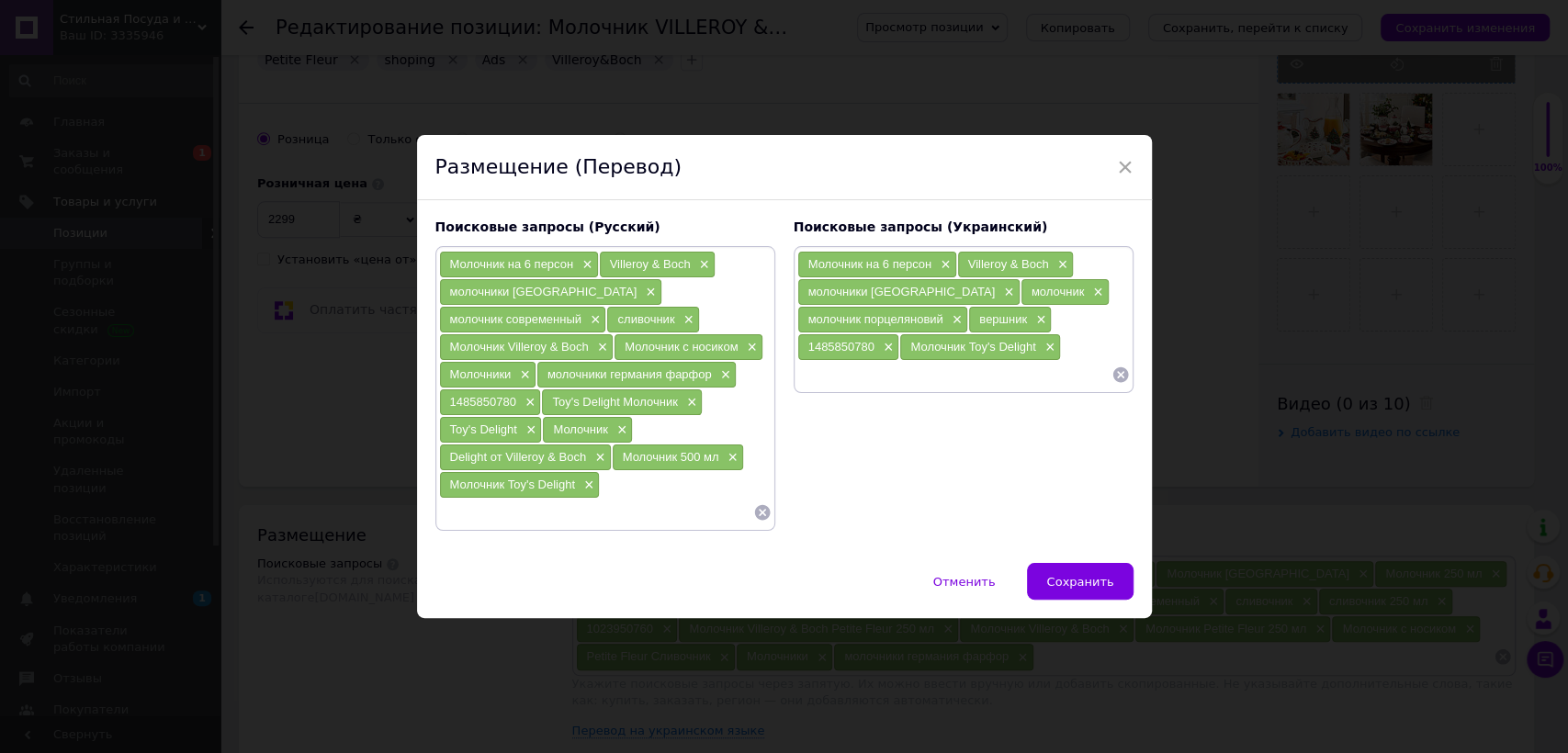
click at [836, 388] on input at bounding box center [954, 374] width 314 height 28
type input "молочник 500 мл"
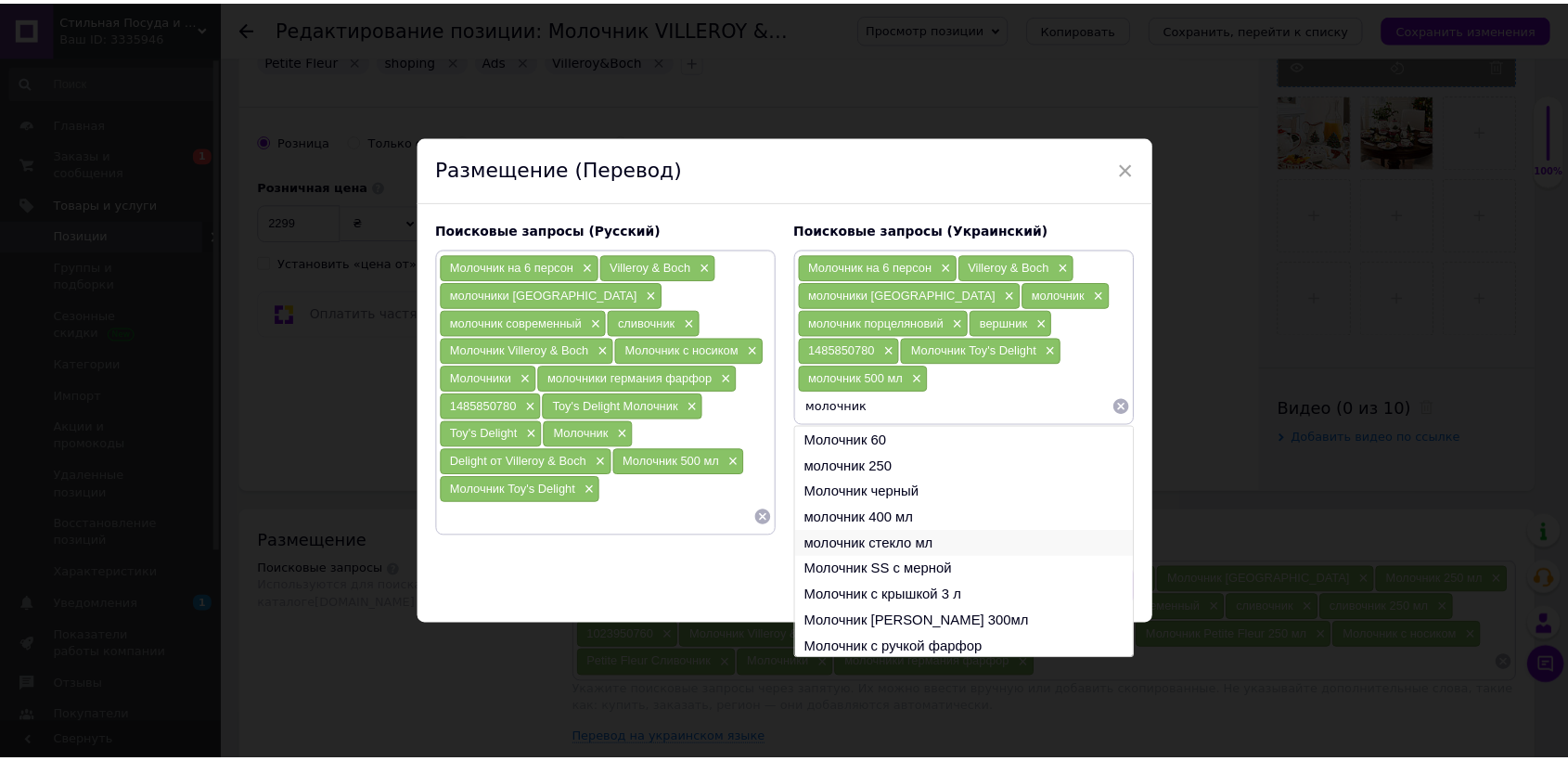
scroll to position [27, 0]
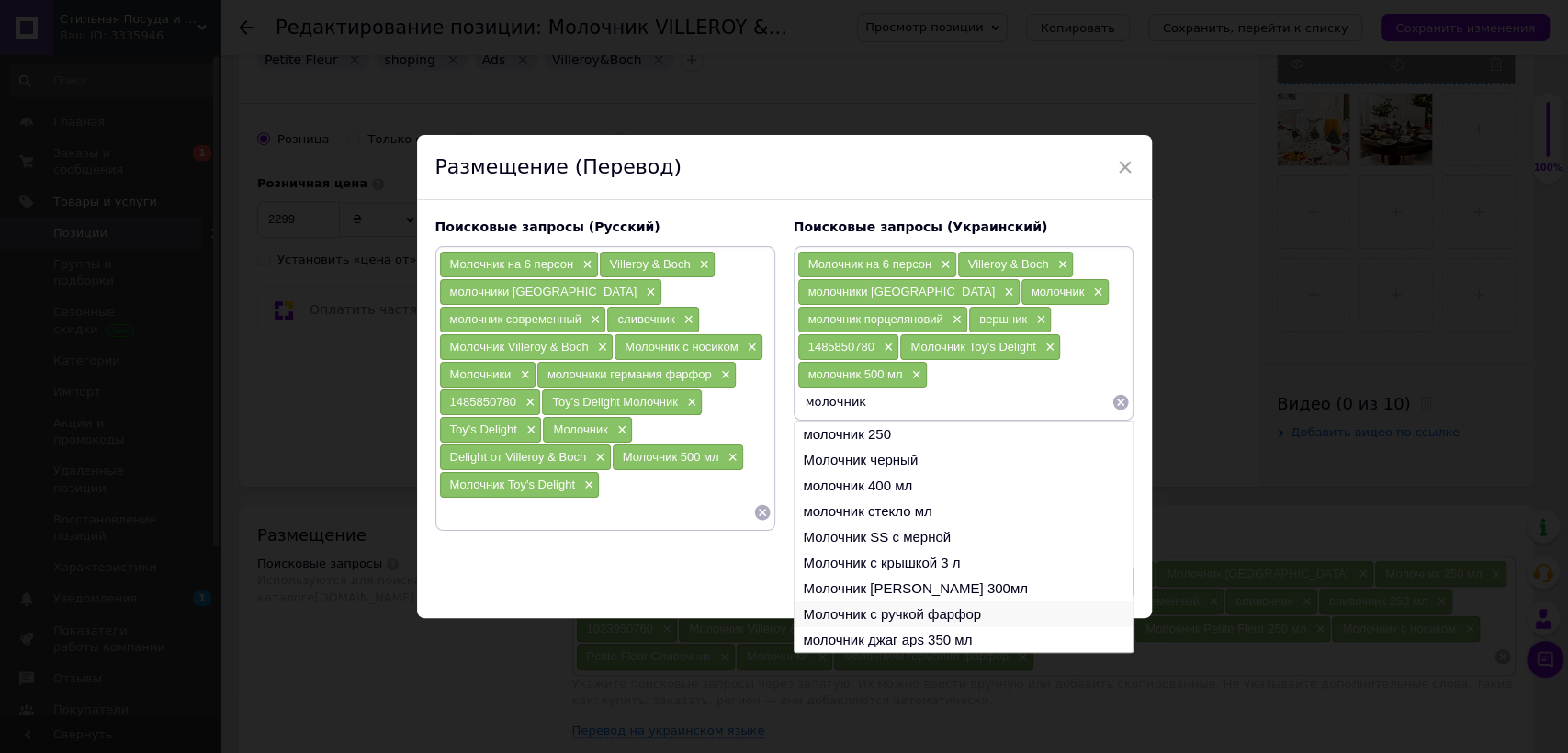
type input "молочник"
click at [977, 625] on li "Молочник с ручкой фарфор" at bounding box center [963, 614] width 338 height 26
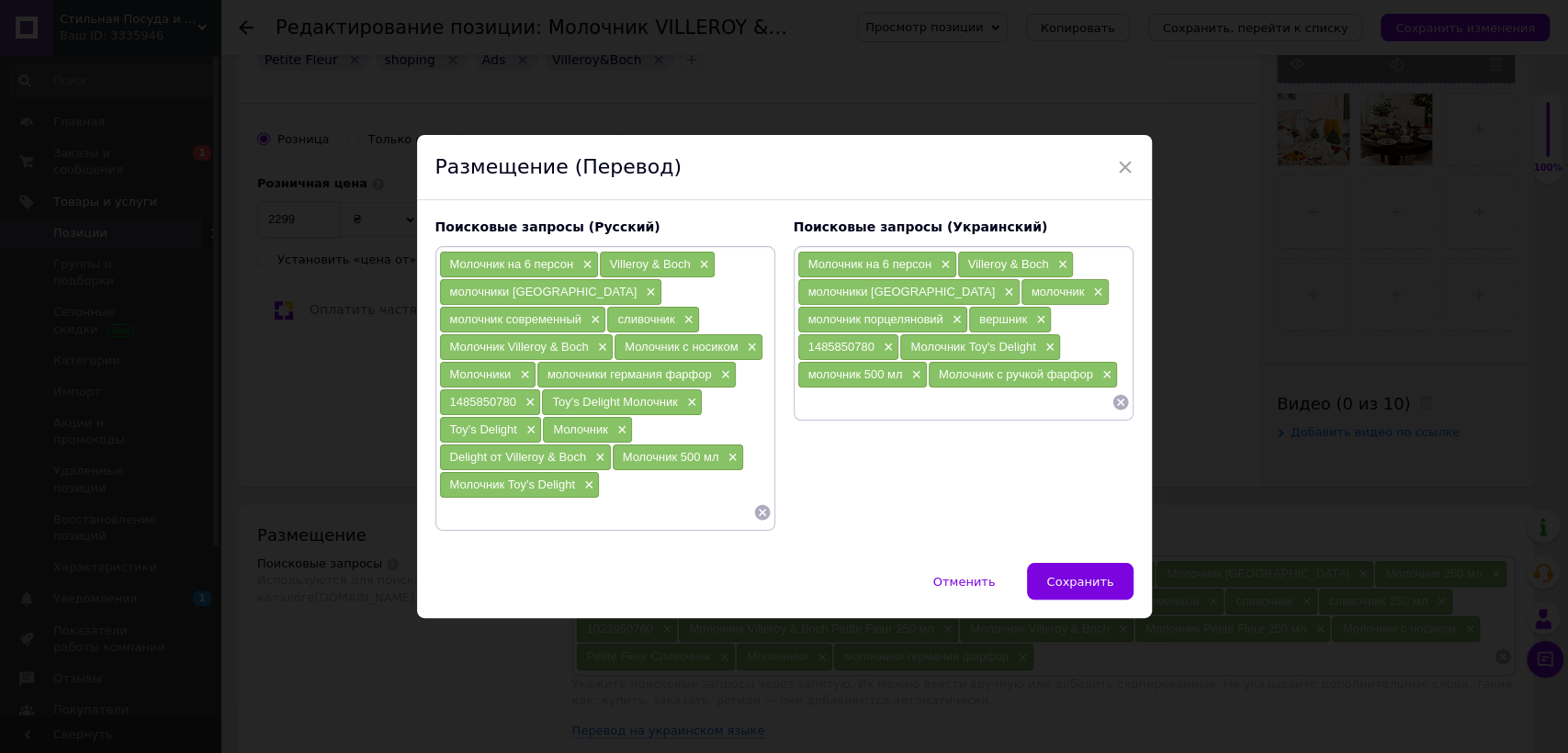
click at [603, 499] on input at bounding box center [596, 512] width 314 height 28
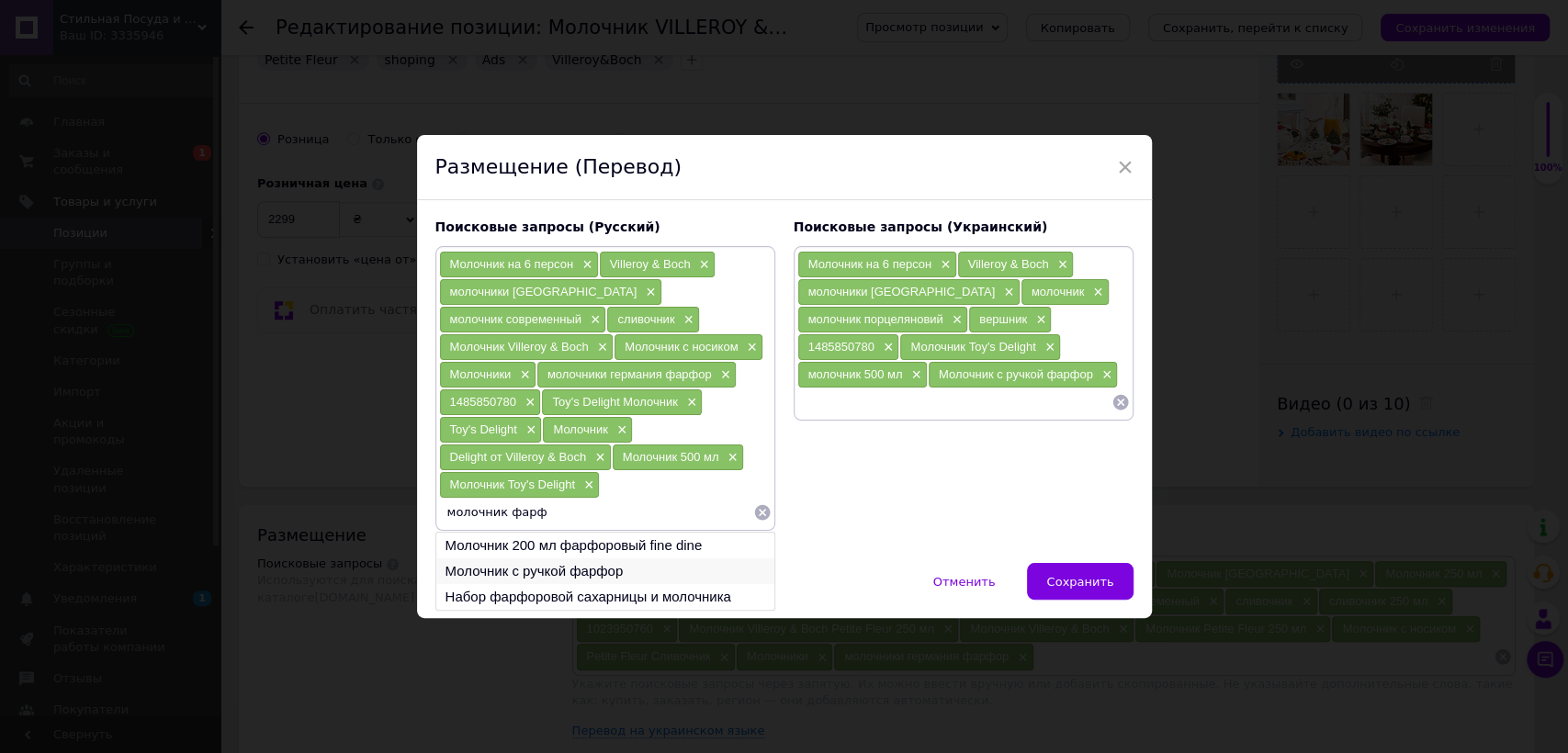
type input "молочник фарф"
click at [606, 558] on li "Молочник с ручкой фарфор" at bounding box center [606, 571] width 338 height 26
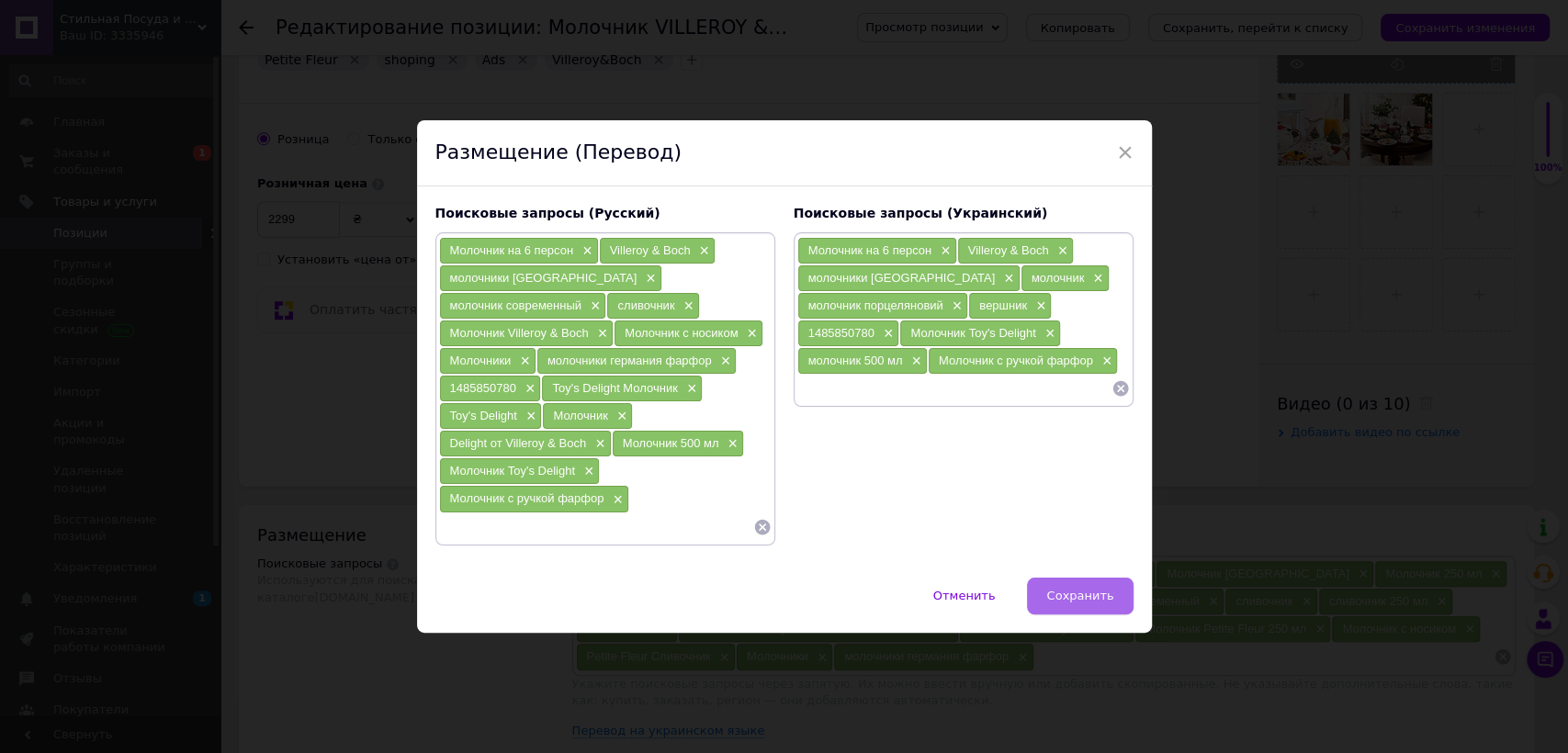
click at [1092, 589] on span "Сохранить" at bounding box center [1080, 596] width 67 height 13
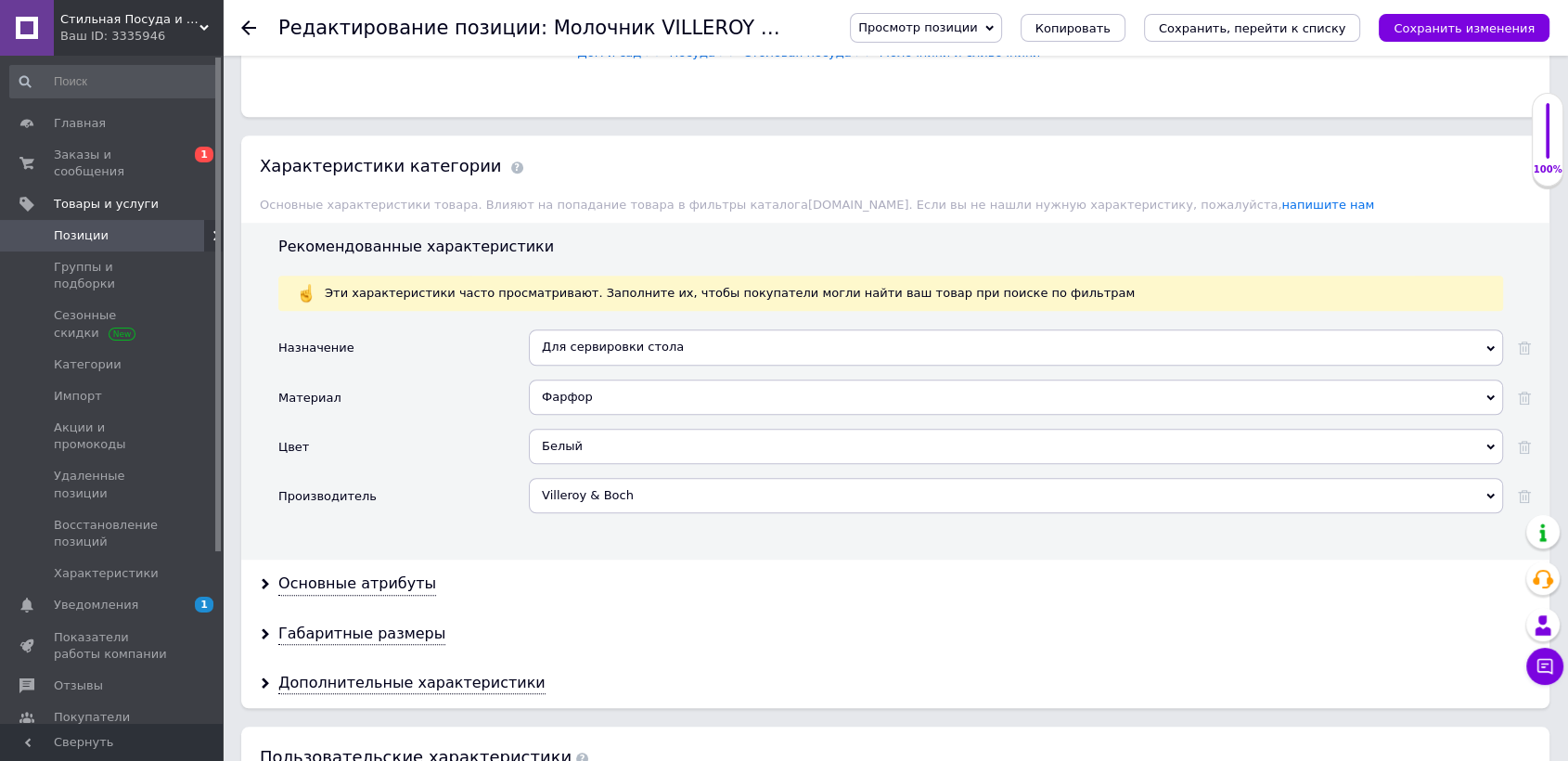
scroll to position [1546, 0]
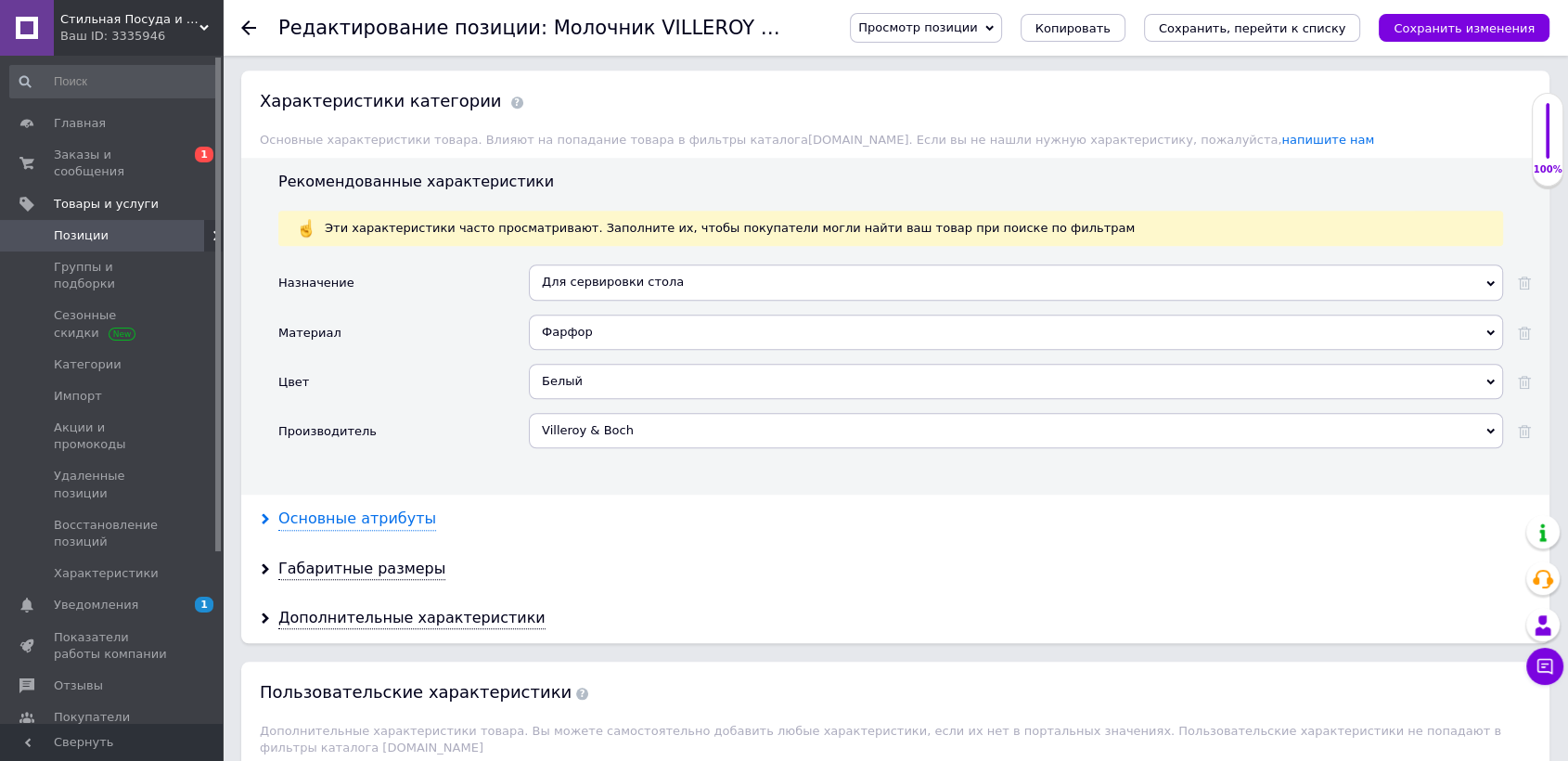
click at [357, 509] on div "Основные атрибуты" at bounding box center [357, 520] width 158 height 21
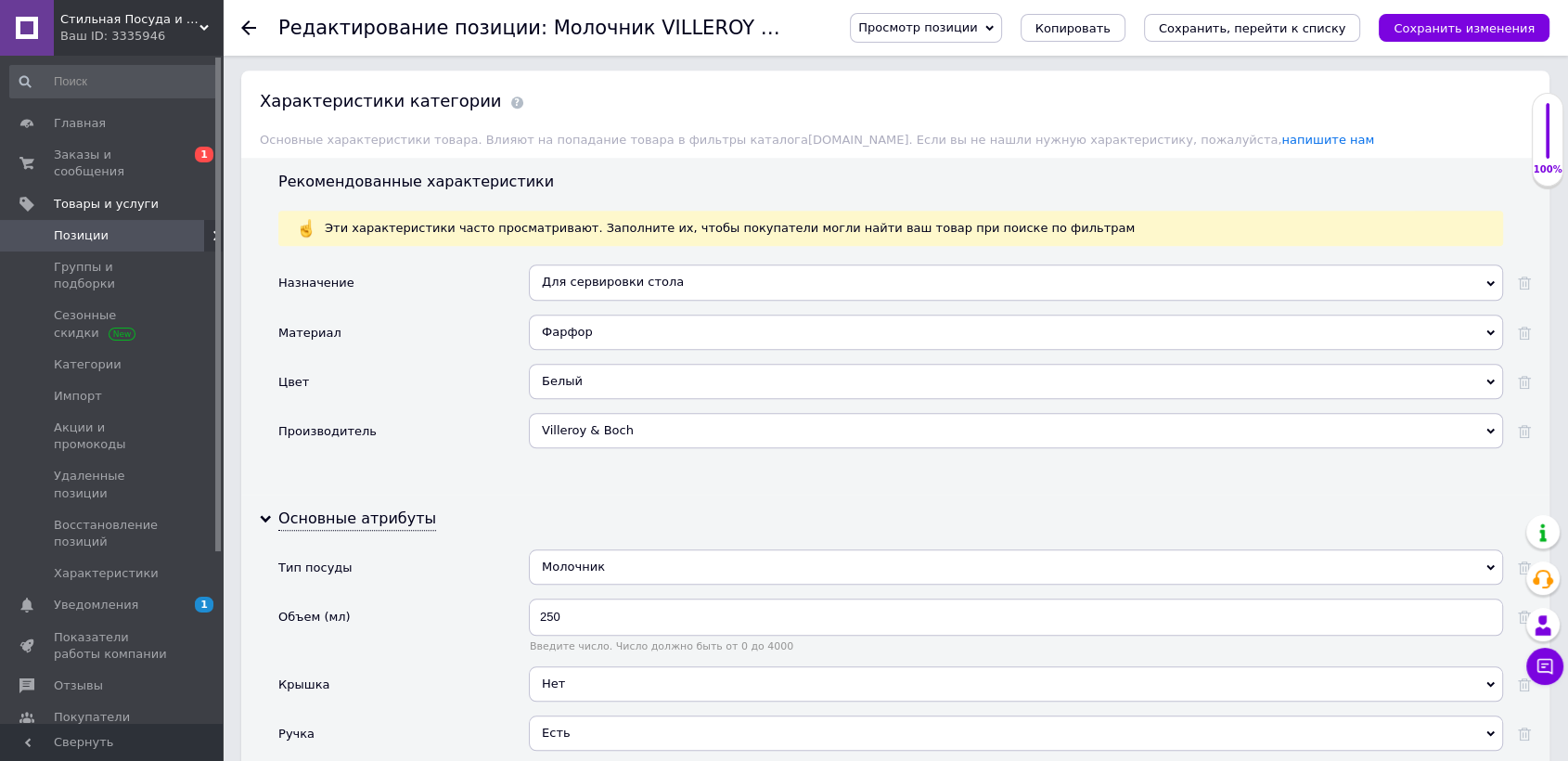
scroll to position [1649, 0]
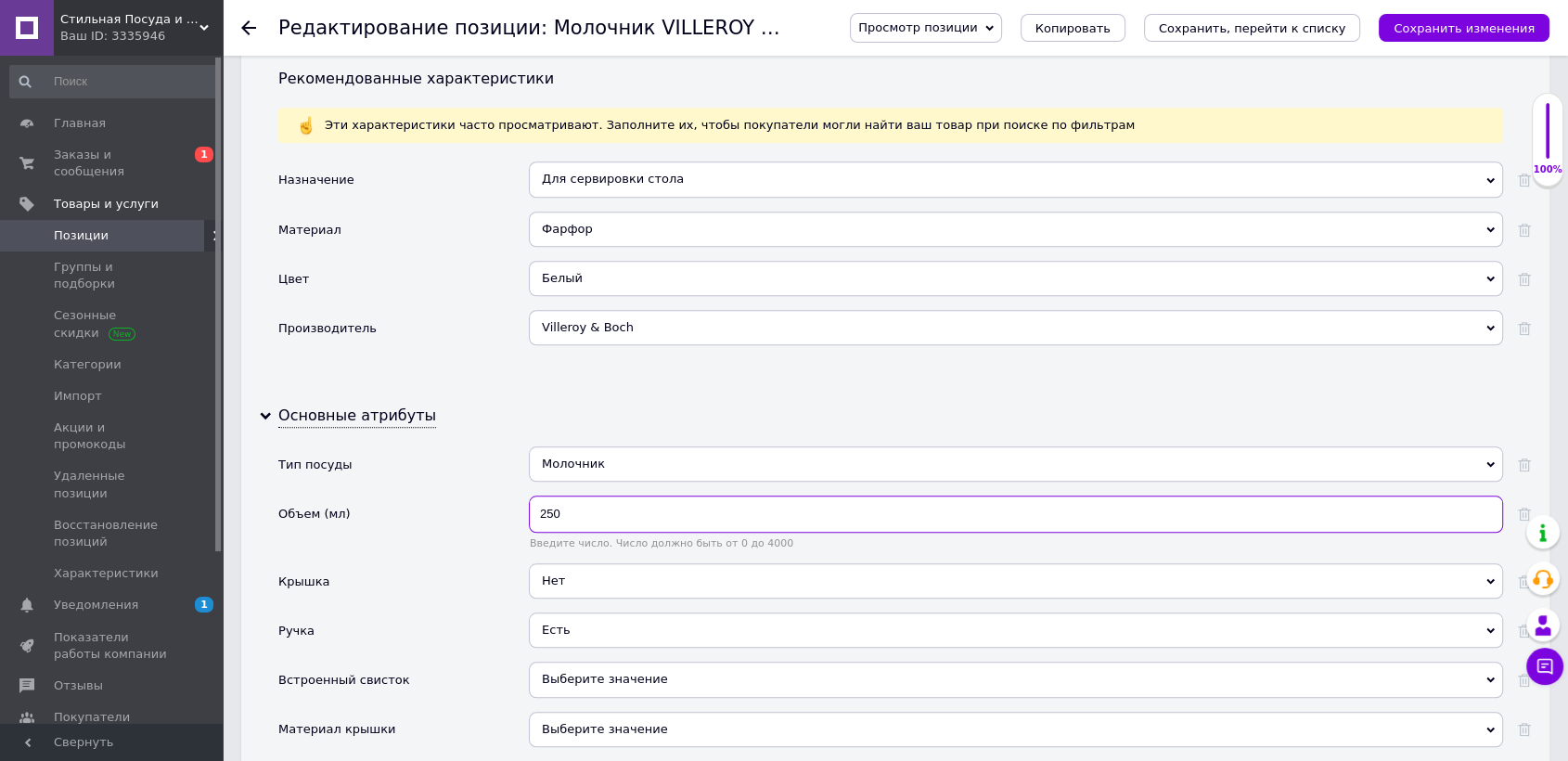
click at [535, 495] on input "250" at bounding box center [1016, 514] width 974 height 37
type input "500"
click at [566, 563] on div "Нет" at bounding box center [1016, 581] width 974 height 35
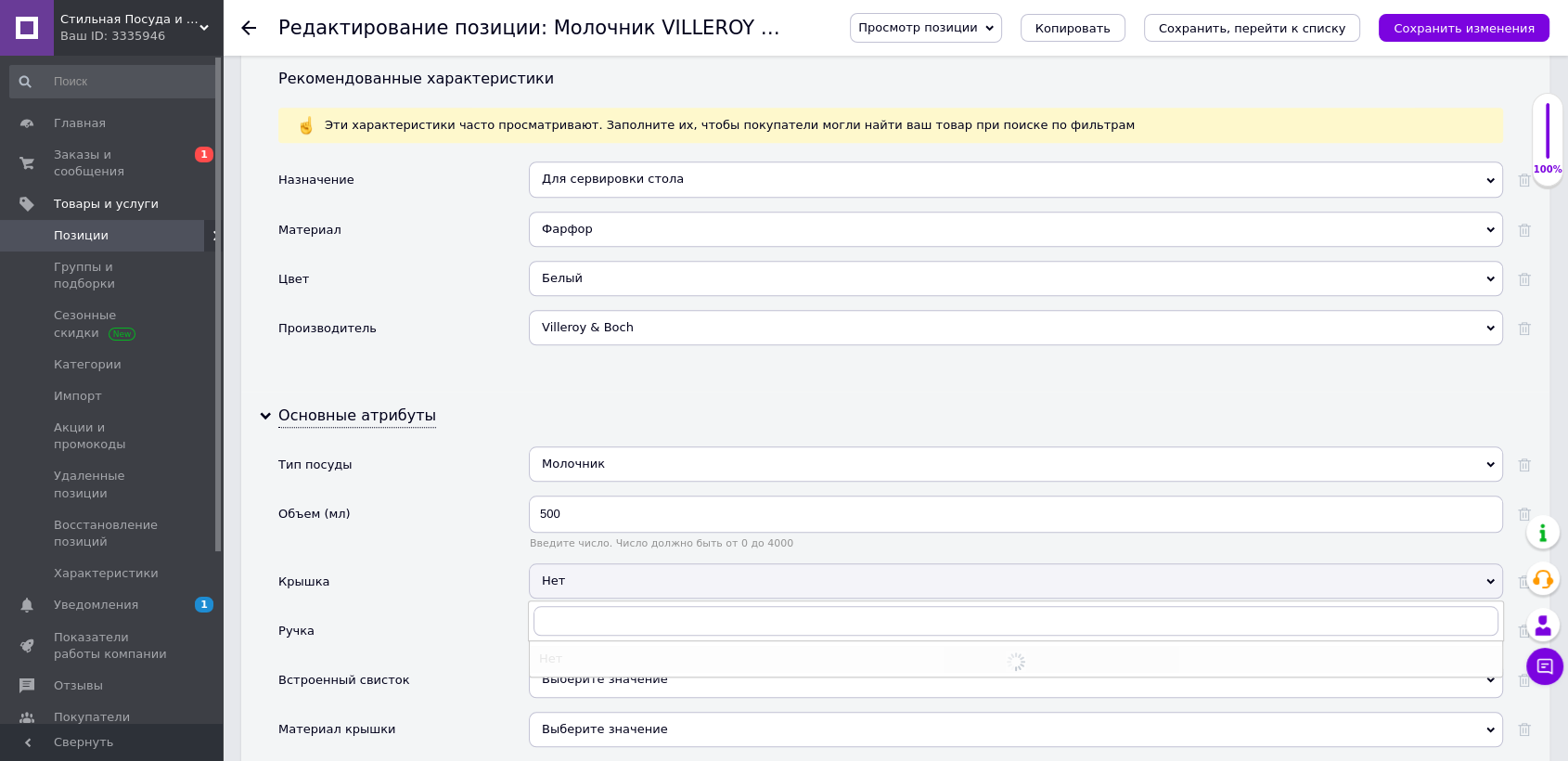
click at [416, 563] on div "Крышка" at bounding box center [403, 587] width 250 height 49
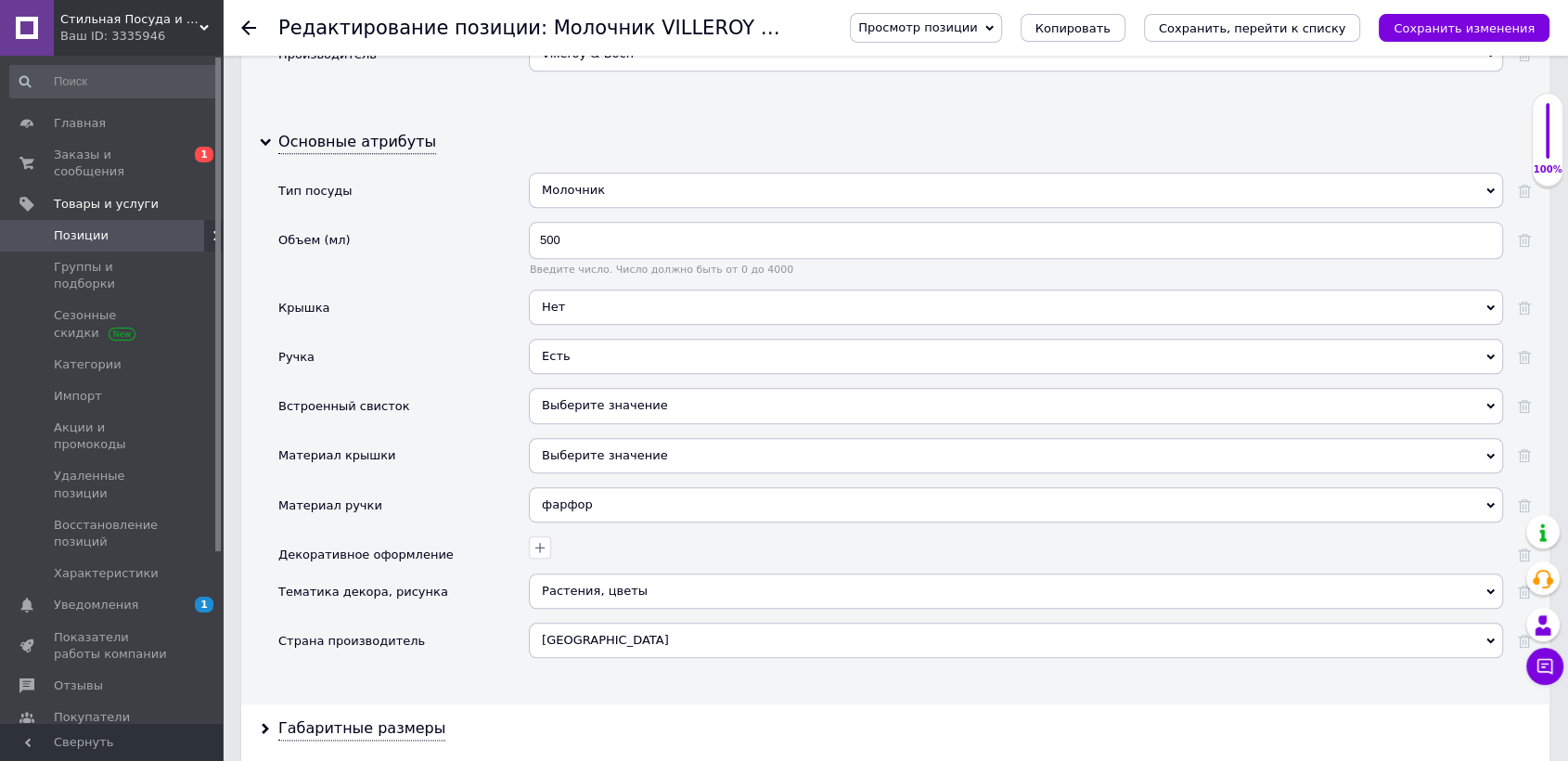
scroll to position [1959, 0]
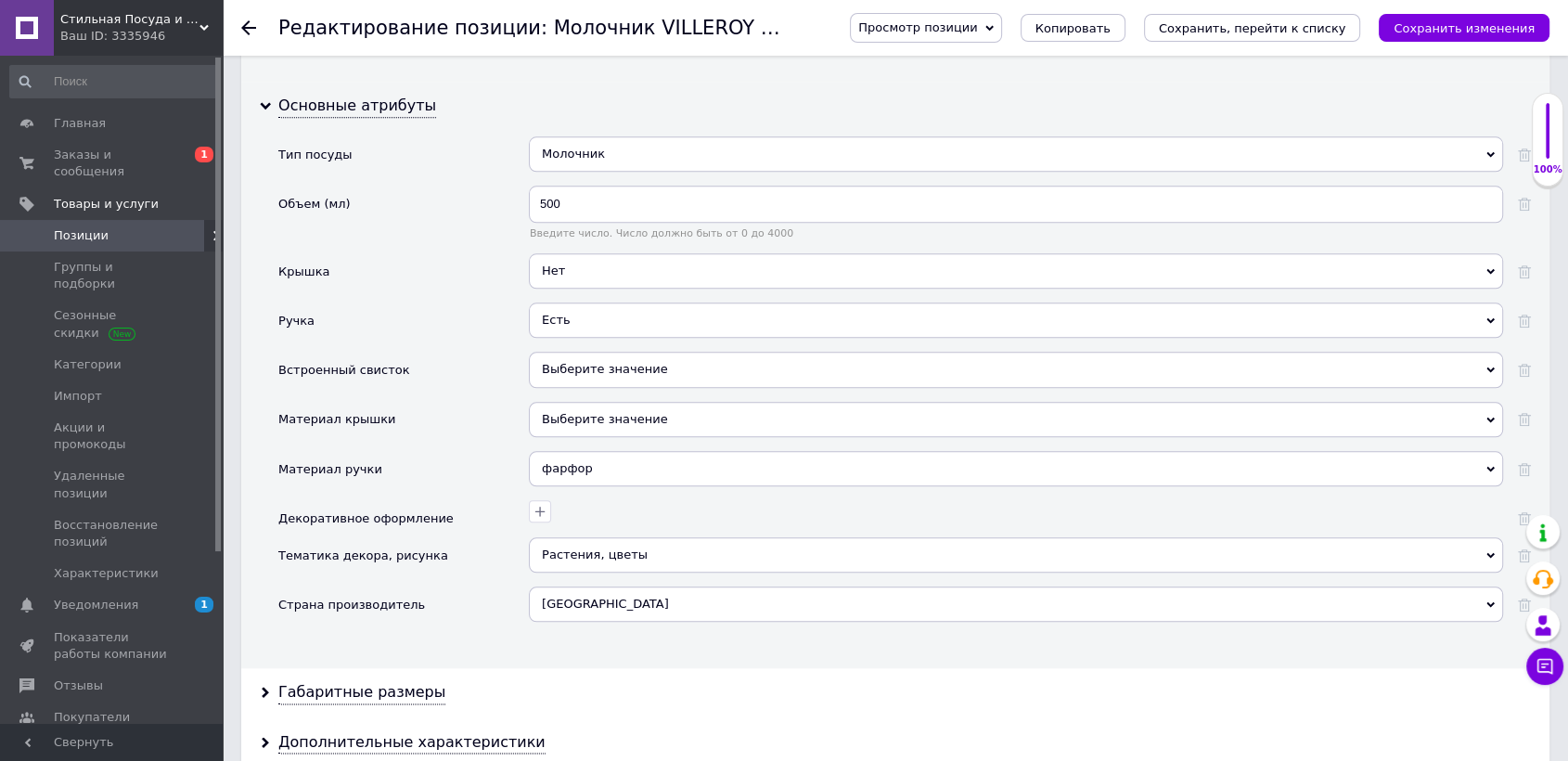
click at [579, 537] on div "Растения, цветы" at bounding box center [1016, 555] width 974 height 35
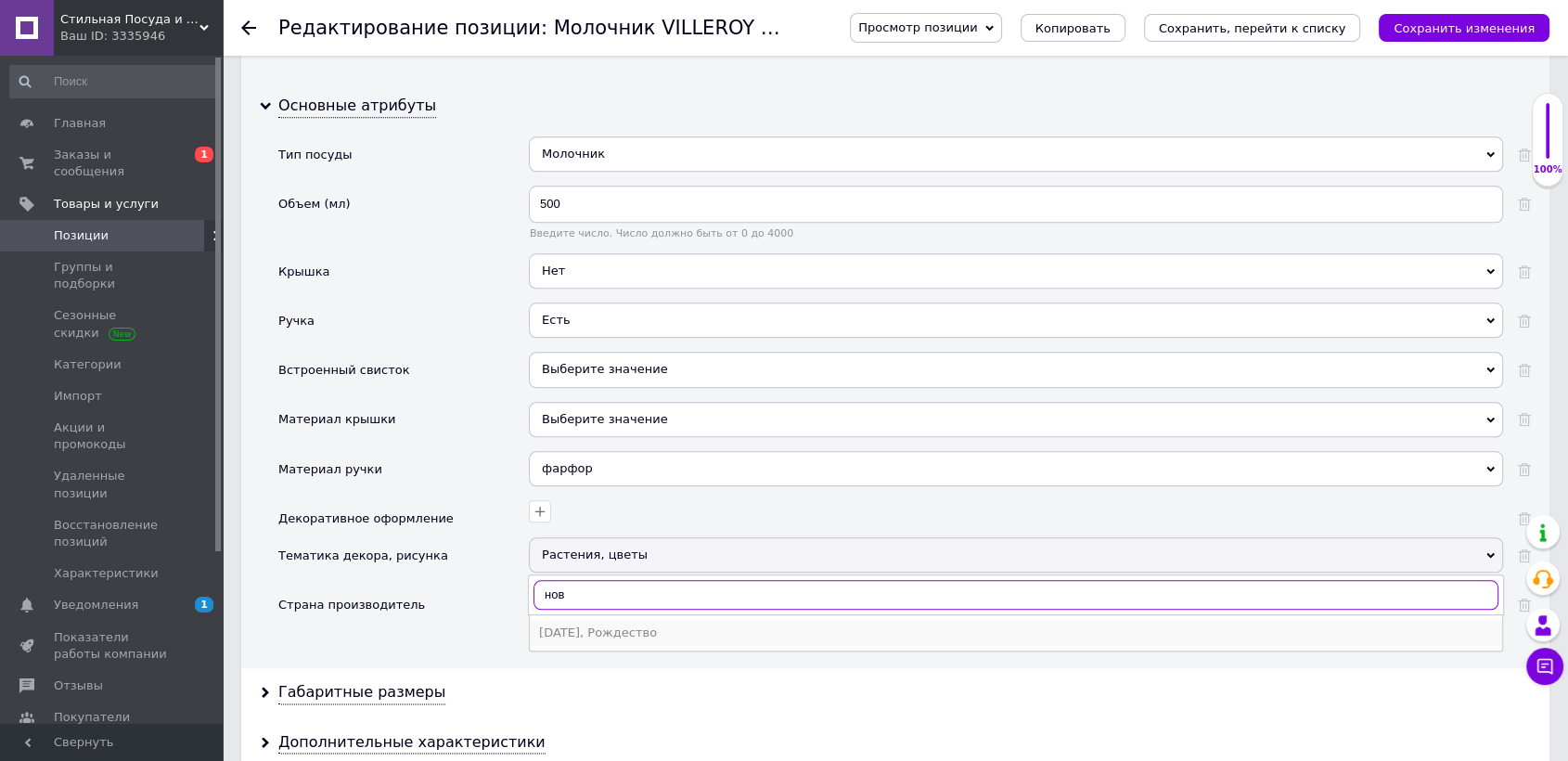
type input "нов"
click at [568, 624] on div "[DATE], Рождество" at bounding box center [1016, 632] width 954 height 16
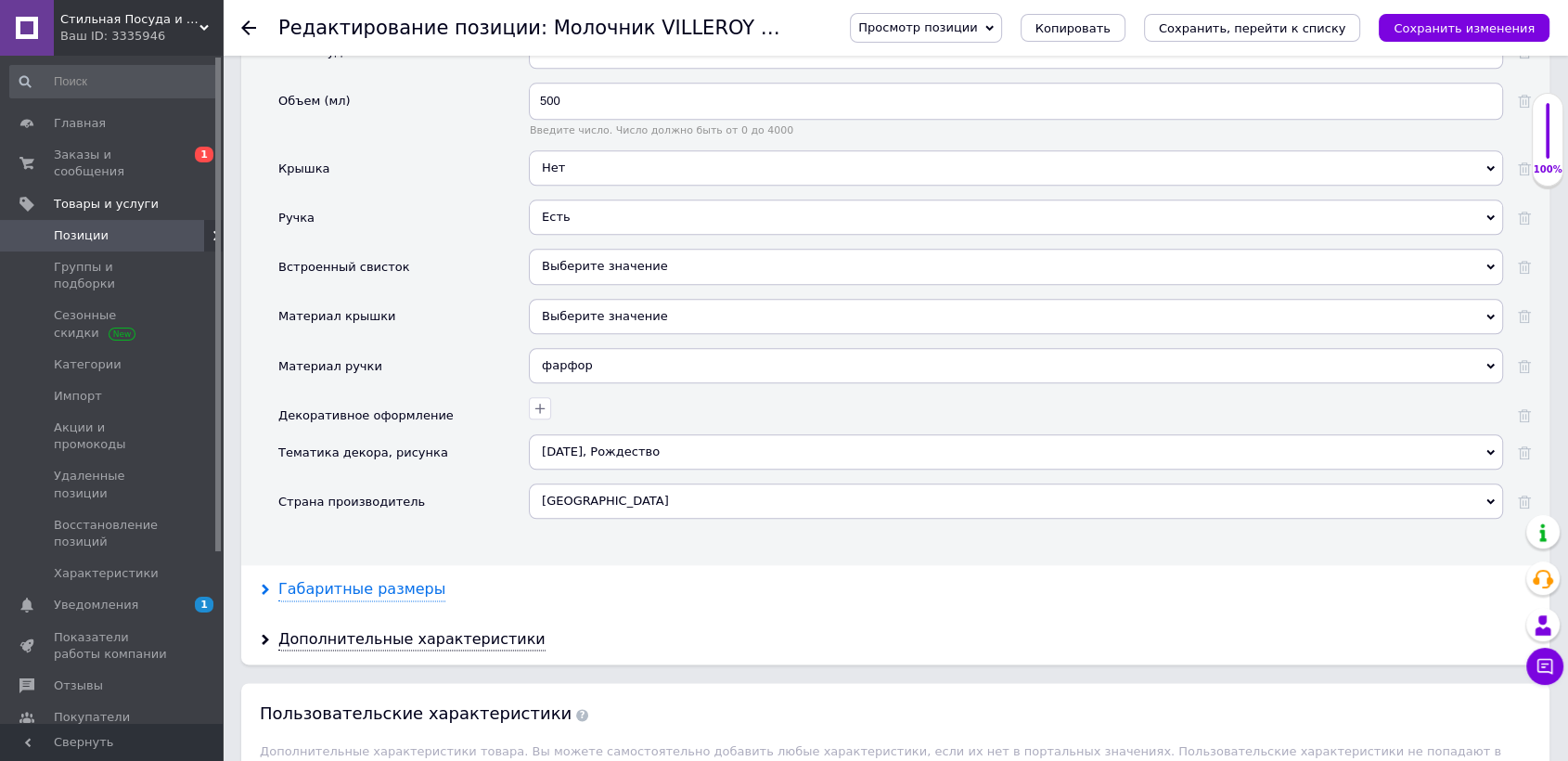
click at [394, 579] on div "Габаритные размеры" at bounding box center [361, 589] width 167 height 21
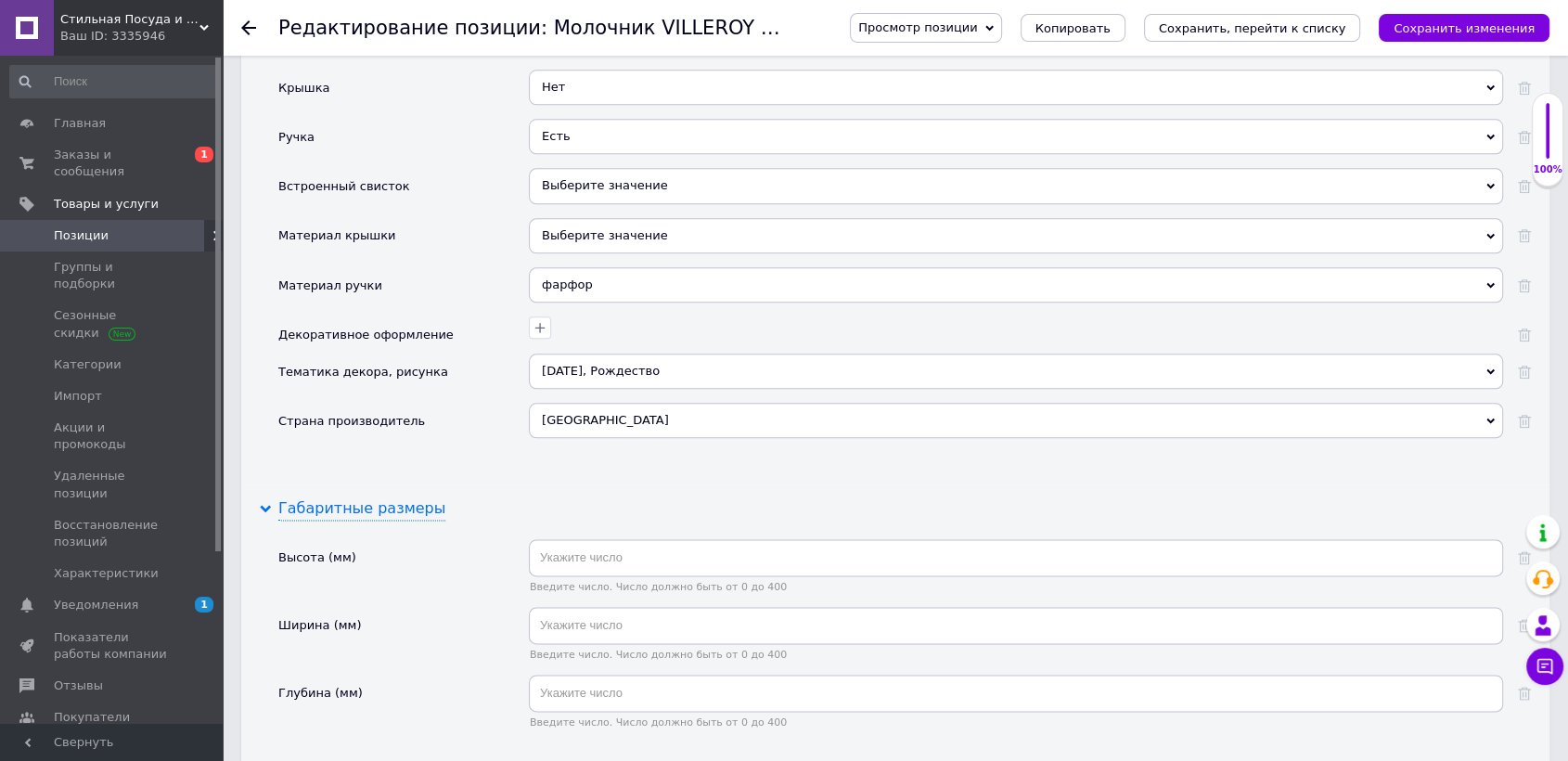
scroll to position [2267, 0]
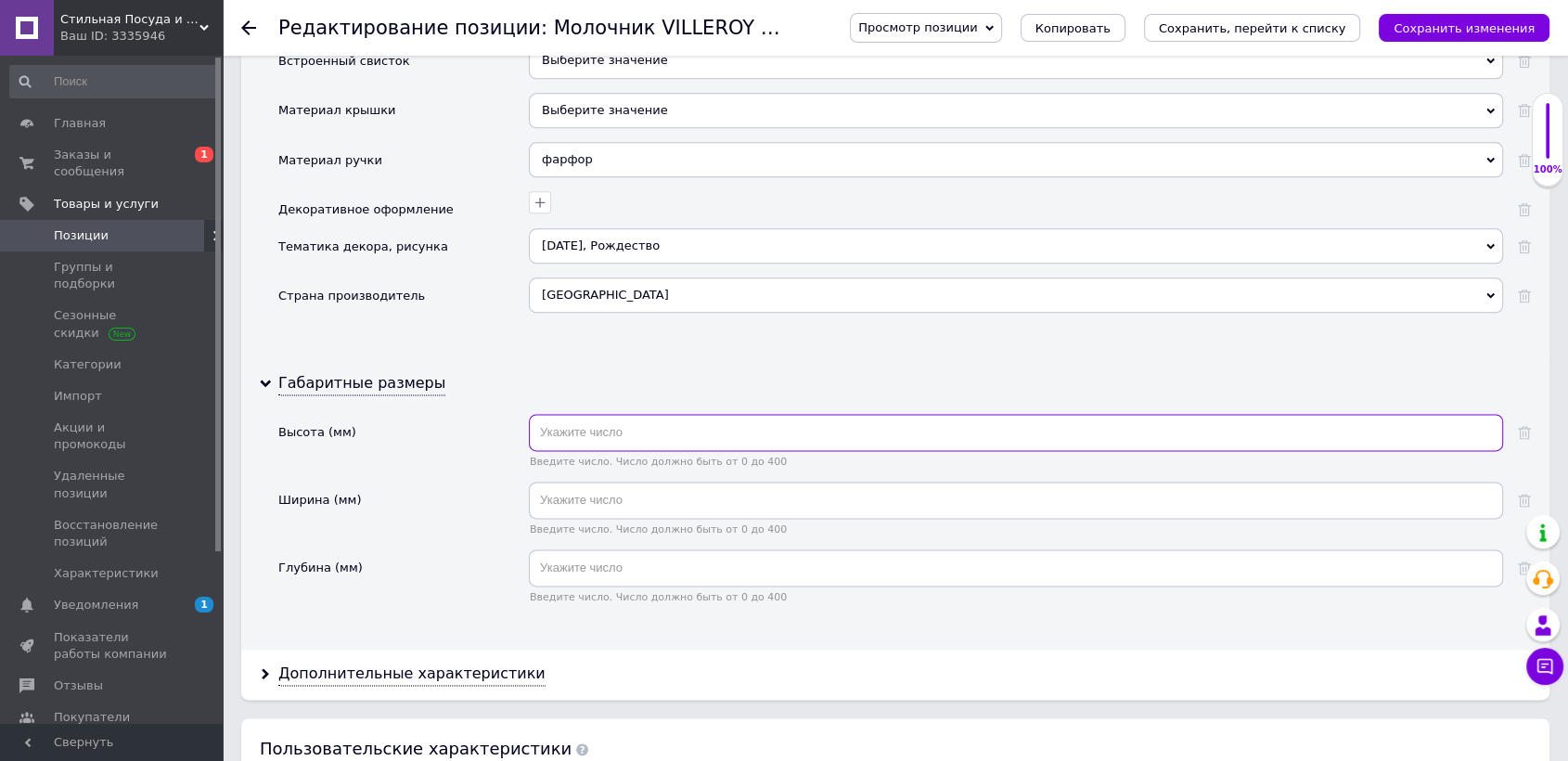
click at [544, 414] on input "text" at bounding box center [1016, 432] width 974 height 37
type input "144"
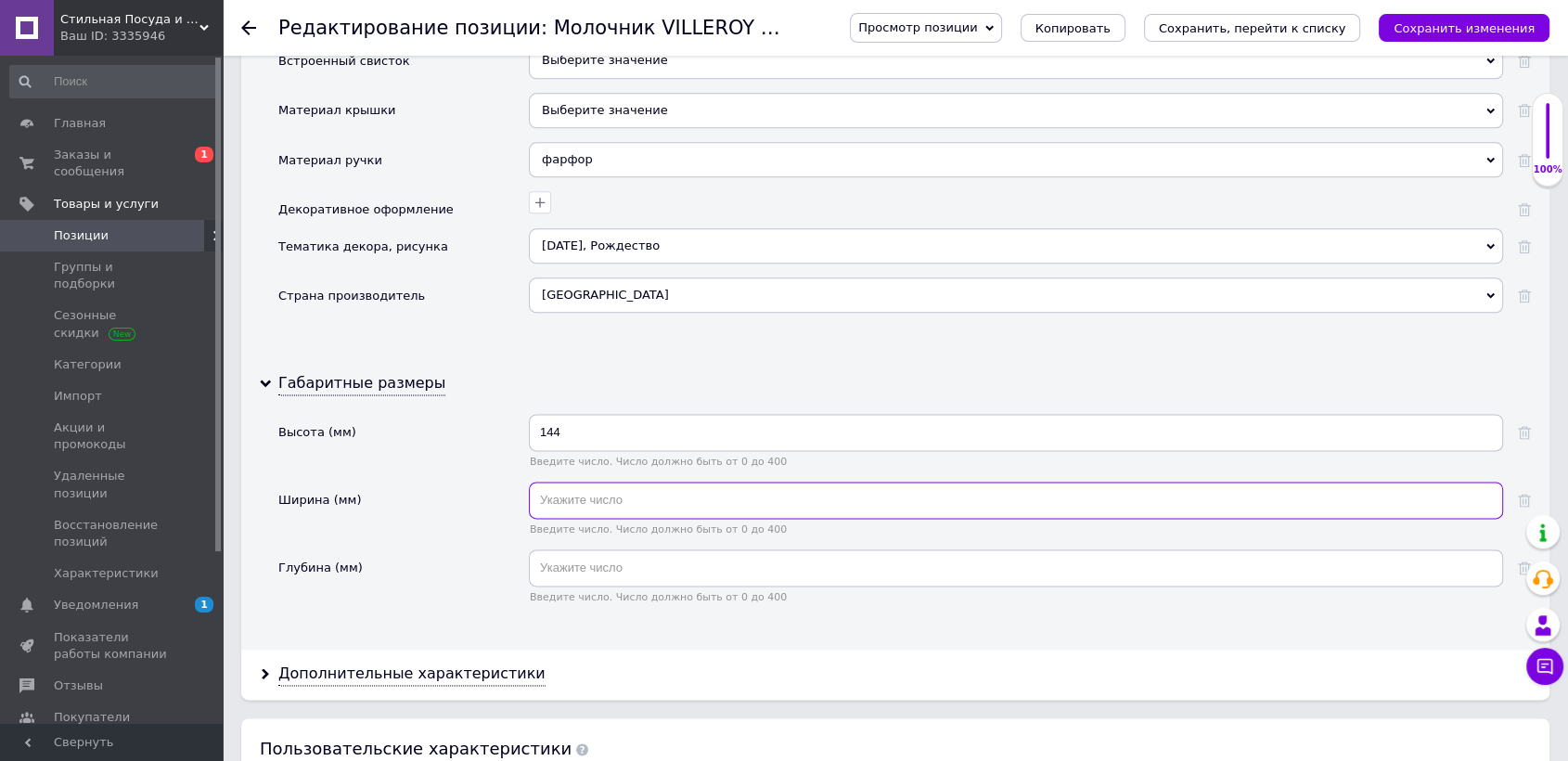
click at [589, 482] on input "text" at bounding box center [1016, 500] width 974 height 37
type input "104"
click at [601, 550] on input "text" at bounding box center [1016, 568] width 974 height 37
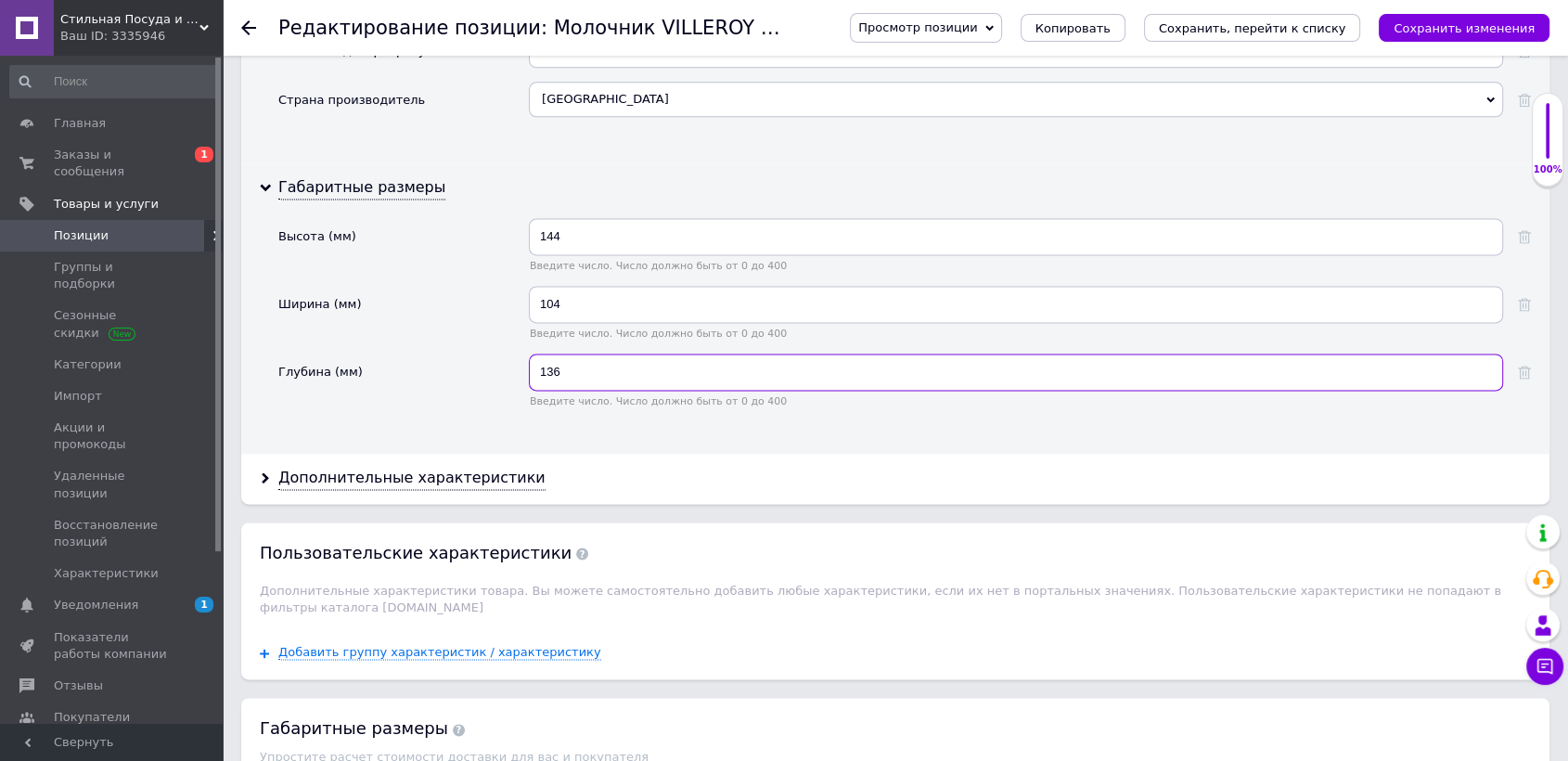
scroll to position [2474, 0]
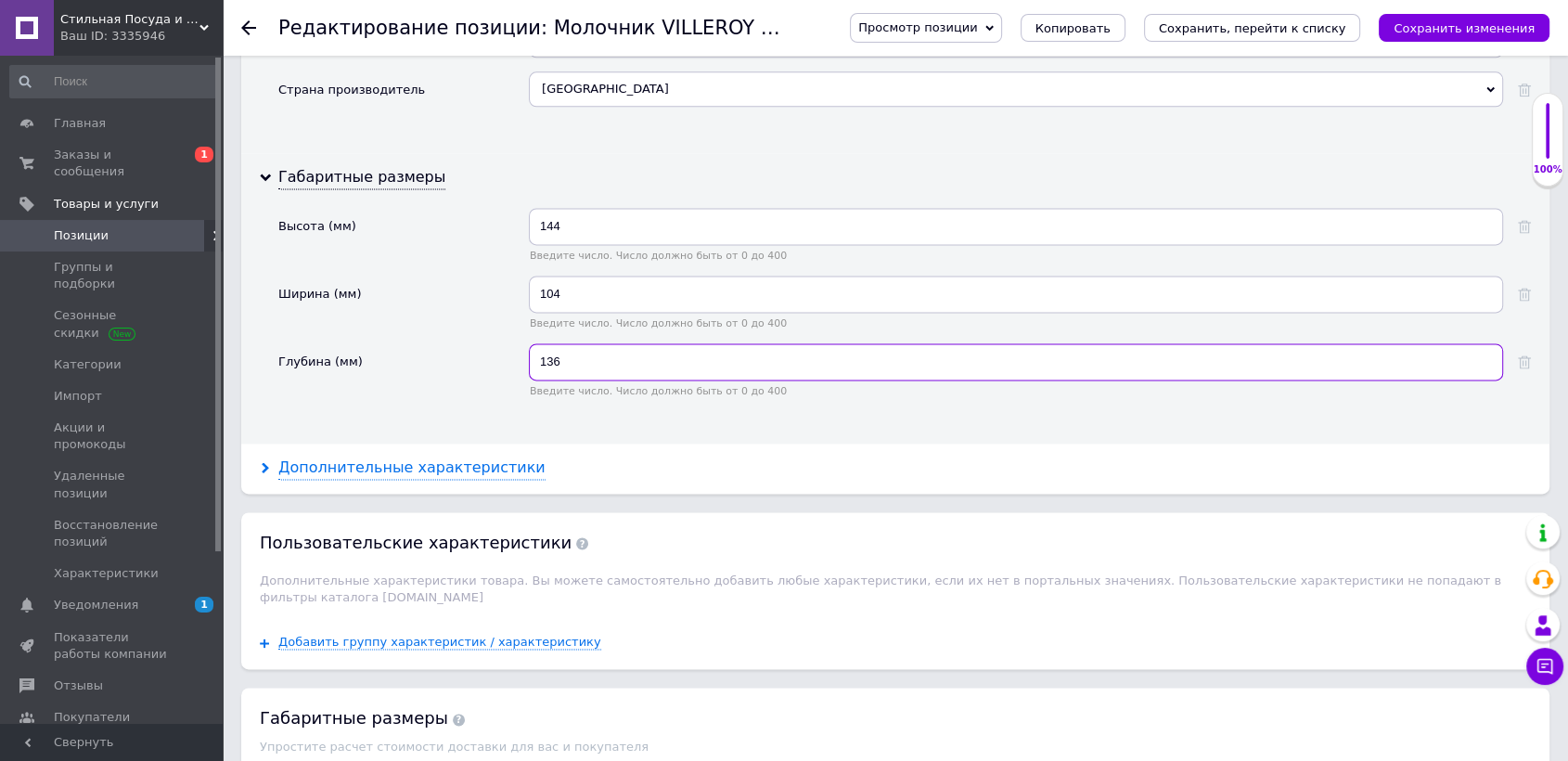
type input "136"
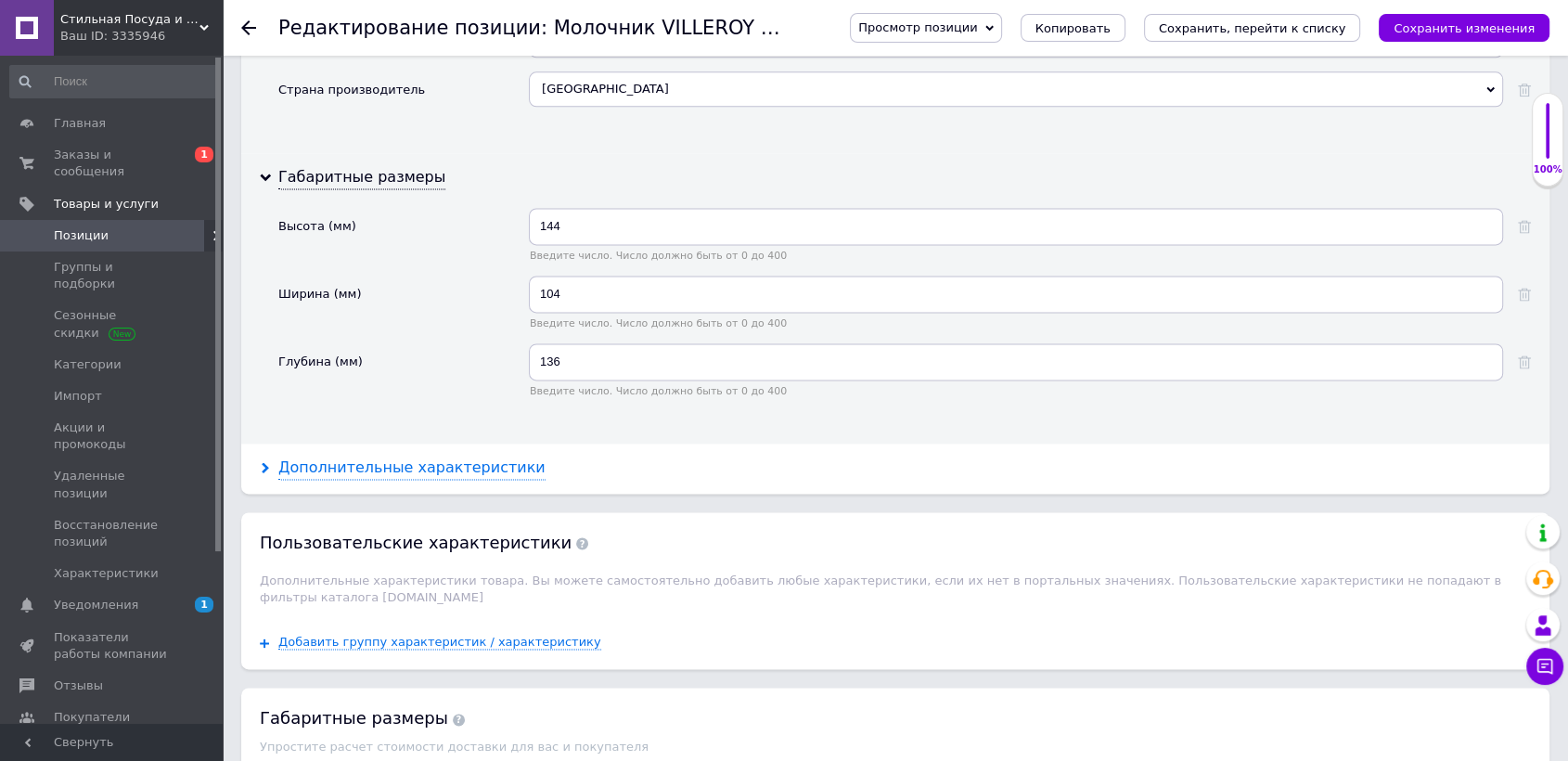
click at [385, 458] on div "Дополнительные характеристики" at bounding box center [412, 468] width 267 height 21
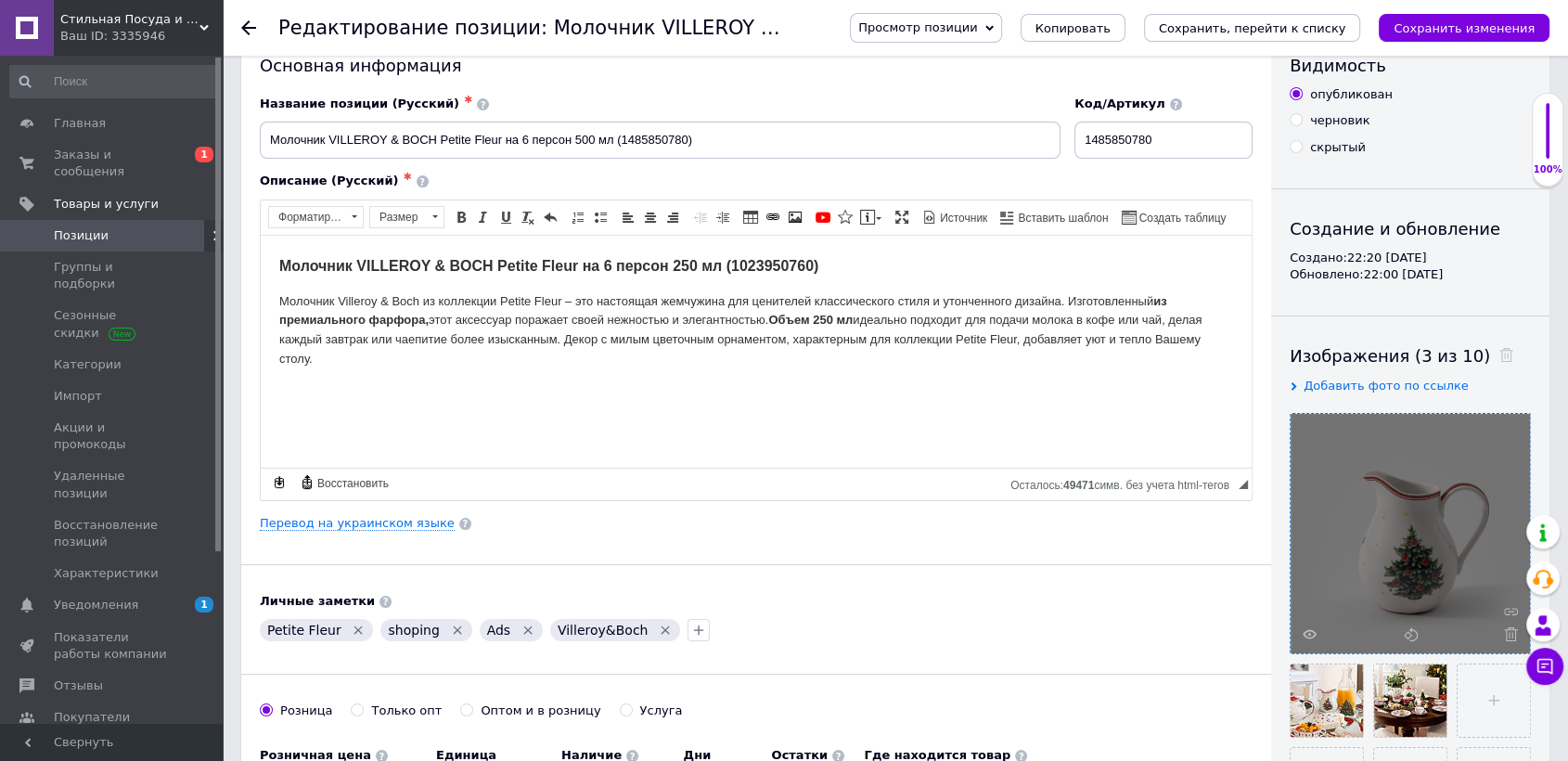
scroll to position [0, 0]
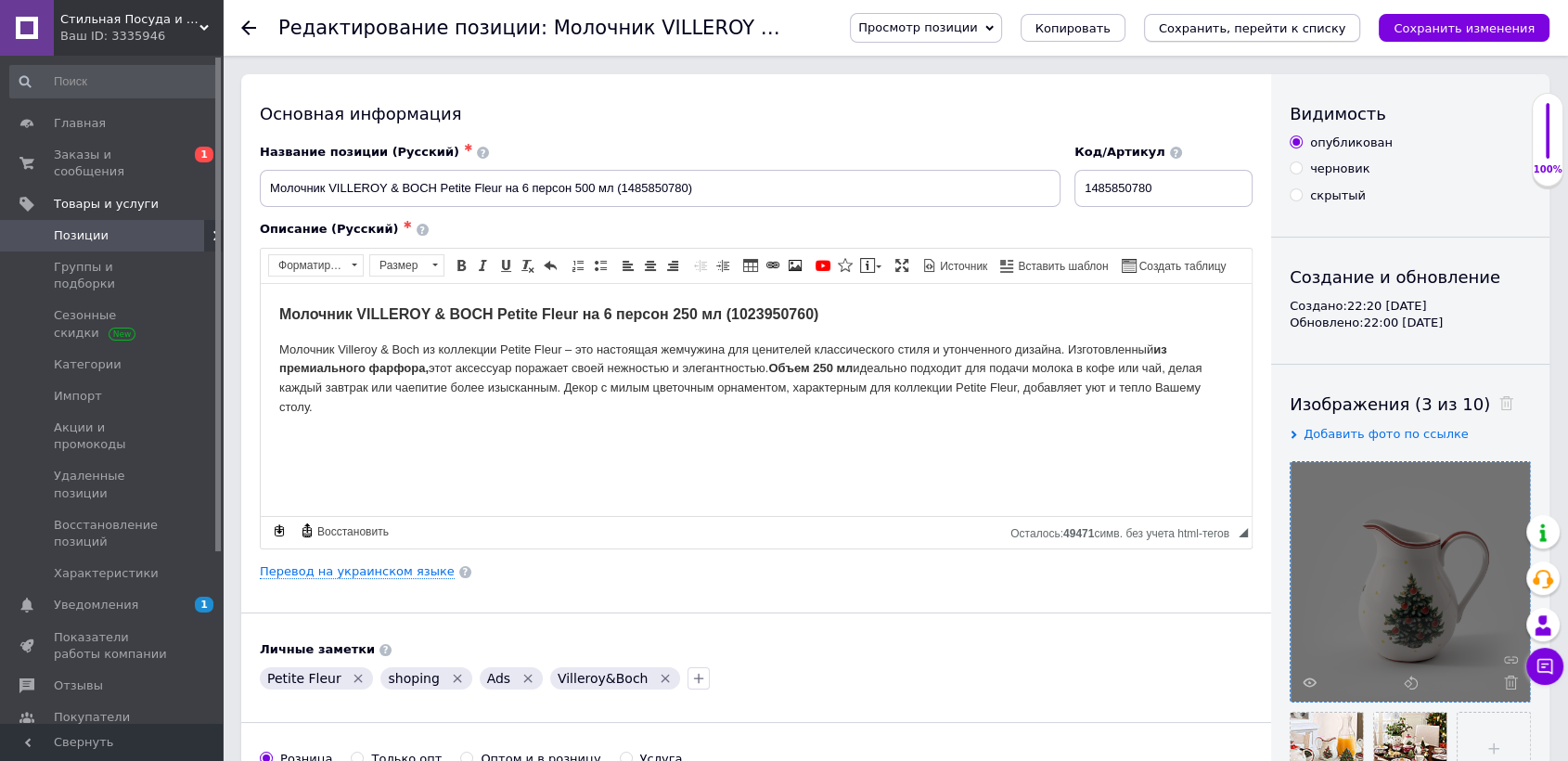
click at [1250, 27] on icon "Сохранить, перейти к списку" at bounding box center [1252, 28] width 187 height 14
